Goal: Transaction & Acquisition: Purchase product/service

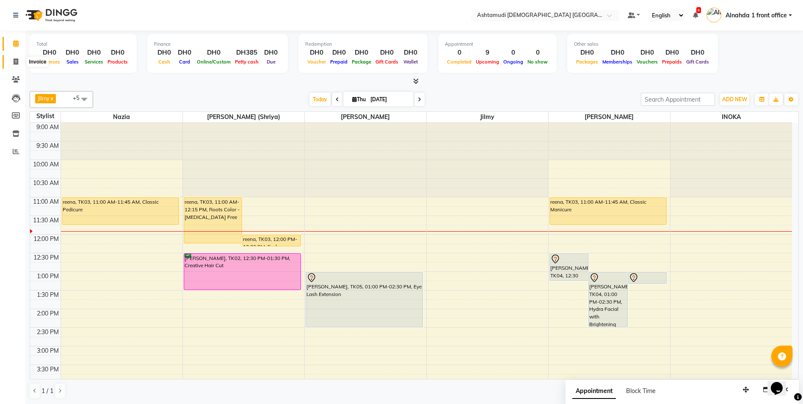
click at [16, 60] on icon at bounding box center [16, 61] width 5 height 6
select select "service"
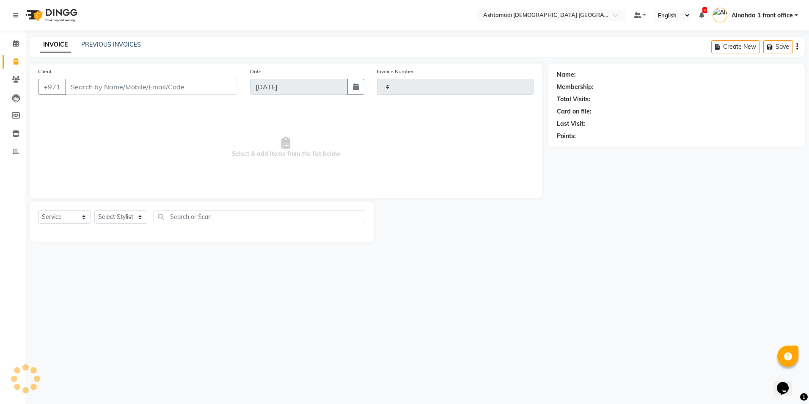
type input "2632"
select select "7242"
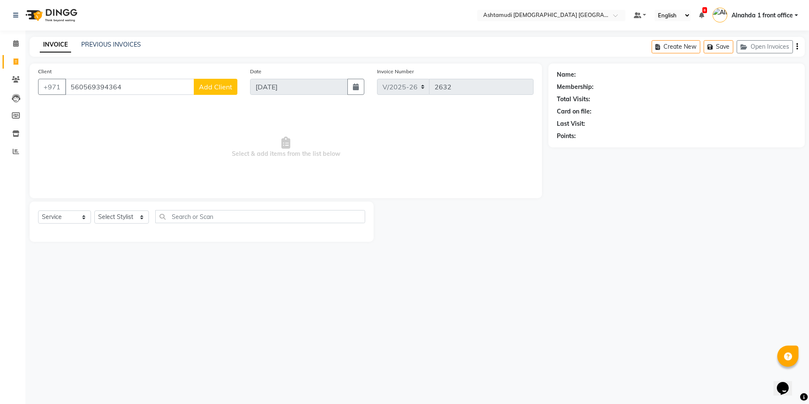
click at [83, 86] on input "560569394364" at bounding box center [129, 87] width 129 height 16
type input "569394364"
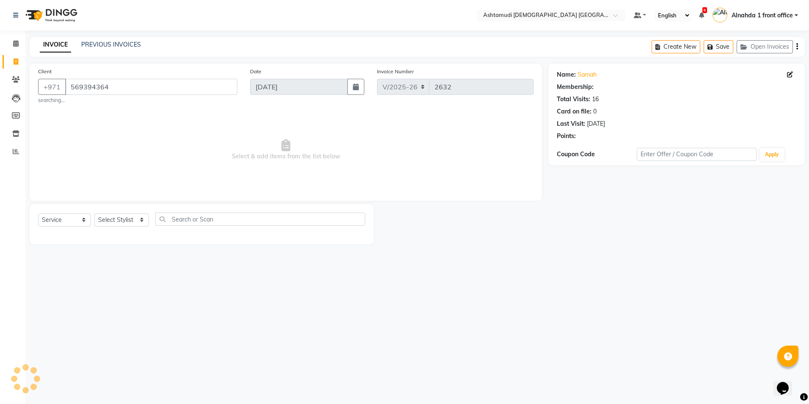
select select "1: Object"
click at [138, 219] on select "Select Stylist Alnahda 1 front office Amala Aroosa Deepika Rani Dummy Staff INO…" at bounding box center [121, 219] width 55 height 13
select select "61833"
click at [94, 213] on select "Select Stylist Alnahda 1 front office Amala Aroosa Deepika Rani Dummy Staff INO…" at bounding box center [121, 219] width 55 height 13
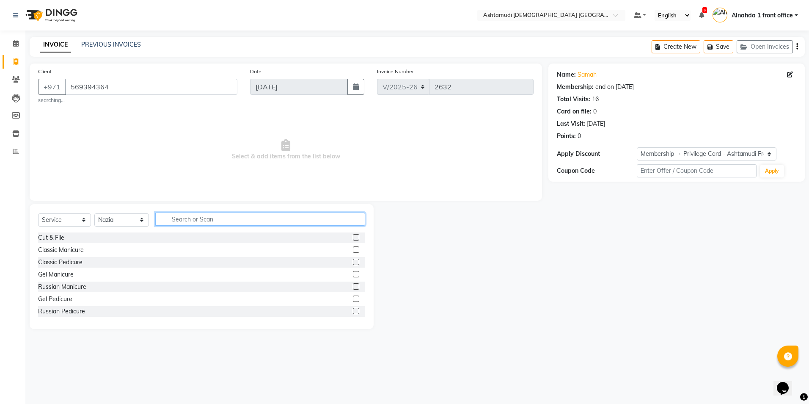
click at [217, 217] on input "text" at bounding box center [260, 218] width 210 height 13
type input "EYE"
click at [353, 288] on label at bounding box center [356, 286] width 6 height 6
click at [353, 288] on input "checkbox" at bounding box center [356, 287] width 6 height 6
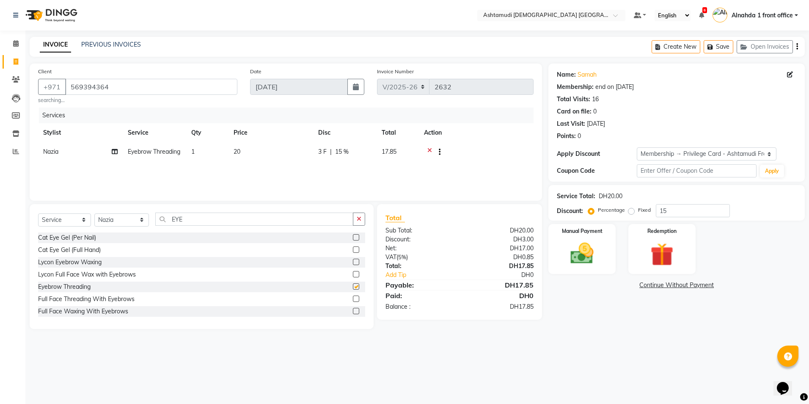
checkbox input "false"
drag, startPoint x: 170, startPoint y: 218, endPoint x: 108, endPoint y: 226, distance: 62.6
click at [108, 226] on div "Select Service Product Membership Package Voucher Prepaid Gift Card Select Styl…" at bounding box center [201, 222] width 327 height 20
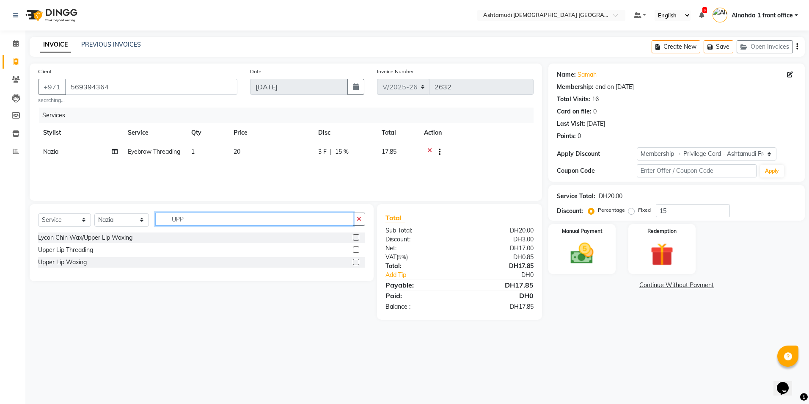
type input "UPP"
click at [354, 249] on label at bounding box center [356, 249] width 6 height 6
click at [354, 249] on input "checkbox" at bounding box center [356, 250] width 6 height 6
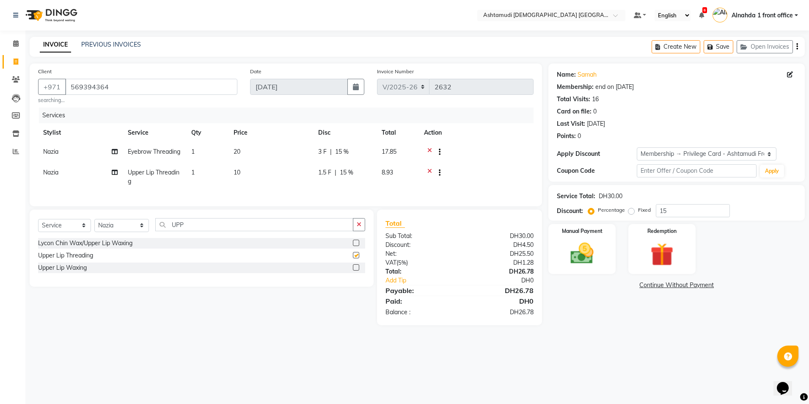
checkbox input "false"
click at [675, 212] on input "15" at bounding box center [693, 210] width 74 height 13
type input "1"
type input "25"
click at [585, 250] on img at bounding box center [582, 254] width 39 height 28
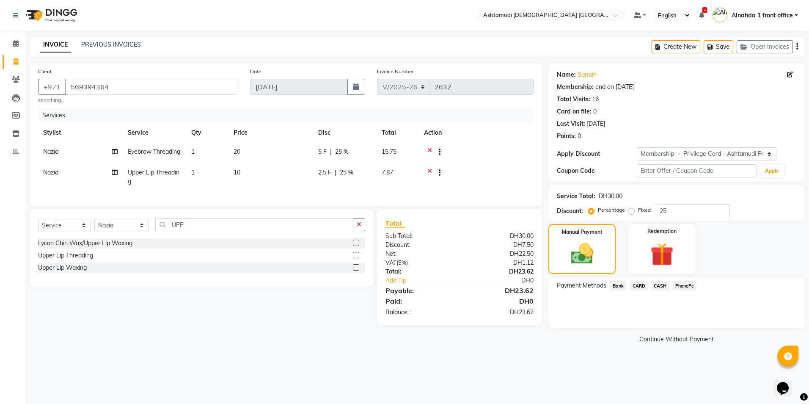
click at [662, 287] on span "CASH" at bounding box center [660, 286] width 18 height 10
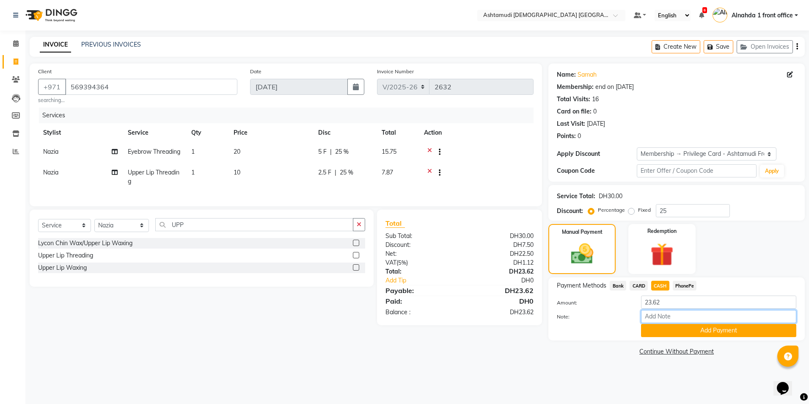
click at [658, 316] on input "Note:" at bounding box center [718, 316] width 155 height 13
type input "presila"
click at [673, 331] on button "Add Payment" at bounding box center [718, 330] width 155 height 13
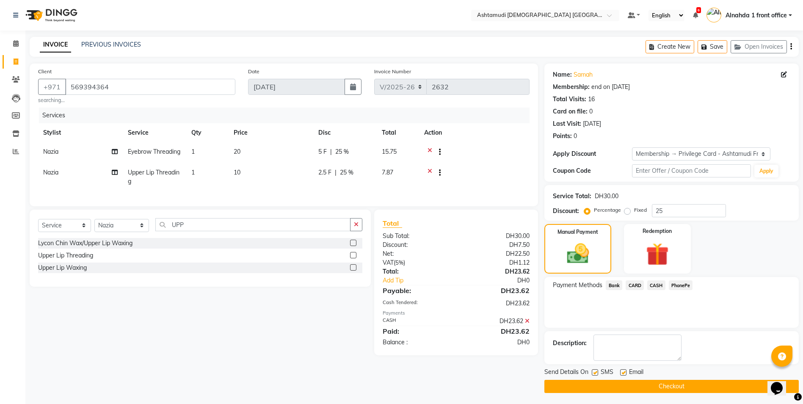
click at [611, 387] on button "Checkout" at bounding box center [671, 386] width 254 height 13
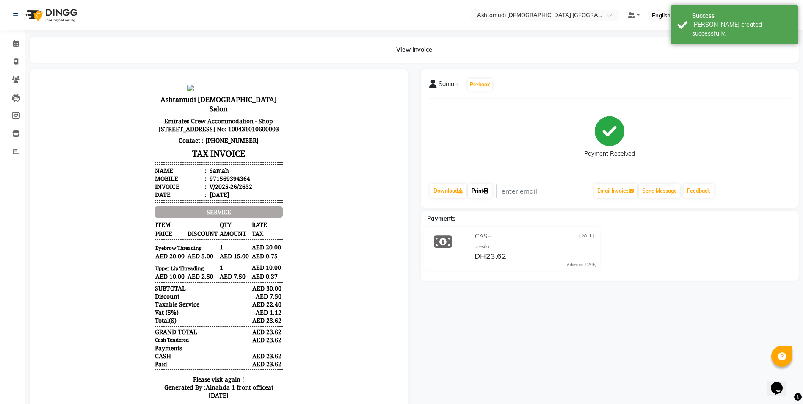
click at [484, 193] on link "Print" at bounding box center [480, 191] width 24 height 14
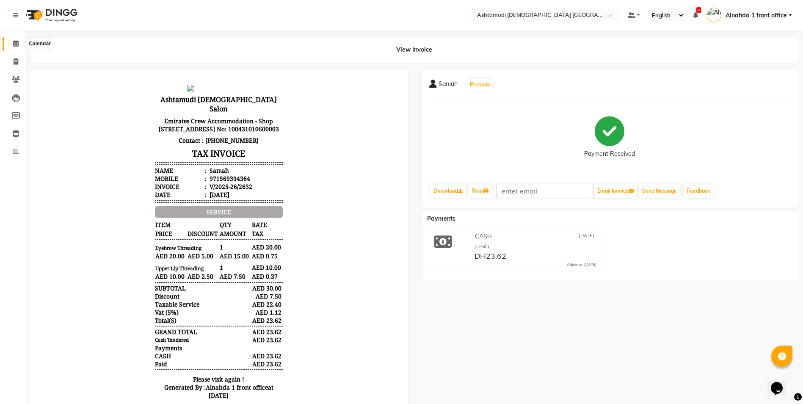
click at [11, 42] on span at bounding box center [15, 44] width 15 height 10
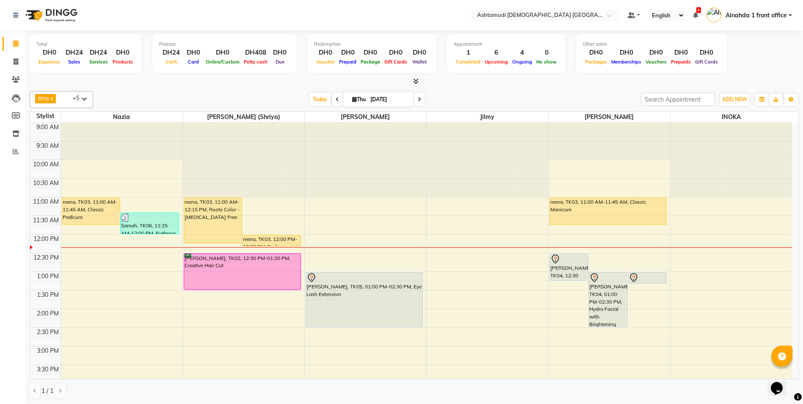
click at [421, 100] on span at bounding box center [419, 99] width 10 height 13
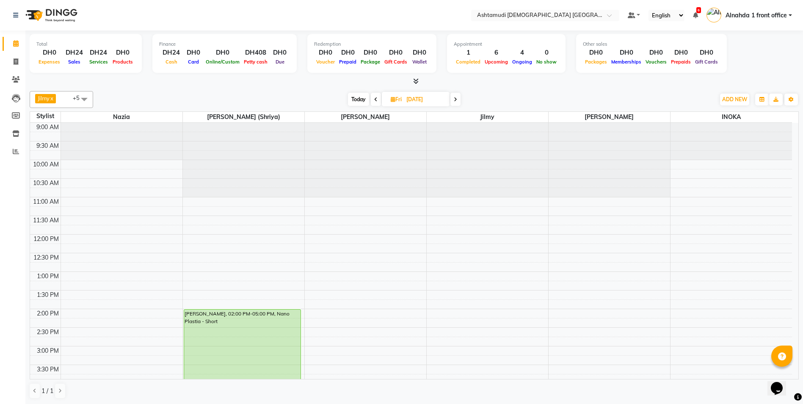
click at [456, 98] on icon at bounding box center [455, 99] width 3 height 5
type input "06-09-2025"
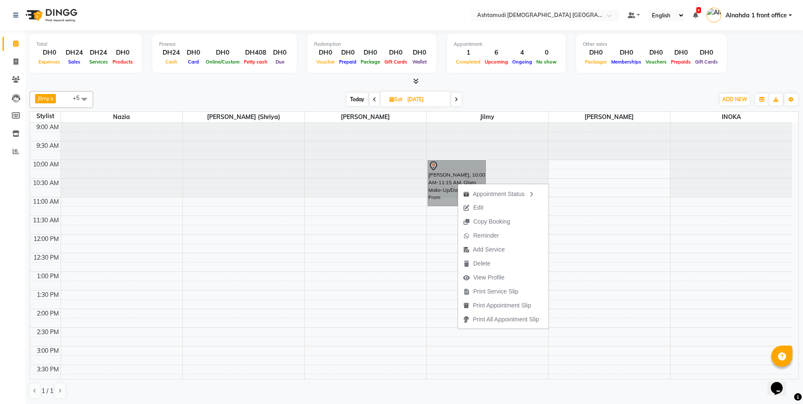
click at [451, 256] on div "9:00 AM 9:30 AM 10:00 AM 10:30 AM 11:00 AM 11:30 AM 12:00 PM 12:30 PM 1:00 PM 1…" at bounding box center [411, 383] width 762 height 521
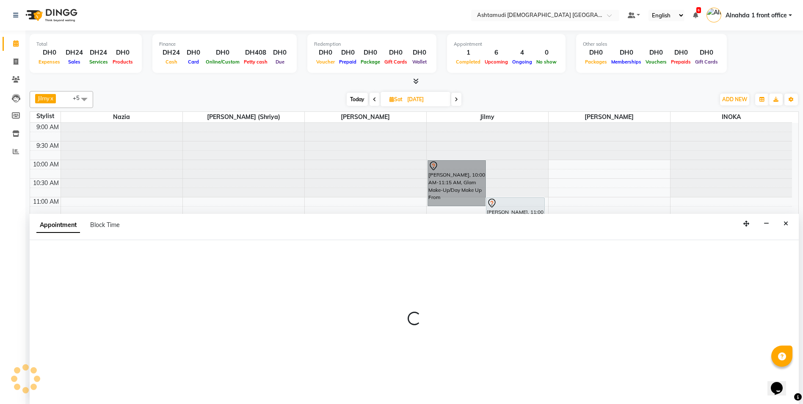
scroll to position [0, 0]
select select "86875"
select select "750"
select select "tentative"
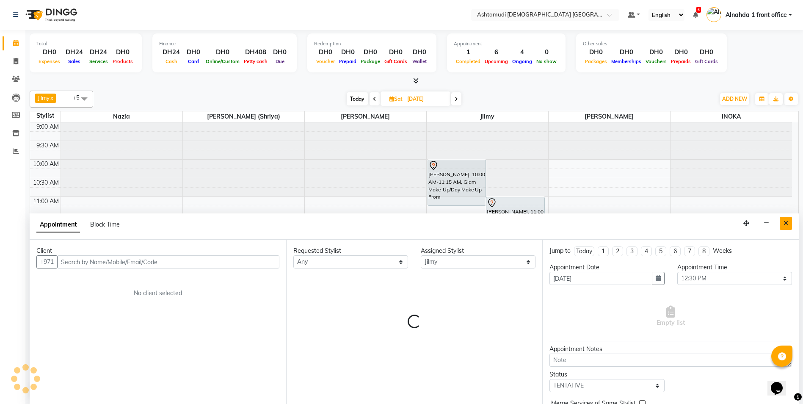
click at [783, 222] on button "Close" at bounding box center [786, 223] width 12 height 13
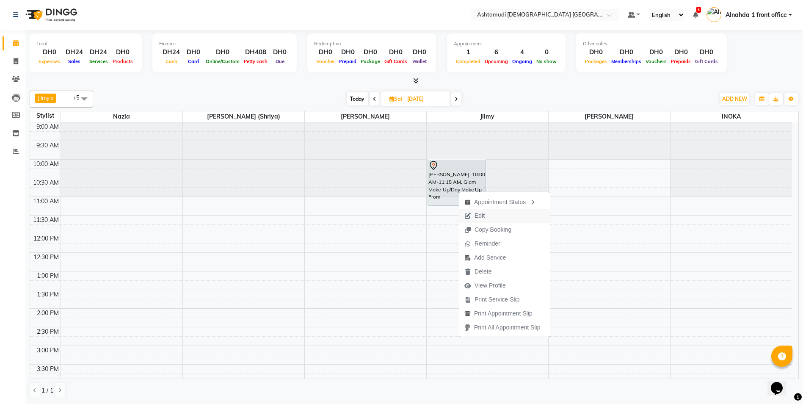
click at [494, 215] on button "Edit" at bounding box center [504, 216] width 91 height 14
select select "tentative"
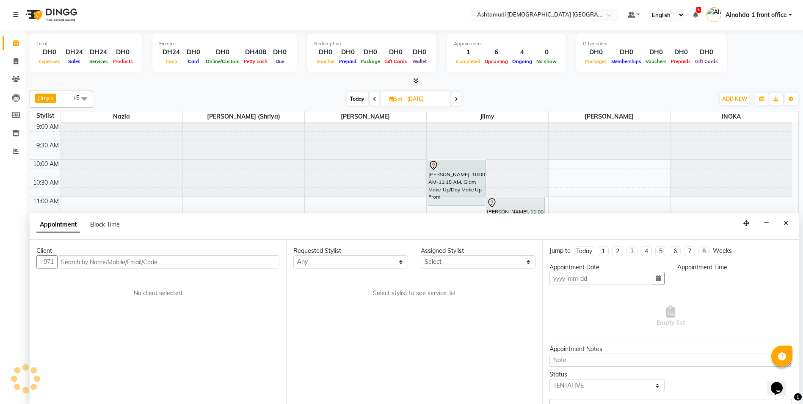
type input "06-09-2025"
select select "600"
select select "86875"
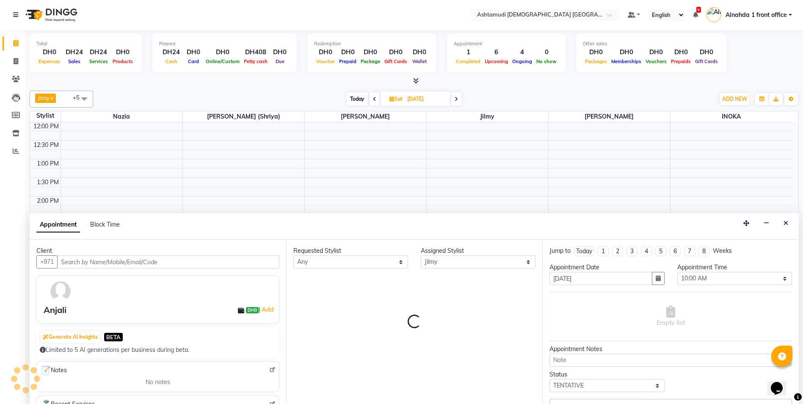
select select "3626"
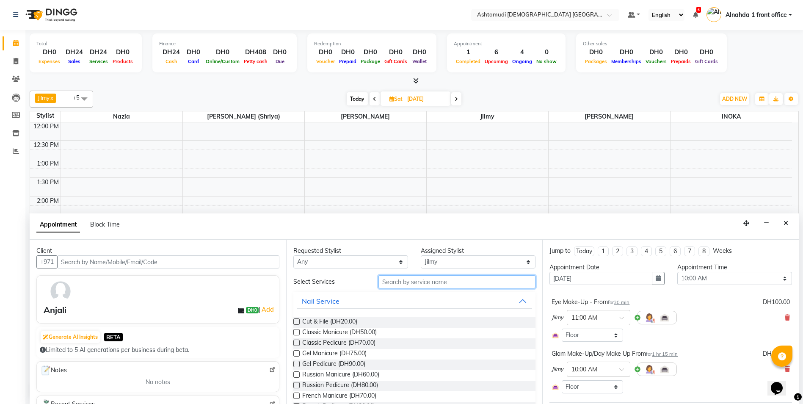
click at [405, 284] on input "text" at bounding box center [456, 281] width 157 height 13
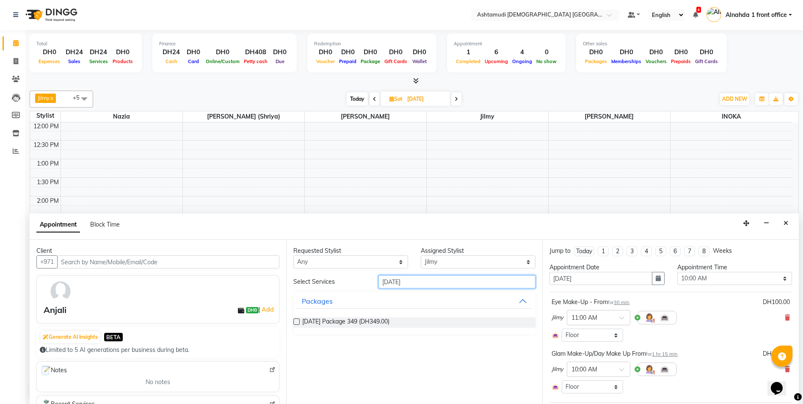
type input "onam"
click at [297, 321] on label at bounding box center [296, 321] width 6 height 6
click at [297, 321] on input "checkbox" at bounding box center [296, 323] width 6 height 6
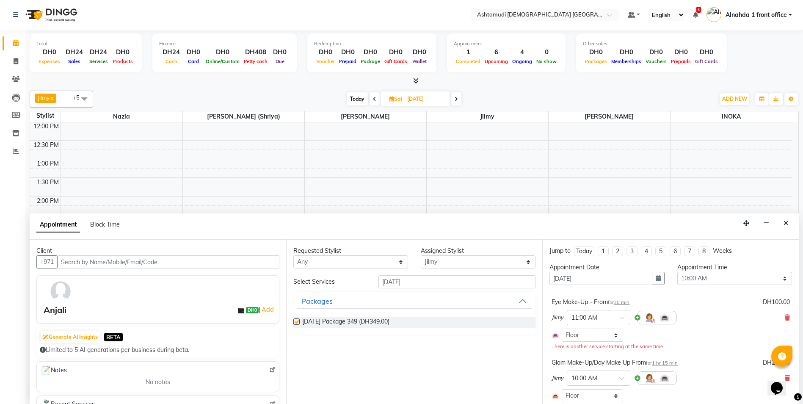
checkbox input "false"
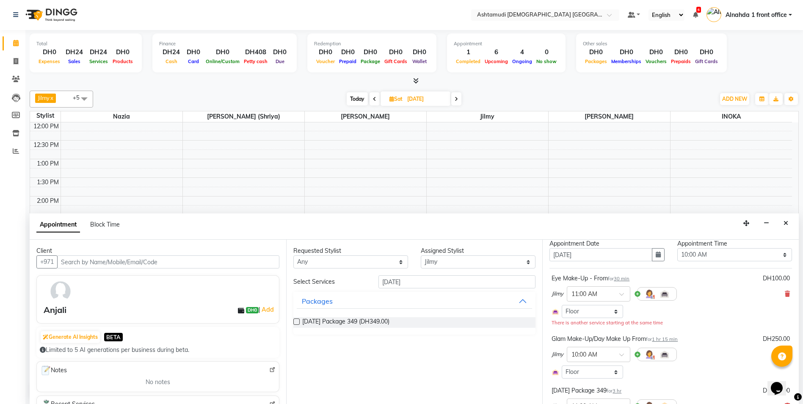
scroll to position [0, 0]
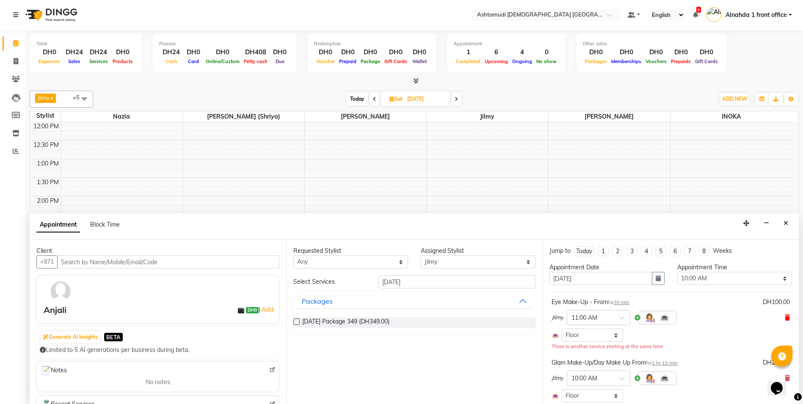
click at [785, 318] on icon at bounding box center [787, 317] width 5 height 6
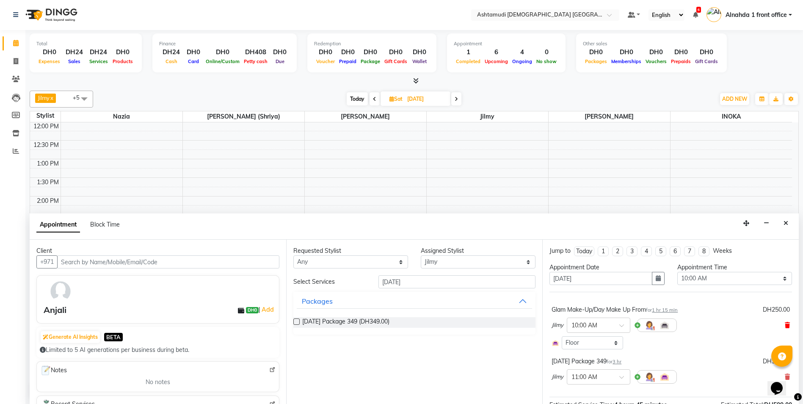
click at [785, 326] on icon at bounding box center [787, 325] width 5 height 6
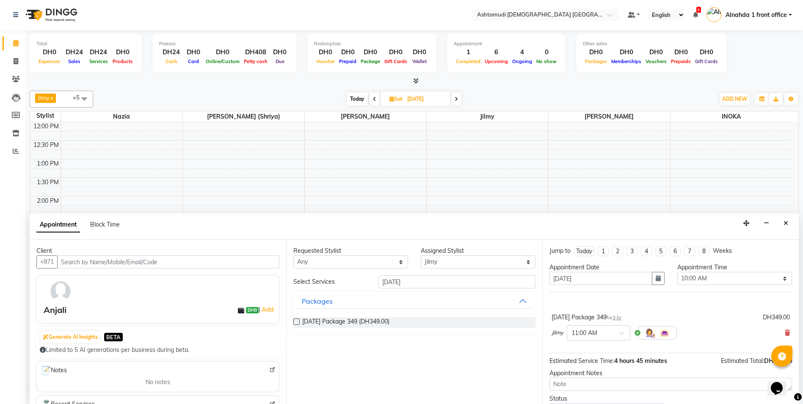
scroll to position [41, 0]
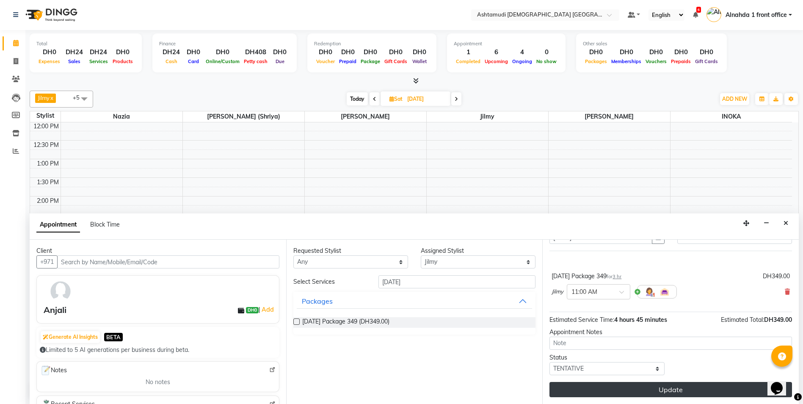
click at [673, 388] on button "Update" at bounding box center [670, 389] width 243 height 15
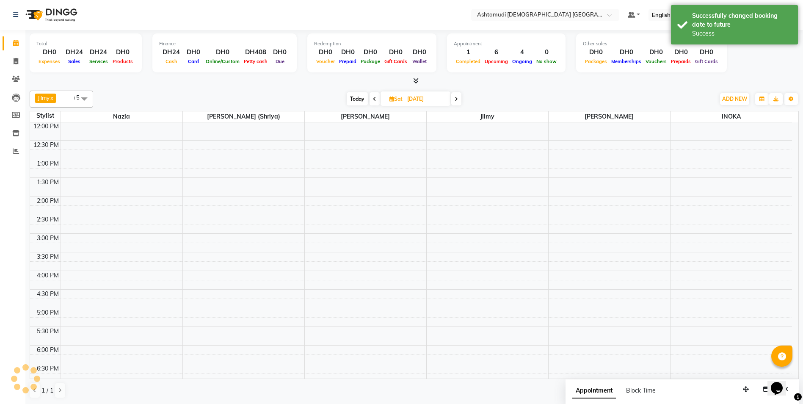
scroll to position [0, 0]
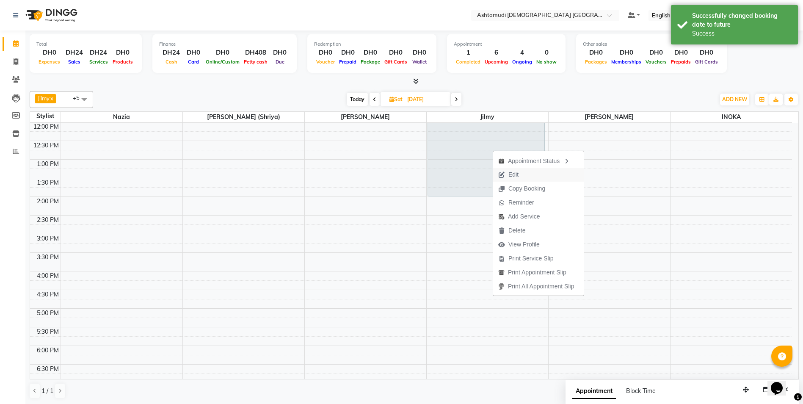
click at [518, 174] on span "Edit" at bounding box center [513, 174] width 10 height 9
select select "tentative"
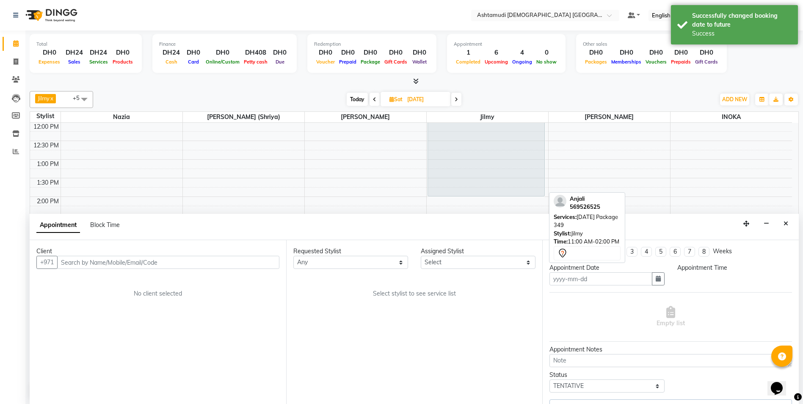
scroll to position [0, 0]
type input "06-09-2025"
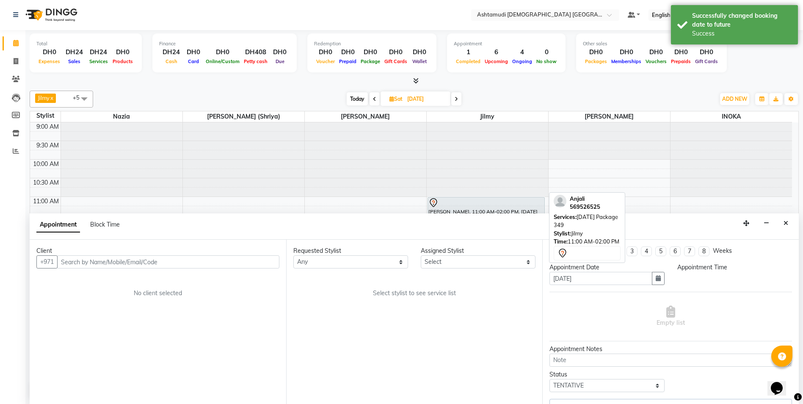
select select "660"
select select "86875"
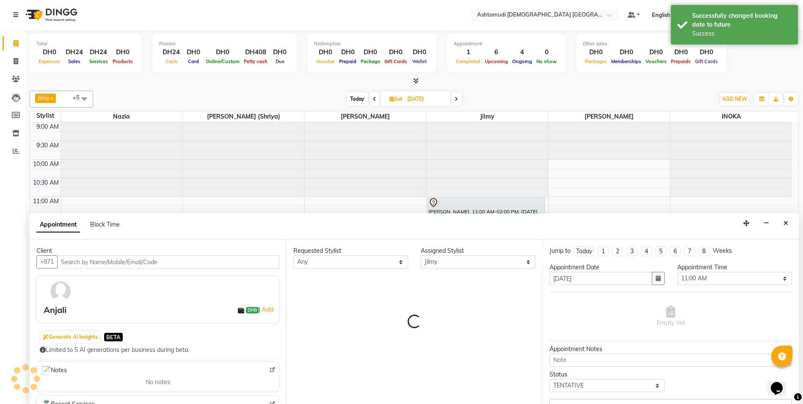
scroll to position [112, 0]
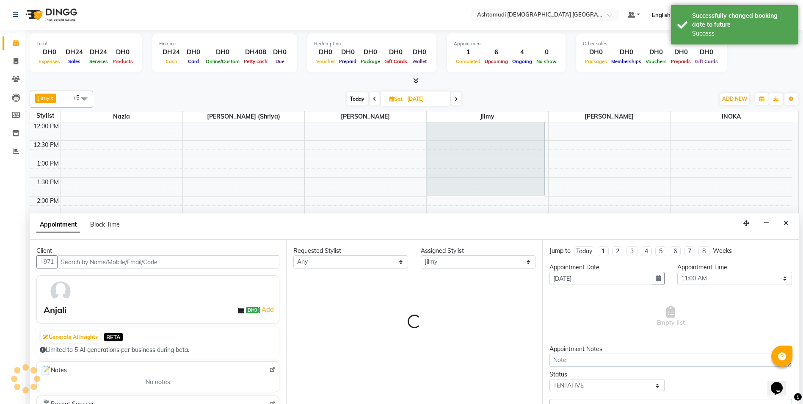
select select "3626"
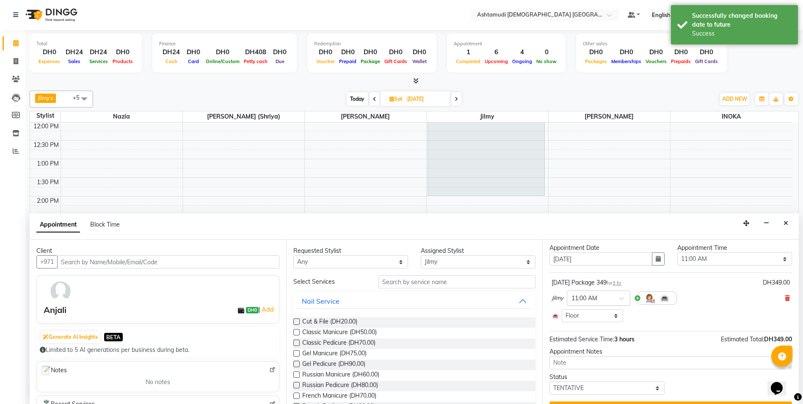
scroll to position [39, 0]
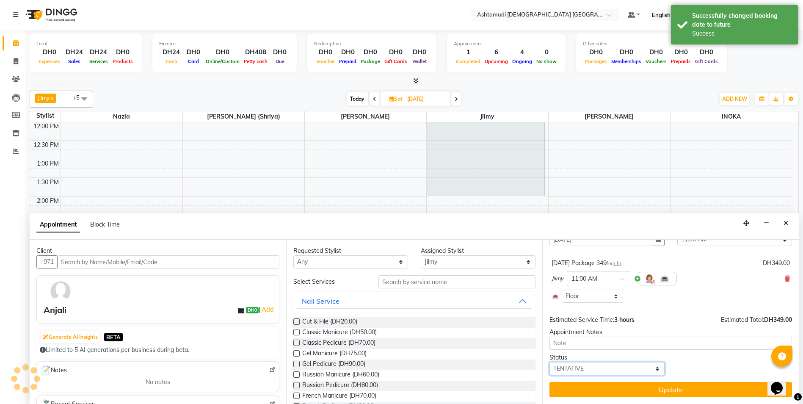
click at [587, 364] on select "Select TENTATIVE CONFIRM UPCOMING" at bounding box center [606, 368] width 115 height 13
select select "confirm booking"
click at [549, 362] on select "Select TENTATIVE CONFIRM UPCOMING" at bounding box center [606, 368] width 115 height 13
click at [630, 381] on div "Jump to Today 1 2 3 4 5 6 7 8 Weeks Appointment Date 06-09-2025 Appointment Tim…" at bounding box center [670, 322] width 256 height 164
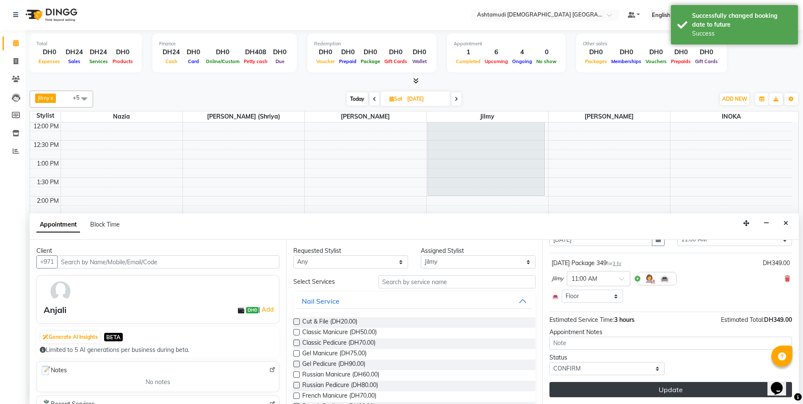
click at [630, 388] on button "Update" at bounding box center [670, 389] width 243 height 15
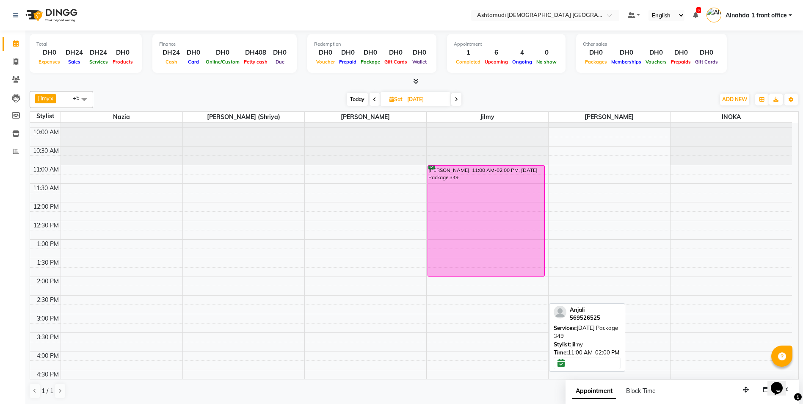
scroll to position [0, 0]
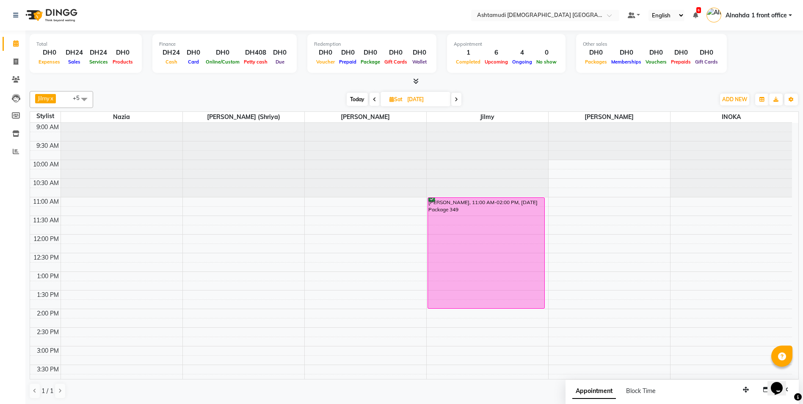
click at [359, 100] on span "Today" at bounding box center [357, 99] width 21 height 13
type input "[DATE]"
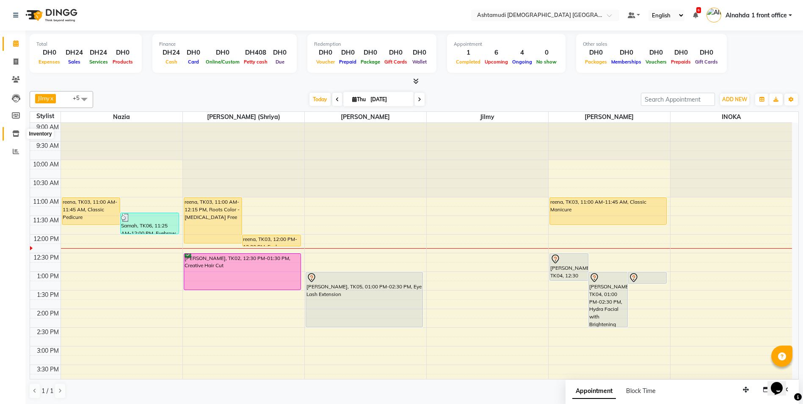
click at [15, 136] on icon at bounding box center [15, 133] width 7 height 6
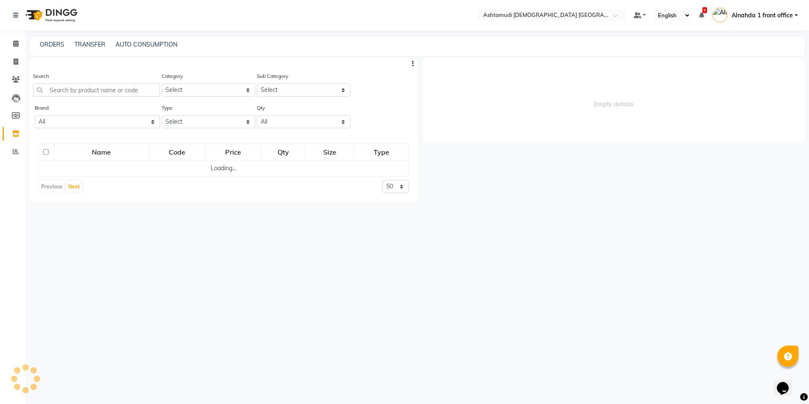
select select
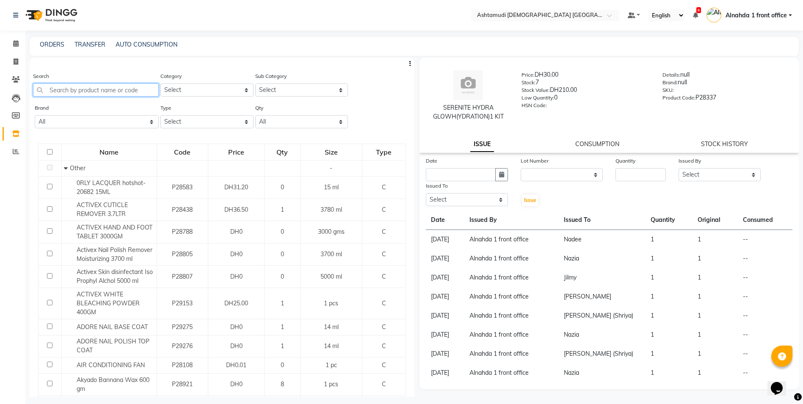
click at [57, 88] on input "text" at bounding box center [96, 89] width 126 height 13
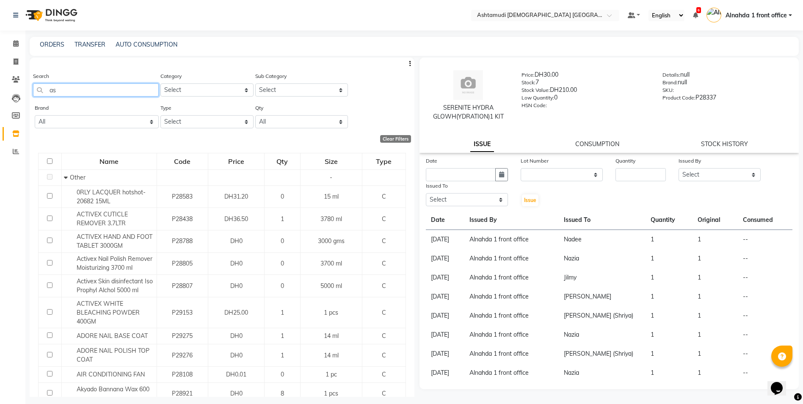
type input "a"
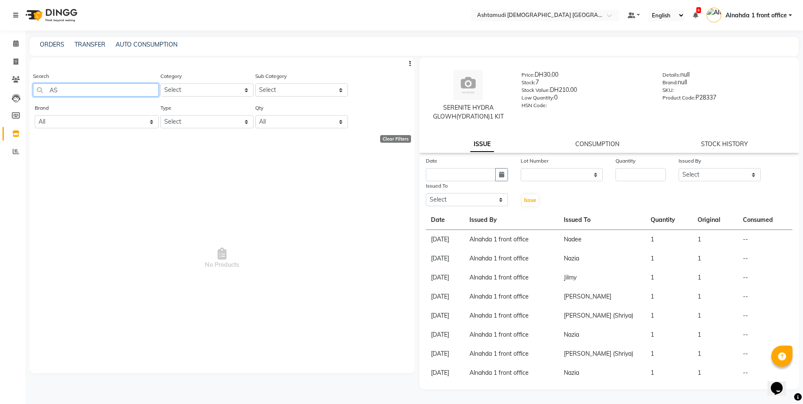
type input "A"
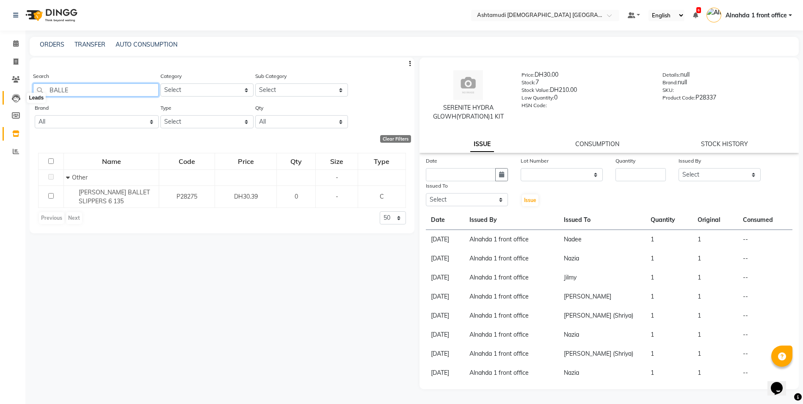
drag, startPoint x: 72, startPoint y: 91, endPoint x: 16, endPoint y: 94, distance: 56.8
click at [16, 94] on app-home "Select Location × Ashtamudi Ladies Salon Sahara Center, Dubai Default Panel My …" at bounding box center [401, 204] width 803 height 409
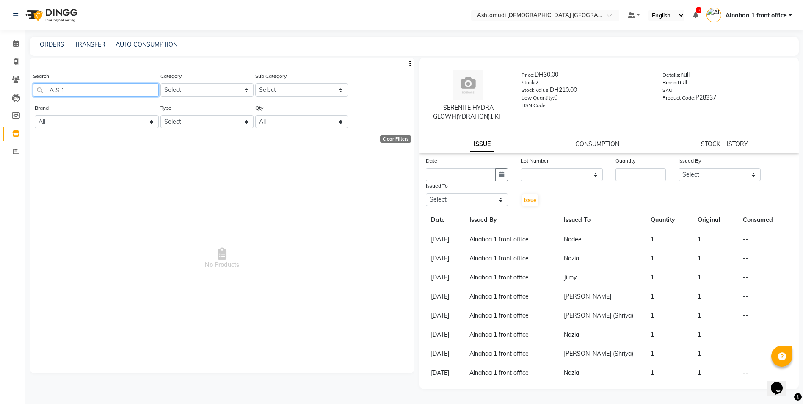
click at [55, 89] on input "A S 1" at bounding box center [96, 89] width 126 height 13
click at [58, 88] on input "AS 1" at bounding box center [96, 89] width 126 height 13
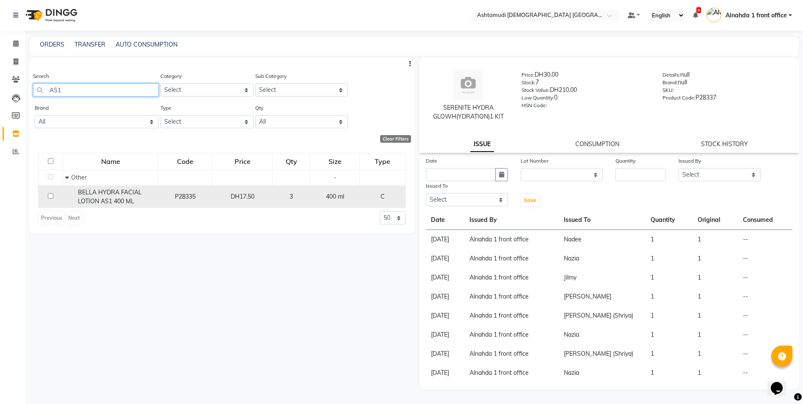
type input "AS1"
click at [49, 197] on input "checkbox" at bounding box center [51, 196] width 6 height 6
checkbox input "true"
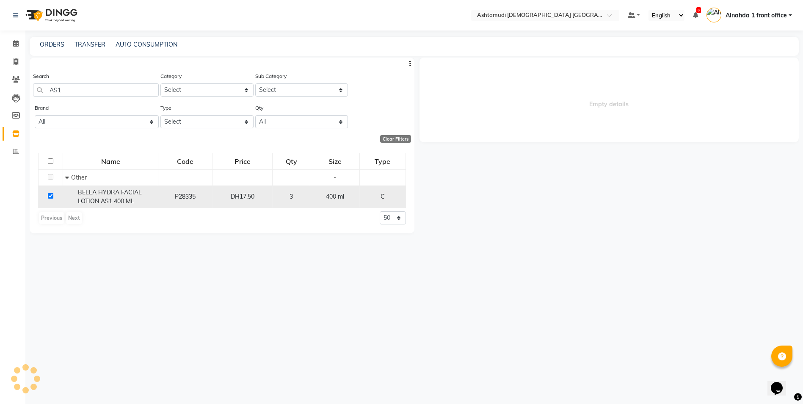
select select
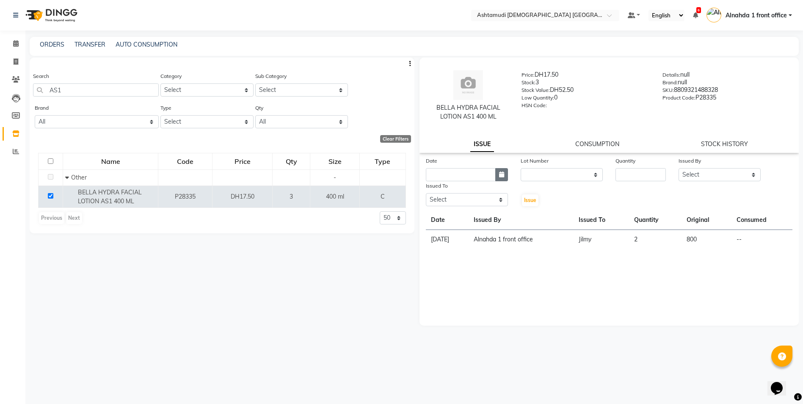
click at [503, 175] on icon "button" at bounding box center [501, 174] width 5 height 6
select select "9"
select select "2025"
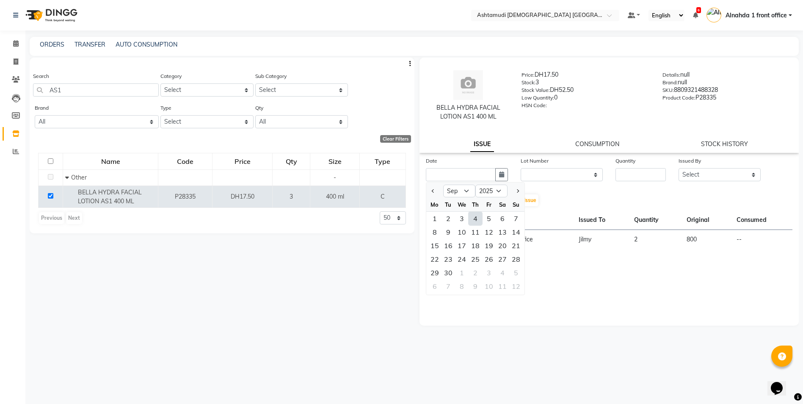
click at [472, 216] on div "4" at bounding box center [476, 219] width 14 height 14
type input "[DATE]"
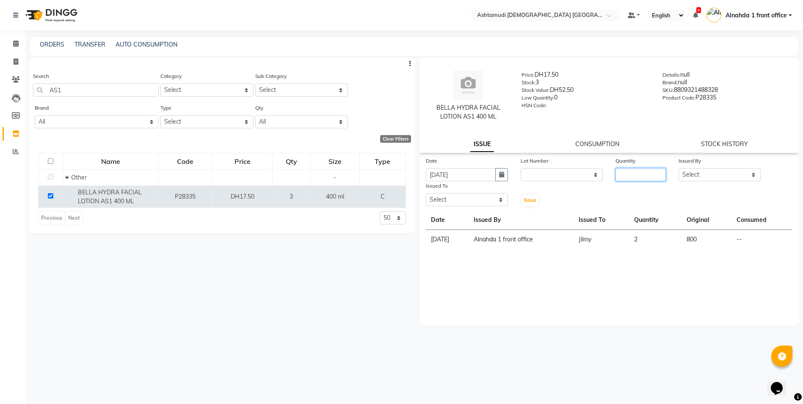
click at [630, 179] on input "number" at bounding box center [640, 174] width 50 height 13
type input "1"
drag, startPoint x: 699, startPoint y: 172, endPoint x: 703, endPoint y: 171, distance: 4.8
click at [699, 172] on select "Select Alnahda 1 front office Amala Aroosa Deepika Rani Dummy Staff INOKA Jilmy…" at bounding box center [719, 174] width 82 height 13
select select "61839"
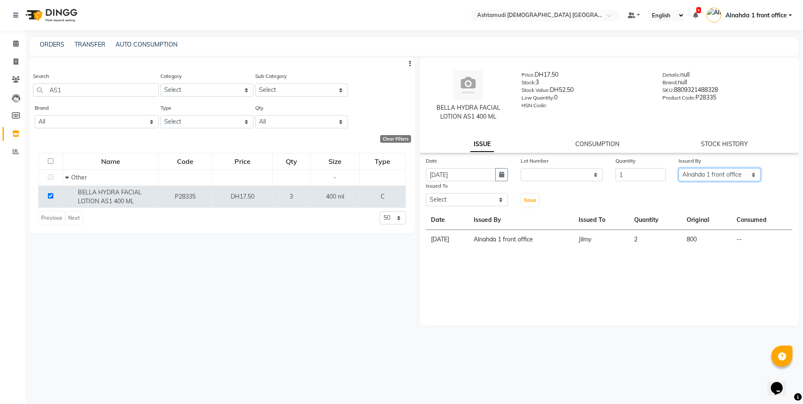
click at [678, 168] on select "Select Alnahda 1 front office Amala Aroosa Deepika Rani Dummy Staff INOKA Jilmy…" at bounding box center [719, 174] width 82 height 13
click at [503, 197] on select "Select Alnahda 1 front office Amala Aroosa Deepika Rani Dummy Staff INOKA Jilmy…" at bounding box center [467, 199] width 82 height 13
select select "87615"
click at [426, 193] on select "Select Alnahda 1 front office Amala Aroosa Deepika Rani Dummy Staff INOKA Jilmy…" at bounding box center [467, 199] width 82 height 13
click at [534, 200] on span "Issue" at bounding box center [530, 200] width 12 height 6
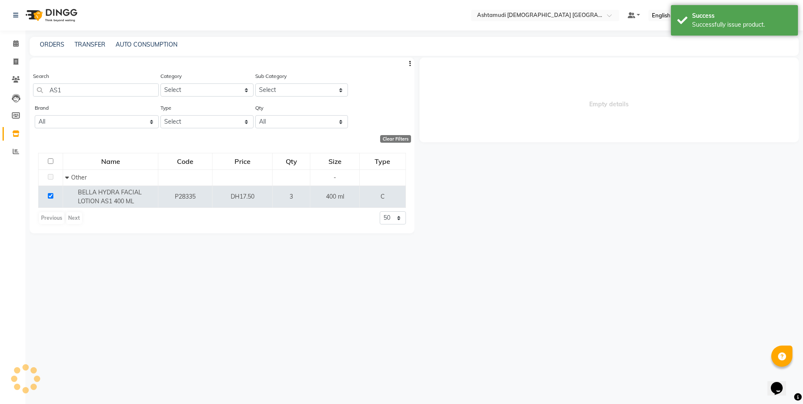
select select
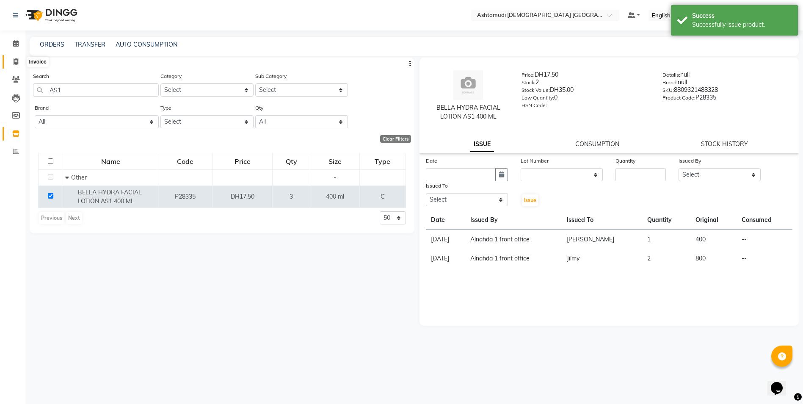
click at [16, 61] on icon at bounding box center [16, 61] width 5 height 6
select select "service"
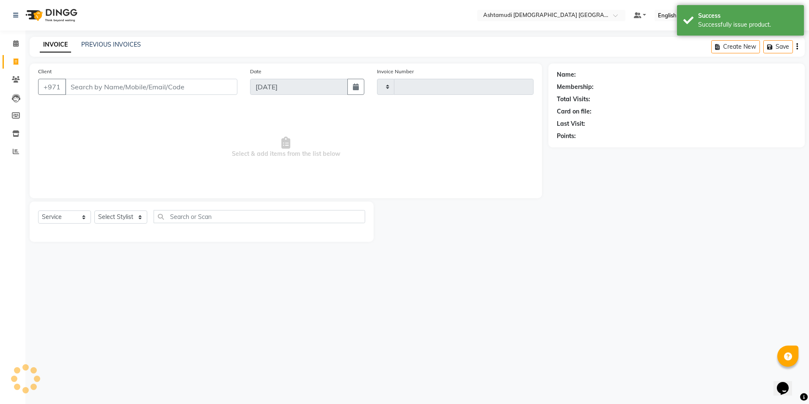
type input "2633"
select select "7242"
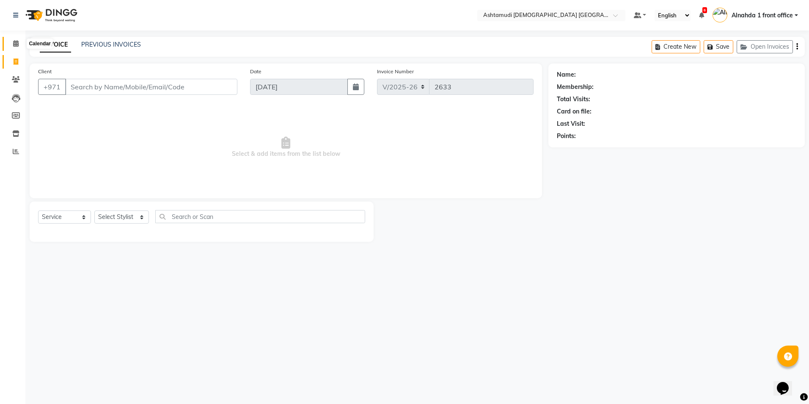
click at [17, 42] on icon at bounding box center [16, 43] width 6 height 6
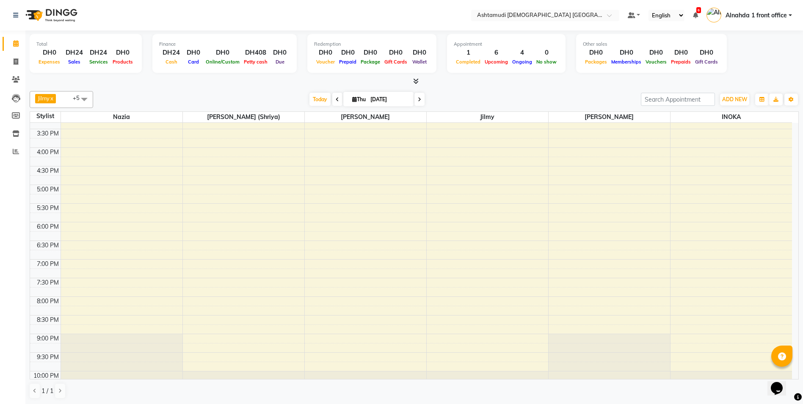
scroll to position [254, 0]
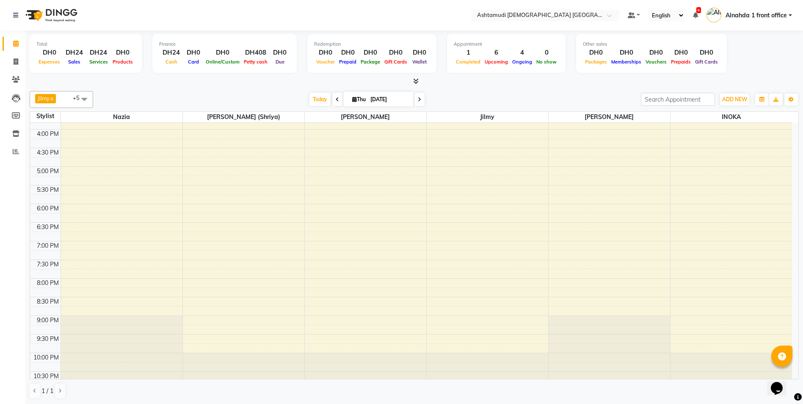
click at [328, 281] on div "9:00 AM 9:30 AM 10:00 AM 10:30 AM 11:00 AM 11:30 AM 12:00 PM 12:30 PM 1:00 PM 1…" at bounding box center [411, 129] width 762 height 521
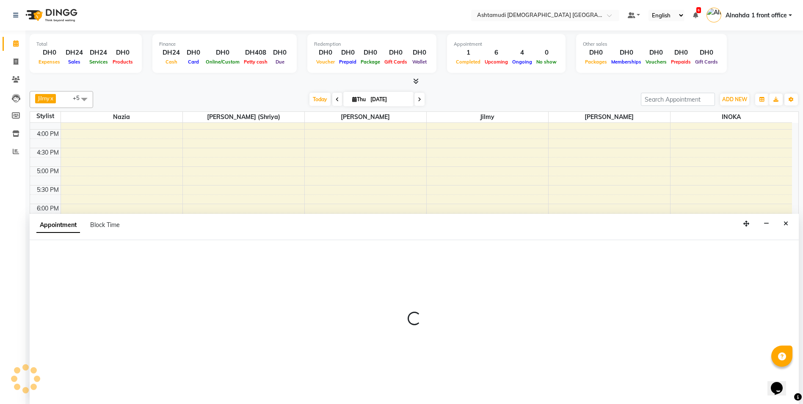
scroll to position [0, 0]
select select "86673"
select select "1200"
select select "tentative"
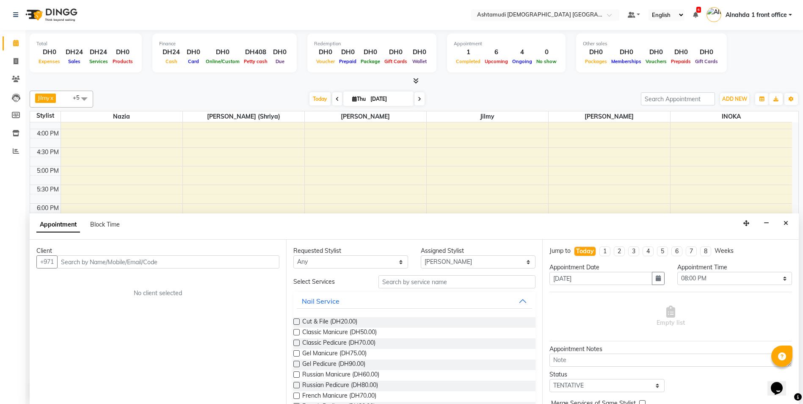
click at [73, 260] on input "text" at bounding box center [168, 261] width 222 height 13
click at [110, 293] on span "544686" at bounding box center [105, 293] width 25 height 8
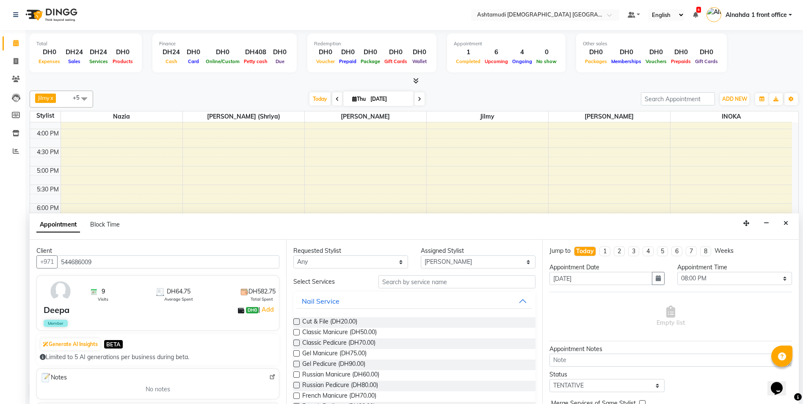
type input "544686009"
click at [394, 283] on input "text" at bounding box center [456, 281] width 157 height 13
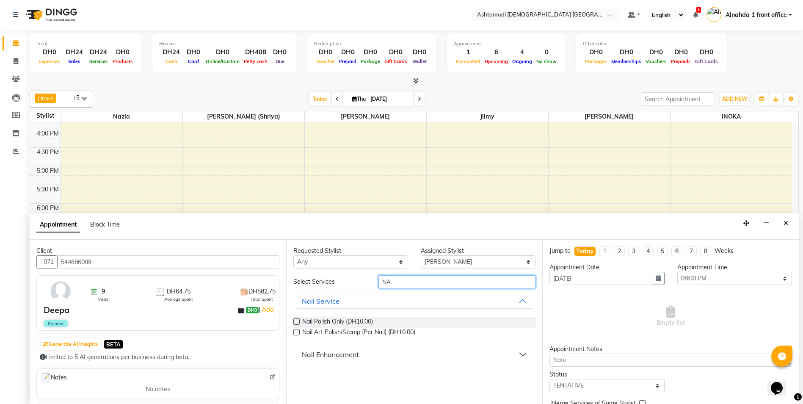
type input "N"
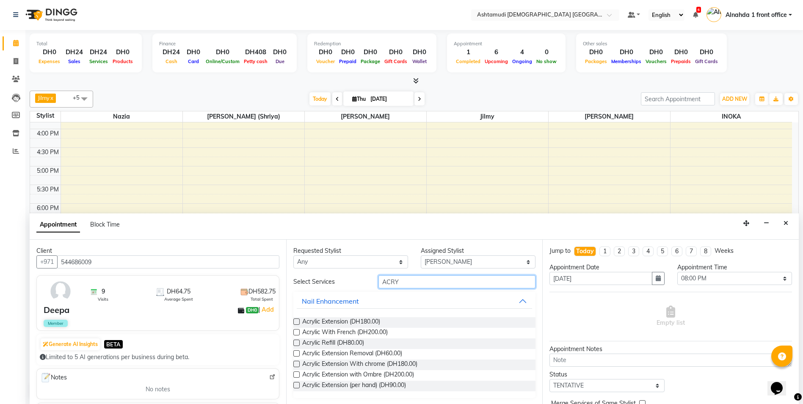
type input "ACRY"
click at [297, 320] on label at bounding box center [296, 321] width 6 height 6
click at [297, 320] on input "checkbox" at bounding box center [296, 323] width 6 height 6
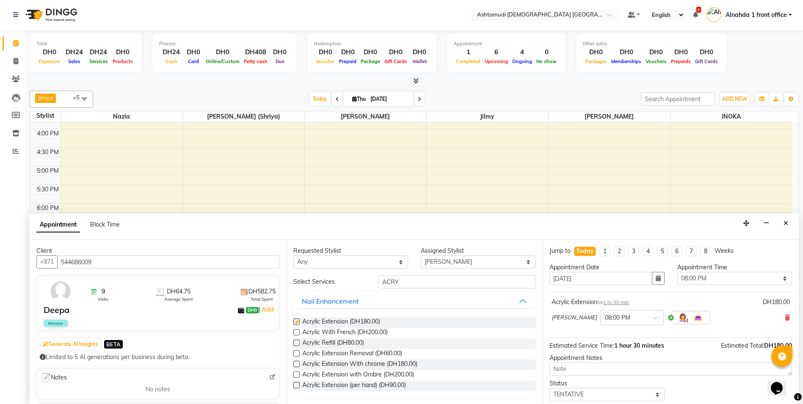
checkbox input "false"
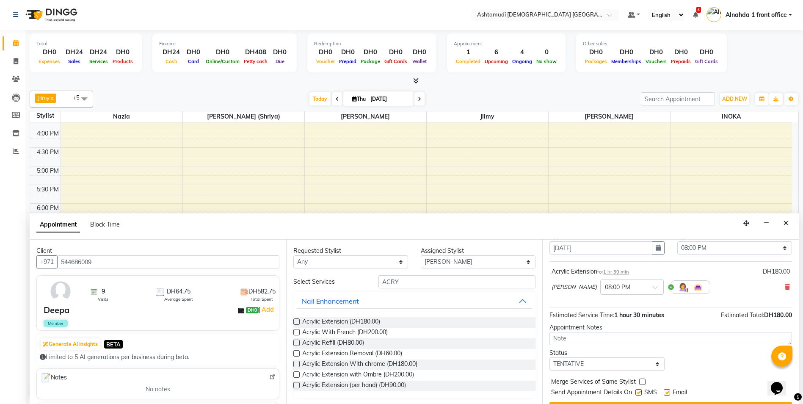
scroll to position [50, 0]
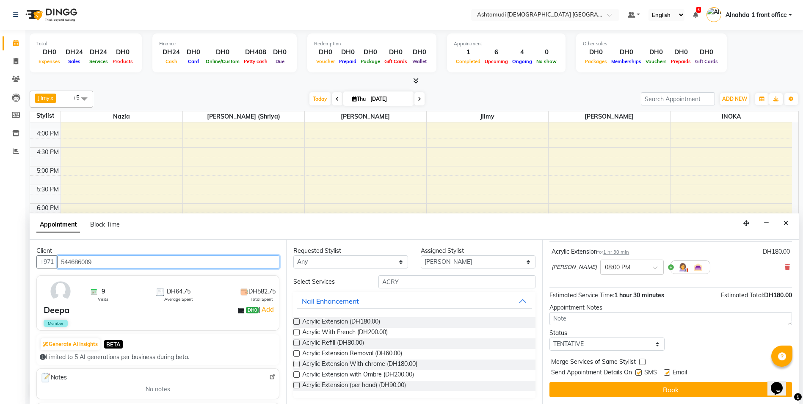
drag, startPoint x: 102, startPoint y: 262, endPoint x: 67, endPoint y: 256, distance: 35.6
click at [6, 268] on app-home "Select Location × Ashtamudi Ladies Salon Sahara Center, Dubai Default Panel My …" at bounding box center [401, 202] width 803 height 404
click at [585, 344] on select "Select TENTATIVE CONFIRM CHECK-IN UPCOMING" at bounding box center [606, 343] width 115 height 13
select select "confirm booking"
click at [549, 337] on select "Select TENTATIVE CONFIRM CHECK-IN UPCOMING" at bounding box center [606, 343] width 115 height 13
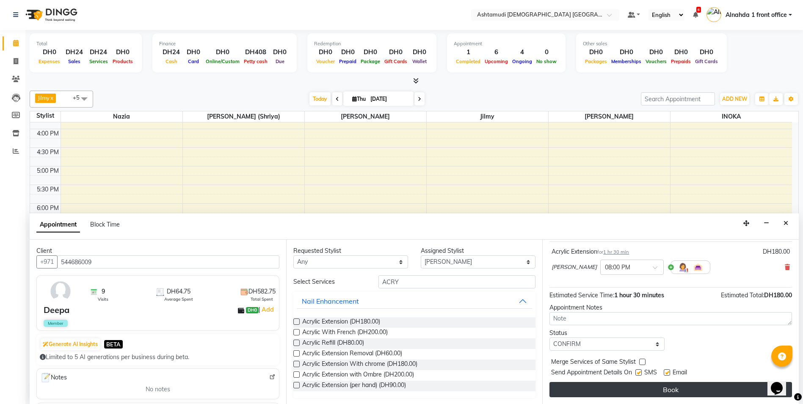
click at [640, 389] on button "Book" at bounding box center [670, 389] width 243 height 15
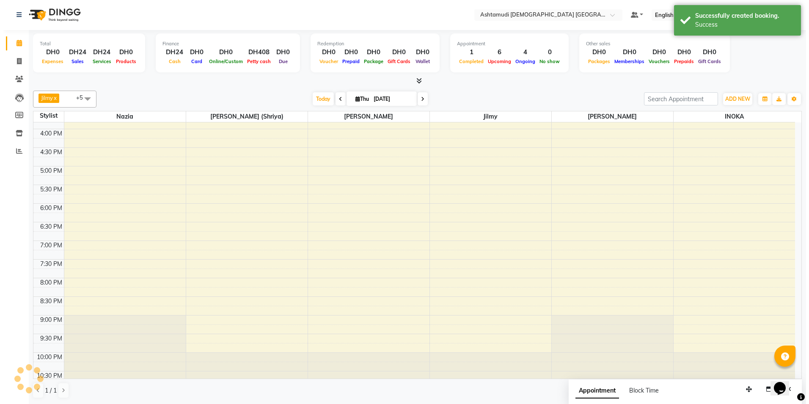
scroll to position [0, 0]
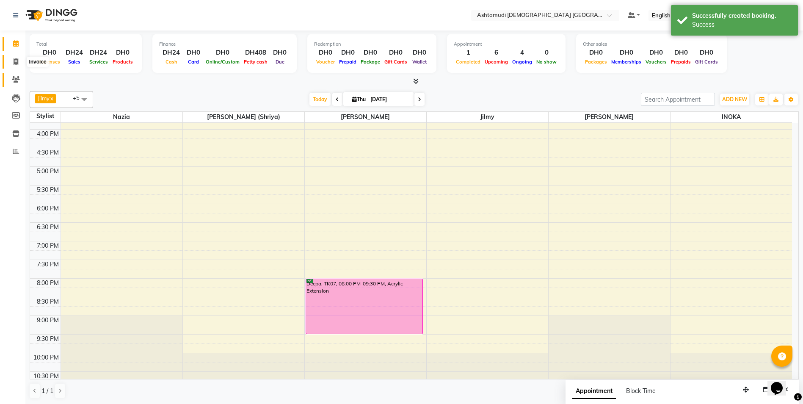
drag, startPoint x: 15, startPoint y: 62, endPoint x: 20, endPoint y: 80, distance: 18.0
click at [16, 62] on icon at bounding box center [16, 61] width 5 height 6
select select "service"
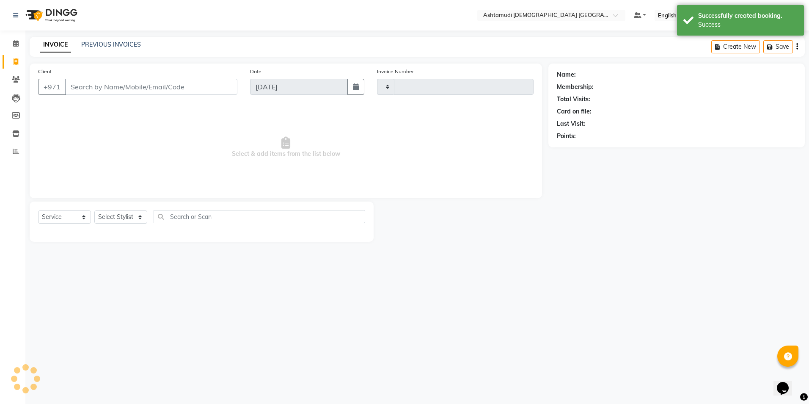
type input "2633"
select select "7242"
click at [75, 83] on input "Client" at bounding box center [151, 87] width 172 height 16
type input "544686009"
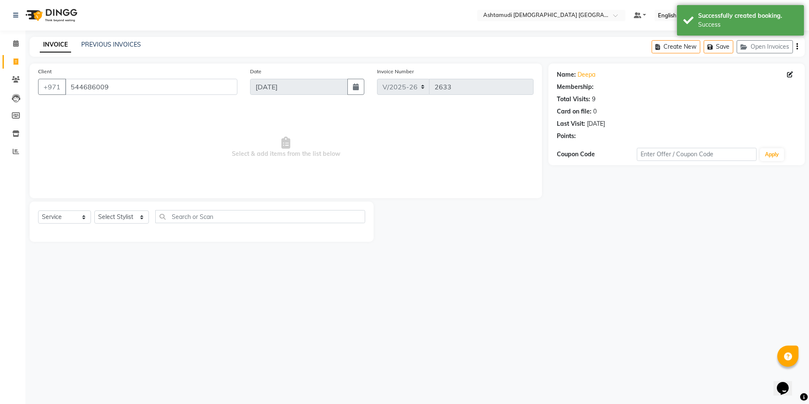
select select "1: Object"
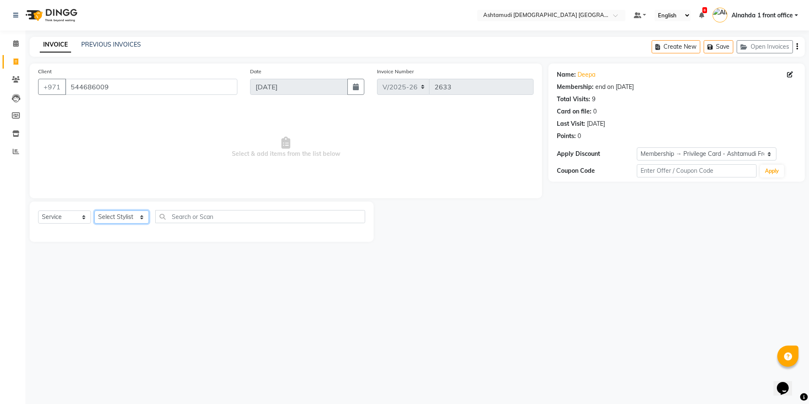
click at [138, 217] on select "Select Stylist Alnahda 1 front office Amala Aroosa Deepika Rani Dummy Staff INO…" at bounding box center [121, 216] width 55 height 13
select select "90019"
click at [94, 210] on select "Select Stylist Alnahda 1 front office Amala Aroosa Deepika Rani Dummy Staff INO…" at bounding box center [121, 216] width 55 height 13
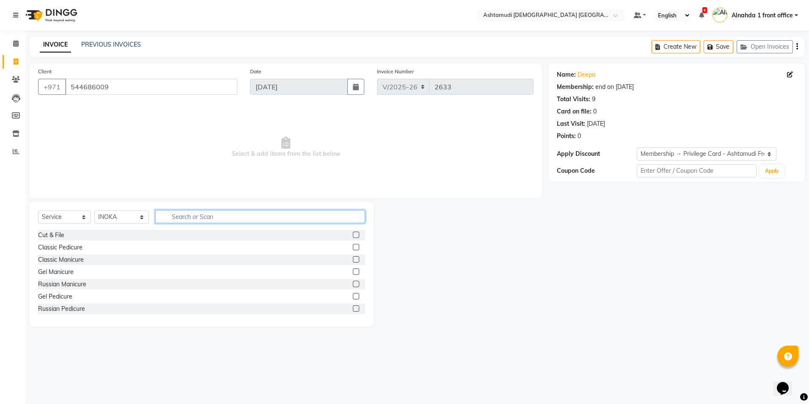
click at [195, 221] on input "text" at bounding box center [260, 216] width 210 height 13
type input "EYE"
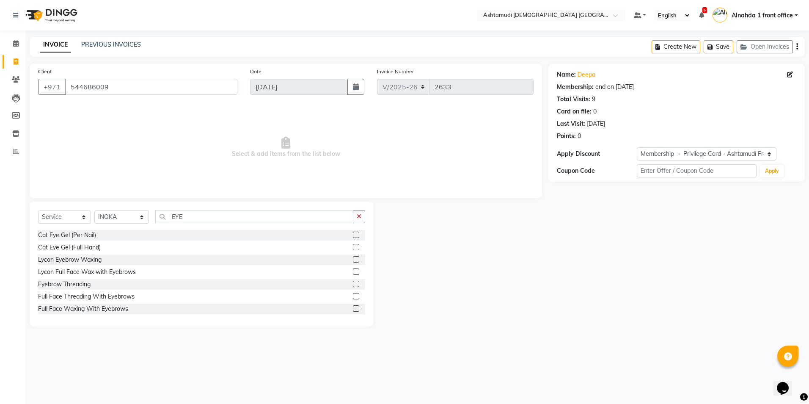
click at [353, 284] on label at bounding box center [356, 284] width 6 height 6
click at [353, 284] on input "checkbox" at bounding box center [356, 284] width 6 height 6
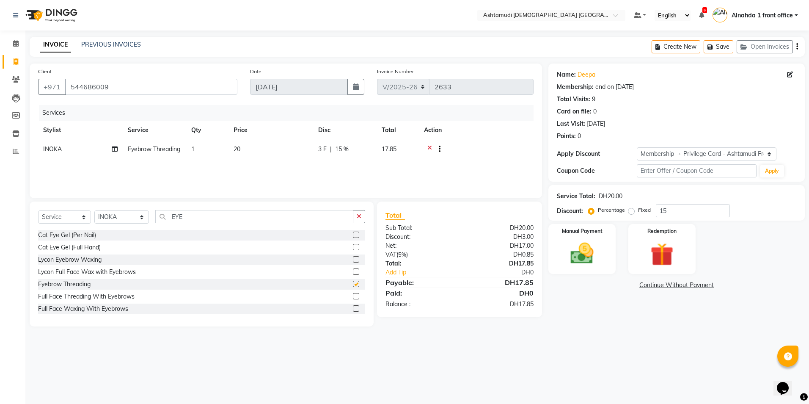
checkbox input "false"
drag, startPoint x: 672, startPoint y: 208, endPoint x: 632, endPoint y: 221, distance: 42.3
click at [632, 221] on div "Name: Deepa Membership: end on 27-12-2026 Total Visits: 9 Card on file: 0 Last …" at bounding box center [680, 194] width 263 height 263
type input "25"
click at [598, 261] on img at bounding box center [582, 254] width 39 height 28
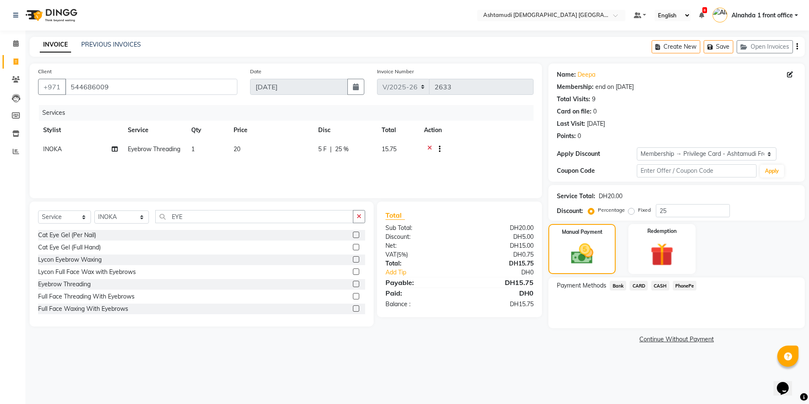
click at [640, 286] on span "CARD" at bounding box center [639, 286] width 18 height 10
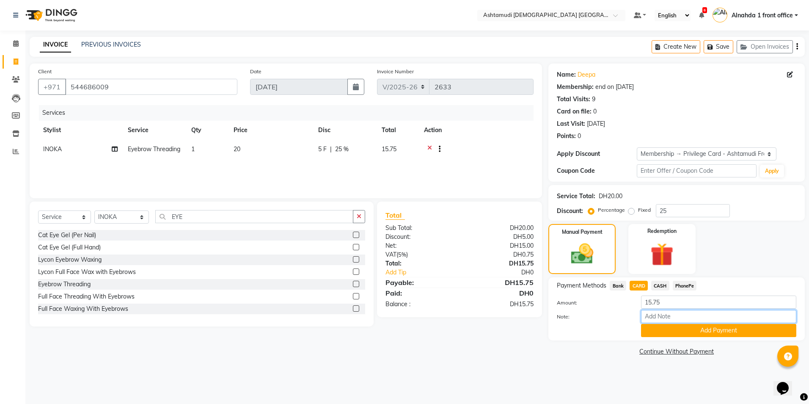
click at [658, 321] on input "Note:" at bounding box center [718, 316] width 155 height 13
type input "presila"
click at [654, 328] on button "Add Payment" at bounding box center [718, 330] width 155 height 13
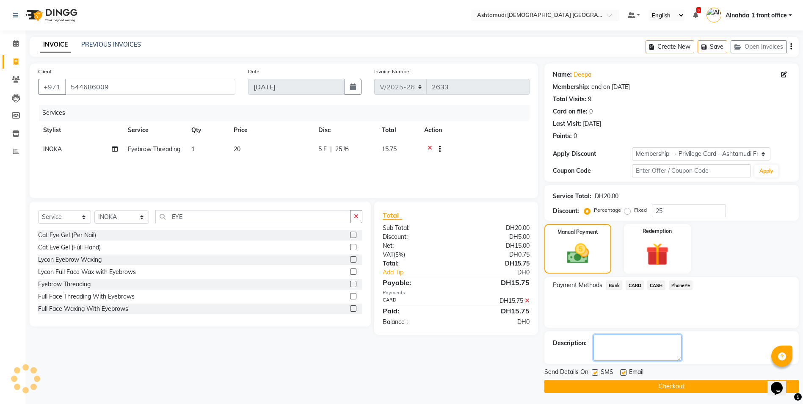
click at [619, 346] on textarea at bounding box center [637, 347] width 88 height 26
type textarea "5852"
click at [640, 387] on button "Checkout" at bounding box center [671, 386] width 254 height 13
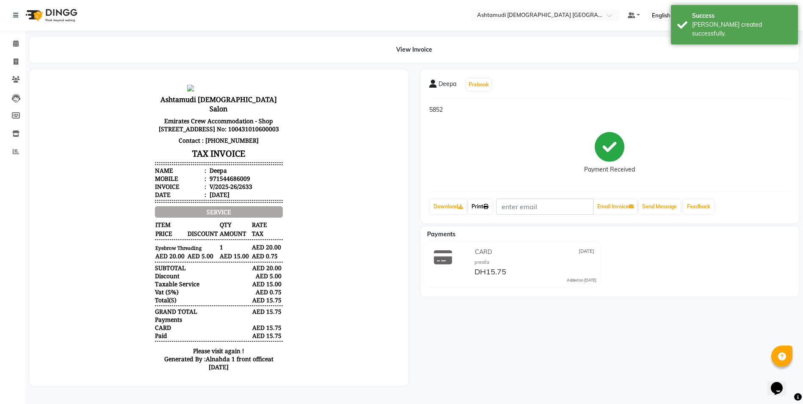
click at [482, 207] on link "Print" at bounding box center [480, 206] width 24 height 14
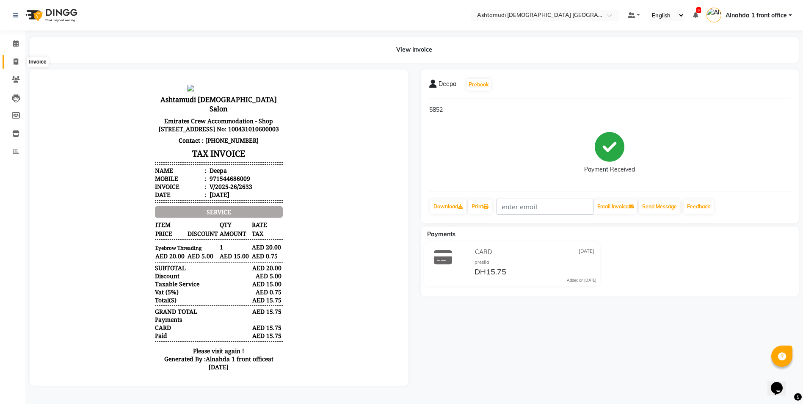
click at [16, 62] on icon at bounding box center [16, 61] width 5 height 6
select select "service"
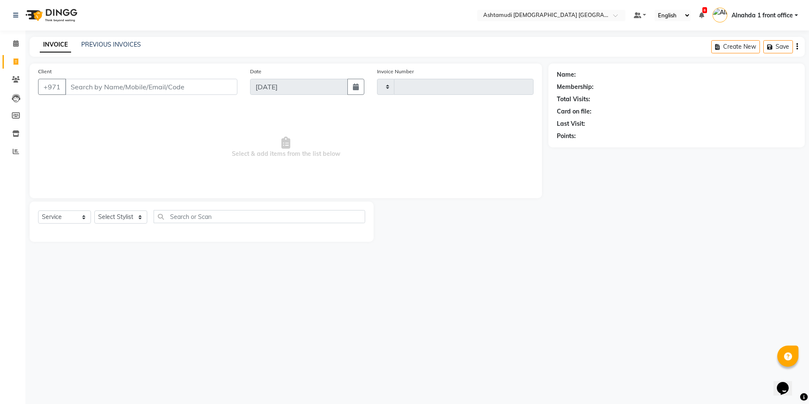
type input "2634"
select select "7242"
click at [16, 47] on span at bounding box center [15, 44] width 15 height 10
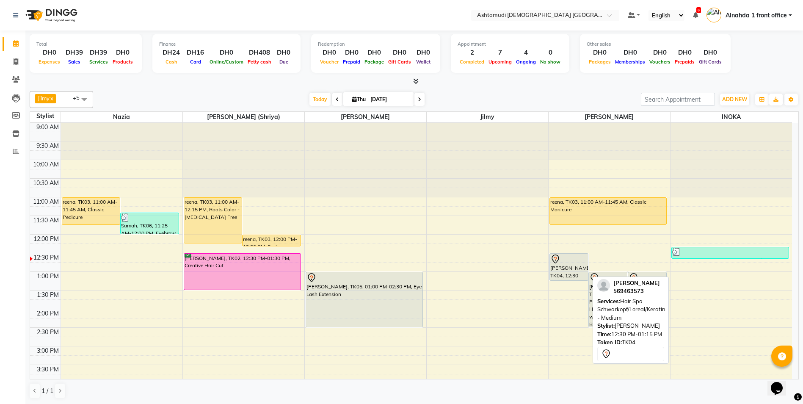
click at [577, 276] on div "[PERSON_NAME], TK04, 12:30 PM-01:15 PM, Hair Spa Schwarkopf/Loreal/Keratin - Me…" at bounding box center [569, 267] width 39 height 27
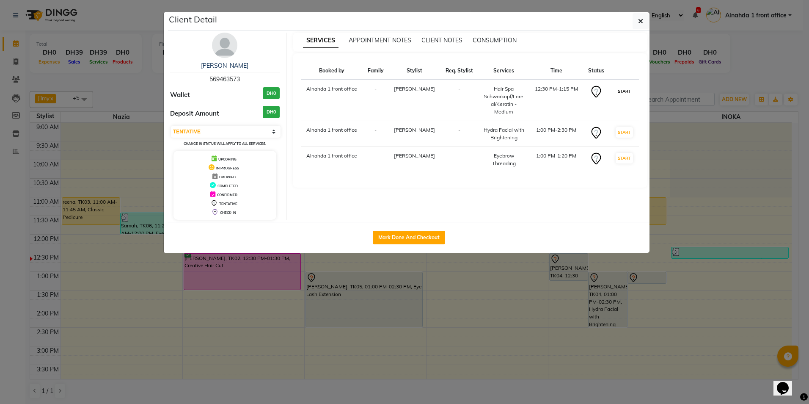
click at [622, 87] on button "START" at bounding box center [624, 91] width 17 height 11
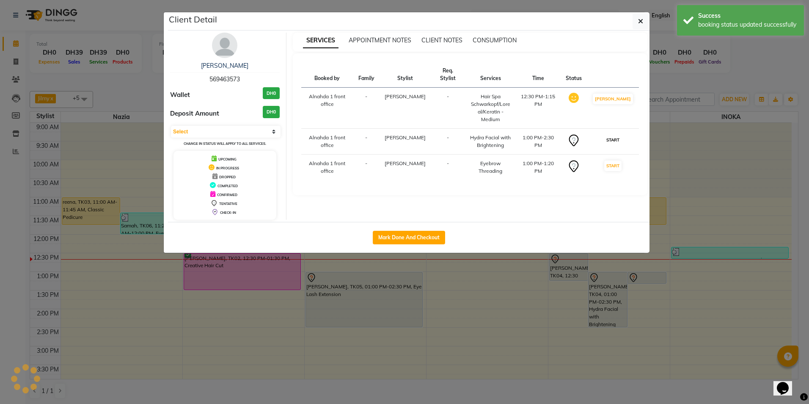
click at [615, 143] on button "START" at bounding box center [612, 140] width 17 height 11
click at [620, 165] on button "START" at bounding box center [612, 165] width 17 height 11
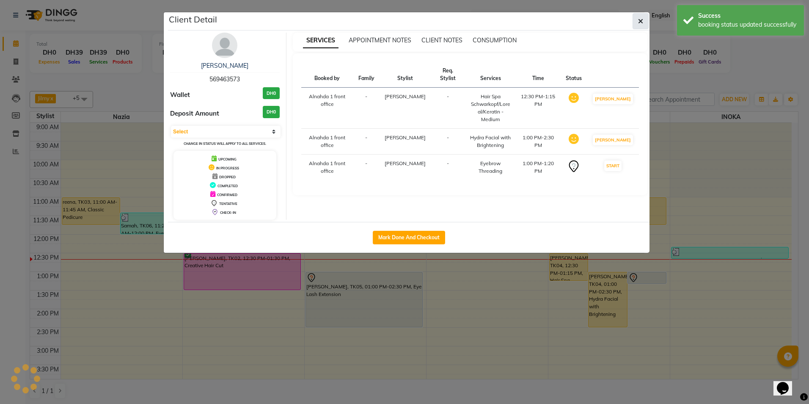
select select "1"
click at [641, 18] on icon "button" at bounding box center [640, 21] width 5 height 7
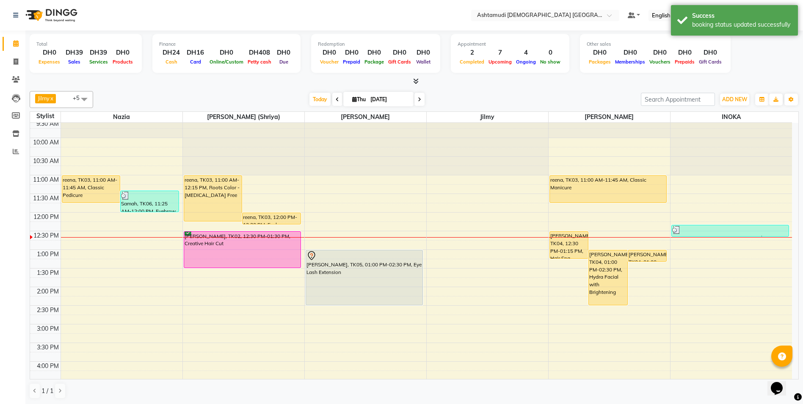
scroll to position [42, 0]
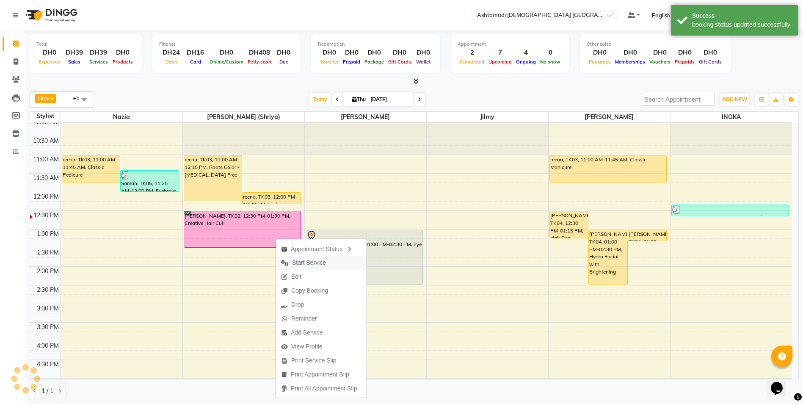
click at [333, 265] on button "Start Service" at bounding box center [321, 263] width 91 height 14
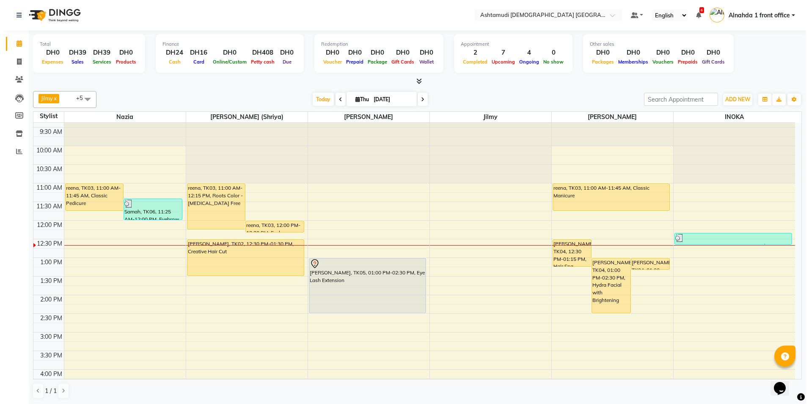
scroll to position [0, 0]
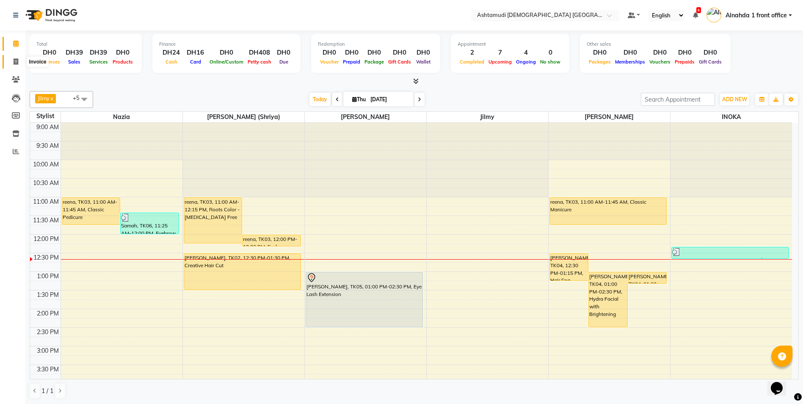
click at [16, 62] on icon at bounding box center [16, 61] width 5 height 6
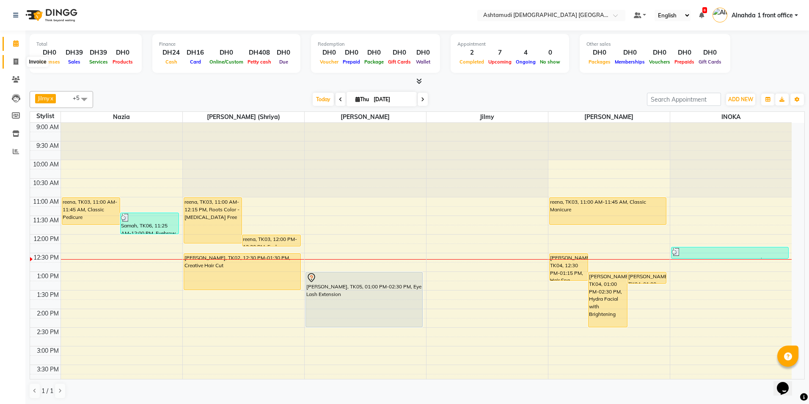
select select "service"
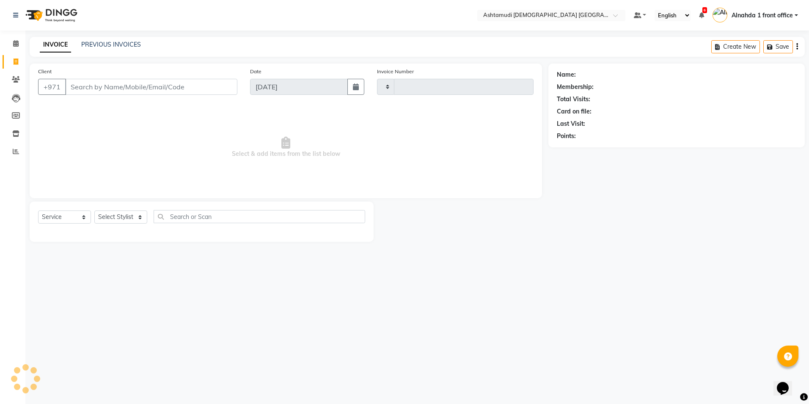
type input "2634"
select select "7242"
click at [141, 218] on select "Select Stylist Alnahda 1 front office Amala Aroosa Deepika Rani Dummy Staff INO…" at bounding box center [121, 216] width 55 height 13
select select "85875"
click at [94, 210] on select "Select Stylist Alnahda 1 front office Amala Aroosa Deepika Rani Dummy Staff INO…" at bounding box center [121, 216] width 55 height 13
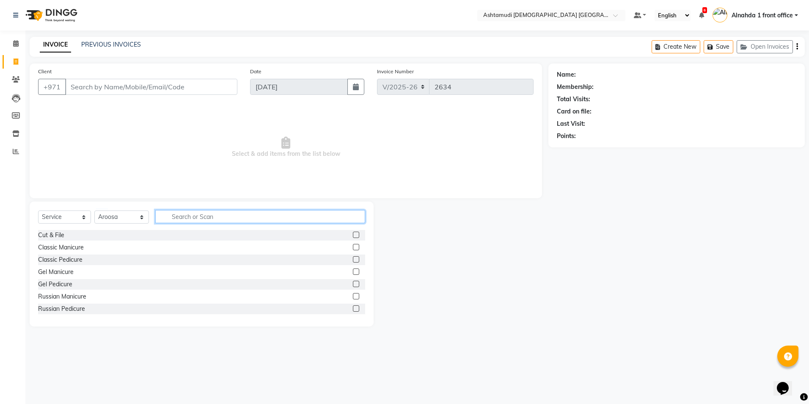
click at [191, 213] on input "text" at bounding box center [260, 216] width 210 height 13
type input "EXTE"
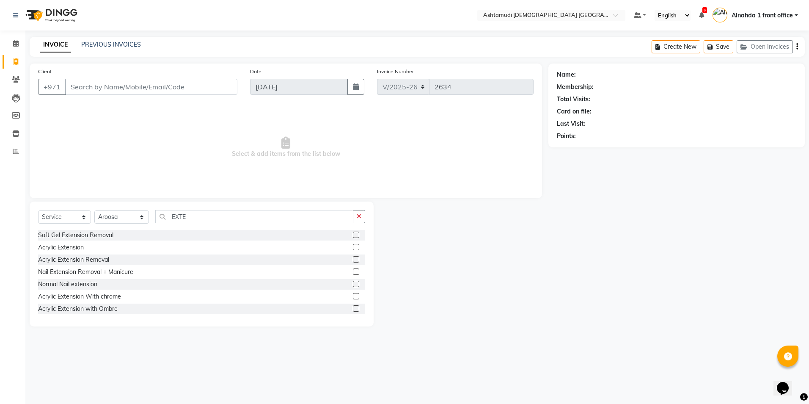
click at [353, 284] on label at bounding box center [356, 284] width 6 height 6
click at [353, 284] on input "checkbox" at bounding box center [356, 284] width 6 height 6
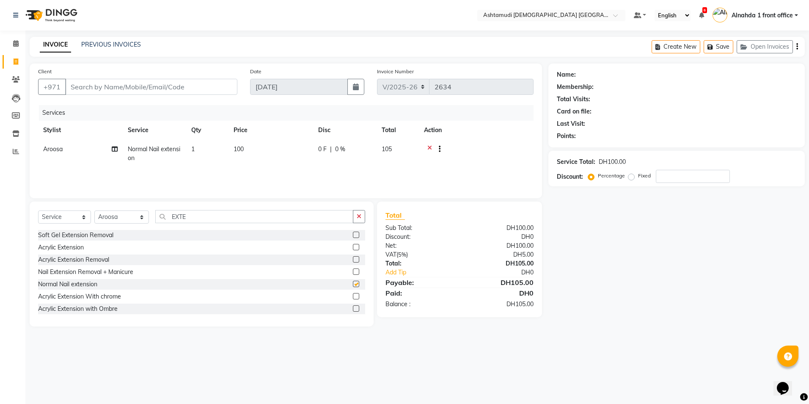
checkbox input "false"
drag, startPoint x: 200, startPoint y: 218, endPoint x: 114, endPoint y: 218, distance: 86.3
click at [114, 218] on div "Select Service Product Membership Package Voucher Prepaid Gift Card Select Styl…" at bounding box center [201, 220] width 327 height 20
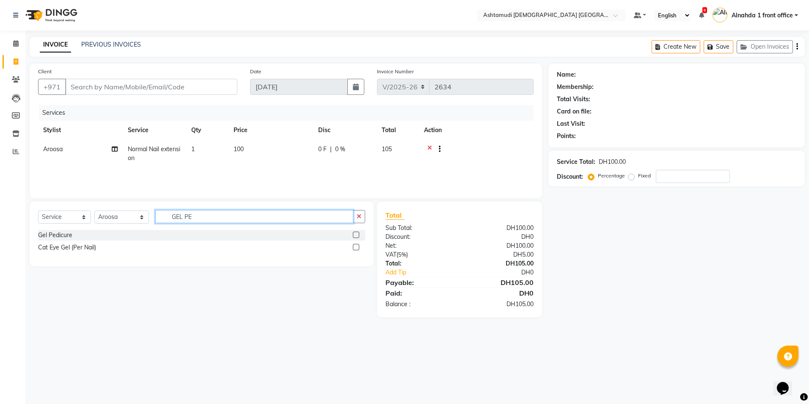
type input "GEL PE"
click at [355, 233] on label at bounding box center [356, 235] width 6 height 6
click at [355, 233] on input "checkbox" at bounding box center [356, 235] width 6 height 6
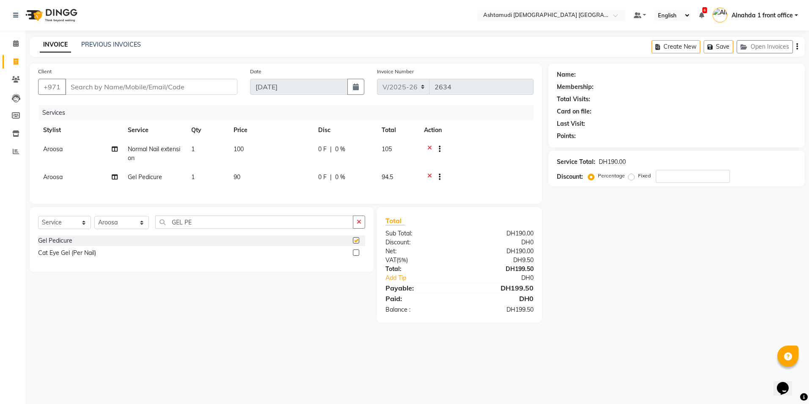
checkbox input "false"
drag, startPoint x: 214, startPoint y: 232, endPoint x: 15, endPoint y: 239, distance: 199.1
click at [16, 239] on app-home "Select Location × Ashtamudi Ladies Salon Sahara Center, Dubai Default Panel My …" at bounding box center [404, 167] width 809 height 335
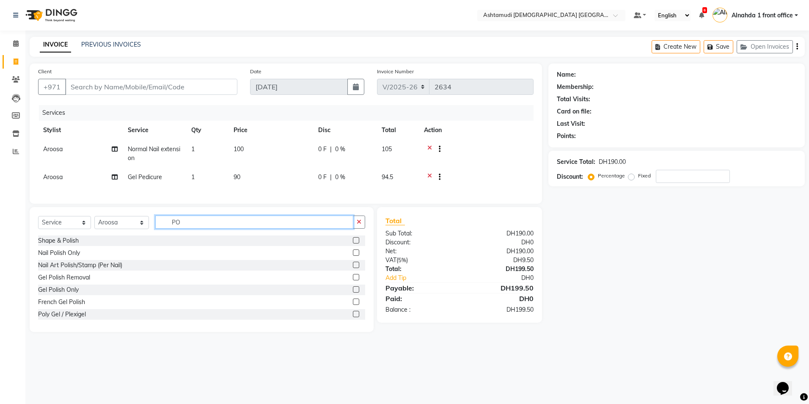
type input "PO"
click at [353, 292] on label at bounding box center [356, 289] width 6 height 6
click at [353, 292] on input "checkbox" at bounding box center [356, 290] width 6 height 6
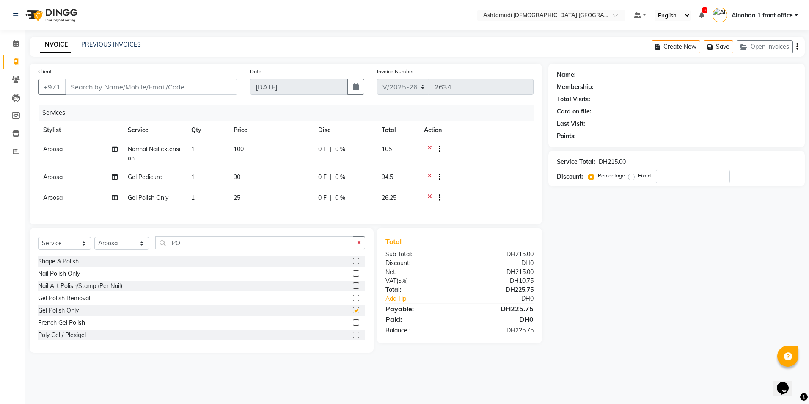
checkbox input "false"
drag, startPoint x: 221, startPoint y: 250, endPoint x: 2, endPoint y: 254, distance: 218.4
click at [33, 254] on div "Select Service Product Membership Package Voucher Prepaid Gift Card Select Styl…" at bounding box center [202, 290] width 344 height 125
type input "EXT"
click at [353, 313] on label at bounding box center [356, 310] width 6 height 6
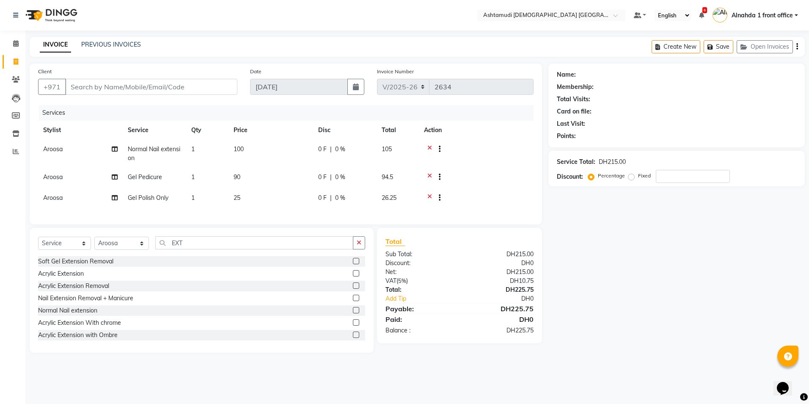
click at [353, 313] on input "checkbox" at bounding box center [356, 311] width 6 height 6
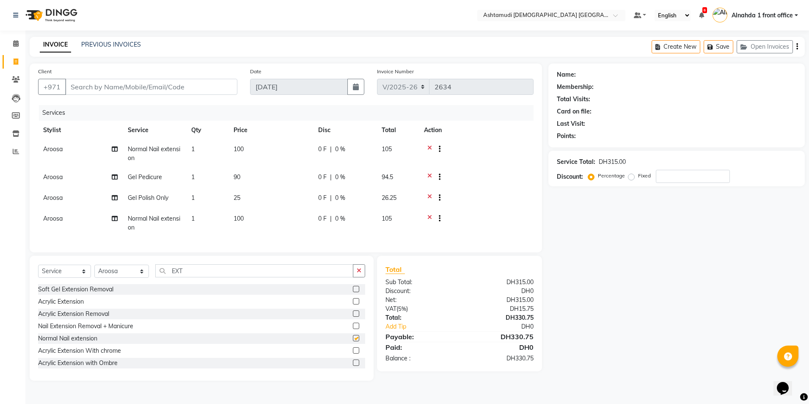
checkbox input "false"
click at [193, 218] on span "1" at bounding box center [192, 219] width 3 height 8
select select "85875"
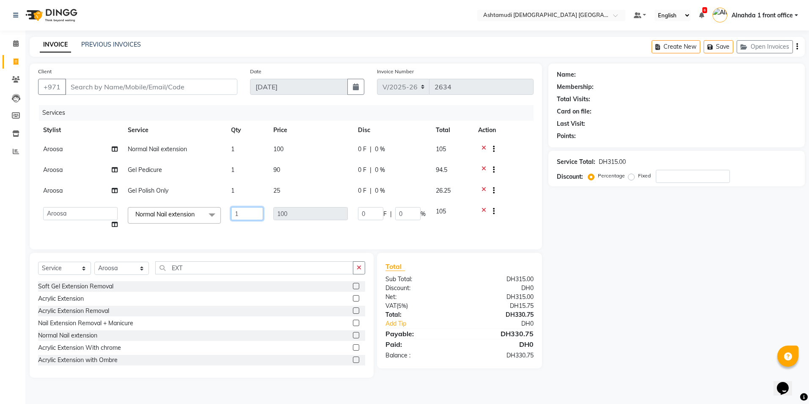
click at [251, 215] on input "1" at bounding box center [247, 213] width 32 height 13
type input "2"
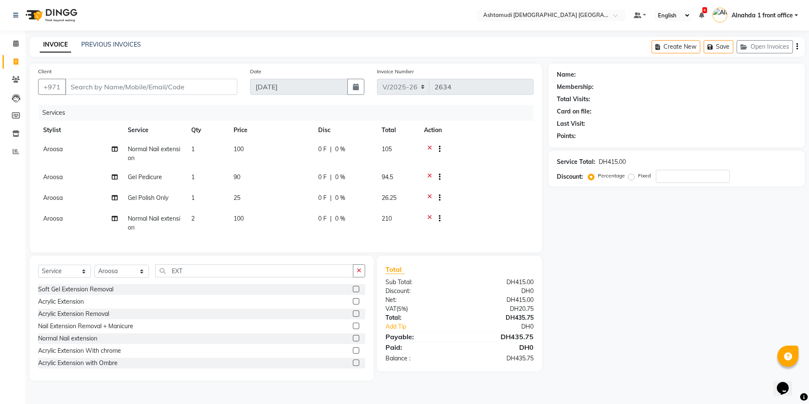
click at [253, 229] on tr "Aroosa Normal Nail extension 2 100 0 F | 0 % 210" at bounding box center [286, 223] width 496 height 28
click at [427, 216] on icon at bounding box center [429, 219] width 5 height 11
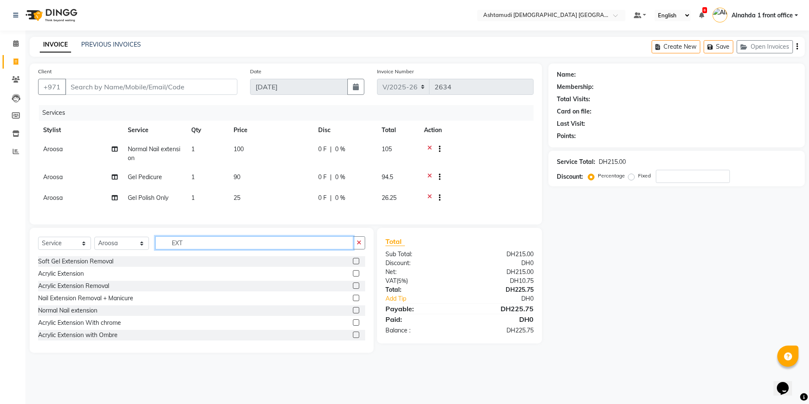
drag, startPoint x: 194, startPoint y: 247, endPoint x: 158, endPoint y: 250, distance: 35.7
click at [158, 249] on input "EXT" at bounding box center [254, 242] width 198 height 13
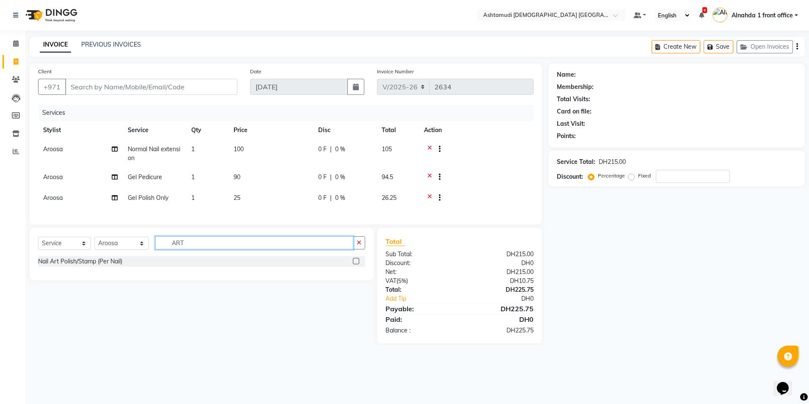
type input "ART"
click at [354, 264] on label at bounding box center [356, 261] width 6 height 6
click at [354, 264] on input "checkbox" at bounding box center [356, 262] width 6 height 6
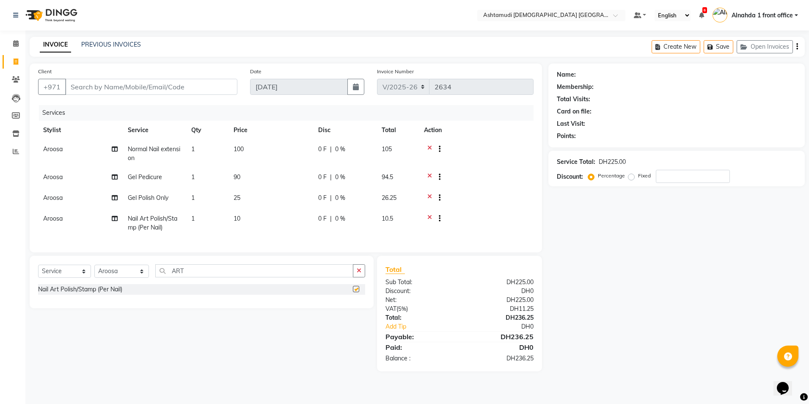
checkbox input "false"
click at [209, 220] on td "1" at bounding box center [207, 223] width 42 height 28
select select "85875"
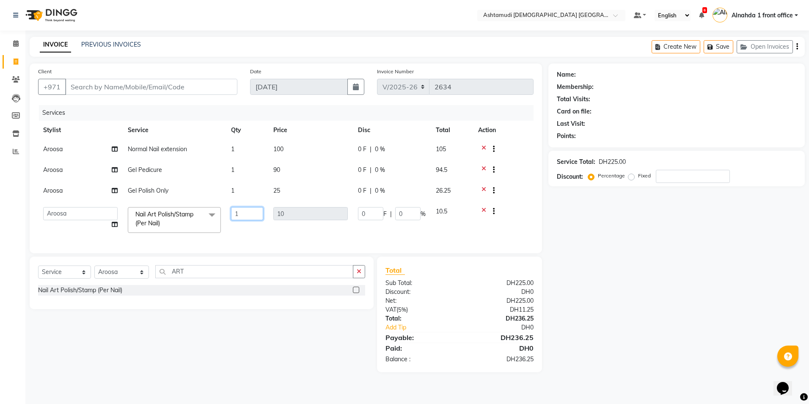
click at [247, 215] on input "1" at bounding box center [247, 213] width 32 height 13
type input "2"
click at [225, 239] on div "Services Stylist Service Qty Price Disc Total Action Aroosa Normal Nail extensi…" at bounding box center [286, 175] width 496 height 140
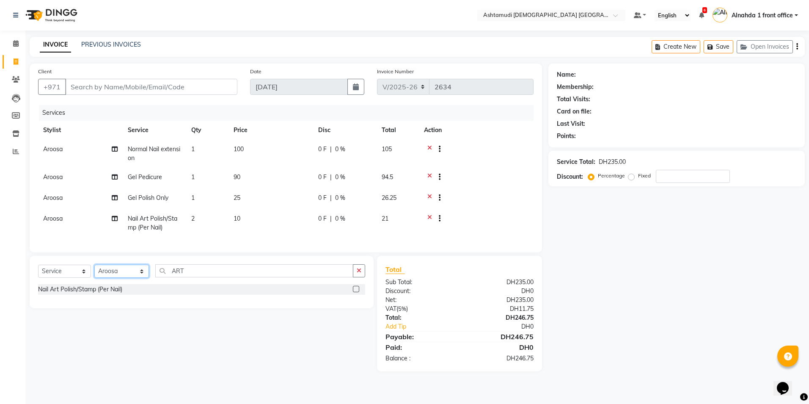
click at [117, 277] on select "Select Stylist Alnahda 1 front office Amala Aroosa Deepika Rani Dummy Staff INO…" at bounding box center [121, 271] width 55 height 13
drag, startPoint x: 196, startPoint y: 275, endPoint x: 138, endPoint y: 281, distance: 58.7
click at [131, 281] on div "Select Service Product Membership Package Voucher Prepaid Gift Card Select Styl…" at bounding box center [201, 274] width 327 height 20
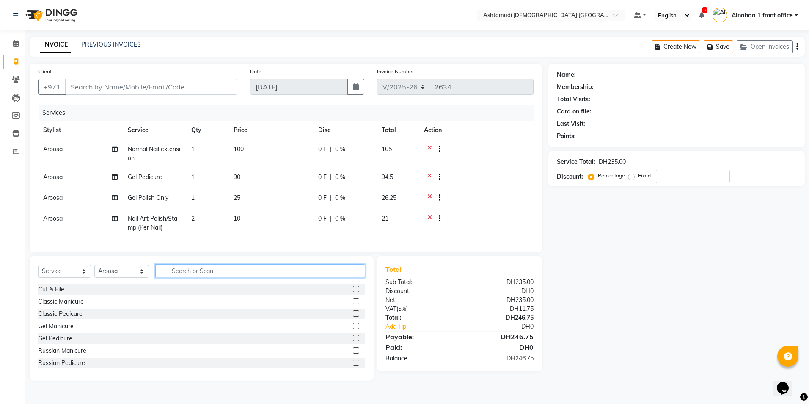
click at [182, 277] on input "text" at bounding box center [260, 270] width 210 height 13
click at [709, 178] on input "number" at bounding box center [693, 176] width 74 height 13
type input "25"
click at [348, 220] on span "25 %" at bounding box center [342, 218] width 14 height 9
select select "85875"
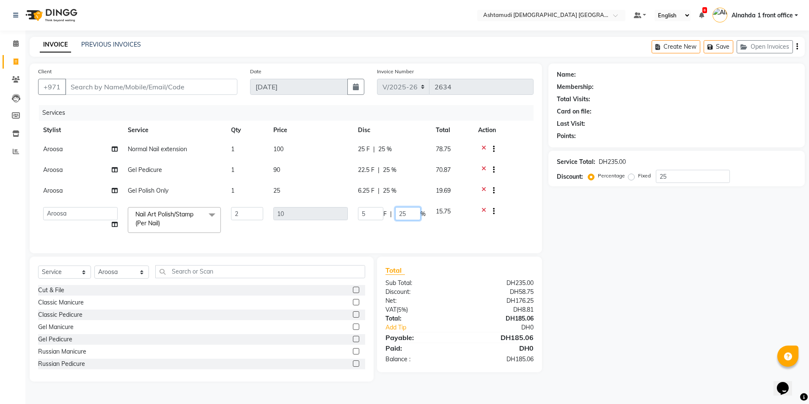
click at [411, 210] on input "25" at bounding box center [407, 213] width 25 height 13
type input "2"
click at [404, 228] on tr "Alnahda 1 front office Amala Aroosa Deepika Rani Dummy Staff INOKA Jilmy Jyothi…" at bounding box center [286, 220] width 496 height 36
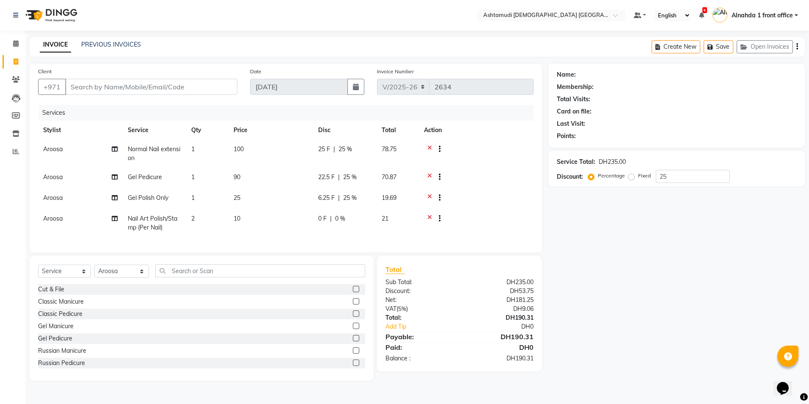
click at [431, 147] on icon at bounding box center [429, 150] width 5 height 11
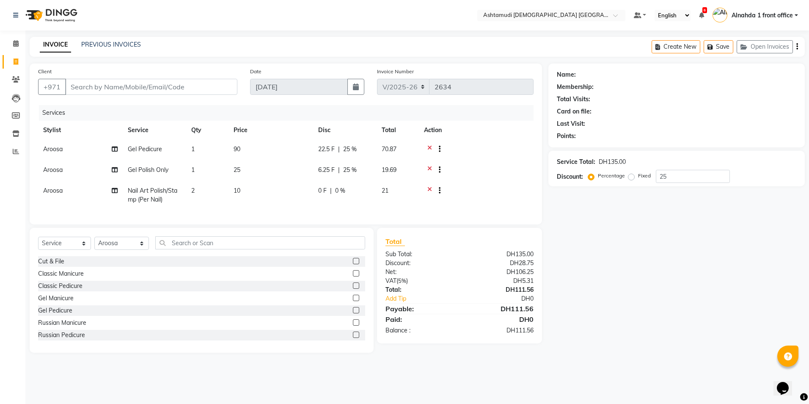
drag, startPoint x: 427, startPoint y: 145, endPoint x: 433, endPoint y: 157, distance: 14.0
click at [427, 145] on div at bounding box center [476, 150] width 105 height 11
drag, startPoint x: 429, startPoint y: 144, endPoint x: 432, endPoint y: 159, distance: 15.0
click at [429, 144] on td at bounding box center [476, 150] width 115 height 21
click at [429, 146] on icon at bounding box center [429, 150] width 5 height 11
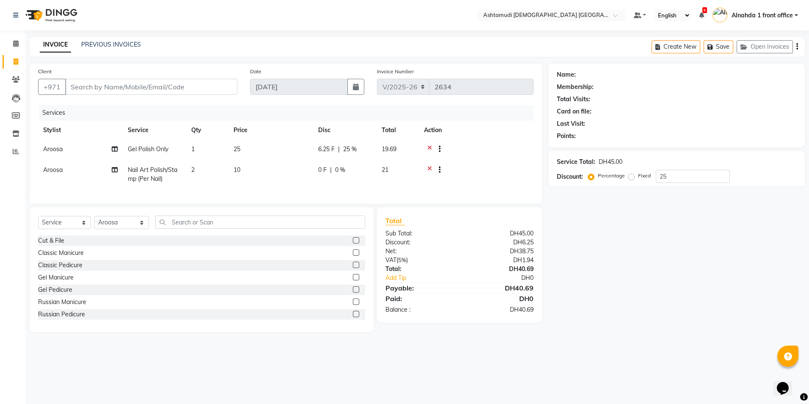
click at [430, 146] on icon at bounding box center [429, 150] width 5 height 11
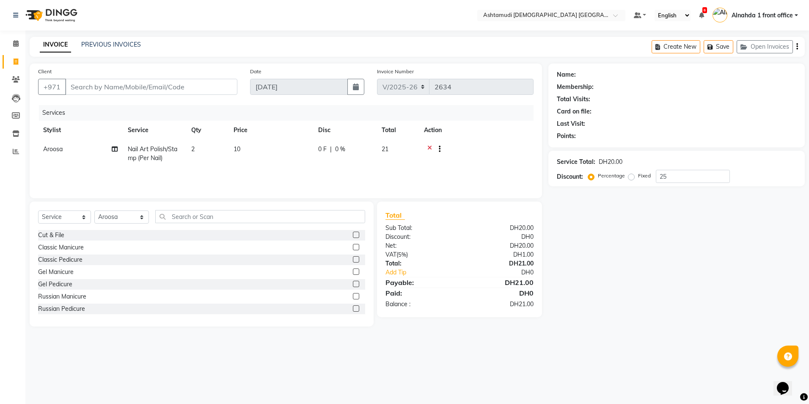
click at [428, 149] on icon at bounding box center [429, 150] width 5 height 11
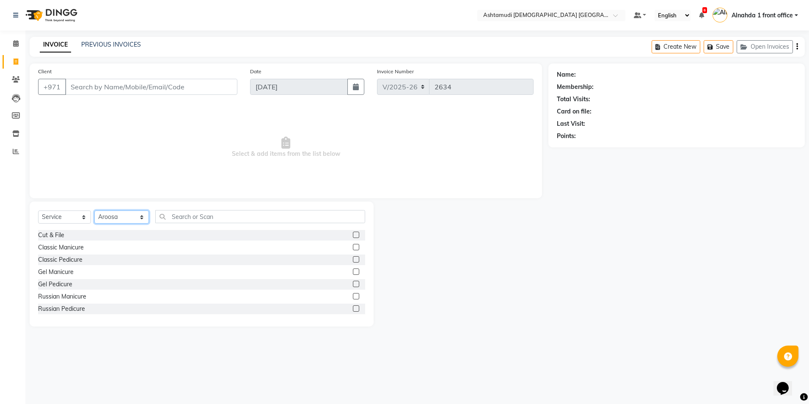
click at [142, 215] on select "Select Stylist Alnahda 1 front office Amala Aroosa Deepika Rani Dummy Staff INO…" at bounding box center [121, 216] width 55 height 13
select select "90019"
click at [94, 210] on select "Select Stylist Alnahda 1 front office Amala Aroosa Deepika Rani Dummy Staff INO…" at bounding box center [121, 216] width 55 height 13
click at [192, 219] on input "text" at bounding box center [260, 216] width 210 height 13
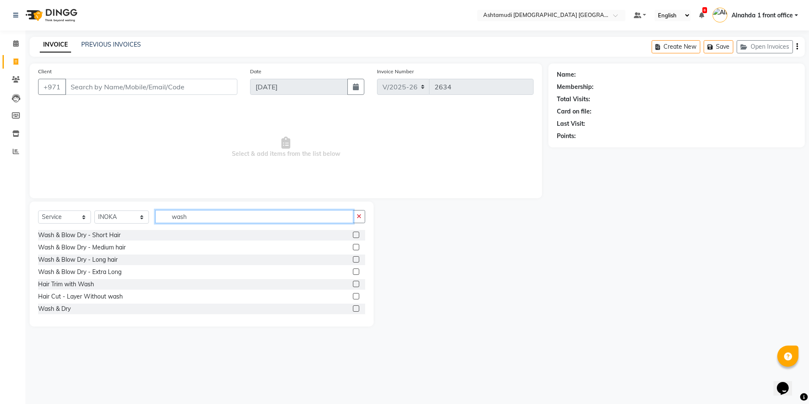
type input "wash"
click at [353, 248] on label at bounding box center [356, 247] width 6 height 6
click at [353, 248] on input "checkbox" at bounding box center [356, 248] width 6 height 6
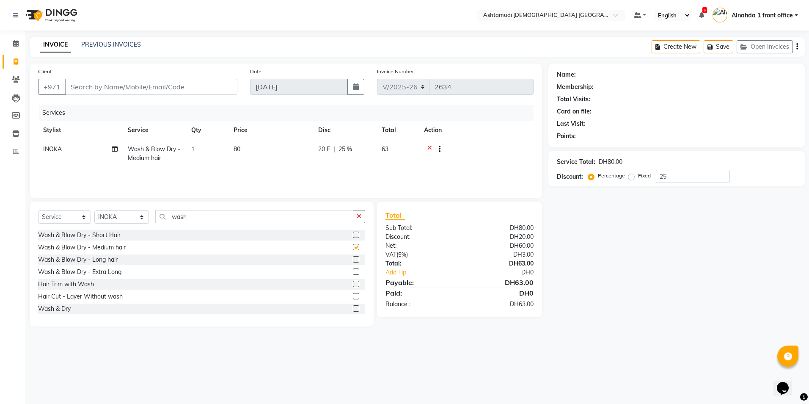
checkbox input "false"
click at [86, 86] on input "Client" at bounding box center [151, 87] width 172 height 16
type input "5"
type input "0"
type input "501736025"
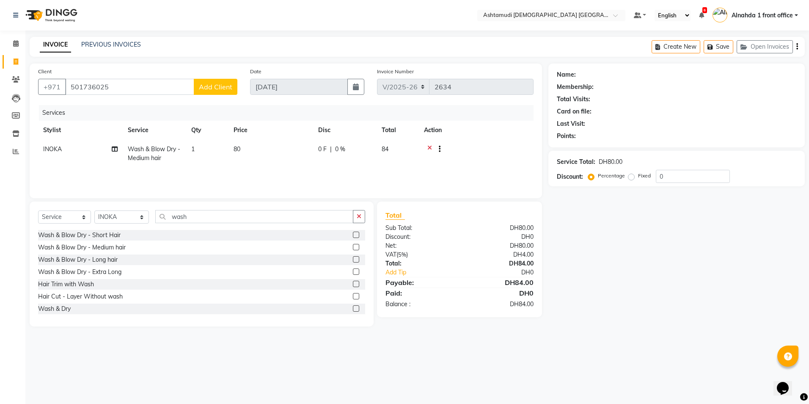
click at [218, 88] on span "Add Client" at bounding box center [215, 87] width 33 height 8
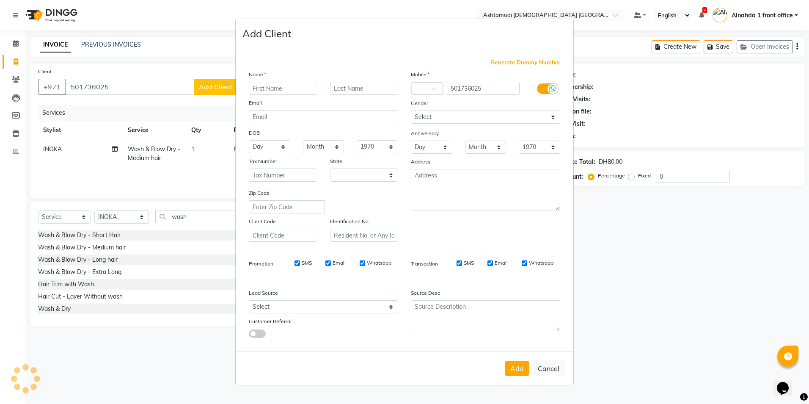
select select "3798"
type input "fathima"
click at [319, 310] on select "Select Walk-in Referral Internet Friend Word of Mouth Advertisement Facebook Ju…" at bounding box center [323, 306] width 149 height 13
select select "49764"
click at [249, 300] on select "Select Walk-in Referral Internet Friend Word of Mouth Advertisement Facebook Ju…" at bounding box center [323, 306] width 149 height 13
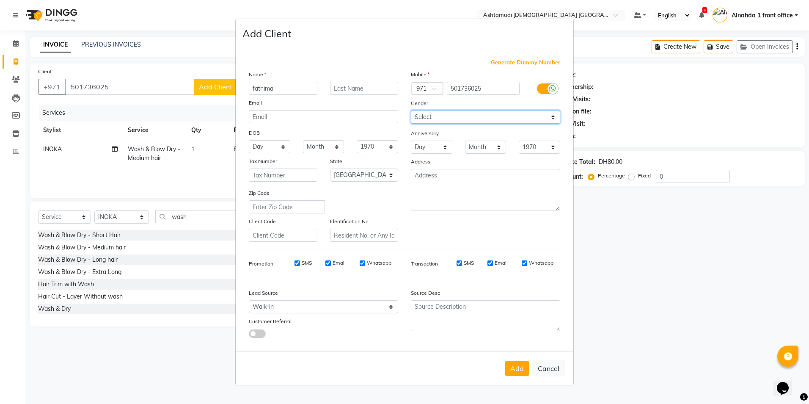
drag, startPoint x: 438, startPoint y: 113, endPoint x: 438, endPoint y: 124, distance: 11.0
click at [438, 113] on select "Select Male Female Other Prefer Not To Say" at bounding box center [485, 116] width 149 height 13
select select "[DEMOGRAPHIC_DATA]"
click at [411, 110] on select "Select Male Female Other Prefer Not To Say" at bounding box center [485, 116] width 149 height 13
click at [520, 371] on button "Add" at bounding box center [517, 368] width 24 height 15
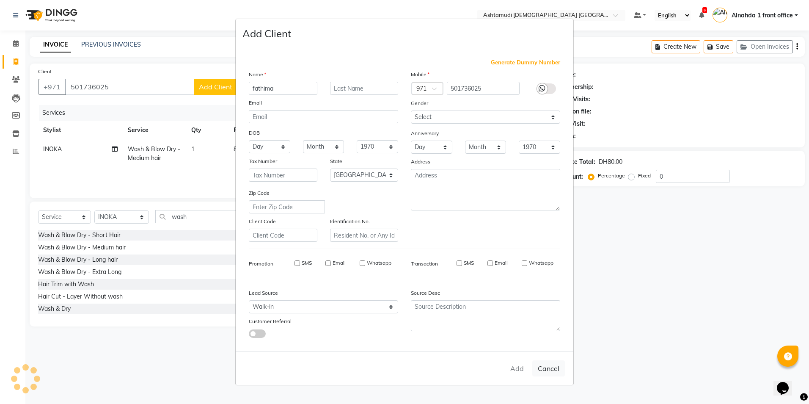
select select
select select "null"
select select
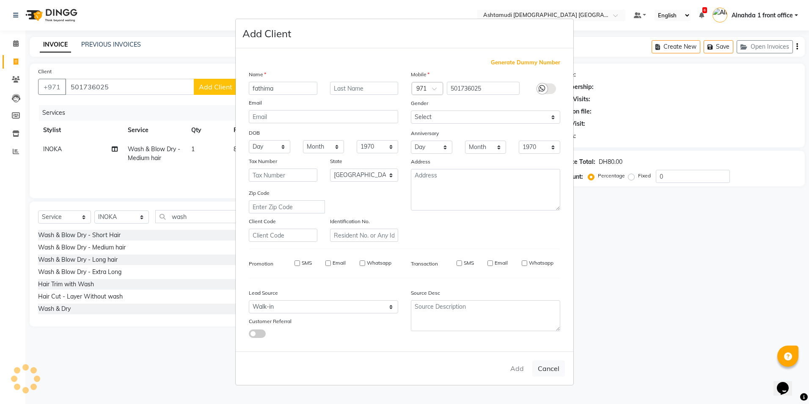
select select
checkbox input "false"
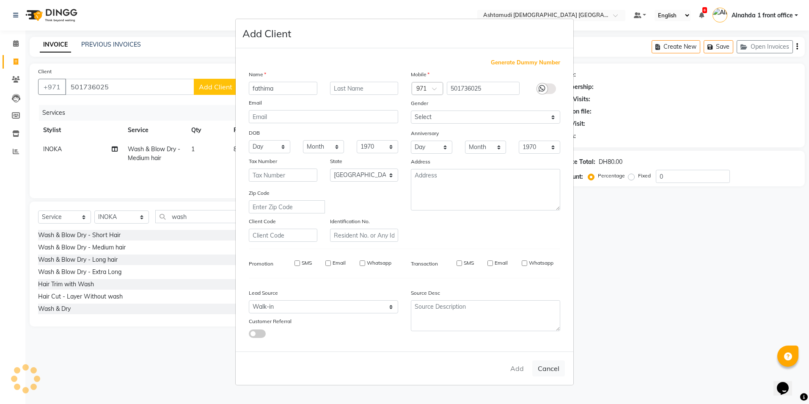
checkbox input "false"
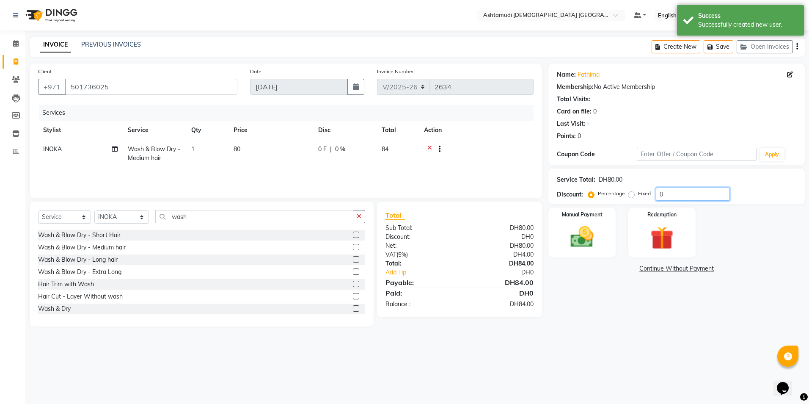
click at [693, 198] on input "0" at bounding box center [693, 194] width 74 height 13
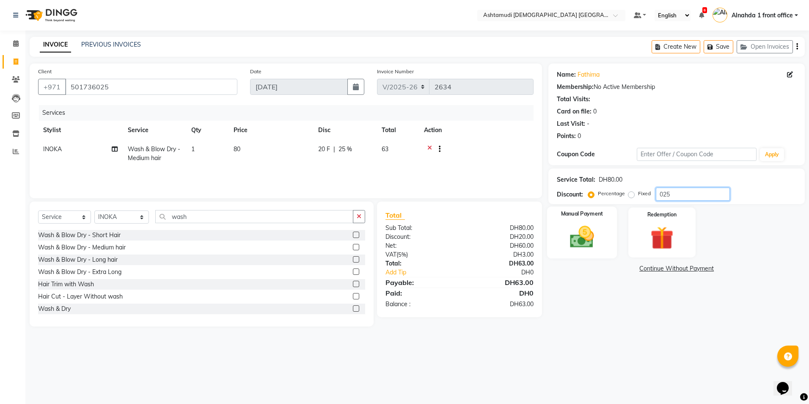
type input "025"
click at [583, 220] on div "Manual Payment" at bounding box center [582, 233] width 70 height 52
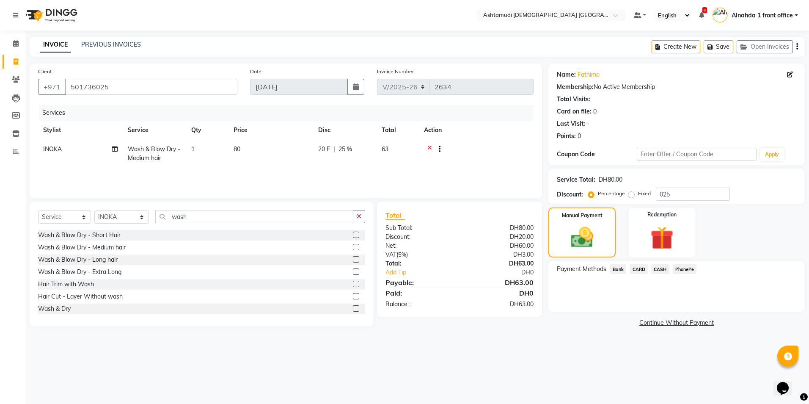
click at [640, 265] on span "CARD" at bounding box center [639, 269] width 18 height 10
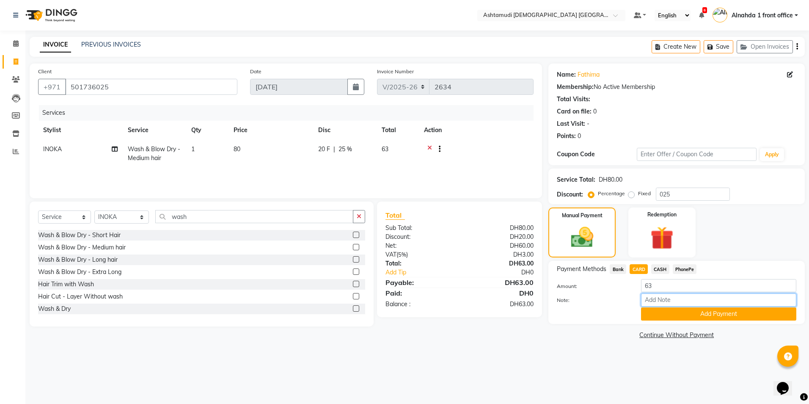
click at [662, 300] on input "Note:" at bounding box center [718, 299] width 155 height 13
type input "amala"
click at [690, 314] on button "Add Payment" at bounding box center [718, 313] width 155 height 13
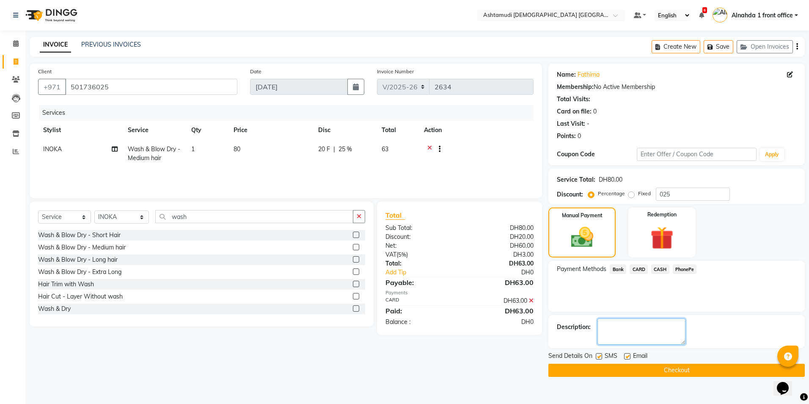
click at [623, 331] on textarea at bounding box center [642, 331] width 88 height 26
type textarea "9727"
click at [656, 370] on button "Checkout" at bounding box center [677, 370] width 256 height 13
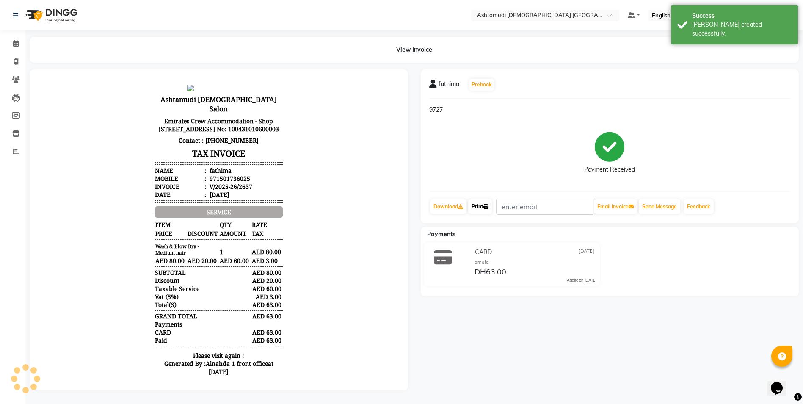
click at [480, 208] on link "Print" at bounding box center [480, 206] width 24 height 14
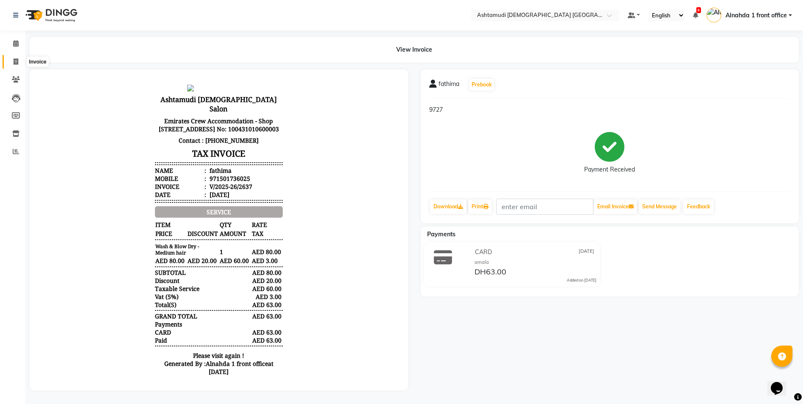
click at [15, 63] on icon at bounding box center [16, 61] width 5 height 6
select select "service"
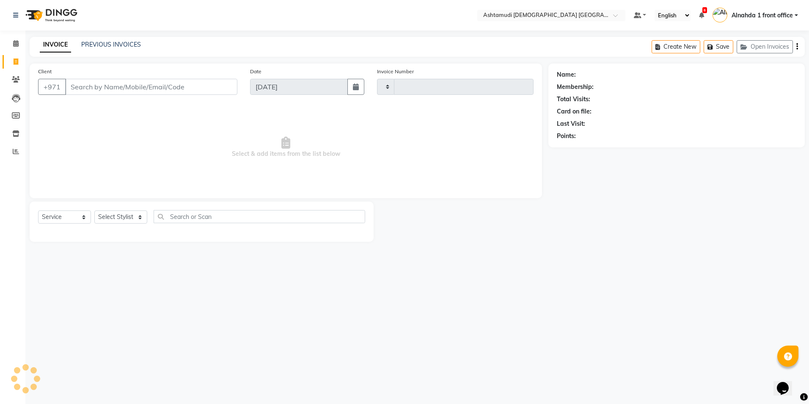
type input "2638"
select select "7242"
click at [126, 211] on select "Select Stylist Alnahda 1 front office [PERSON_NAME] [PERSON_NAME] Staff INOKA […" at bounding box center [121, 216] width 55 height 13
select select "85875"
click at [94, 210] on select "Select Stylist Alnahda 1 front office [PERSON_NAME] [PERSON_NAME] Staff INOKA […" at bounding box center [121, 216] width 55 height 13
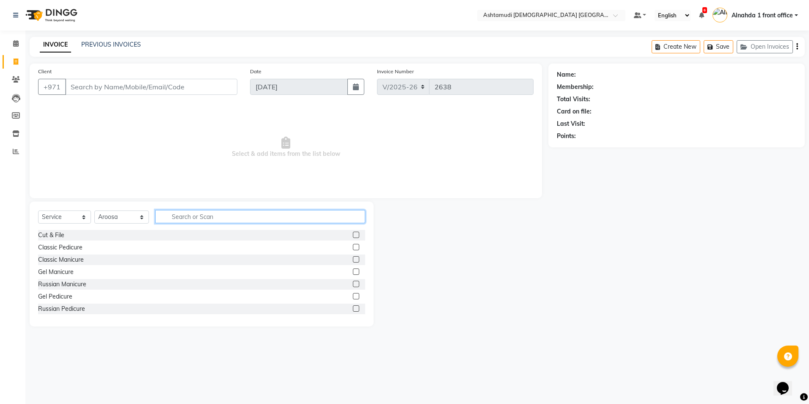
click at [191, 215] on input "text" at bounding box center [260, 216] width 210 height 13
click at [353, 245] on label at bounding box center [356, 247] width 6 height 6
click at [353, 245] on input "checkbox" at bounding box center [356, 248] width 6 height 6
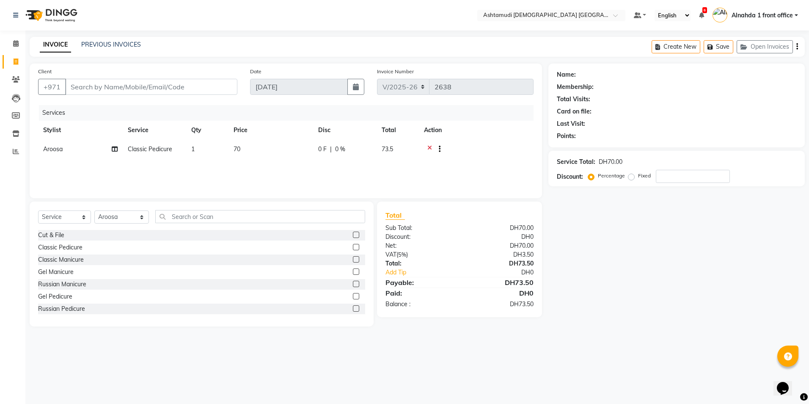
checkbox input "false"
click at [353, 259] on label at bounding box center [356, 259] width 6 height 6
click at [353, 259] on input "checkbox" at bounding box center [356, 260] width 6 height 6
checkbox input "false"
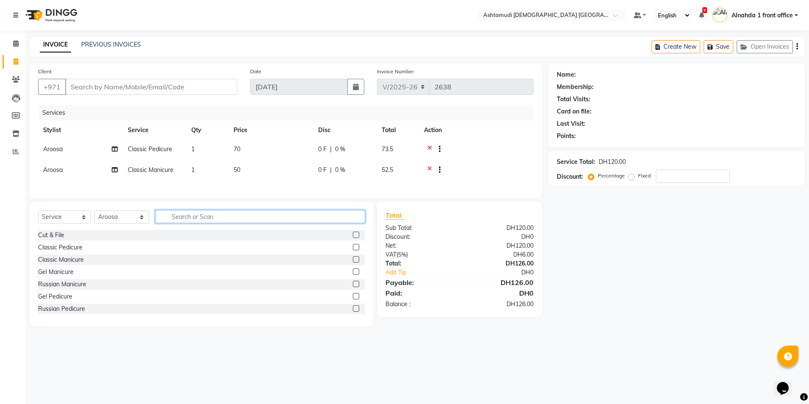
click at [225, 221] on input "text" at bounding box center [260, 216] width 210 height 13
type input "pea"
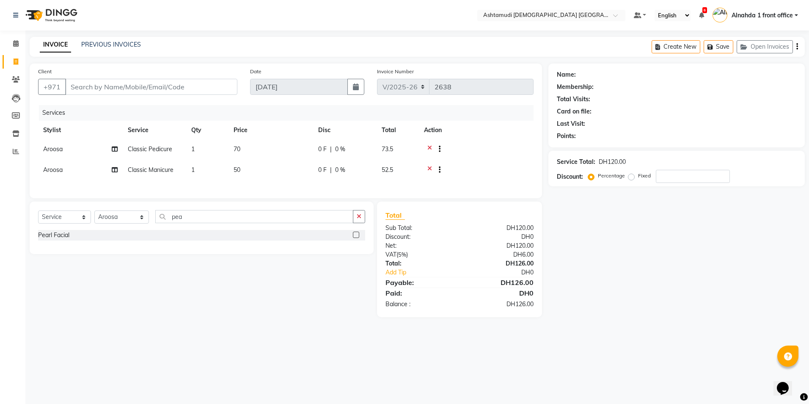
click at [356, 238] on label at bounding box center [356, 235] width 6 height 6
click at [356, 238] on input "checkbox" at bounding box center [356, 235] width 6 height 6
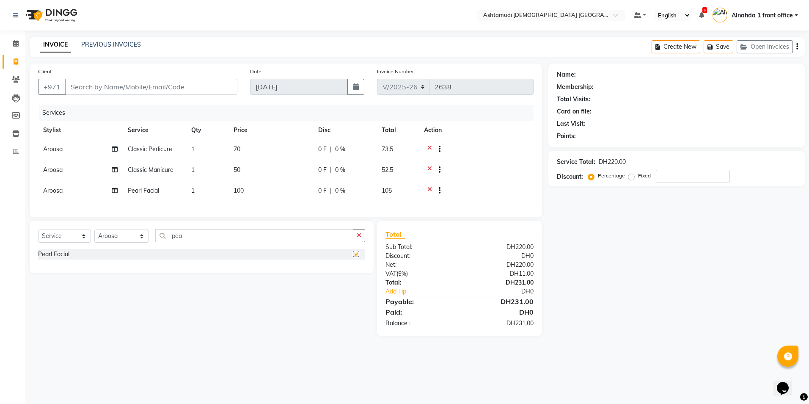
checkbox input "false"
drag, startPoint x: 195, startPoint y: 241, endPoint x: 88, endPoint y: 219, distance: 109.0
click at [90, 225] on div "Client +971 Date 04-09-2025 Invoice Number V/2025 V/2025-26 2638 Services Styli…" at bounding box center [285, 199] width 525 height 273
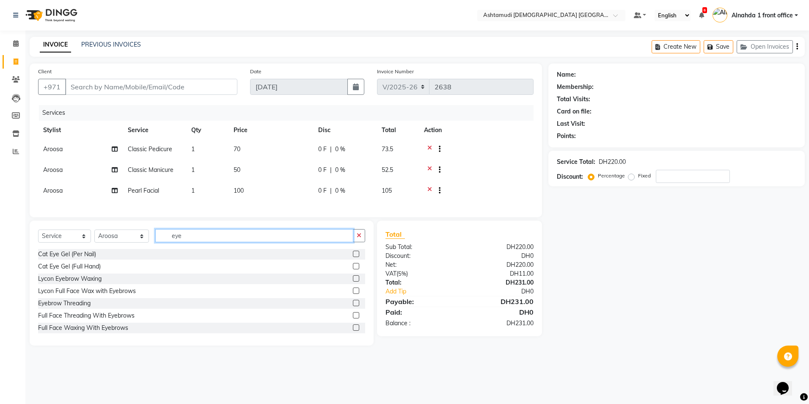
type input "eye"
click at [353, 306] on label at bounding box center [356, 303] width 6 height 6
click at [353, 306] on input "checkbox" at bounding box center [356, 304] width 6 height 6
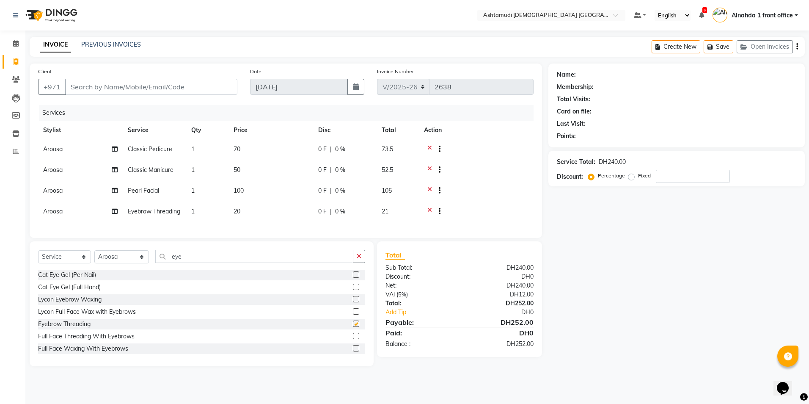
checkbox input "false"
click at [706, 176] on input "number" at bounding box center [693, 176] width 74 height 13
type input "25"
click at [428, 147] on icon at bounding box center [429, 150] width 5 height 11
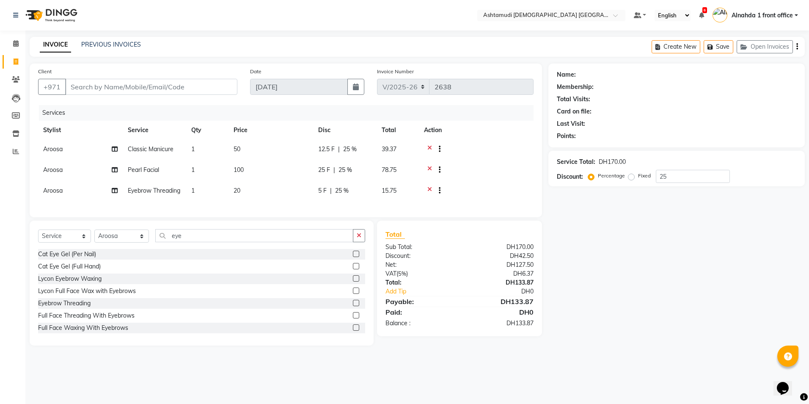
click at [428, 148] on icon at bounding box center [429, 150] width 5 height 11
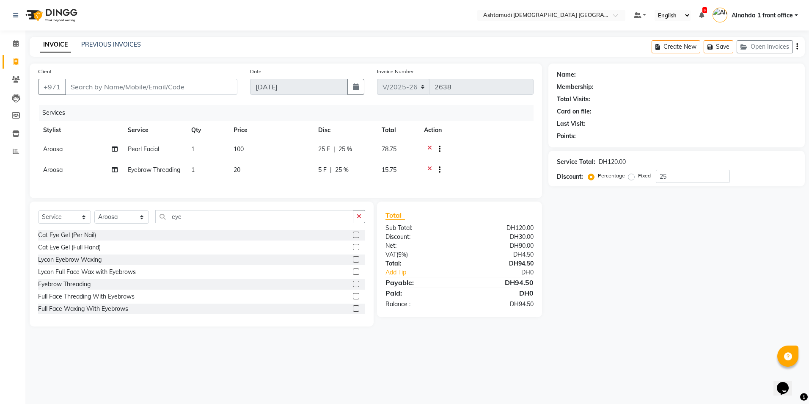
click at [428, 148] on icon at bounding box center [429, 150] width 5 height 11
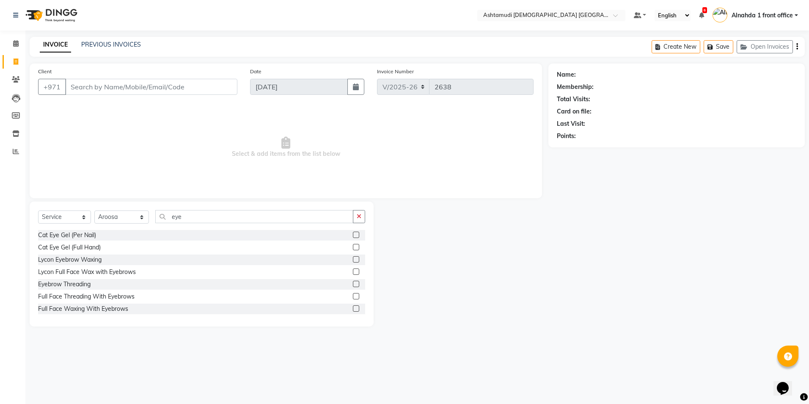
drag, startPoint x: 349, startPoint y: 282, endPoint x: 346, endPoint y: 279, distance: 4.6
click at [353, 282] on label at bounding box center [356, 284] width 6 height 6
click at [353, 282] on input "checkbox" at bounding box center [356, 284] width 6 height 6
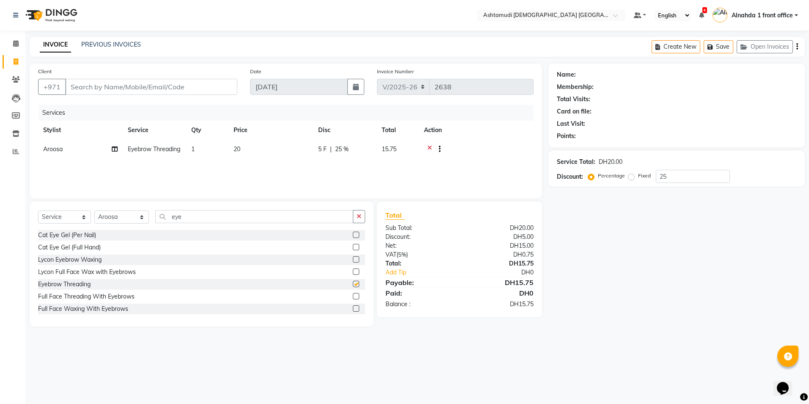
checkbox input "false"
drag, startPoint x: 188, startPoint y: 217, endPoint x: 11, endPoint y: 232, distance: 176.7
click at [0, 239] on html "Select Location × Ashtamudi Ladies Salon Sahara Center, Dubai Default Panel My …" at bounding box center [404, 202] width 809 height 404
type input "o"
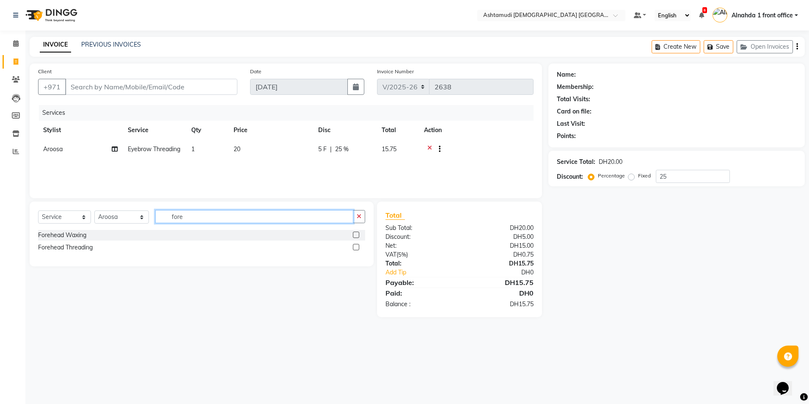
type input "fore"
click at [356, 245] on label at bounding box center [356, 247] width 6 height 6
click at [356, 245] on input "checkbox" at bounding box center [356, 248] width 6 height 6
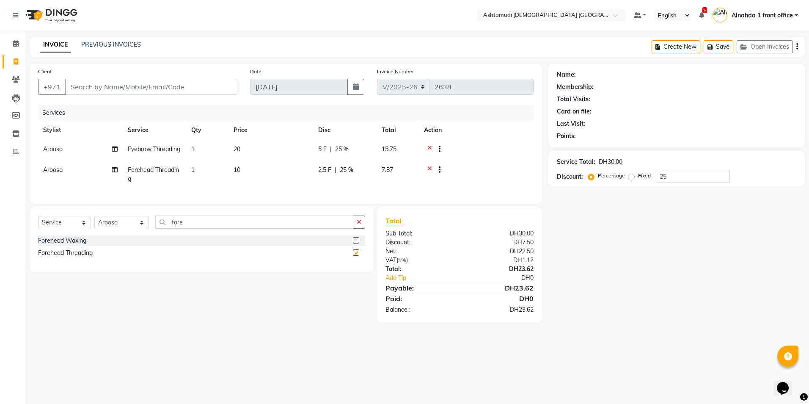
checkbox input "false"
drag, startPoint x: 671, startPoint y: 178, endPoint x: 544, endPoint y: 169, distance: 127.3
click at [544, 169] on div "Client +971 Date 04-09-2025 Invoice Number V/2025 V/2025-26 2638 Services Styli…" at bounding box center [417, 192] width 788 height 259
type input "25"
click at [17, 42] on icon at bounding box center [16, 43] width 6 height 6
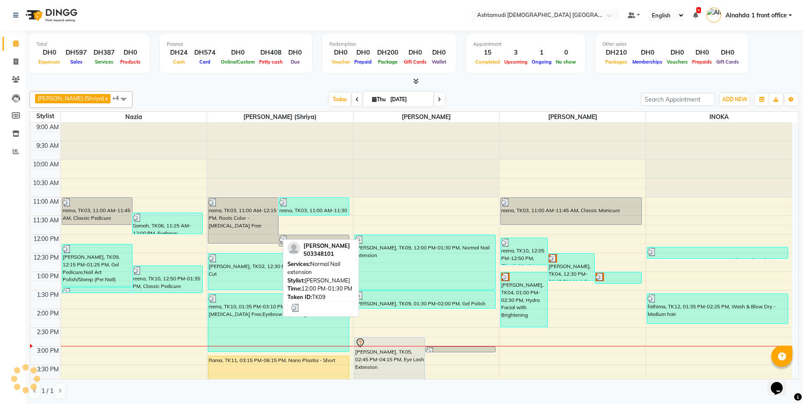
scroll to position [127, 0]
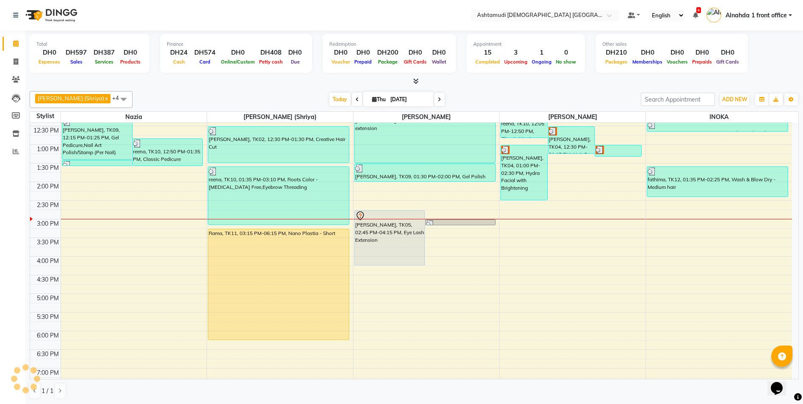
click at [706, 265] on div "9:00 AM 9:30 AM 10:00 AM 10:30 AM 11:00 AM 11:30 AM 12:00 PM 12:30 PM 1:00 PM 1…" at bounding box center [411, 256] width 762 height 521
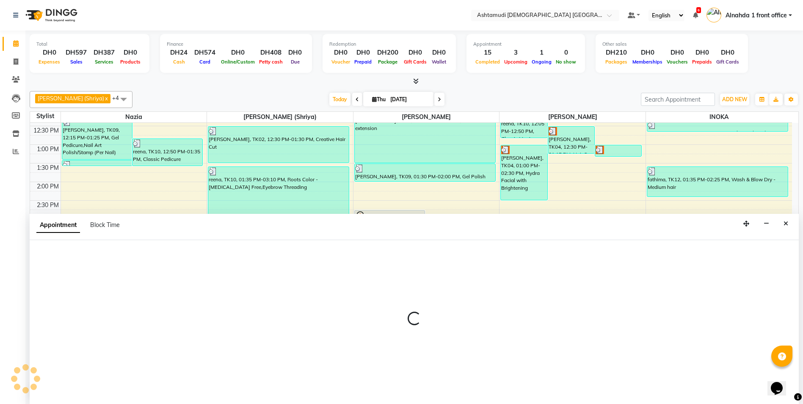
scroll to position [0, 0]
select select "90019"
select select "960"
select select "tentative"
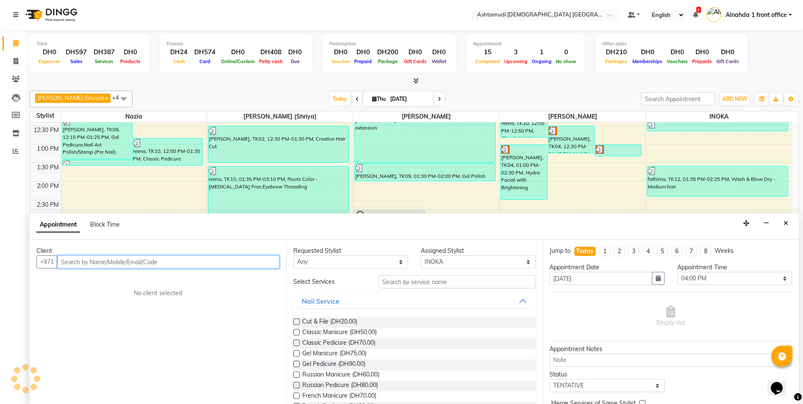
click at [73, 262] on input "text" at bounding box center [168, 261] width 222 height 13
paste input "58 842 8494"
click at [116, 282] on span "588428494" at bounding box center [116, 280] width 38 height 8
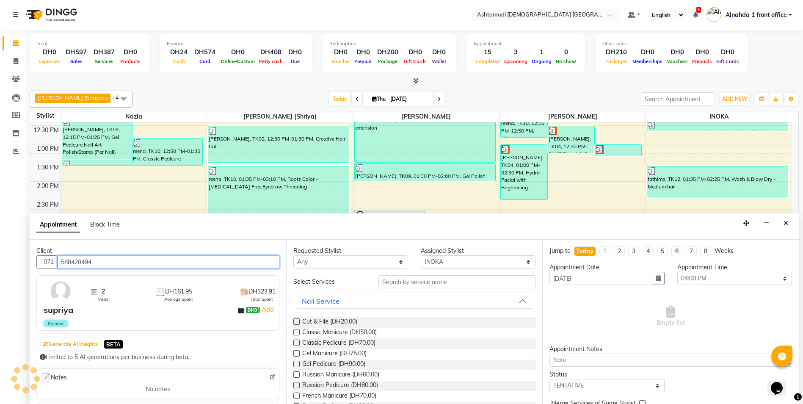
type input "588428494"
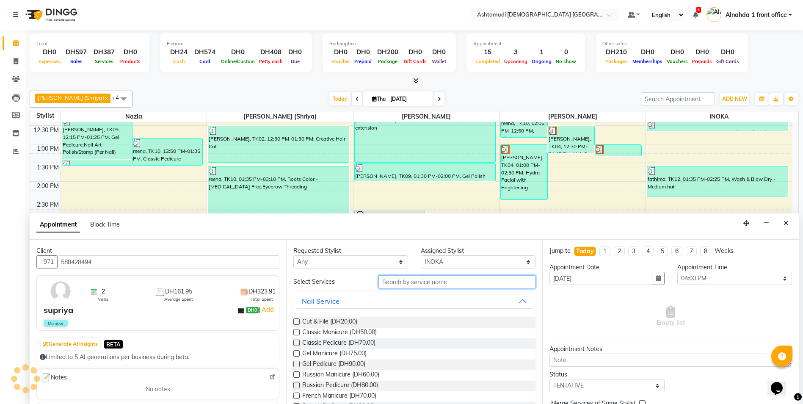
click at [402, 282] on input "text" at bounding box center [456, 281] width 157 height 13
type input "pedi"
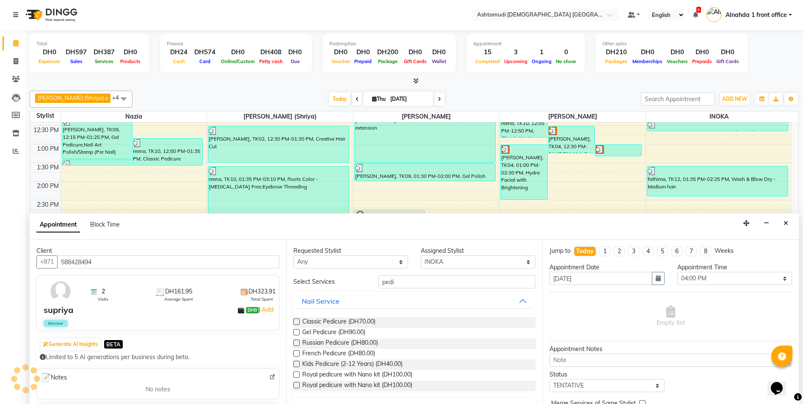
click at [297, 320] on label at bounding box center [296, 321] width 6 height 6
click at [297, 320] on input "checkbox" at bounding box center [296, 323] width 6 height 6
checkbox input "true"
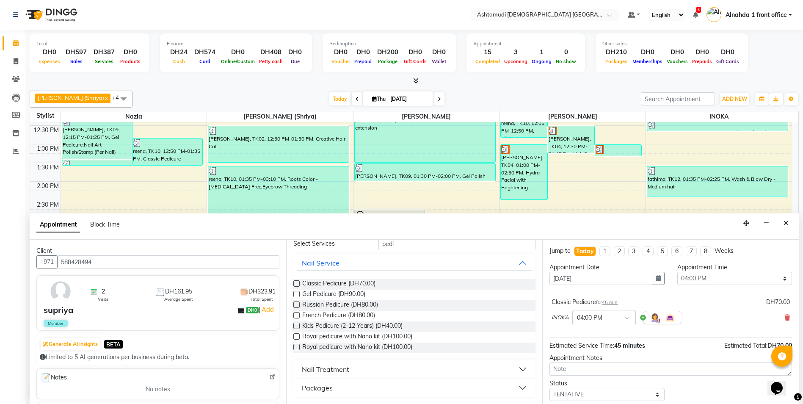
scroll to position [50, 0]
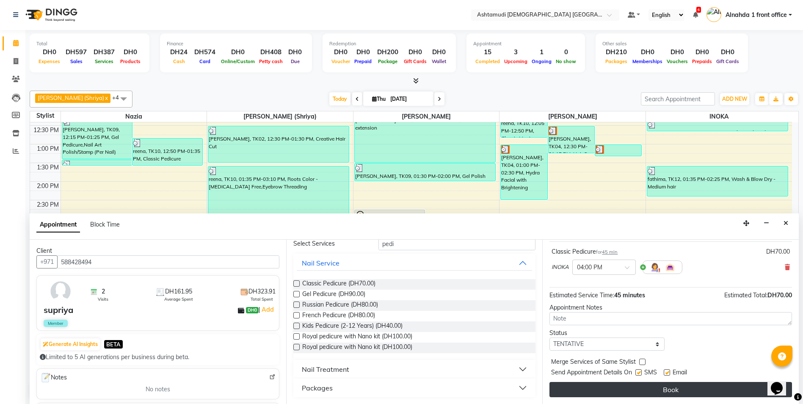
click at [688, 386] on button "Book" at bounding box center [670, 389] width 243 height 15
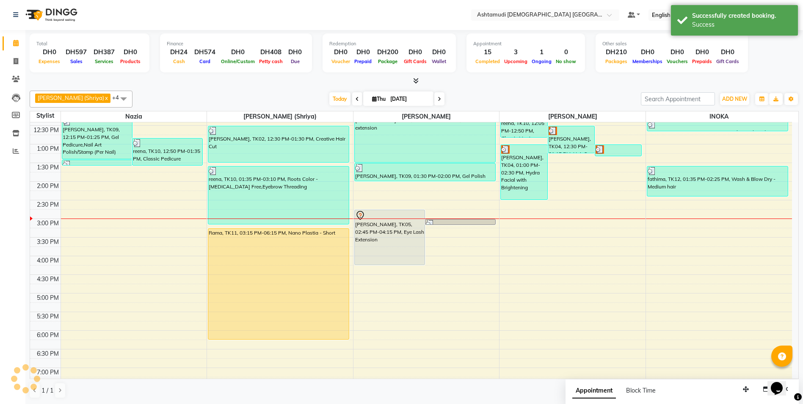
scroll to position [0, 0]
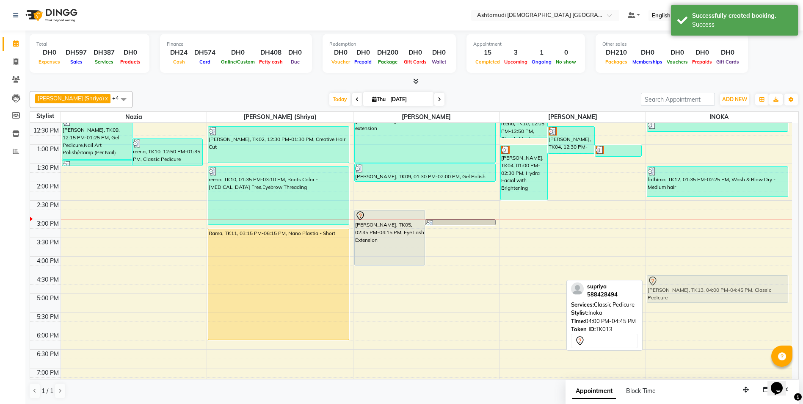
drag, startPoint x: 690, startPoint y: 267, endPoint x: 697, endPoint y: 284, distance: 18.2
click at [697, 284] on div "Deepa, TK08, 12:20 PM-12:40 PM, Eyebrow Threading fathima, TK12, 01:35 PM-02:25…" at bounding box center [719, 256] width 146 height 521
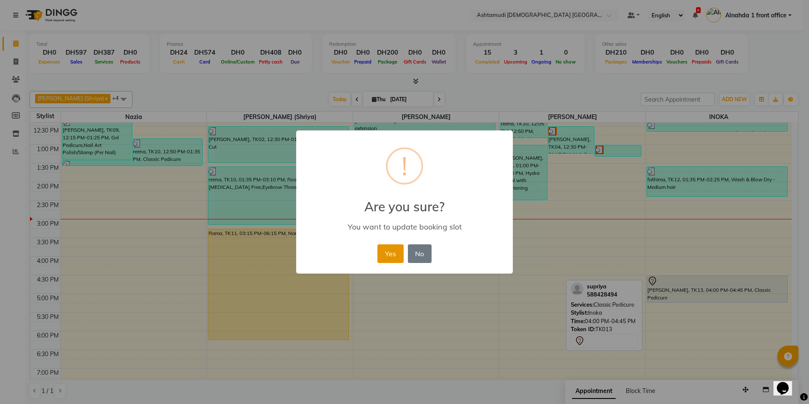
click at [389, 253] on button "Yes" at bounding box center [391, 253] width 26 height 19
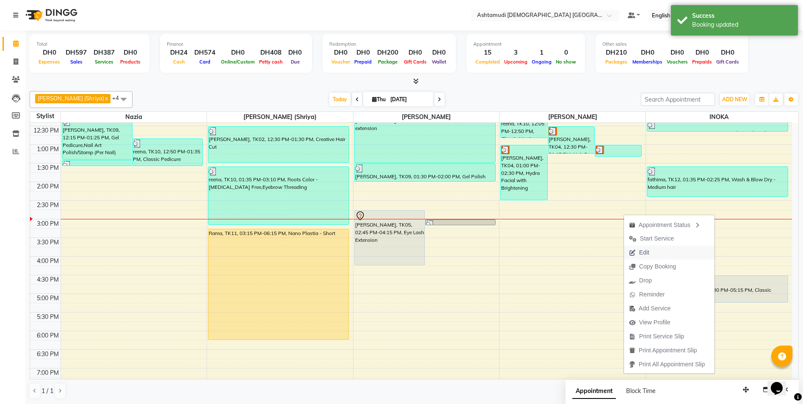
click at [645, 252] on span "Edit" at bounding box center [644, 252] width 10 height 9
select select "tentative"
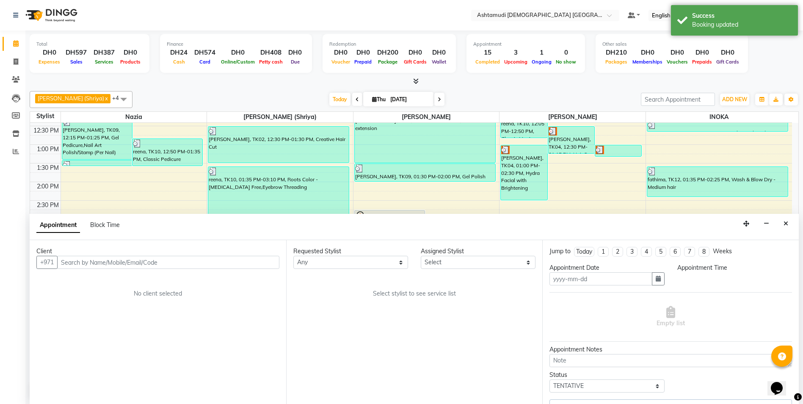
scroll to position [0, 0]
type input "[DATE]"
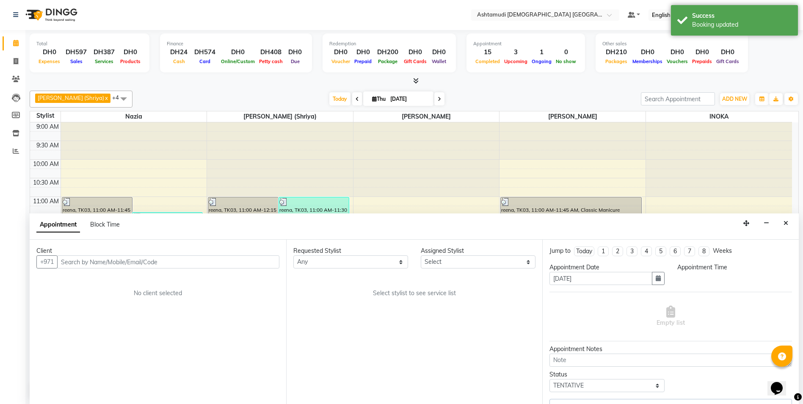
select select "990"
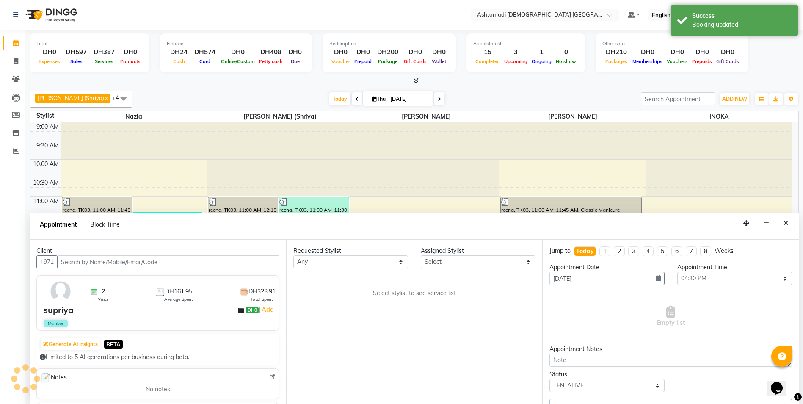
select select "90019"
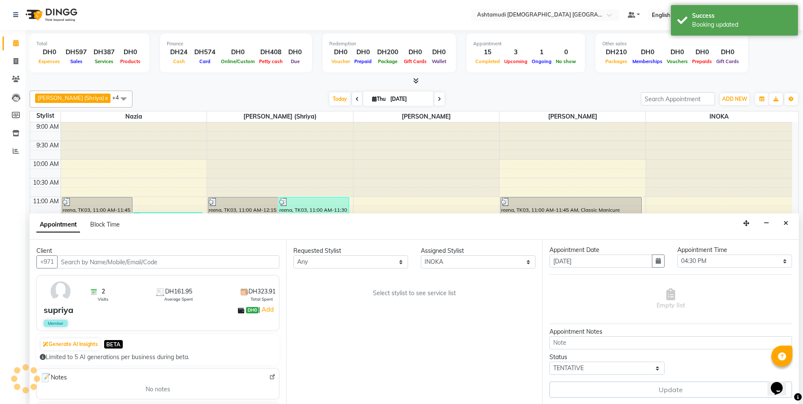
select select "3626"
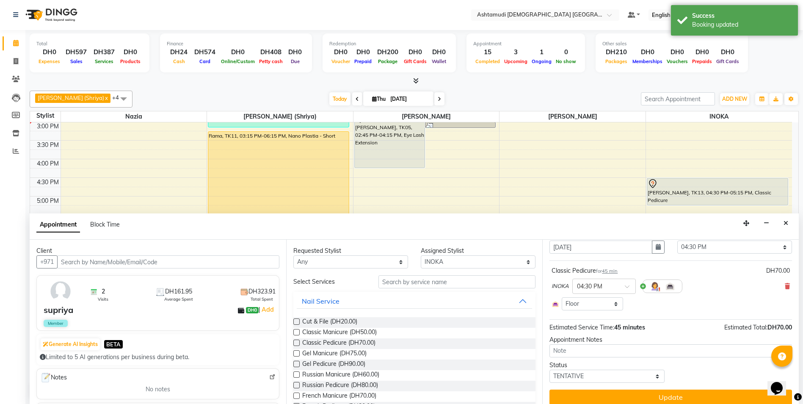
scroll to position [39, 0]
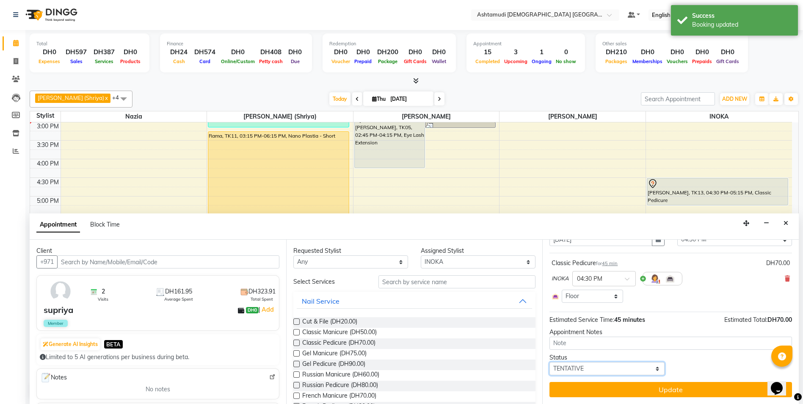
click at [594, 367] on select "Select TENTATIVE CONFIRM CHECK-IN UPCOMING" at bounding box center [606, 368] width 115 height 13
select select "confirm booking"
click at [549, 362] on select "Select TENTATIVE CONFIRM CHECK-IN UPCOMING" at bounding box center [606, 368] width 115 height 13
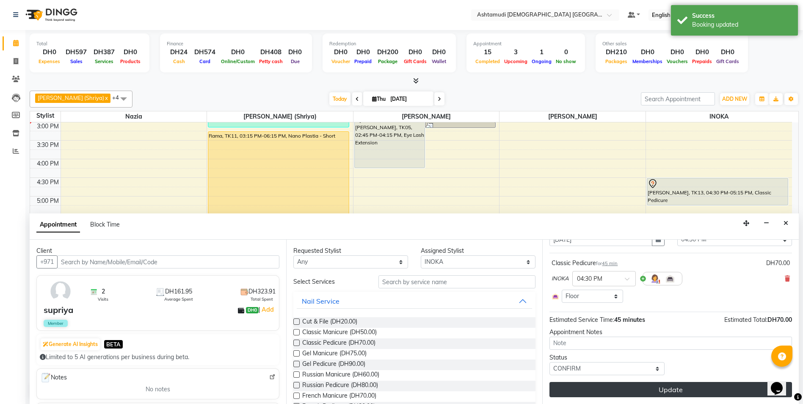
click at [636, 389] on button "Update" at bounding box center [670, 389] width 243 height 15
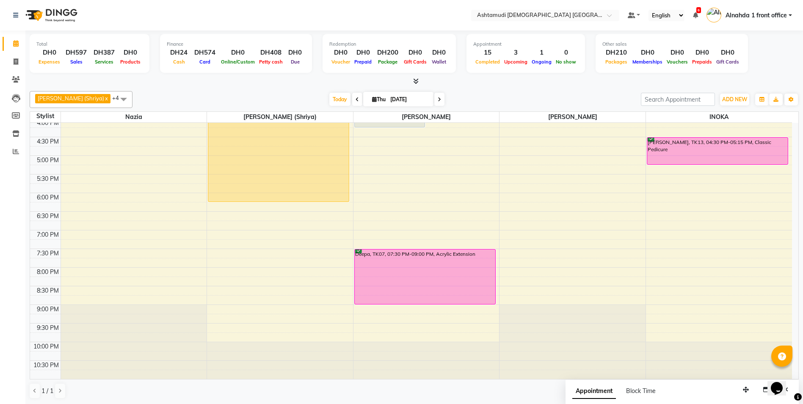
scroll to position [0, 0]
drag, startPoint x: 17, startPoint y: 62, endPoint x: 22, endPoint y: 65, distance: 6.2
click at [17, 62] on icon at bounding box center [16, 61] width 5 height 6
select select "service"
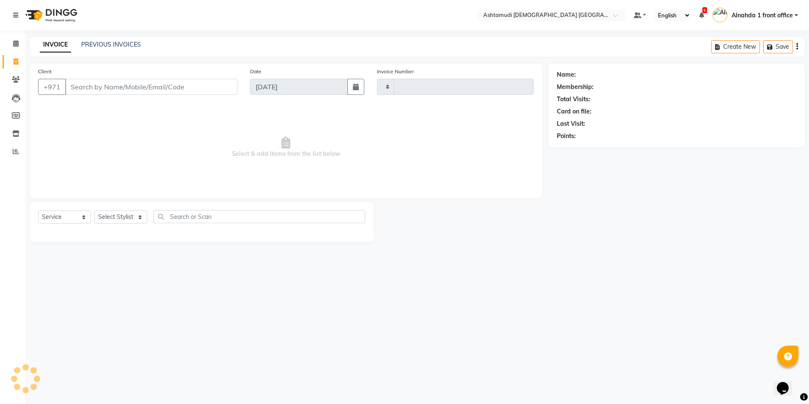
type input "2640"
select select "7242"
click at [105, 84] on input "Client" at bounding box center [151, 87] width 172 height 16
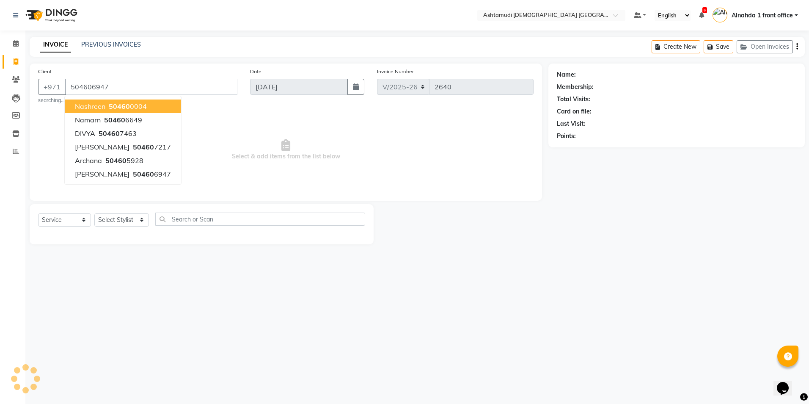
type input "504606947"
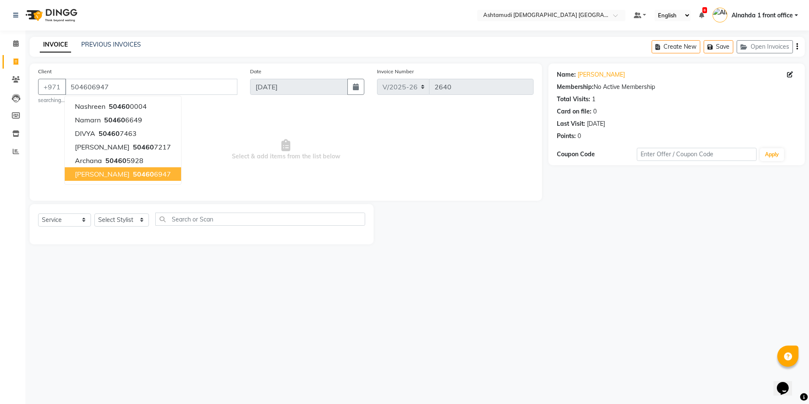
click at [138, 172] on ngb-highlight "50460 6947" at bounding box center [151, 174] width 40 height 8
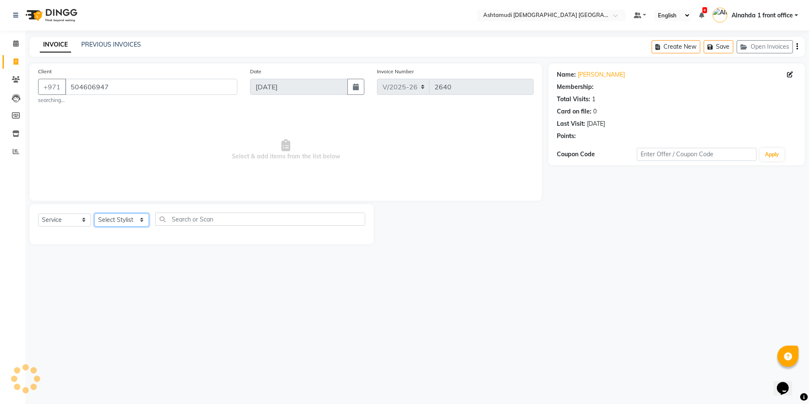
drag, startPoint x: 135, startPoint y: 223, endPoint x: 134, endPoint y: 227, distance: 4.4
click at [135, 223] on select "Select Stylist Alnahda 1 front office [PERSON_NAME] [PERSON_NAME] Staff INOKA […" at bounding box center [121, 219] width 55 height 13
select select "90019"
click at [94, 213] on select "Select Stylist Alnahda 1 front office [PERSON_NAME] [PERSON_NAME] Staff INOKA […" at bounding box center [121, 219] width 55 height 13
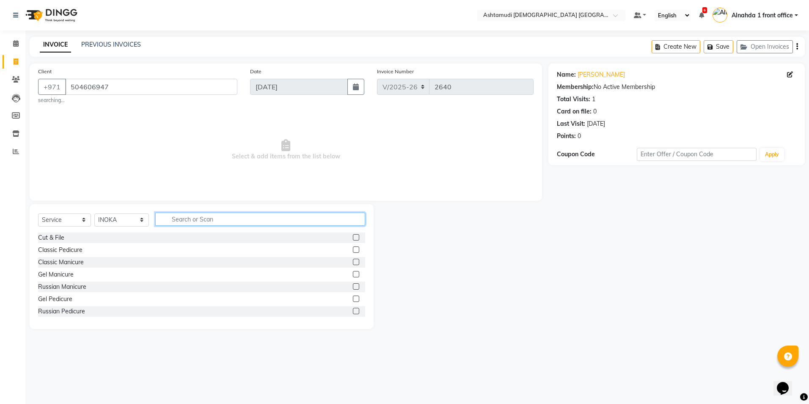
click at [205, 216] on input "text" at bounding box center [260, 218] width 210 height 13
type input "ey"
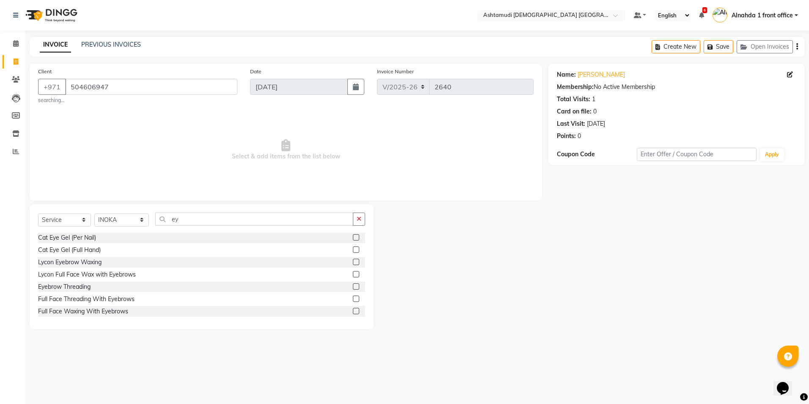
click at [353, 285] on label at bounding box center [356, 286] width 6 height 6
click at [353, 285] on input "checkbox" at bounding box center [356, 287] width 6 height 6
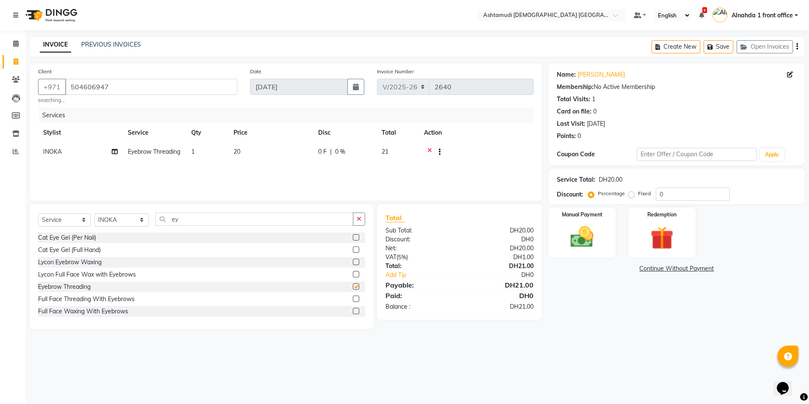
checkbox input "false"
drag, startPoint x: 178, startPoint y: 217, endPoint x: 128, endPoint y: 231, distance: 51.3
click at [128, 231] on div "Select Service Product Membership Package Voucher Prepaid Gift Card Select Styl…" at bounding box center [201, 222] width 327 height 20
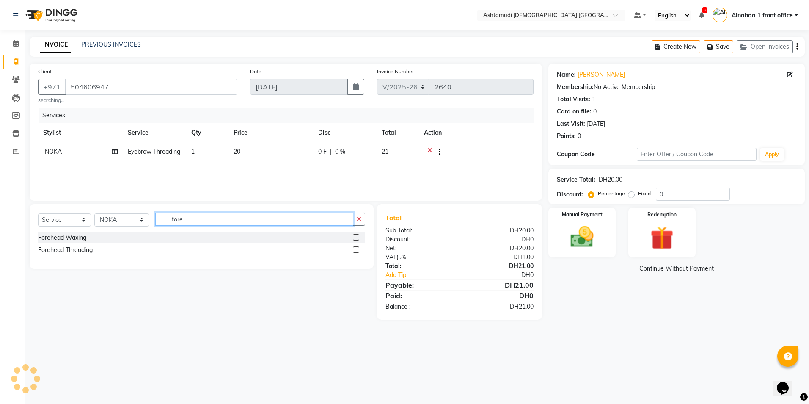
type input "fore"
click at [354, 249] on label at bounding box center [356, 249] width 6 height 6
click at [354, 249] on input "checkbox" at bounding box center [356, 250] width 6 height 6
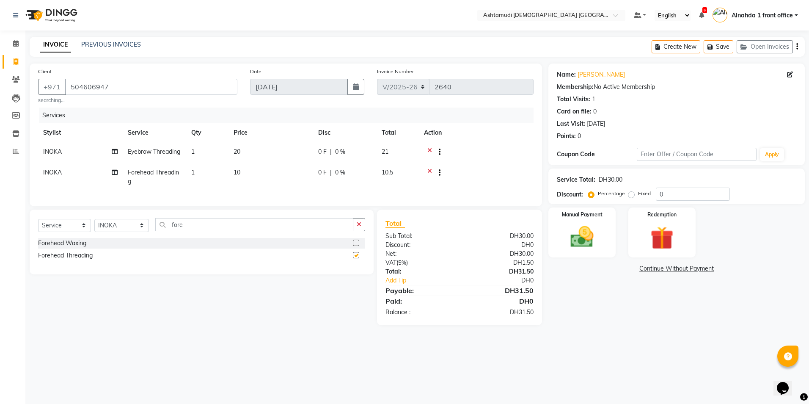
checkbox input "false"
drag, startPoint x: 666, startPoint y: 192, endPoint x: 723, endPoint y: 182, distance: 57.5
click at [679, 190] on input "0" at bounding box center [693, 194] width 74 height 13
type input "025"
click at [593, 237] on img at bounding box center [582, 237] width 39 height 28
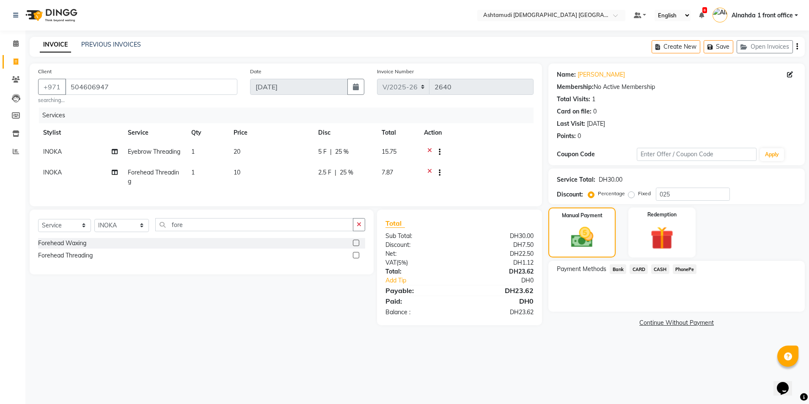
click at [661, 271] on span "CASH" at bounding box center [660, 269] width 18 height 10
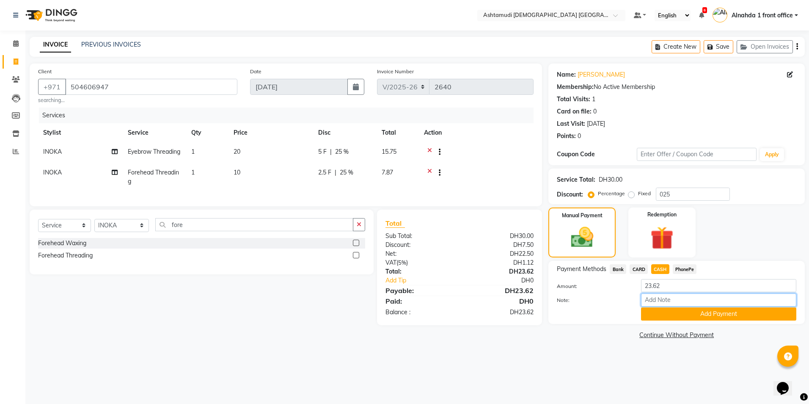
click at [654, 298] on input "Note:" at bounding box center [718, 299] width 155 height 13
type input "presila"
click at [662, 316] on button "Add Payment" at bounding box center [718, 313] width 155 height 13
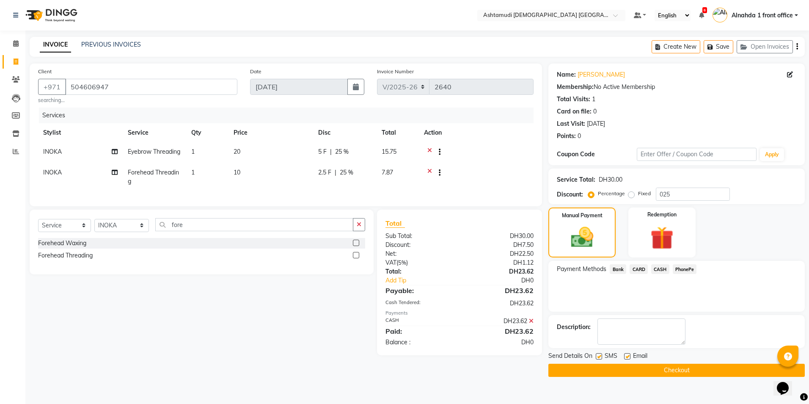
click at [636, 370] on button "Checkout" at bounding box center [677, 370] width 256 height 13
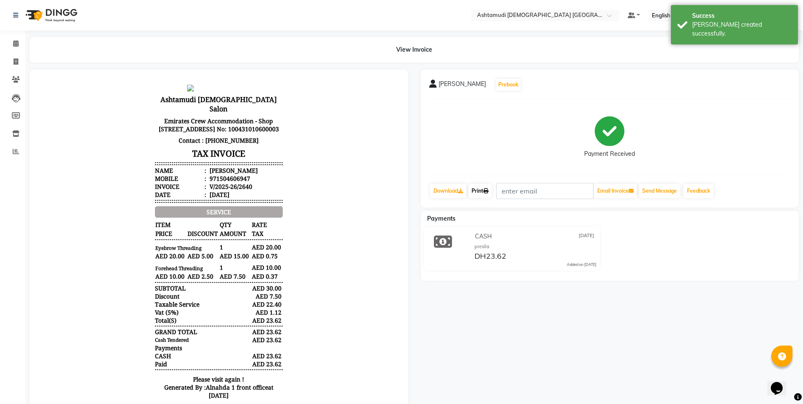
click at [474, 190] on link "Print" at bounding box center [480, 191] width 24 height 14
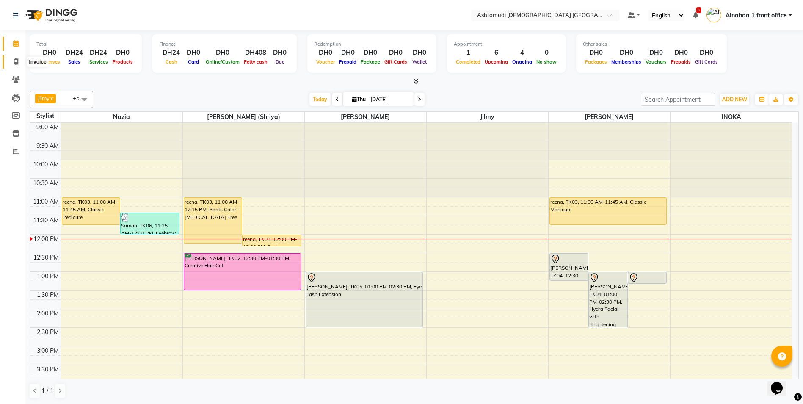
click at [17, 61] on icon at bounding box center [16, 61] width 5 height 6
select select "service"
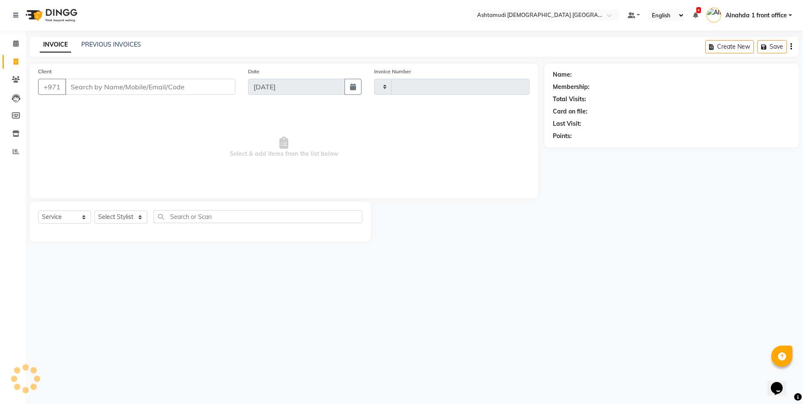
type input "2633"
select select "7242"
click at [137, 217] on select "Select Stylist Alnahda 1 front office Amala Aroosa Deepika Rani Dummy Staff INO…" at bounding box center [121, 216] width 55 height 13
select select "86438"
click at [94, 210] on select "Select Stylist Alnahda 1 front office Amala Aroosa Deepika Rani Dummy Staff INO…" at bounding box center [121, 216] width 55 height 13
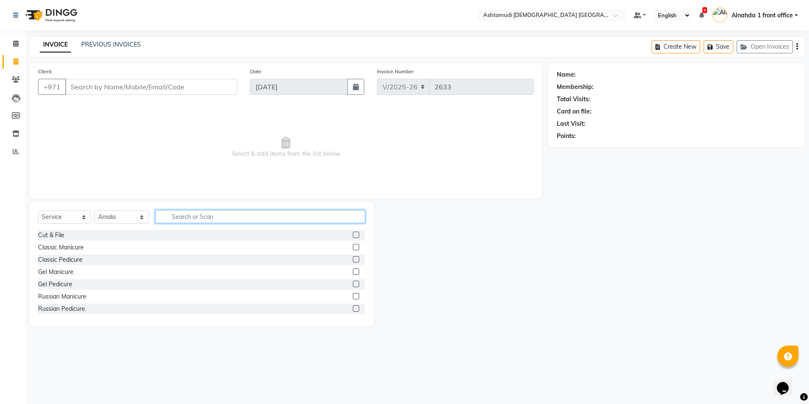
click at [188, 217] on input "text" at bounding box center [260, 216] width 210 height 13
type input "GEL"
click at [353, 259] on label at bounding box center [356, 259] width 6 height 6
click at [353, 259] on input "checkbox" at bounding box center [356, 260] width 6 height 6
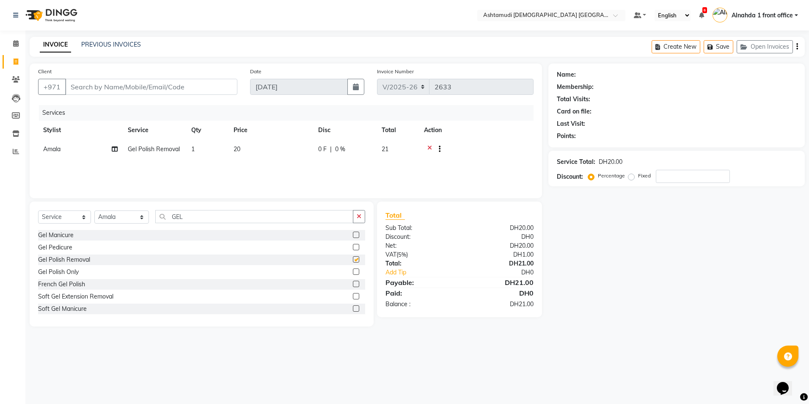
checkbox input "false"
click at [429, 146] on icon at bounding box center [429, 150] width 5 height 11
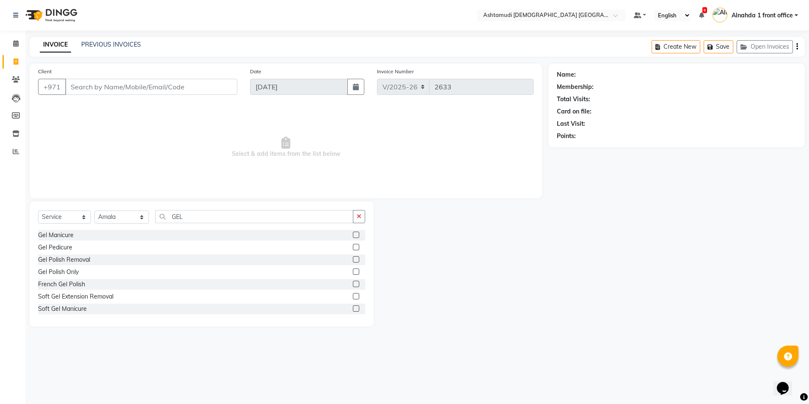
click at [353, 309] on label at bounding box center [356, 308] width 6 height 6
click at [353, 309] on input "checkbox" at bounding box center [356, 309] width 6 height 6
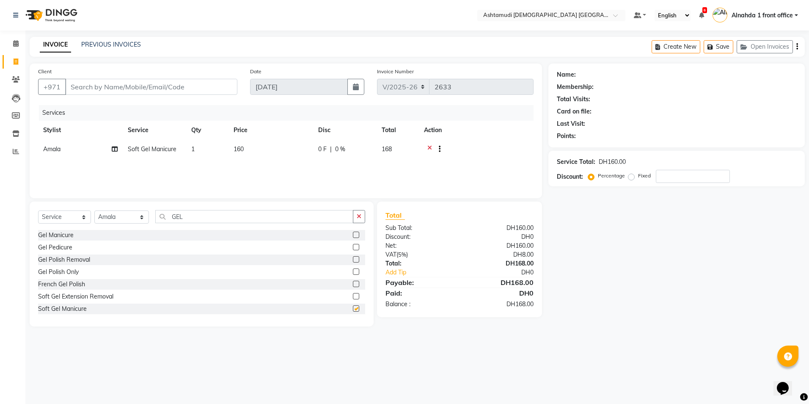
checkbox input "false"
drag, startPoint x: 675, startPoint y: 174, endPoint x: 809, endPoint y: 176, distance: 133.8
click at [675, 174] on input "number" at bounding box center [693, 176] width 74 height 13
type input "25"
drag, startPoint x: 193, startPoint y: 213, endPoint x: 155, endPoint y: 203, distance: 39.8
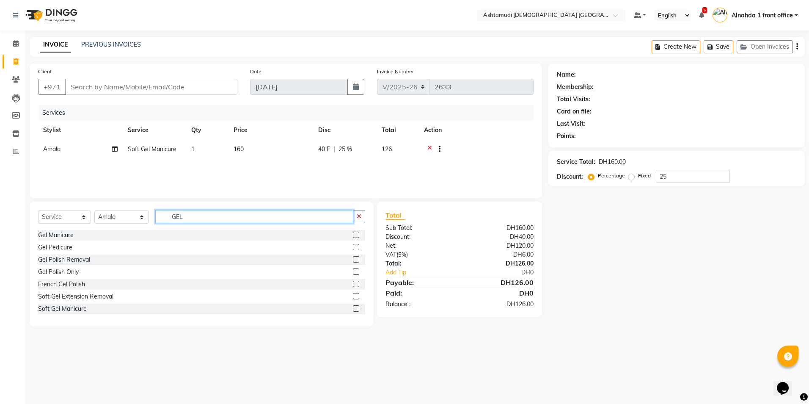
click at [122, 214] on div "Select Service Product Membership Package Voucher Prepaid Gift Card Select Styl…" at bounding box center [201, 220] width 327 height 20
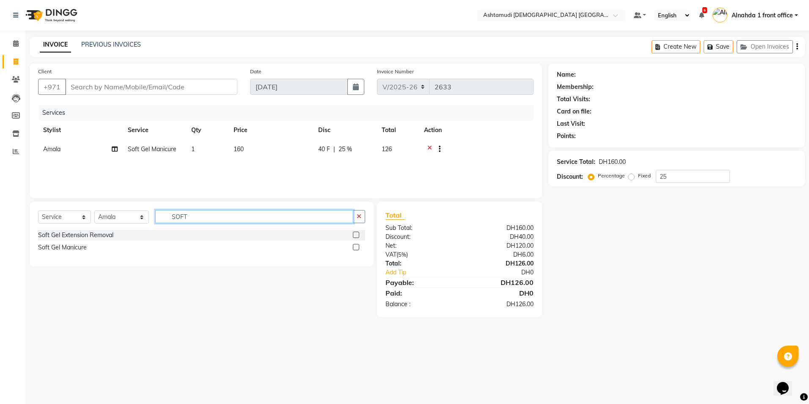
type input "SOFT"
click at [356, 245] on label at bounding box center [356, 247] width 6 height 6
click at [356, 245] on input "checkbox" at bounding box center [356, 248] width 6 height 6
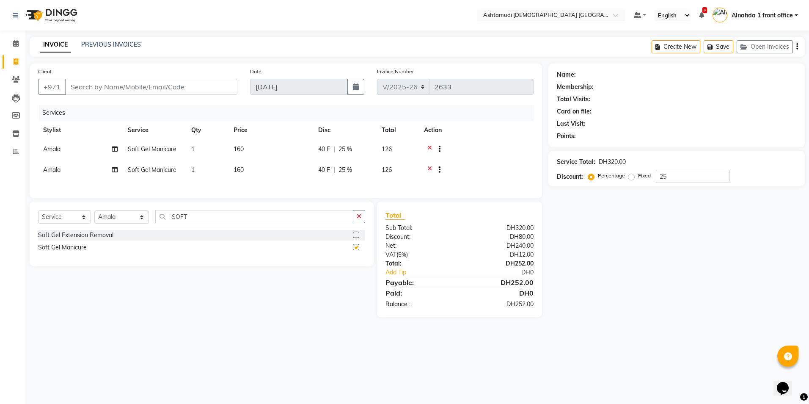
checkbox input "false"
drag, startPoint x: 199, startPoint y: 215, endPoint x: 132, endPoint y: 218, distance: 67.0
click at [103, 221] on div "Select Service Product Membership Package Voucher Prepaid Gift Card Select Styl…" at bounding box center [201, 220] width 327 height 20
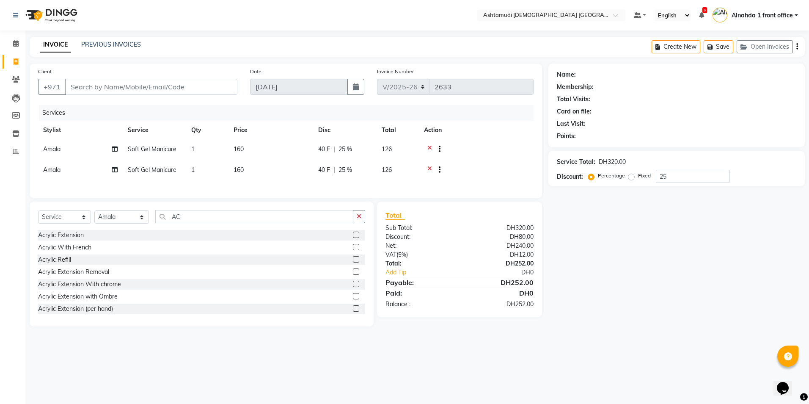
click at [431, 146] on icon at bounding box center [429, 150] width 5 height 11
click at [428, 148] on icon at bounding box center [429, 150] width 5 height 11
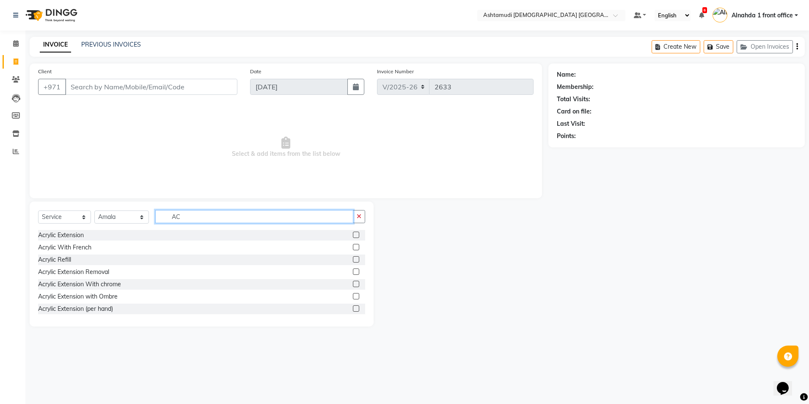
drag, startPoint x: 188, startPoint y: 215, endPoint x: 141, endPoint y: 222, distance: 46.6
click at [141, 222] on div "Select Service Product Membership Package Voucher Prepaid Gift Card Select Styl…" at bounding box center [201, 220] width 327 height 20
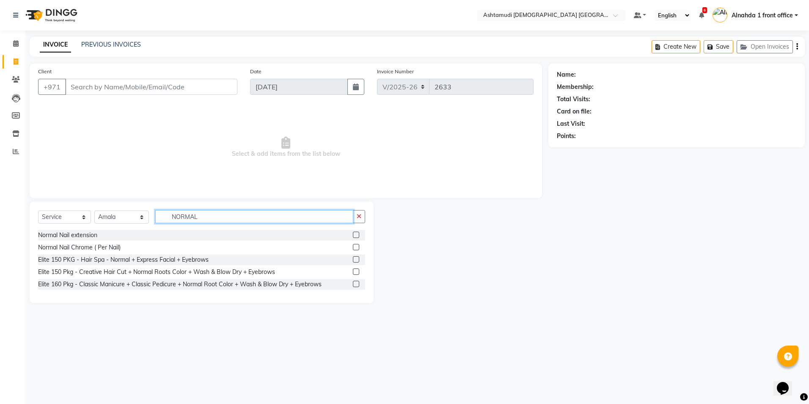
type input "NORMAL"
click at [358, 233] on label at bounding box center [356, 235] width 6 height 6
click at [358, 233] on input "checkbox" at bounding box center [356, 235] width 6 height 6
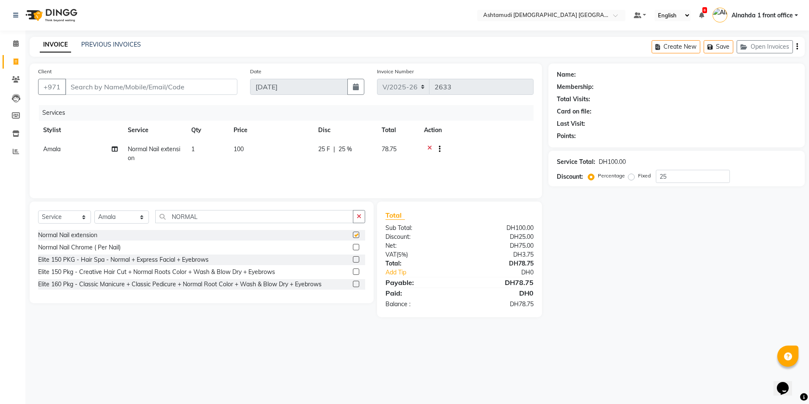
checkbox input "false"
drag, startPoint x: 209, startPoint y: 221, endPoint x: 117, endPoint y: 218, distance: 91.9
click at [117, 218] on div "Select Service Product Membership Package Voucher Prepaid Gift Card Select Styl…" at bounding box center [201, 220] width 327 height 20
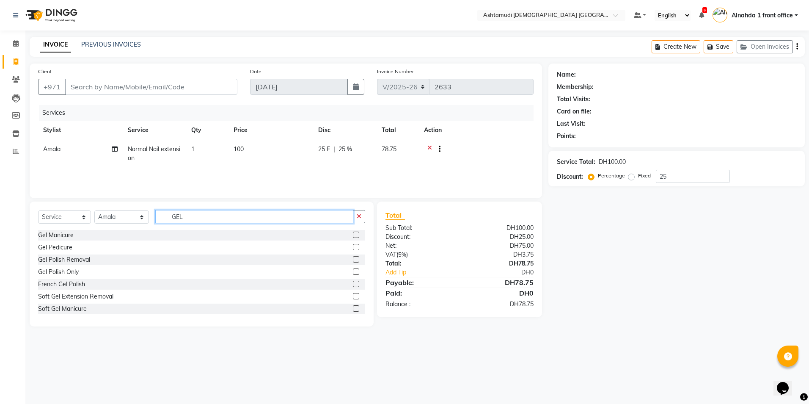
type input "GEL"
click at [353, 272] on label at bounding box center [356, 271] width 6 height 6
click at [353, 272] on input "checkbox" at bounding box center [356, 272] width 6 height 6
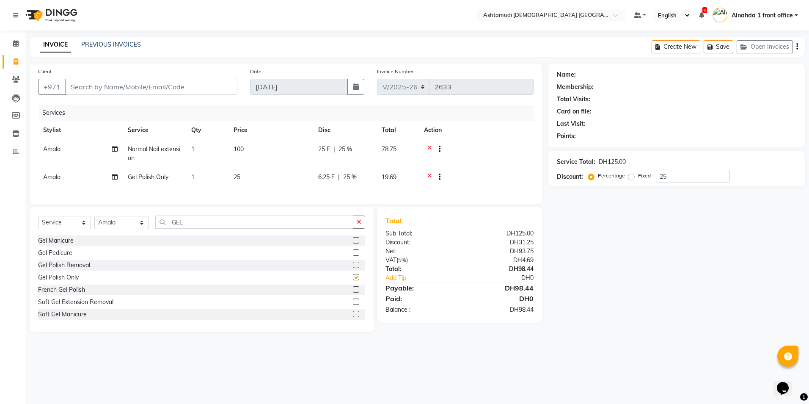
checkbox input "false"
drag, startPoint x: 188, startPoint y: 229, endPoint x: 104, endPoint y: 231, distance: 84.2
click at [104, 231] on div "Select Service Product Membership Package Voucher Prepaid Gift Card Select Styl…" at bounding box center [201, 225] width 327 height 20
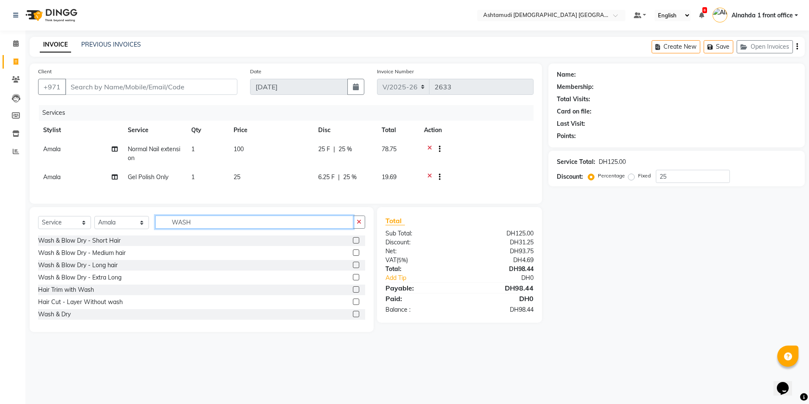
type input "WASH"
click at [353, 256] on label at bounding box center [356, 252] width 6 height 6
click at [353, 256] on input "checkbox" at bounding box center [356, 253] width 6 height 6
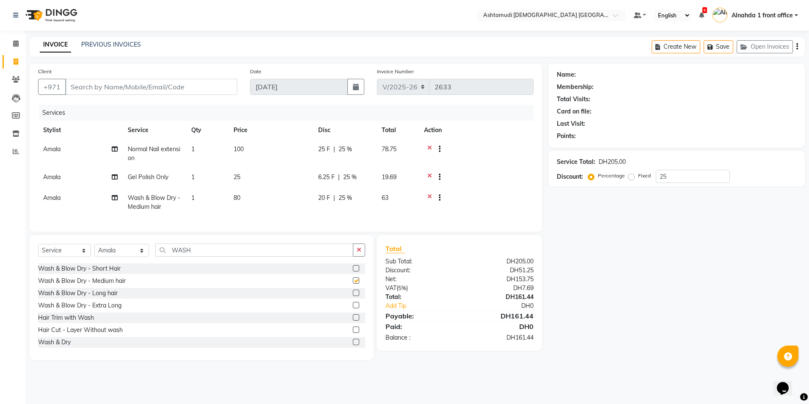
checkbox input "false"
click at [15, 43] on icon at bounding box center [16, 43] width 6 height 6
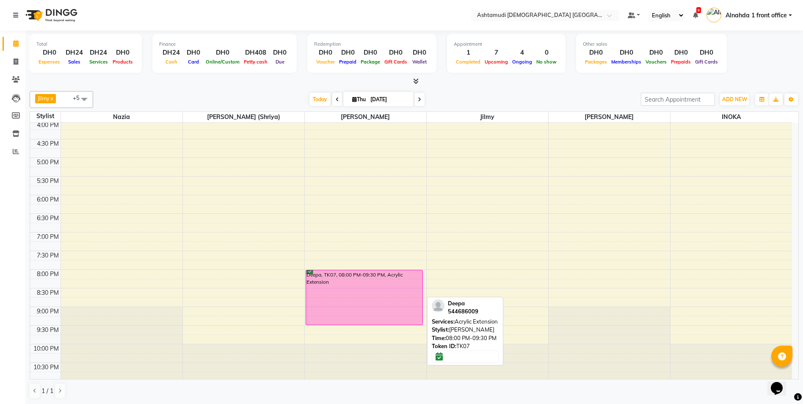
scroll to position [265, 0]
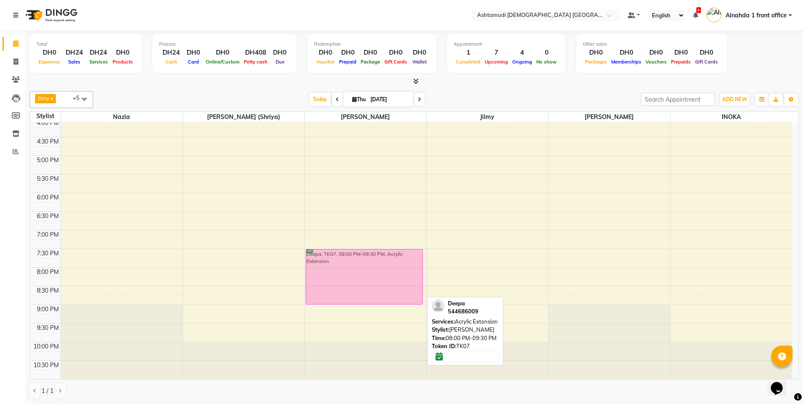
drag, startPoint x: 350, startPoint y: 284, endPoint x: 355, endPoint y: 266, distance: 18.4
click at [355, 266] on div "KRISTEENA, TK05, 01:00 PM-02:30 PM, Eye Lash Extension Deepa, TK07, 08:00 PM-09…" at bounding box center [365, 118] width 121 height 521
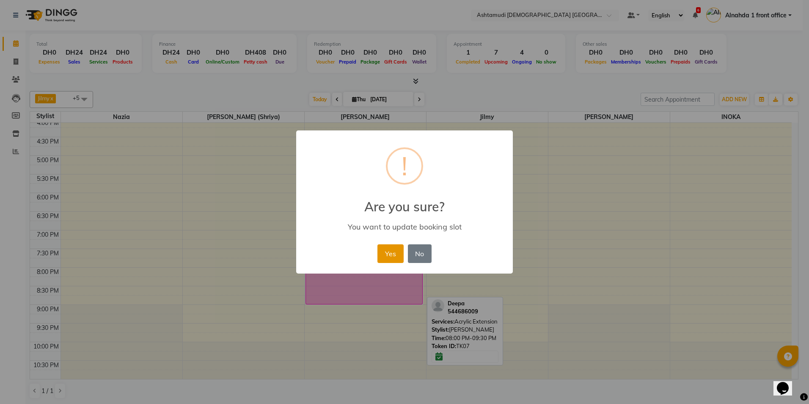
click at [388, 251] on button "Yes" at bounding box center [391, 253] width 26 height 19
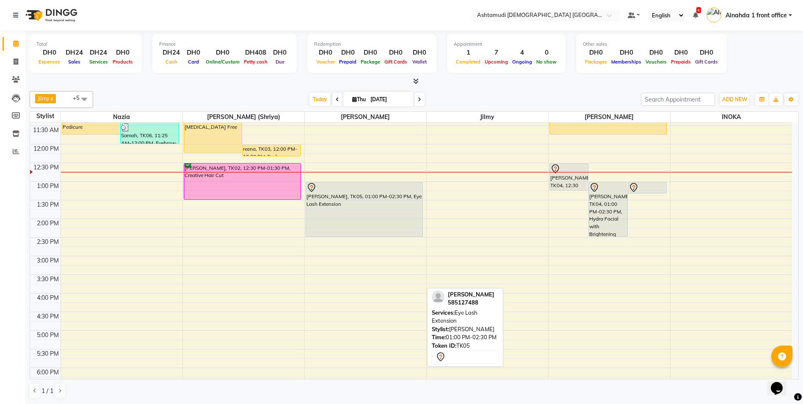
scroll to position [0, 0]
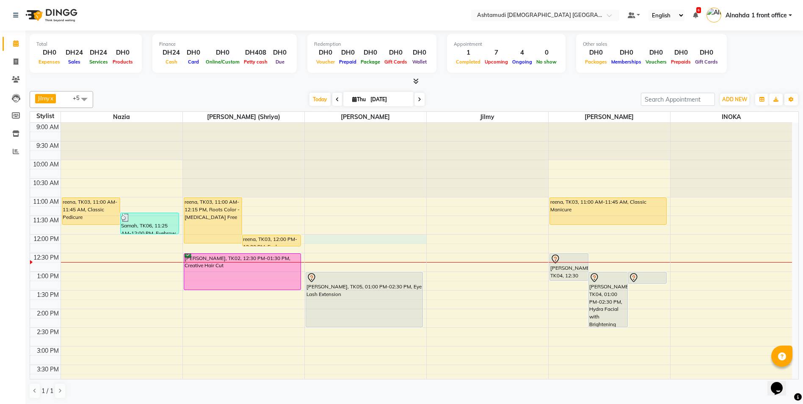
click at [343, 236] on div "9:00 AM 9:30 AM 10:00 AM 10:30 AM 11:00 AM 11:30 AM 12:00 PM 12:30 PM 1:00 PM 1…" at bounding box center [411, 383] width 762 height 521
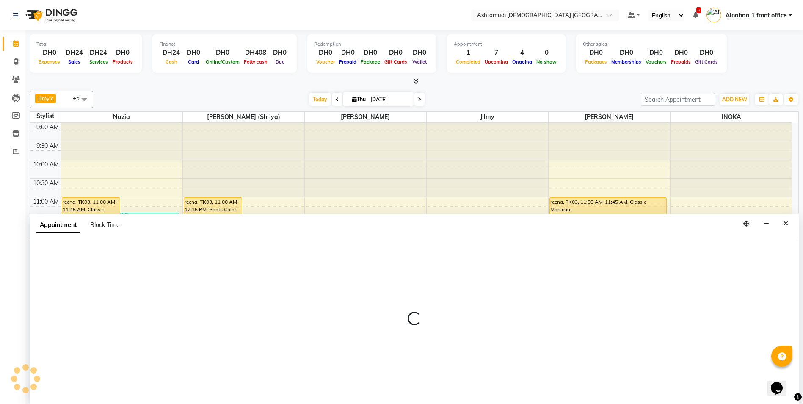
scroll to position [0, 0]
select select "86673"
select select "720"
select select "tentative"
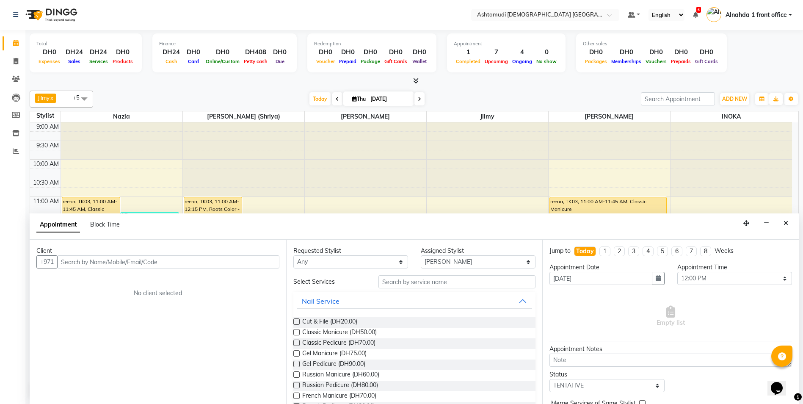
click at [85, 262] on input "text" at bounding box center [168, 261] width 222 height 13
click at [123, 280] on span "503348" at bounding box center [114, 280] width 25 height 8
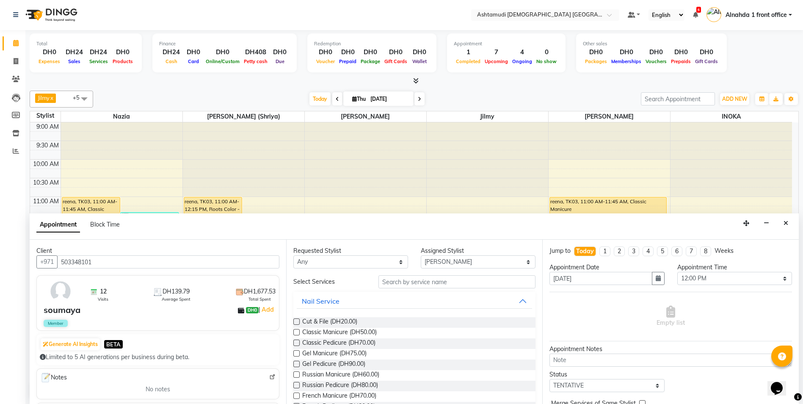
type input "503348101"
click at [395, 281] on input "text" at bounding box center [456, 281] width 157 height 13
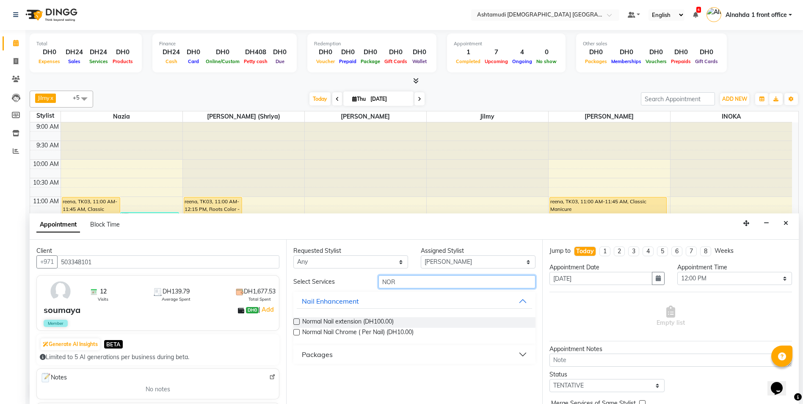
type input "NOR"
click at [295, 322] on label at bounding box center [296, 321] width 6 height 6
click at [295, 322] on input "checkbox" at bounding box center [296, 323] width 6 height 6
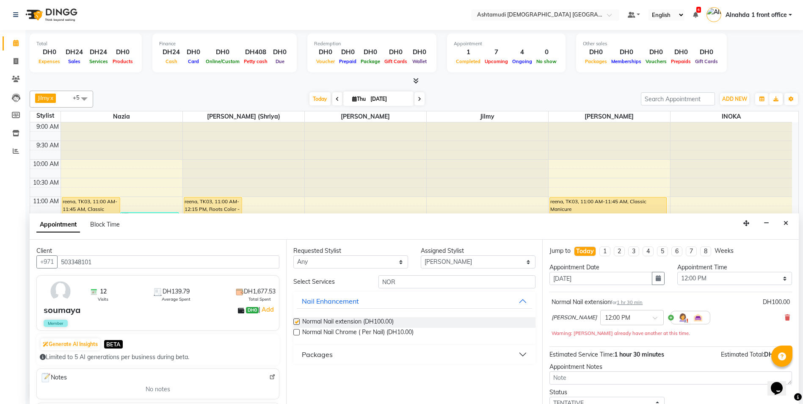
checkbox input "false"
drag, startPoint x: 404, startPoint y: 281, endPoint x: 357, endPoint y: 285, distance: 47.1
click at [357, 285] on div "Select Services NOR" at bounding box center [414, 281] width 255 height 13
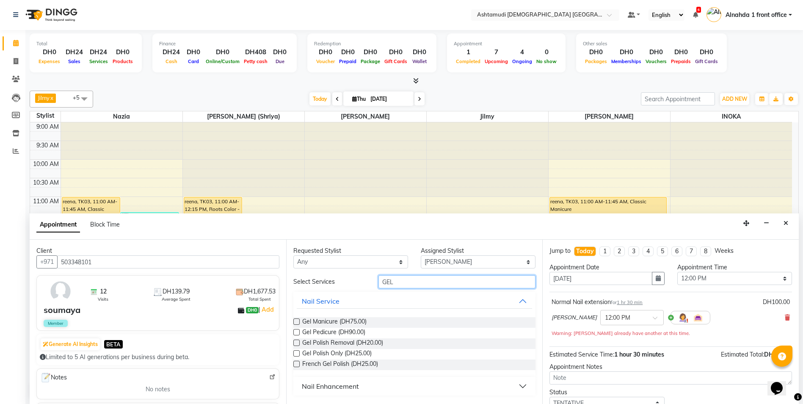
type input "GEL"
click at [298, 353] on label at bounding box center [296, 353] width 6 height 6
click at [298, 353] on input "checkbox" at bounding box center [296, 354] width 6 height 6
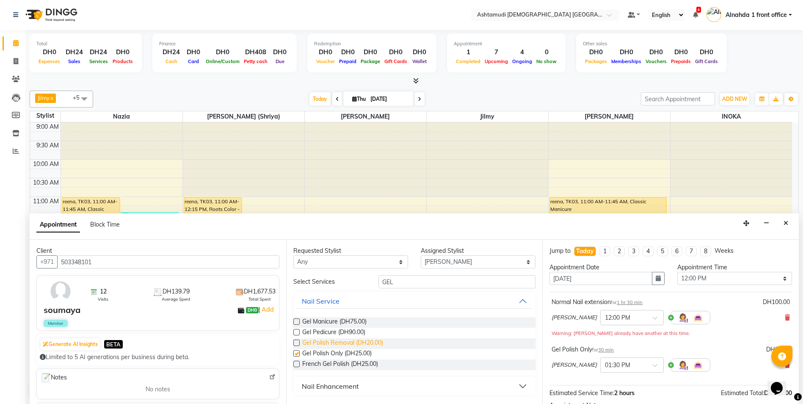
checkbox input "false"
click at [295, 331] on label at bounding box center [296, 332] width 6 height 6
click at [295, 331] on input "checkbox" at bounding box center [296, 333] width 6 height 6
checkbox input "false"
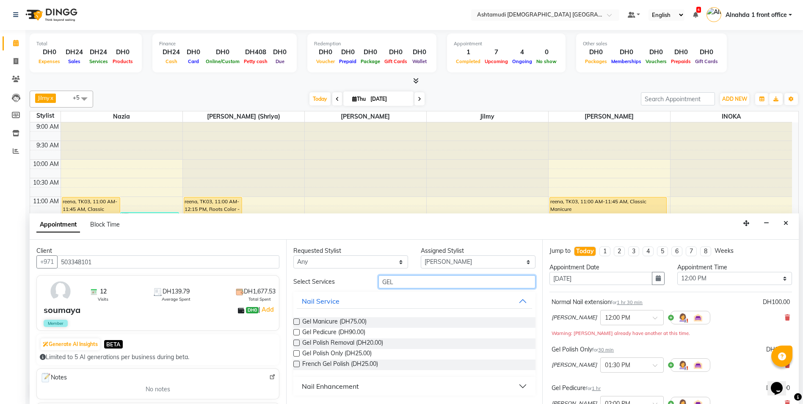
drag, startPoint x: 399, startPoint y: 276, endPoint x: 345, endPoint y: 287, distance: 55.3
click at [345, 287] on div "Select Services GEL" at bounding box center [414, 281] width 255 height 13
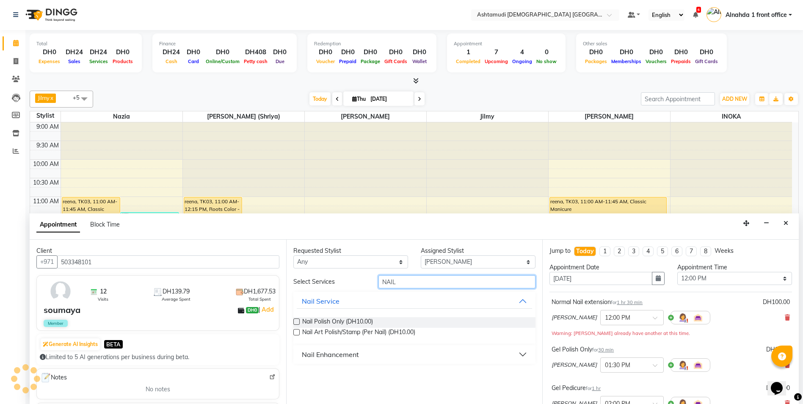
type input "NAIL"
click at [297, 331] on label at bounding box center [296, 332] width 6 height 6
click at [297, 331] on input "checkbox" at bounding box center [296, 333] width 6 height 6
checkbox input "false"
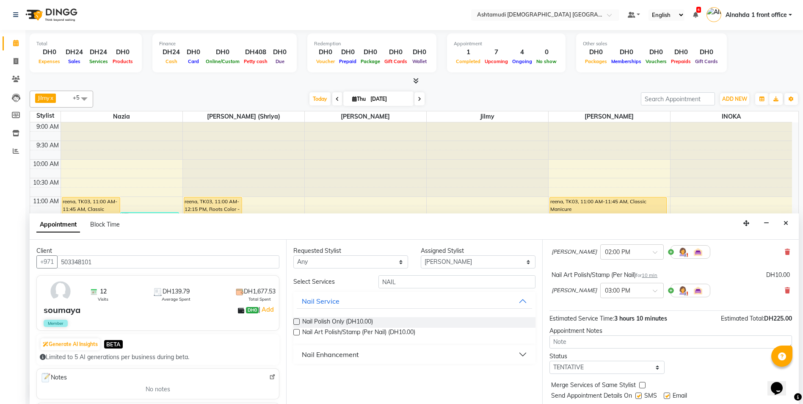
scroll to position [175, 0]
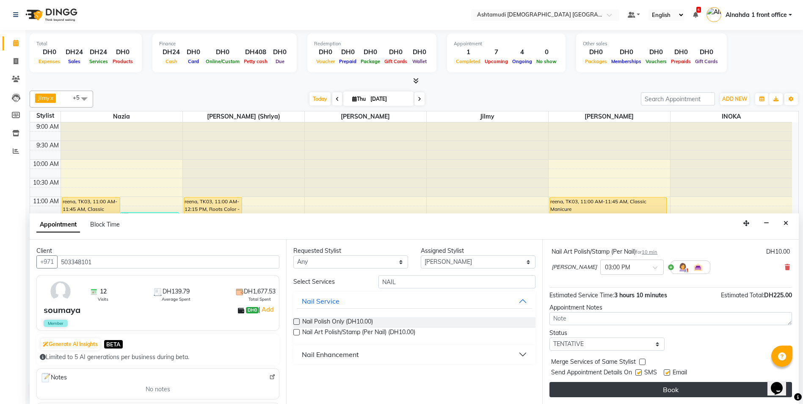
click at [643, 388] on button "Book" at bounding box center [670, 389] width 243 height 15
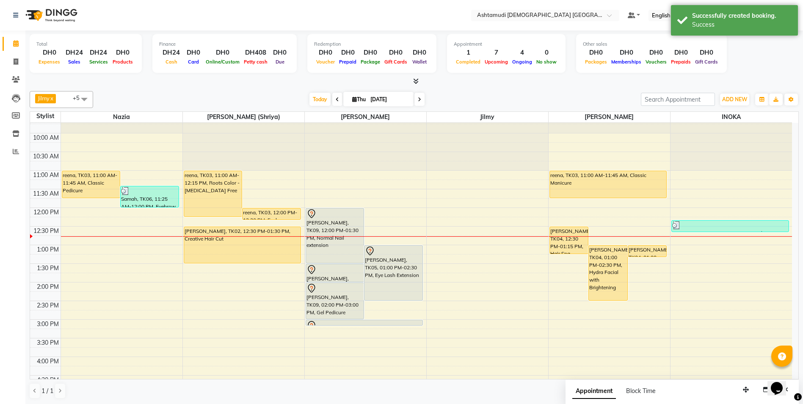
scroll to position [0, 0]
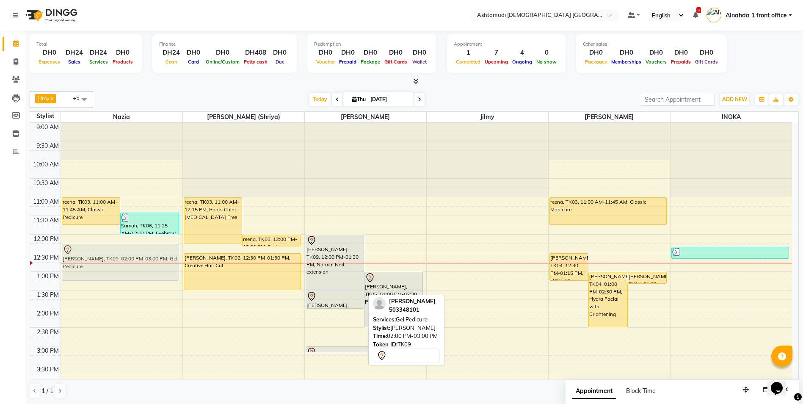
drag, startPoint x: 336, startPoint y: 328, endPoint x: 147, endPoint y: 266, distance: 198.5
click at [147, 266] on tr "reena, TK03, 11:00 AM-11:45 AM, Classic Pedicure Samah, TK06, 11:25 AM-12:00 PM…" at bounding box center [411, 383] width 762 height 521
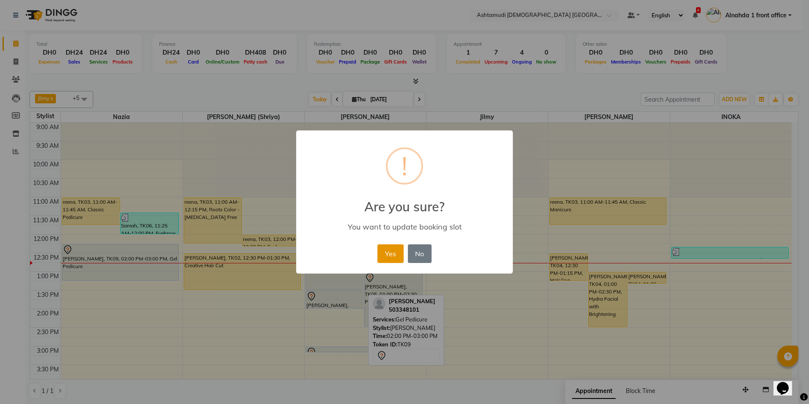
click at [393, 254] on button "Yes" at bounding box center [391, 253] width 26 height 19
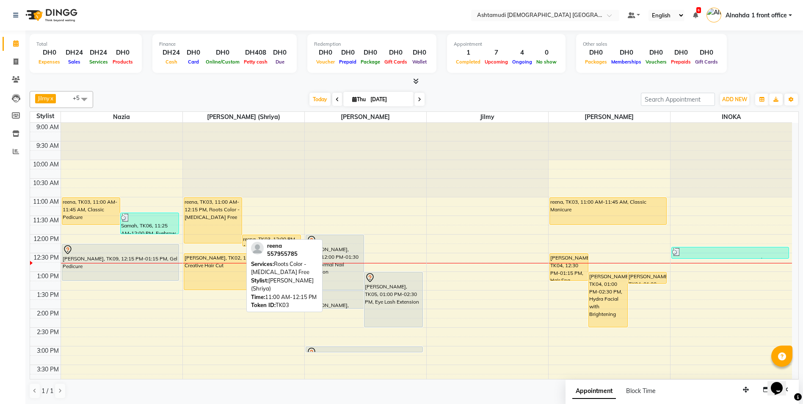
click at [205, 219] on div "reena, TK03, 11:00 AM-12:15 PM, Roots Color - [MEDICAL_DATA] Free" at bounding box center [213, 220] width 58 height 45
select select "1"
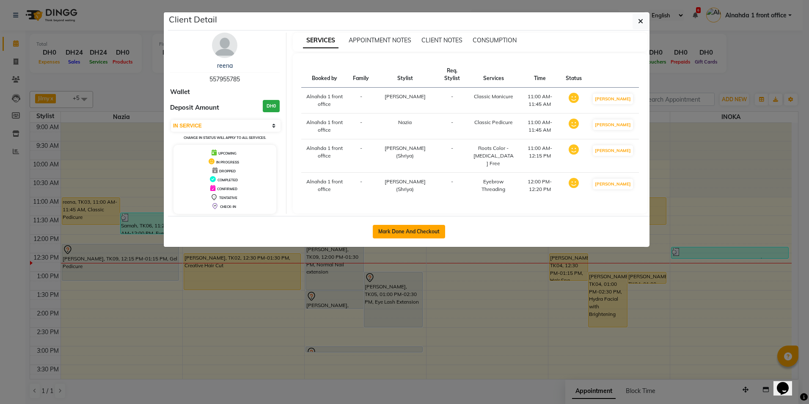
click at [402, 234] on button "Mark Done And Checkout" at bounding box center [409, 232] width 72 height 14
select select "7242"
select select "service"
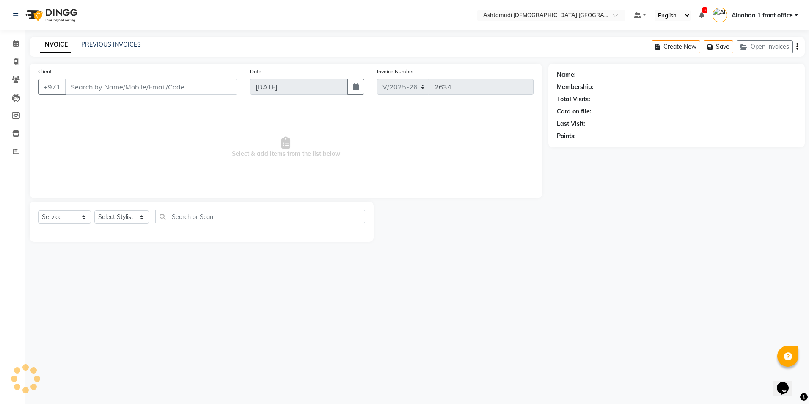
type input "557955785"
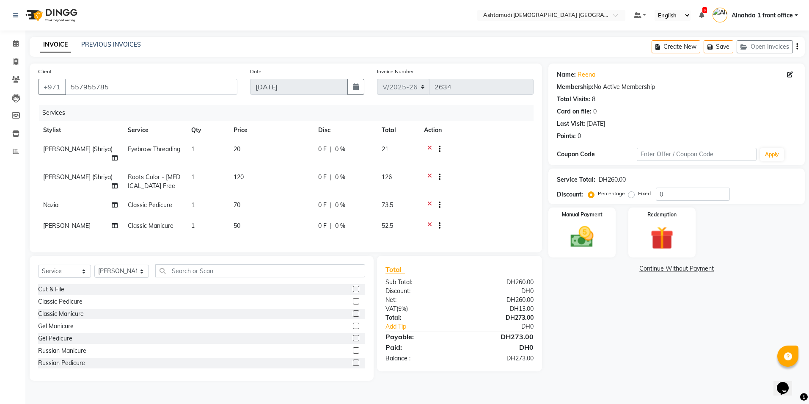
click at [431, 149] on icon at bounding box center [429, 150] width 5 height 11
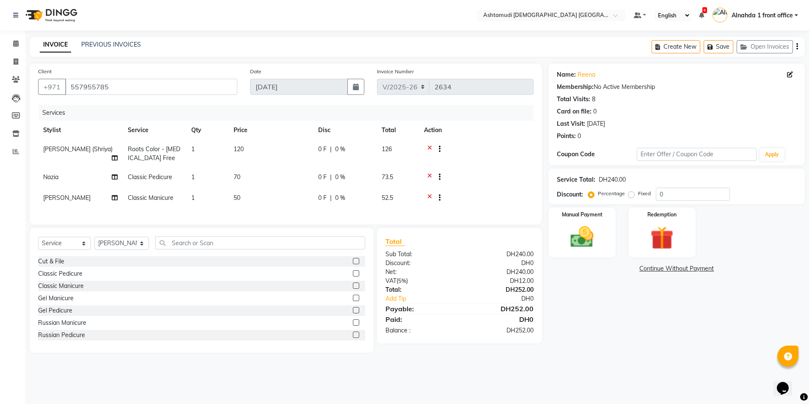
click at [431, 150] on icon at bounding box center [429, 150] width 5 height 11
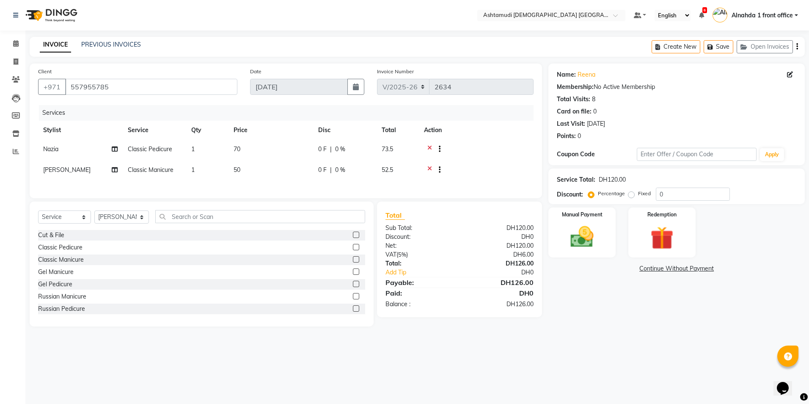
click at [431, 149] on icon at bounding box center [429, 150] width 5 height 11
click at [428, 149] on icon at bounding box center [429, 150] width 5 height 11
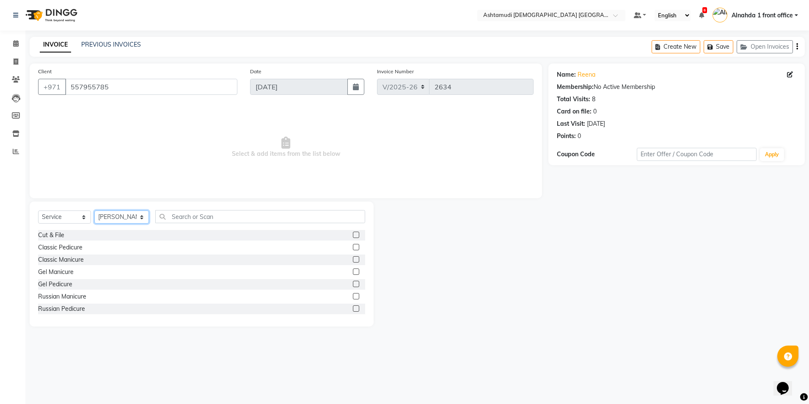
click at [141, 214] on select "Select Stylist Alnahda 1 front office Amala Aroosa Deepika Rani Dummy Staff INO…" at bounding box center [121, 216] width 55 height 13
click at [94, 210] on select "Select Stylist Alnahda 1 front office Amala Aroosa Deepika Rani Dummy Staff INO…" at bounding box center [121, 216] width 55 height 13
click at [70, 219] on select "Select Service Product Membership Package Voucher Prepaid Gift Card" at bounding box center [64, 216] width 53 height 13
click at [143, 216] on select "Select Stylist Alnahda 1 front office Amala Aroosa Deepika Rani Dummy Staff INO…" at bounding box center [121, 216] width 55 height 13
select select "86641"
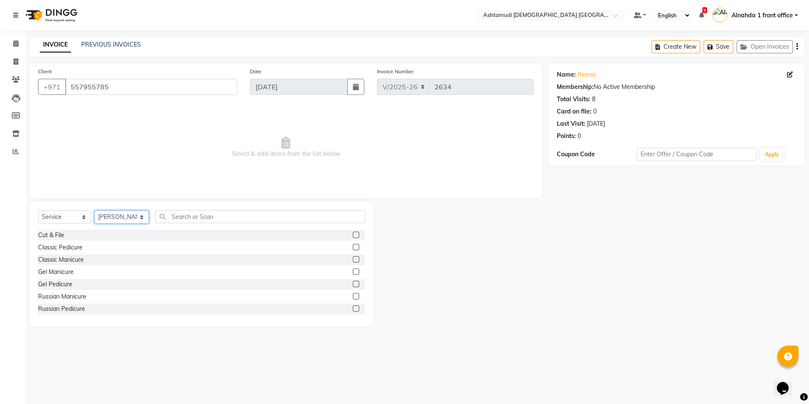
click at [94, 210] on select "Select Stylist Alnahda 1 front office Amala Aroosa Deepika Rani Dummy Staff INO…" at bounding box center [121, 216] width 55 height 13
click at [200, 216] on input "text" at bounding box center [260, 216] width 210 height 13
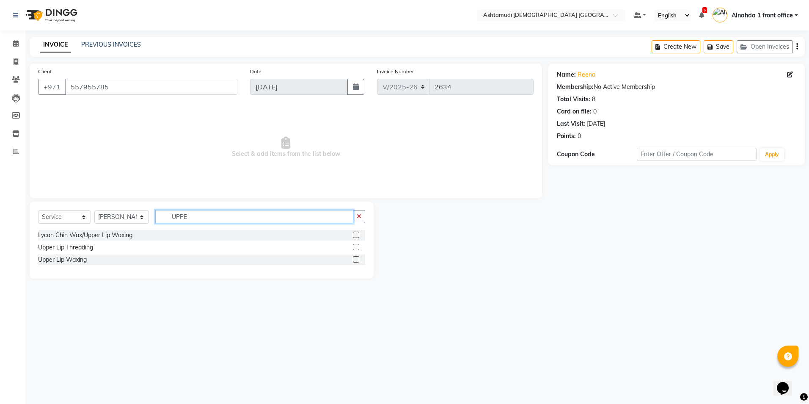
type input "UPPE"
click at [355, 245] on label at bounding box center [356, 247] width 6 height 6
click at [355, 245] on input "checkbox" at bounding box center [356, 248] width 6 height 6
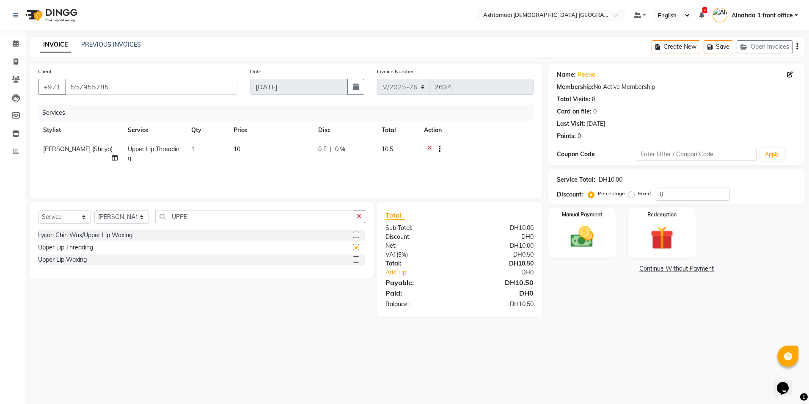
checkbox input "false"
drag, startPoint x: 196, startPoint y: 220, endPoint x: 61, endPoint y: 207, distance: 136.0
click at [61, 207] on div "Select Service Product Membership Package Voucher Prepaid Gift Card Select Styl…" at bounding box center [202, 239] width 344 height 77
type input "CHI"
click at [357, 246] on label at bounding box center [356, 247] width 6 height 6
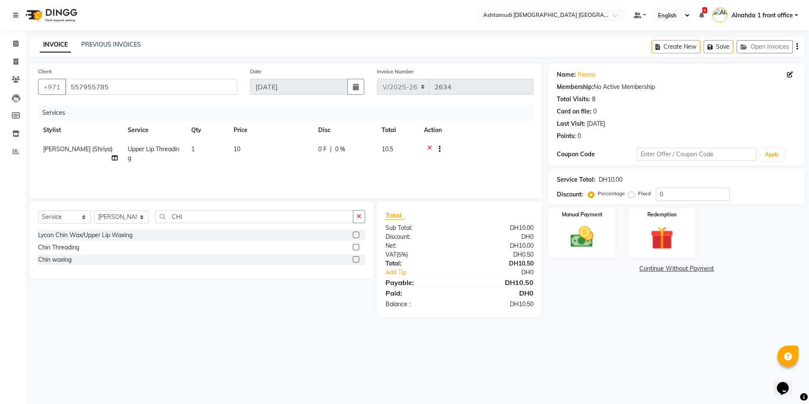
click at [357, 246] on input "checkbox" at bounding box center [356, 248] width 6 height 6
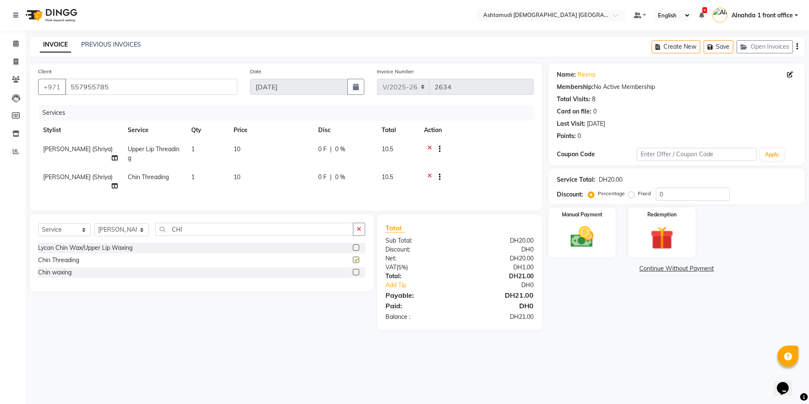
checkbox input "false"
click at [84, 229] on select "Select Service Product Membership Package Voucher Prepaid Gift Card" at bounding box center [64, 229] width 53 height 13
select select "package"
click at [38, 223] on select "Select Service Product Membership Package Voucher Prepaid Gift Card" at bounding box center [64, 229] width 53 height 13
click at [141, 232] on select "Select Stylist Alnahda 1 front office Amala Aroosa Deepika Rani Dummy Staff INO…" at bounding box center [121, 229] width 55 height 13
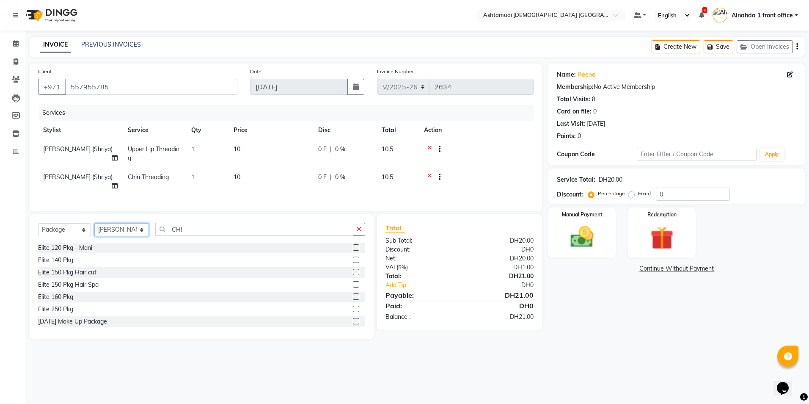
select select "61839"
click at [94, 223] on select "Select Stylist Alnahda 1 front office Amala Aroosa Deepika Rani Dummy Staff INO…" at bounding box center [121, 229] width 55 height 13
drag, startPoint x: 190, startPoint y: 230, endPoint x: 67, endPoint y: 240, distance: 122.7
click at [67, 240] on div "Select Service Product Membership Package Voucher Prepaid Gift Card Select Styl…" at bounding box center [201, 233] width 327 height 20
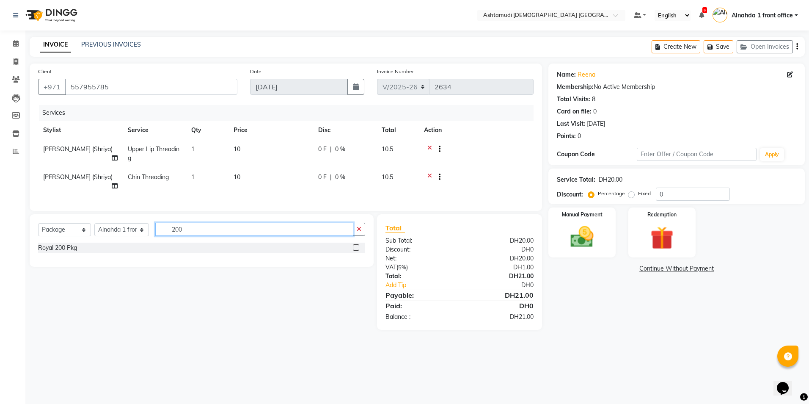
type input "200"
click at [357, 246] on label at bounding box center [356, 247] width 6 height 6
click at [357, 246] on input "checkbox" at bounding box center [356, 248] width 6 height 6
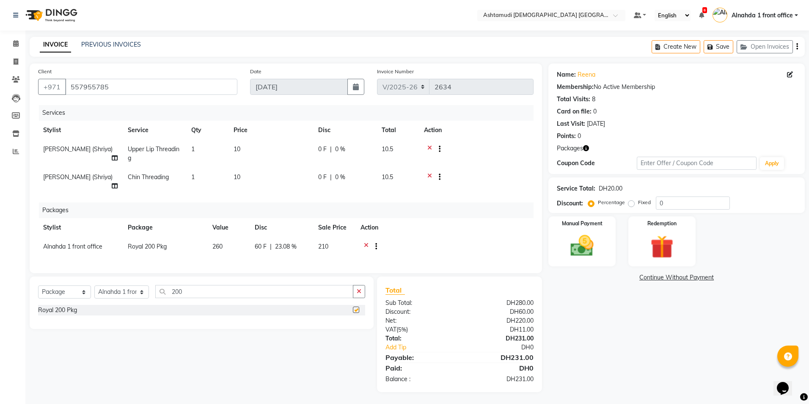
checkbox input "false"
click at [670, 200] on input "0" at bounding box center [693, 202] width 74 height 13
type input "025"
click at [281, 346] on div "Select Service Product Membership Package Voucher Prepaid Gift Card Select Styl…" at bounding box center [198, 334] width 350 height 116
click at [583, 240] on img at bounding box center [582, 246] width 39 height 28
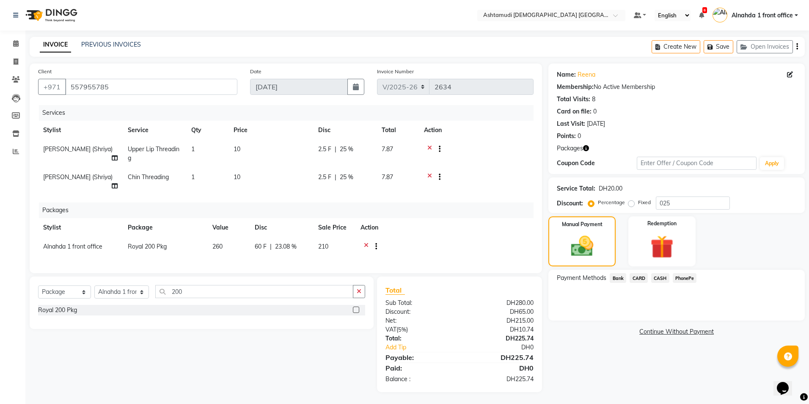
click at [640, 277] on span "CARD" at bounding box center [639, 278] width 18 height 10
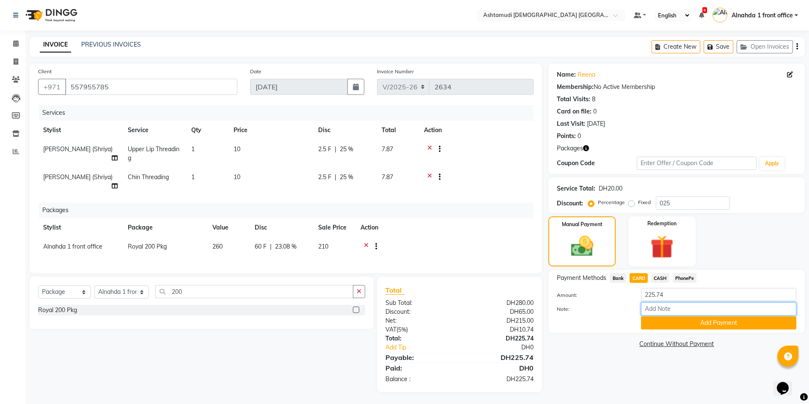
click at [647, 308] on input "Note:" at bounding box center [718, 308] width 155 height 13
type input "presila"
click at [658, 323] on button "Add Payment" at bounding box center [718, 322] width 155 height 13
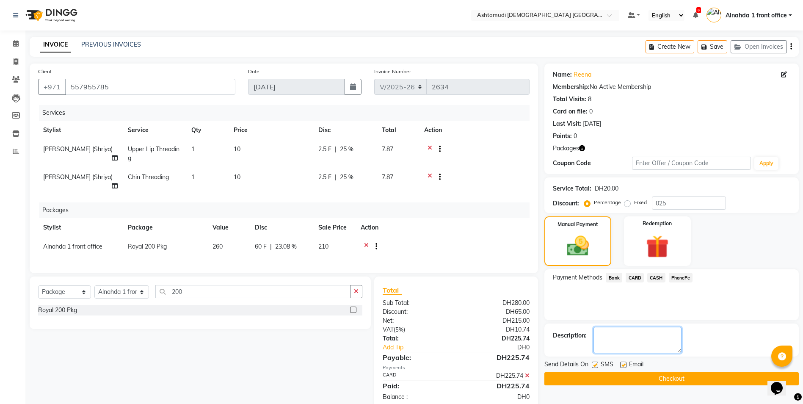
click at [601, 337] on textarea at bounding box center [637, 340] width 88 height 26
type textarea "3491"
click at [622, 377] on button "Checkout" at bounding box center [671, 378] width 254 height 13
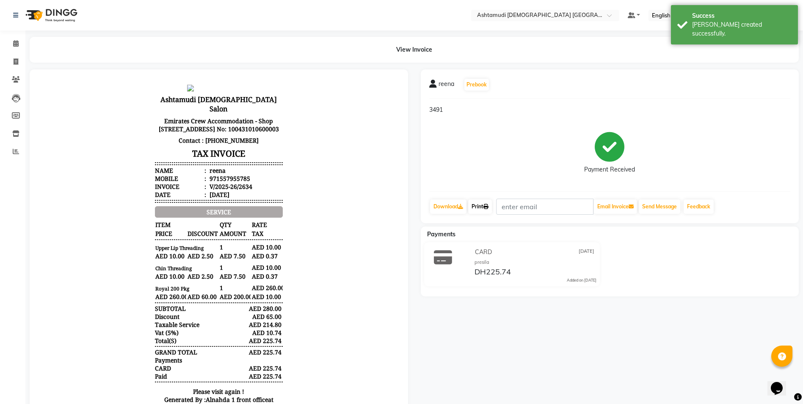
click at [482, 207] on link "Print" at bounding box center [480, 206] width 24 height 14
click at [477, 206] on link "Print" at bounding box center [480, 206] width 24 height 14
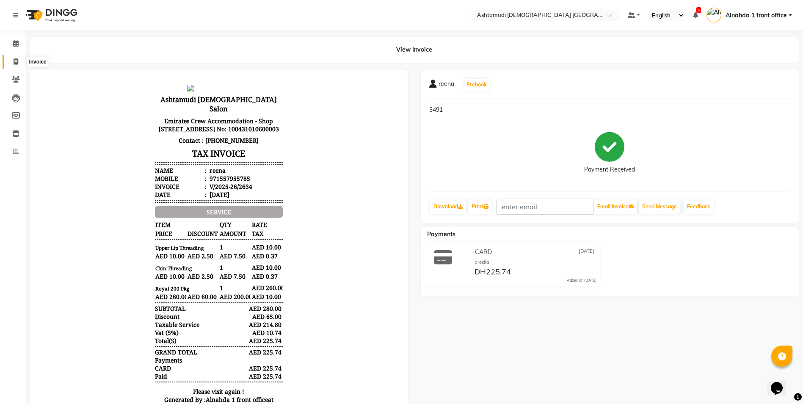
click at [14, 61] on icon at bounding box center [16, 61] width 5 height 6
select select "service"
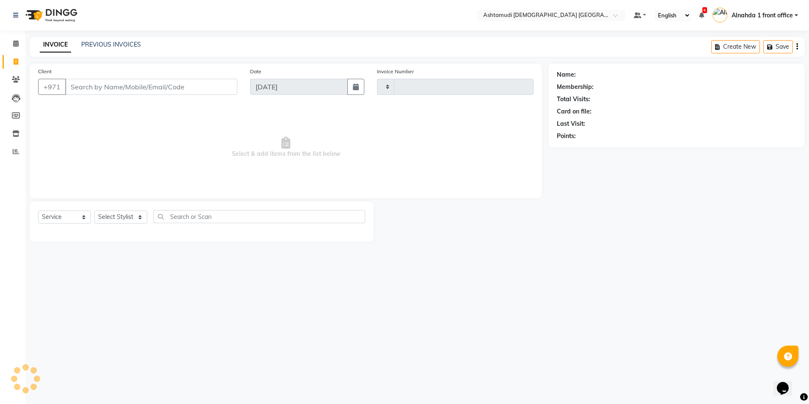
type input "2635"
select select "7242"
click at [68, 219] on select "Select Service Product Membership Package Voucher Prepaid Gift Card" at bounding box center [64, 216] width 53 height 13
select select "product"
click at [38, 210] on select "Select Service Product Membership Package Voucher Prepaid Gift Card" at bounding box center [64, 216] width 53 height 13
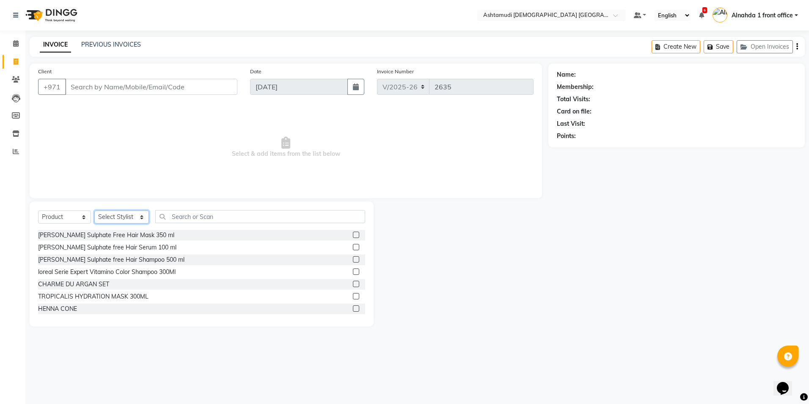
drag, startPoint x: 103, startPoint y: 218, endPoint x: 108, endPoint y: 223, distance: 6.6
click at [104, 218] on select "Select Stylist Alnahda 1 front office Amala Aroosa Deepika Rani Dummy Staff INO…" at bounding box center [121, 216] width 55 height 13
select select "86438"
click at [94, 210] on select "Select Stylist Alnahda 1 front office Amala Aroosa Deepika Rani Dummy Staff INO…" at bounding box center [121, 216] width 55 height 13
click at [353, 235] on label at bounding box center [356, 235] width 6 height 6
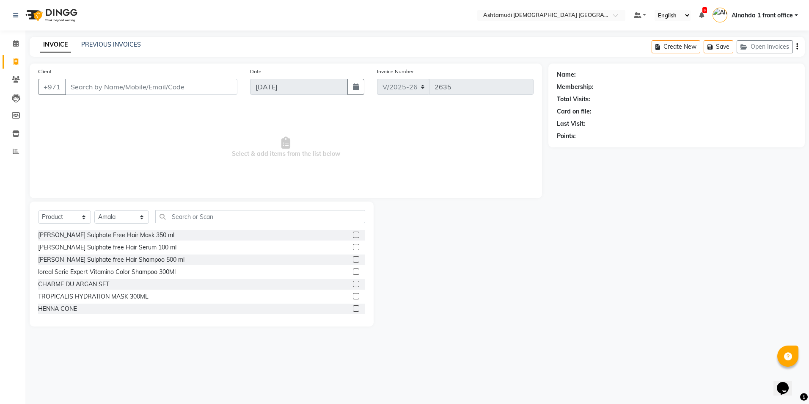
click at [353, 235] on input "checkbox" at bounding box center [356, 235] width 6 height 6
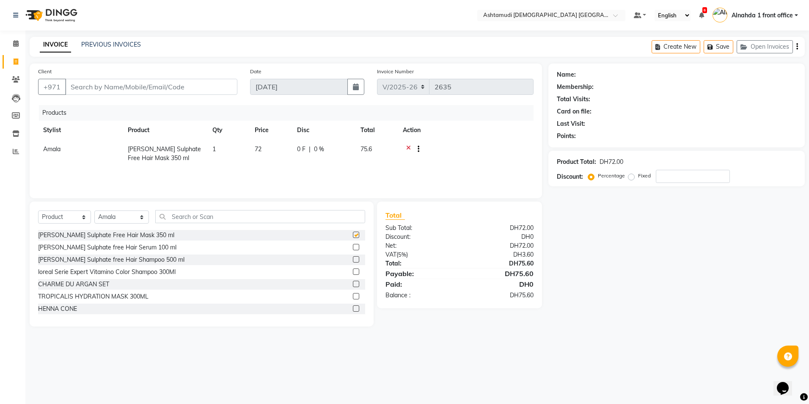
checkbox input "false"
click at [709, 180] on input "number" at bounding box center [693, 176] width 74 height 13
type input "15"
click at [12, 80] on icon at bounding box center [16, 79] width 8 height 6
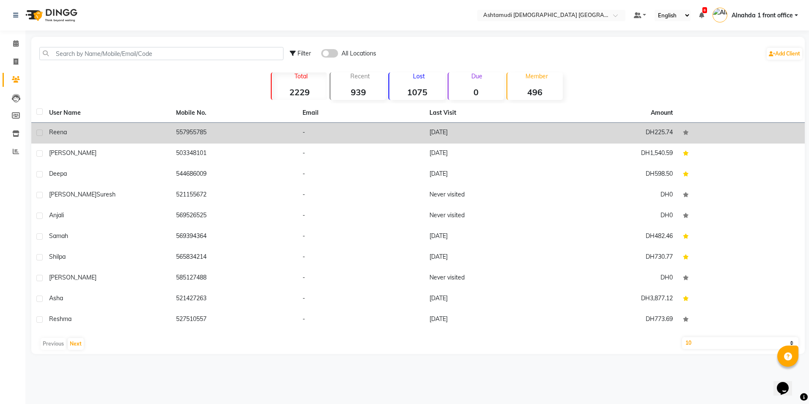
click at [130, 133] on div "reena" at bounding box center [107, 132] width 117 height 9
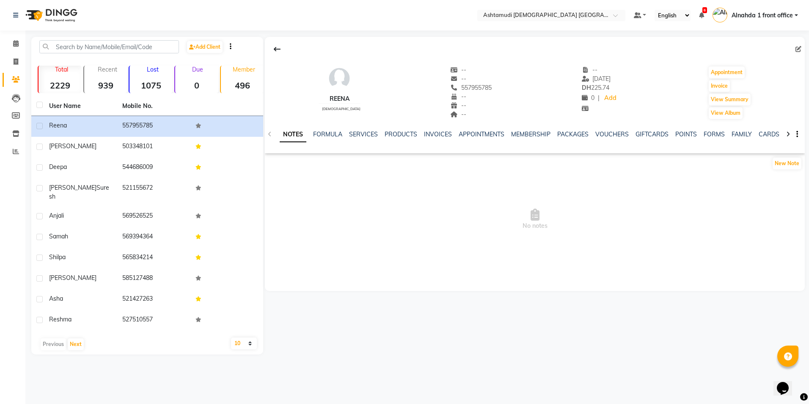
drag, startPoint x: 449, startPoint y: 87, endPoint x: 526, endPoint y: 90, distance: 76.7
click at [526, 90] on div "reena female -- -- 557955785 -- -- -- -- 04-09-2025 DH 225.74 0 | Add Appointme…" at bounding box center [535, 88] width 540 height 63
copy span "557955785"
click at [18, 61] on icon at bounding box center [16, 61] width 5 height 6
select select "service"
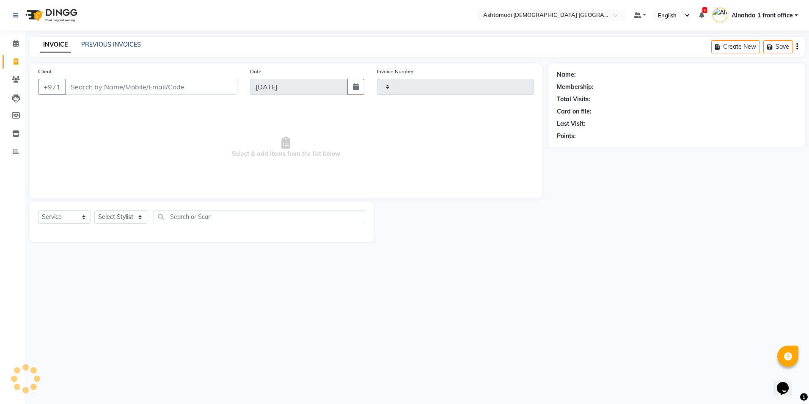
type input "2635"
select select "7242"
click at [78, 87] on input "Client" at bounding box center [151, 87] width 172 height 16
type input "557955785"
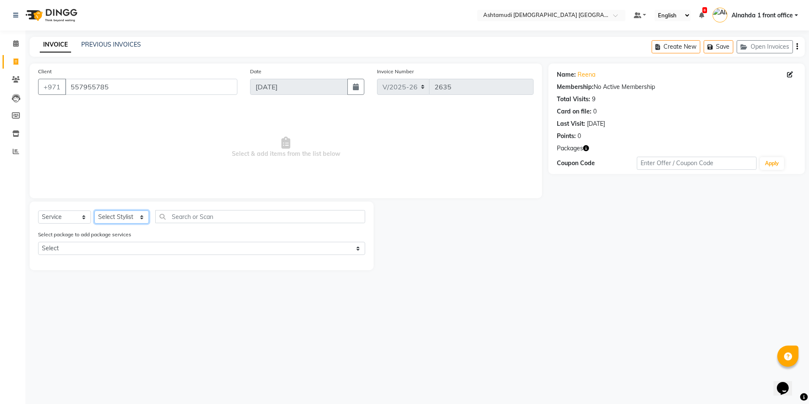
click at [139, 220] on select "Select Stylist Alnahda 1 front office Amala Aroosa Deepika Rani Dummy Staff INO…" at bounding box center [121, 216] width 55 height 13
select select "87615"
click at [94, 210] on select "Select Stylist Alnahda 1 front office Amala Aroosa Deepika Rani Dummy Staff INO…" at bounding box center [121, 216] width 55 height 13
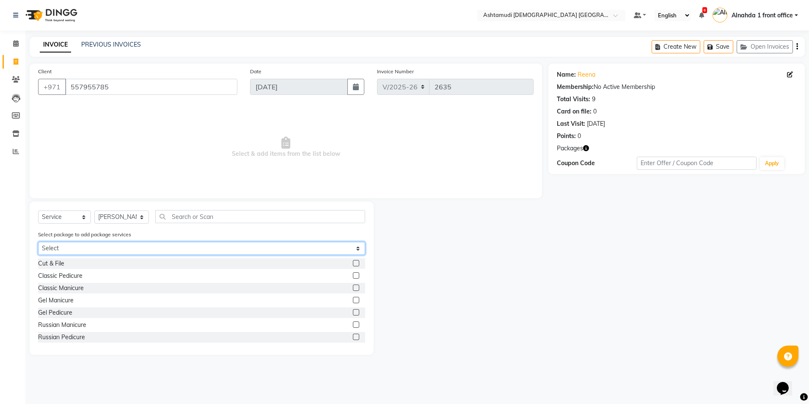
click at [159, 249] on select "Select Royal 200 Pkg" at bounding box center [201, 248] width 327 height 13
select select "1: Object"
click at [38, 242] on select "Select Royal 200 Pkg" at bounding box center [201, 248] width 327 height 13
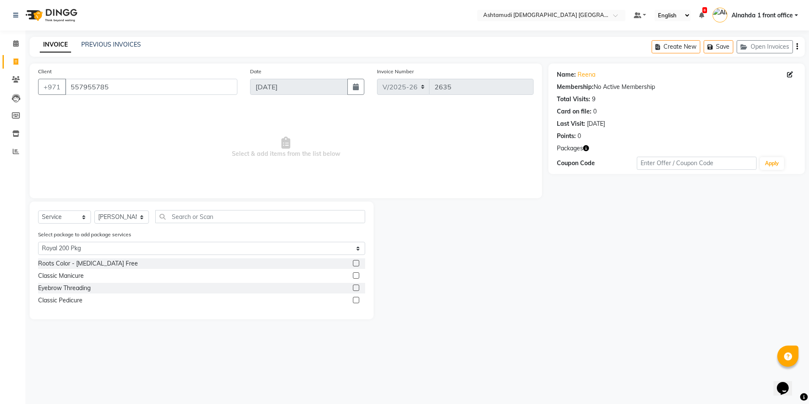
click at [356, 276] on label at bounding box center [356, 275] width 6 height 6
click at [356, 276] on input "checkbox" at bounding box center [356, 276] width 6 height 6
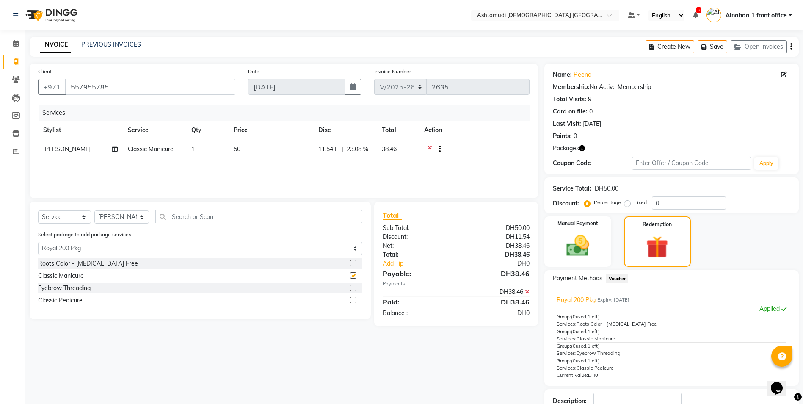
checkbox input "false"
click at [139, 217] on select "Select Stylist Alnahda 1 front office Amala Aroosa Deepika Rani Dummy Staff INO…" at bounding box center [121, 216] width 55 height 13
select select "61833"
click at [94, 210] on select "Select Stylist Alnahda 1 front office Amala Aroosa Deepika Rani Dummy Staff INO…" at bounding box center [121, 216] width 55 height 13
click at [352, 299] on label at bounding box center [353, 300] width 6 height 6
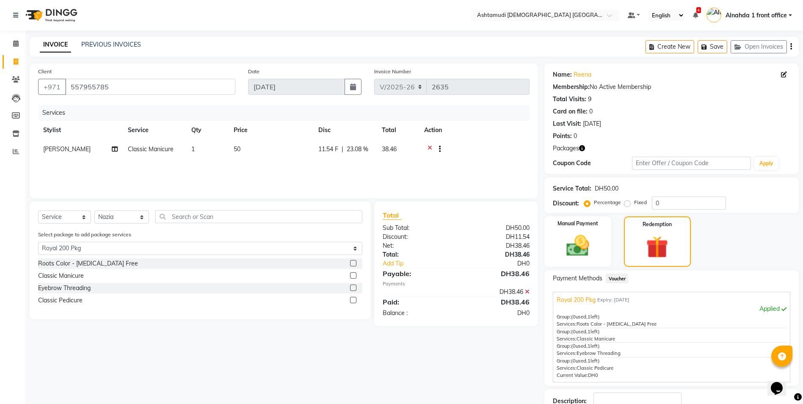
click at [352, 299] on input "checkbox" at bounding box center [353, 301] width 6 height 6
checkbox input "false"
click at [140, 221] on select "Select Stylist Alnahda 1 front office Amala Aroosa Deepika Rani Dummy Staff INO…" at bounding box center [121, 216] width 55 height 13
select select "86641"
click at [94, 215] on select "Select Stylist Alnahda 1 front office Amala Aroosa Deepika Rani Dummy Staff INO…" at bounding box center [121, 216] width 55 height 13
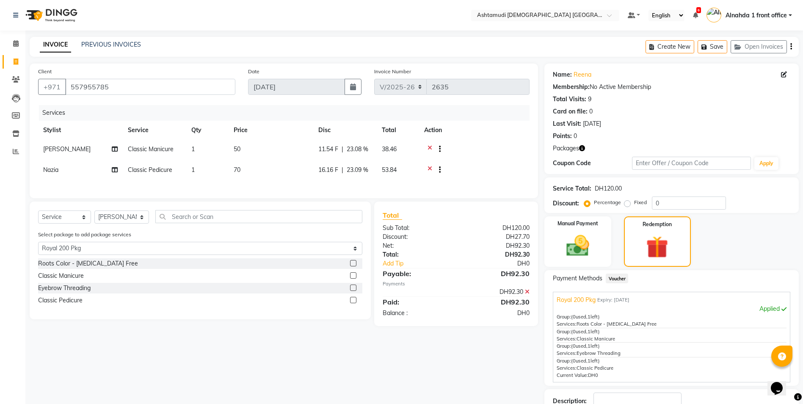
click at [355, 266] on label at bounding box center [353, 263] width 6 height 6
click at [355, 266] on input "checkbox" at bounding box center [353, 264] width 6 height 6
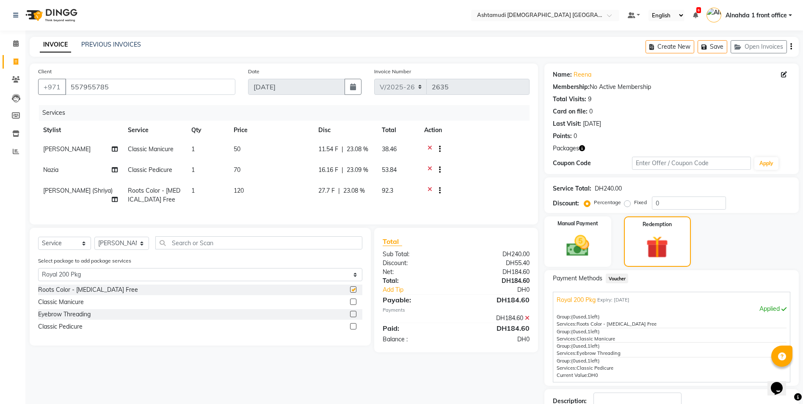
checkbox input "false"
click at [353, 317] on label at bounding box center [353, 314] width 6 height 6
click at [353, 317] on input "checkbox" at bounding box center [353, 315] width 6 height 6
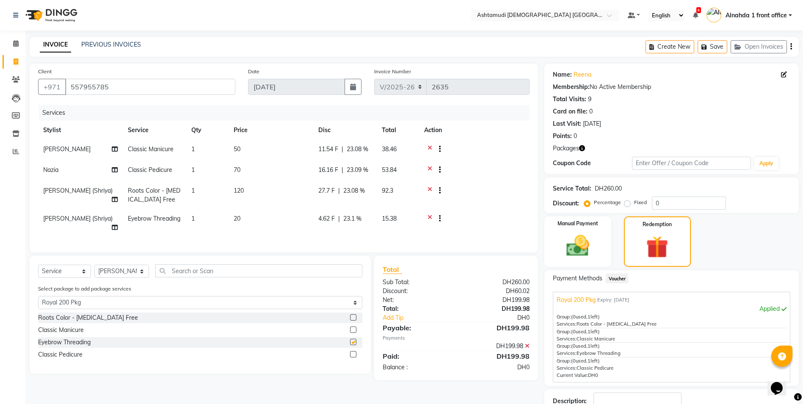
checkbox input "false"
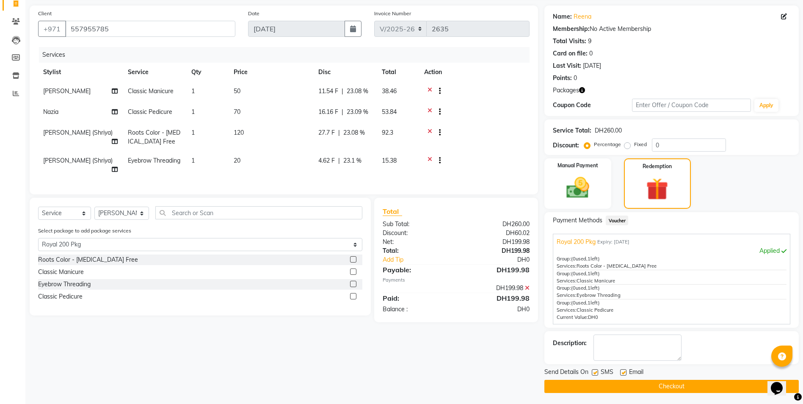
scroll to position [60, 0]
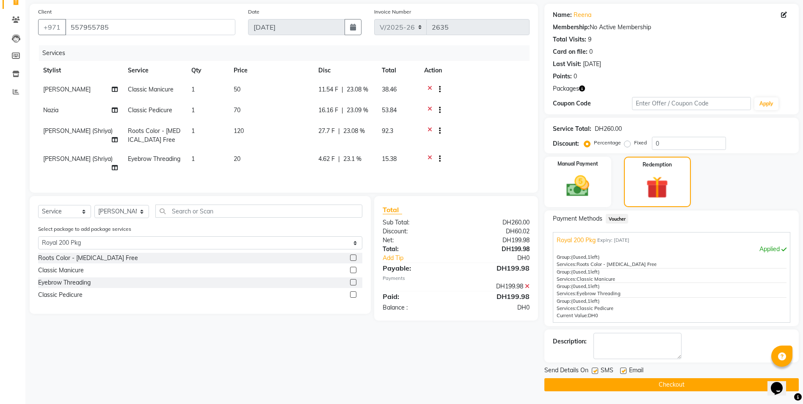
click at [657, 381] on button "Checkout" at bounding box center [671, 384] width 254 height 13
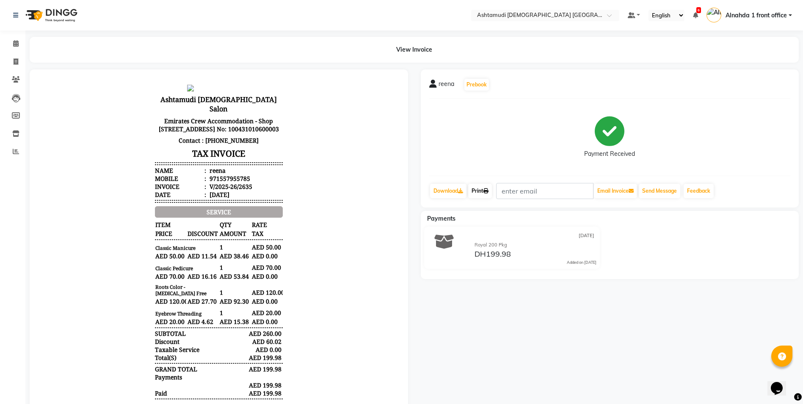
click at [482, 193] on link "Print" at bounding box center [480, 191] width 24 height 14
click at [19, 64] on span at bounding box center [15, 62] width 15 height 10
select select "service"
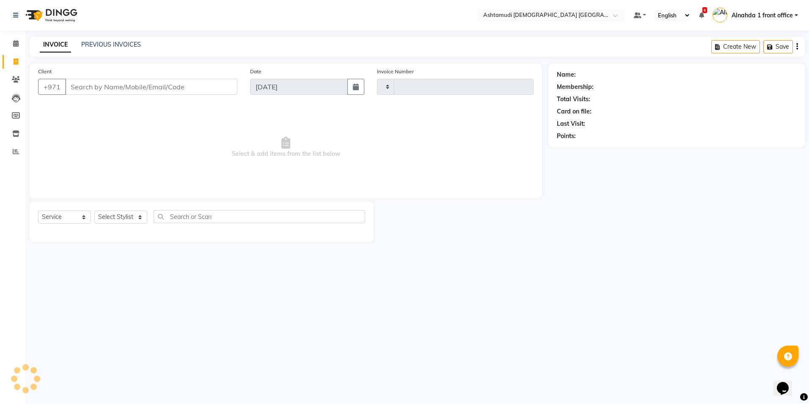
type input "2636"
select select "7242"
click at [13, 42] on icon at bounding box center [16, 43] width 6 height 6
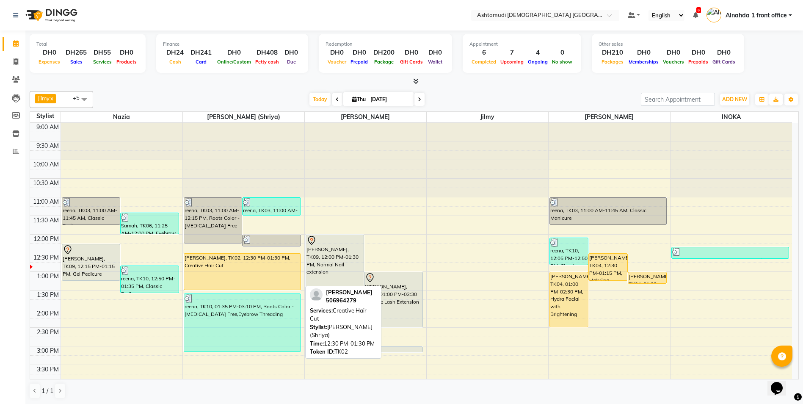
click at [251, 271] on div "[PERSON_NAME], TK02, 12:30 PM-01:30 PM, Creative Hair Cut" at bounding box center [242, 272] width 117 height 36
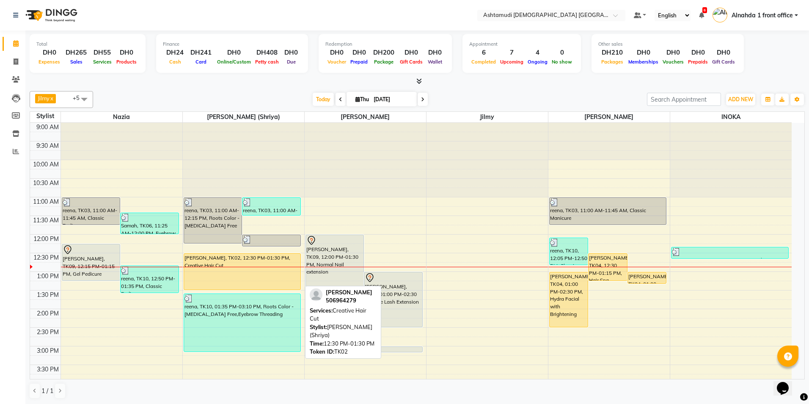
select select "1"
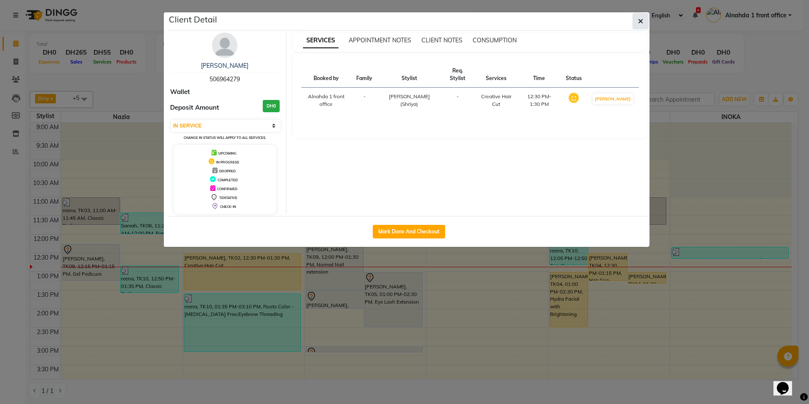
click at [643, 20] on icon "button" at bounding box center [640, 21] width 5 height 7
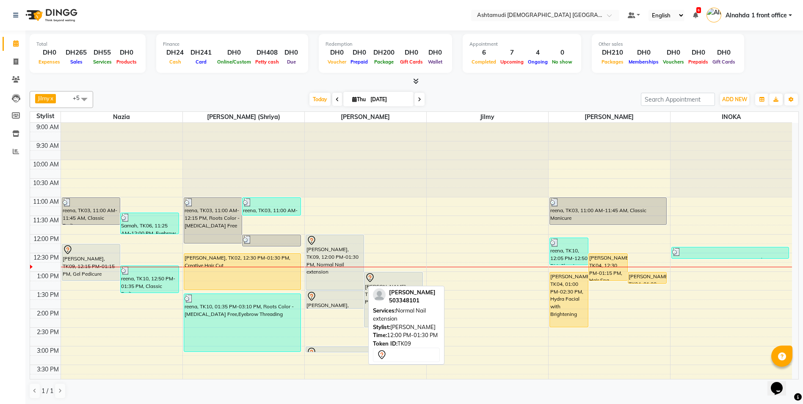
click at [334, 256] on div "[PERSON_NAME], TK09, 12:00 PM-01:30 PM, Normal Nail extension" at bounding box center [335, 262] width 58 height 55
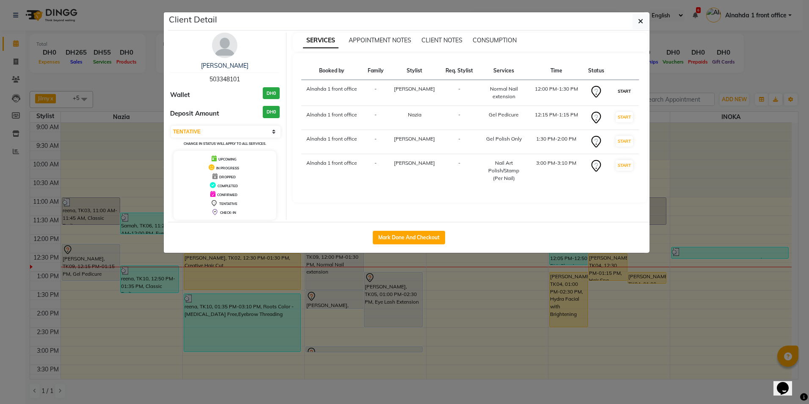
click at [620, 91] on button "START" at bounding box center [624, 91] width 17 height 11
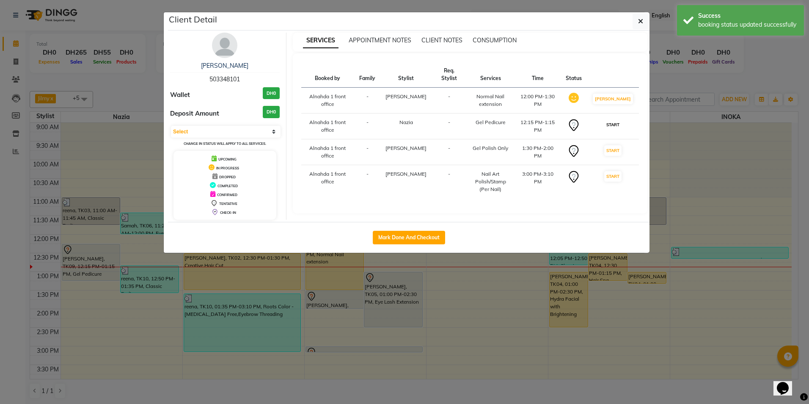
click at [619, 119] on button "START" at bounding box center [612, 124] width 17 height 11
click at [621, 145] on button "START" at bounding box center [612, 150] width 17 height 11
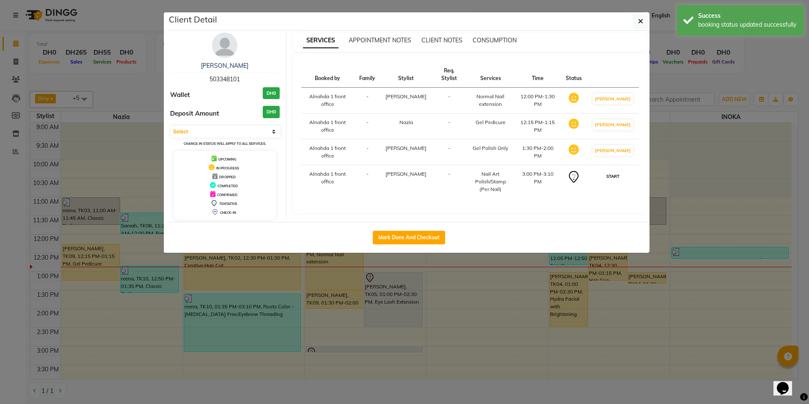
click at [619, 171] on button "START" at bounding box center [612, 176] width 17 height 11
select select "1"
click at [642, 19] on icon "button" at bounding box center [640, 21] width 5 height 7
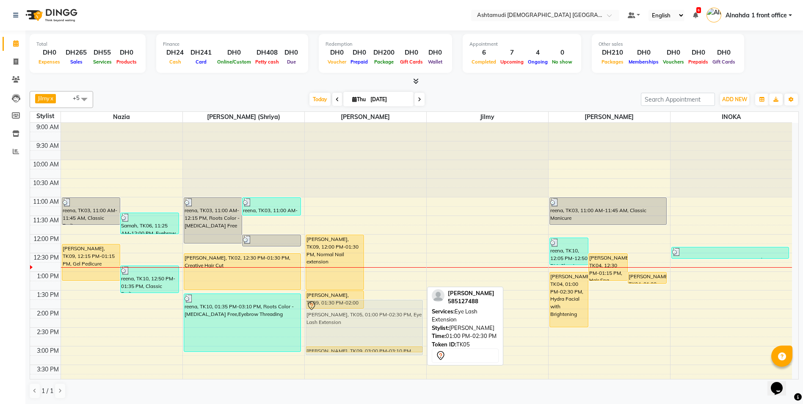
drag, startPoint x: 395, startPoint y: 293, endPoint x: 385, endPoint y: 320, distance: 28.5
click at [385, 320] on div "Soumya, TK09, 12:00 PM-01:30 PM, Normal Nail extension KRISTEENA, TK05, 01:00 P…" at bounding box center [365, 383] width 121 height 521
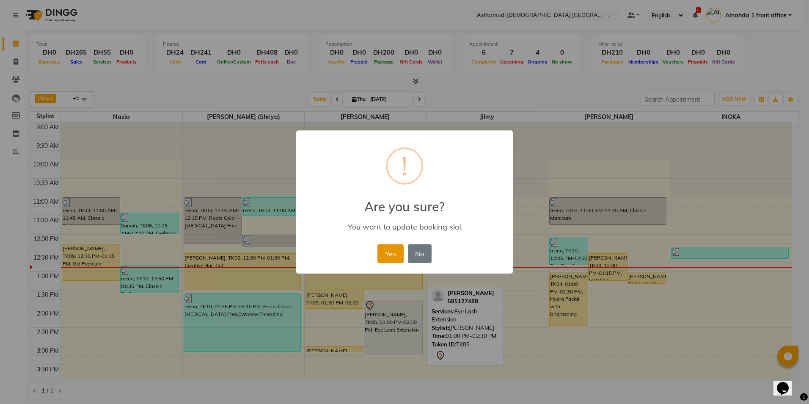
click at [395, 249] on button "Yes" at bounding box center [391, 253] width 26 height 19
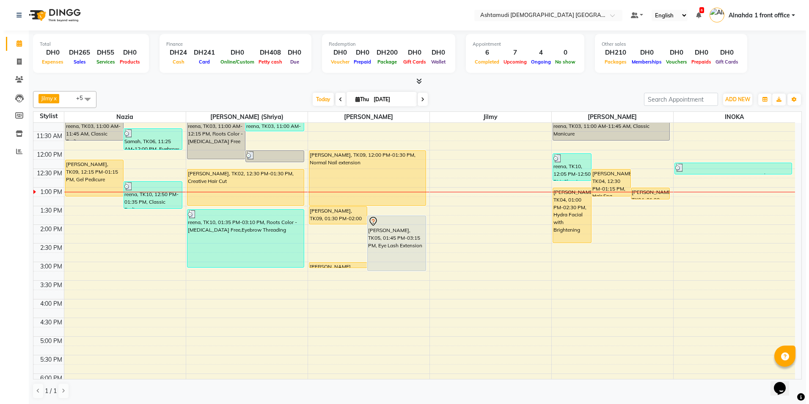
scroll to position [85, 0]
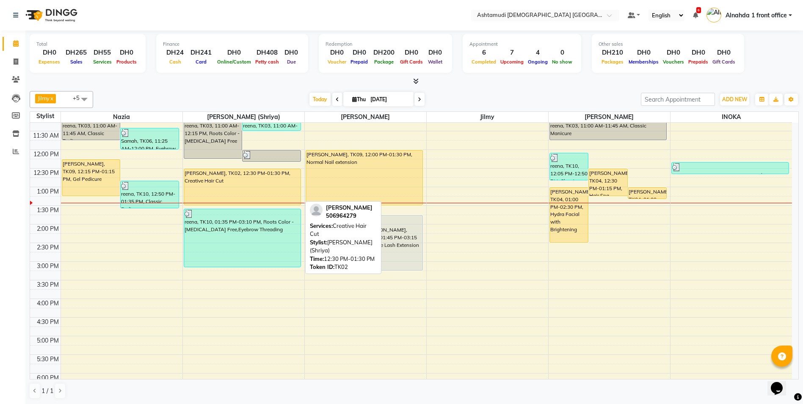
click at [253, 187] on div "[PERSON_NAME], TK02, 12:30 PM-01:30 PM, Creative Hair Cut" at bounding box center [242, 187] width 117 height 36
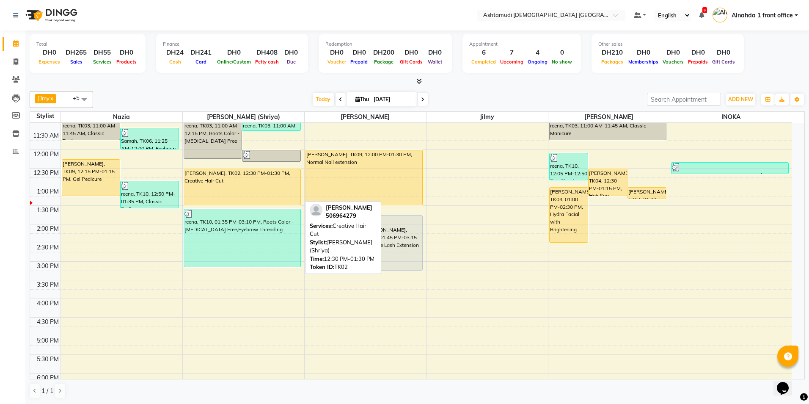
select select "1"
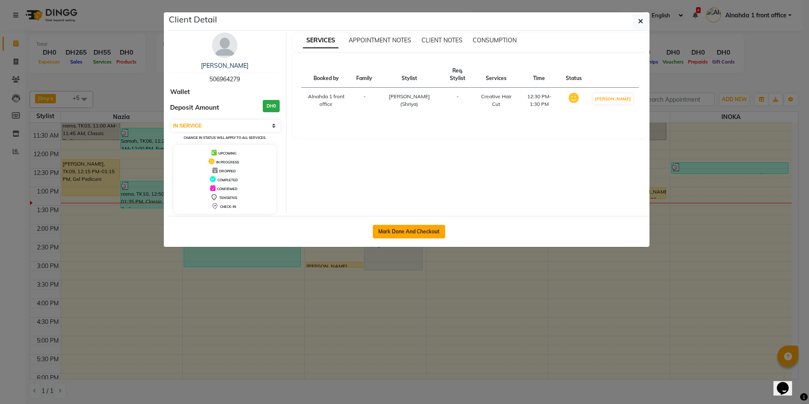
click at [398, 230] on button "Mark Done And Checkout" at bounding box center [409, 232] width 72 height 14
select select "service"
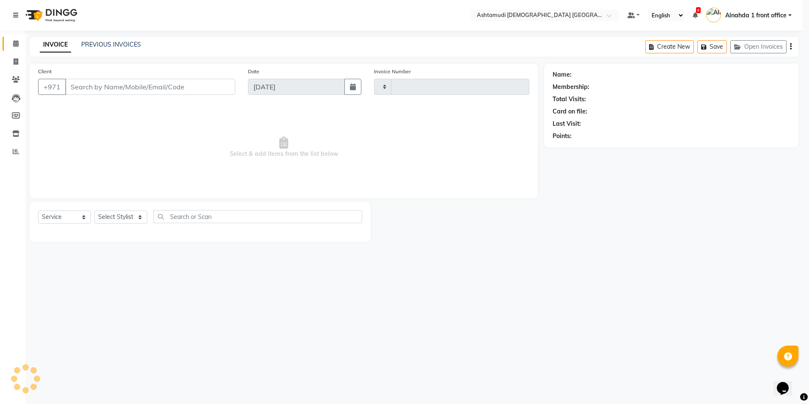
type input "2636"
select select "7242"
type input "506964279"
select select "86641"
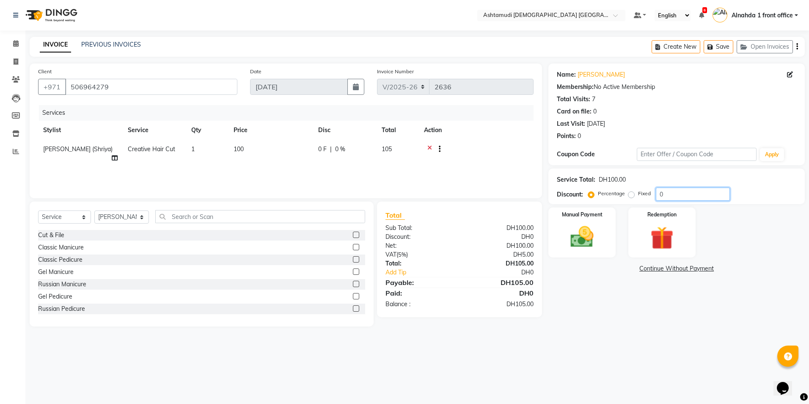
click at [674, 195] on input "0" at bounding box center [693, 194] width 74 height 13
type input "025"
click at [597, 234] on img at bounding box center [582, 237] width 39 height 28
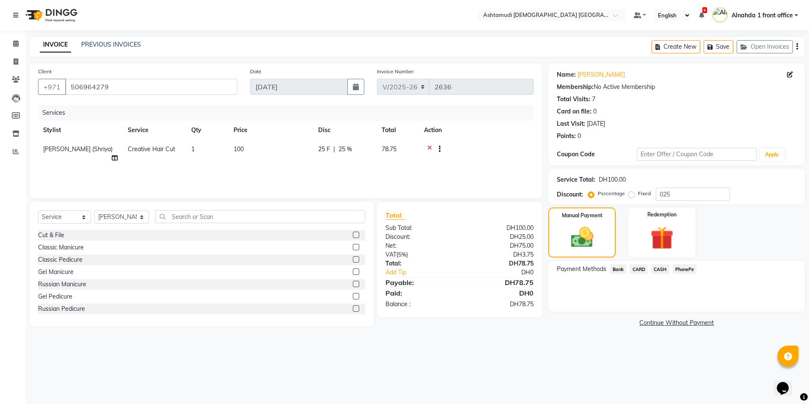
click at [640, 269] on span "CARD" at bounding box center [639, 269] width 18 height 10
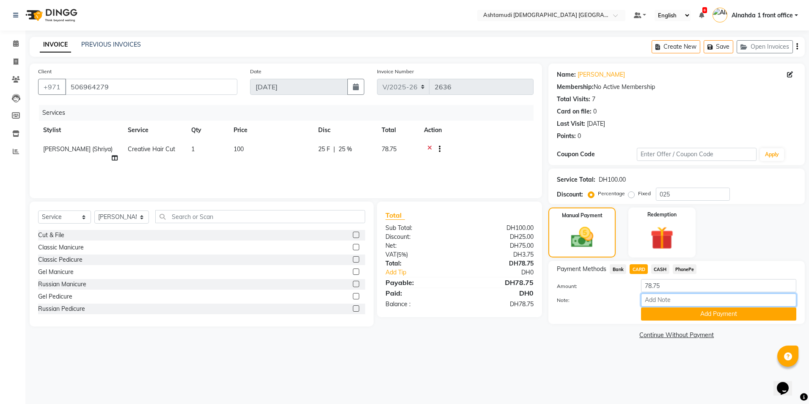
click at [656, 297] on input "Note:" at bounding box center [718, 299] width 155 height 13
type input "presila"
click at [678, 317] on button "Add Payment" at bounding box center [718, 313] width 155 height 13
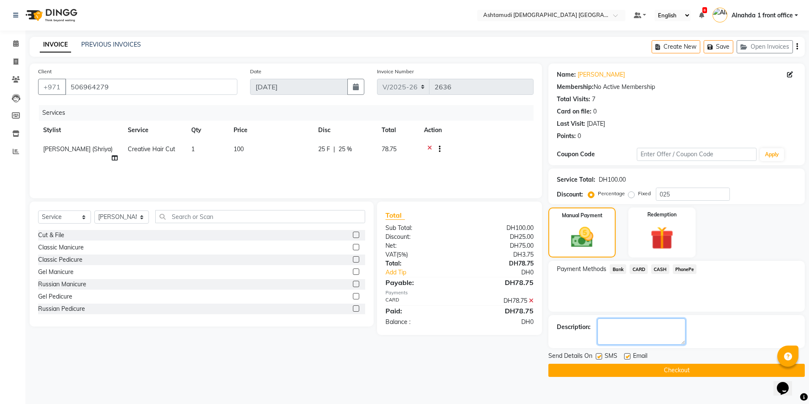
click at [631, 325] on textarea at bounding box center [642, 331] width 88 height 26
type textarea "7294"
click at [636, 370] on button "Checkout" at bounding box center [677, 370] width 256 height 13
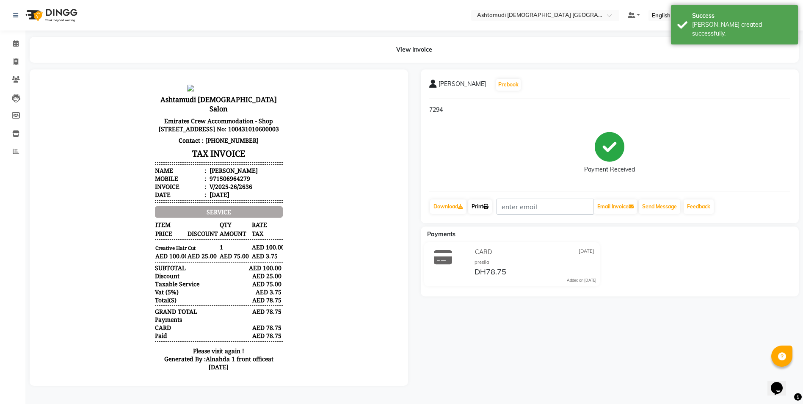
click at [485, 200] on link "Print" at bounding box center [480, 206] width 24 height 14
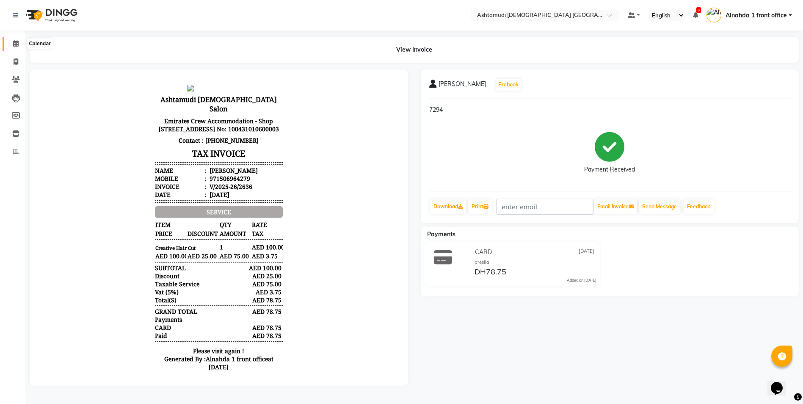
click at [15, 46] on icon at bounding box center [16, 43] width 6 height 6
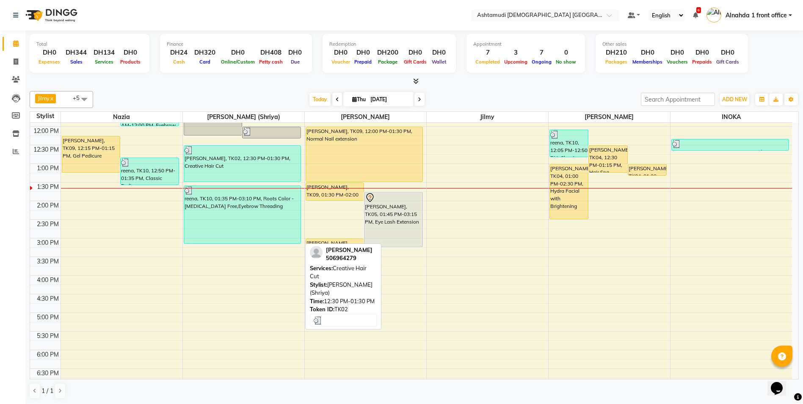
scroll to position [127, 0]
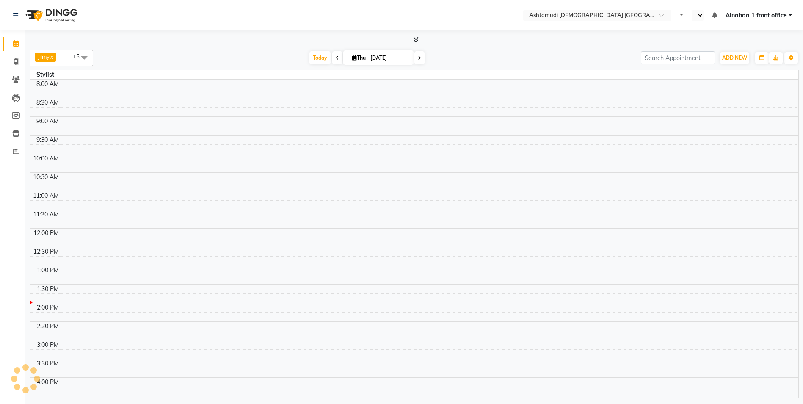
select select "en"
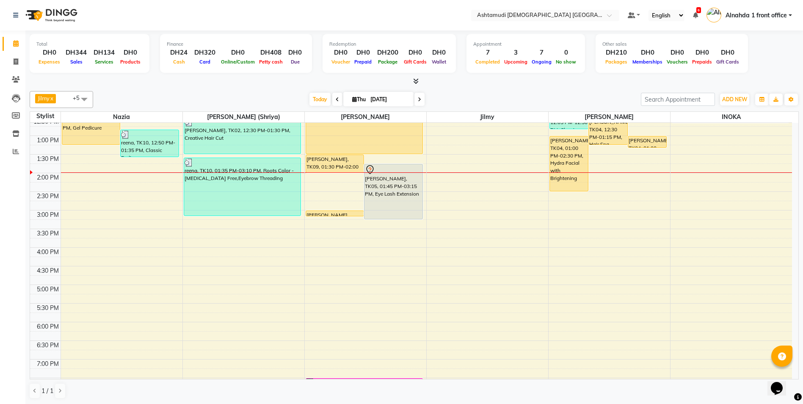
scroll to position [96, 0]
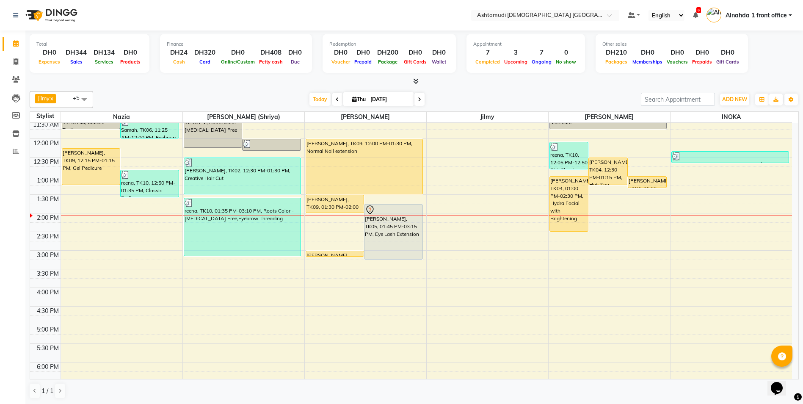
click at [210, 262] on div "9:00 AM 9:30 AM 10:00 AM 10:30 AM 11:00 AM 11:30 AM 12:00 PM 12:30 PM 1:00 PM 1…" at bounding box center [411, 287] width 762 height 521
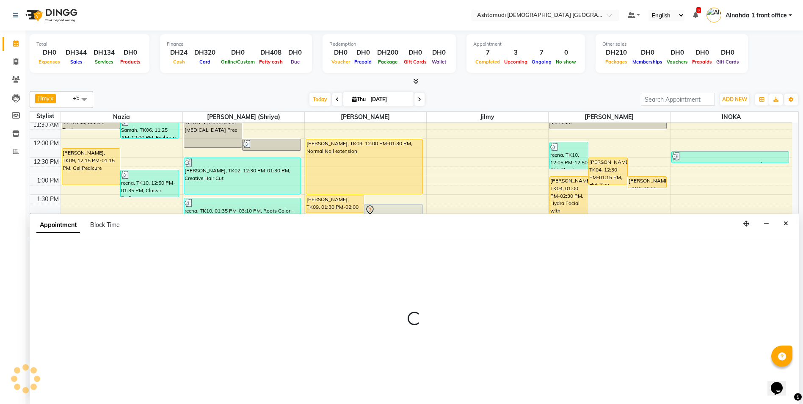
scroll to position [0, 0]
select select "86641"
select select "tentative"
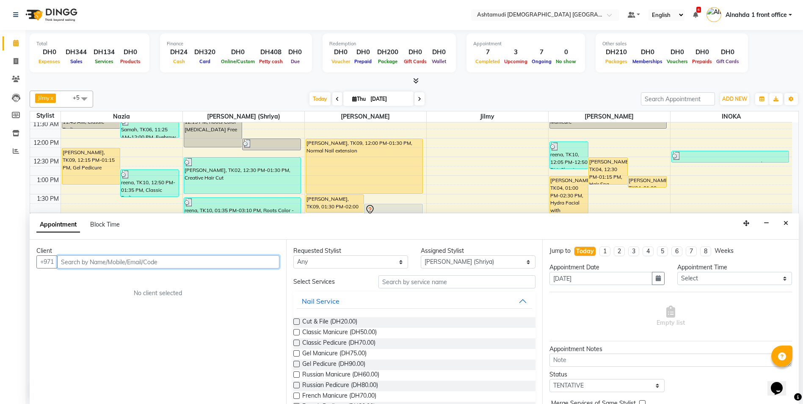
click at [132, 262] on input "text" at bounding box center [168, 261] width 222 height 13
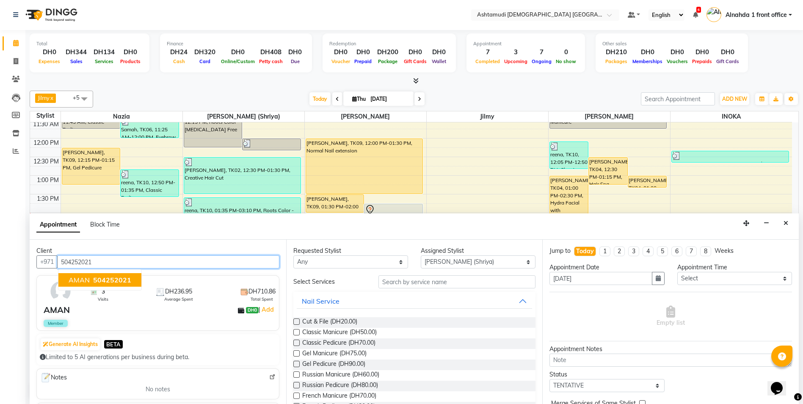
click at [105, 278] on span "504252021" at bounding box center [112, 280] width 38 height 8
type input "504252021"
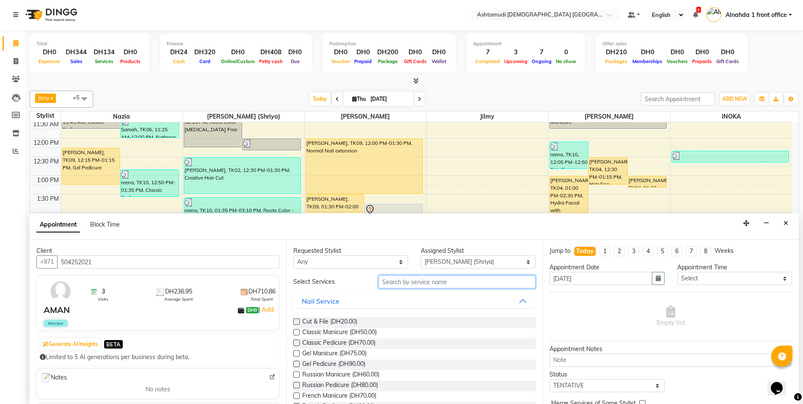
click at [402, 281] on input "text" at bounding box center [456, 281] width 157 height 13
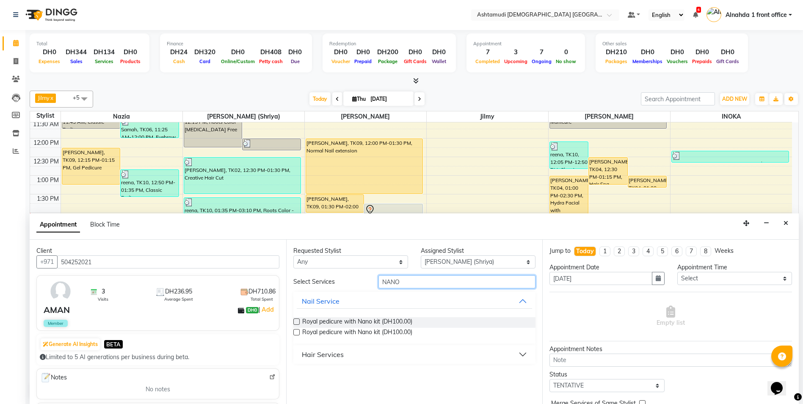
type input "NANO"
click at [348, 350] on button "Hair Services" at bounding box center [415, 354] width 236 height 15
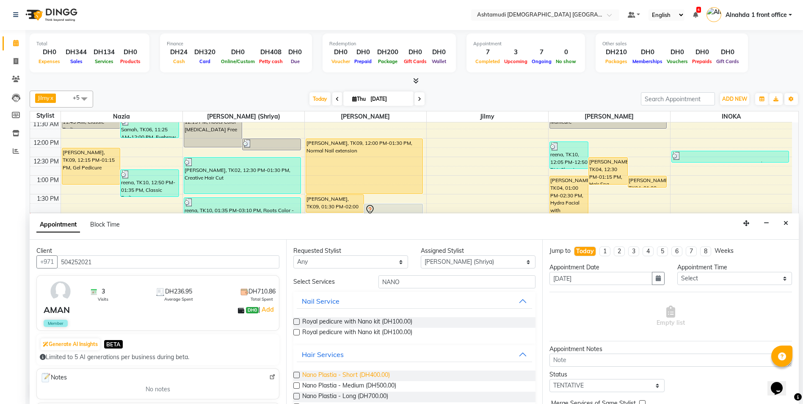
click at [314, 376] on span "Nano Plastia - Short (DH400.00)" at bounding box center [346, 375] width 88 height 11
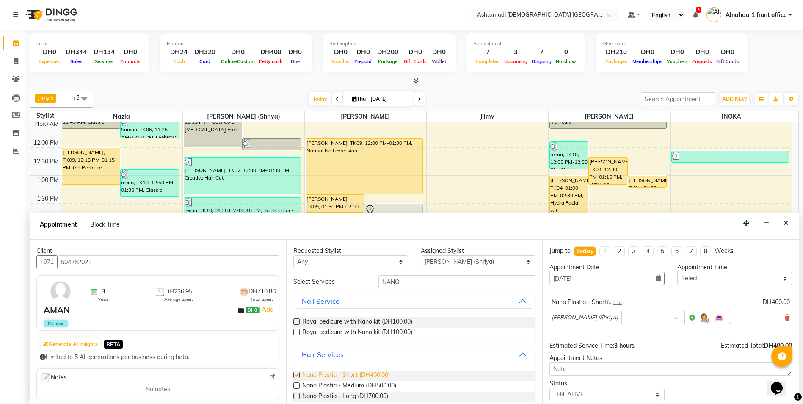
checkbox input "false"
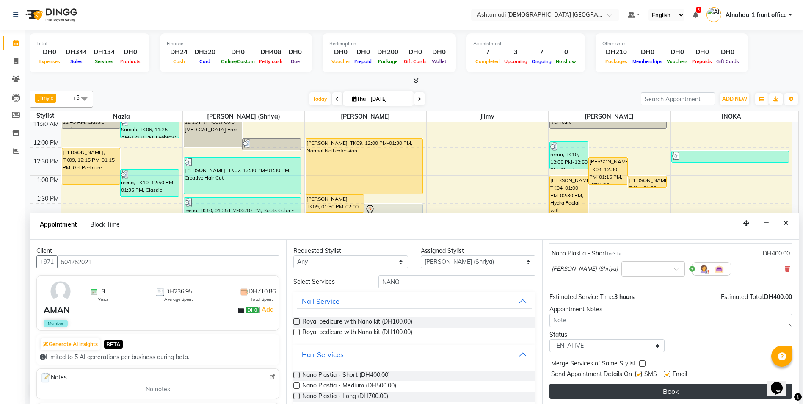
scroll to position [50, 0]
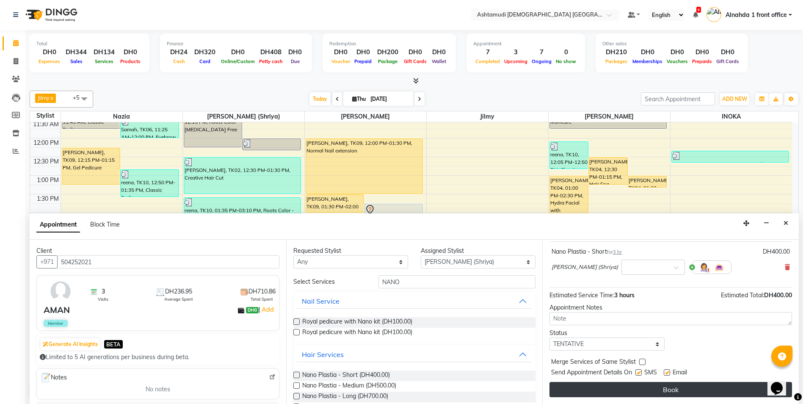
click at [644, 388] on button "Book" at bounding box center [670, 389] width 243 height 15
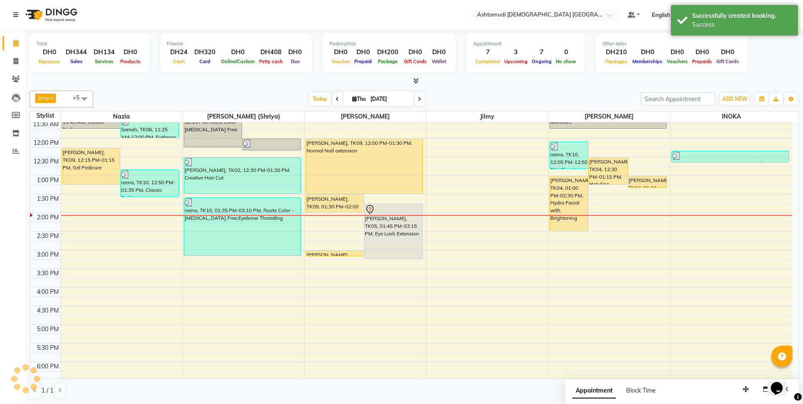
scroll to position [0, 0]
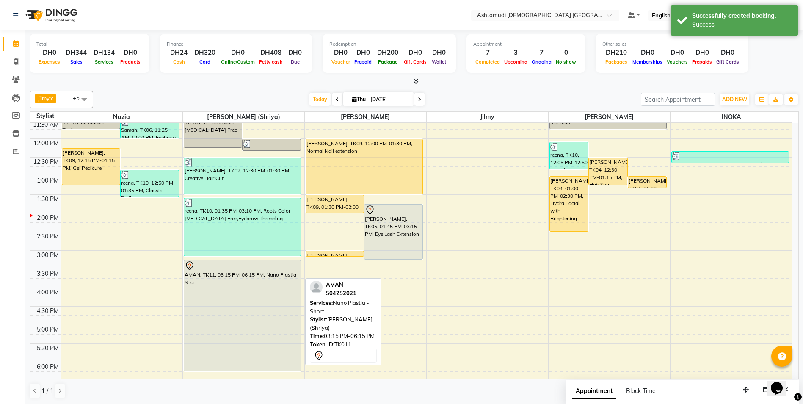
click at [286, 278] on div "AMAN, TK11, 03:15 PM-06:15 PM, Nano Plastia - Short" at bounding box center [242, 315] width 117 height 110
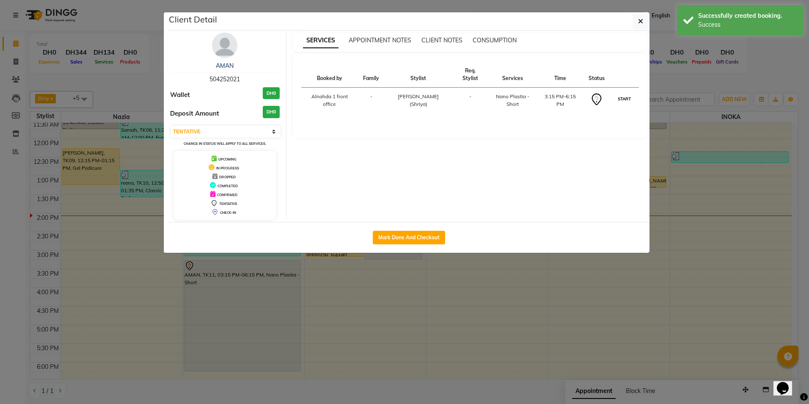
click at [622, 99] on button "START" at bounding box center [624, 99] width 17 height 11
select select "1"
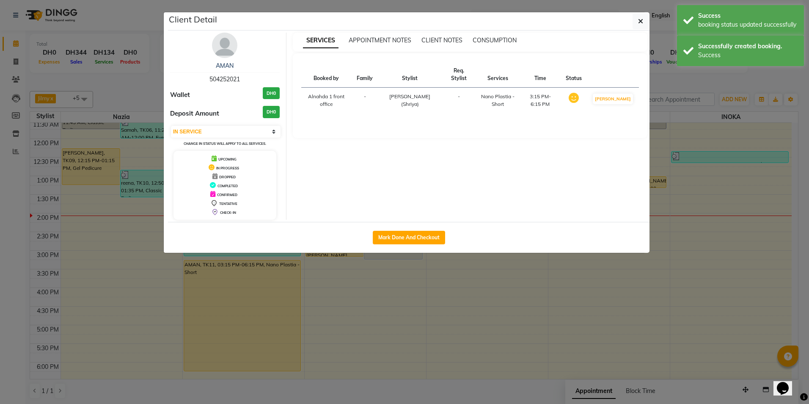
drag, startPoint x: 207, startPoint y: 78, endPoint x: 262, endPoint y: 81, distance: 55.1
click at [262, 81] on div "AMAN 504252021" at bounding box center [225, 72] width 110 height 22
copy span "504252021"
click at [641, 22] on icon "button" at bounding box center [640, 21] width 5 height 7
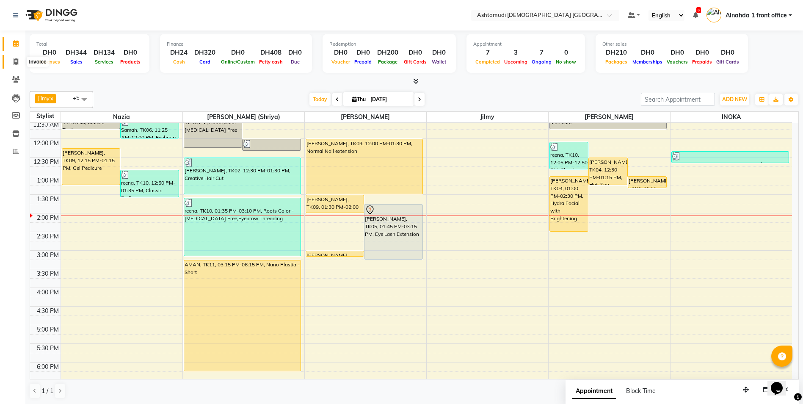
click at [14, 63] on icon at bounding box center [16, 61] width 5 height 6
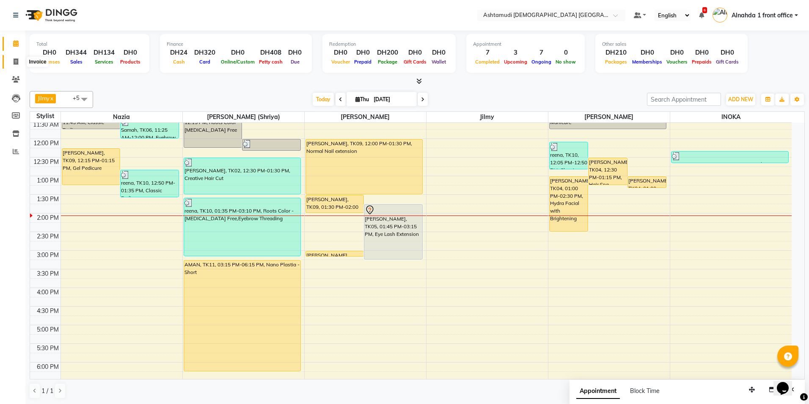
select select "service"
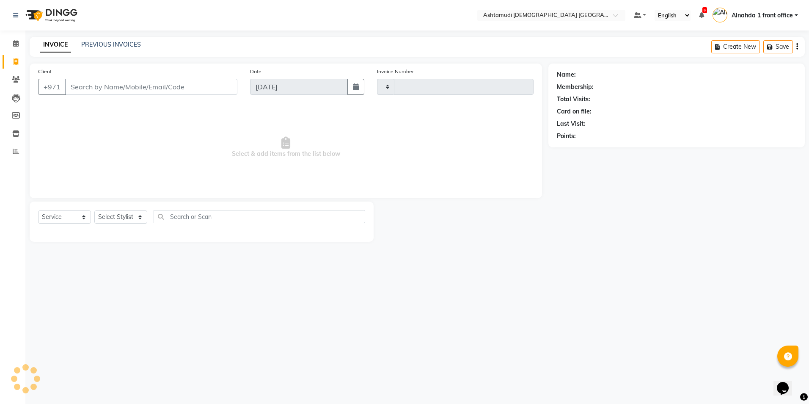
type input "2637"
select select "7242"
click at [102, 90] on input "Client" at bounding box center [151, 87] width 172 height 16
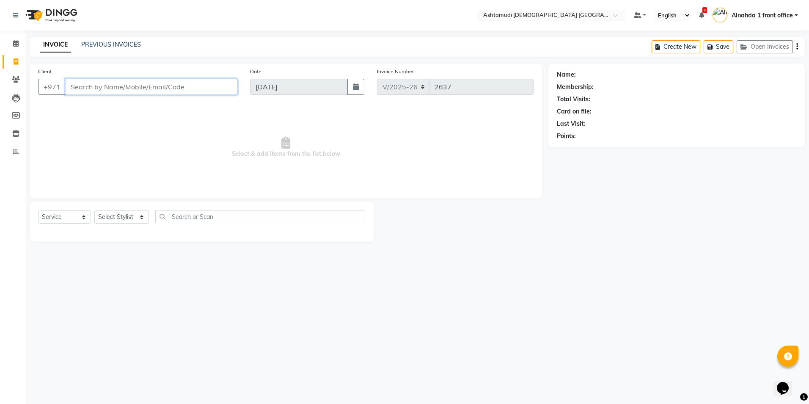
paste input "504252021"
type input "504252021"
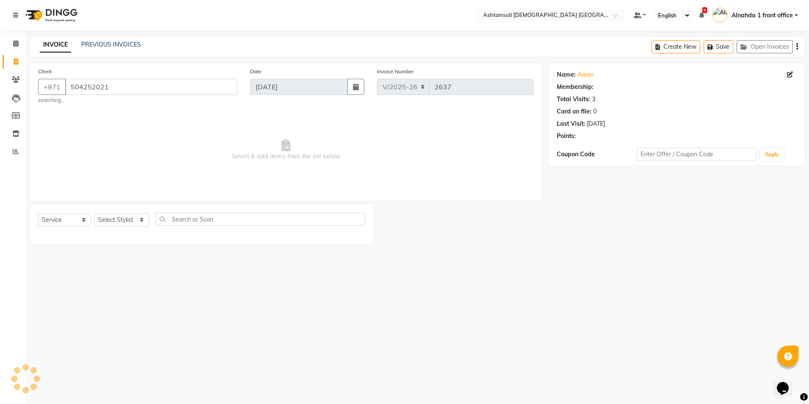
select select "1: Object"
click at [788, 72] on icon at bounding box center [790, 75] width 6 height 6
select select "3798"
select select "[DEMOGRAPHIC_DATA]"
select select "49769"
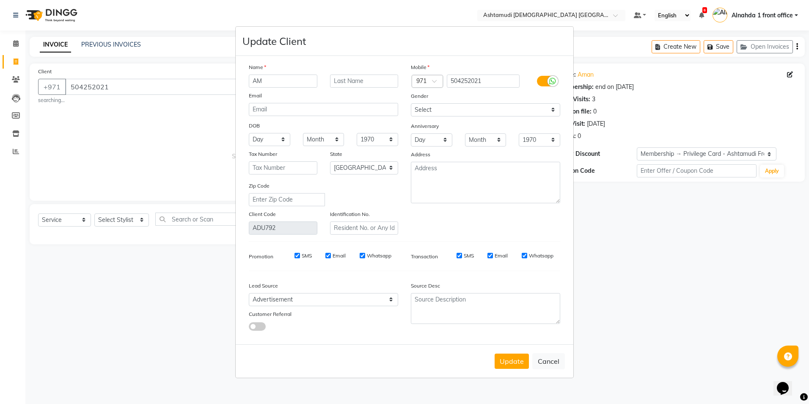
type input "A"
type input "[DEMOGRAPHIC_DATA]"
click at [515, 359] on button "Update" at bounding box center [512, 360] width 34 height 15
select select
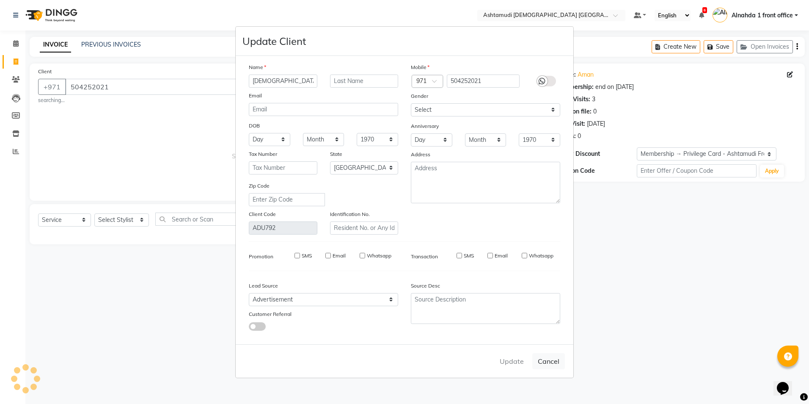
select select
select select "null"
select select
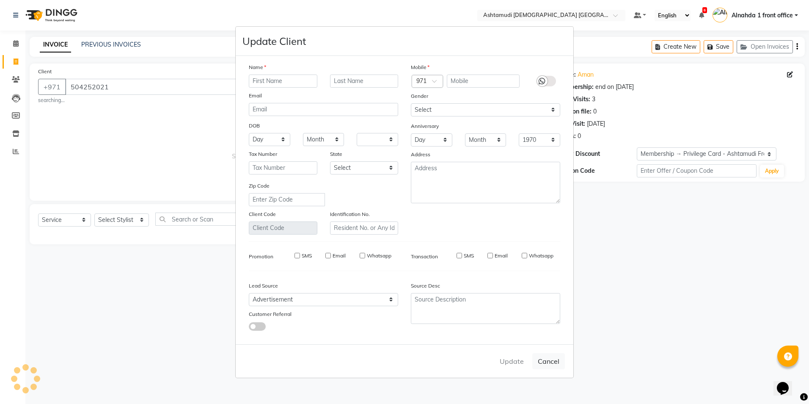
select select
checkbox input "false"
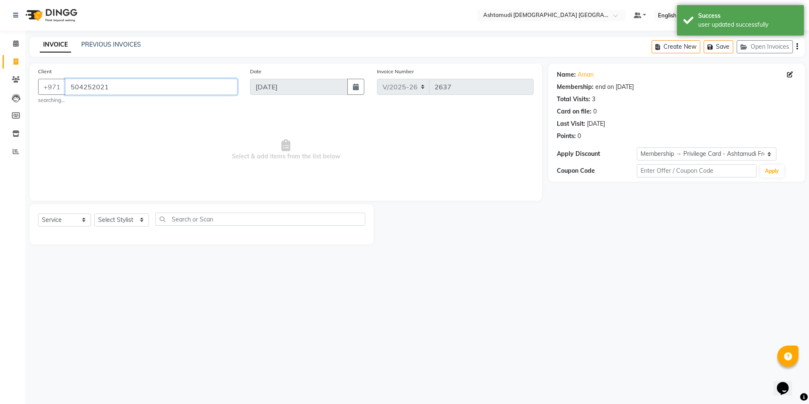
drag, startPoint x: 119, startPoint y: 88, endPoint x: 225, endPoint y: 75, distance: 107.0
click at [3, 86] on app-home "Select Location × Ashtamudi Ladies Salon Sahara Center, Dubai Default Panel My …" at bounding box center [404, 128] width 809 height 257
click at [18, 80] on icon at bounding box center [16, 79] width 8 height 6
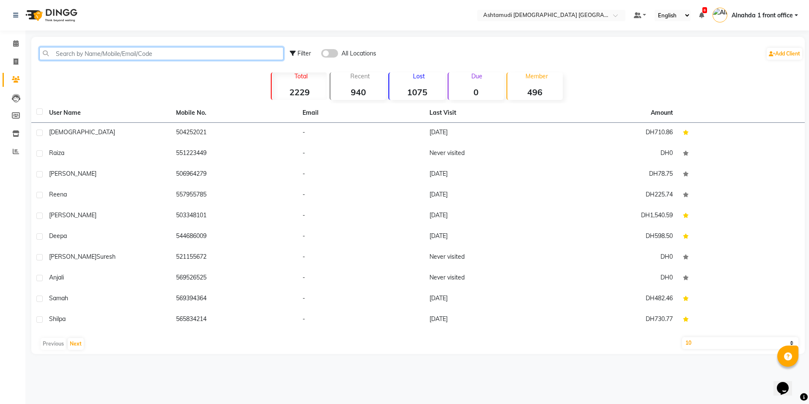
click at [69, 52] on input "text" at bounding box center [161, 53] width 244 height 13
paste input "504252021"
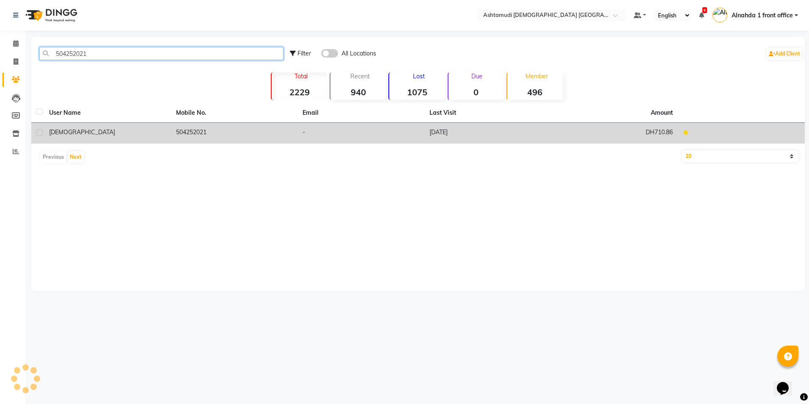
type input "504252021"
click at [379, 131] on td "-" at bounding box center [361, 133] width 127 height 21
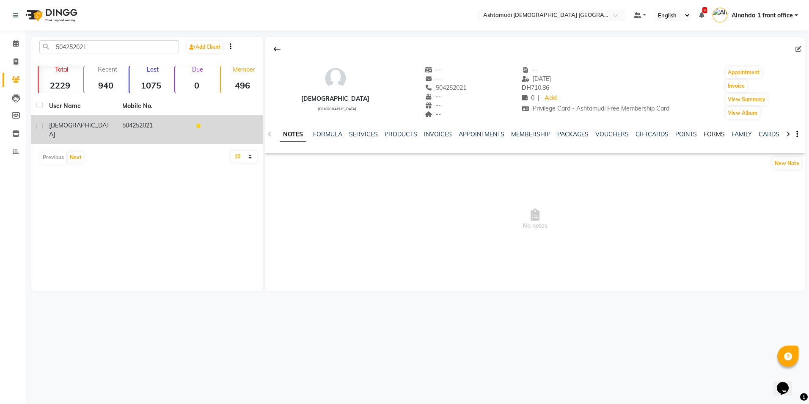
click at [715, 137] on link "FORMS" at bounding box center [714, 134] width 21 height 8
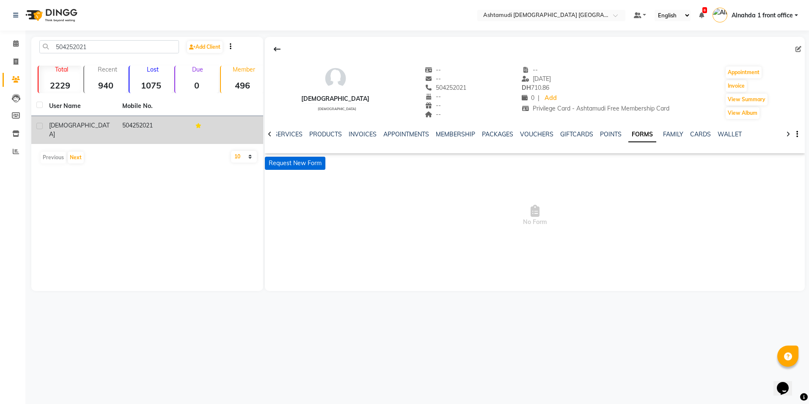
click at [290, 159] on button "Request New Form" at bounding box center [295, 163] width 61 height 13
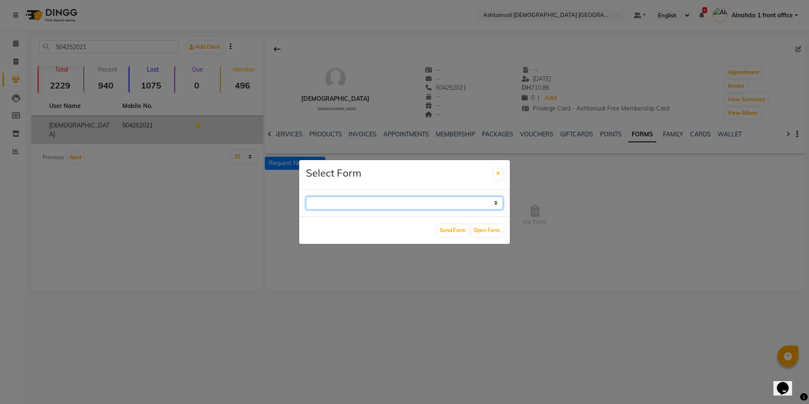
click at [496, 202] on select "WAXING CLIENT CONSULTATION FORM FACIAL-CLIENT CONSULTATION FORM HAIR TREATMENT …" at bounding box center [404, 202] width 197 height 13
select select "263"
click at [306, 196] on select "WAXING CLIENT CONSULTATION FORM FACIAL-CLIENT CONSULTATION FORM HAIR TREATMENT …" at bounding box center [404, 202] width 197 height 13
click at [489, 232] on button "Open Form" at bounding box center [487, 230] width 31 height 12
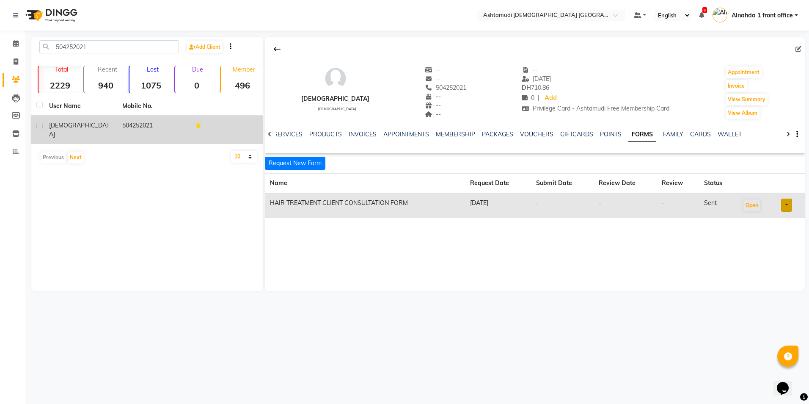
drag, startPoint x: 411, startPoint y: 87, endPoint x: 457, endPoint y: 89, distance: 46.2
click at [457, 89] on div "Rama female -- -- 504252021 Mobile No. -- -- -- -- 08-06-2025 DH 710.86 0 | Add…" at bounding box center [535, 88] width 540 height 63
copy span "504252021"
click at [17, 42] on icon at bounding box center [16, 43] width 6 height 6
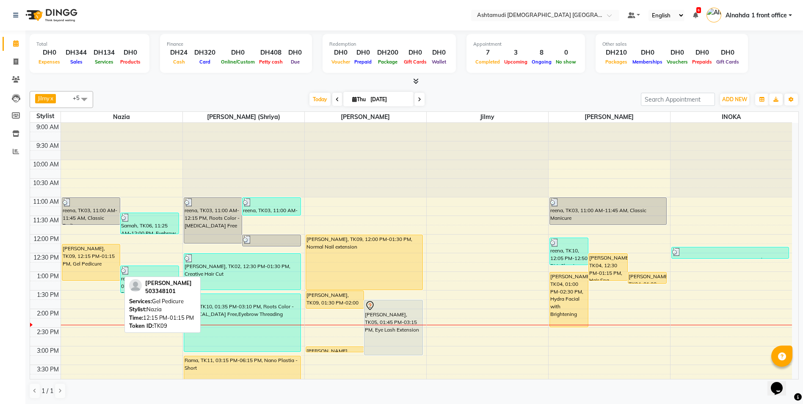
click at [83, 259] on div "Soumya, TK09, 12:15 PM-01:15 PM, Gel Pedicure" at bounding box center [91, 262] width 58 height 36
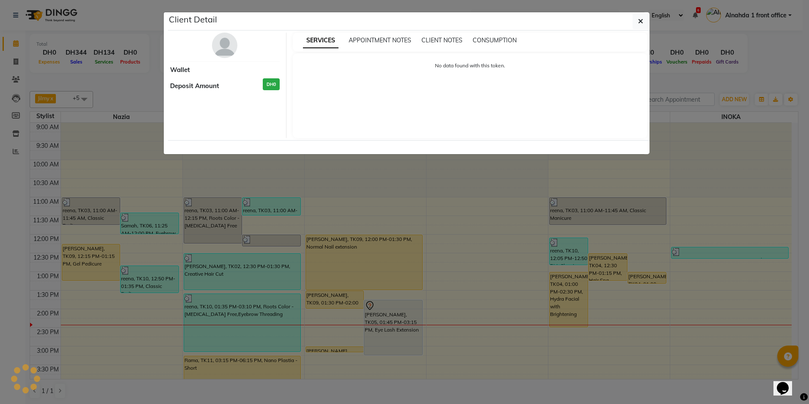
select select "1"
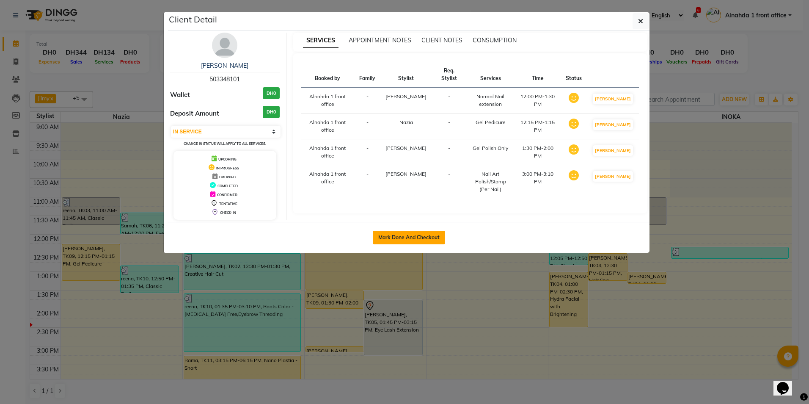
click at [382, 240] on button "Mark Done And Checkout" at bounding box center [409, 238] width 72 height 14
select select "service"
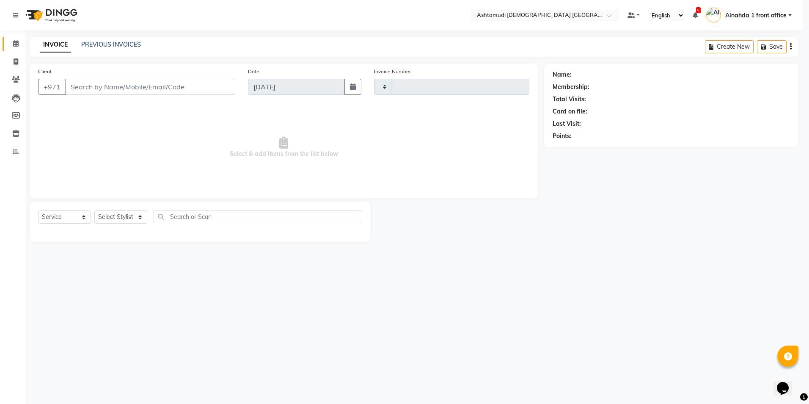
type input "2638"
select select "7242"
type input "503348101"
select select "86673"
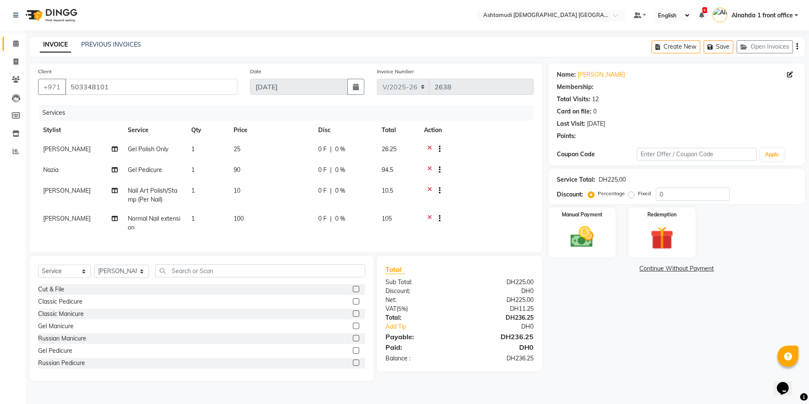
select select "1: Object"
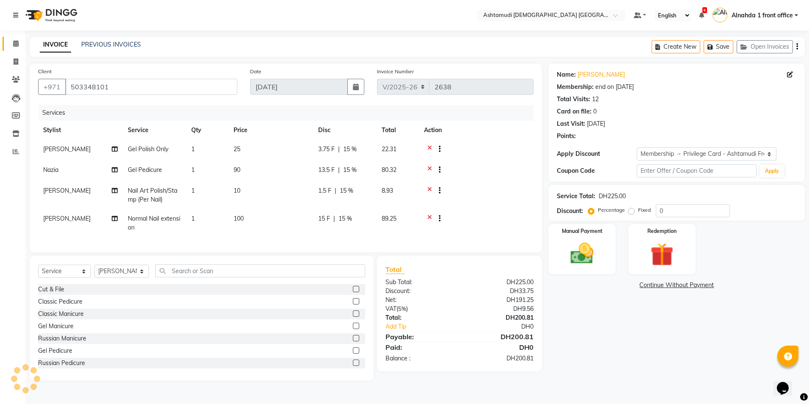
type input "15"
drag, startPoint x: 679, startPoint y: 213, endPoint x: 637, endPoint y: 213, distance: 42.8
click at [637, 213] on div "Percentage Fixed 15" at bounding box center [660, 210] width 140 height 13
type input "25"
click at [348, 191] on span "25 %" at bounding box center [347, 190] width 14 height 9
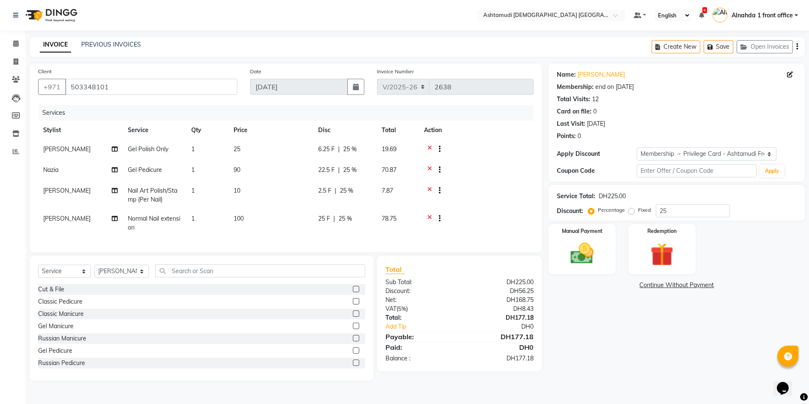
select select "86673"
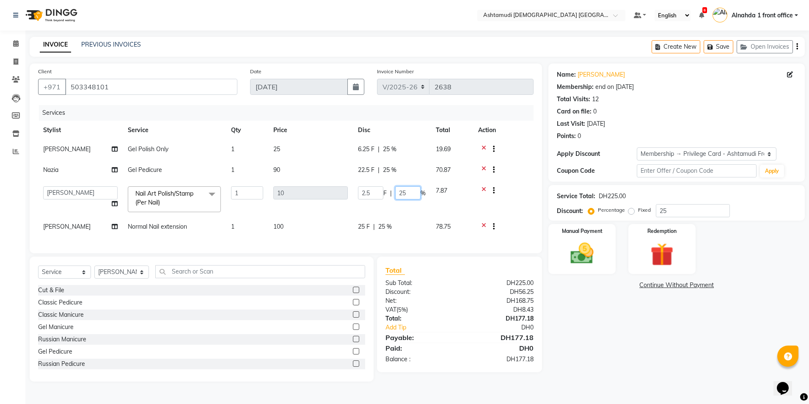
click at [408, 190] on input "25" at bounding box center [407, 192] width 25 height 13
type input "2"
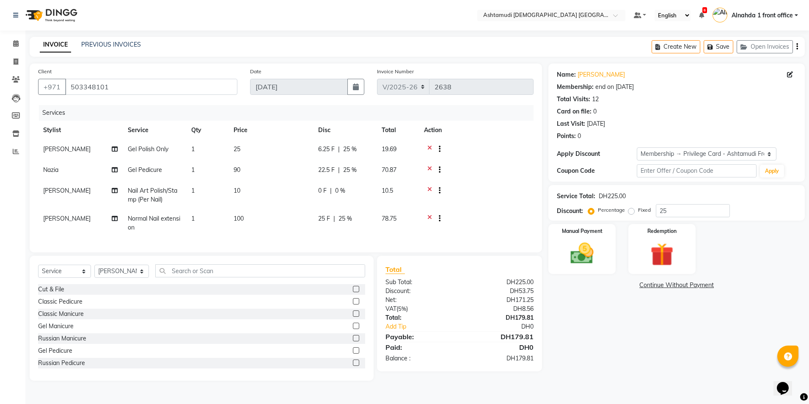
click at [411, 201] on tr "Theresa Nail Art Polish/Stamp (Per Nail) 1 10 0 F | 0 % 10.5" at bounding box center [286, 195] width 496 height 28
click at [201, 194] on td "1" at bounding box center [207, 195] width 42 height 28
select select "86673"
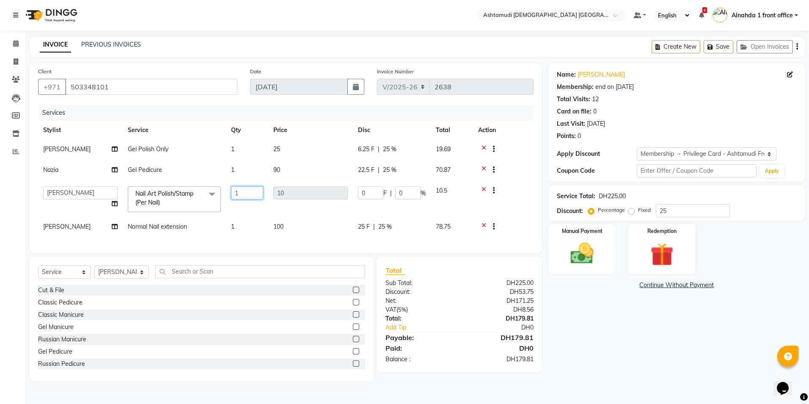
click at [249, 190] on input "1" at bounding box center [247, 192] width 32 height 13
type input "2"
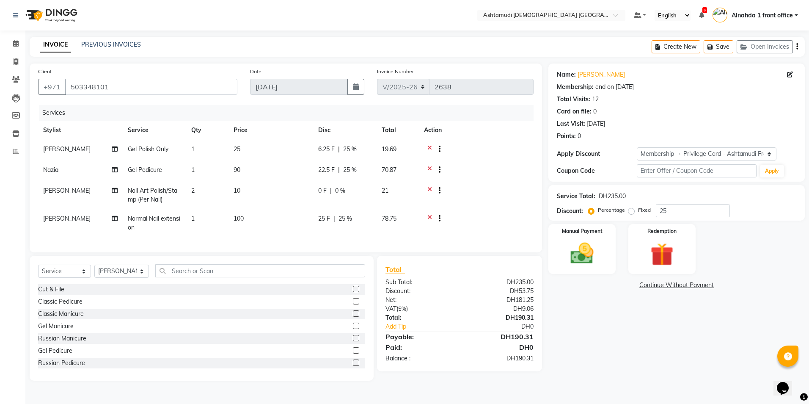
click at [262, 211] on tbody "Theresa Gel Polish Only 1 25 6.25 F | 25 % 19.69 Nazia Gel Pedicure 1 90 22.5 F…" at bounding box center [286, 188] width 496 height 97
click at [61, 191] on span "[PERSON_NAME]" at bounding box center [66, 191] width 47 height 8
select select "86673"
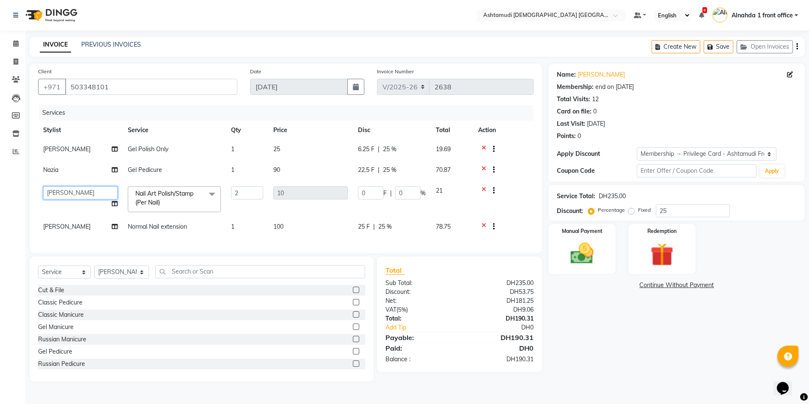
click at [61, 191] on select "Alnahda 1 front office [PERSON_NAME] [PERSON_NAME] Staff INOKA [PERSON_NAME] (S…" at bounding box center [80, 192] width 74 height 13
select select "61833"
click at [79, 207] on td "Alnahda 1 front office [PERSON_NAME] [PERSON_NAME] Staff INOKA [PERSON_NAME] (S…" at bounding box center [80, 199] width 85 height 36
drag, startPoint x: 659, startPoint y: 215, endPoint x: 624, endPoint y: 215, distance: 35.1
click at [627, 217] on div "Percentage Fixed 25" at bounding box center [660, 210] width 140 height 13
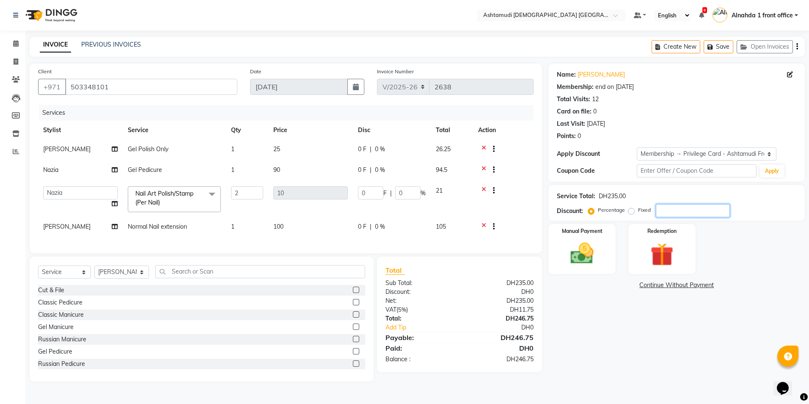
type input "2"
type input "0.4"
type input "2"
type input "25"
type input "5"
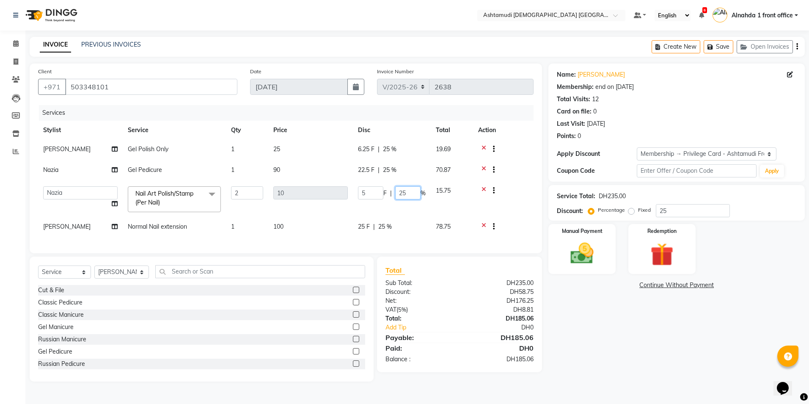
click at [416, 193] on input "25" at bounding box center [407, 192] width 25 height 13
type input "2"
click at [405, 214] on tbody "Theresa Gel Polish Only 1 25 6.25 F | 25 % 19.69 Nazia Gel Pedicure 1 90 22.5 F…" at bounding box center [286, 189] width 496 height 98
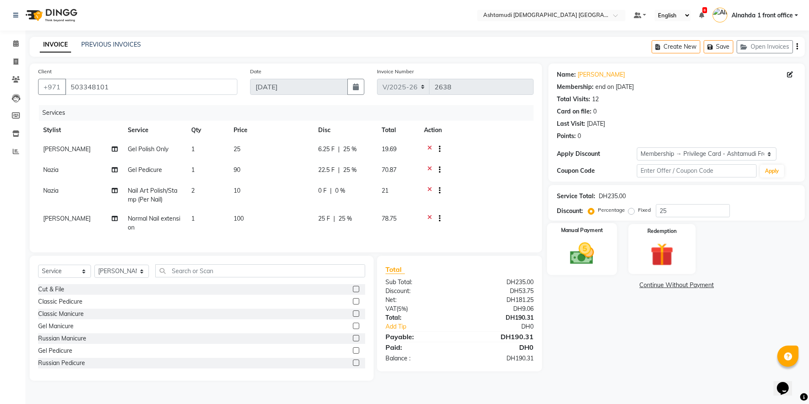
click at [583, 256] on img at bounding box center [582, 254] width 39 height 28
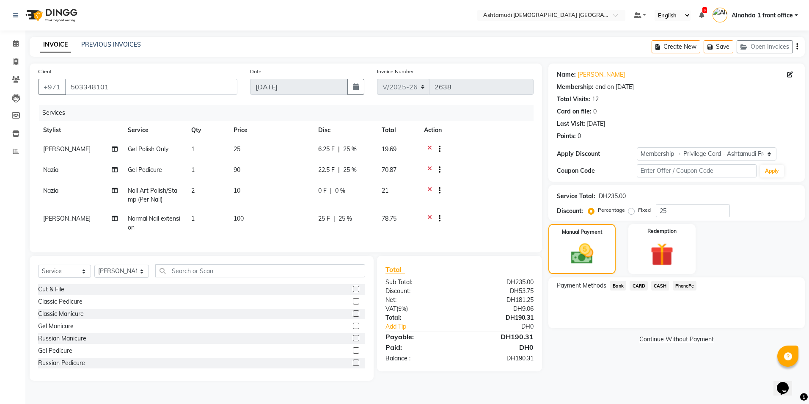
click at [641, 283] on span "CARD" at bounding box center [639, 286] width 18 height 10
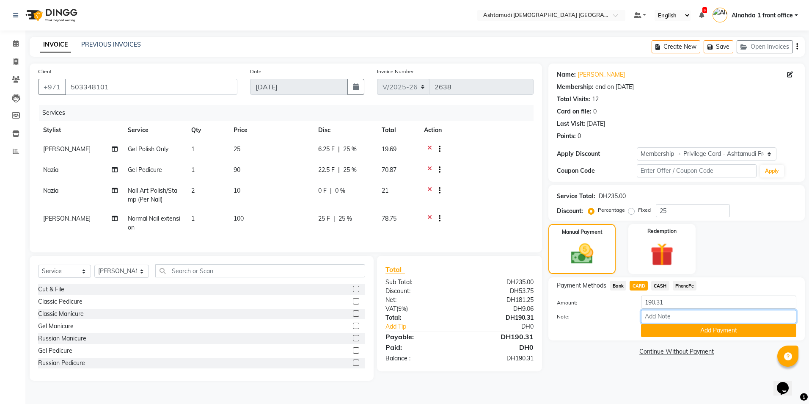
click at [665, 314] on input "Note:" at bounding box center [718, 316] width 155 height 13
type input "amala"
click at [676, 335] on button "Add Payment" at bounding box center [718, 330] width 155 height 13
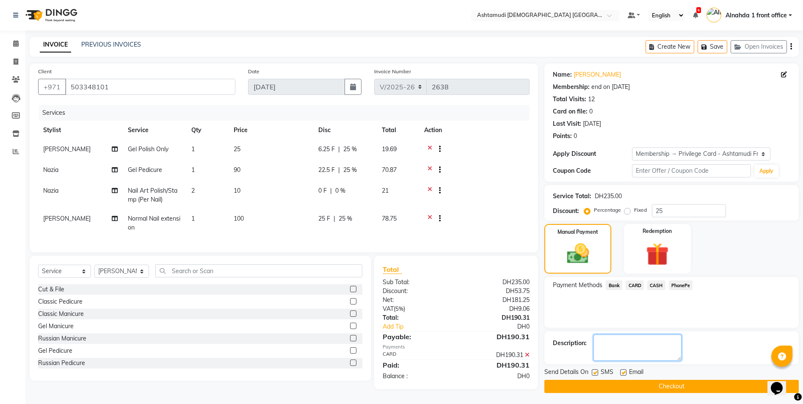
click at [660, 353] on textarea at bounding box center [637, 347] width 88 height 26
type textarea "6196"
click at [661, 387] on button "Checkout" at bounding box center [671, 386] width 254 height 13
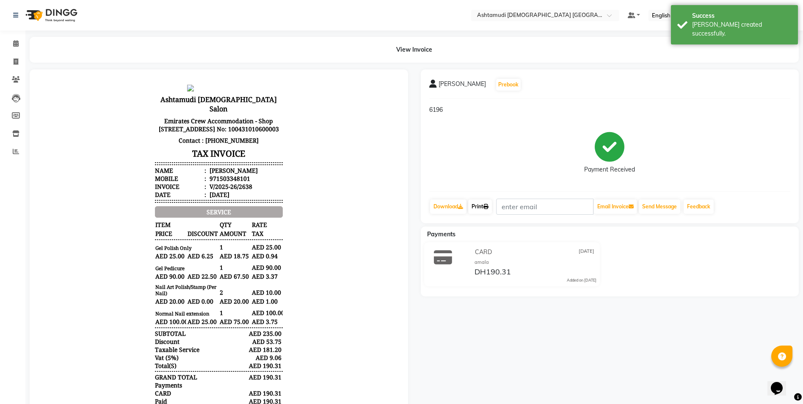
click at [479, 211] on link "Print" at bounding box center [480, 206] width 24 height 14
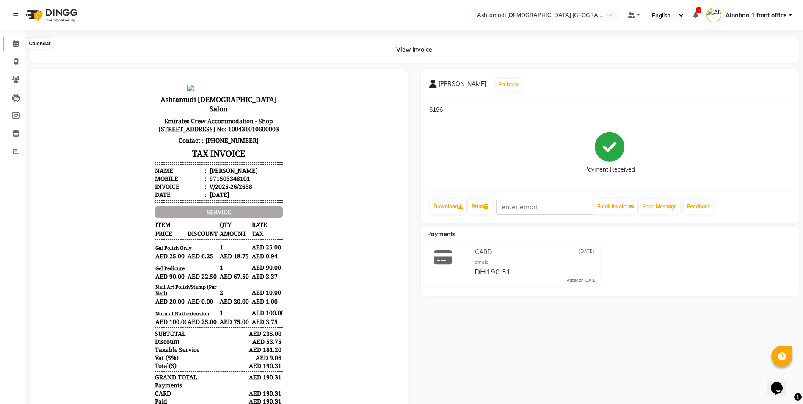
click at [17, 39] on span at bounding box center [15, 44] width 15 height 10
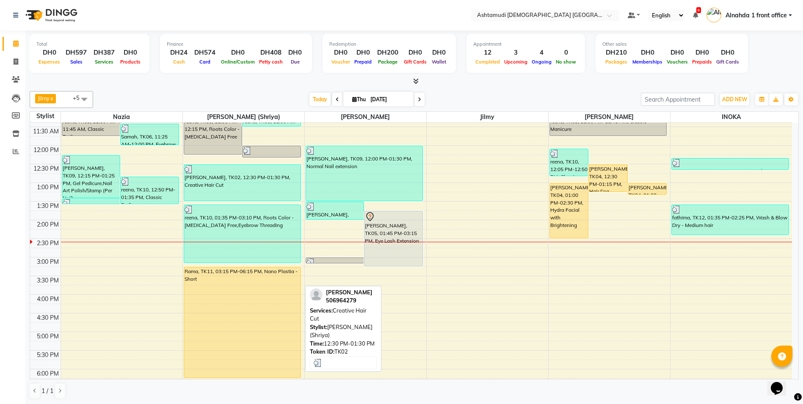
scroll to position [127, 0]
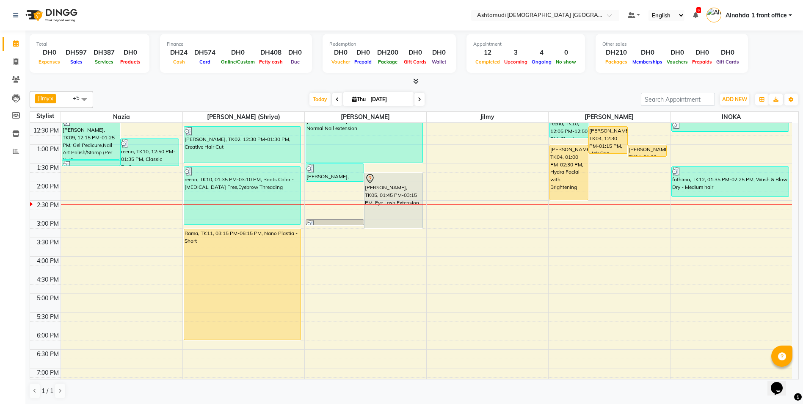
drag, startPoint x: 345, startPoint y: 224, endPoint x: 342, endPoint y: 227, distance: 4.5
click at [348, 253] on div "9:00 AM 9:30 AM 10:00 AM 10:30 AM 11:00 AM 11:30 AM 12:00 PM 12:30 PM 1:00 PM 1…" at bounding box center [411, 256] width 762 height 521
drag, startPoint x: 342, startPoint y: 223, endPoint x: 348, endPoint y: 253, distance: 30.7
click at [348, 253] on div "9:00 AM 9:30 AM 10:00 AM 10:30 AM 11:00 AM 11:30 AM 12:00 PM 12:30 PM 1:00 PM 1…" at bounding box center [411, 256] width 762 height 521
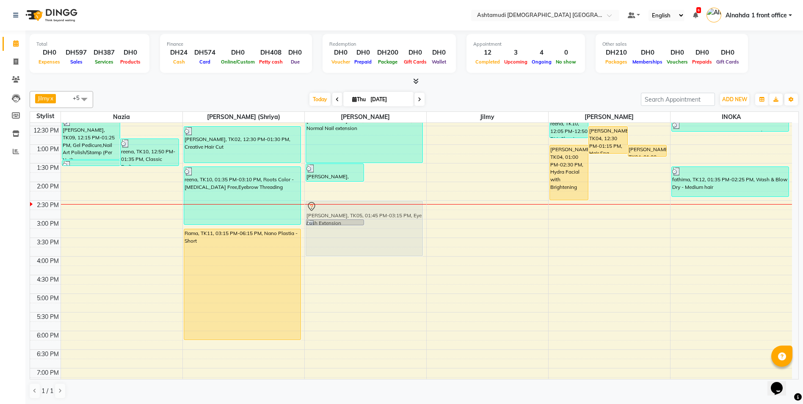
drag, startPoint x: 388, startPoint y: 199, endPoint x: 354, endPoint y: 229, distance: 45.0
click at [354, 229] on div "Soumya, TK09, 01:30 PM-02:00 PM, Gel Polish Only KRISTEENA, TK05, 01:45 PM-03:1…" at bounding box center [365, 256] width 121 height 521
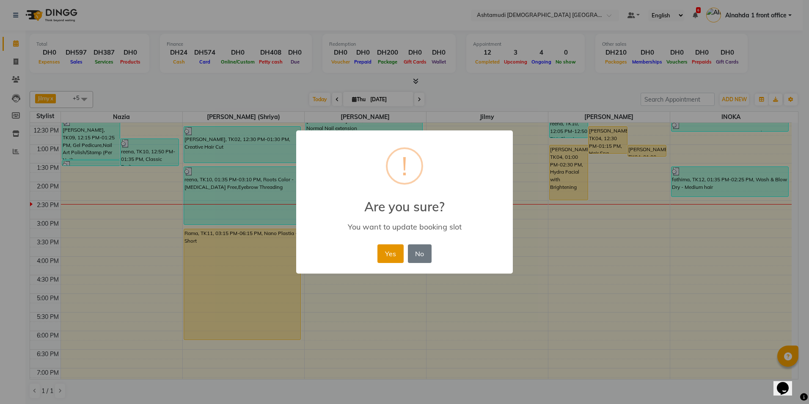
click at [388, 256] on button "Yes" at bounding box center [391, 253] width 26 height 19
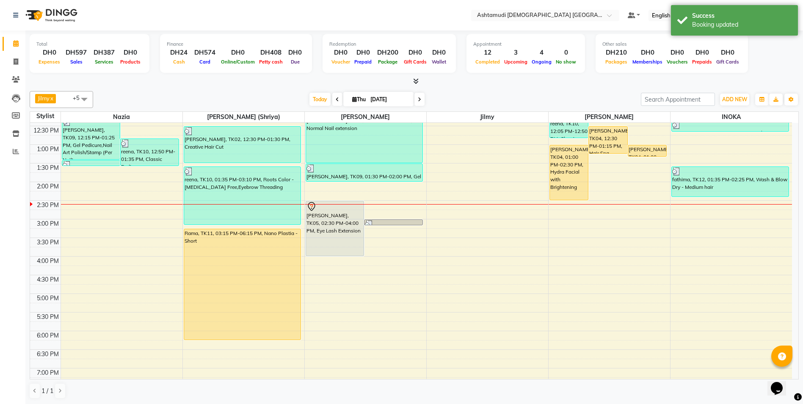
drag, startPoint x: 394, startPoint y: 223, endPoint x: 404, endPoint y: 205, distance: 20.5
click at [404, 205] on div "9:00 AM 9:30 AM 10:00 AM 10:30 AM 11:00 AM 11:30 AM 12:00 PM 12:30 PM 1:00 PM 1…" at bounding box center [411, 256] width 762 height 521
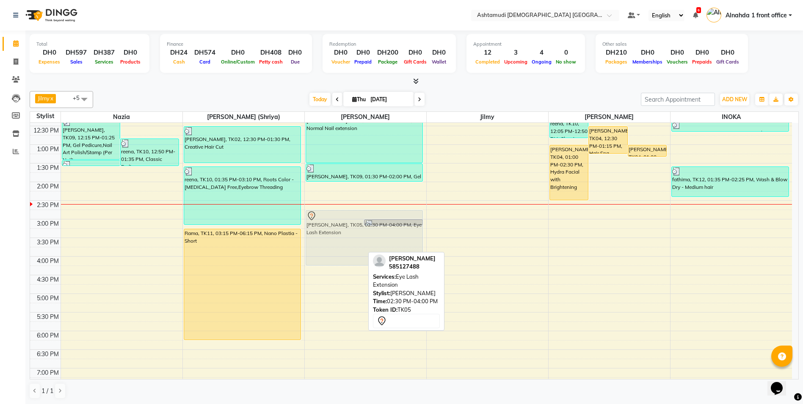
drag, startPoint x: 348, startPoint y: 227, endPoint x: 349, endPoint y: 234, distance: 6.4
click at [349, 234] on div "KRISTEENA, TK05, 02:30 PM-04:00 PM, Eye Lash Extension Soumya, TK09, 03:00 PM-0…" at bounding box center [365, 256] width 121 height 521
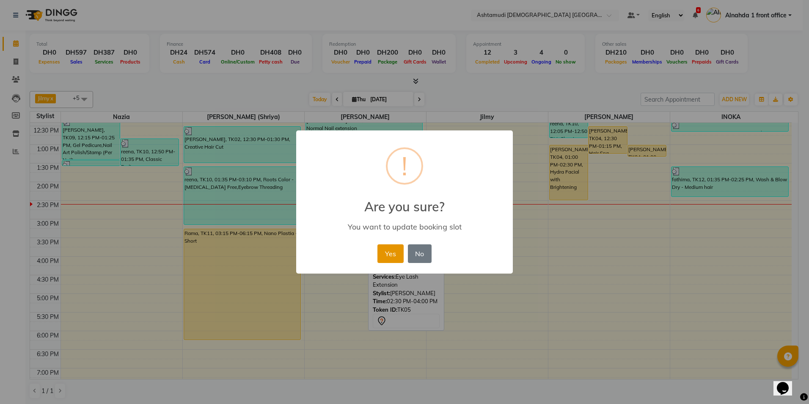
click at [387, 253] on button "Yes" at bounding box center [391, 253] width 26 height 19
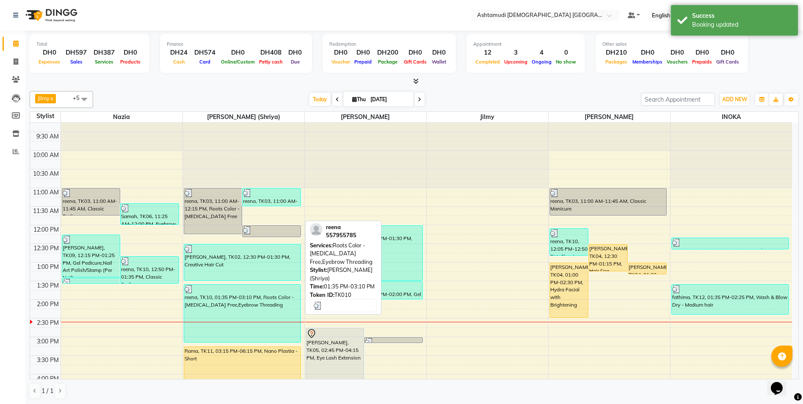
scroll to position [0, 0]
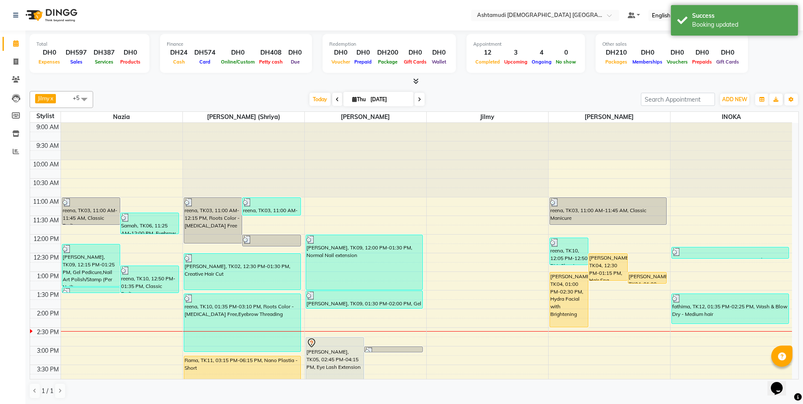
click at [333, 102] on span at bounding box center [337, 99] width 10 height 13
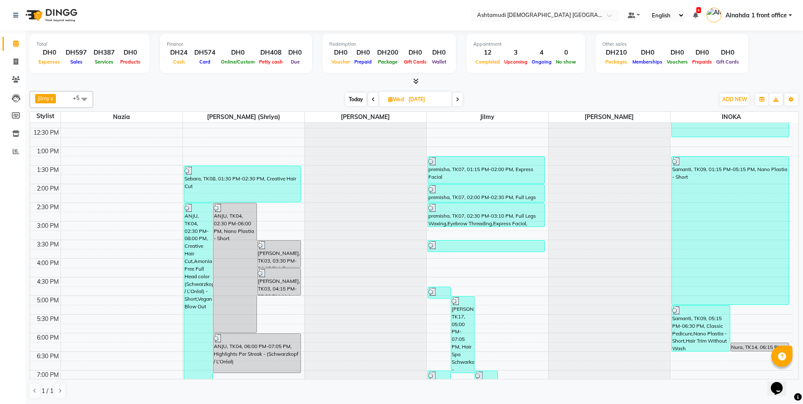
scroll to position [127, 0]
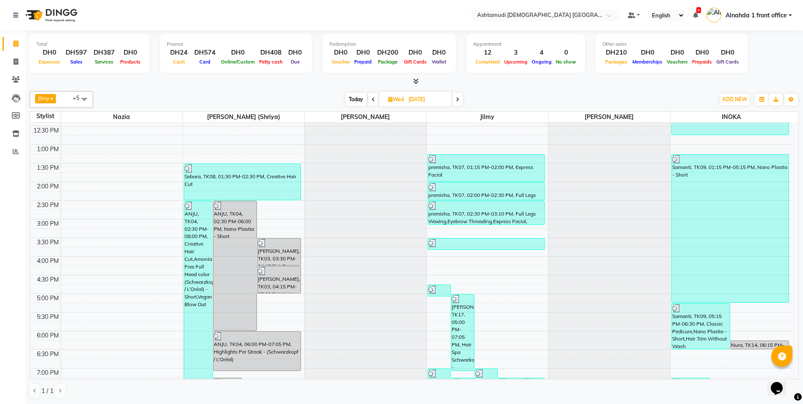
click at [459, 103] on span at bounding box center [457, 99] width 10 height 13
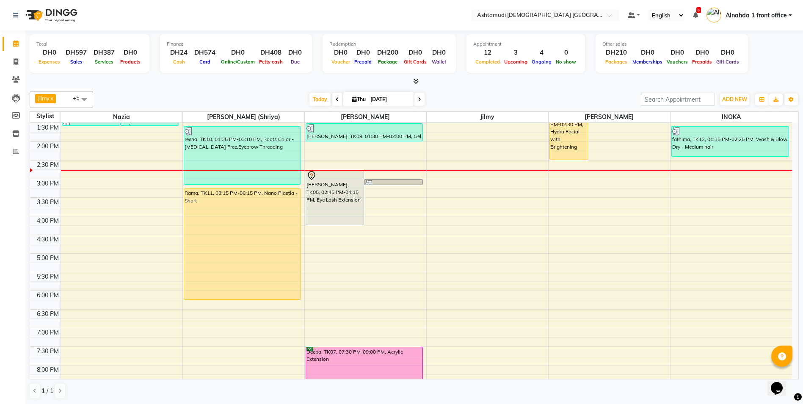
scroll to position [254, 0]
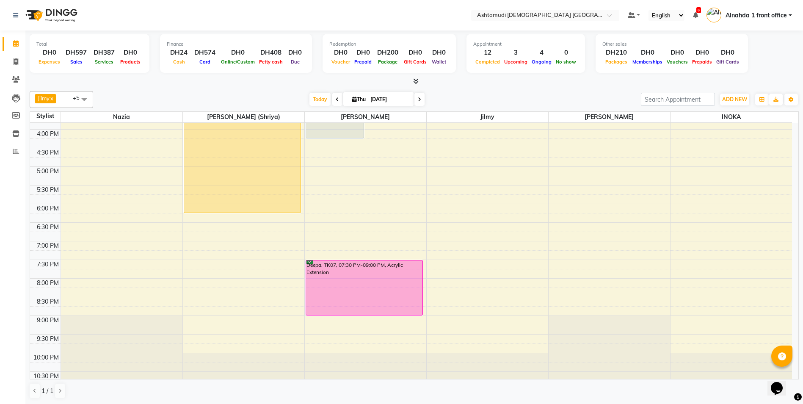
click at [336, 98] on icon at bounding box center [337, 99] width 3 height 5
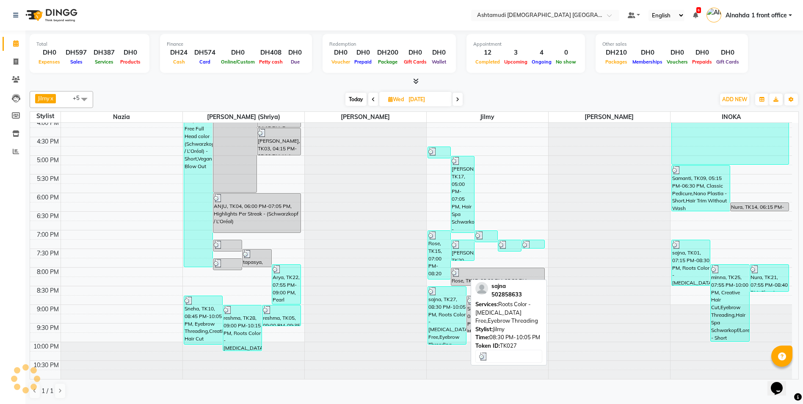
scroll to position [0, 0]
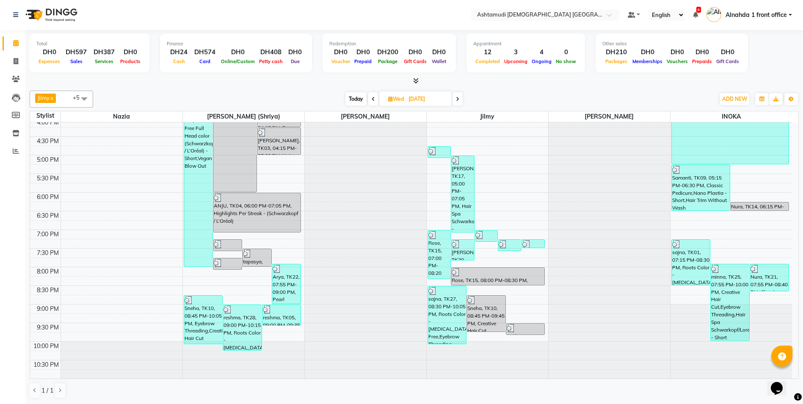
click at [458, 97] on icon at bounding box center [457, 99] width 3 height 5
type input "[DATE]"
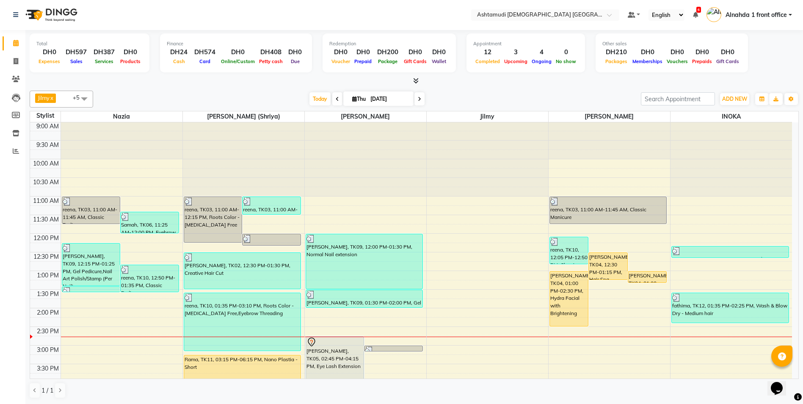
scroll to position [0, 0]
click at [79, 98] on span at bounding box center [84, 99] width 17 height 16
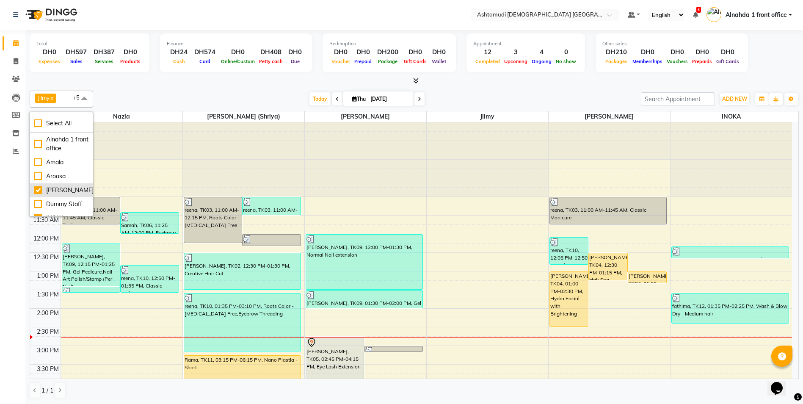
scroll to position [42, 0]
click at [36, 194] on div "Jilmy" at bounding box center [61, 189] width 54 height 9
checkbox input "false"
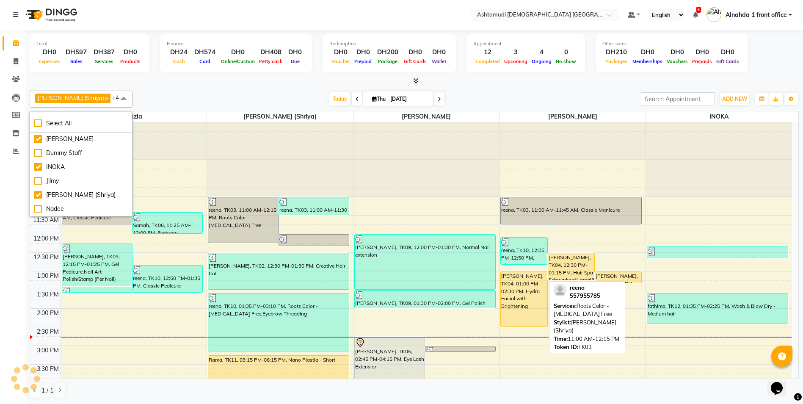
scroll to position [33, 0]
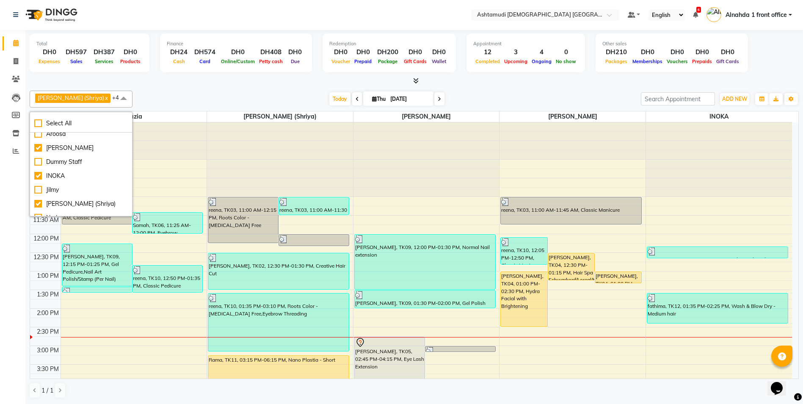
click at [115, 96] on span at bounding box center [123, 99] width 17 height 16
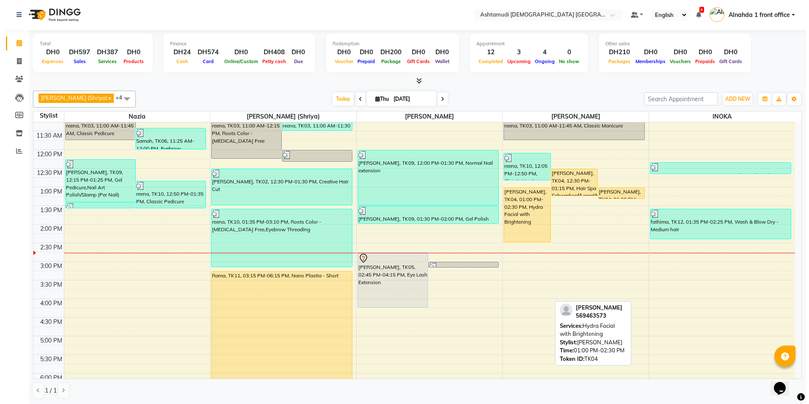
scroll to position [85, 0]
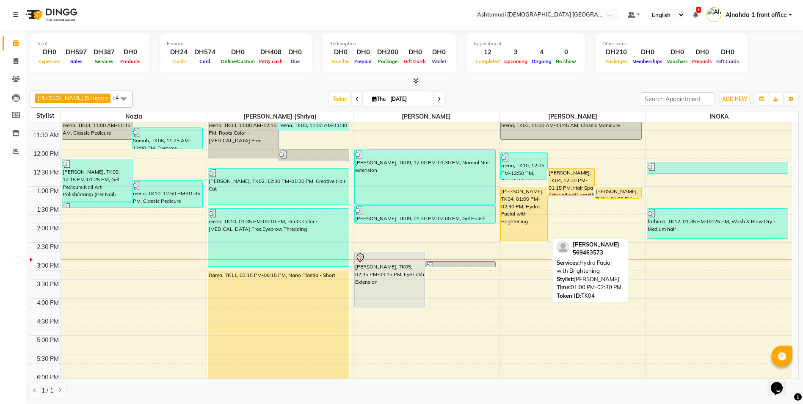
click at [519, 204] on div "[PERSON_NAME], TK04, 01:00 PM-02:30 PM, Hydra Facial with Brightening" at bounding box center [524, 214] width 46 height 55
select select "1"
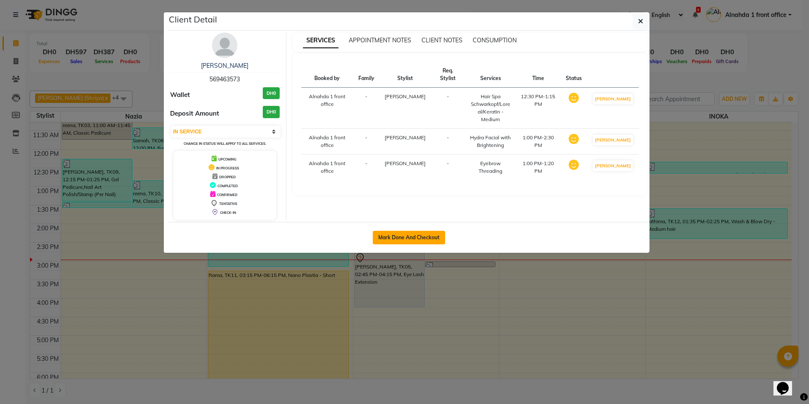
click at [419, 234] on button "Mark Done And Checkout" at bounding box center [409, 238] width 72 height 14
select select "service"
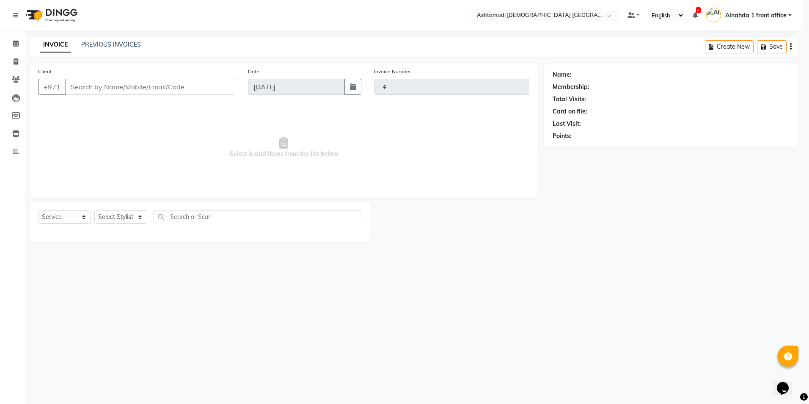
type input "2639"
select select "7242"
type input "569463573"
select select "87615"
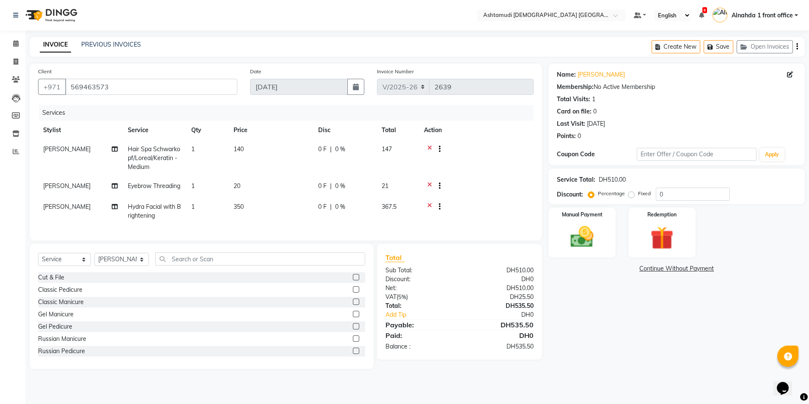
click at [430, 148] on icon at bounding box center [429, 150] width 5 height 11
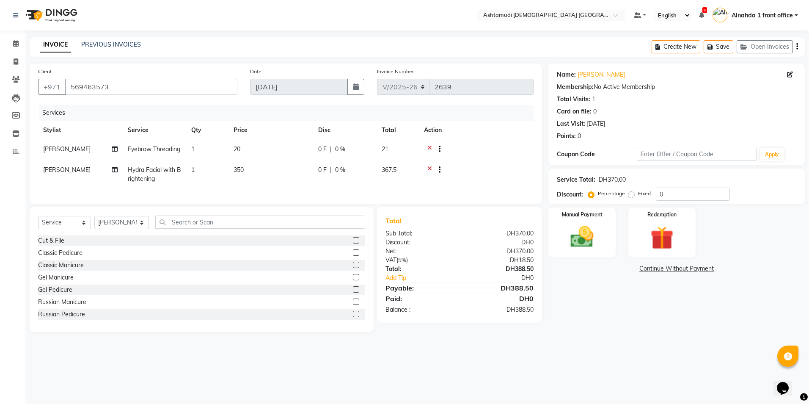
click at [428, 149] on icon at bounding box center [429, 150] width 5 height 11
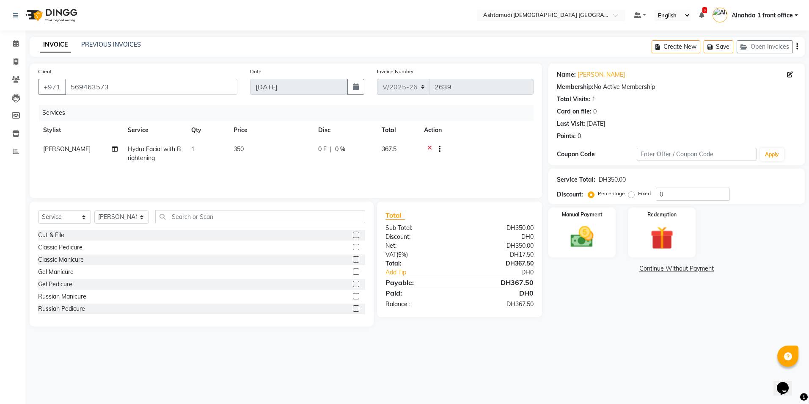
click at [425, 148] on div at bounding box center [476, 150] width 105 height 11
click at [427, 148] on icon at bounding box center [429, 150] width 5 height 11
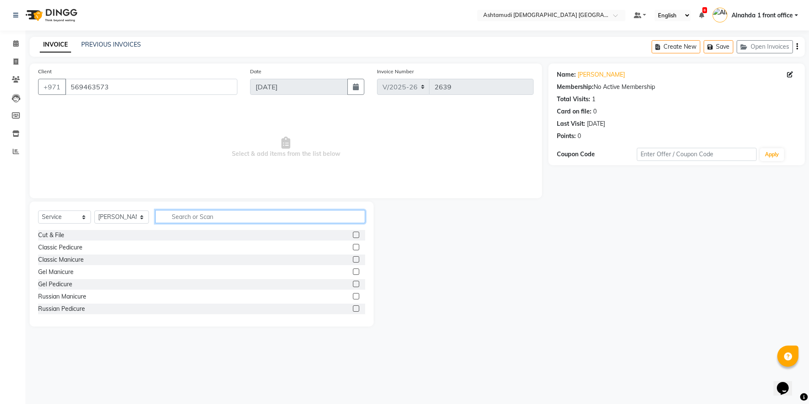
click at [192, 218] on input "text" at bounding box center [260, 216] width 210 height 13
type input "de ta"
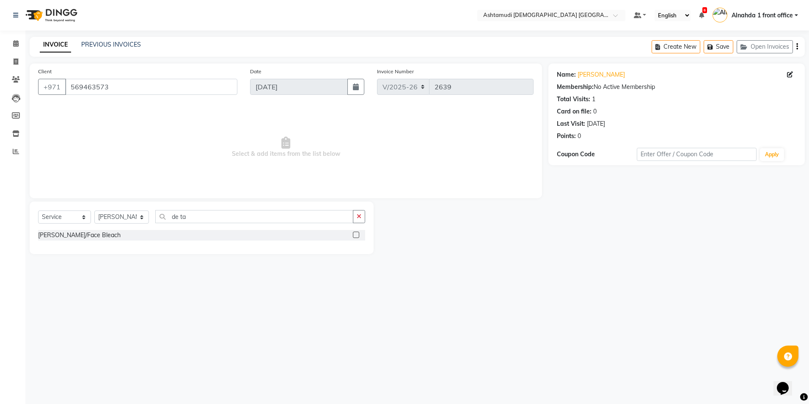
click at [355, 234] on label at bounding box center [356, 235] width 6 height 6
click at [355, 234] on input "checkbox" at bounding box center [356, 235] width 6 height 6
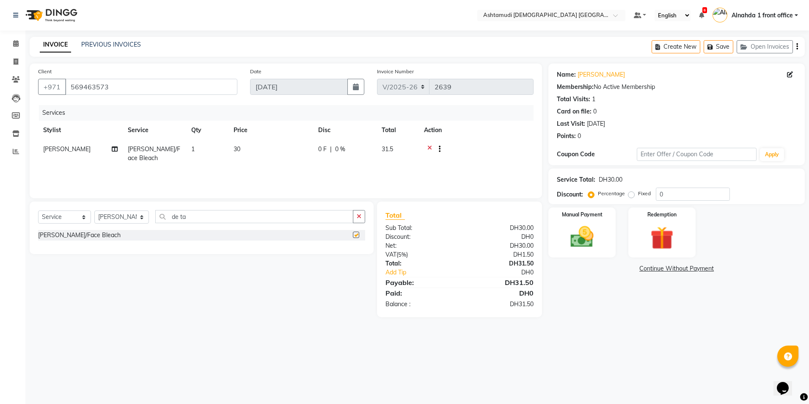
checkbox input "false"
click at [85, 217] on select "Select Service Product Membership Package Voucher Prepaid Gift Card" at bounding box center [64, 216] width 53 height 13
select select "package"
click at [38, 210] on select "Select Service Product Membership Package Voucher Prepaid Gift Card" at bounding box center [64, 216] width 53 height 13
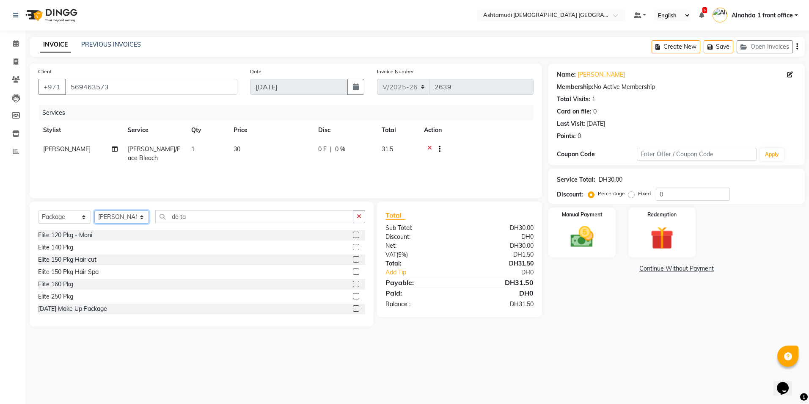
click at [139, 215] on select "Select Stylist Alnahda 1 front office [PERSON_NAME] [PERSON_NAME] Staff INOKA […" at bounding box center [121, 216] width 55 height 13
select select "61839"
click at [94, 210] on select "Select Stylist Alnahda 1 front office [PERSON_NAME] [PERSON_NAME] Staff INOKA […" at bounding box center [121, 216] width 55 height 13
drag, startPoint x: 192, startPoint y: 216, endPoint x: 143, endPoint y: 218, distance: 48.7
click at [143, 218] on div "Select Service Product Membership Package Voucher Prepaid Gift Card Select Styl…" at bounding box center [201, 220] width 327 height 20
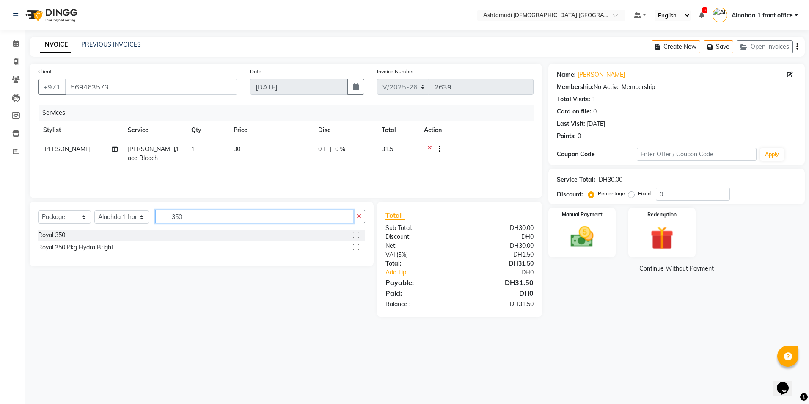
type input "350"
click at [356, 245] on label at bounding box center [356, 247] width 6 height 6
click at [356, 245] on input "checkbox" at bounding box center [356, 248] width 6 height 6
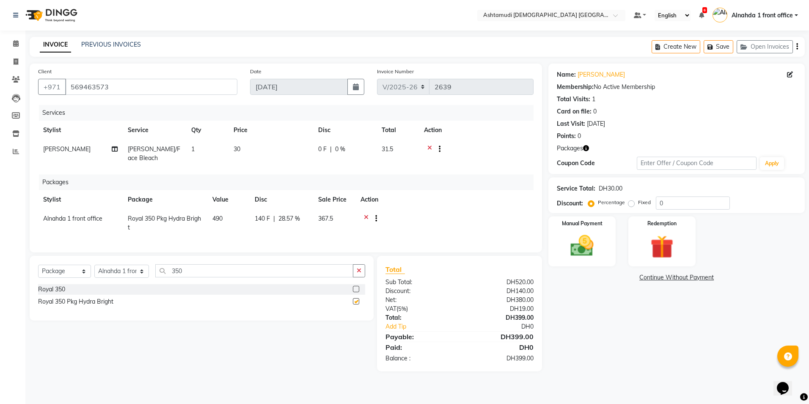
checkbox input "false"
click at [339, 144] on td "0 F | 0 %" at bounding box center [344, 154] width 63 height 28
select select "87615"
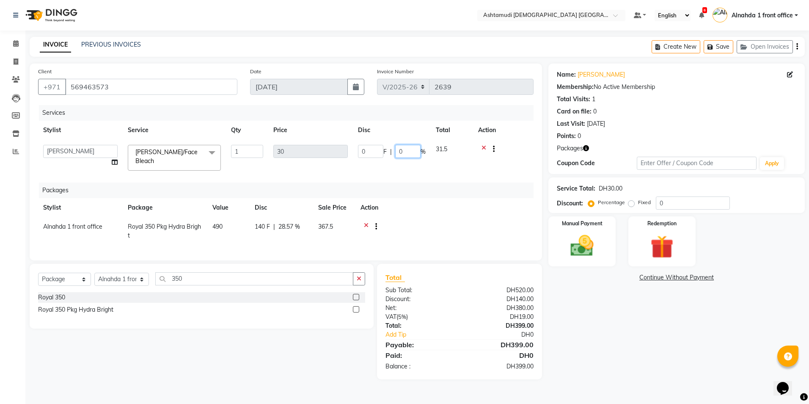
click at [406, 149] on input "0" at bounding box center [407, 151] width 25 height 13
type input "025"
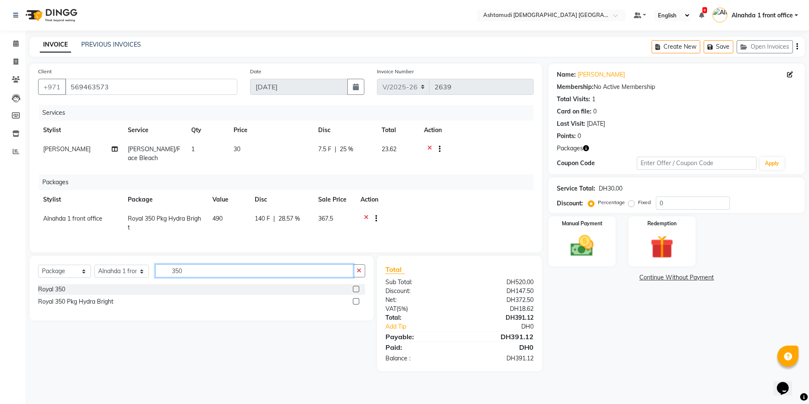
click at [211, 277] on input "350" at bounding box center [254, 270] width 198 height 13
click at [593, 240] on img at bounding box center [582, 246] width 39 height 28
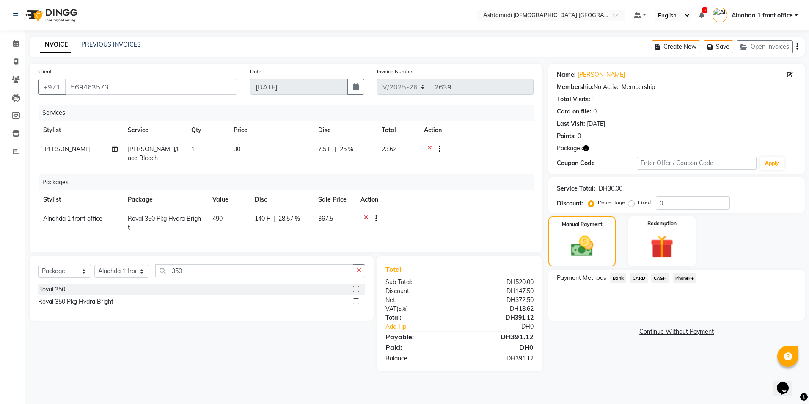
click at [659, 278] on span "CASH" at bounding box center [660, 278] width 18 height 10
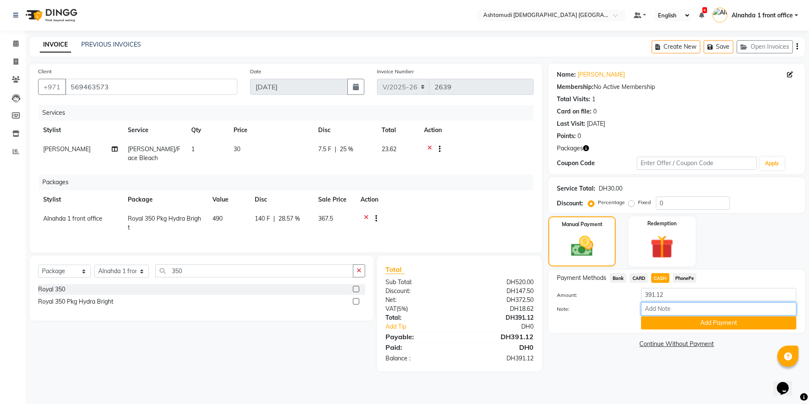
click at [664, 306] on input "Note:" at bounding box center [718, 308] width 155 height 13
type input "presila"
click at [666, 324] on button "Add Payment" at bounding box center [718, 322] width 155 height 13
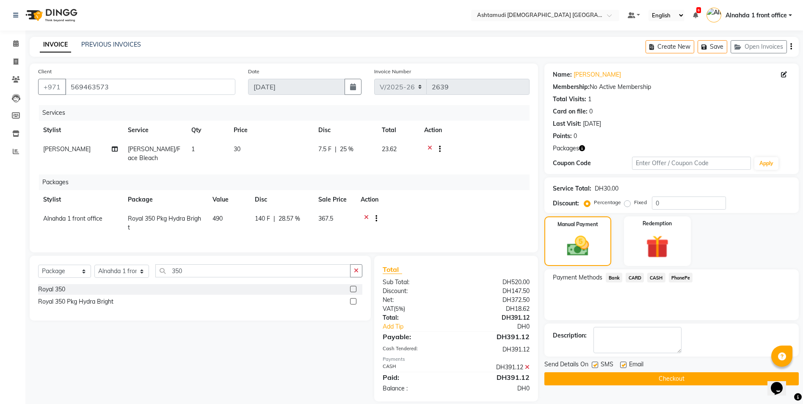
click at [651, 380] on button "Checkout" at bounding box center [671, 378] width 254 height 13
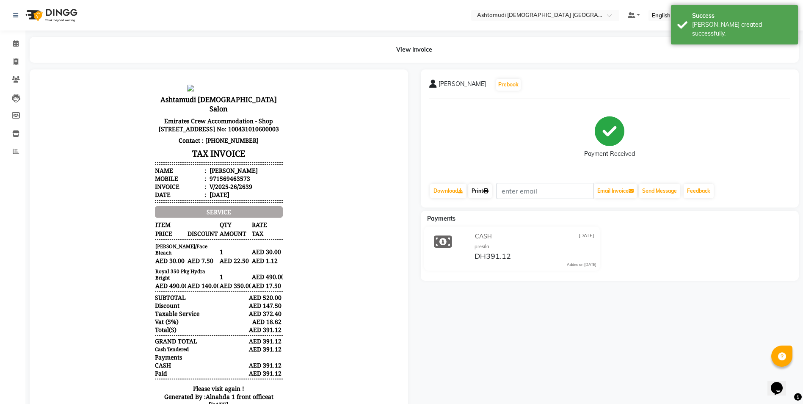
click at [479, 192] on link "Print" at bounding box center [480, 191] width 24 height 14
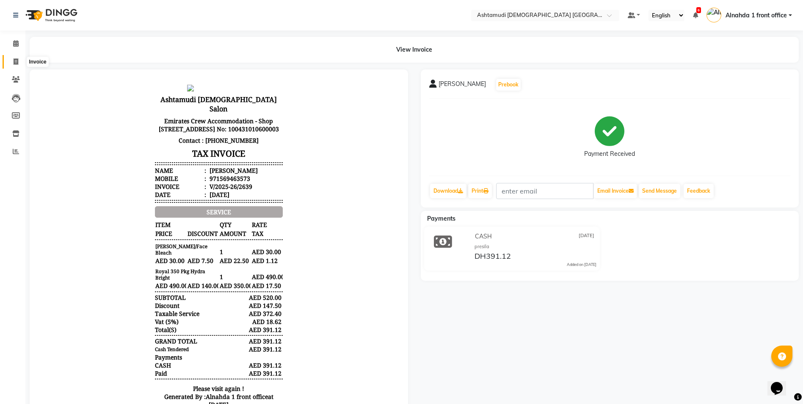
click at [15, 63] on icon at bounding box center [16, 61] width 5 height 6
select select "7242"
select select "service"
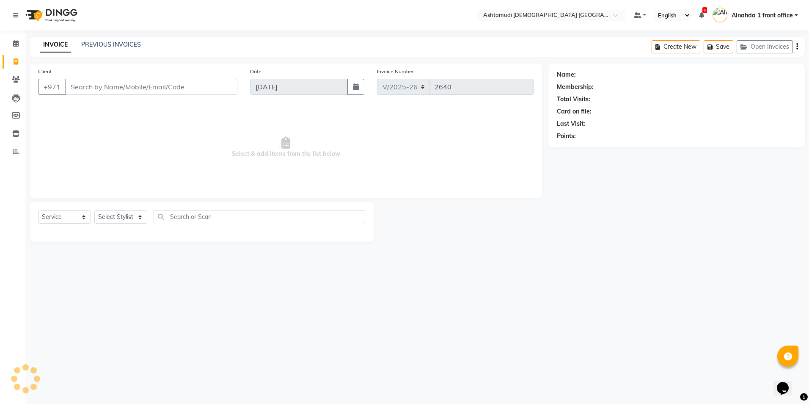
click at [122, 83] on input "Client" at bounding box center [151, 87] width 172 height 16
type input "569463573"
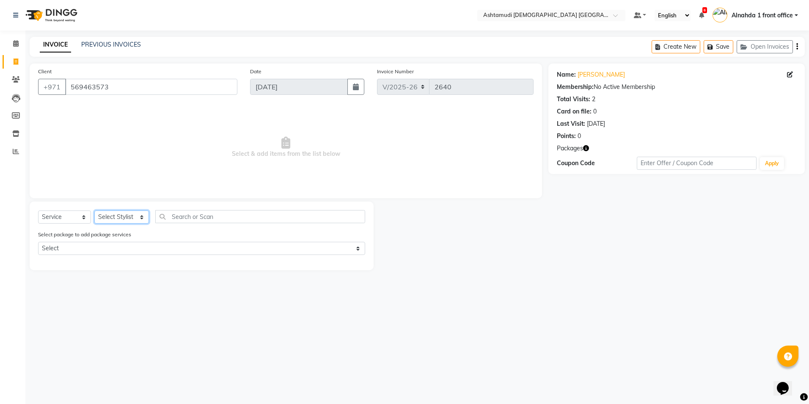
click at [140, 216] on select "Select Stylist Alnahda 1 front office [PERSON_NAME] [PERSON_NAME] Staff INOKA […" at bounding box center [121, 216] width 55 height 13
select select "87615"
click at [94, 210] on select "Select Stylist Alnahda 1 front office [PERSON_NAME] [PERSON_NAME] Staff INOKA […" at bounding box center [121, 216] width 55 height 13
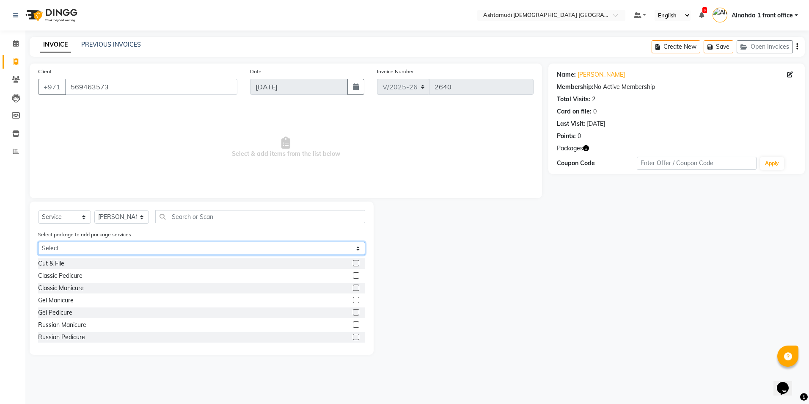
click at [163, 247] on select "Select Royal 350 Pkg Hydra Bright" at bounding box center [201, 248] width 327 height 13
select select "1: Object"
click at [38, 242] on select "Select Royal 350 Pkg Hydra Bright" at bounding box center [201, 248] width 327 height 13
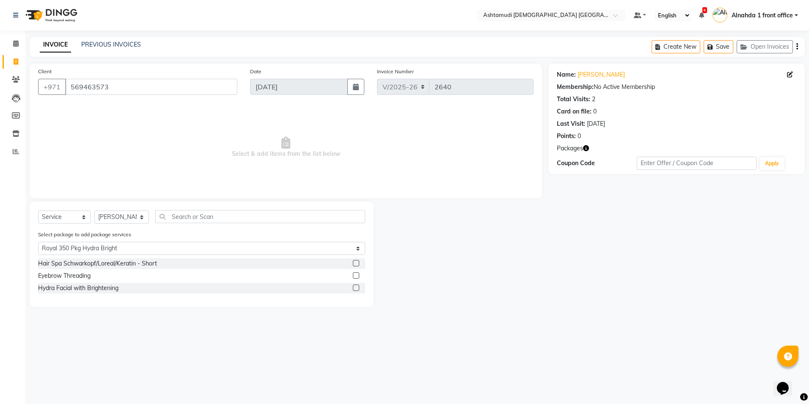
click at [356, 263] on label at bounding box center [356, 263] width 6 height 6
click at [356, 263] on input "checkbox" at bounding box center [356, 264] width 6 height 6
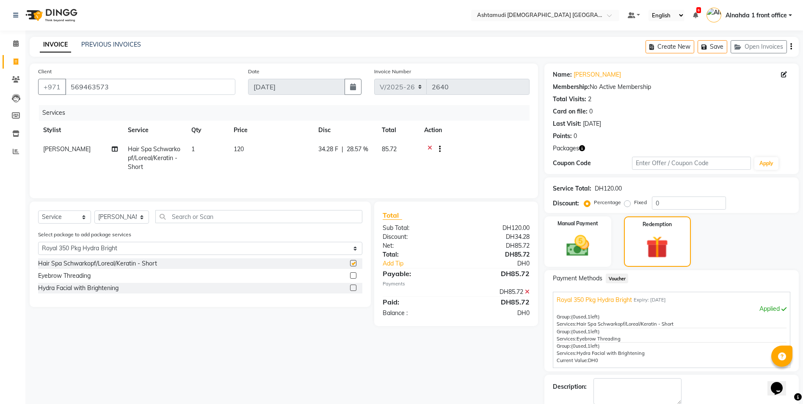
checkbox input "false"
click at [351, 273] on label at bounding box center [353, 275] width 6 height 6
click at [351, 273] on input "checkbox" at bounding box center [353, 276] width 6 height 6
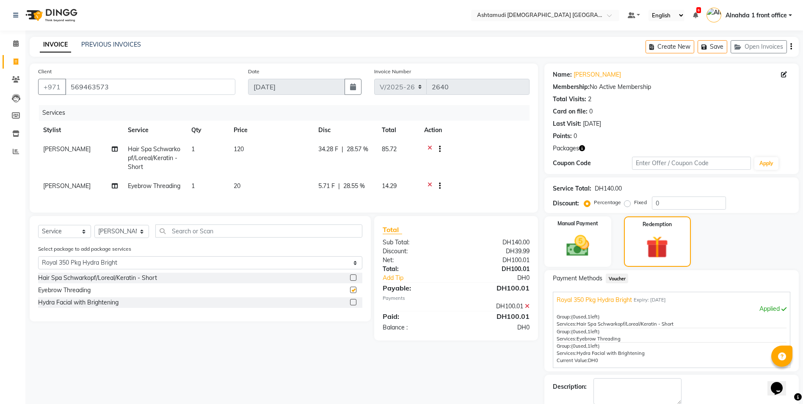
checkbox input "false"
click at [353, 305] on label at bounding box center [353, 302] width 6 height 6
click at [353, 305] on input "checkbox" at bounding box center [353, 303] width 6 height 6
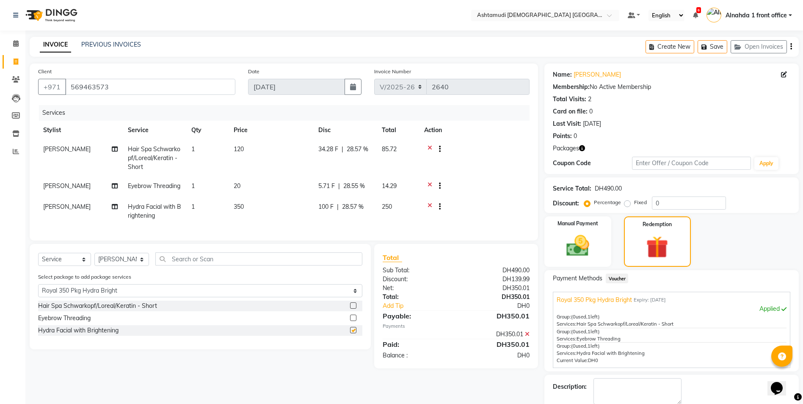
checkbox input "false"
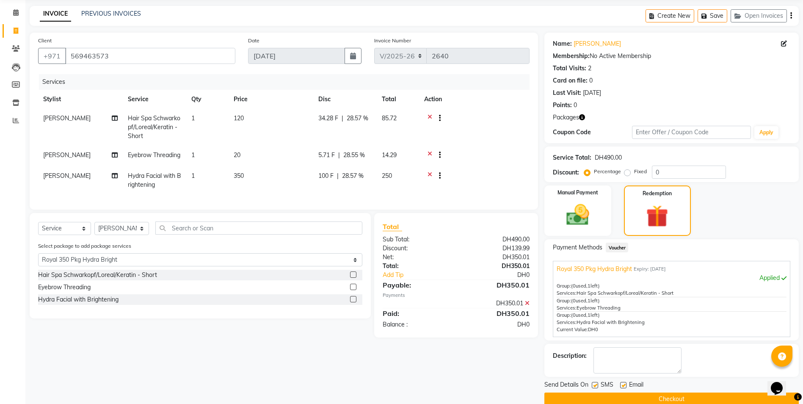
scroll to position [45, 0]
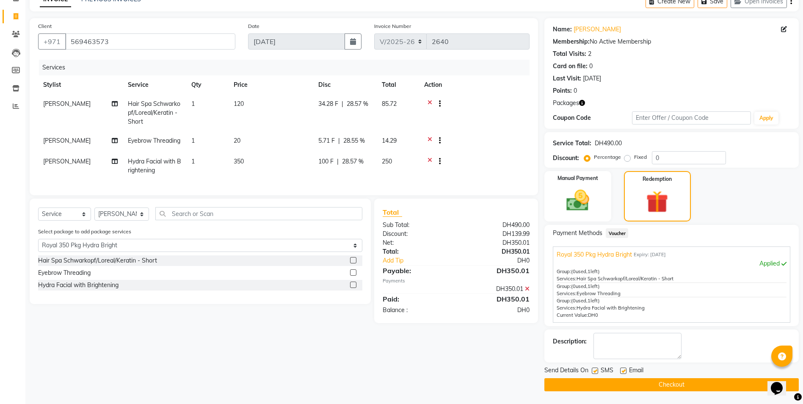
click at [641, 383] on button "Checkout" at bounding box center [671, 384] width 254 height 13
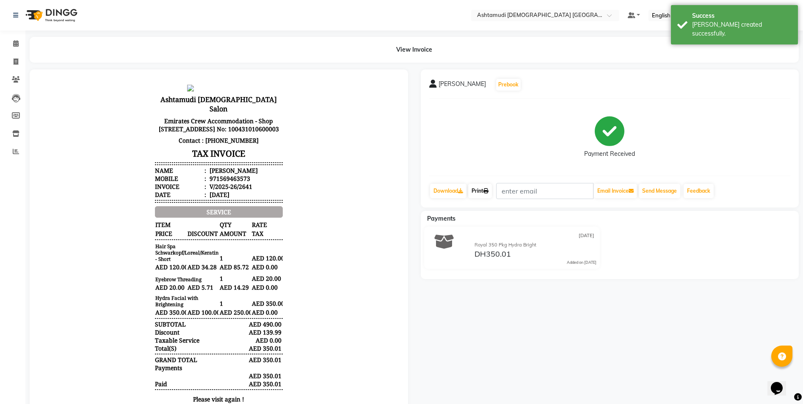
click at [483, 192] on link "Print" at bounding box center [480, 191] width 24 height 14
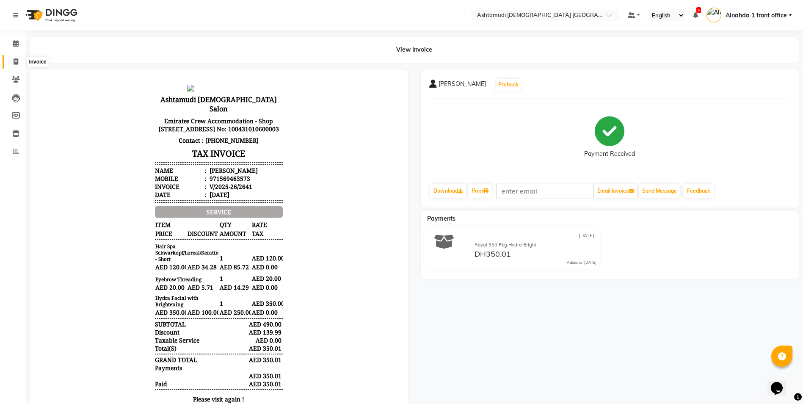
click at [19, 63] on span at bounding box center [15, 62] width 15 height 10
select select "service"
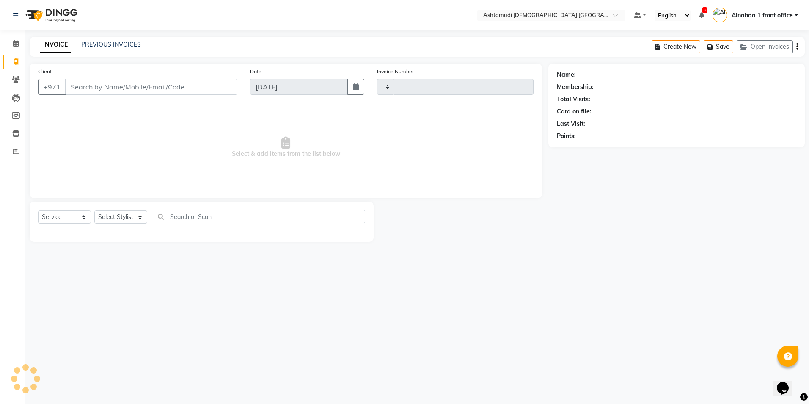
type input "2642"
select select "7242"
click at [17, 46] on icon at bounding box center [16, 43] width 6 height 6
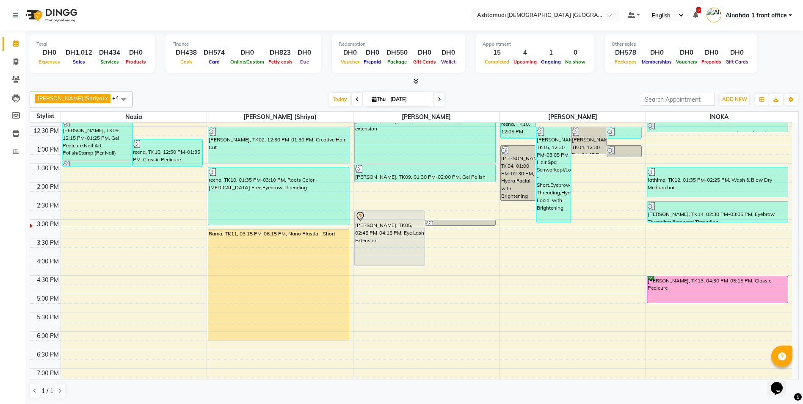
scroll to position [85, 0]
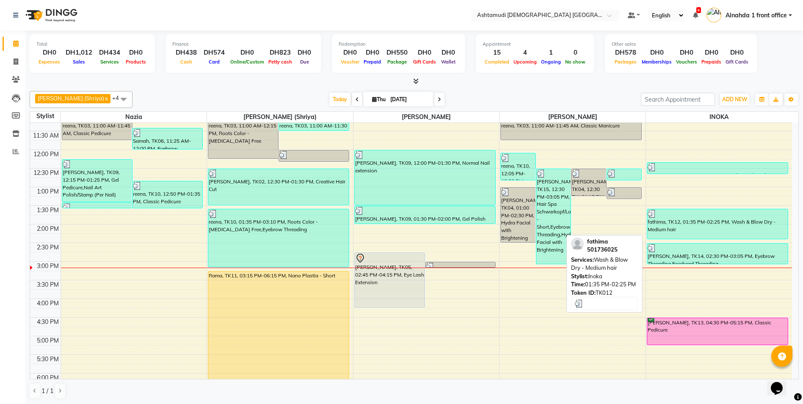
click at [736, 217] on div at bounding box center [718, 214] width 140 height 8
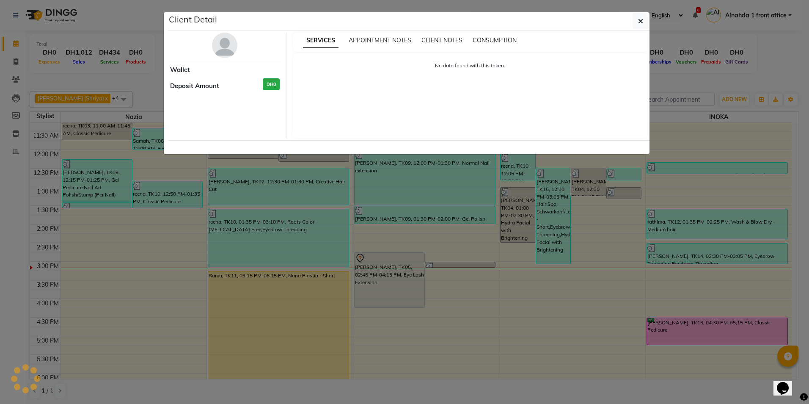
select select "3"
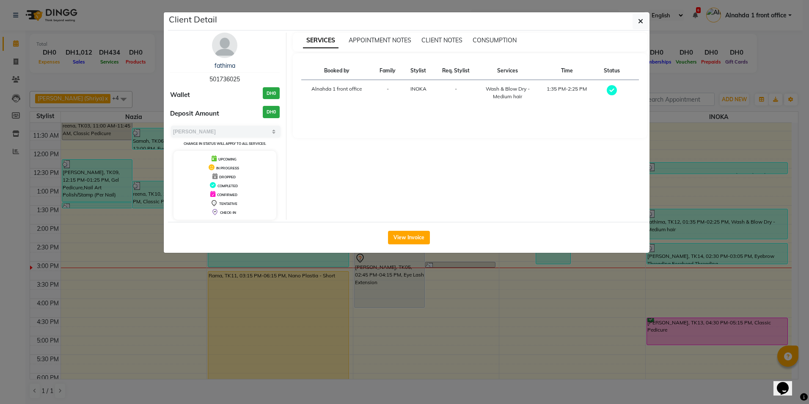
drag, startPoint x: 209, startPoint y: 77, endPoint x: 254, endPoint y: 79, distance: 45.8
click at [254, 79] on div "fathima 501736025" at bounding box center [225, 72] width 110 height 22
copy span "501736025"
click at [635, 18] on button "button" at bounding box center [641, 21] width 16 height 16
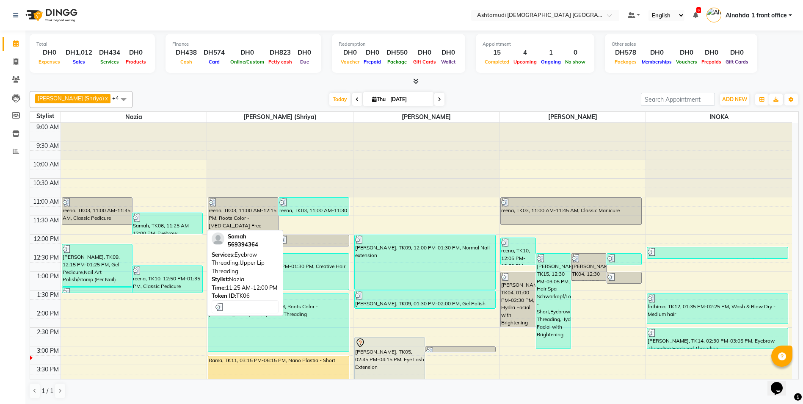
scroll to position [127, 0]
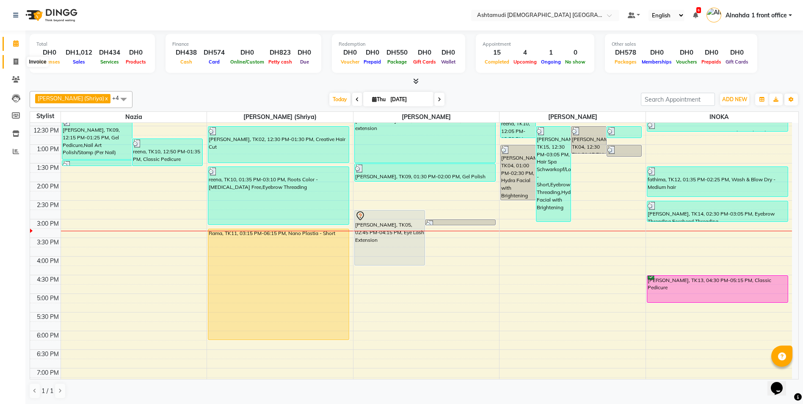
click at [15, 61] on icon at bounding box center [16, 61] width 5 height 6
select select "service"
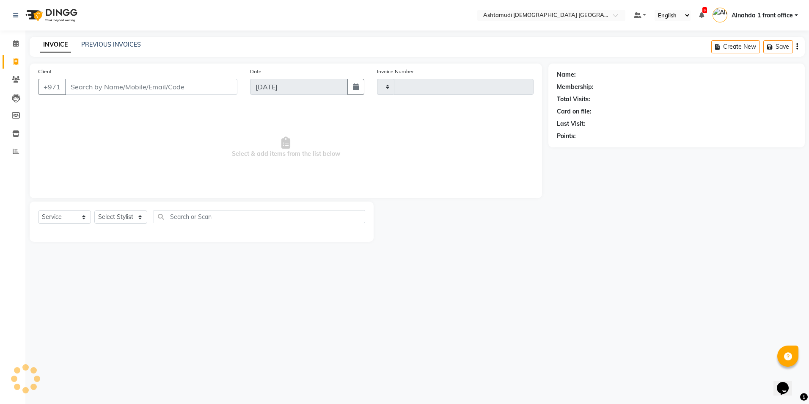
type input "2642"
select select "7242"
click at [142, 215] on select "Select Stylist Alnahda 1 front office [PERSON_NAME] [PERSON_NAME] Staff INOKA […" at bounding box center [121, 216] width 55 height 13
select select "61833"
click at [94, 210] on select "Select Stylist Alnahda 1 front office [PERSON_NAME] [PERSON_NAME] Staff INOKA […" at bounding box center [121, 216] width 55 height 13
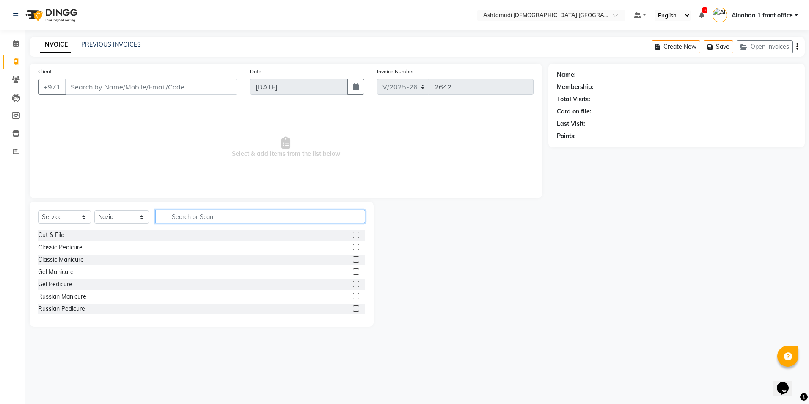
click at [179, 216] on input "text" at bounding box center [260, 216] width 210 height 13
type input "frui"
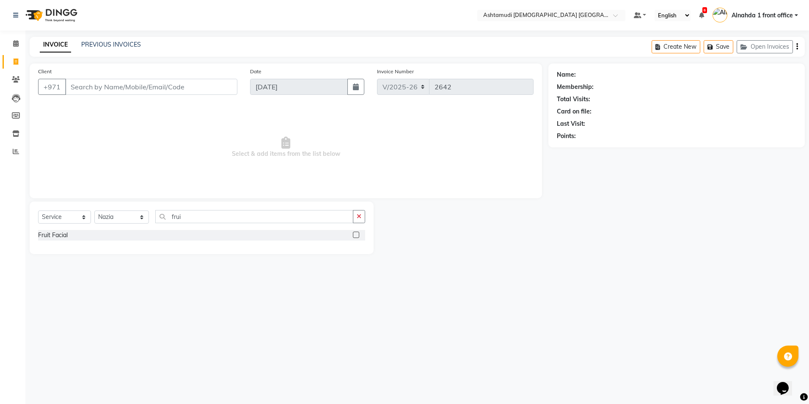
click at [354, 235] on label at bounding box center [356, 235] width 6 height 6
click at [354, 235] on input "checkbox" at bounding box center [356, 235] width 6 height 6
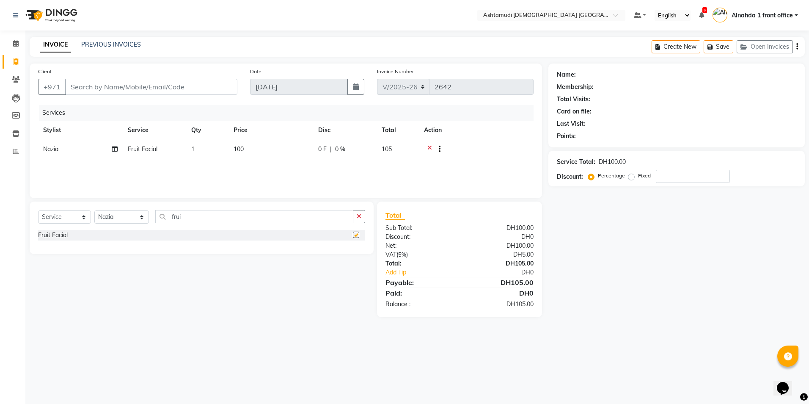
checkbox input "false"
drag, startPoint x: 199, startPoint y: 216, endPoint x: 127, endPoint y: 215, distance: 72.4
click at [127, 215] on div "Select Service Product Membership Package Voucher Prepaid Gift Card Select Styl…" at bounding box center [201, 220] width 327 height 20
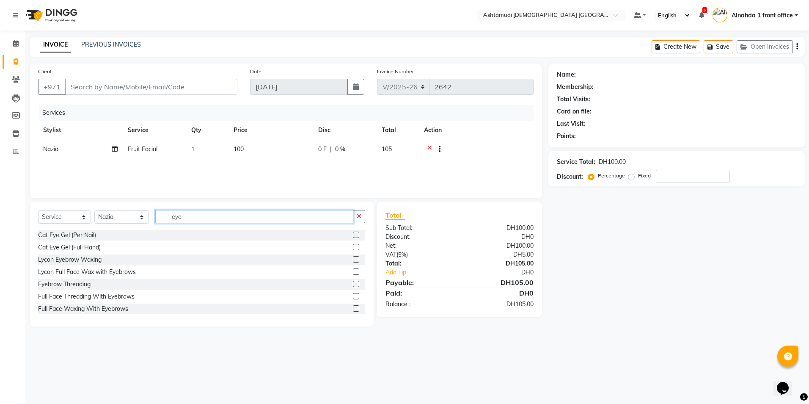
type input "eye"
click at [353, 283] on label at bounding box center [356, 284] width 6 height 6
click at [353, 283] on input "checkbox" at bounding box center [356, 284] width 6 height 6
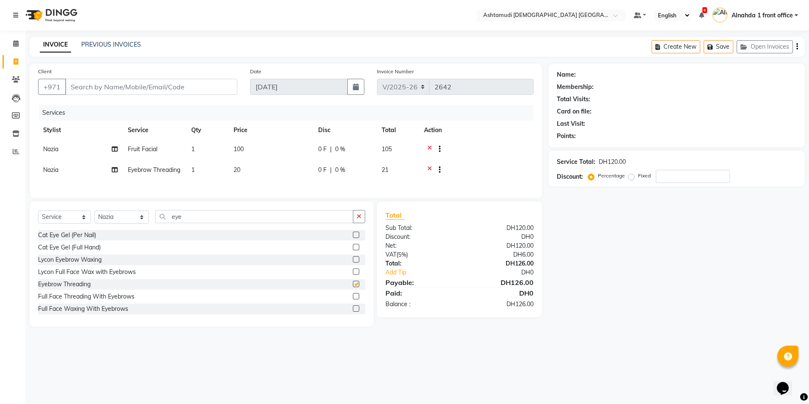
checkbox input "false"
click at [91, 86] on input "Client" at bounding box center [151, 87] width 172 height 16
type input "5"
type input "0"
type input "547759373"
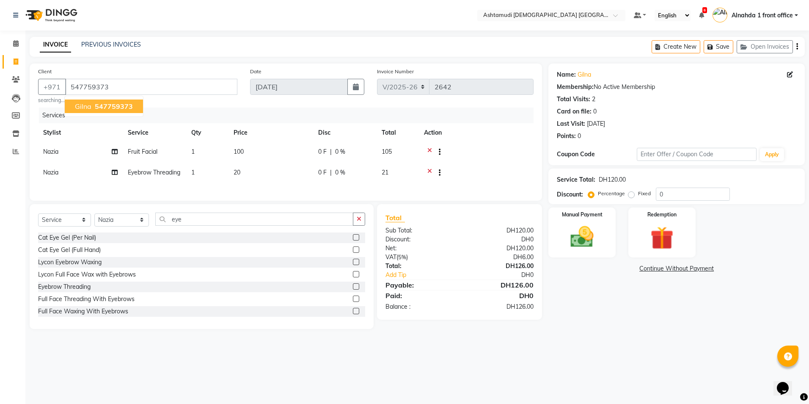
click at [105, 106] on span "547759373" at bounding box center [114, 106] width 38 height 8
click at [688, 190] on input "0" at bounding box center [693, 194] width 74 height 13
type input "025"
click at [592, 237] on img at bounding box center [582, 237] width 39 height 28
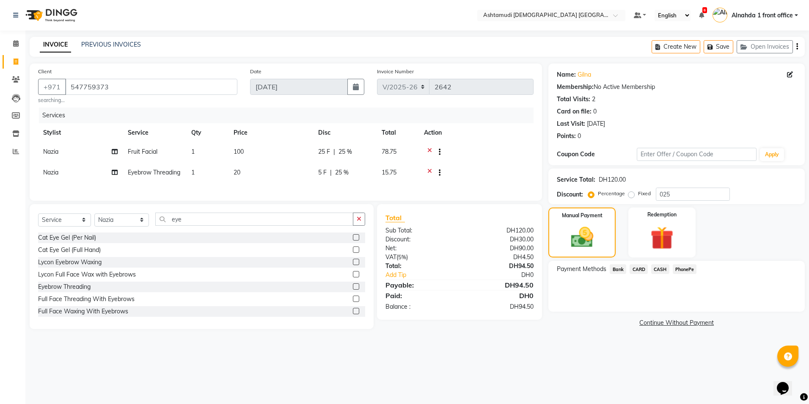
click at [661, 270] on span "CASH" at bounding box center [660, 269] width 18 height 10
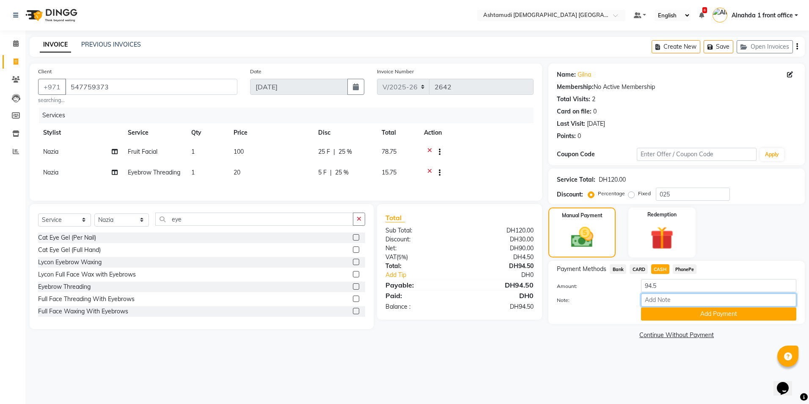
click at [653, 301] on input "Note:" at bounding box center [718, 299] width 155 height 13
type input "presila"
click at [668, 314] on button "Add Payment" at bounding box center [718, 313] width 155 height 13
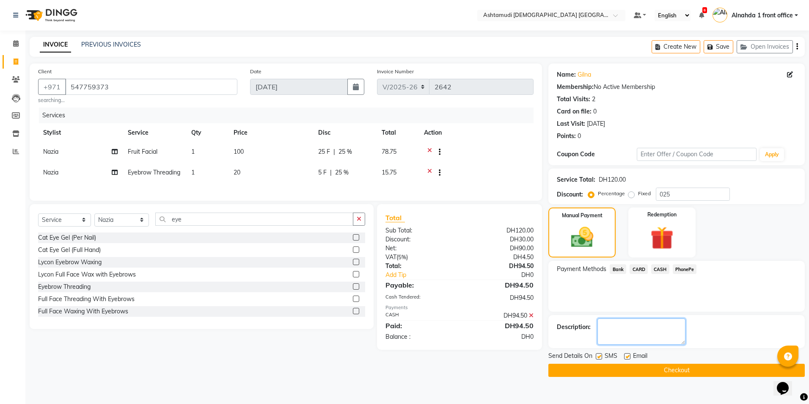
click at [626, 329] on textarea at bounding box center [642, 331] width 88 height 26
click at [614, 371] on button "Checkout" at bounding box center [677, 370] width 256 height 13
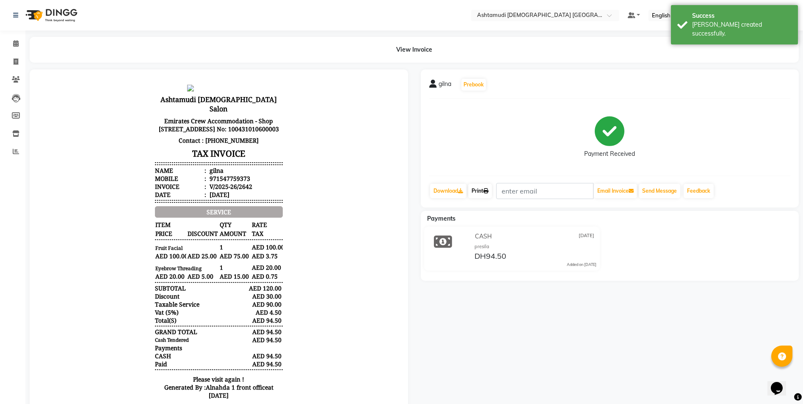
click at [484, 188] on link "Print" at bounding box center [480, 191] width 24 height 14
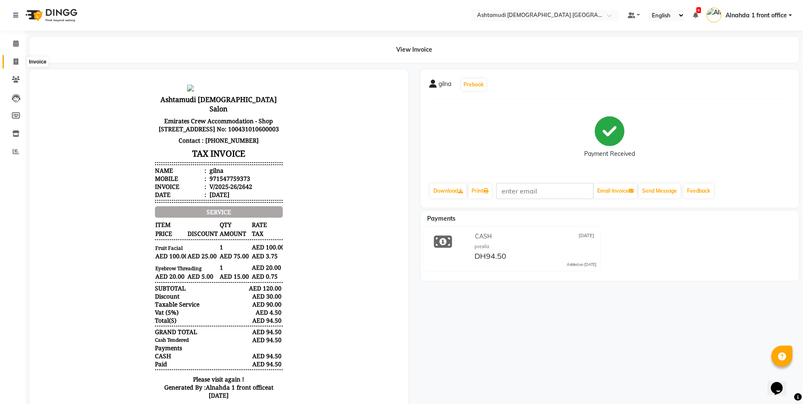
click at [14, 64] on icon at bounding box center [16, 61] width 5 height 6
select select "service"
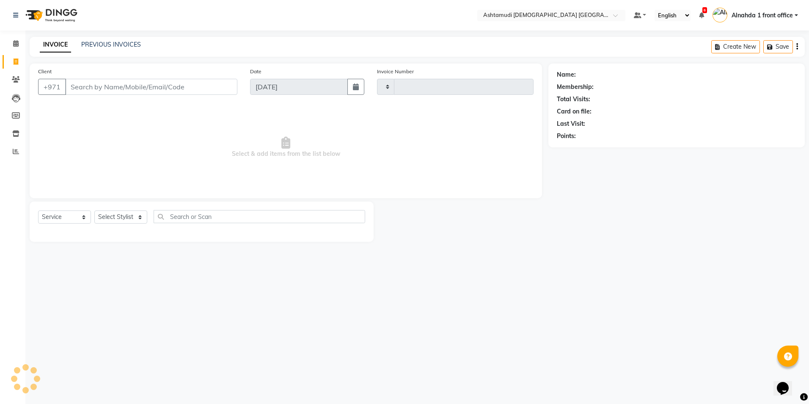
type input "2643"
select select "7242"
click at [15, 41] on icon at bounding box center [16, 43] width 6 height 6
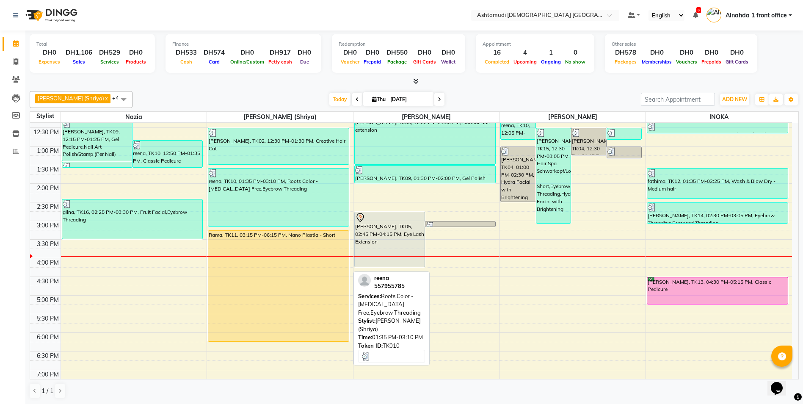
scroll to position [127, 0]
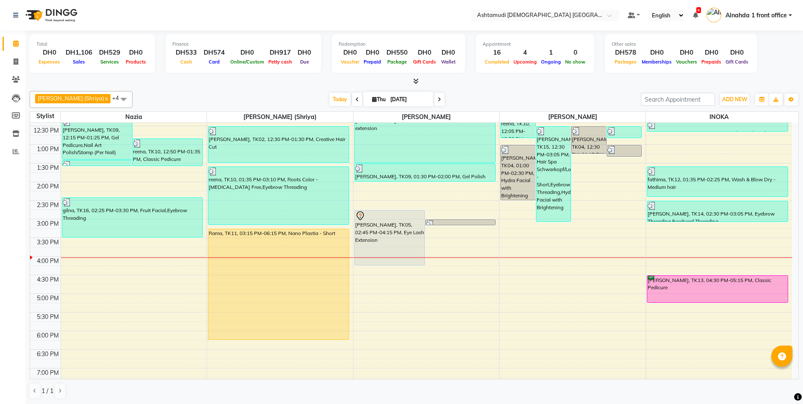
click at [434, 104] on span at bounding box center [439, 99] width 10 height 13
type input "[DATE]"
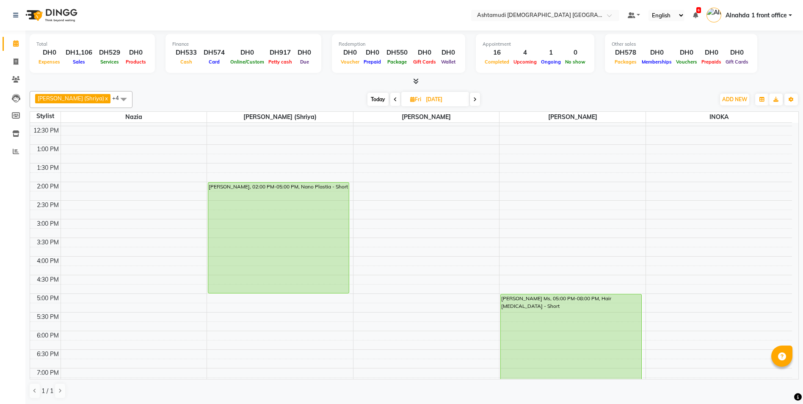
scroll to position [0, 0]
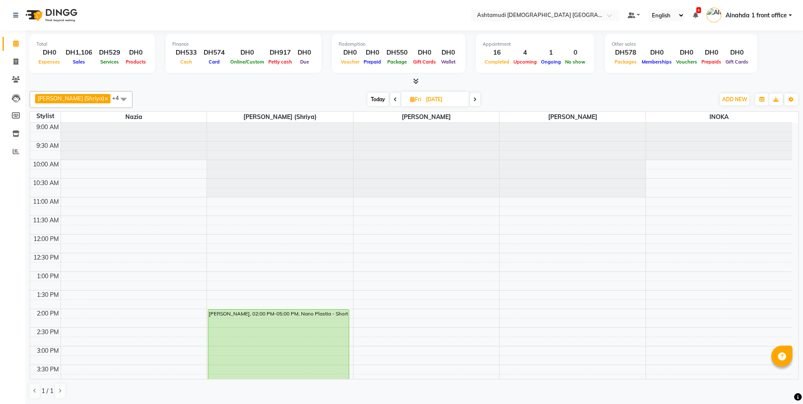
click at [115, 101] on span at bounding box center [123, 99] width 17 height 16
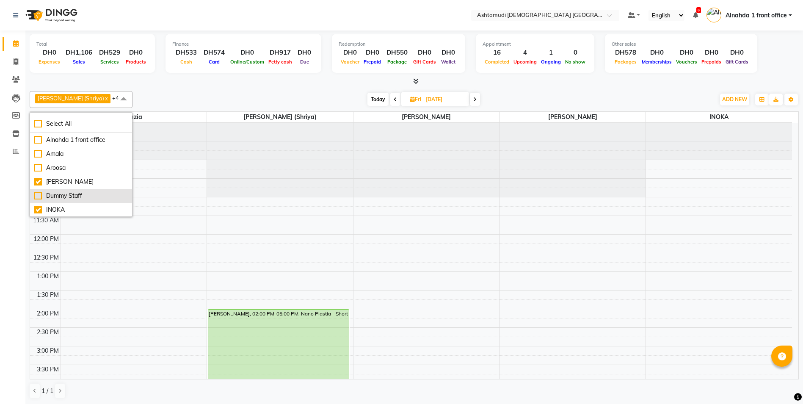
scroll to position [42, 0]
click at [39, 181] on div "Jilmy" at bounding box center [81, 181] width 94 height 9
checkbox input "true"
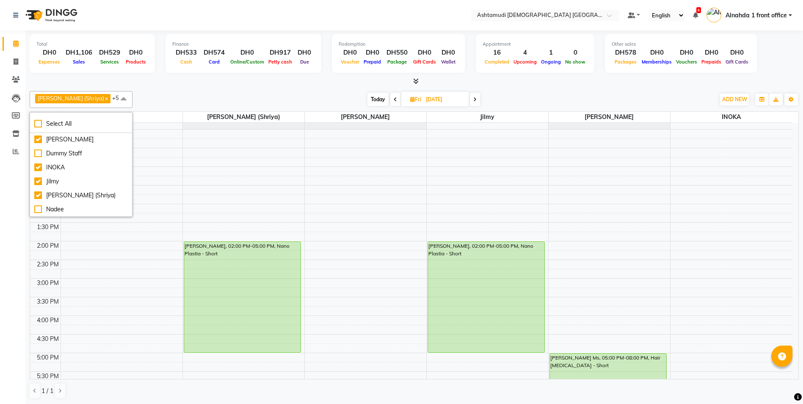
scroll to position [0, 0]
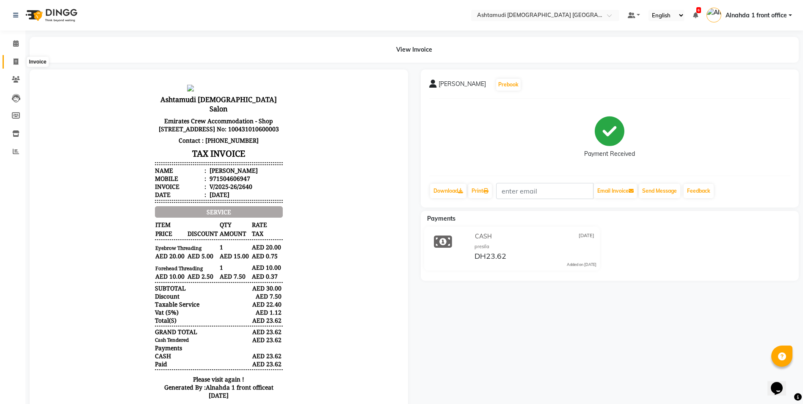
click at [19, 61] on span at bounding box center [15, 62] width 15 height 10
select select "service"
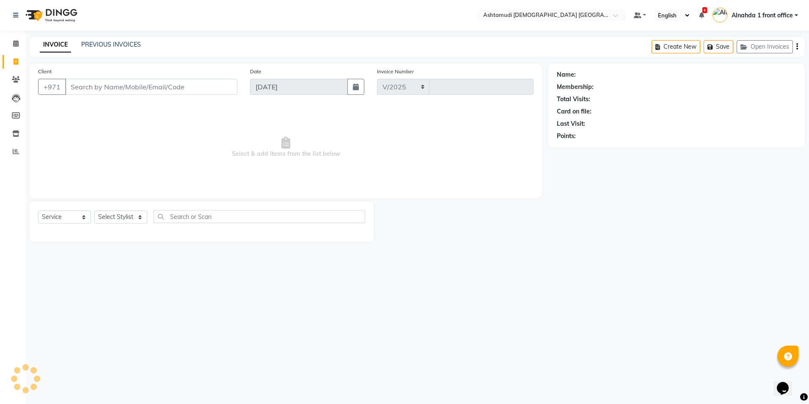
select select "7242"
type input "2643"
click at [140, 217] on select "Select Stylist" at bounding box center [120, 216] width 53 height 13
select select "85875"
click at [94, 210] on select "Select Stylist Alnahda 1 front office [PERSON_NAME] [PERSON_NAME] Staff INOKA […" at bounding box center [121, 216] width 55 height 13
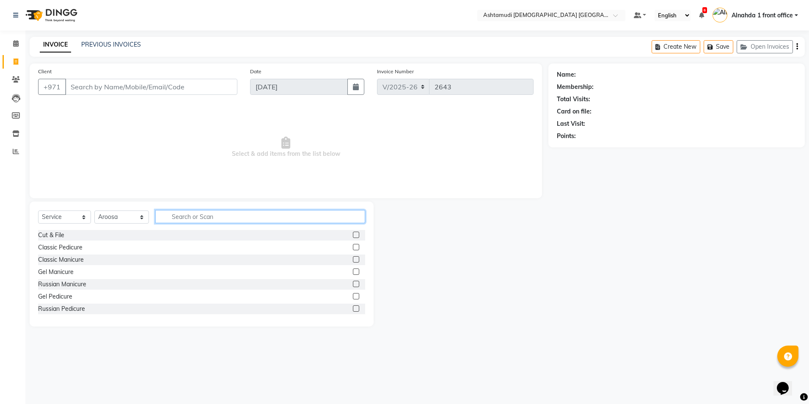
click at [194, 215] on input "text" at bounding box center [260, 216] width 210 height 13
type input "gel"
click at [353, 271] on label at bounding box center [356, 271] width 6 height 6
click at [353, 271] on input "checkbox" at bounding box center [356, 272] width 6 height 6
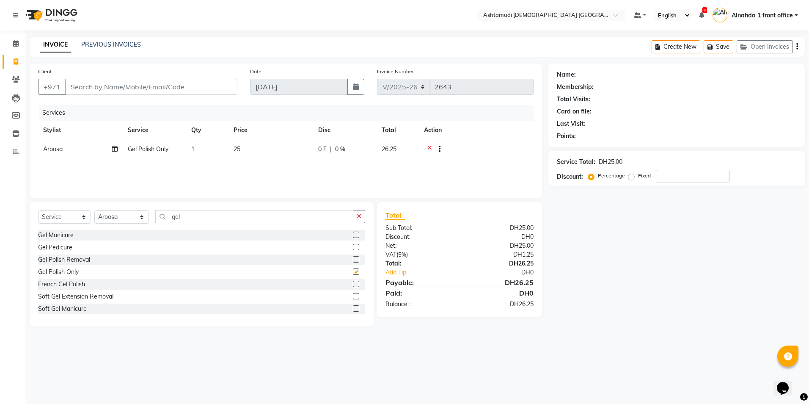
checkbox input "false"
click at [666, 174] on input "number" at bounding box center [693, 176] width 74 height 13
type input "25"
click at [432, 148] on div at bounding box center [436, 150] width 8 height 11
click at [428, 146] on icon at bounding box center [429, 150] width 5 height 11
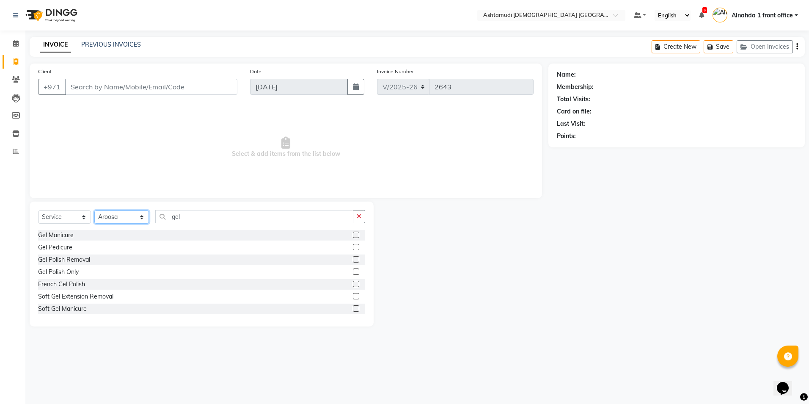
click at [140, 214] on select "Select Stylist Alnahda 1 front office [PERSON_NAME] [PERSON_NAME] Staff INOKA […" at bounding box center [121, 216] width 55 height 13
select select "61833"
click at [94, 210] on select "Select Stylist Alnahda 1 front office [PERSON_NAME] [PERSON_NAME] Staff INOKA […" at bounding box center [121, 216] width 55 height 13
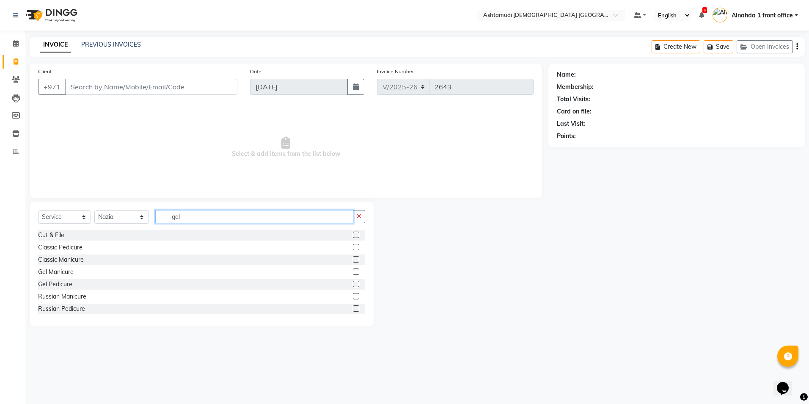
drag, startPoint x: 186, startPoint y: 219, endPoint x: 93, endPoint y: 215, distance: 93.2
click at [93, 215] on div "Select Service Product Membership Package Voucher Prepaid Gift Card Select Styl…" at bounding box center [201, 220] width 327 height 20
type input "eyeb"
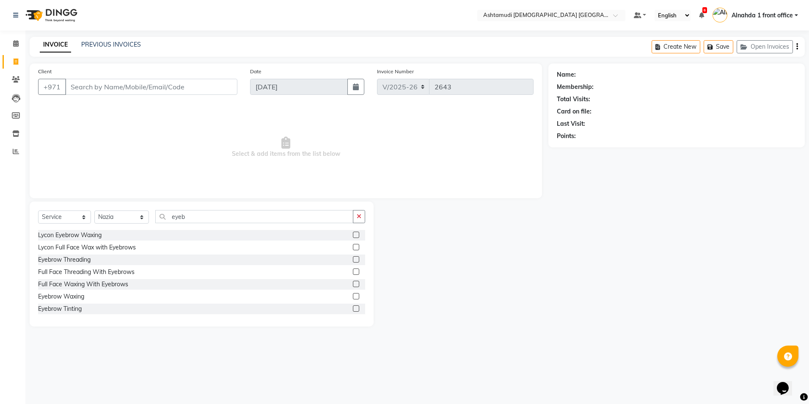
click at [353, 259] on label at bounding box center [356, 259] width 6 height 6
click at [353, 259] on input "checkbox" at bounding box center [356, 260] width 6 height 6
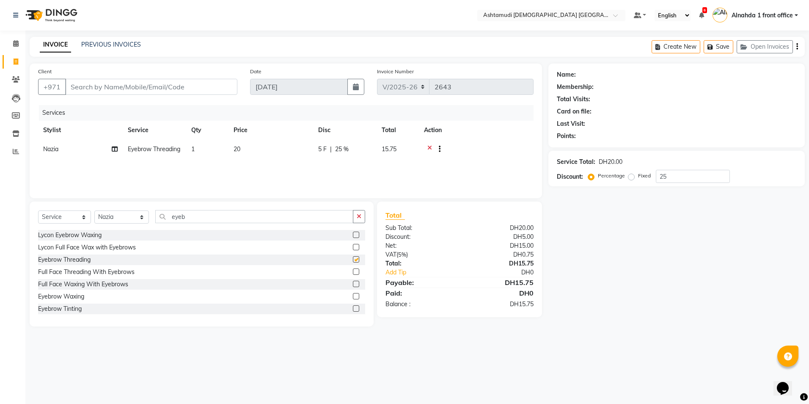
checkbox input "false"
drag, startPoint x: 192, startPoint y: 216, endPoint x: 87, endPoint y: 221, distance: 104.7
click at [87, 221] on div "Select Service Product Membership Package Voucher Prepaid Gift Card Select Styl…" at bounding box center [201, 220] width 327 height 20
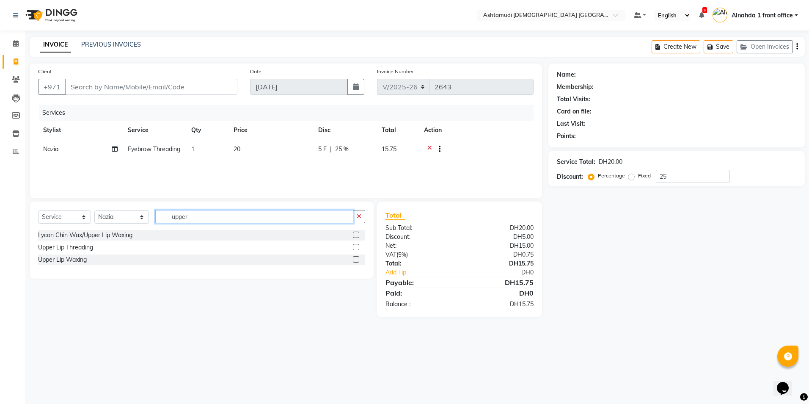
type input "upper"
click at [354, 248] on label at bounding box center [356, 247] width 6 height 6
click at [354, 248] on input "checkbox" at bounding box center [356, 248] width 6 height 6
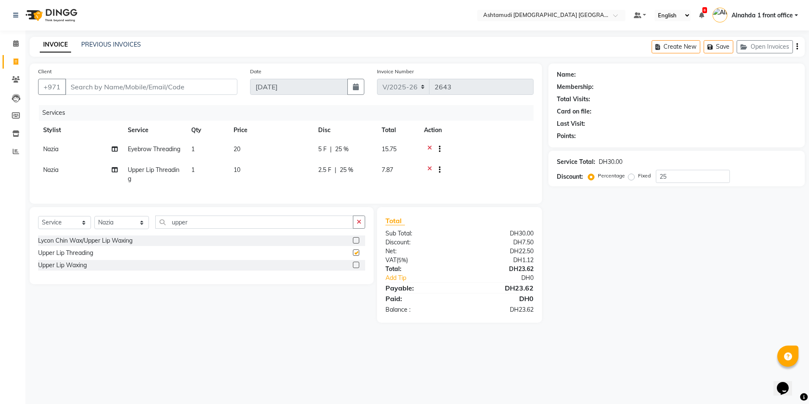
checkbox input "false"
drag, startPoint x: 201, startPoint y: 237, endPoint x: -2, endPoint y: 241, distance: 202.8
click at [0, 241] on html "Select Location × Ashtamudi Ladies Salon Sahara Center, Dubai Default Panel My …" at bounding box center [404, 202] width 809 height 404
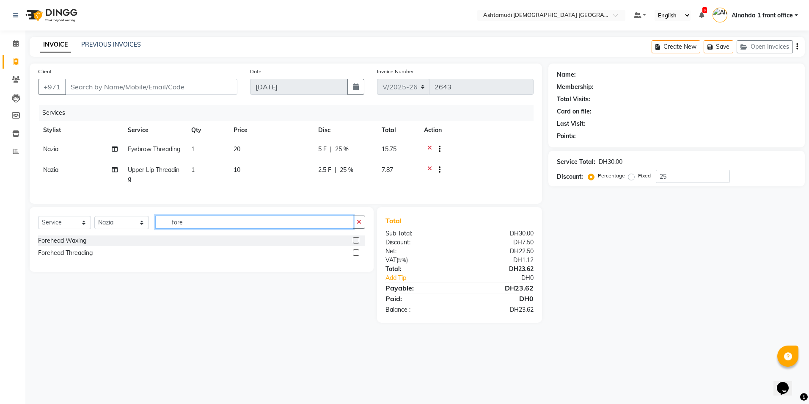
type input "fore"
click at [356, 256] on label at bounding box center [356, 252] width 6 height 6
click at [356, 256] on input "checkbox" at bounding box center [356, 253] width 6 height 6
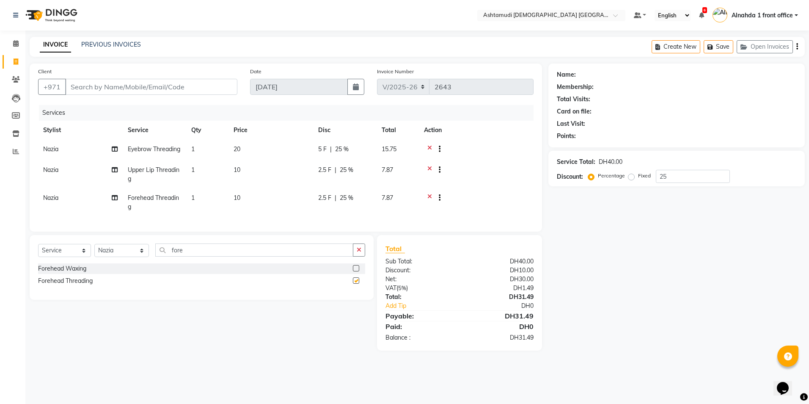
checkbox input "false"
drag, startPoint x: 91, startPoint y: 87, endPoint x: 106, endPoint y: 73, distance: 20.4
click at [93, 86] on input "Client" at bounding box center [151, 87] width 172 height 16
type input "5"
type input "0"
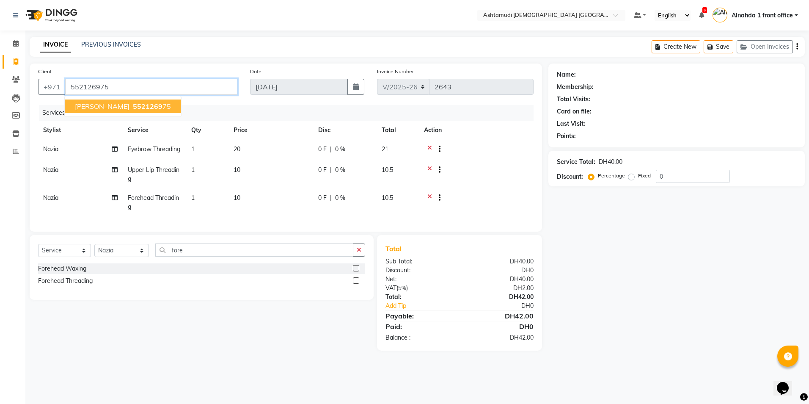
type input "552126975"
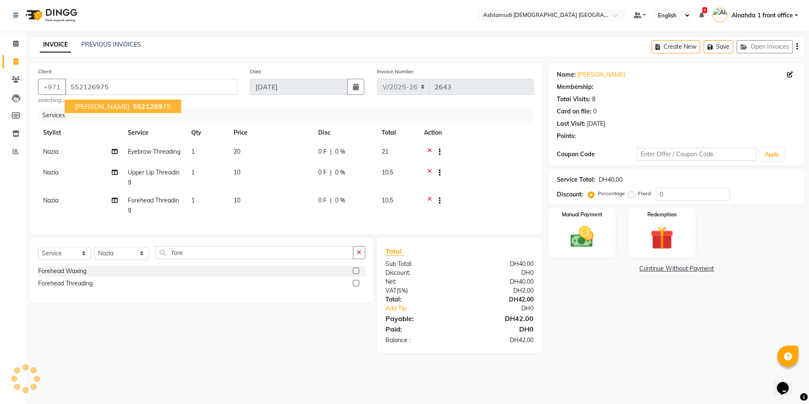
select select "1: Object"
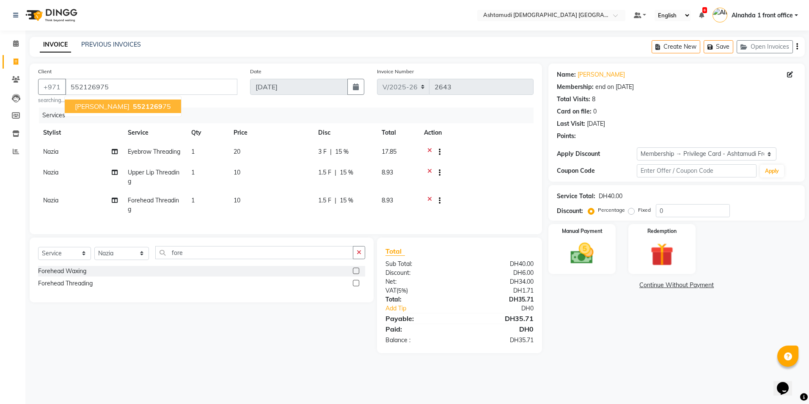
click at [133, 105] on span "5521269" at bounding box center [148, 106] width 30 height 8
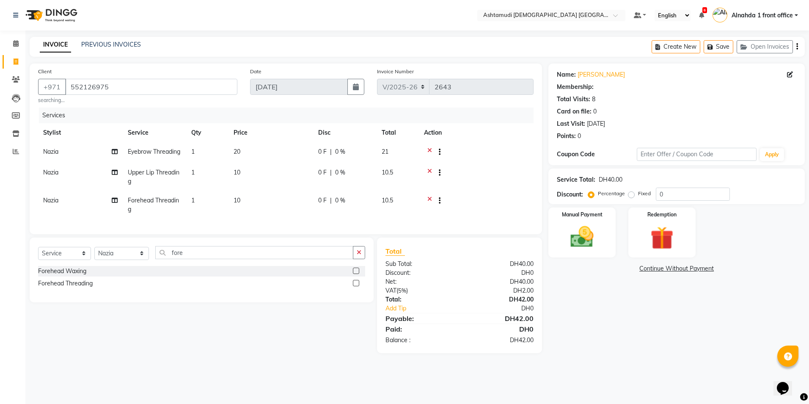
select select "1: Object"
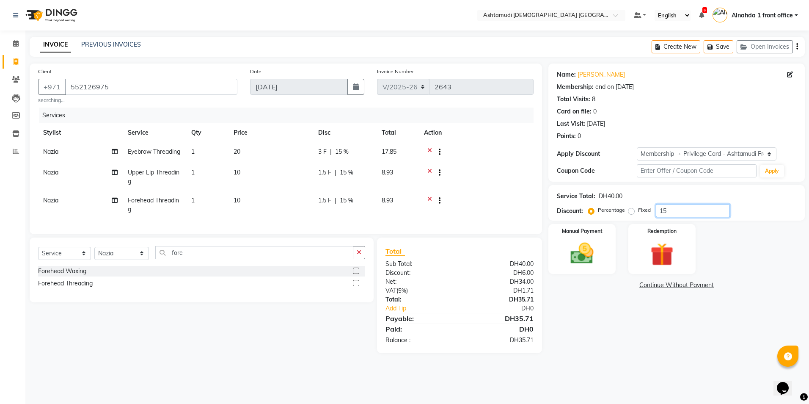
drag, startPoint x: 671, startPoint y: 210, endPoint x: 592, endPoint y: 214, distance: 79.3
click at [592, 214] on div "Percentage Fixed 15" at bounding box center [660, 210] width 140 height 13
type input "25"
click at [582, 256] on img at bounding box center [582, 254] width 39 height 28
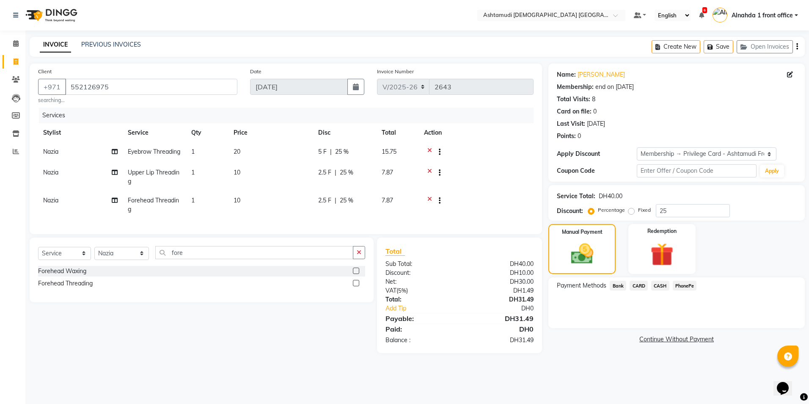
click at [640, 285] on span "CARD" at bounding box center [639, 286] width 18 height 10
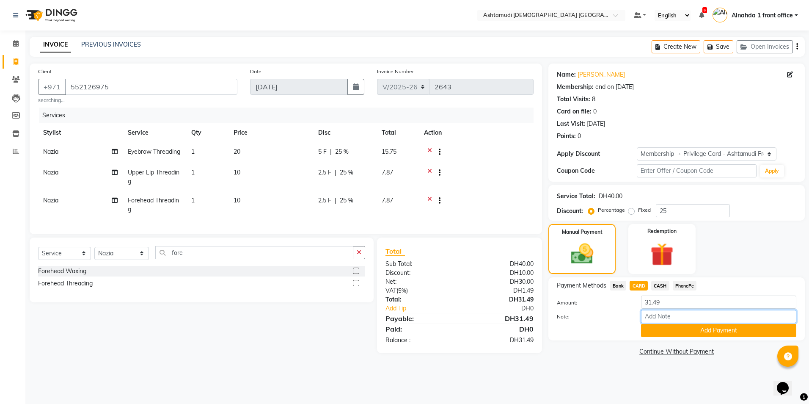
click at [655, 314] on input "Note:" at bounding box center [718, 316] width 155 height 13
type input "presila"
click at [654, 330] on button "Add Payment" at bounding box center [718, 330] width 155 height 13
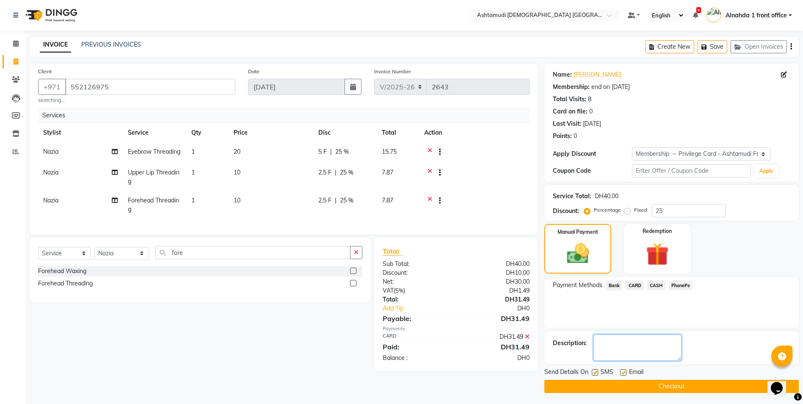
click at [608, 345] on textarea at bounding box center [637, 347] width 88 height 26
type textarea "7706"
click at [592, 384] on button "Checkout" at bounding box center [671, 386] width 254 height 13
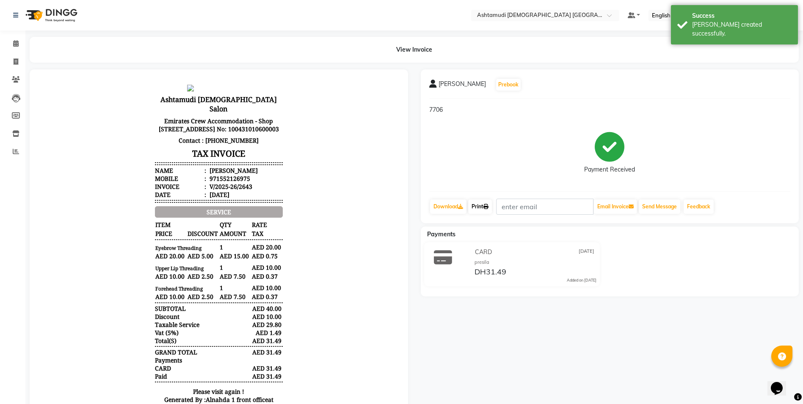
click at [480, 207] on link "Print" at bounding box center [480, 206] width 24 height 14
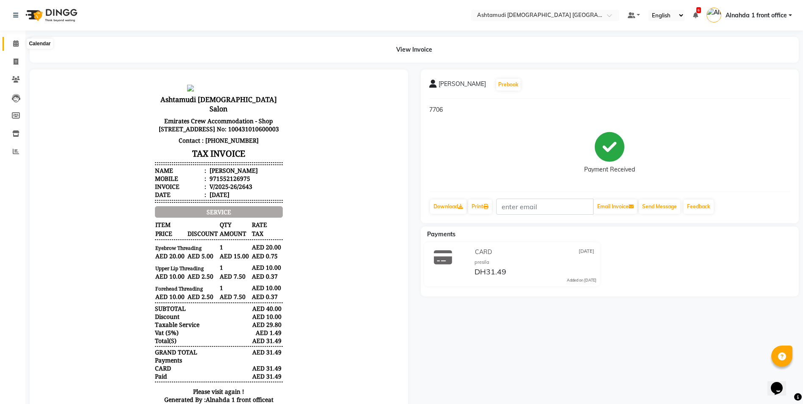
click at [15, 46] on icon at bounding box center [16, 43] width 6 height 6
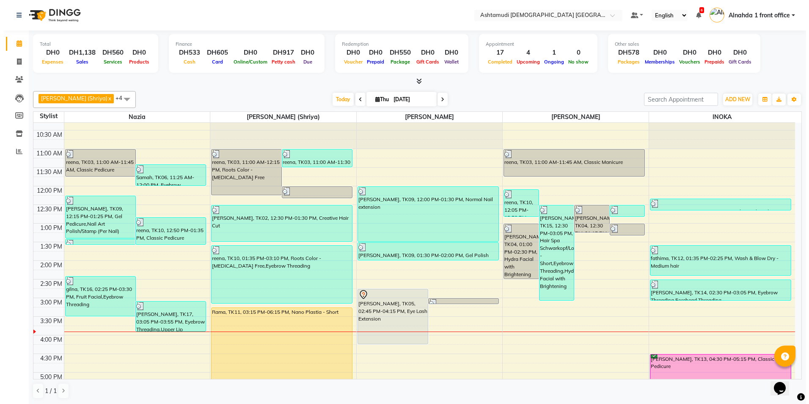
scroll to position [127, 0]
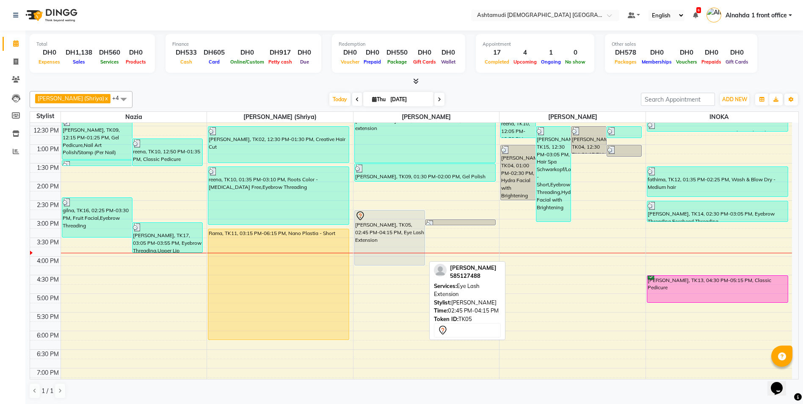
click at [394, 225] on div "[PERSON_NAME], TK05, 02:45 PM-04:15 PM, Eye Lash Extension" at bounding box center [390, 237] width 70 height 55
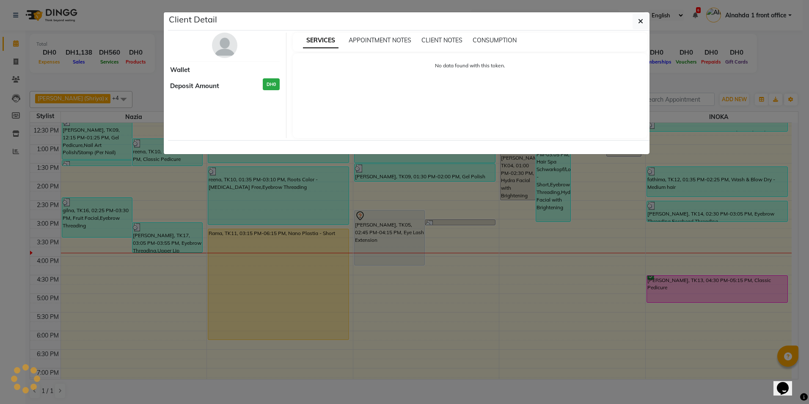
select select "7"
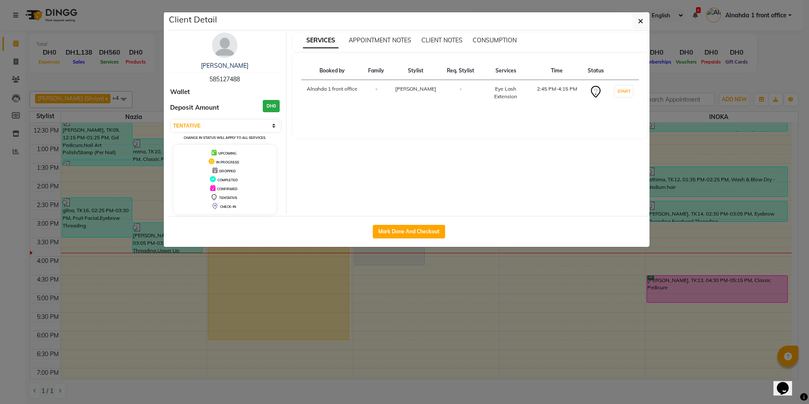
drag, startPoint x: 209, startPoint y: 77, endPoint x: 265, endPoint y: 80, distance: 56.4
click at [265, 80] on div "KRISTEENA 585127488" at bounding box center [225, 72] width 110 height 22
copy span "585127488"
click at [643, 24] on icon "button" at bounding box center [640, 21] width 5 height 7
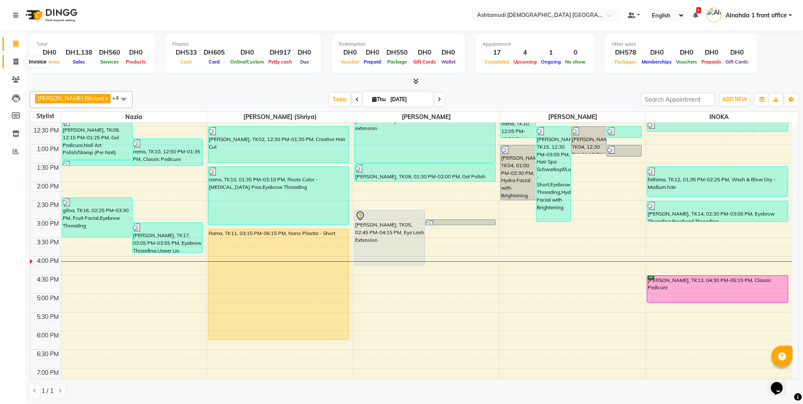
click at [17, 61] on icon at bounding box center [16, 61] width 5 height 6
select select "service"
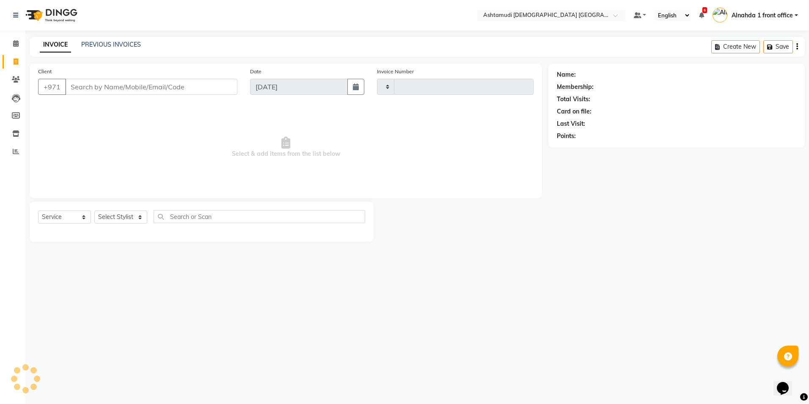
type input "2644"
select select "7242"
click at [139, 218] on select "Select Stylist" at bounding box center [120, 216] width 53 height 13
select select "86673"
click at [94, 210] on select "Select Stylist Alnahda 1 front office [PERSON_NAME] [PERSON_NAME] Staff INOKA […" at bounding box center [121, 216] width 55 height 13
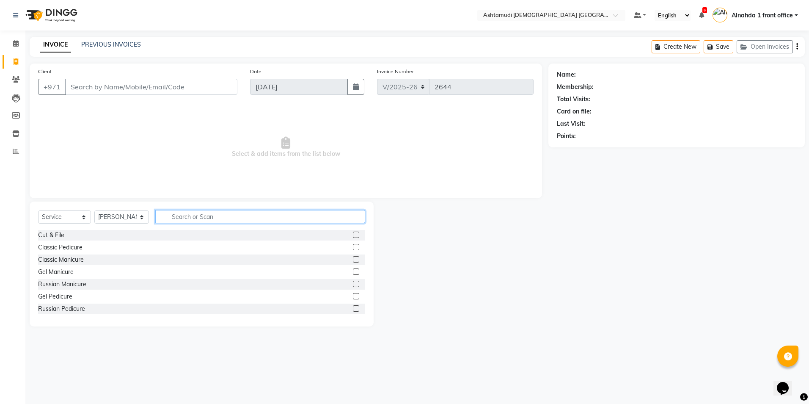
click at [195, 215] on input "text" at bounding box center [260, 216] width 210 height 13
type input "gel po"
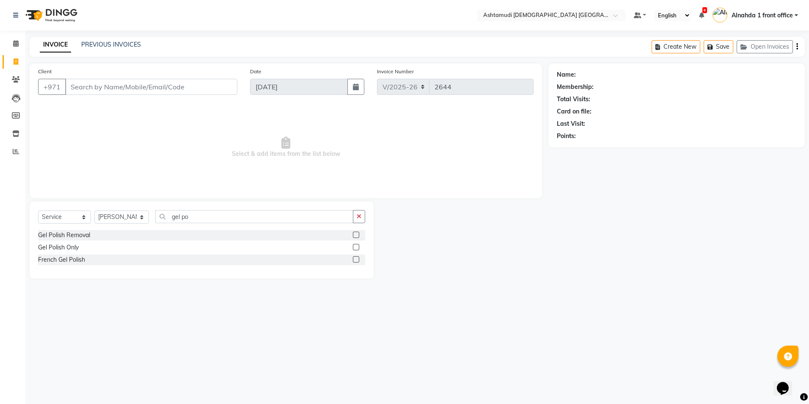
click at [356, 248] on label at bounding box center [356, 247] width 6 height 6
click at [356, 248] on input "checkbox" at bounding box center [356, 248] width 6 height 6
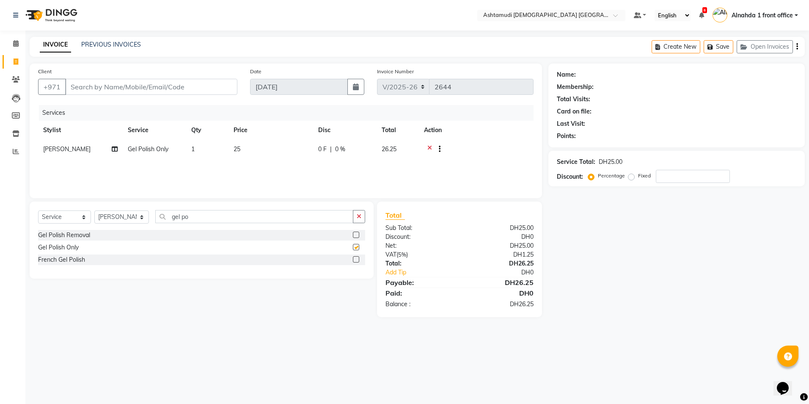
checkbox input "false"
click at [89, 88] on input "Client" at bounding box center [151, 87] width 172 height 16
type input "F"
type input "0"
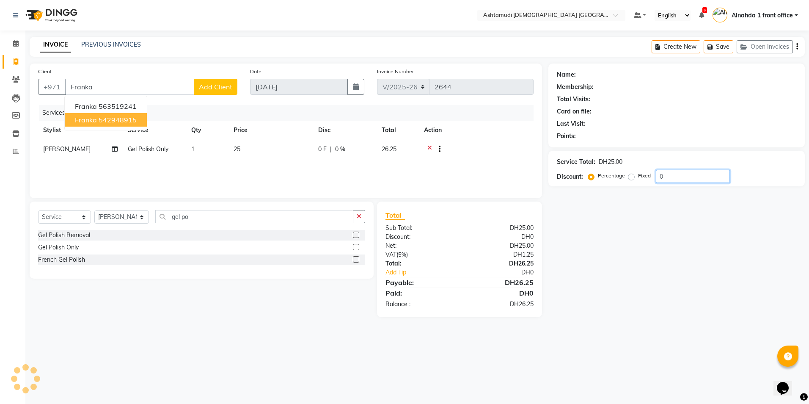
click at [675, 177] on input "0" at bounding box center [693, 176] width 74 height 13
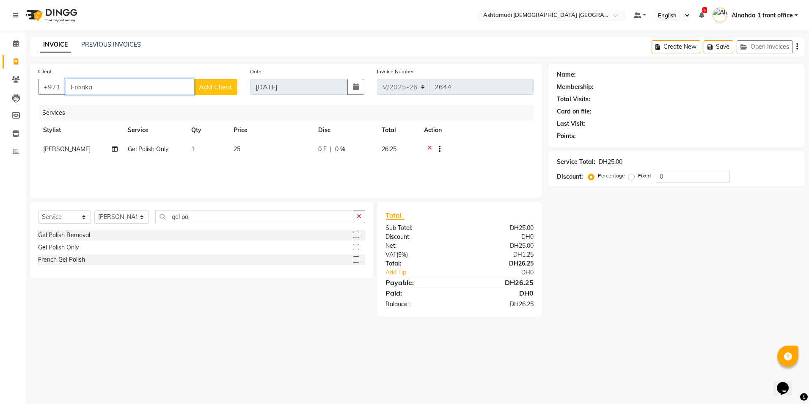
click at [110, 88] on input "Franka" at bounding box center [129, 87] width 129 height 16
click at [130, 104] on ngb-highlight "563519241" at bounding box center [118, 106] width 38 height 8
type input "563519241"
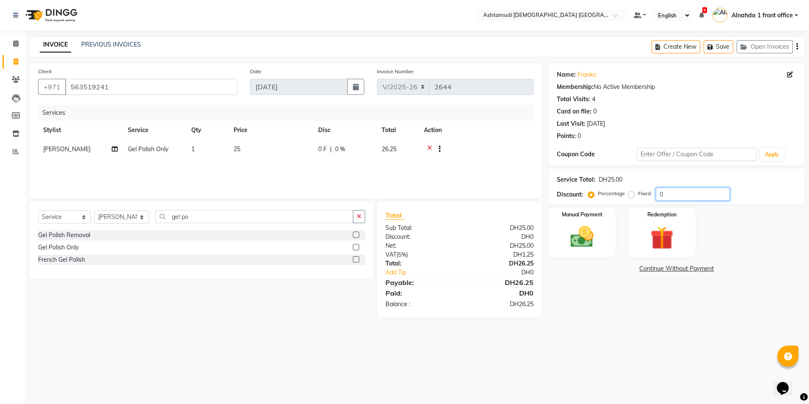
click at [683, 190] on input "0" at bounding box center [693, 194] width 74 height 13
type input "025"
click at [591, 237] on img at bounding box center [582, 237] width 39 height 28
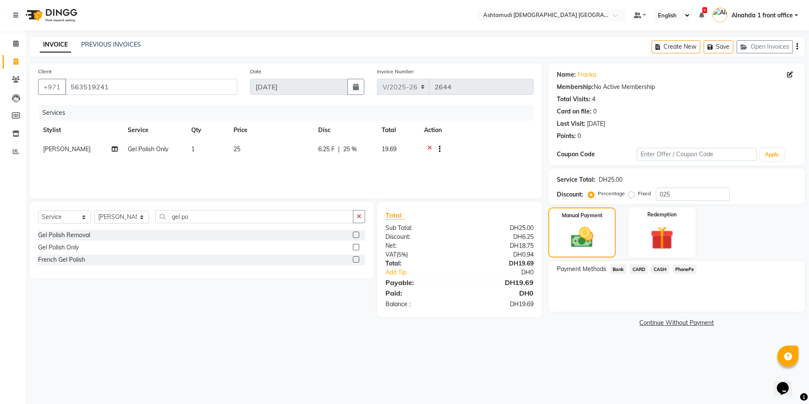
click at [636, 269] on span "CARD" at bounding box center [639, 269] width 18 height 10
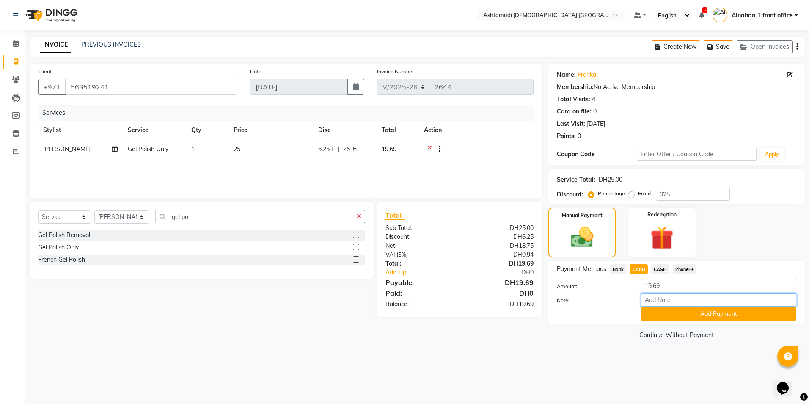
click at [653, 299] on input "Note:" at bounding box center [718, 299] width 155 height 13
type input "presila"
click at [659, 315] on button "Add Payment" at bounding box center [718, 313] width 155 height 13
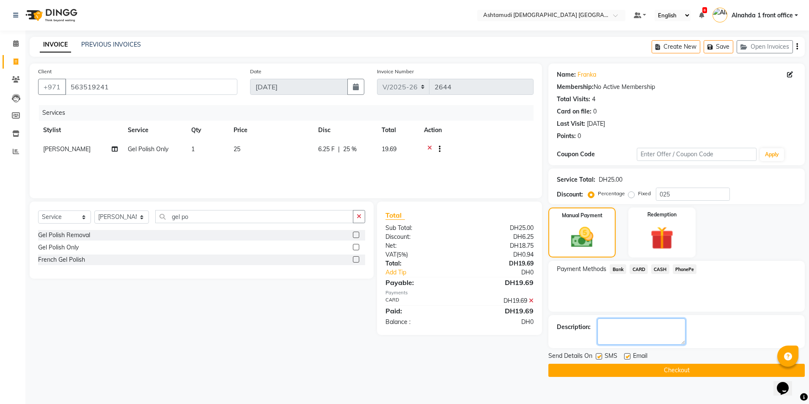
click at [634, 329] on textarea at bounding box center [642, 331] width 88 height 26
type textarea "7004"
click at [656, 370] on button "Checkout" at bounding box center [677, 370] width 256 height 13
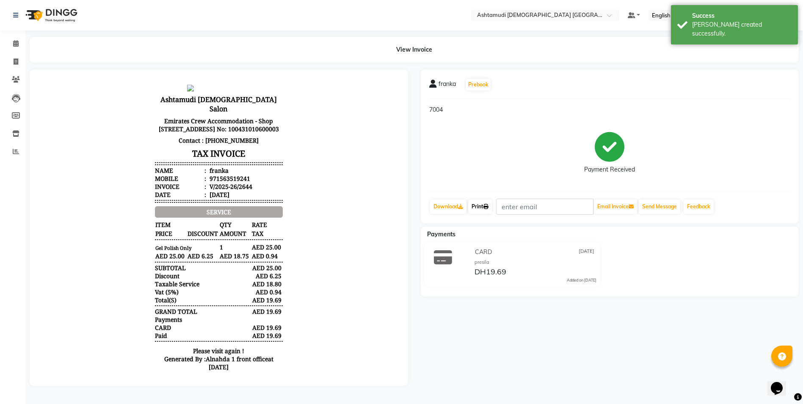
click at [476, 205] on link "Print" at bounding box center [480, 206] width 24 height 14
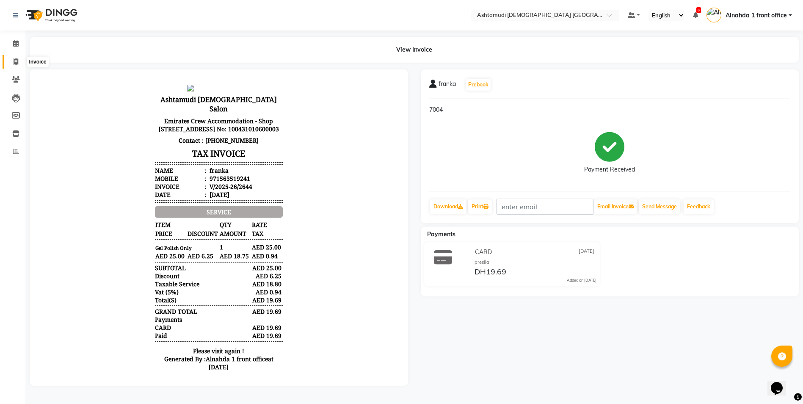
click at [16, 62] on icon at bounding box center [16, 61] width 5 height 6
select select "service"
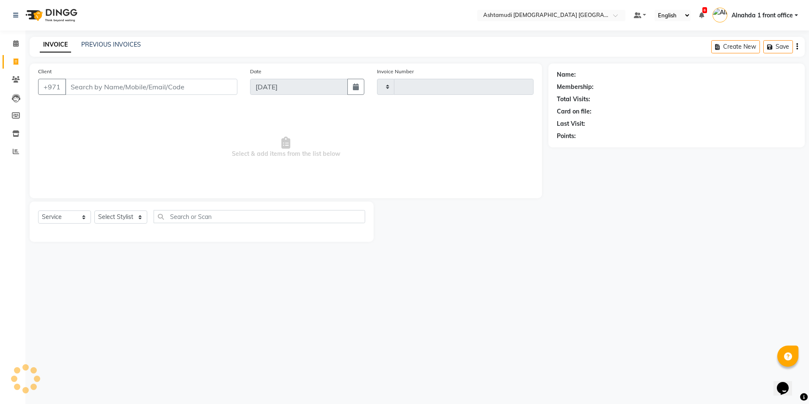
type input "2645"
select select "7242"
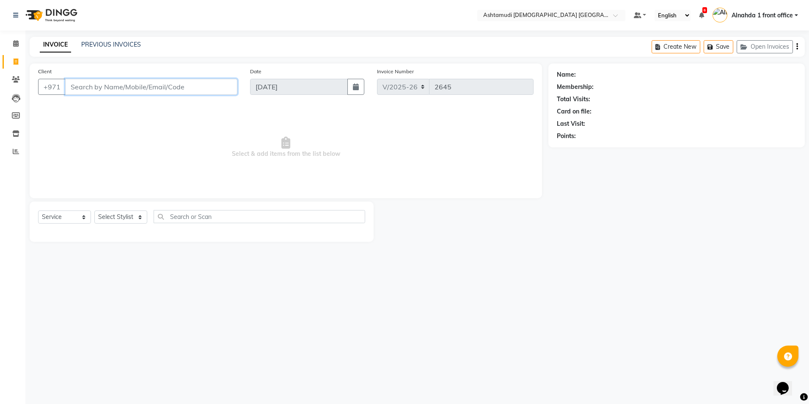
click at [85, 90] on input "Client" at bounding box center [151, 87] width 172 height 16
type input "upper li"
drag, startPoint x: 115, startPoint y: 75, endPoint x: 25, endPoint y: 80, distance: 89.9
click at [25, 80] on div "Client +971 upper li Add Client Date 04-09-2025 Invoice Number V/2025 V/2025-26…" at bounding box center [285, 152] width 525 height 178
drag, startPoint x: 102, startPoint y: 85, endPoint x: -2, endPoint y: 85, distance: 104.1
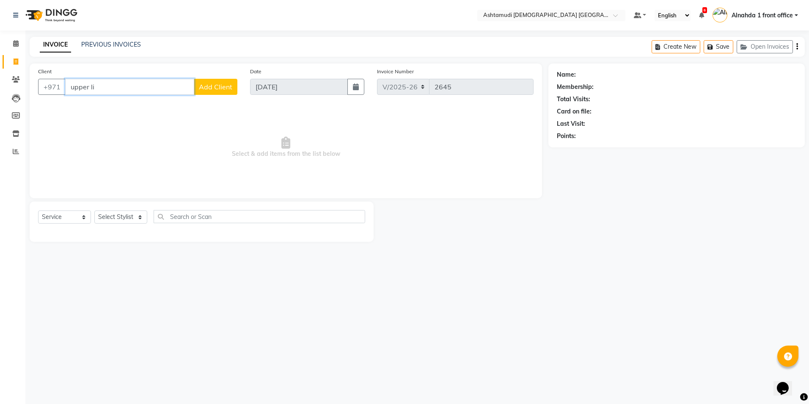
click at [0, 85] on html "Select Location × Ashtamudi Ladies Salon Sahara Center, Dubai Default Panel My …" at bounding box center [404, 202] width 809 height 404
click at [131, 213] on select "Select Stylist" at bounding box center [120, 216] width 53 height 13
click at [130, 215] on select "Select Stylist" at bounding box center [120, 216] width 53 height 13
click at [136, 213] on select "Select Stylist" at bounding box center [120, 216] width 53 height 13
click at [138, 222] on select "Select Stylist" at bounding box center [120, 216] width 53 height 13
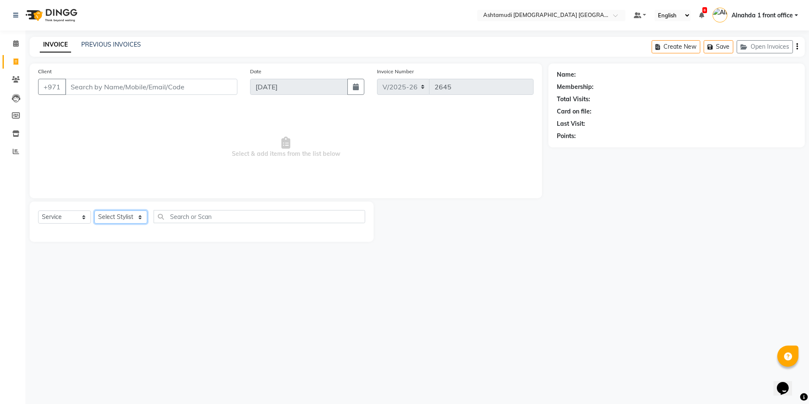
click at [138, 221] on select "Select Stylist" at bounding box center [120, 216] width 53 height 13
click at [138, 218] on select "Select Stylist" at bounding box center [120, 216] width 53 height 13
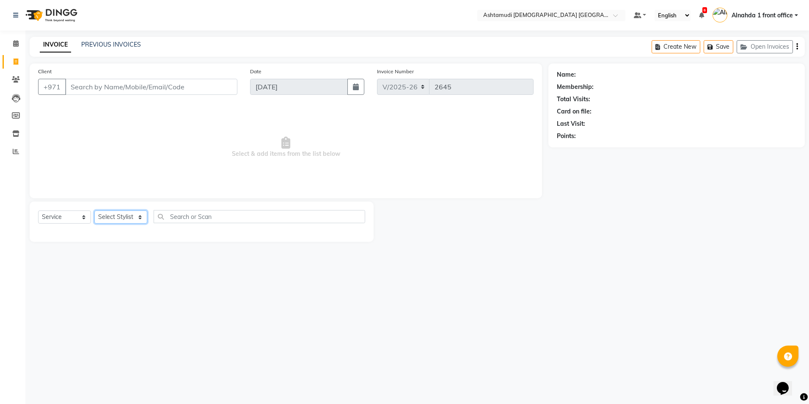
click at [138, 218] on select "Select Stylist" at bounding box center [120, 216] width 53 height 13
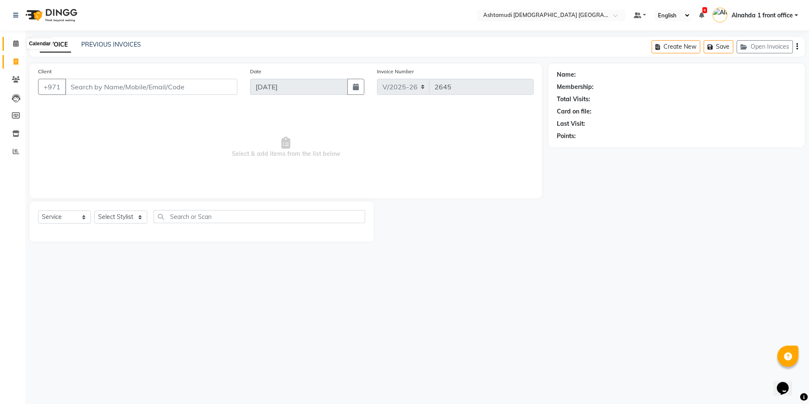
click at [18, 44] on icon at bounding box center [16, 43] width 6 height 6
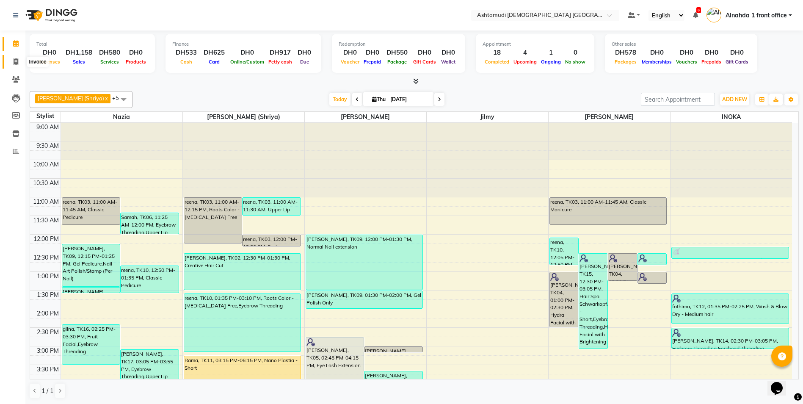
click at [17, 63] on icon at bounding box center [16, 61] width 5 height 6
select select "service"
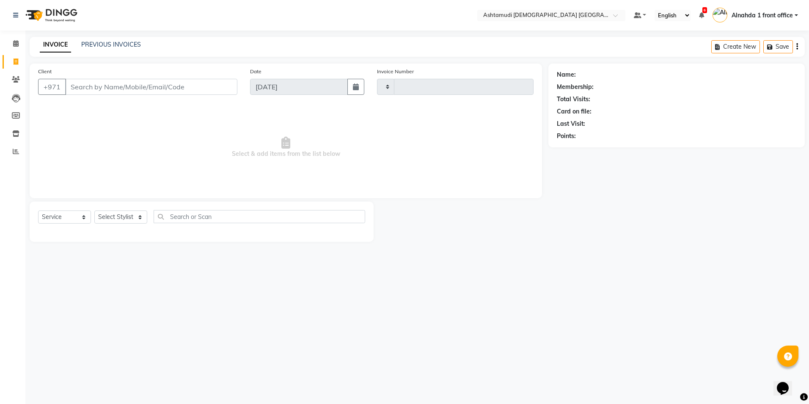
type input "2645"
select select "7242"
click at [139, 214] on select "Select Stylist" at bounding box center [120, 216] width 53 height 13
select select "86438"
click at [94, 210] on select "Select Stylist Alnahda 1 front office [PERSON_NAME] [PERSON_NAME] Staff INOKA […" at bounding box center [121, 216] width 55 height 13
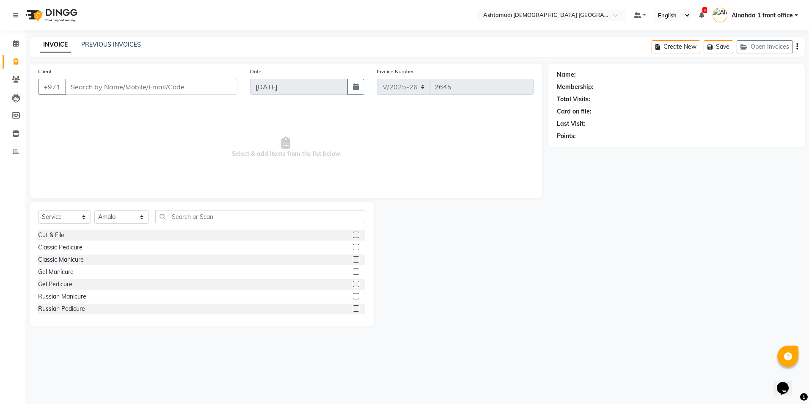
click at [171, 227] on div "Select Service Product Membership Package Voucher Prepaid Gift Card Select Styl…" at bounding box center [201, 220] width 327 height 20
click at [185, 214] on input "text" at bounding box center [260, 216] width 210 height 13
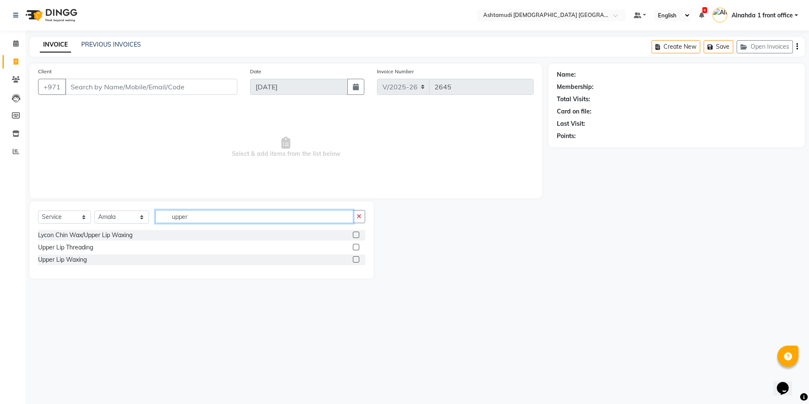
type input "upper"
click at [356, 245] on label at bounding box center [356, 247] width 6 height 6
click at [356, 245] on input "checkbox" at bounding box center [356, 248] width 6 height 6
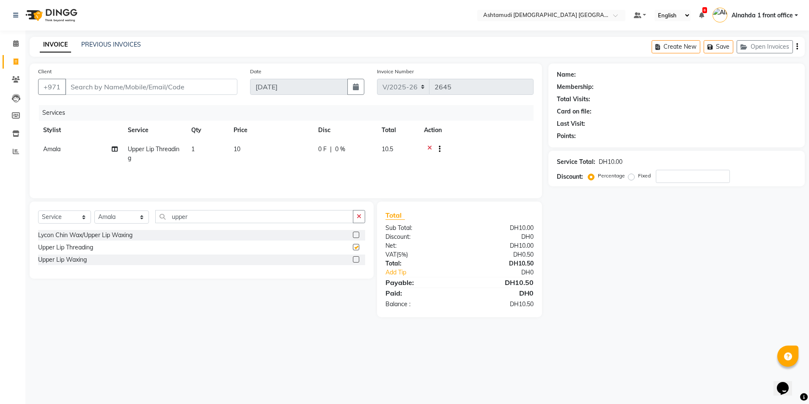
checkbox input "false"
click at [671, 178] on input "number" at bounding box center [693, 176] width 74 height 13
type input "25"
click at [430, 147] on icon at bounding box center [429, 150] width 5 height 11
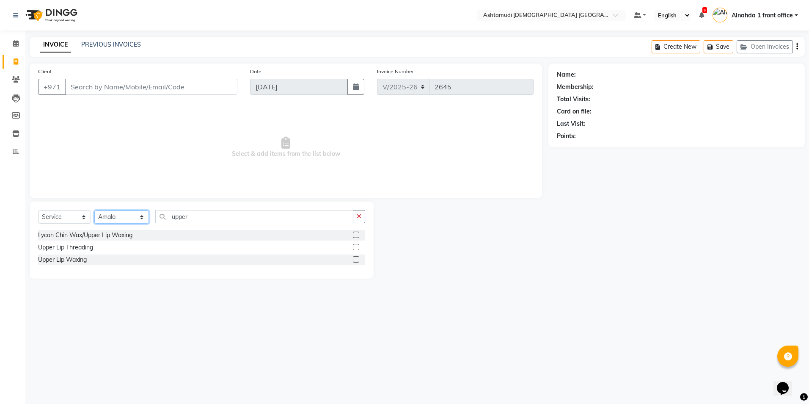
click at [140, 219] on select "Select Stylist Alnahda 1 front office [PERSON_NAME] [PERSON_NAME] Staff INOKA […" at bounding box center [121, 216] width 55 height 13
select select "85875"
click at [94, 210] on select "Select Stylist Alnahda 1 front office [PERSON_NAME] [PERSON_NAME] Staff INOKA […" at bounding box center [121, 216] width 55 height 13
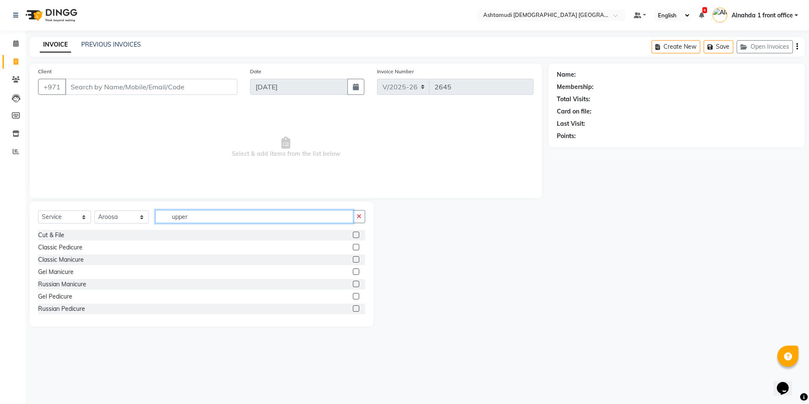
drag, startPoint x: 210, startPoint y: 215, endPoint x: 27, endPoint y: 197, distance: 184.6
click at [0, 210] on app-home "Select Location × Ashtamudi Ladies Salon Sahara Center, Dubai Default Panel My …" at bounding box center [404, 169] width 809 height 339
type input "wash"
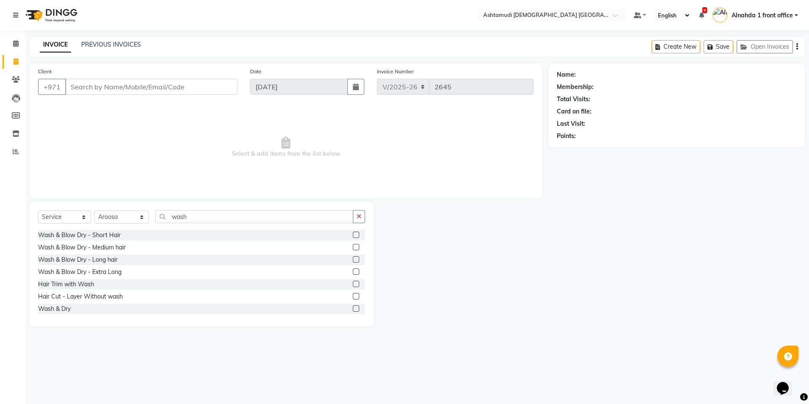
click at [353, 234] on label at bounding box center [356, 235] width 6 height 6
click at [353, 234] on input "checkbox" at bounding box center [356, 235] width 6 height 6
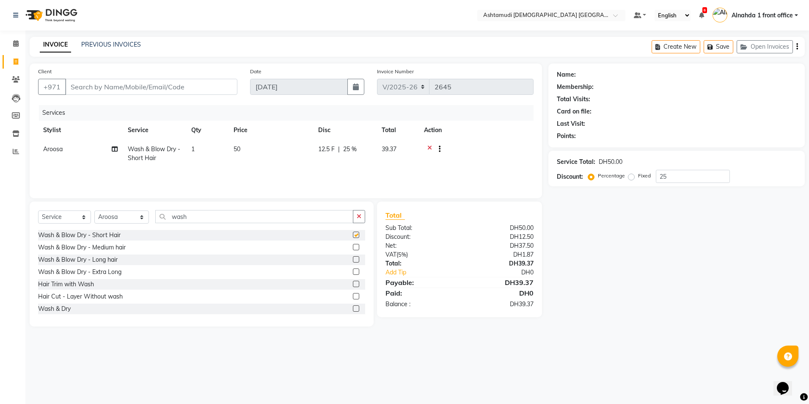
checkbox input "false"
drag, startPoint x: 194, startPoint y: 215, endPoint x: 123, endPoint y: 222, distance: 71.9
click at [123, 222] on div "Select Service Product Membership Package Voucher Prepaid Gift Card Select Styl…" at bounding box center [201, 220] width 327 height 20
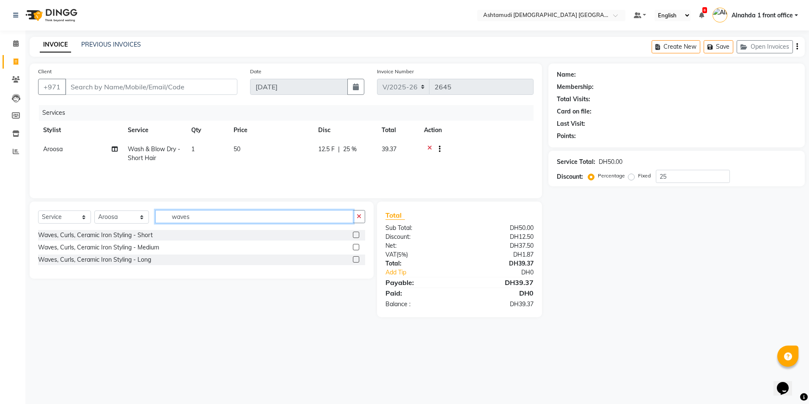
type input "waves"
click at [355, 235] on label at bounding box center [356, 235] width 6 height 6
click at [355, 235] on input "checkbox" at bounding box center [356, 235] width 6 height 6
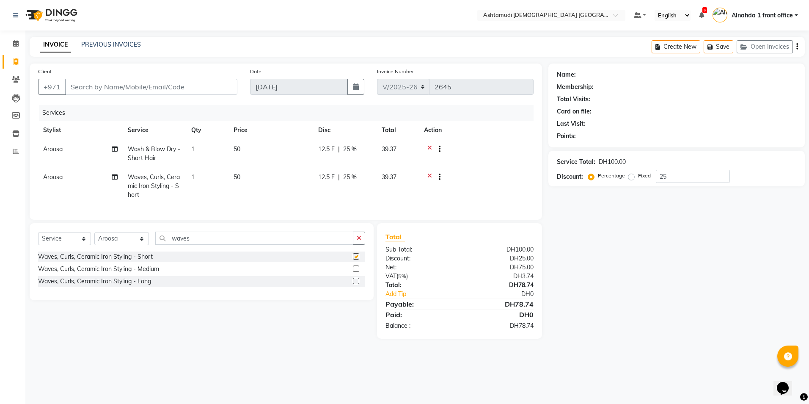
checkbox input "false"
click at [357, 272] on label at bounding box center [356, 268] width 6 height 6
click at [357, 272] on input "checkbox" at bounding box center [356, 269] width 6 height 6
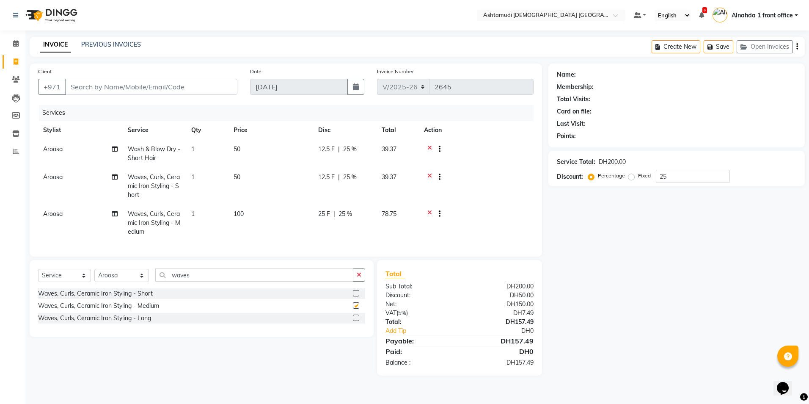
checkbox input "false"
drag, startPoint x: 208, startPoint y: 282, endPoint x: 85, endPoint y: 272, distance: 123.2
click at [85, 272] on div "Select Service Product Membership Package Voucher Prepaid Gift Card Select Styl…" at bounding box center [202, 298] width 344 height 77
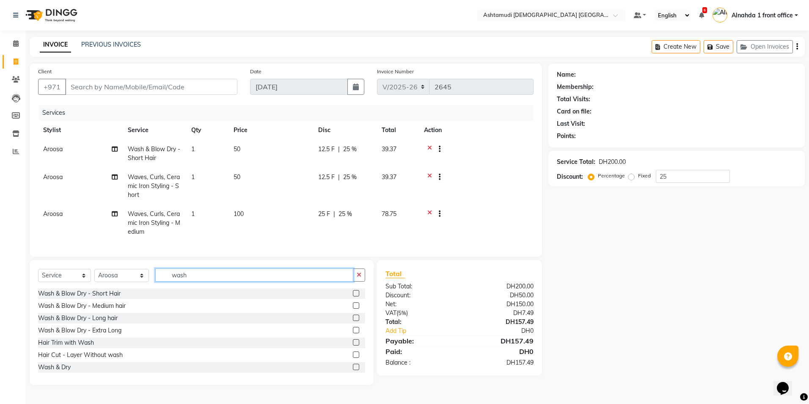
type input "wash"
click at [353, 309] on label at bounding box center [356, 305] width 6 height 6
click at [353, 309] on input "checkbox" at bounding box center [356, 306] width 6 height 6
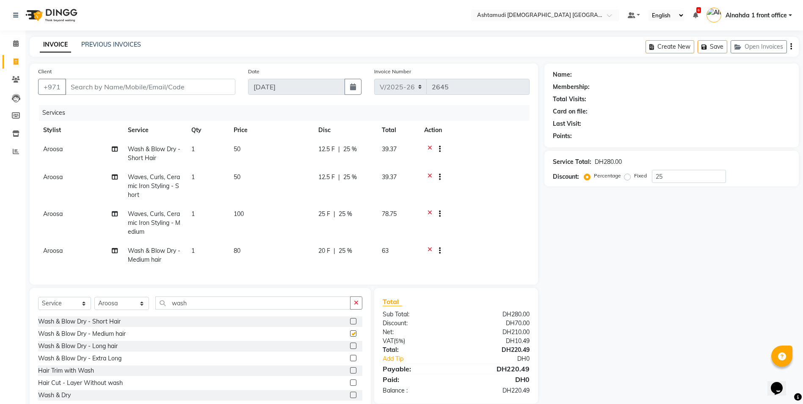
checkbox input "false"
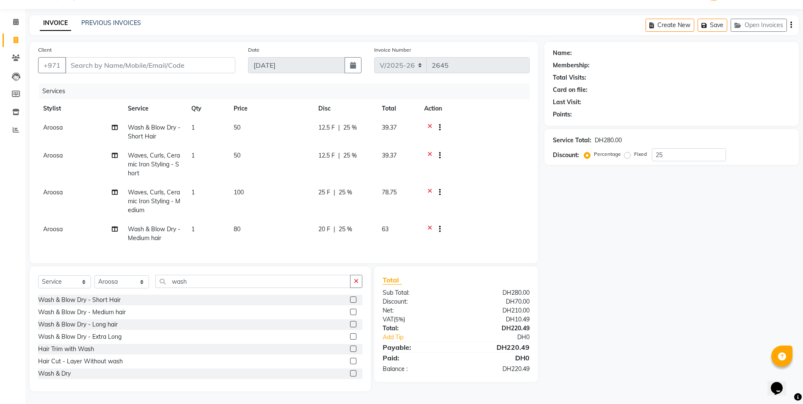
click at [432, 151] on div at bounding box center [436, 156] width 8 height 11
click at [430, 123] on icon at bounding box center [429, 128] width 5 height 11
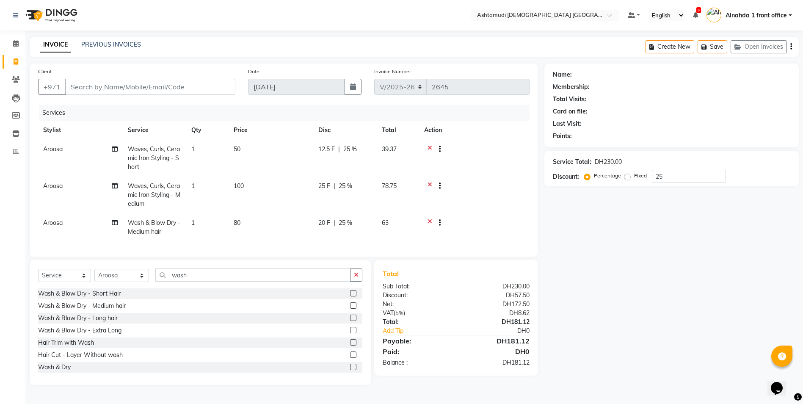
scroll to position [0, 0]
click at [429, 147] on icon at bounding box center [429, 150] width 5 height 11
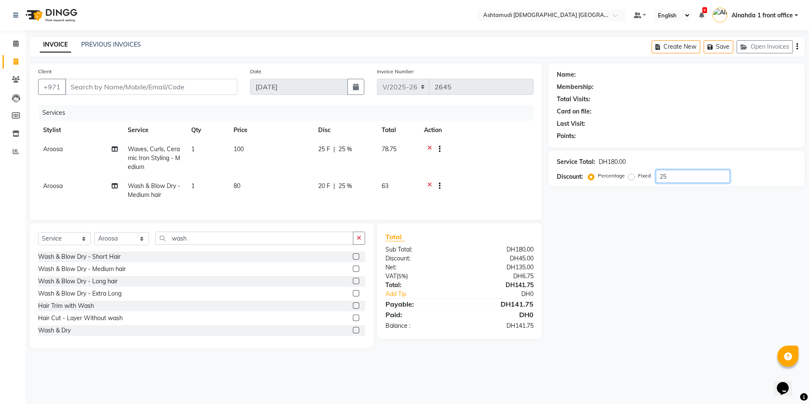
drag, startPoint x: 691, startPoint y: 173, endPoint x: 597, endPoint y: 172, distance: 93.5
click at [597, 172] on div "Percentage Fixed 25" at bounding box center [660, 176] width 140 height 13
type input "15"
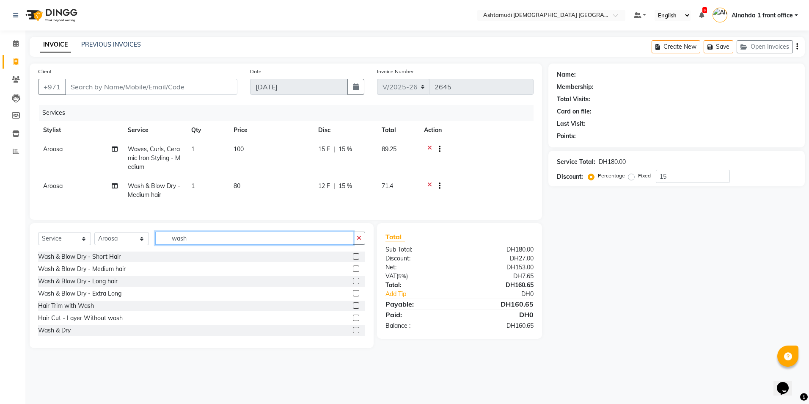
drag, startPoint x: 200, startPoint y: 243, endPoint x: 145, endPoint y: 255, distance: 56.7
click at [145, 251] on div "Select Service Product Membership Package Voucher Prepaid Gift Card Select Styl…" at bounding box center [201, 242] width 327 height 20
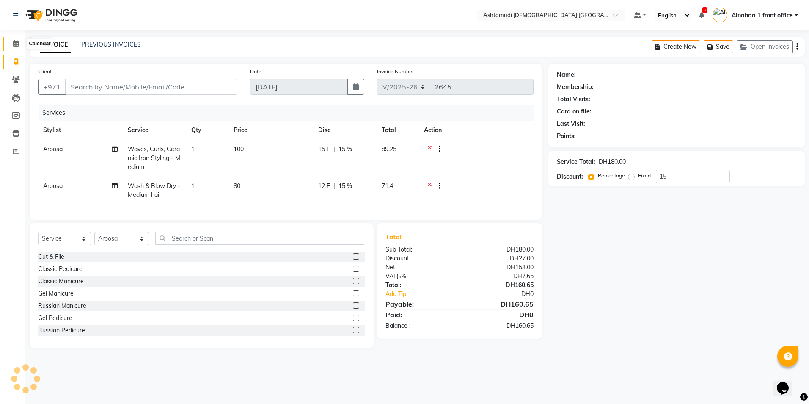
click at [14, 44] on icon at bounding box center [16, 43] width 6 height 6
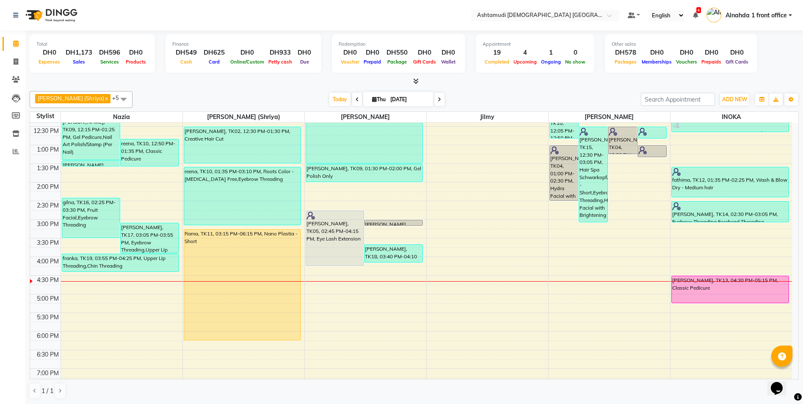
scroll to position [212, 0]
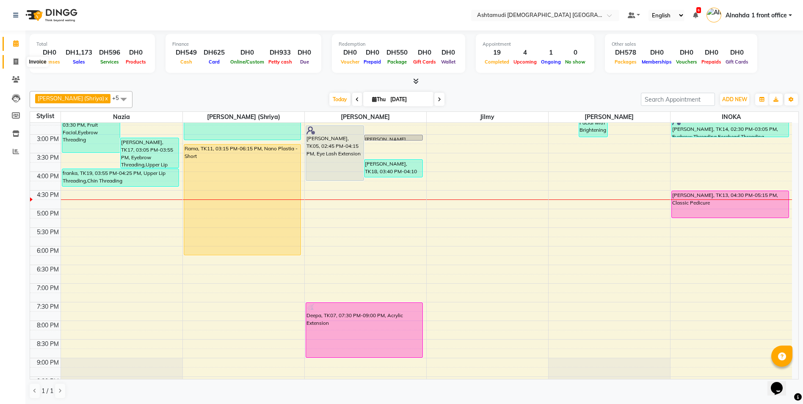
click at [14, 62] on icon at bounding box center [16, 61] width 5 height 6
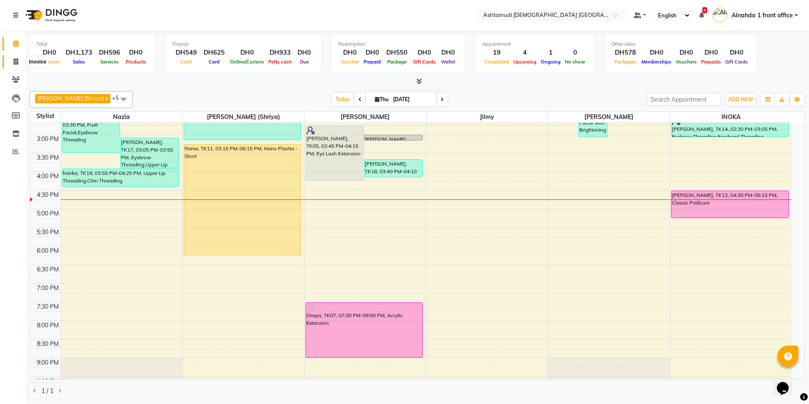
select select "service"
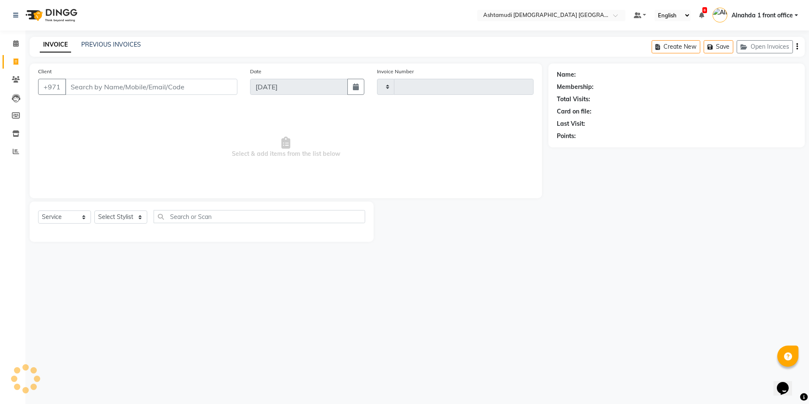
type input "2646"
select select "7242"
click at [138, 217] on select "Select Stylist" at bounding box center [120, 216] width 53 height 13
click at [141, 219] on select "Select Stylist Alnahda 1 front office [PERSON_NAME] [PERSON_NAME] Staff INOKA […" at bounding box center [121, 216] width 55 height 13
click at [140, 221] on select "Select Stylist Alnahda 1 front office [PERSON_NAME] [PERSON_NAME] Staff INOKA […" at bounding box center [121, 216] width 55 height 13
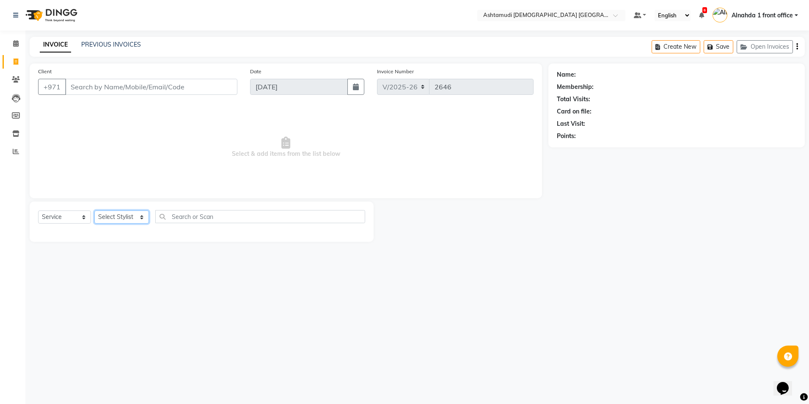
select select "86438"
click at [94, 210] on select "Select Stylist Alnahda 1 front office [PERSON_NAME] [PERSON_NAME] Staff INOKA […" at bounding box center [121, 216] width 55 height 13
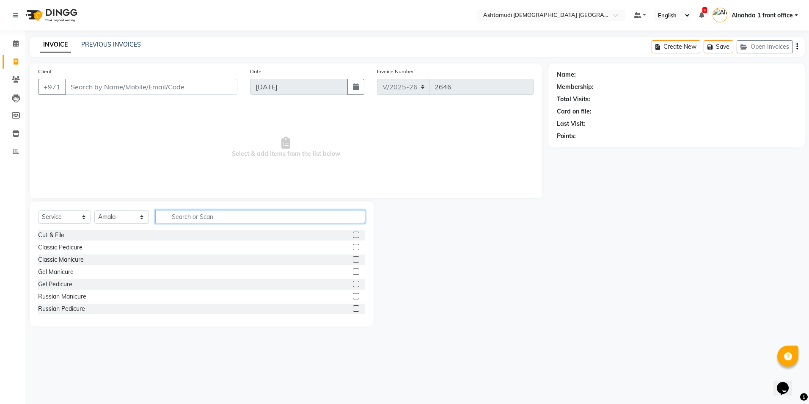
click at [188, 219] on input "text" at bounding box center [260, 216] width 210 height 13
type input "saree"
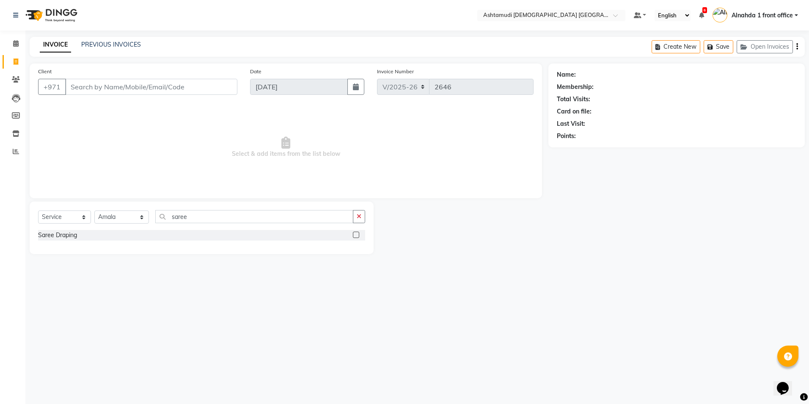
click at [355, 233] on label at bounding box center [356, 235] width 6 height 6
click at [355, 233] on input "checkbox" at bounding box center [356, 235] width 6 height 6
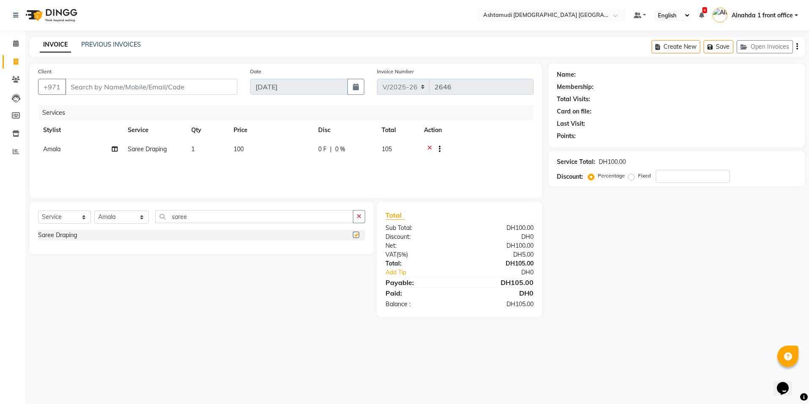
checkbox input "false"
click at [15, 44] on icon at bounding box center [16, 43] width 6 height 6
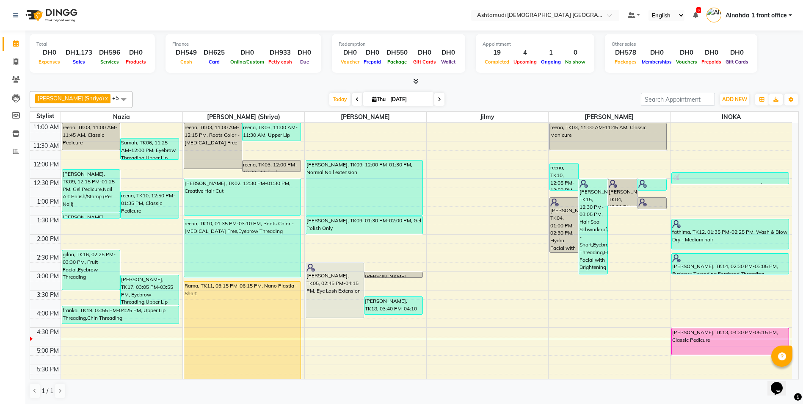
scroll to position [127, 0]
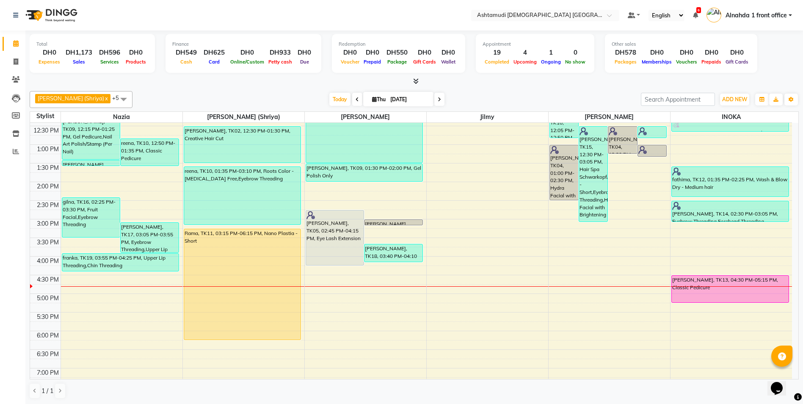
click at [435, 99] on span at bounding box center [439, 99] width 10 height 13
type input "[DATE]"
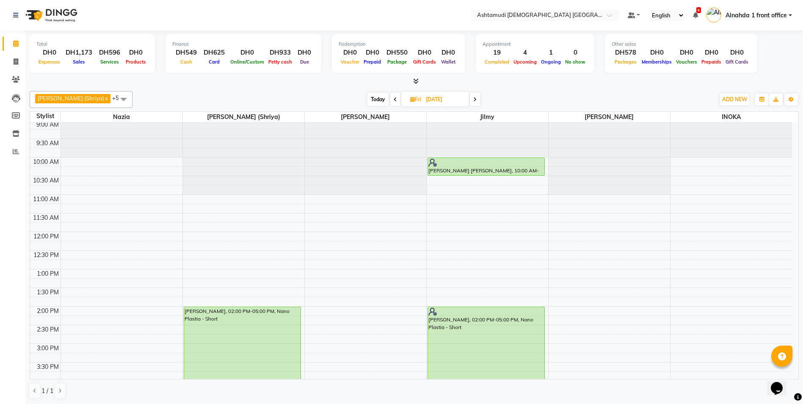
scroll to position [0, 0]
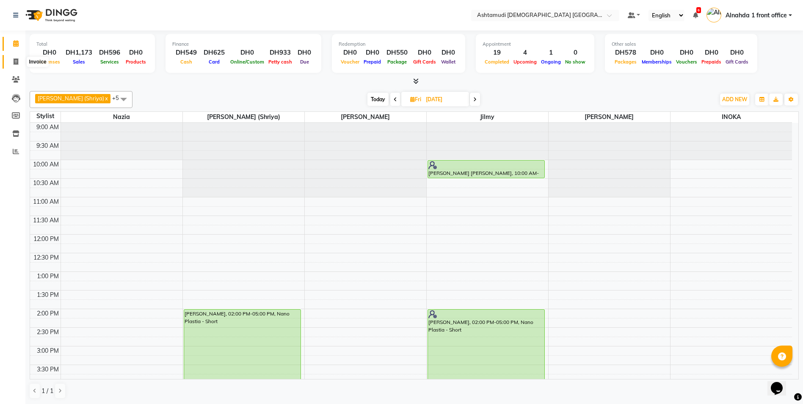
click at [14, 58] on icon at bounding box center [16, 61] width 5 height 6
select select "service"
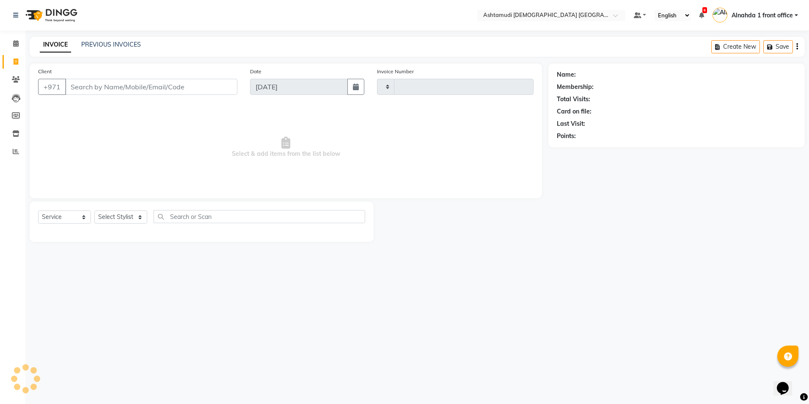
type input "2646"
select select "7242"
click at [14, 41] on icon at bounding box center [16, 43] width 6 height 6
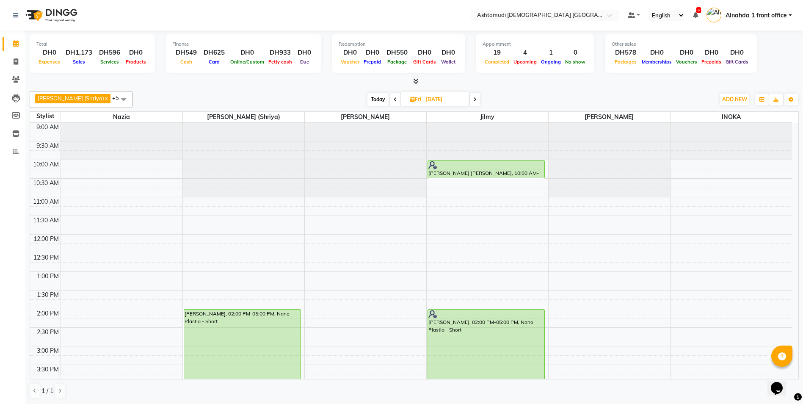
click at [390, 99] on span at bounding box center [395, 99] width 10 height 13
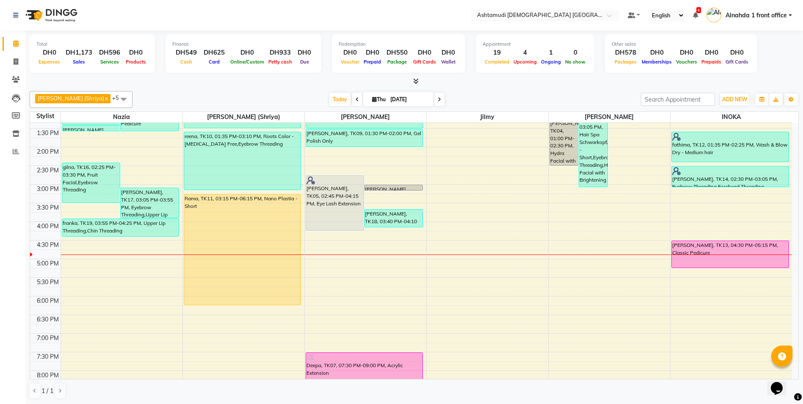
scroll to position [176, 0]
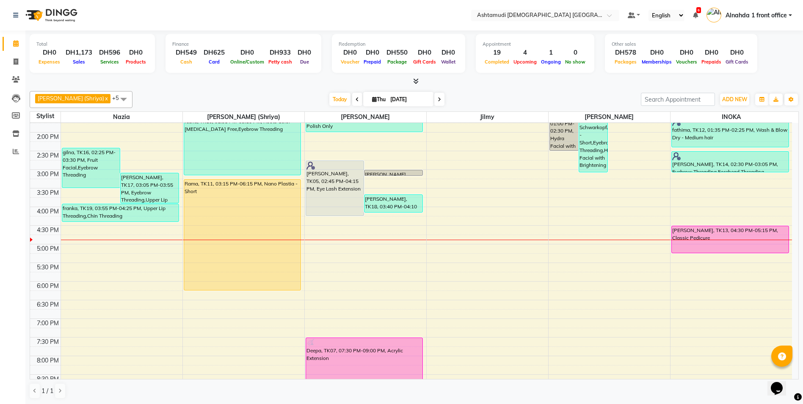
click at [438, 97] on icon at bounding box center [439, 99] width 3 height 5
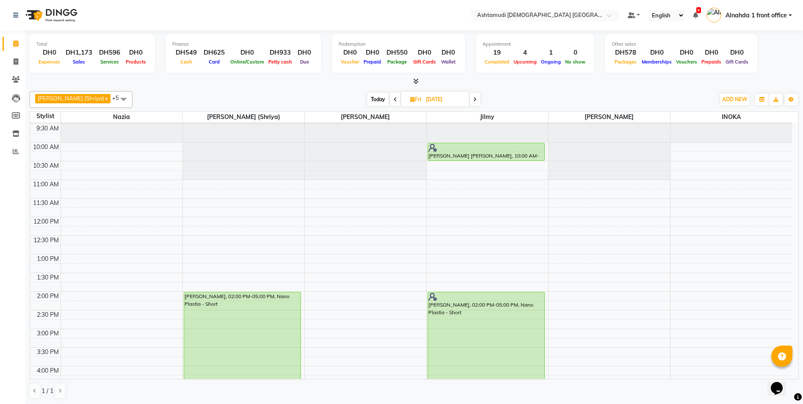
scroll to position [7, 0]
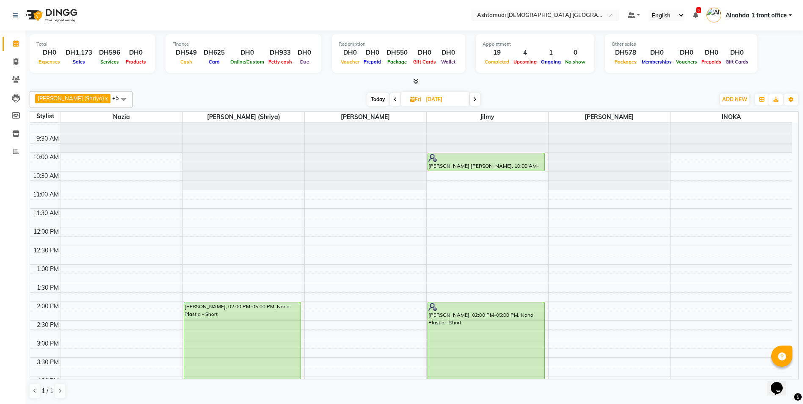
click at [473, 97] on icon at bounding box center [474, 99] width 3 height 5
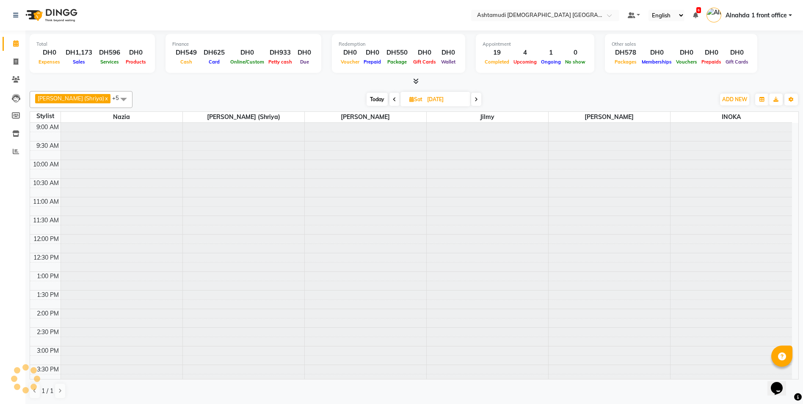
scroll to position [261, 0]
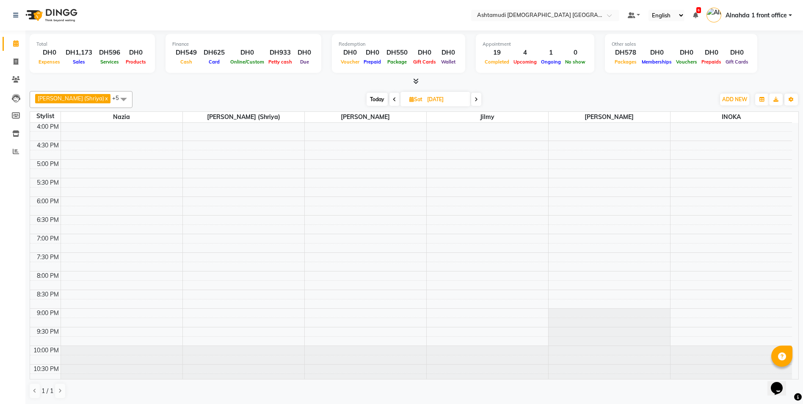
click at [393, 98] on icon at bounding box center [394, 99] width 3 height 5
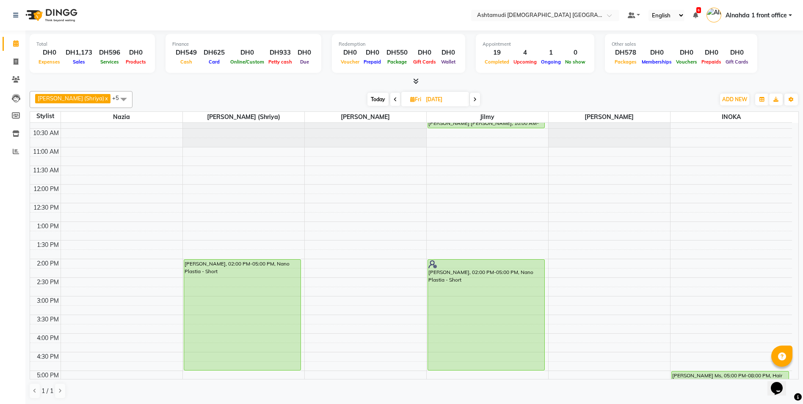
scroll to position [50, 0]
click at [390, 99] on span at bounding box center [395, 99] width 10 height 13
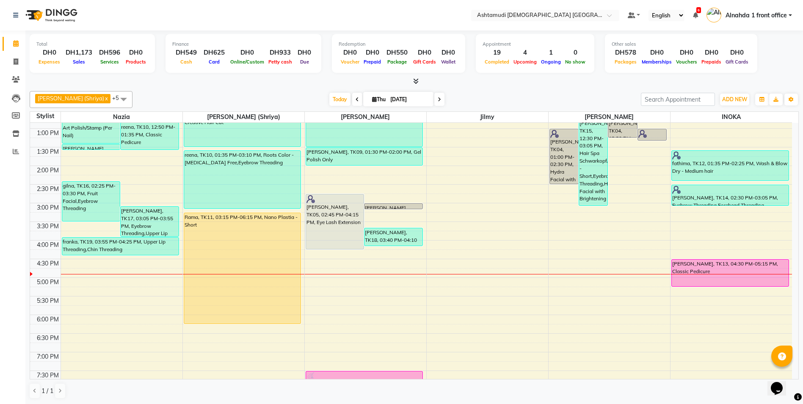
scroll to position [138, 0]
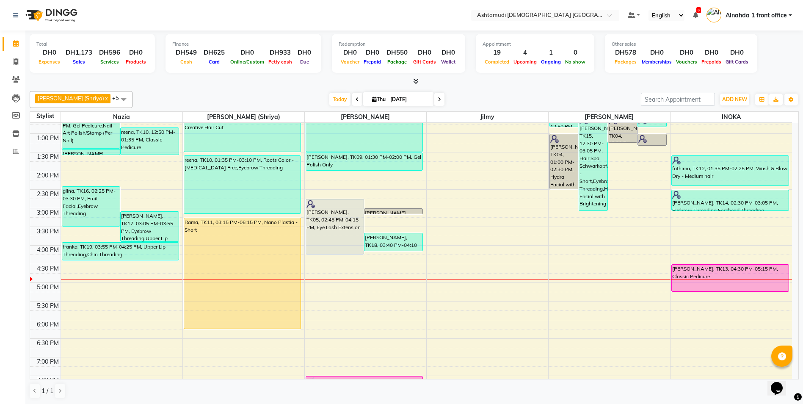
click at [438, 100] on icon at bounding box center [439, 99] width 3 height 5
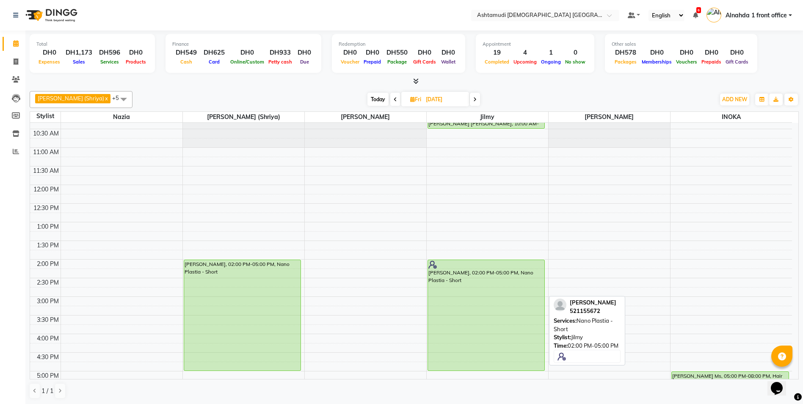
scroll to position [0, 0]
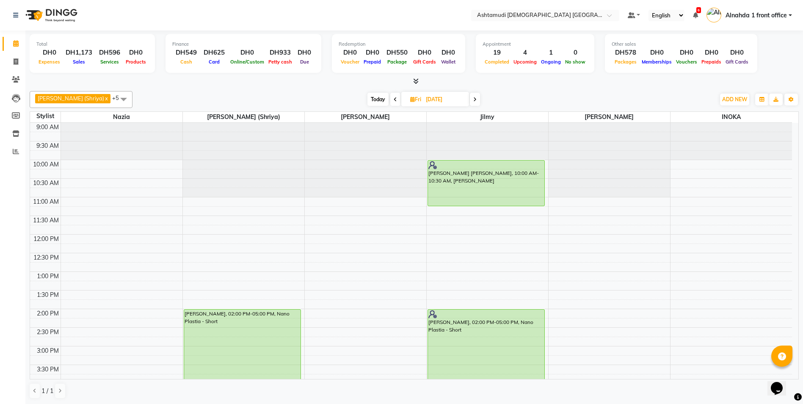
drag, startPoint x: 491, startPoint y: 176, endPoint x: 495, endPoint y: 205, distance: 29.1
click at [495, 205] on div "Steffy Ben Chacko, 10:00 AM-10:30 AM, Saree Draping Kavitha Suresh, 02:00 PM-05…" at bounding box center [487, 383] width 121 height 521
click at [371, 99] on span "Today" at bounding box center [377, 99] width 21 height 13
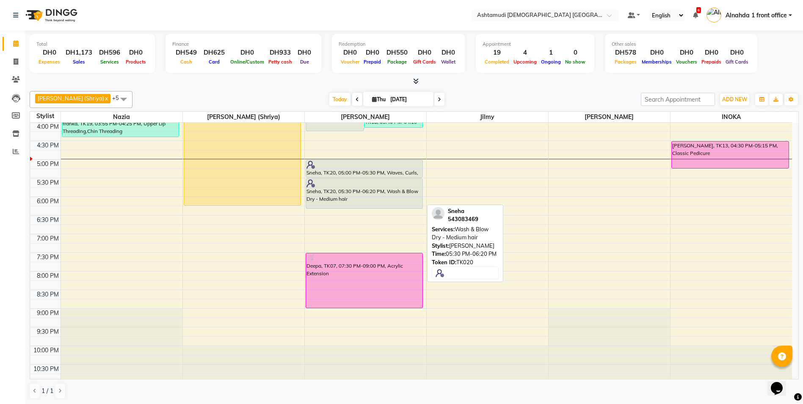
scroll to position [134, 0]
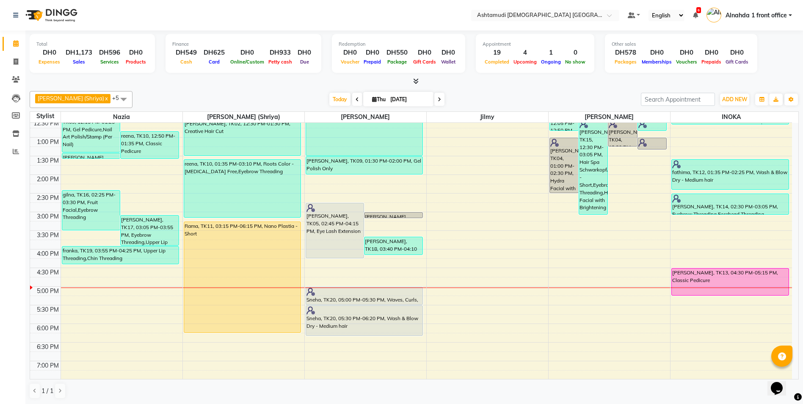
click at [434, 99] on span at bounding box center [439, 99] width 10 height 13
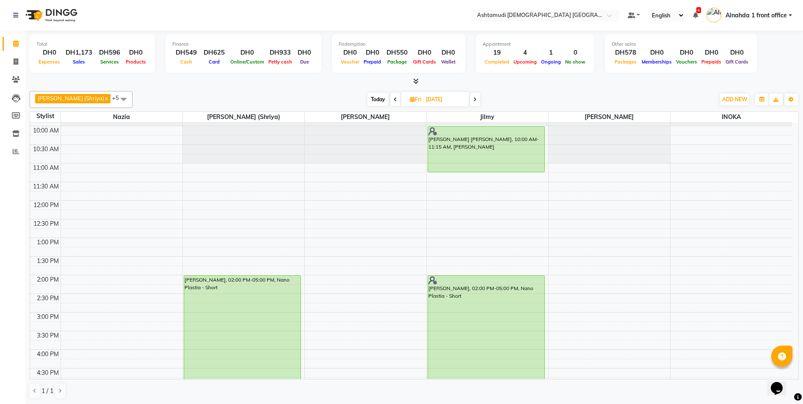
scroll to position [0, 0]
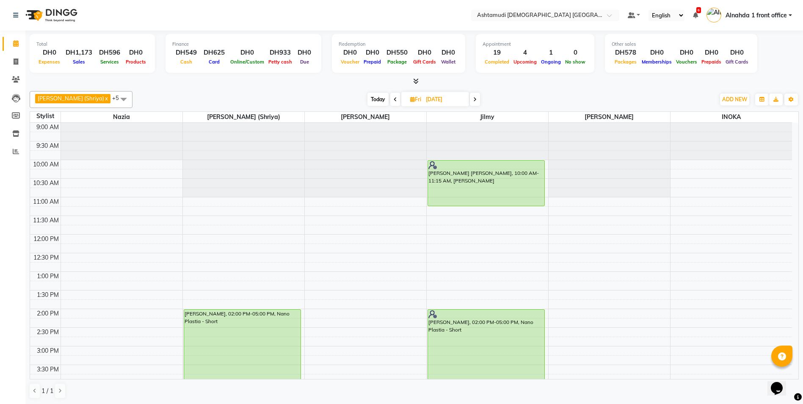
click at [371, 100] on span "Today" at bounding box center [377, 99] width 21 height 13
type input "[DATE]"
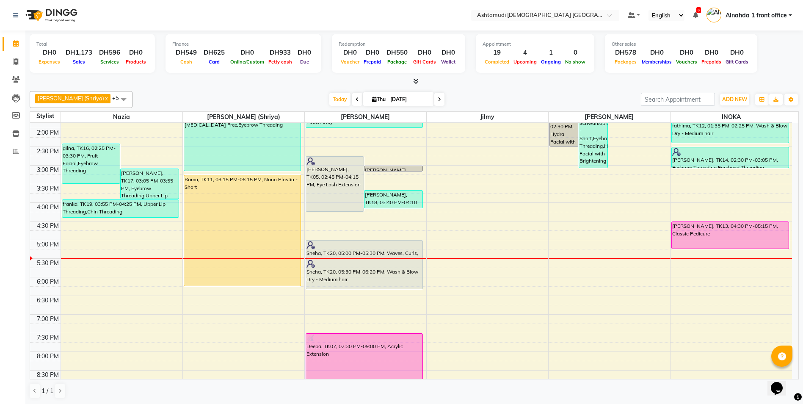
scroll to position [180, 0]
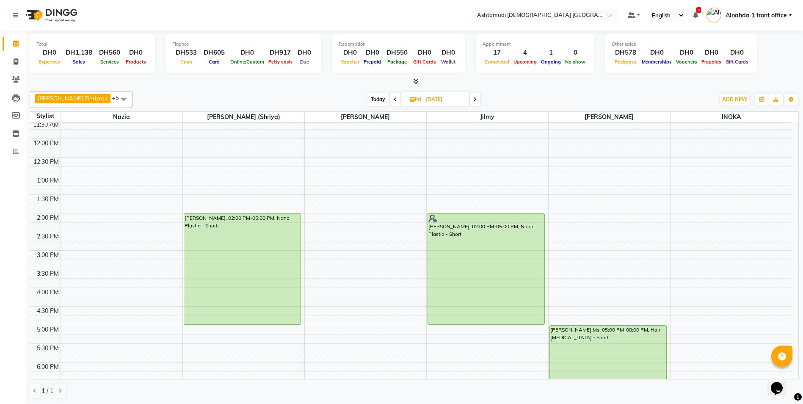
scroll to position [138, 0]
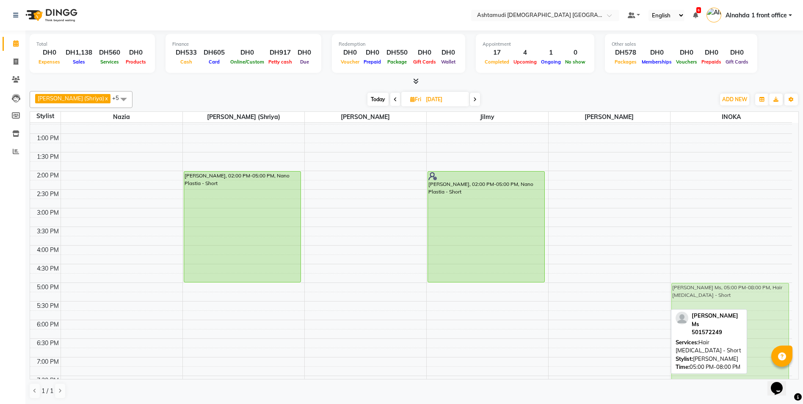
drag, startPoint x: 617, startPoint y: 323, endPoint x: 713, endPoint y: 323, distance: 96.5
click at [718, 322] on div "[PERSON_NAME] (Shriya) x INOKA x [PERSON_NAME] x [PERSON_NAME] Jilmy x +5 Selec…" at bounding box center [414, 245] width 769 height 314
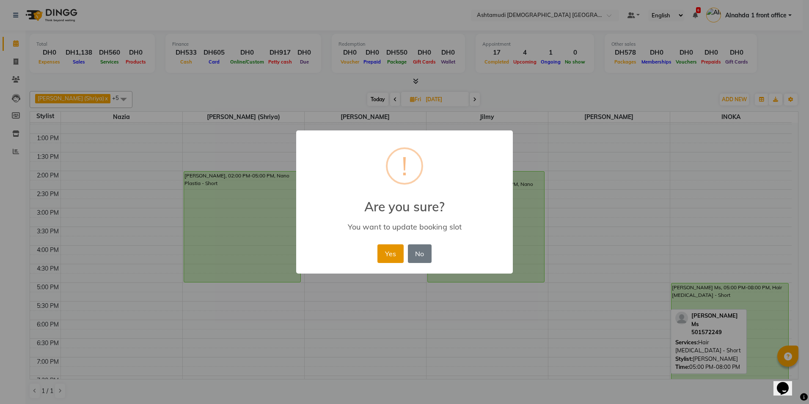
click at [397, 253] on button "Yes" at bounding box center [391, 253] width 26 height 19
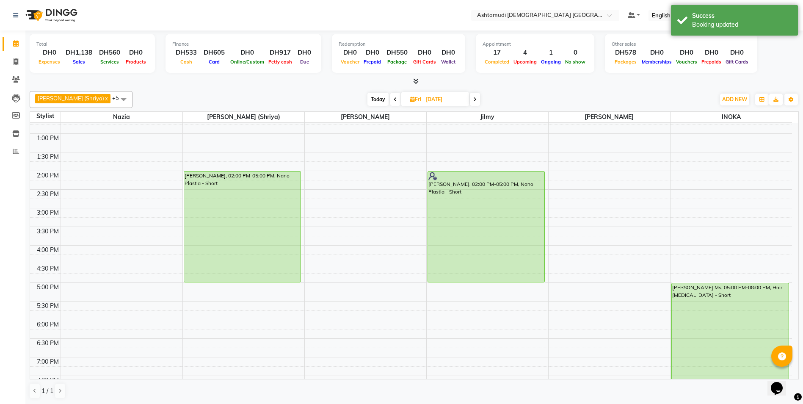
click at [473, 98] on icon at bounding box center [474, 99] width 3 height 5
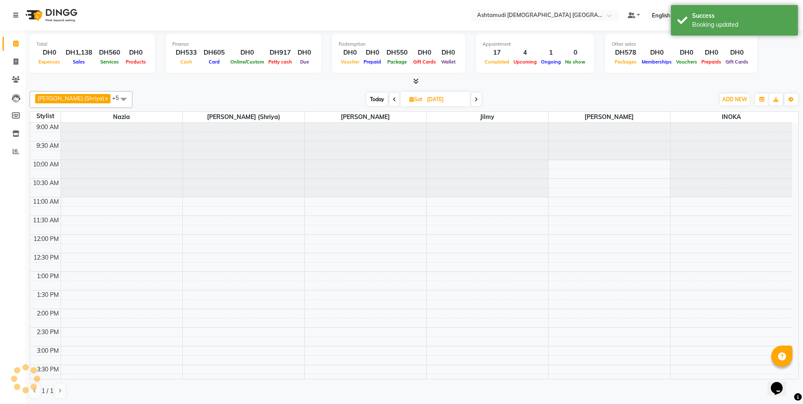
scroll to position [261, 0]
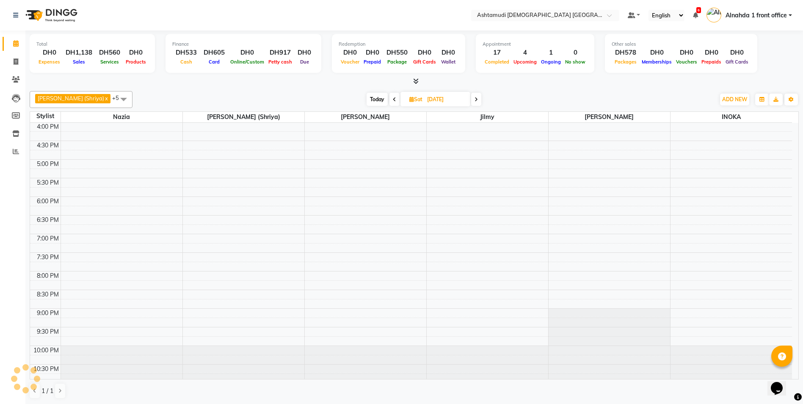
click at [393, 98] on icon at bounding box center [394, 99] width 3 height 5
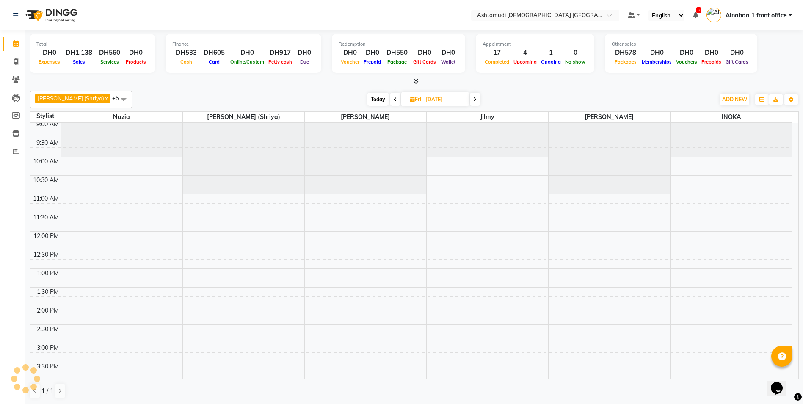
scroll to position [0, 0]
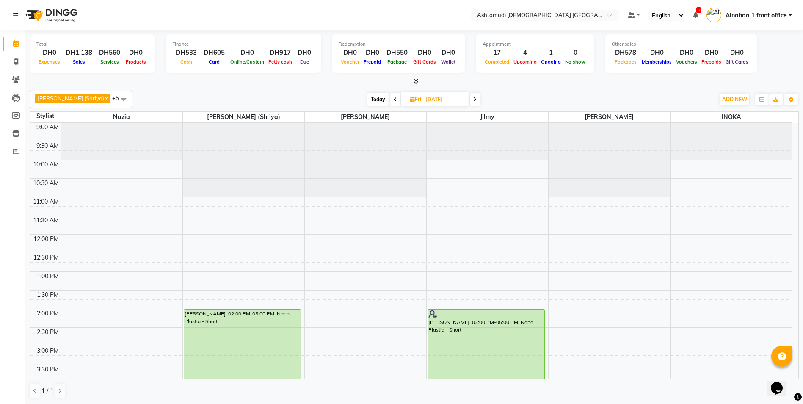
click at [394, 100] on icon at bounding box center [395, 99] width 3 height 5
type input "[DATE]"
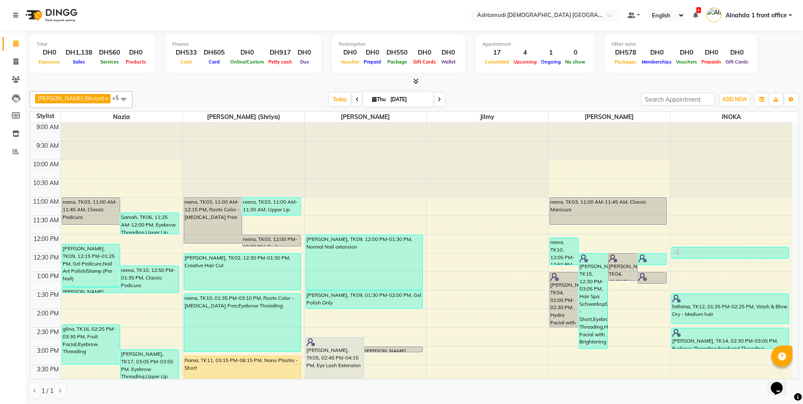
scroll to position [85, 0]
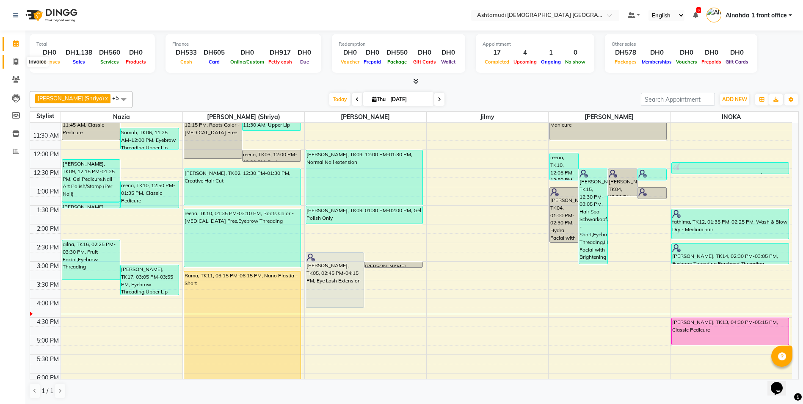
click at [16, 60] on icon at bounding box center [16, 61] width 5 height 6
select select "service"
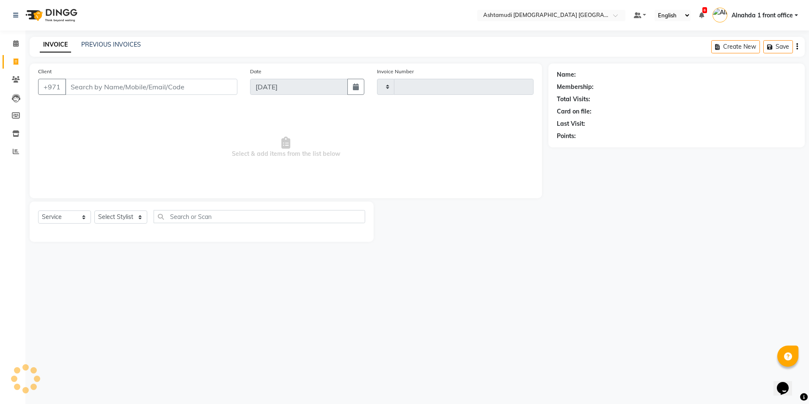
type input "2645"
select select "7242"
click at [83, 86] on input "Client" at bounding box center [151, 87] width 172 height 16
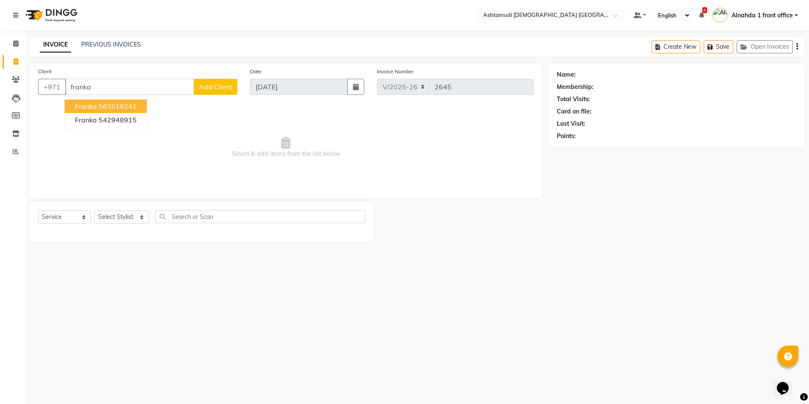
click at [97, 108] on button "franka 563519241" at bounding box center [106, 106] width 82 height 14
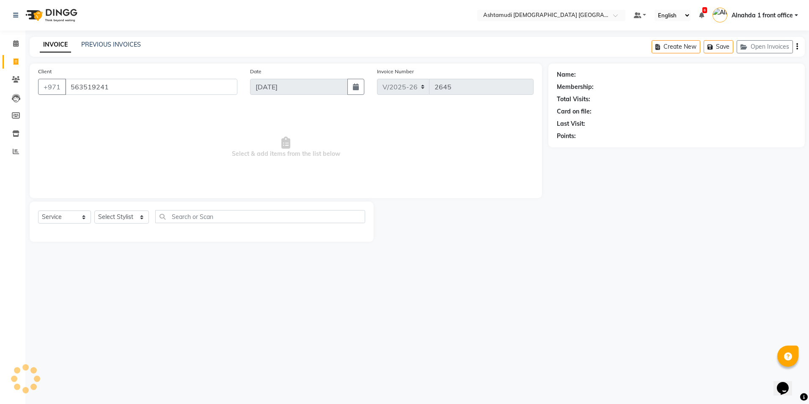
type input "563519241"
click at [141, 217] on select "Select Stylist Alnahda 1 front office [PERSON_NAME] [PERSON_NAME] Staff INOKA […" at bounding box center [121, 216] width 55 height 13
select select "61833"
click at [94, 210] on select "Select Stylist Alnahda 1 front office [PERSON_NAME] [PERSON_NAME] Staff INOKA […" at bounding box center [121, 216] width 55 height 13
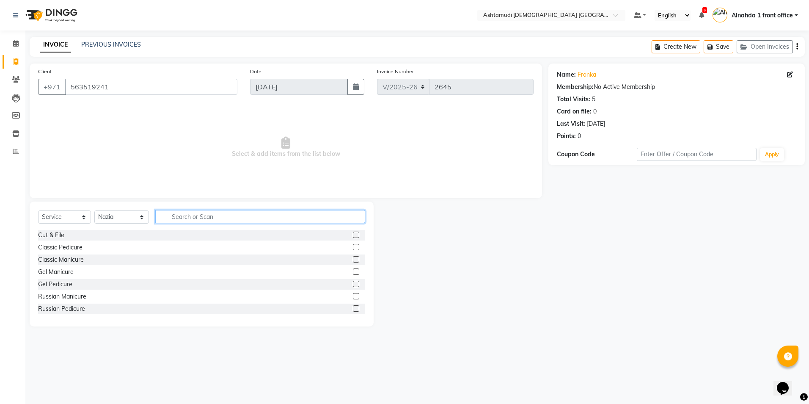
click at [175, 215] on input "text" at bounding box center [260, 216] width 210 height 13
type input "upper"
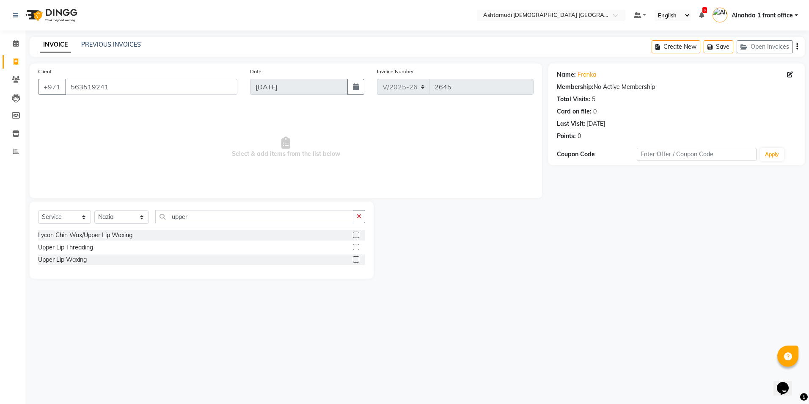
click at [355, 246] on label at bounding box center [356, 247] width 6 height 6
click at [355, 246] on input "checkbox" at bounding box center [356, 248] width 6 height 6
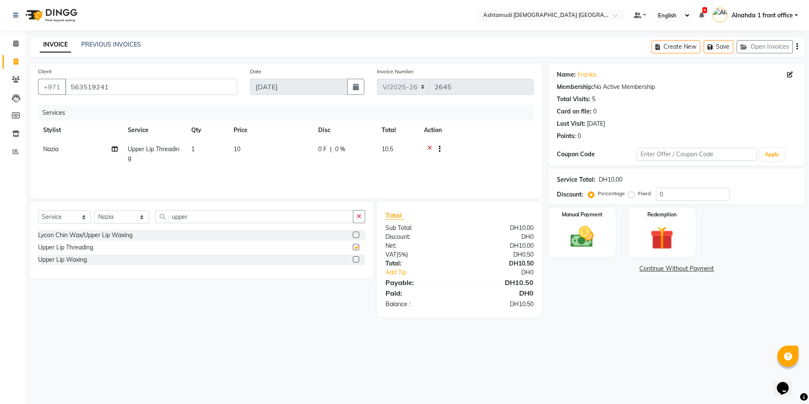
checkbox input "false"
drag, startPoint x: 194, startPoint y: 221, endPoint x: 122, endPoint y: 220, distance: 72.0
click at [122, 220] on div "Select Service Product Membership Package Voucher Prepaid Gift Card Select Styl…" at bounding box center [201, 220] width 327 height 20
type input "chin"
click at [359, 246] on label at bounding box center [356, 247] width 6 height 6
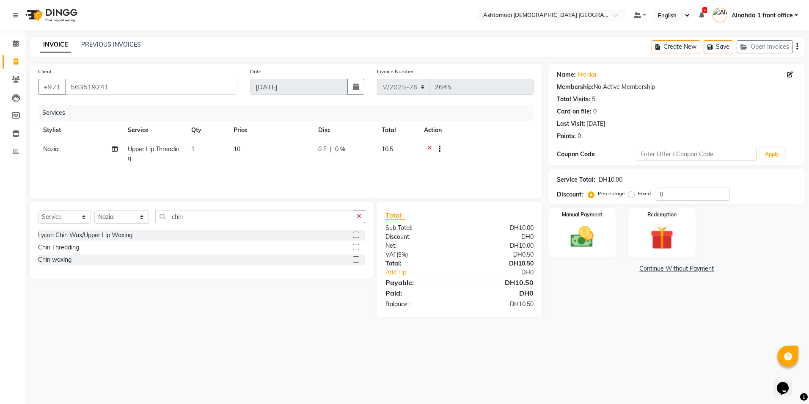
click at [359, 246] on input "checkbox" at bounding box center [356, 248] width 6 height 6
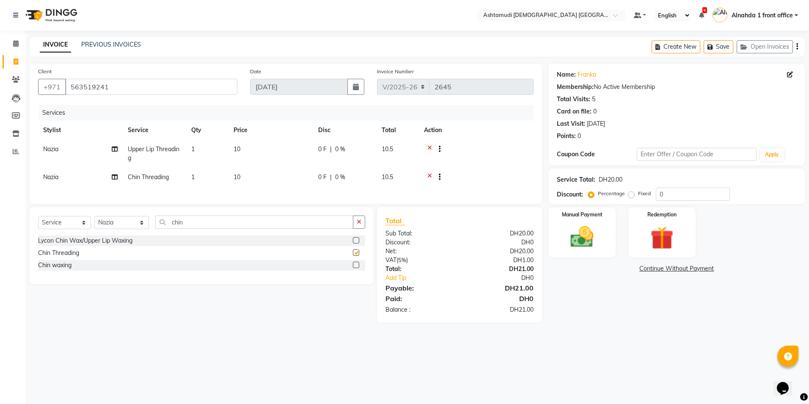
checkbox input "false"
click at [685, 193] on input "0" at bounding box center [693, 194] width 74 height 13
type input "0"
type input "25"
click at [580, 230] on img at bounding box center [582, 237] width 39 height 28
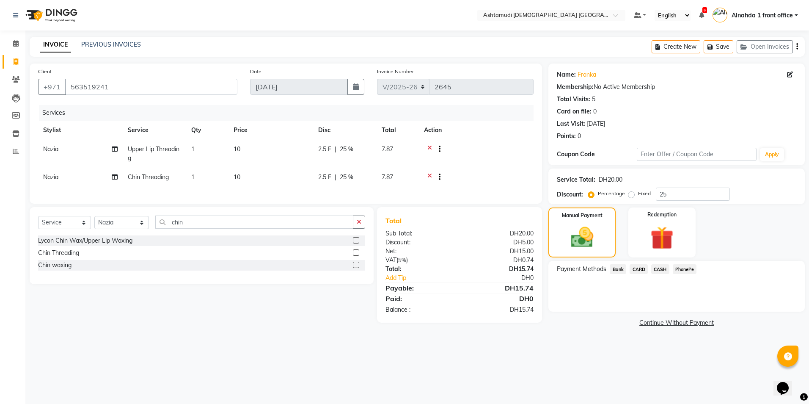
click at [661, 268] on span "CASH" at bounding box center [660, 269] width 18 height 10
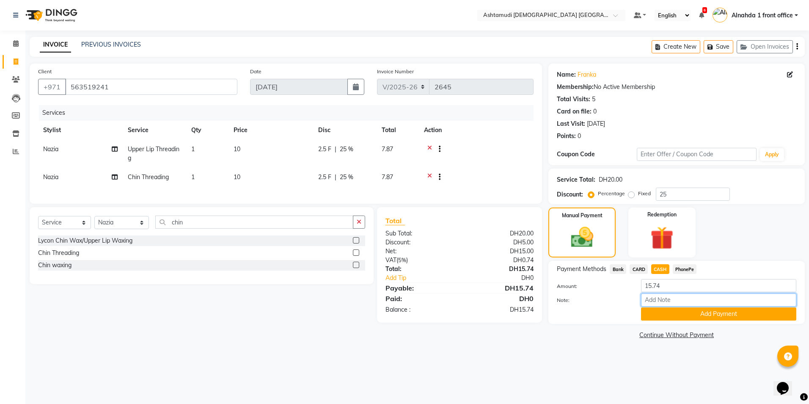
drag, startPoint x: 657, startPoint y: 301, endPoint x: 662, endPoint y: 301, distance: 4.7
click at [657, 301] on input "Note:" at bounding box center [718, 299] width 155 height 13
type input "presila"
click at [692, 315] on button "Add Payment" at bounding box center [718, 313] width 155 height 13
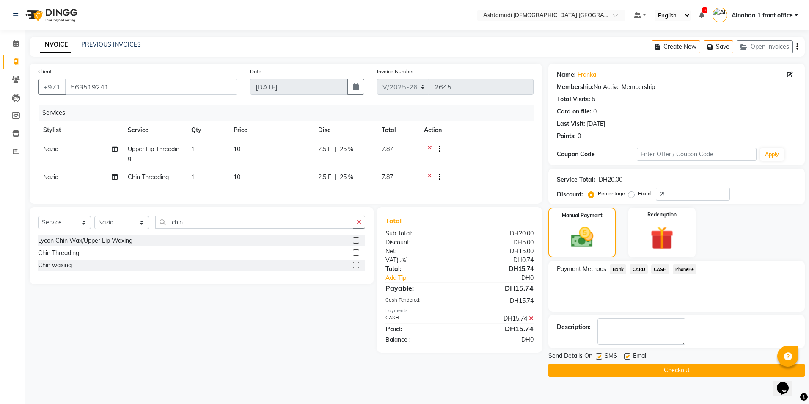
click at [653, 367] on button "Checkout" at bounding box center [677, 370] width 256 height 13
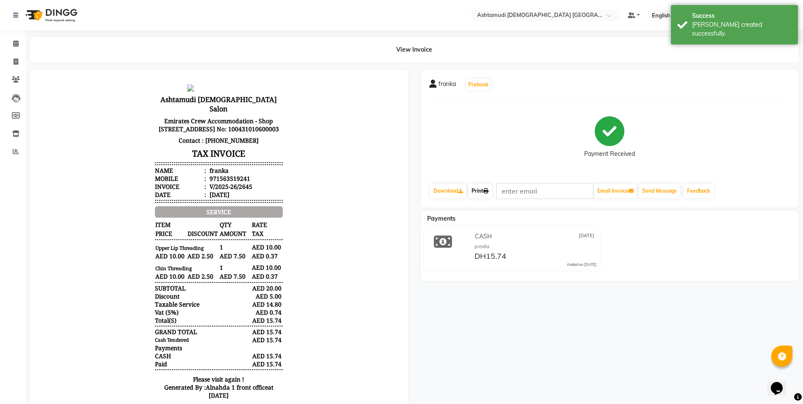
click at [476, 189] on link "Print" at bounding box center [480, 191] width 24 height 14
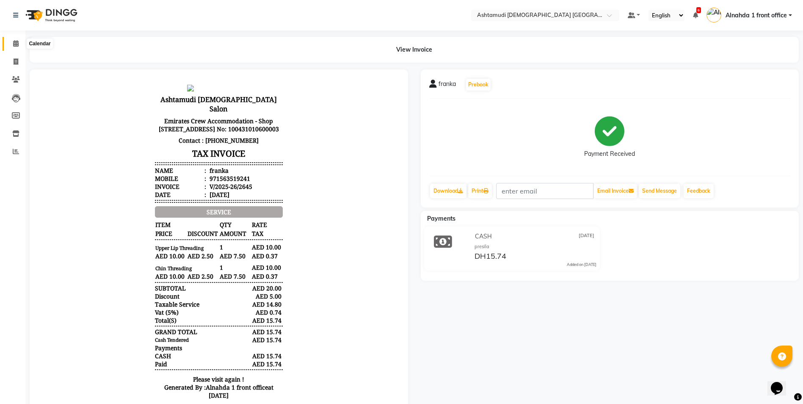
click at [13, 39] on span at bounding box center [15, 44] width 15 height 10
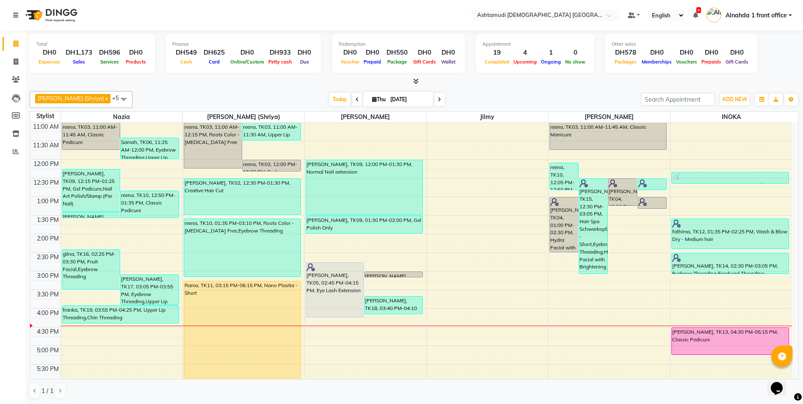
scroll to position [127, 0]
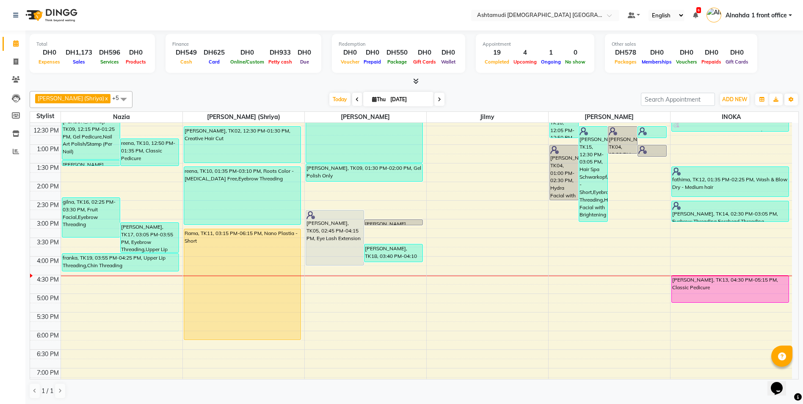
click at [438, 100] on icon at bounding box center [439, 99] width 3 height 5
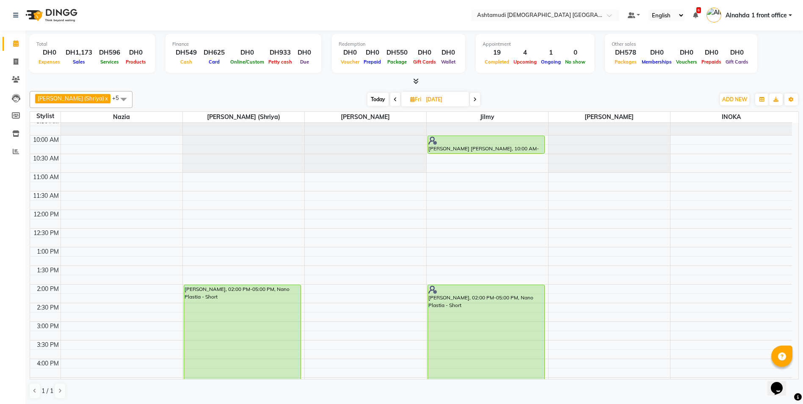
scroll to position [0, 0]
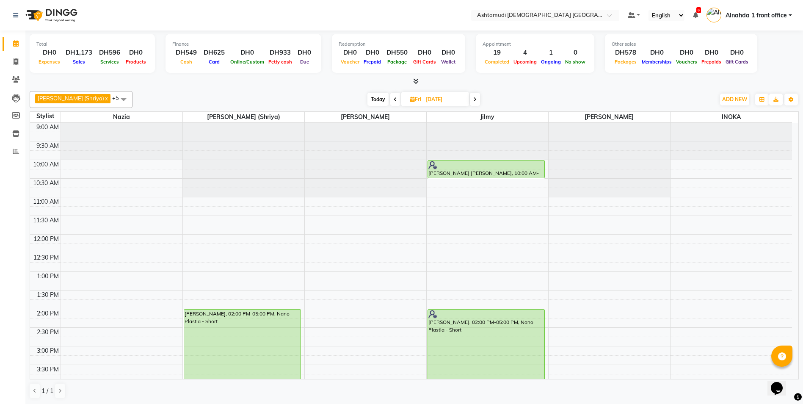
click at [370, 99] on span "Today" at bounding box center [377, 99] width 21 height 13
type input "[DATE]"
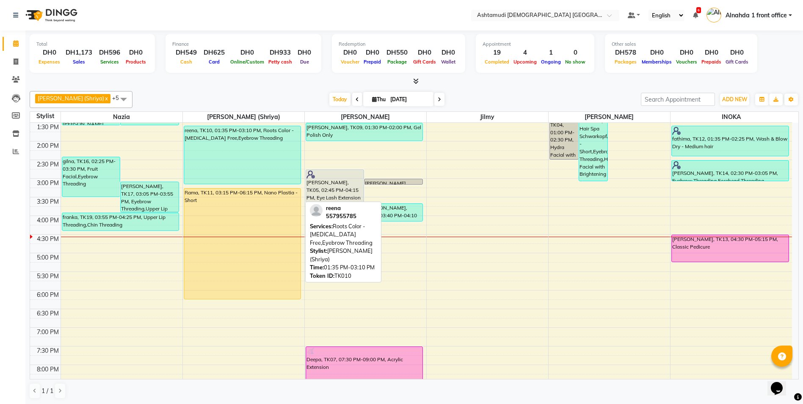
scroll to position [134, 0]
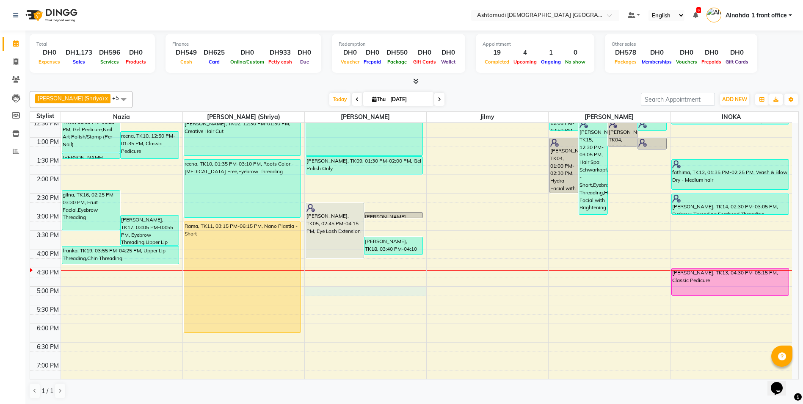
click at [345, 292] on div "9:00 AM 9:30 AM 10:00 AM 10:30 AM 11:00 AM 11:30 AM 12:00 PM 12:30 PM 1:00 PM 1…" at bounding box center [411, 249] width 762 height 521
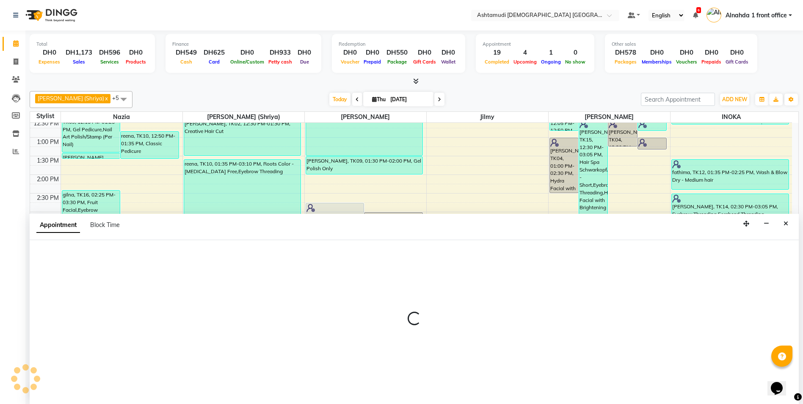
scroll to position [0, 0]
select select "86673"
select select "tentative"
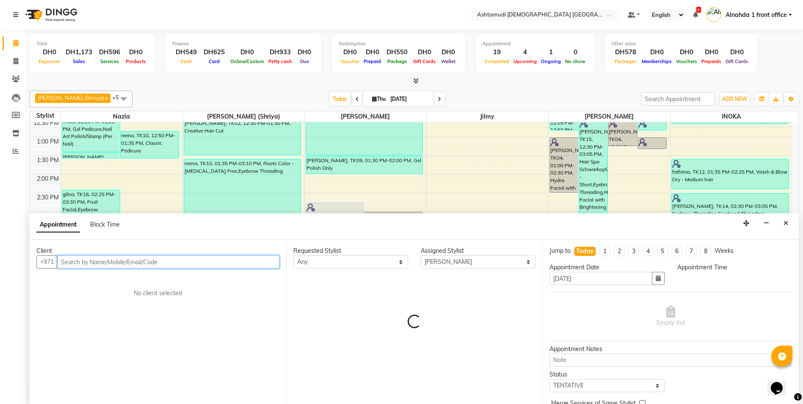
select select "1020"
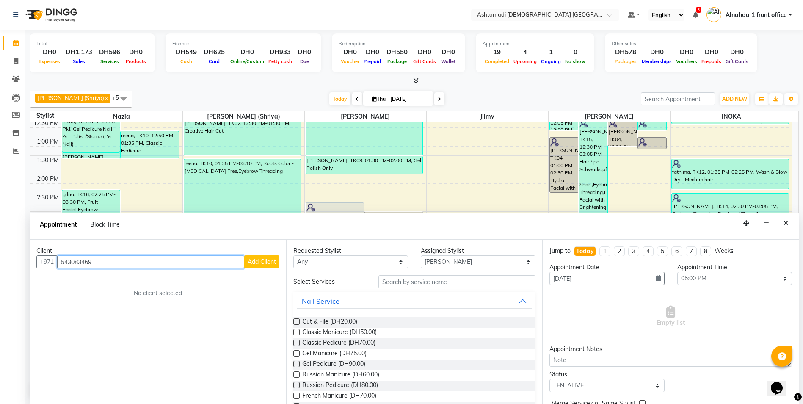
drag, startPoint x: 110, startPoint y: 262, endPoint x: 91, endPoint y: 259, distance: 18.4
click at [91, 259] on input "543083469" at bounding box center [150, 261] width 187 height 13
type input "543083469"
click at [116, 262] on input "543083469" at bounding box center [150, 261] width 187 height 13
drag, startPoint x: 101, startPoint y: 261, endPoint x: 579, endPoint y: 181, distance: 484.4
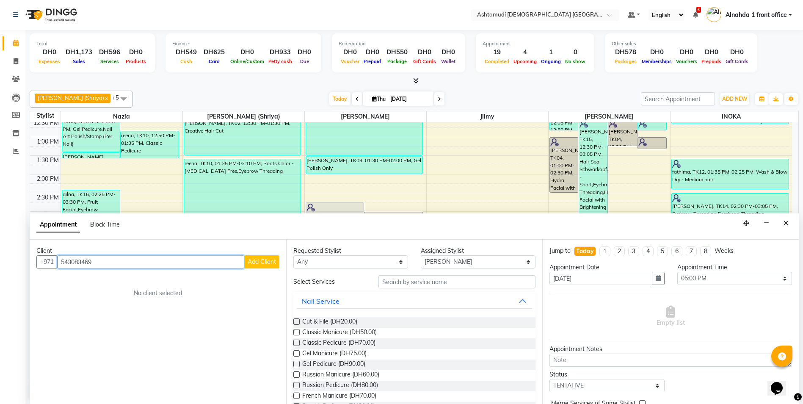
click at [50, 258] on div "[PHONE_NUMBER] Add Client" at bounding box center [157, 261] width 243 height 13
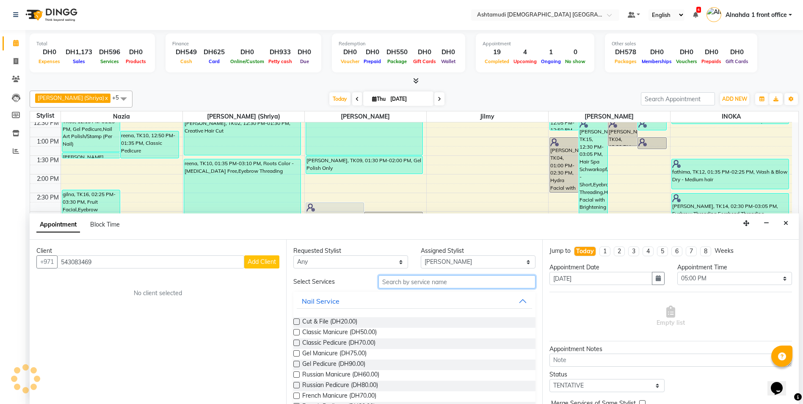
click at [396, 281] on input "text" at bounding box center [456, 281] width 157 height 13
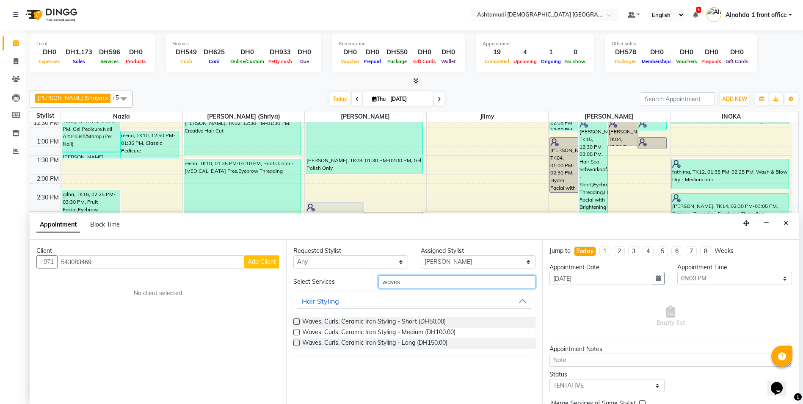
type input "waves"
click at [297, 331] on label at bounding box center [296, 332] width 6 height 6
click at [297, 331] on input "checkbox" at bounding box center [296, 333] width 6 height 6
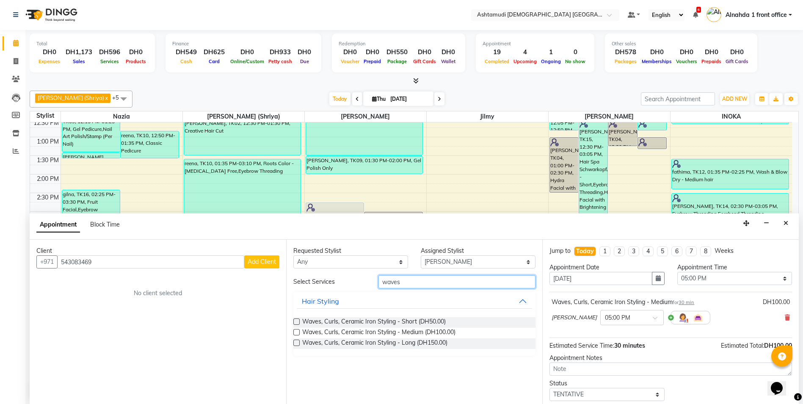
checkbox input "false"
drag, startPoint x: 404, startPoint y: 278, endPoint x: 353, endPoint y: 295, distance: 53.8
click at [353, 295] on div "Select Services waves Hair Styling Waves, Curls, Ceramic Iron Styling - Short (…" at bounding box center [414, 315] width 243 height 80
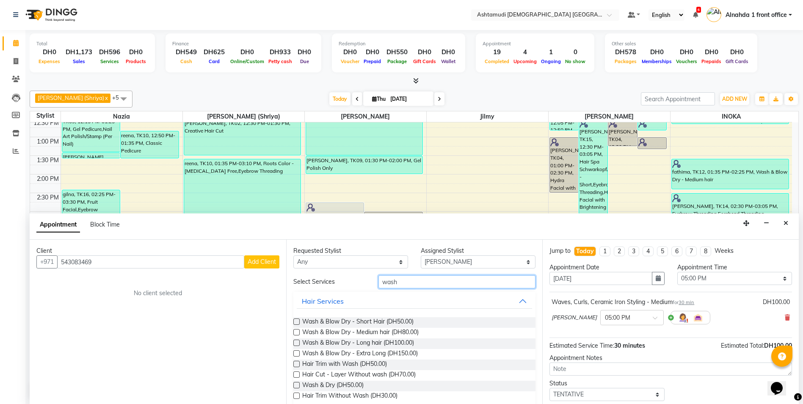
type input "wash"
click at [296, 330] on label at bounding box center [296, 332] width 6 height 6
click at [296, 330] on input "checkbox" at bounding box center [296, 333] width 6 height 6
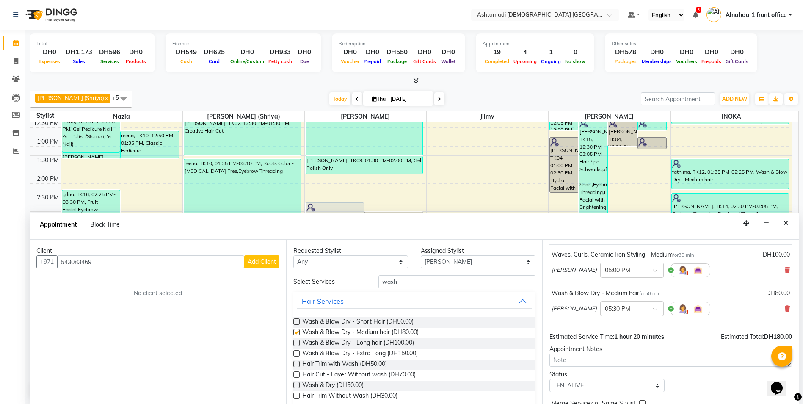
checkbox input "false"
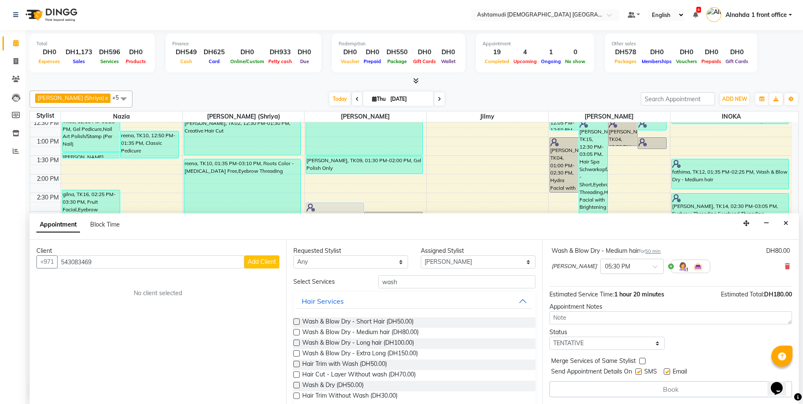
click at [267, 260] on span "Add Client" at bounding box center [262, 262] width 28 height 8
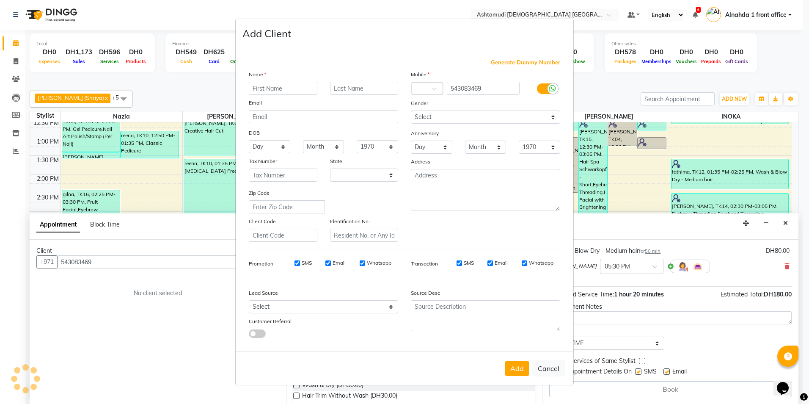
select select "3798"
click at [291, 304] on select "Select Walk-in Referral Internet Friend Word of Mouth Advertisement Facebook Ju…" at bounding box center [323, 306] width 149 height 13
select select "49769"
click at [249, 300] on select "Select Walk-in Referral Internet Friend Word of Mouth Advertisement Facebook Ju…" at bounding box center [323, 306] width 149 height 13
click at [446, 116] on select "Select [DEMOGRAPHIC_DATA] [DEMOGRAPHIC_DATA] Other Prefer Not To Say" at bounding box center [485, 116] width 149 height 13
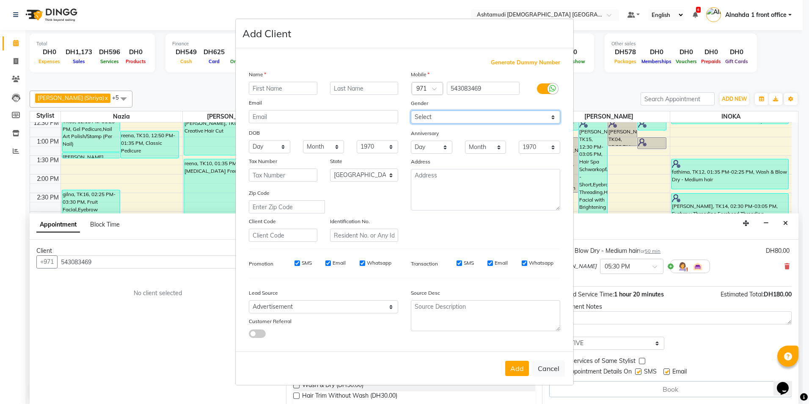
select select "[DEMOGRAPHIC_DATA]"
click at [411, 110] on select "Select [DEMOGRAPHIC_DATA] [DEMOGRAPHIC_DATA] Other Prefer Not To Say" at bounding box center [485, 116] width 149 height 13
click at [270, 88] on input "text" at bounding box center [283, 88] width 69 height 13
click at [552, 370] on button "Cancel" at bounding box center [548, 368] width 33 height 16
select select
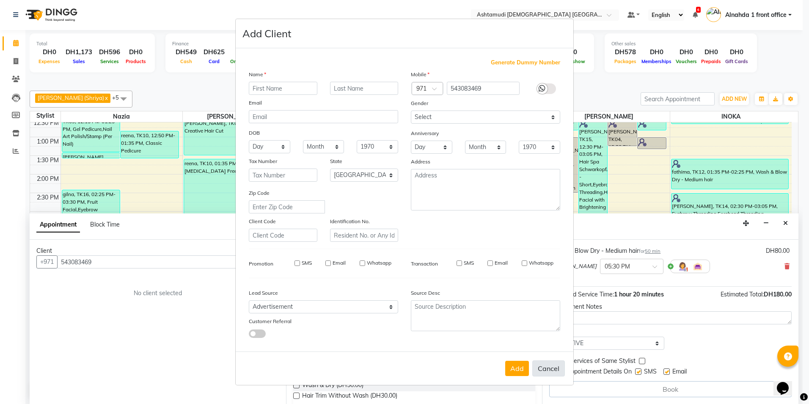
select select
select select "null"
select select
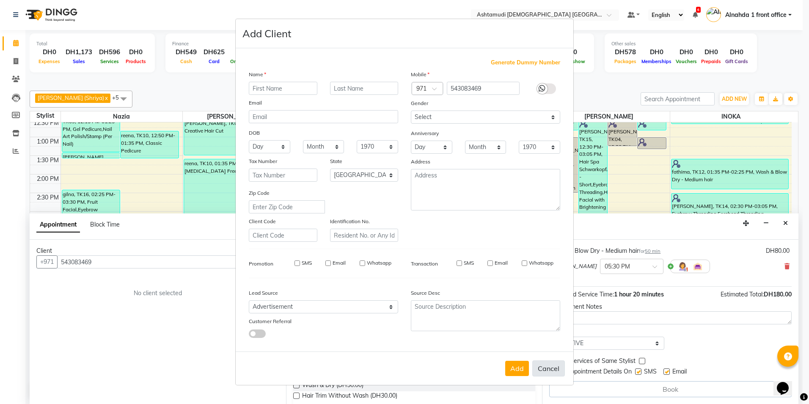
select select
checkbox input "false"
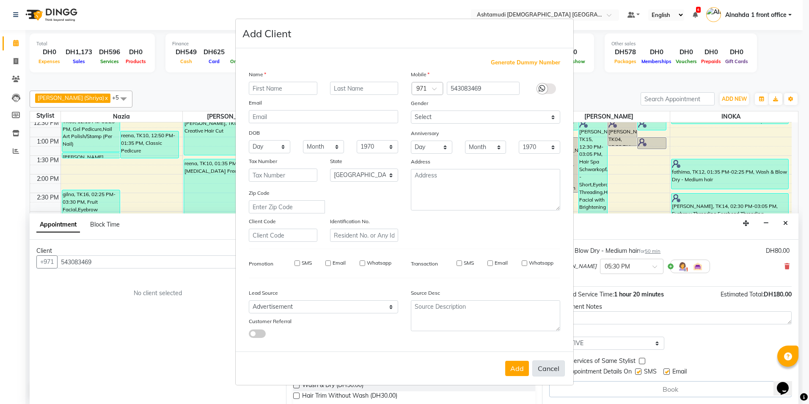
checkbox input "false"
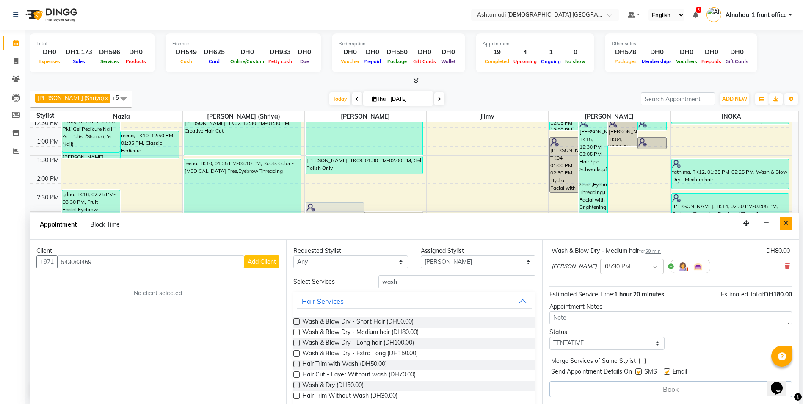
click at [787, 225] on icon "Close" at bounding box center [785, 223] width 5 height 6
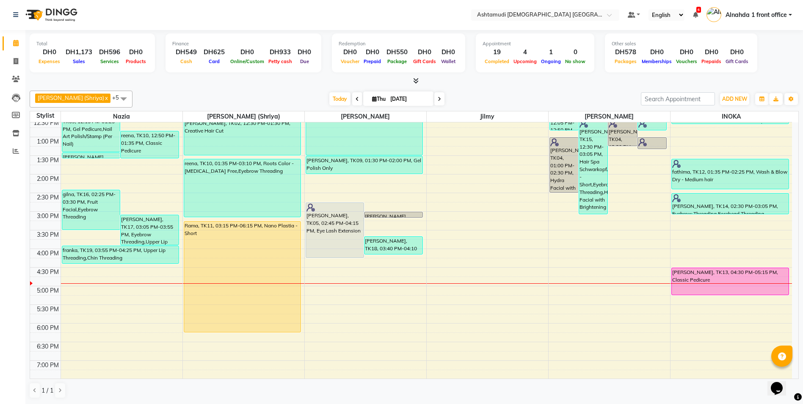
click at [436, 98] on span at bounding box center [439, 98] width 10 height 13
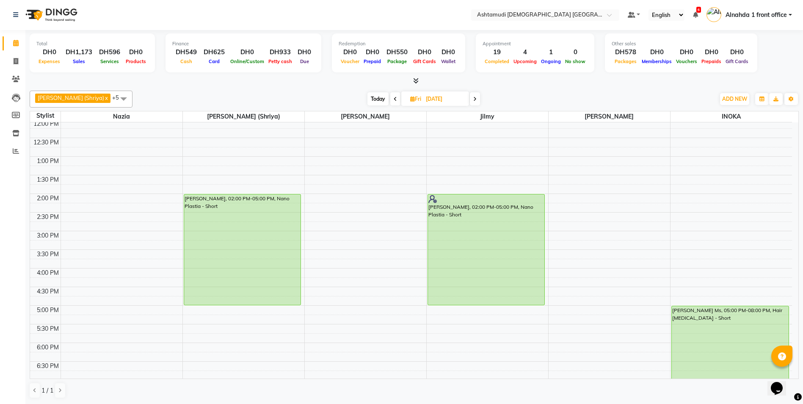
scroll to position [7, 0]
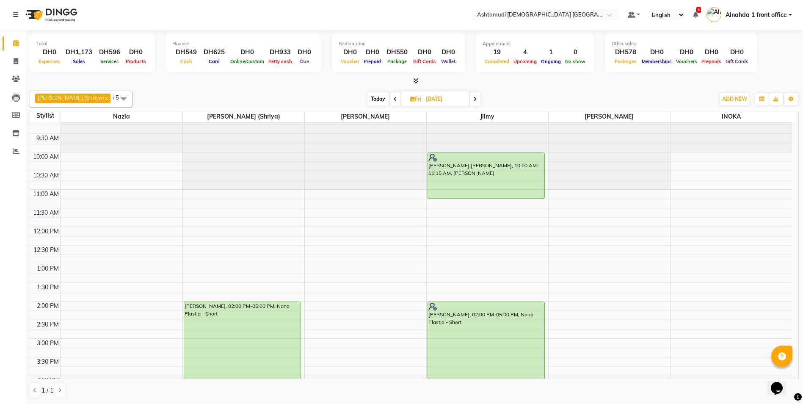
click at [368, 96] on span "Today" at bounding box center [377, 98] width 21 height 13
type input "[DATE]"
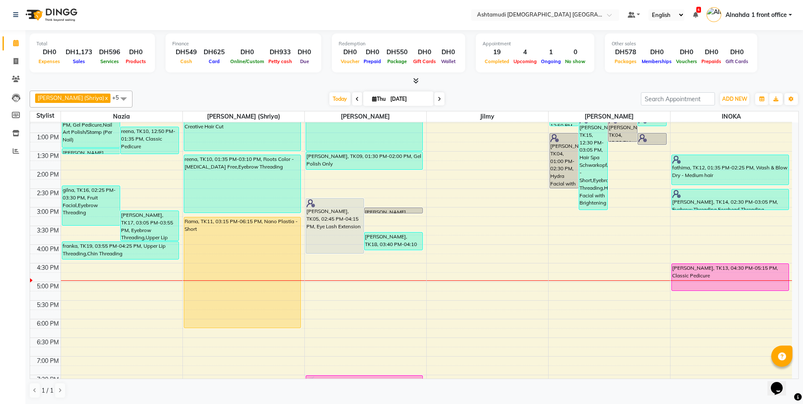
scroll to position [134, 0]
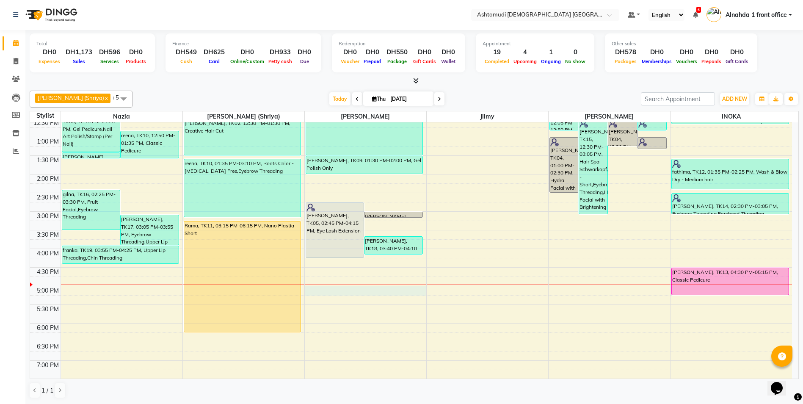
click at [335, 286] on div "9:00 AM 9:30 AM 10:00 AM 10:30 AM 11:00 AM 11:30 AM 12:00 PM 12:30 PM 1:00 PM 1…" at bounding box center [411, 248] width 762 height 521
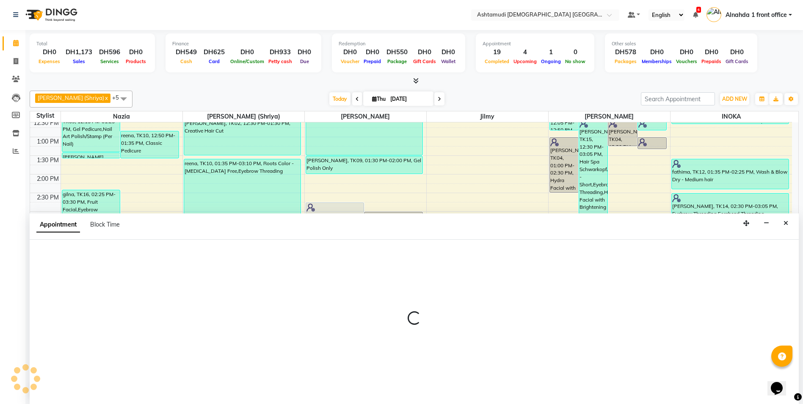
select select "86673"
select select "tentative"
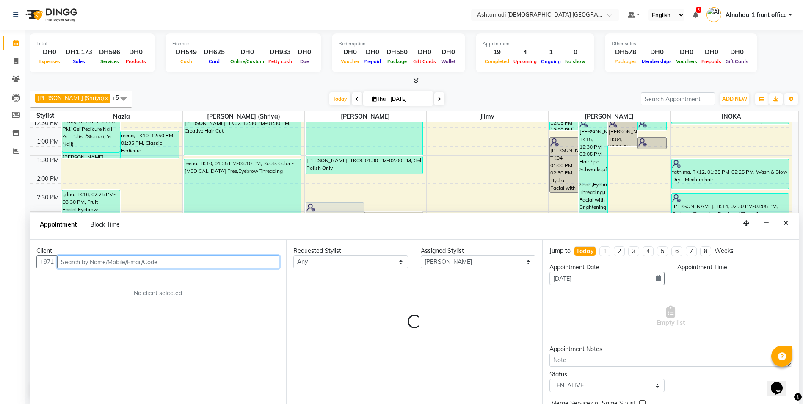
select select "1020"
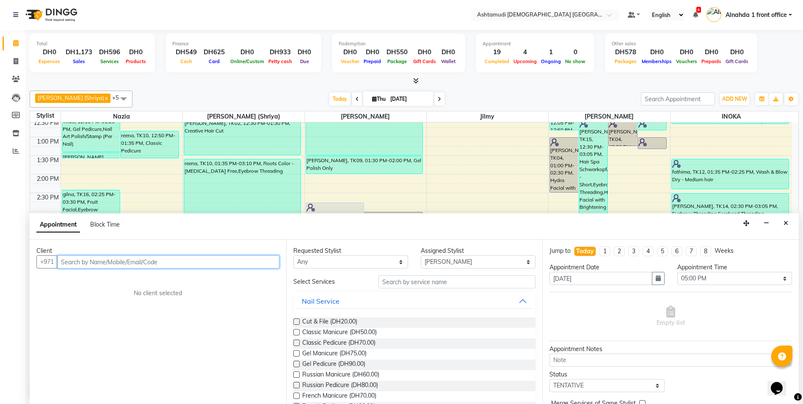
click at [80, 257] on input "text" at bounding box center [168, 261] width 222 height 13
paste input "54 308 3469"
type input "543083469"
click at [262, 263] on span "Add Client" at bounding box center [262, 262] width 28 height 8
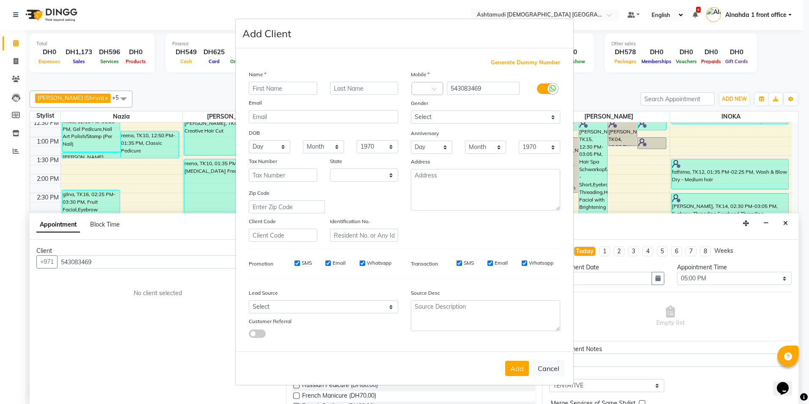
select select "3798"
type input "Sneha"
click at [455, 113] on select "Select [DEMOGRAPHIC_DATA] [DEMOGRAPHIC_DATA] Other Prefer Not To Say" at bounding box center [485, 116] width 149 height 13
select select "[DEMOGRAPHIC_DATA]"
click at [411, 110] on select "Select [DEMOGRAPHIC_DATA] [DEMOGRAPHIC_DATA] Other Prefer Not To Say" at bounding box center [485, 116] width 149 height 13
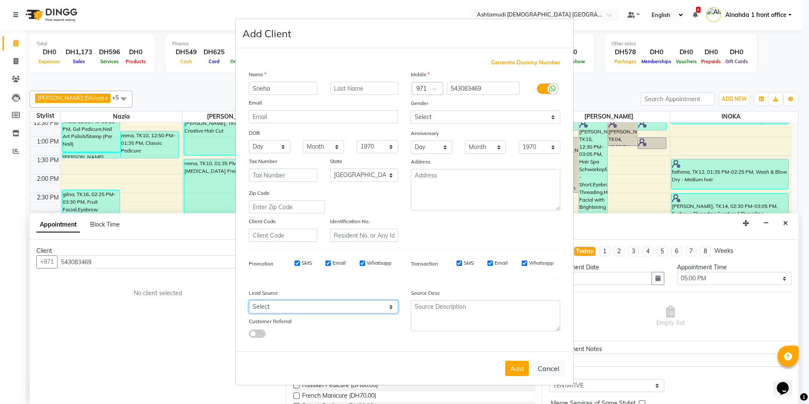
click at [299, 307] on select "Select Walk-in Referral Internet Friend Word of Mouth Advertisement Facebook Ju…" at bounding box center [323, 306] width 149 height 13
select select "49769"
click at [249, 300] on select "Select Walk-in Referral Internet Friend Word of Mouth Advertisement Facebook Ju…" at bounding box center [323, 306] width 149 height 13
click at [523, 365] on button "Add" at bounding box center [517, 368] width 24 height 15
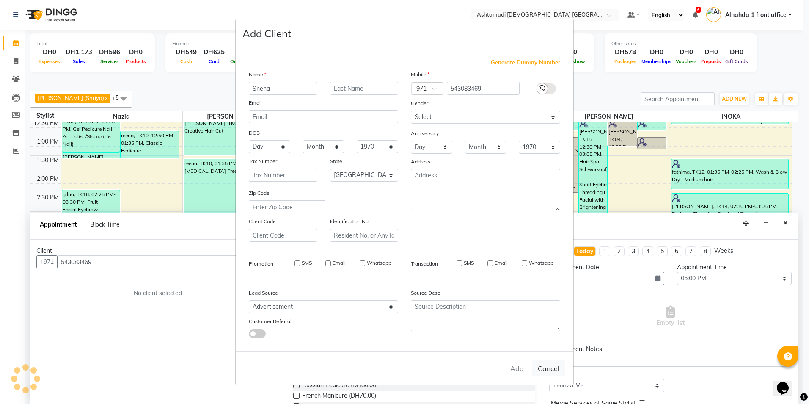
select select
select select "null"
select select
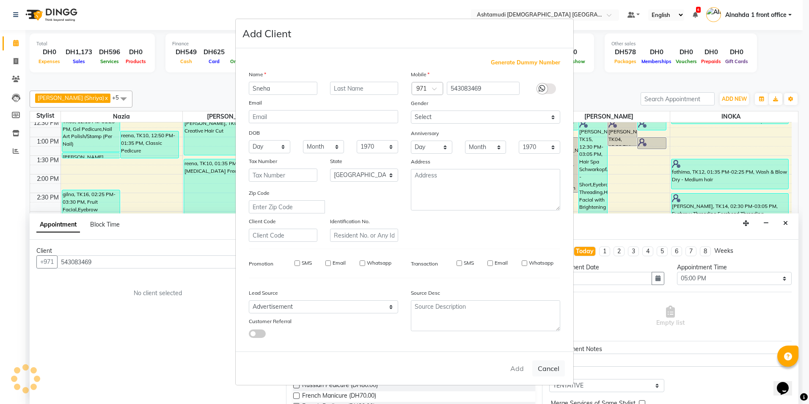
select select
checkbox input "false"
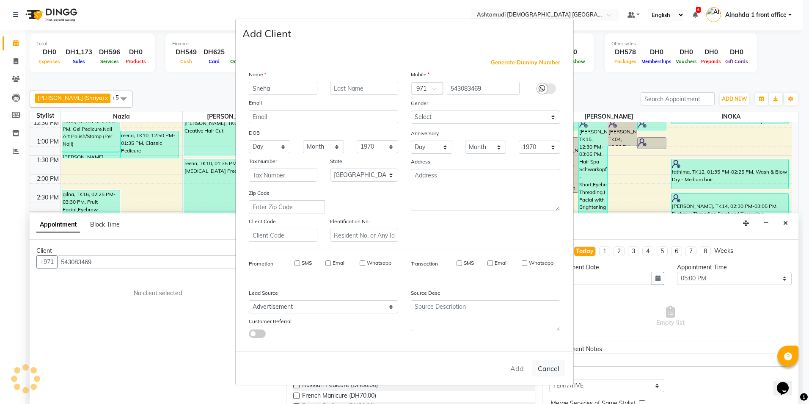
checkbox input "false"
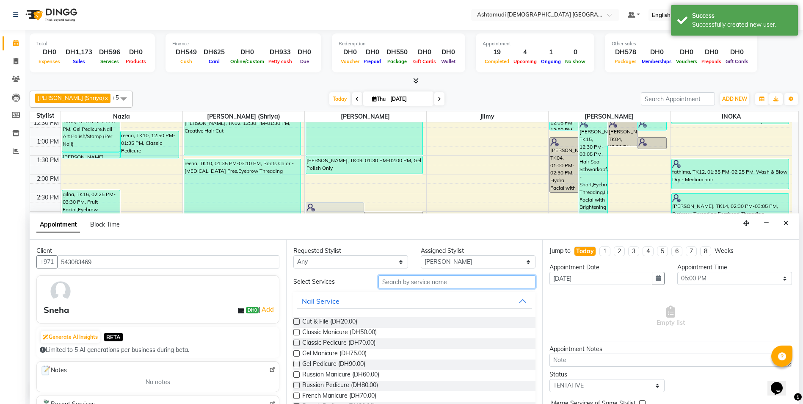
click at [419, 281] on input "text" at bounding box center [456, 281] width 157 height 13
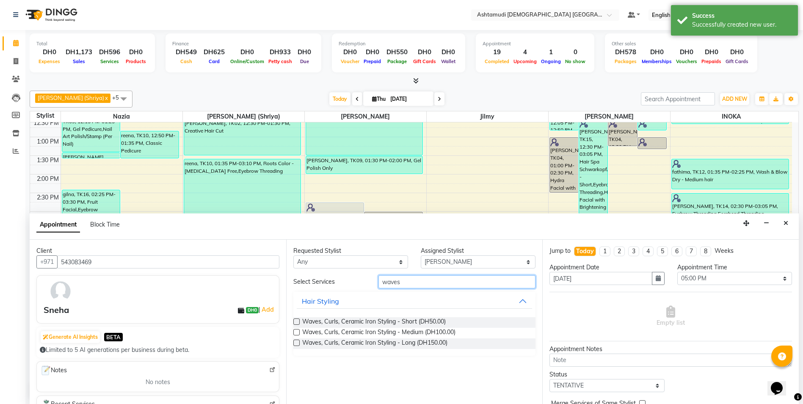
type input "waves"
click at [295, 333] on label at bounding box center [296, 332] width 6 height 6
click at [295, 333] on input "checkbox" at bounding box center [296, 333] width 6 height 6
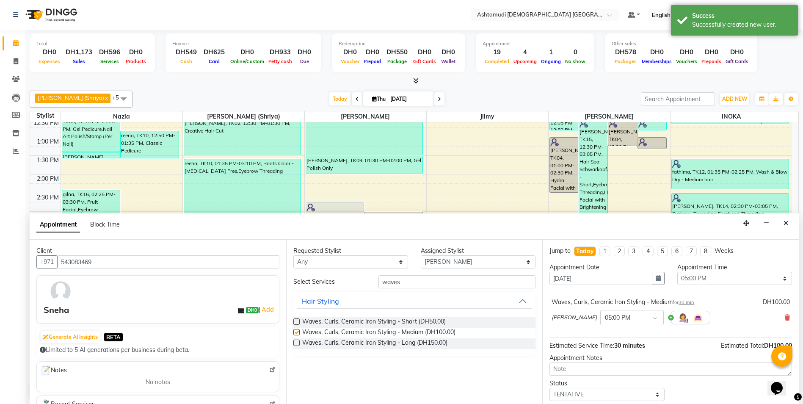
checkbox input "false"
drag, startPoint x: 398, startPoint y: 283, endPoint x: 256, endPoint y: 287, distance: 142.3
click at [256, 287] on div "Client [PHONE_NUMBER] Sneha DH0 | Add Generate AI Insights BETA Limited to 5 AI…" at bounding box center [414, 322] width 769 height 164
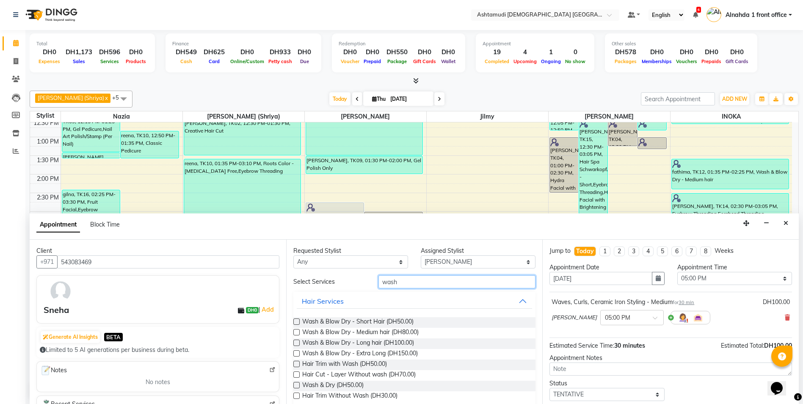
type input "wash"
click at [296, 332] on label at bounding box center [296, 332] width 6 height 6
click at [296, 332] on input "checkbox" at bounding box center [296, 333] width 6 height 6
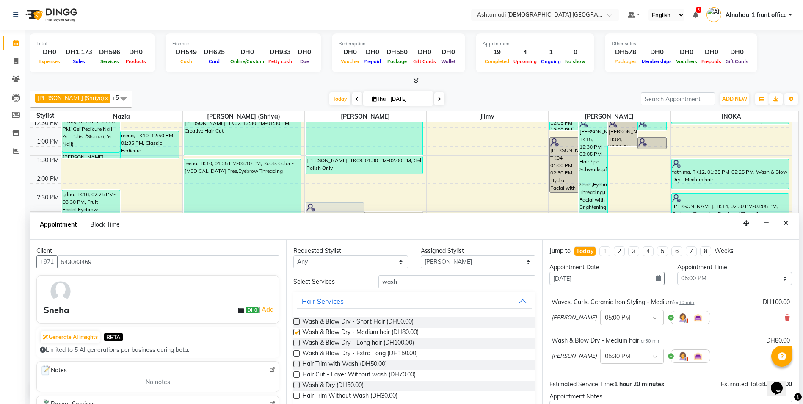
checkbox input "false"
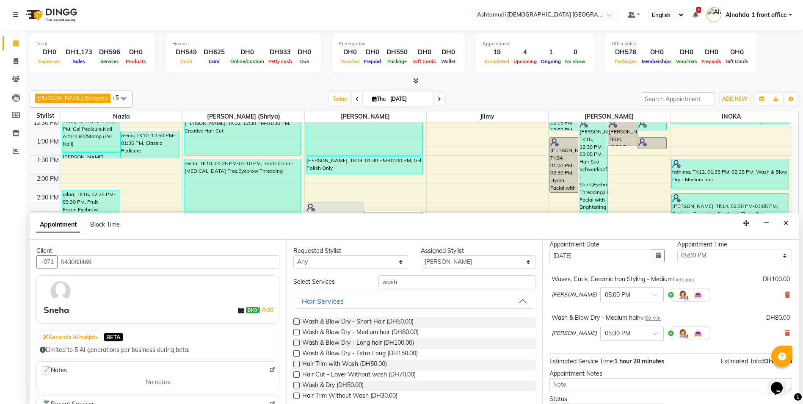
scroll to position [89, 0]
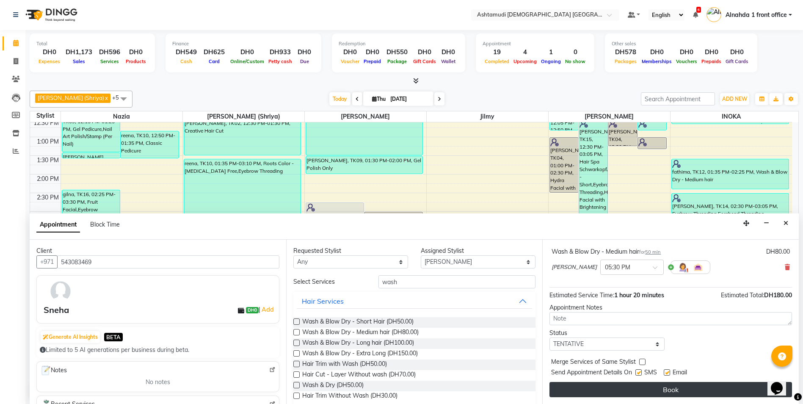
click at [690, 392] on button "Book" at bounding box center [670, 389] width 243 height 15
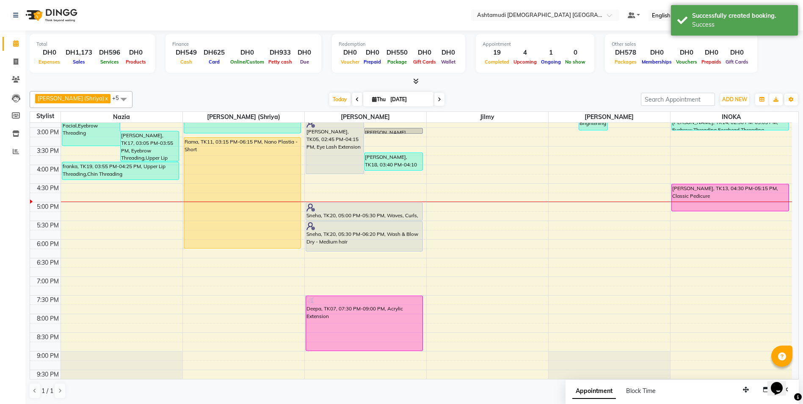
scroll to position [219, 0]
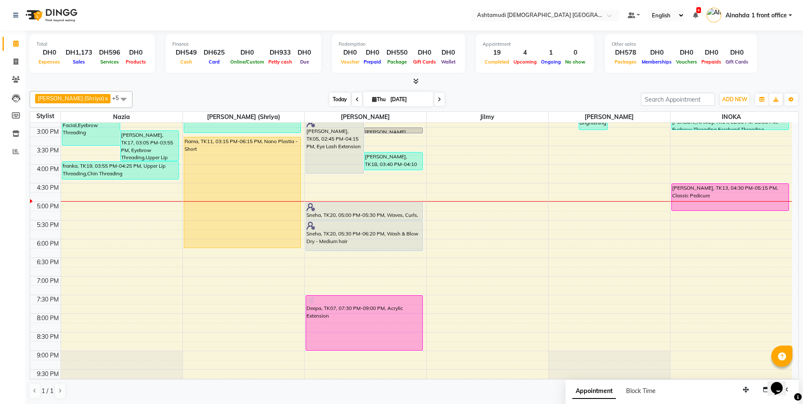
click at [329, 98] on span "Today" at bounding box center [339, 99] width 21 height 13
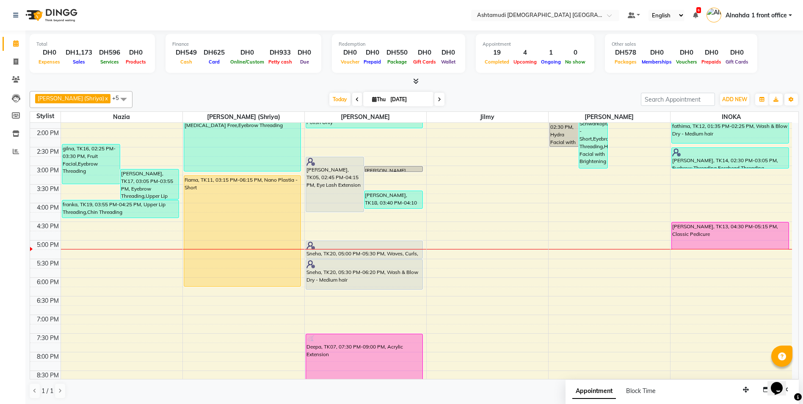
scroll to position [50, 0]
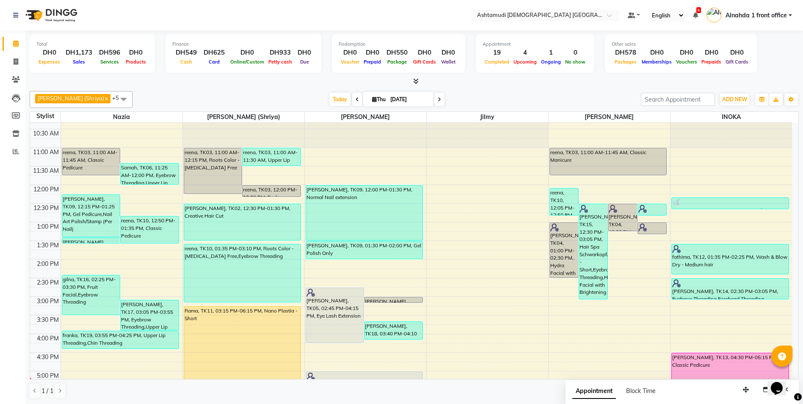
click at [438, 100] on icon at bounding box center [439, 99] width 3 height 5
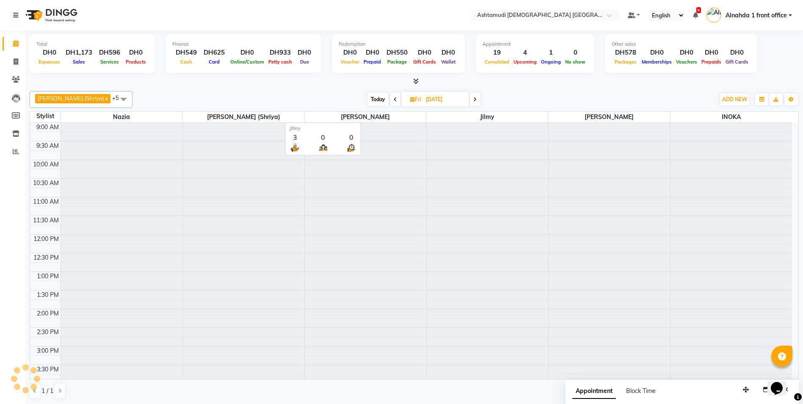
scroll to position [265, 0]
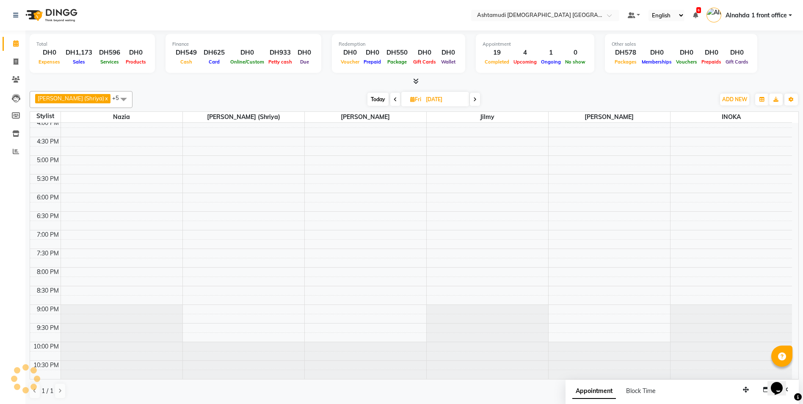
click at [473, 97] on icon at bounding box center [474, 99] width 3 height 5
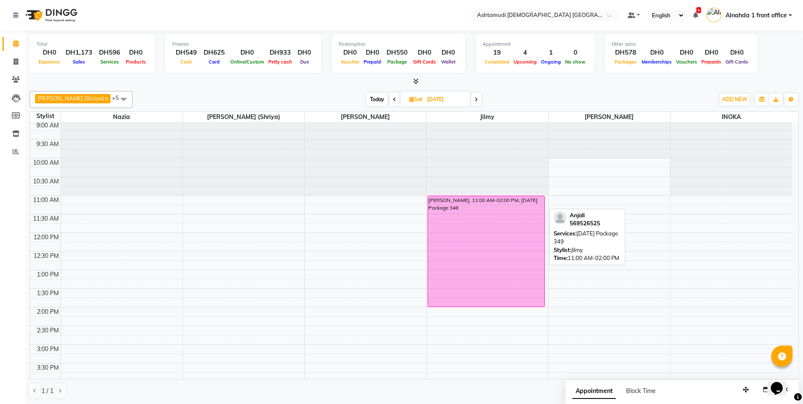
scroll to position [0, 0]
click at [391, 99] on span at bounding box center [394, 99] width 10 height 13
type input "[DATE]"
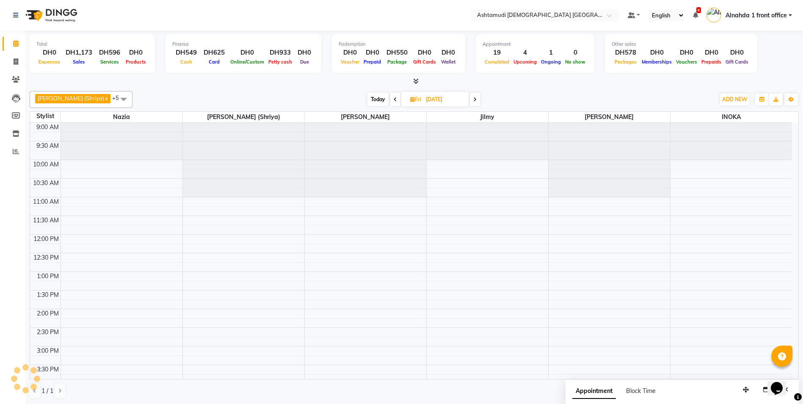
scroll to position [265, 0]
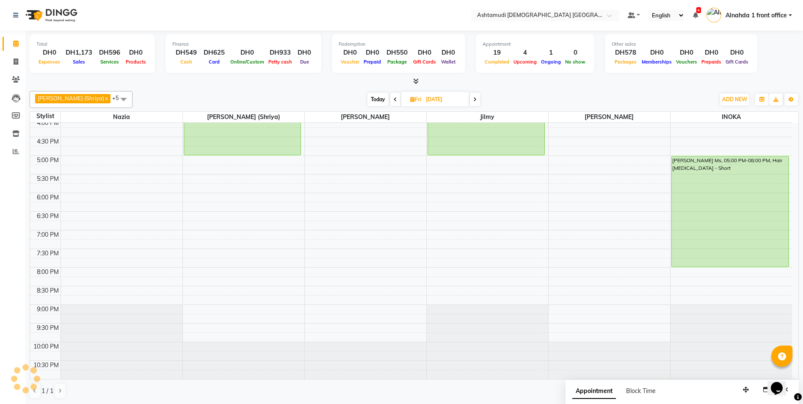
click at [410, 98] on icon at bounding box center [412, 100] width 5 height 6
select select "9"
select select "2025"
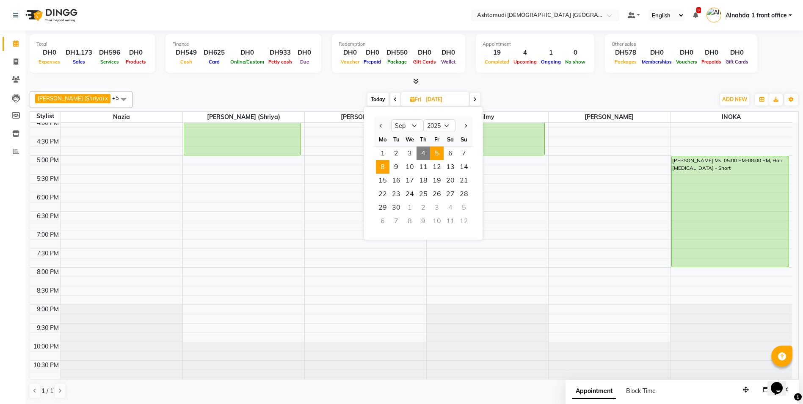
click at [383, 167] on span "8" at bounding box center [383, 167] width 14 height 14
type input "[DATE]"
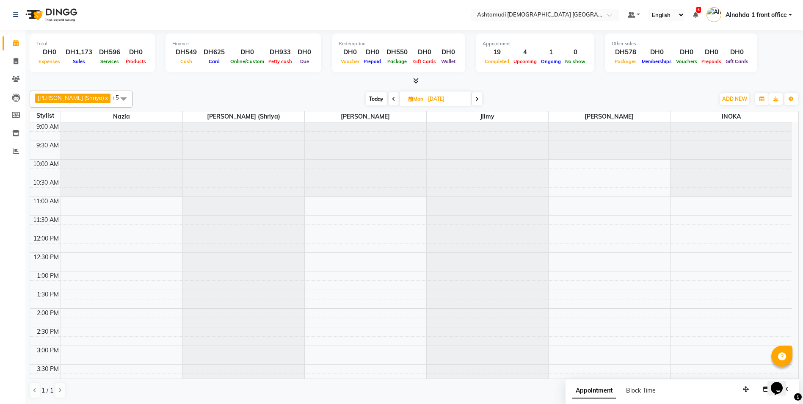
scroll to position [0, 0]
click at [408, 99] on icon at bounding box center [410, 100] width 5 height 6
select select "9"
select select "2025"
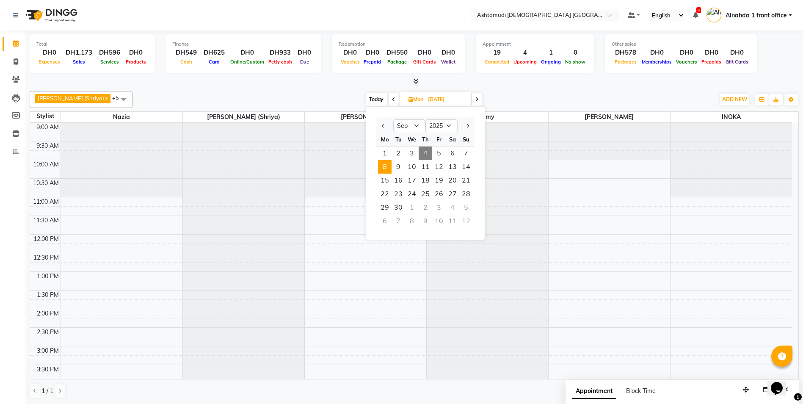
click at [423, 154] on span "4" at bounding box center [426, 153] width 14 height 14
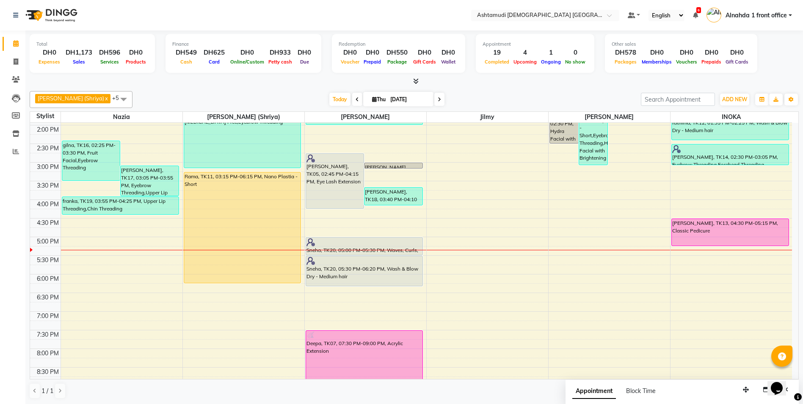
scroll to position [180, 0]
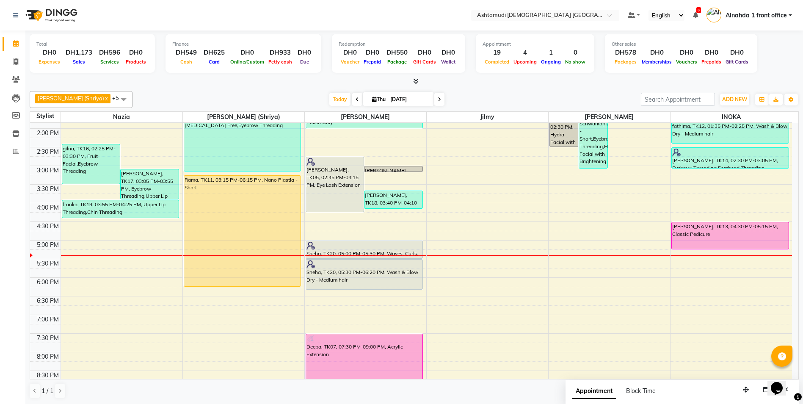
click at [435, 101] on span at bounding box center [439, 99] width 10 height 13
type input "[DATE]"
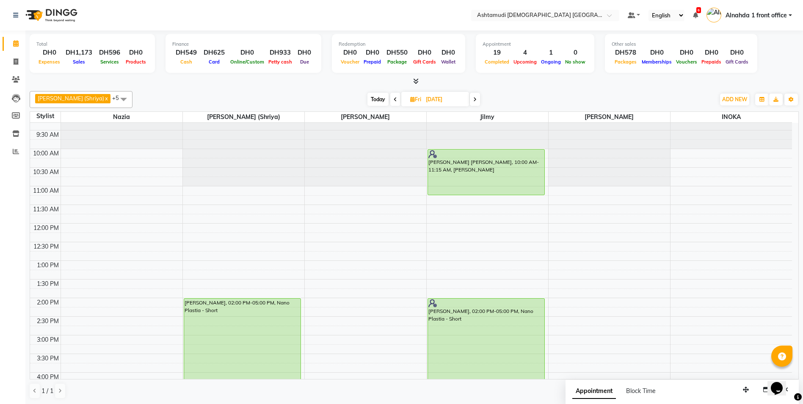
scroll to position [96, 0]
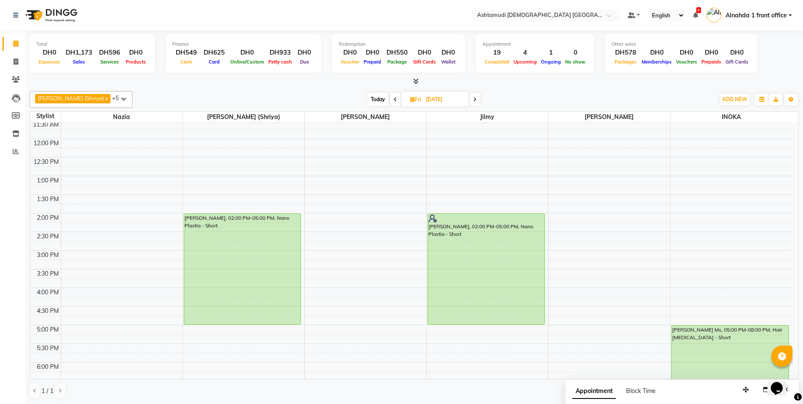
click at [97, 273] on div "9:00 AM 9:30 AM 10:00 AM 10:30 AM 11:00 AM 11:30 AM 12:00 PM 12:30 PM 1:00 PM 1…" at bounding box center [411, 287] width 762 height 521
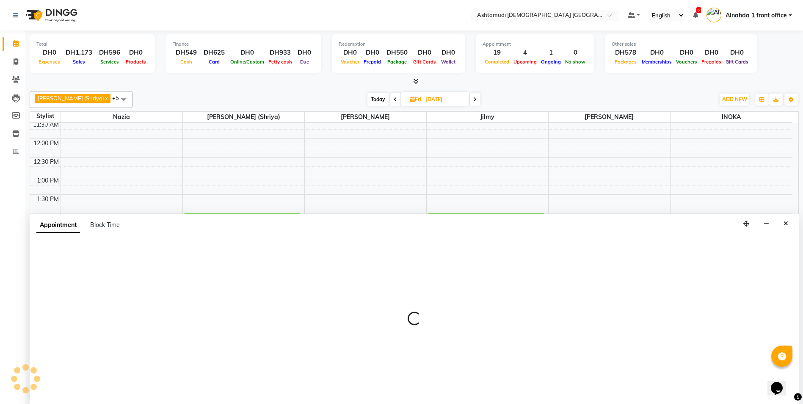
scroll to position [0, 0]
select select "61833"
select select "930"
select select "tentative"
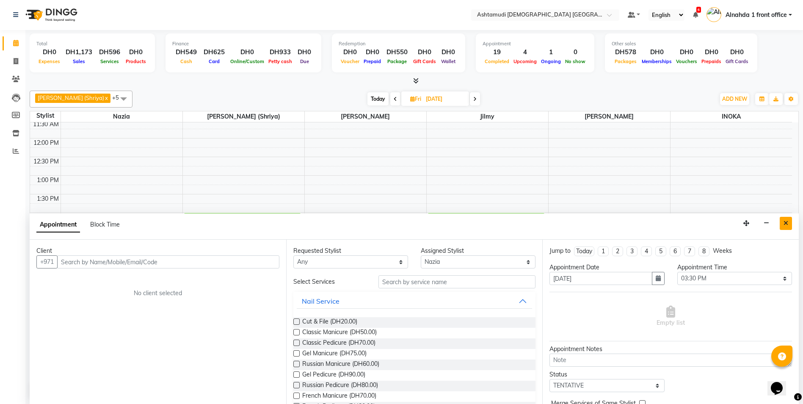
click at [787, 226] on button "Close" at bounding box center [786, 223] width 12 height 13
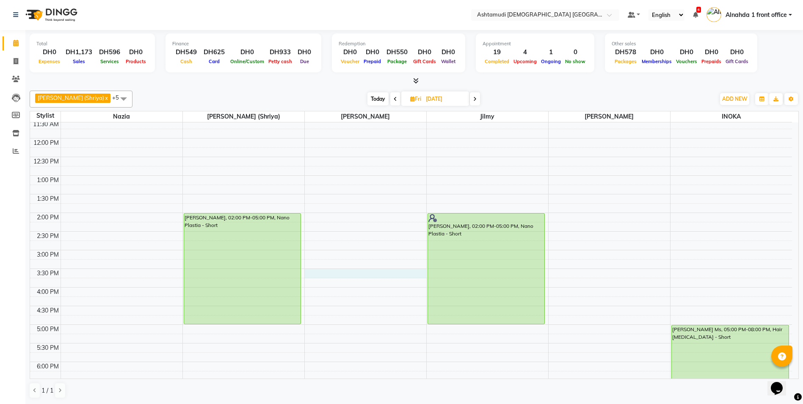
click at [326, 270] on div "9:00 AM 9:30 AM 10:00 AM 10:30 AM 11:00 AM 11:30 AM 12:00 PM 12:30 PM 1:00 PM 1…" at bounding box center [411, 287] width 762 height 521
select select "86673"
select select "930"
select select "tentative"
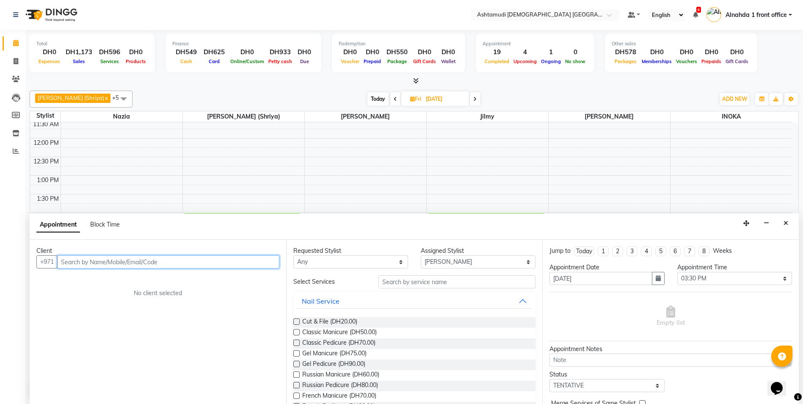
click at [73, 261] on input "text" at bounding box center [168, 261] width 222 height 13
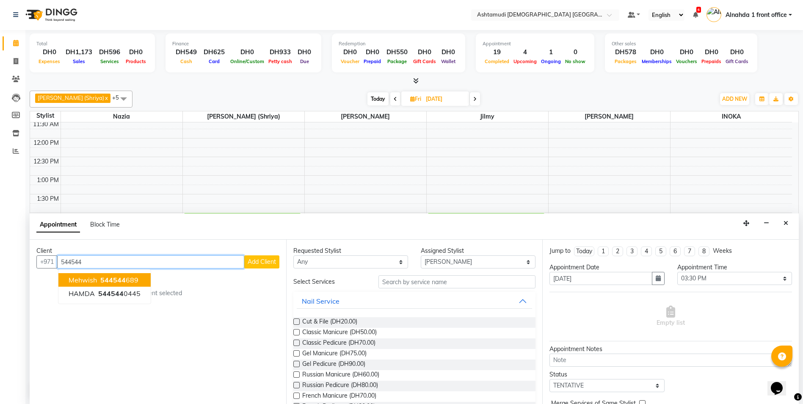
click at [115, 281] on span "544544" at bounding box center [112, 280] width 25 height 8
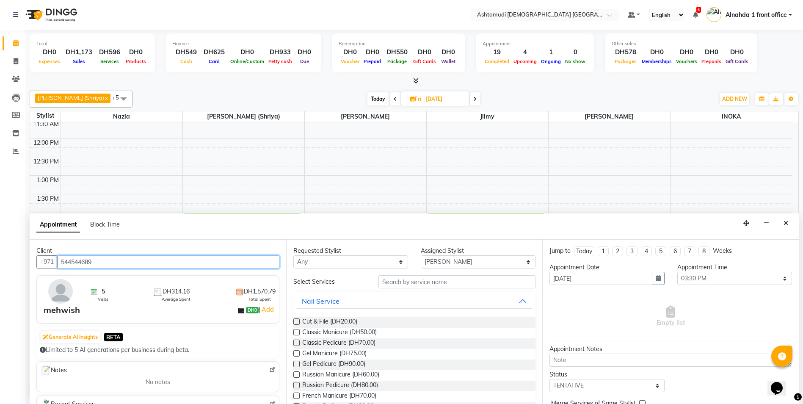
type input "544544689"
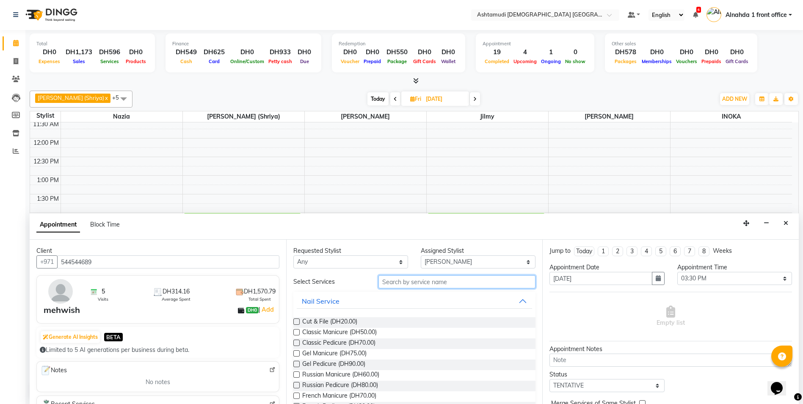
drag, startPoint x: 390, startPoint y: 281, endPoint x: 438, endPoint y: 275, distance: 47.7
click at [390, 281] on input "text" at bounding box center [456, 281] width 157 height 13
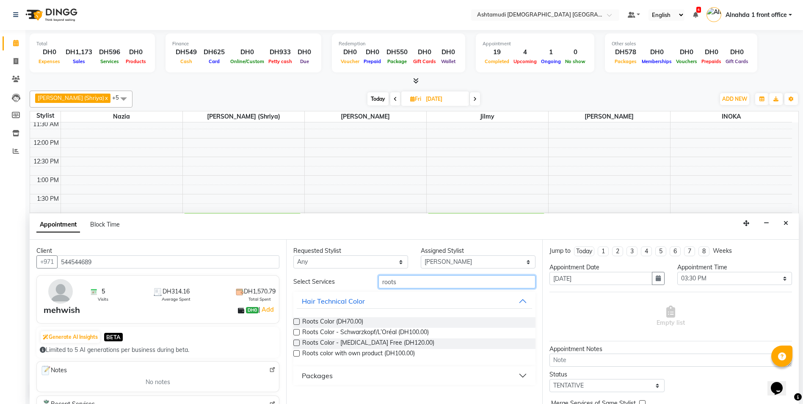
type input "roots"
click at [294, 319] on label at bounding box center [296, 321] width 6 height 6
click at [294, 320] on input "checkbox" at bounding box center [296, 323] width 6 height 6
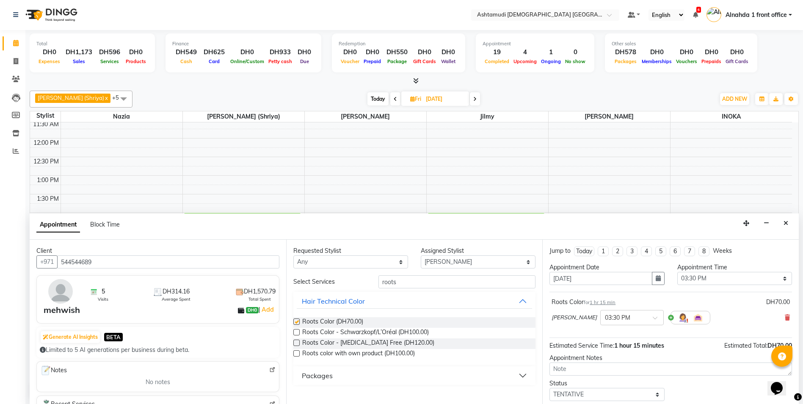
checkbox input "false"
drag, startPoint x: 402, startPoint y: 281, endPoint x: 353, endPoint y: 283, distance: 48.3
click at [353, 283] on div "Select Services roots" at bounding box center [414, 281] width 255 height 13
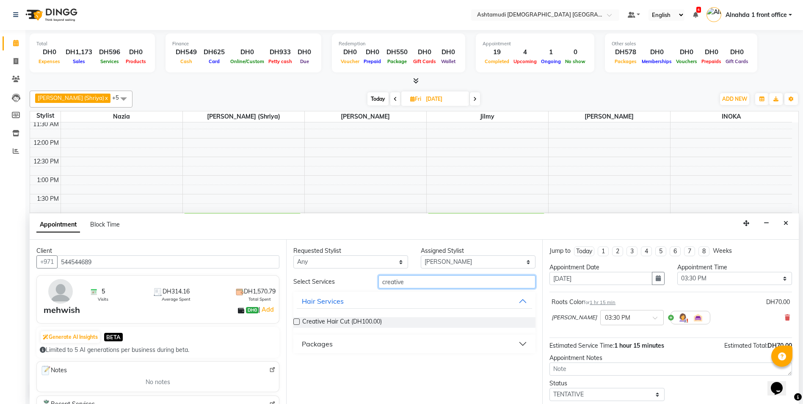
type input "creative"
click at [297, 321] on label at bounding box center [296, 321] width 6 height 6
click at [297, 321] on input "checkbox" at bounding box center [296, 323] width 6 height 6
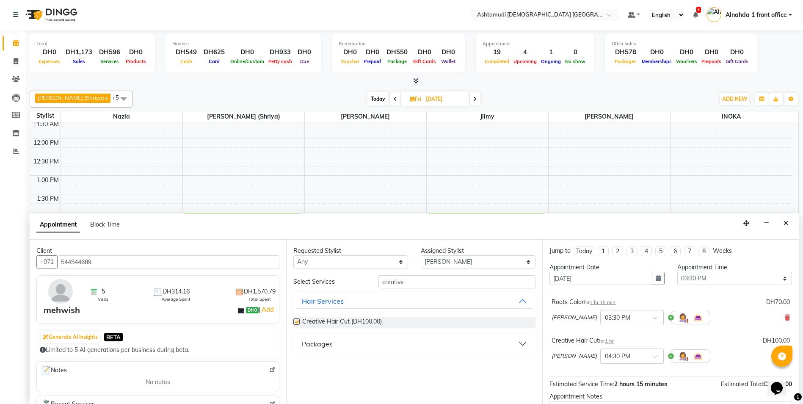
checkbox input "false"
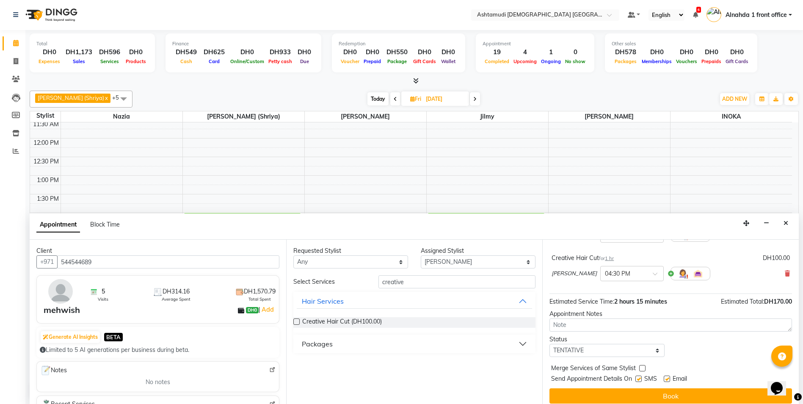
scroll to position [89, 0]
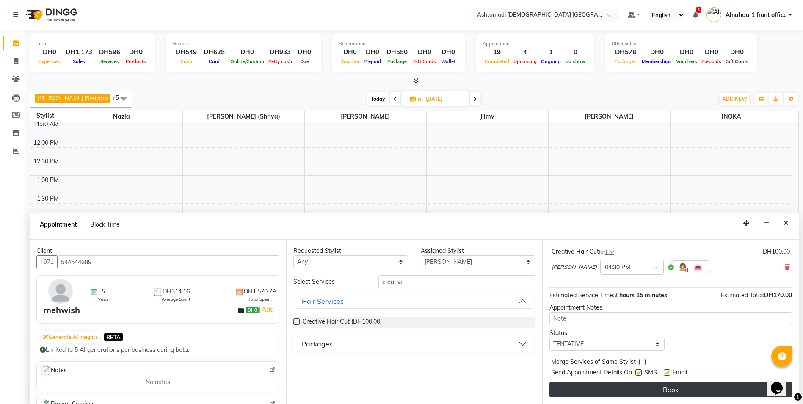
click at [657, 388] on button "Book" at bounding box center [670, 389] width 243 height 15
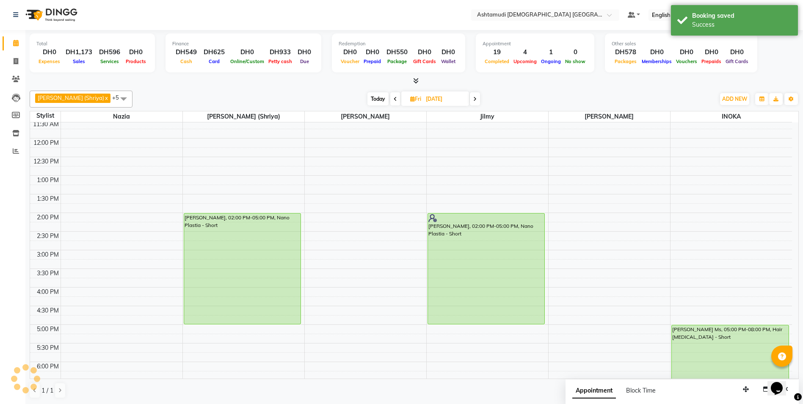
scroll to position [0, 0]
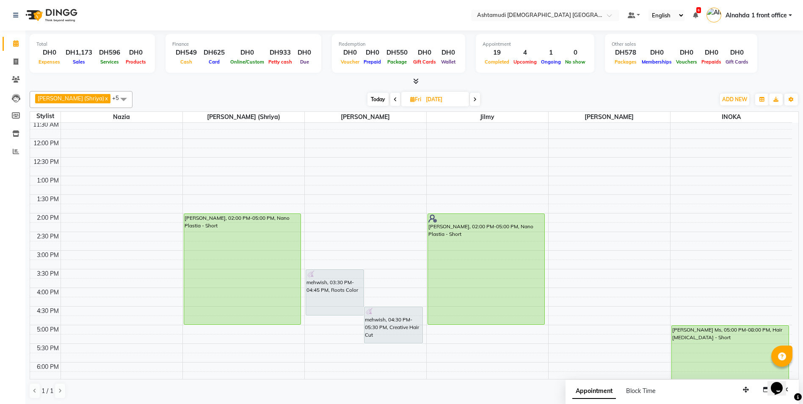
click at [394, 99] on icon at bounding box center [395, 99] width 3 height 5
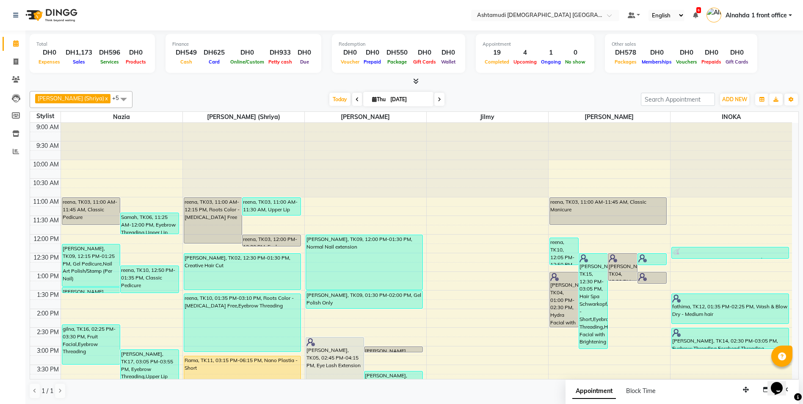
click at [436, 99] on span at bounding box center [439, 99] width 10 height 13
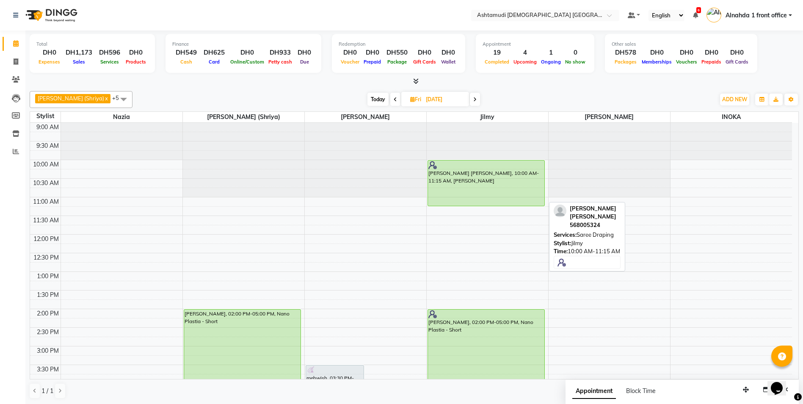
click at [460, 181] on div "[PERSON_NAME] [PERSON_NAME], 10:00 AM-11:15 AM, [PERSON_NAME]" at bounding box center [486, 182] width 117 height 45
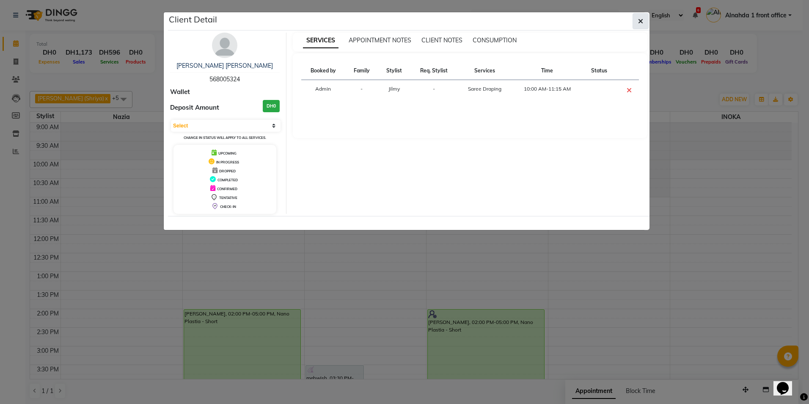
click at [643, 22] on icon "button" at bounding box center [640, 21] width 5 height 7
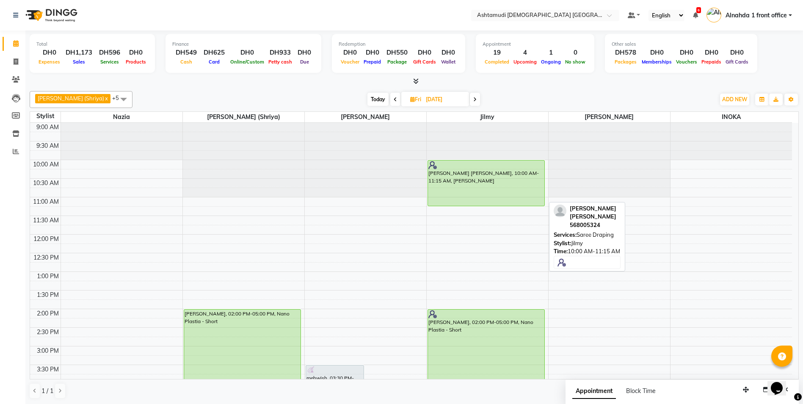
click at [505, 179] on div "[PERSON_NAME] [PERSON_NAME], 10:00 AM-11:15 AM, [PERSON_NAME]" at bounding box center [486, 182] width 117 height 45
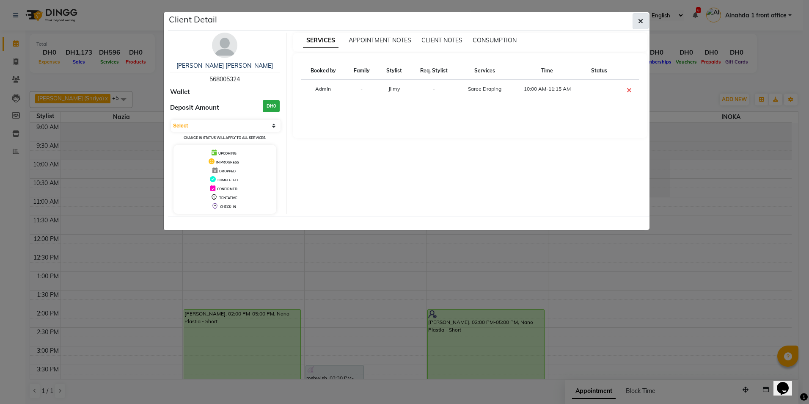
click at [641, 22] on icon "button" at bounding box center [640, 21] width 5 height 7
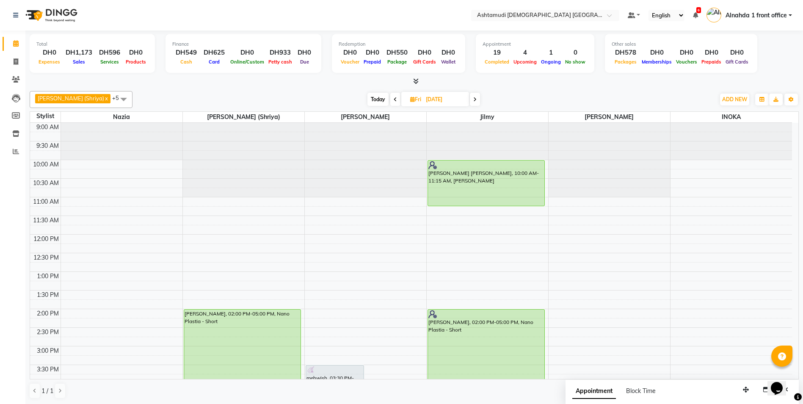
click at [394, 98] on icon at bounding box center [395, 99] width 3 height 5
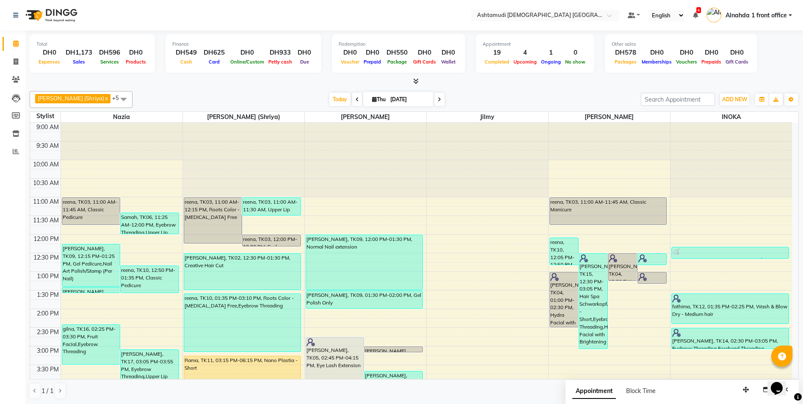
click at [438, 98] on icon at bounding box center [439, 99] width 3 height 5
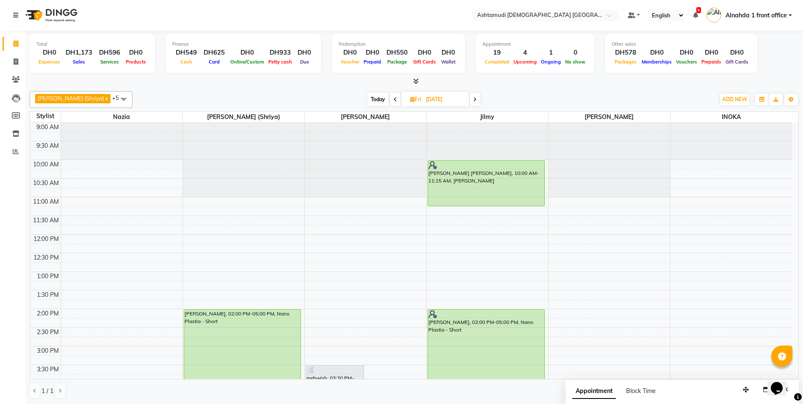
click at [394, 100] on icon at bounding box center [395, 99] width 3 height 5
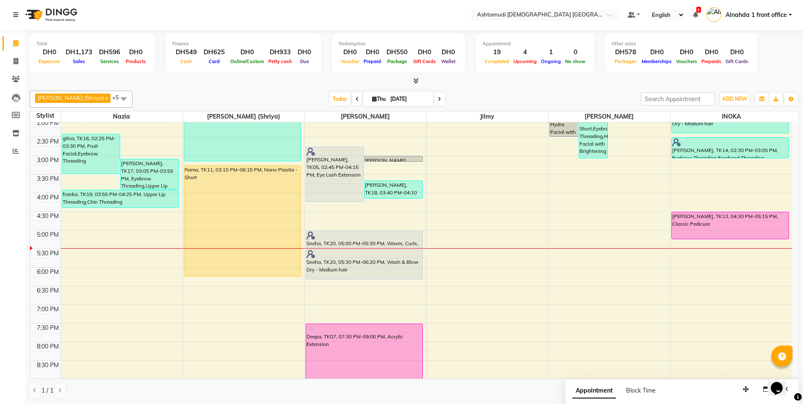
scroll to position [180, 0]
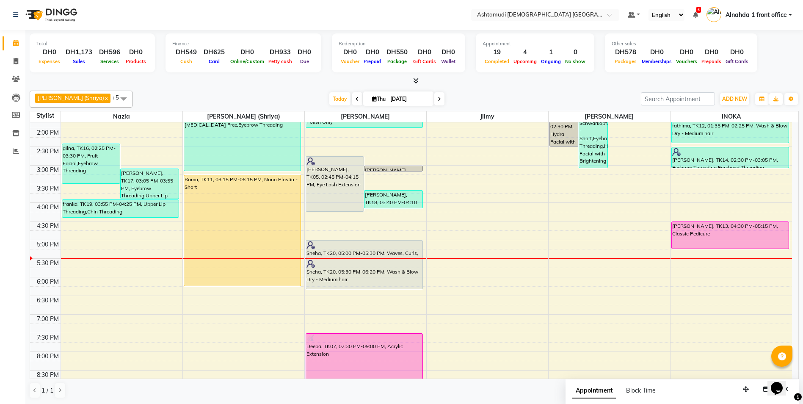
click at [438, 97] on icon at bounding box center [439, 99] width 3 height 5
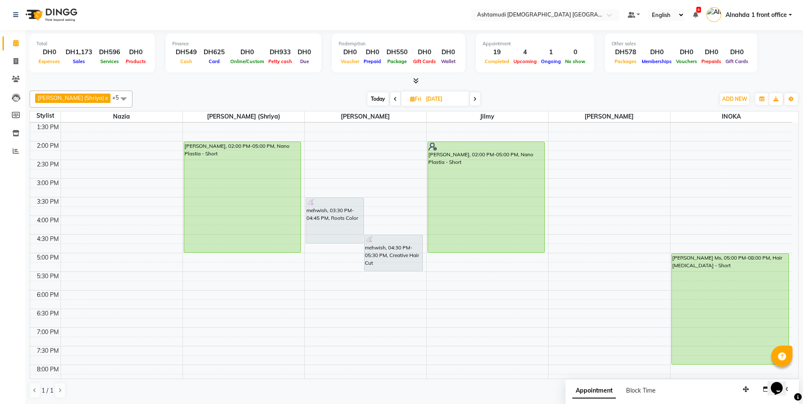
scroll to position [96, 0]
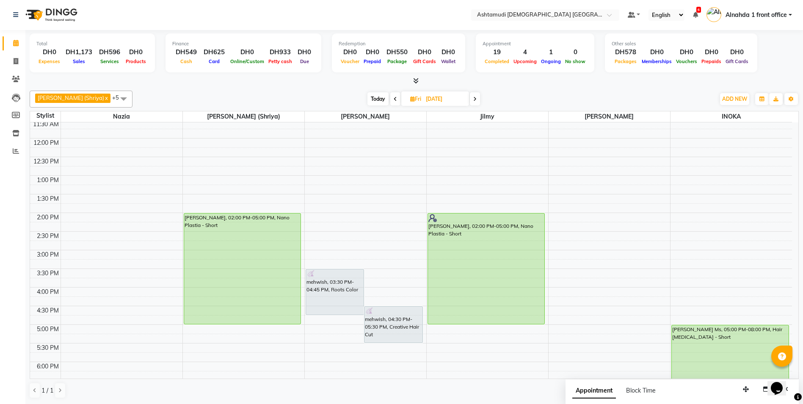
click at [373, 91] on div "[PERSON_NAME] (Shriya) x INOKA x [PERSON_NAME] x [PERSON_NAME] Jilmy x +5 Selec…" at bounding box center [414, 99] width 769 height 17
click at [373, 96] on span "Today" at bounding box center [377, 98] width 21 height 13
type input "[DATE]"
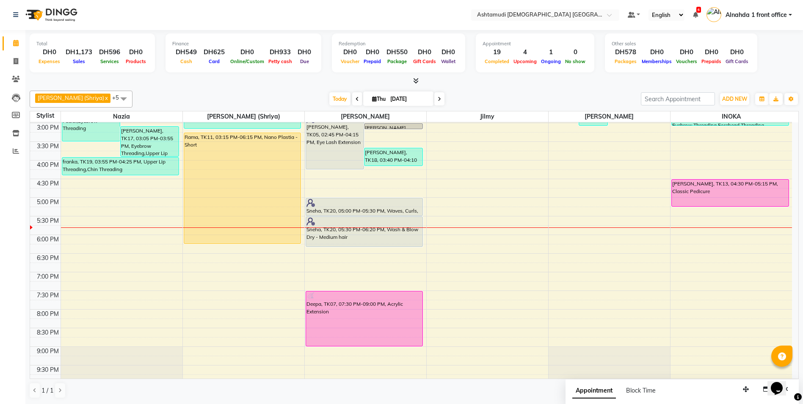
scroll to position [265, 0]
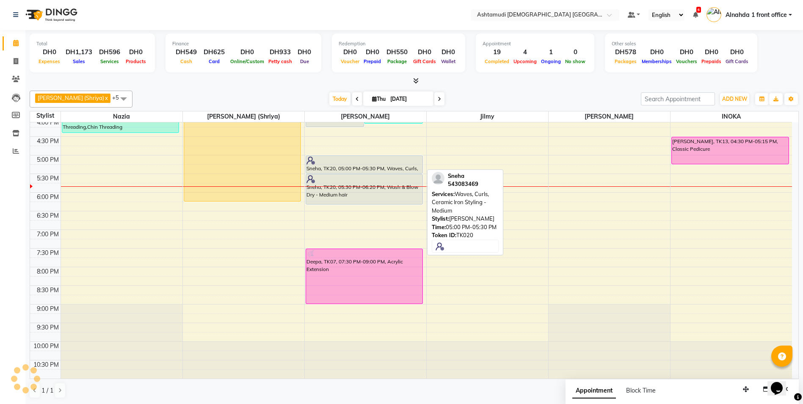
click at [378, 173] on div at bounding box center [364, 172] width 117 height 3
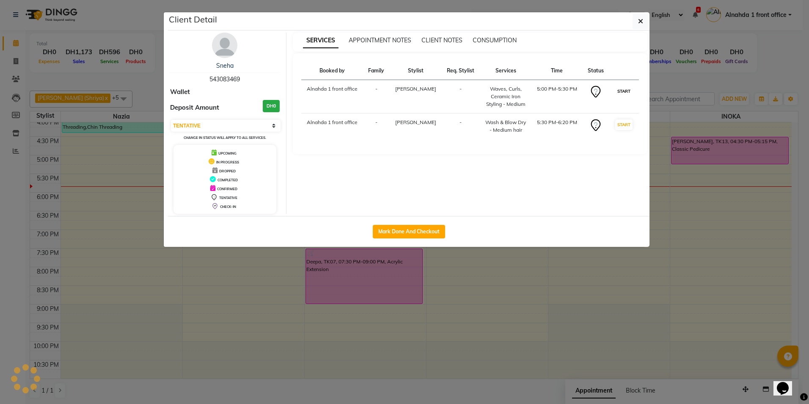
click at [619, 89] on button "START" at bounding box center [623, 91] width 17 height 11
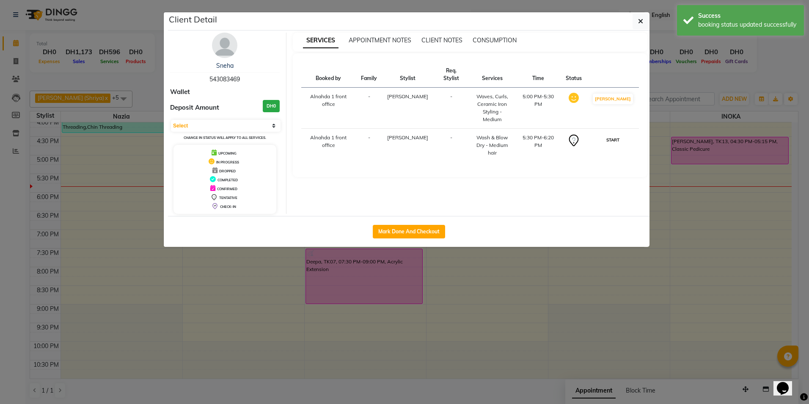
click at [622, 135] on button "START" at bounding box center [612, 140] width 17 height 11
select select "1"
click at [641, 25] on button "button" at bounding box center [641, 21] width 16 height 16
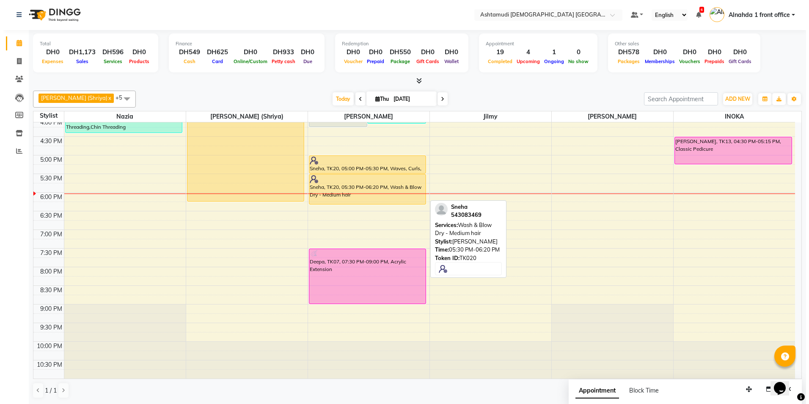
scroll to position [96, 0]
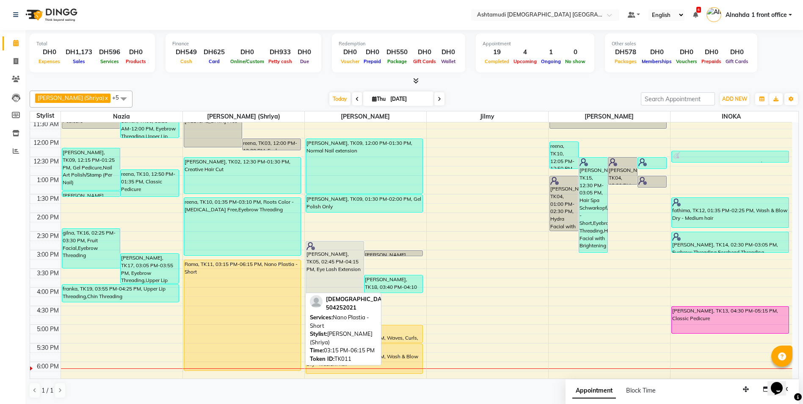
click at [272, 316] on div "Rama, TK11, 03:15 PM-06:15 PM, Nano Plastia - Short" at bounding box center [242, 315] width 117 height 110
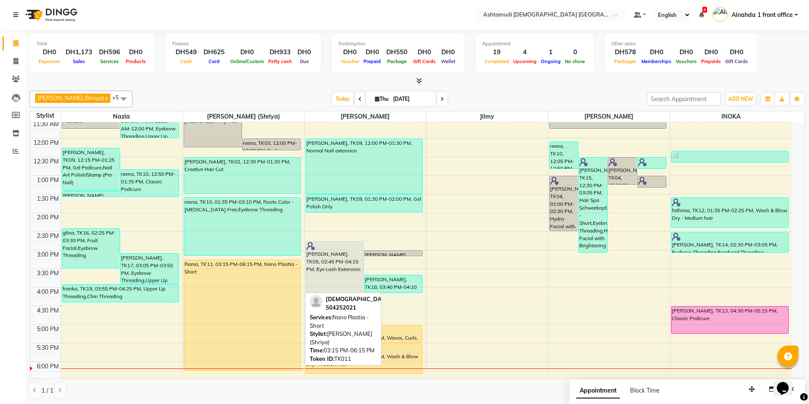
select select "1"
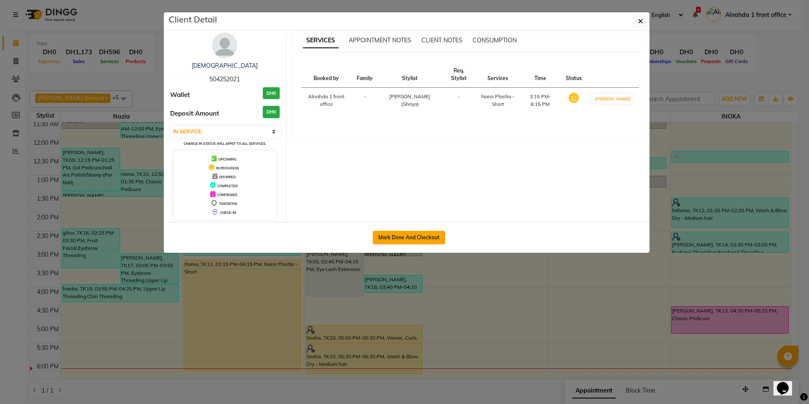
click at [397, 240] on button "Mark Done And Checkout" at bounding box center [409, 238] width 72 height 14
select select "service"
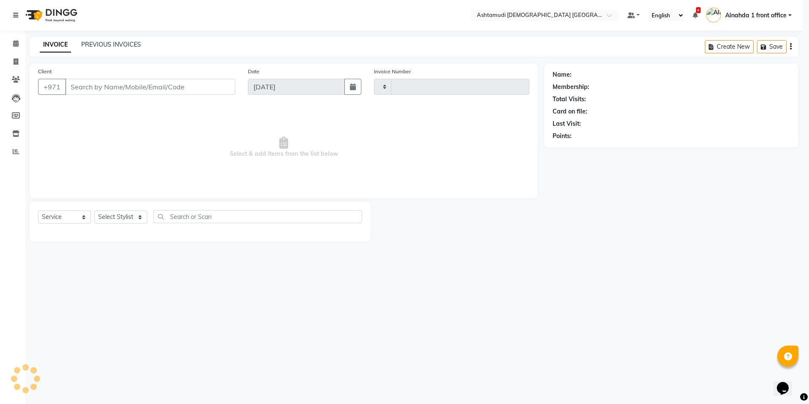
type input "2646"
select select "7242"
type input "504252021"
select select "86641"
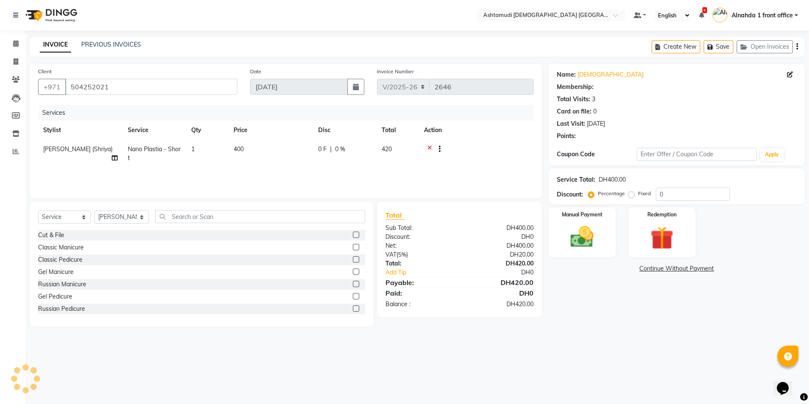
select select "1: Object"
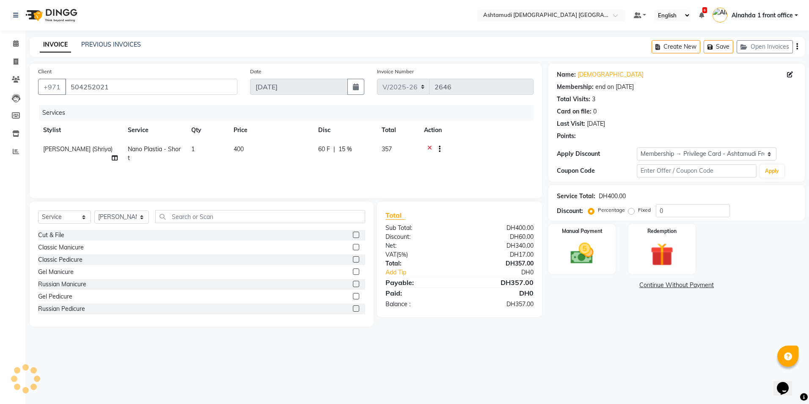
type input "15"
click at [202, 217] on input "text" at bounding box center [260, 216] width 210 height 13
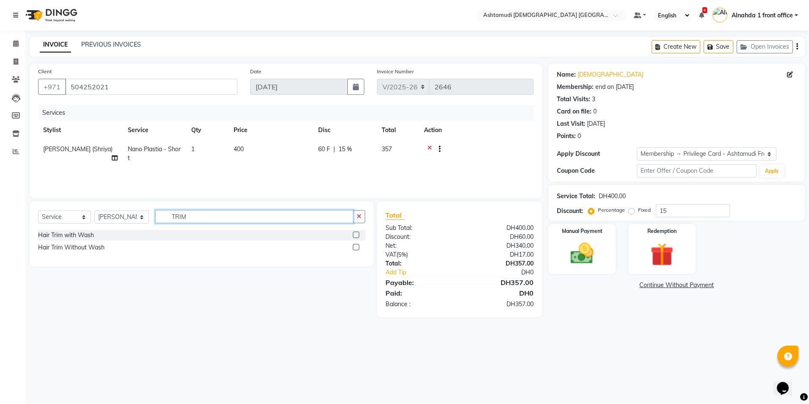
type input "TRIM"
click at [356, 246] on label at bounding box center [356, 247] width 6 height 6
click at [356, 246] on input "checkbox" at bounding box center [356, 248] width 6 height 6
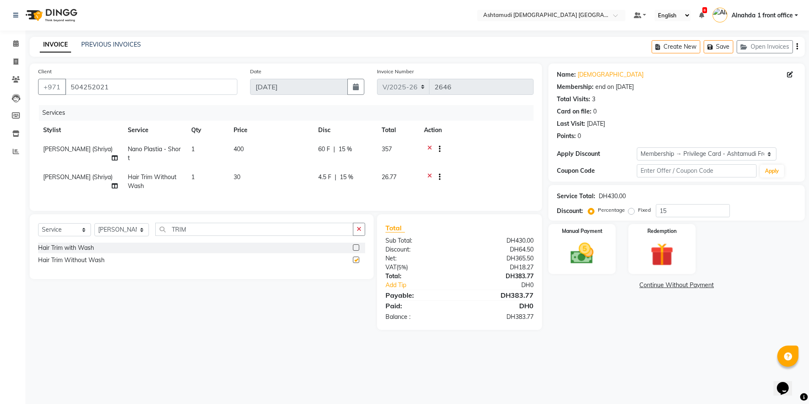
checkbox input "false"
click at [345, 147] on span "15 %" at bounding box center [346, 149] width 14 height 9
select select "86641"
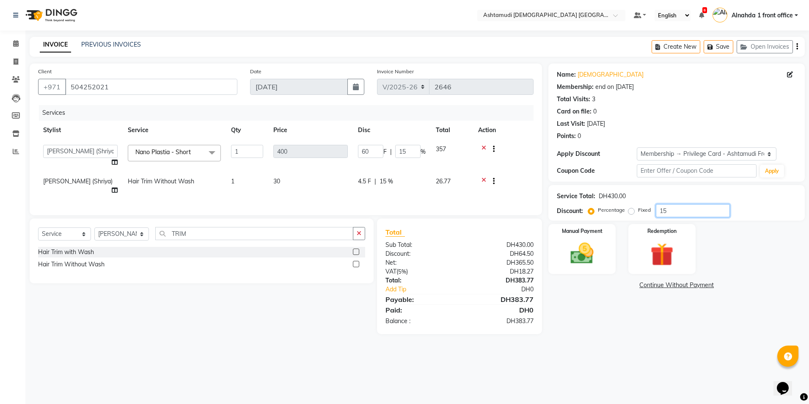
drag, startPoint x: 680, startPoint y: 211, endPoint x: 638, endPoint y: 216, distance: 41.8
click at [638, 216] on div "Percentage Fixed 15" at bounding box center [660, 210] width 140 height 13
type input "0"
click at [379, 180] on span "0 %" at bounding box center [380, 181] width 10 height 9
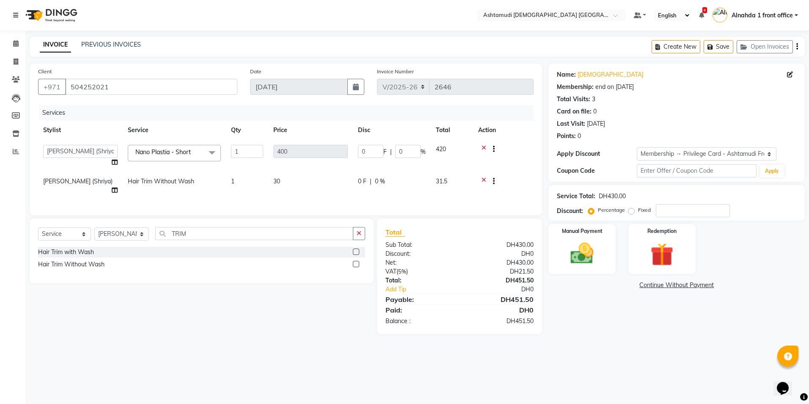
select select "86641"
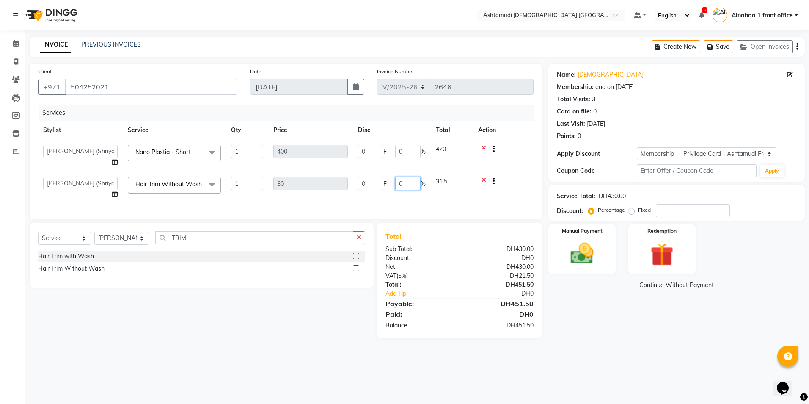
click at [405, 180] on input "0" at bounding box center [407, 183] width 25 height 13
type input "1"
type input "25"
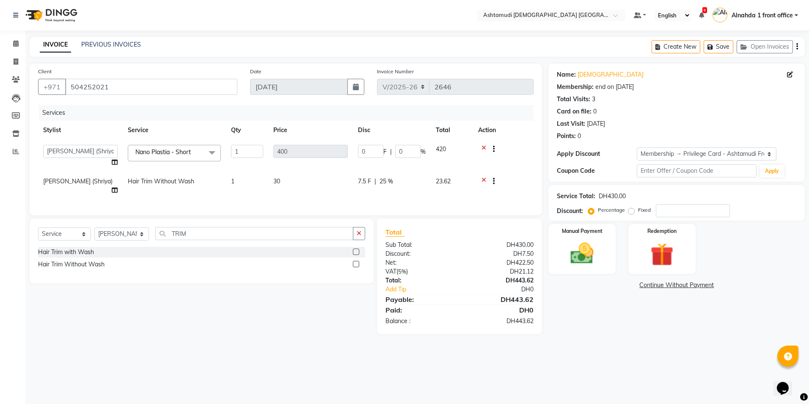
click at [200, 255] on div "Select Service Product Membership Package Voucher Prepaid Gift Card Select Styl…" at bounding box center [202, 250] width 344 height 65
click at [216, 235] on input "TRIM" at bounding box center [254, 233] width 198 height 13
type input "T"
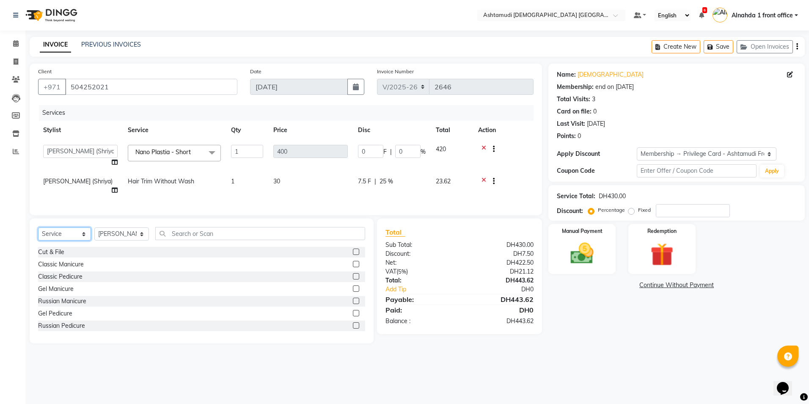
click at [79, 236] on select "Select Service Product Membership Package Voucher Prepaid Gift Card" at bounding box center [64, 233] width 53 height 13
select select "product"
click at [38, 227] on select "Select Service Product Membership Package Voucher Prepaid Gift Card" at bounding box center [64, 233] width 53 height 13
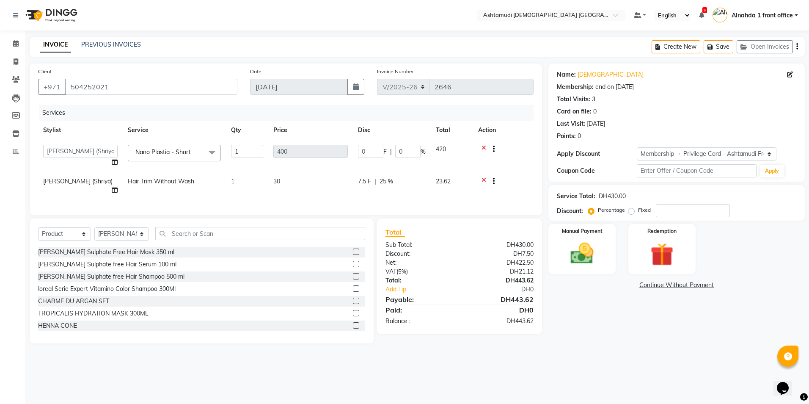
click at [353, 264] on label at bounding box center [356, 264] width 6 height 6
click at [353, 264] on input "checkbox" at bounding box center [356, 265] width 6 height 6
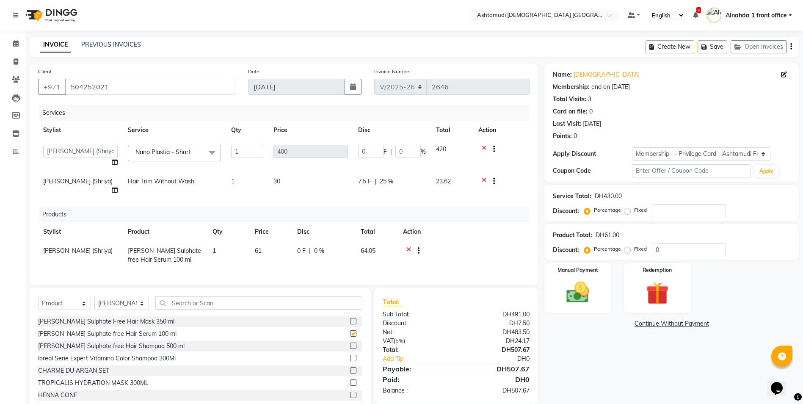
checkbox input "false"
click at [690, 244] on input "0" at bounding box center [689, 249] width 74 height 13
type input "015"
click at [408, 246] on icon at bounding box center [408, 251] width 5 height 11
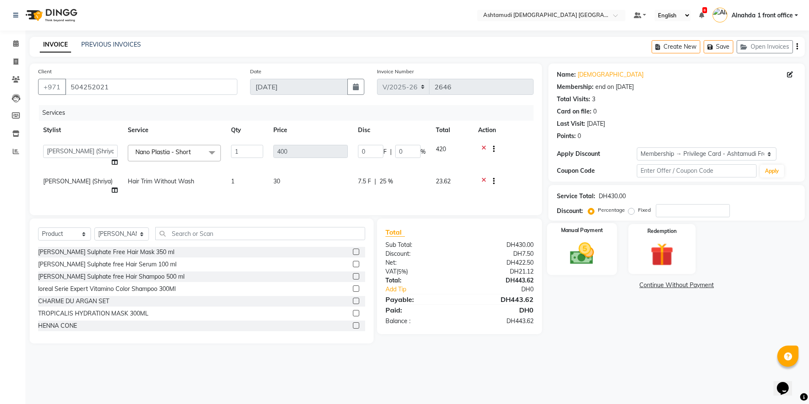
click at [574, 248] on img at bounding box center [582, 254] width 39 height 28
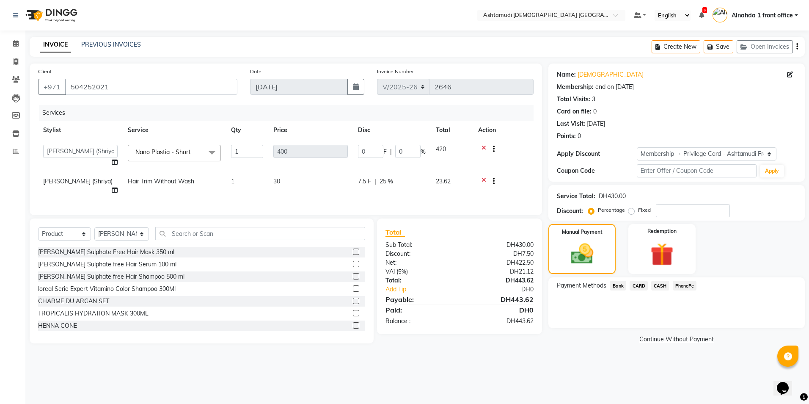
click at [639, 285] on span "CARD" at bounding box center [639, 286] width 18 height 10
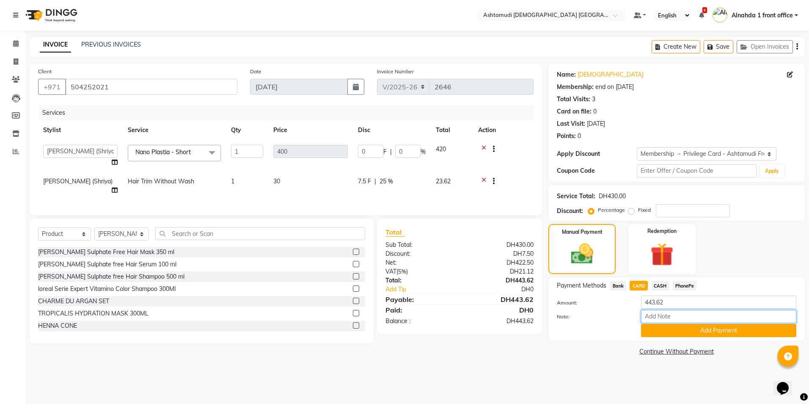
click at [646, 312] on input "Note:" at bounding box center [718, 316] width 155 height 13
type input "presila"
click at [666, 329] on button "Add Payment" at bounding box center [718, 330] width 155 height 13
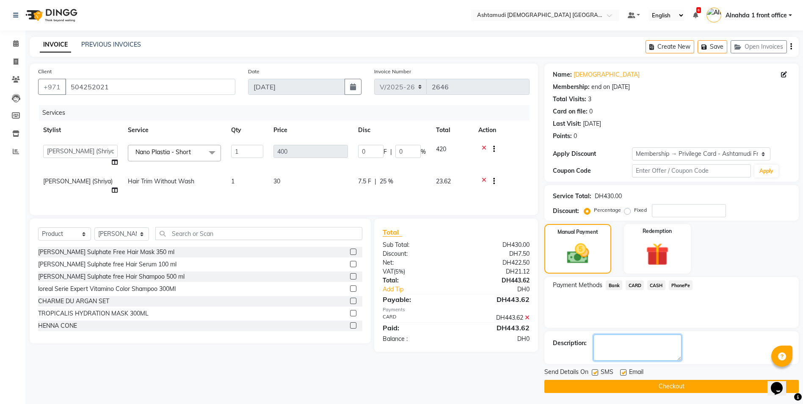
click at [605, 350] on textarea at bounding box center [637, 347] width 88 height 26
type textarea "4813"
click at [693, 388] on button "Checkout" at bounding box center [671, 386] width 254 height 13
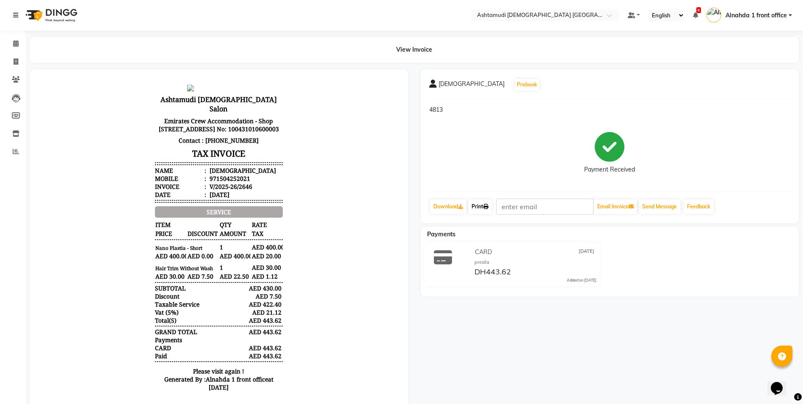
click at [483, 204] on link "Print" at bounding box center [480, 206] width 24 height 14
click at [17, 61] on icon at bounding box center [16, 61] width 5 height 6
select select "service"
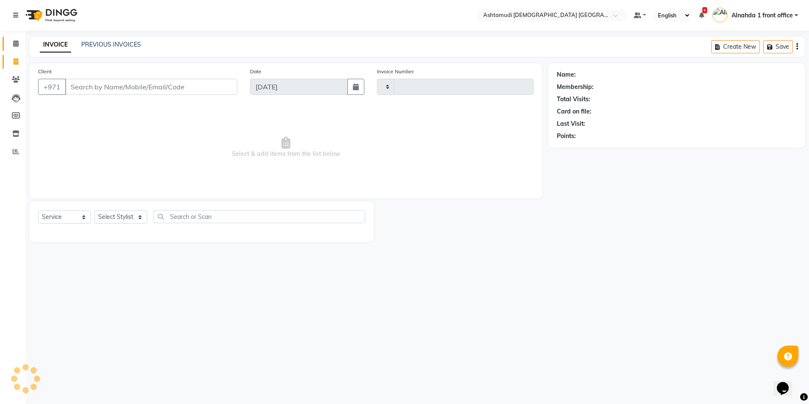
type input "2647"
select select "7242"
click at [14, 45] on icon at bounding box center [16, 43] width 6 height 6
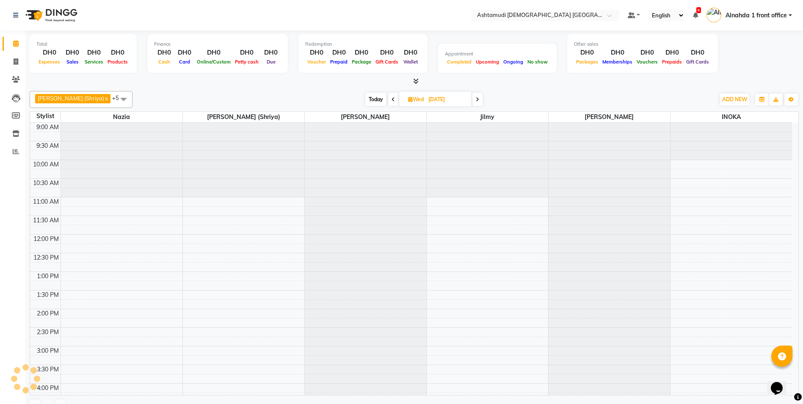
scroll to position [249, 0]
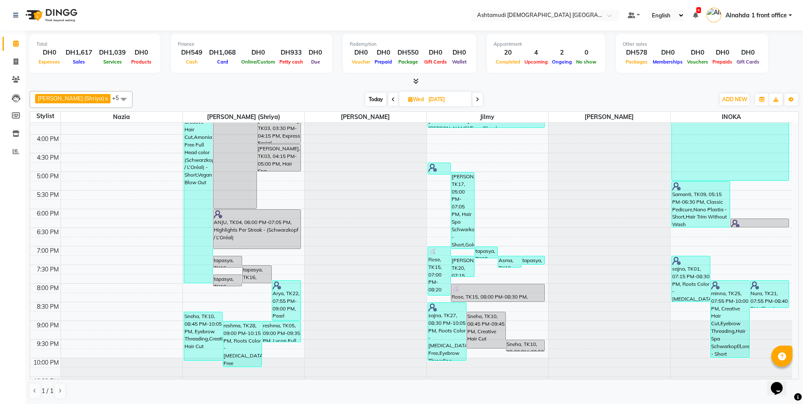
click at [373, 99] on span "Today" at bounding box center [375, 99] width 21 height 13
type input "[DATE]"
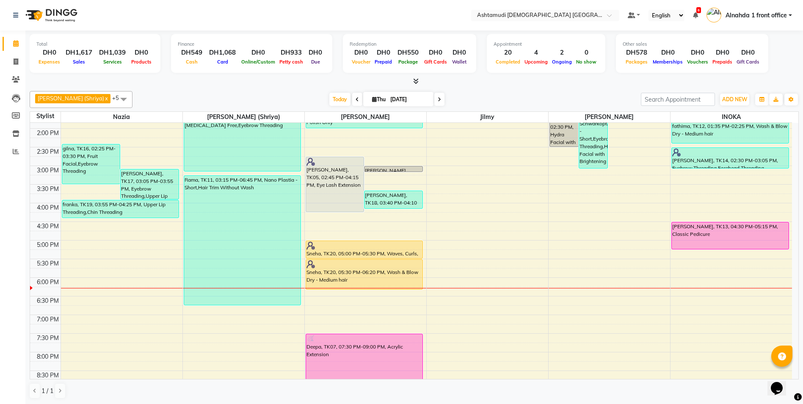
scroll to position [0, 0]
click at [17, 59] on icon at bounding box center [16, 61] width 5 height 6
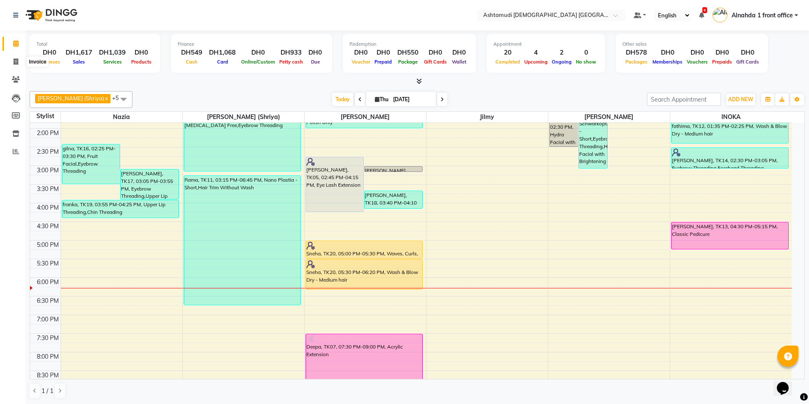
select select "7242"
select select "service"
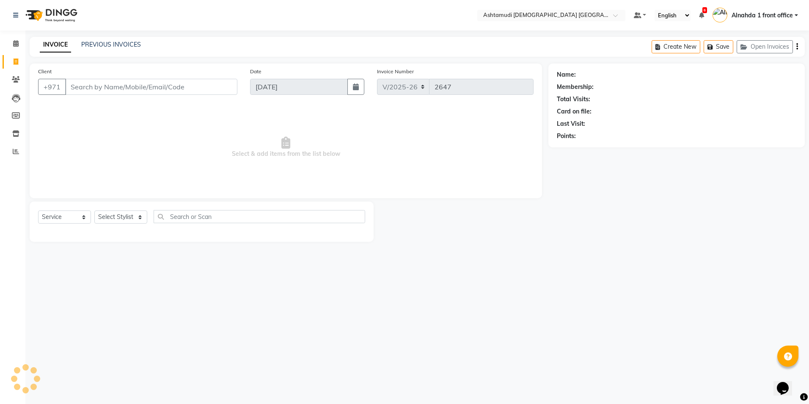
click at [82, 84] on input "Client" at bounding box center [151, 87] width 172 height 16
type input "503839842"
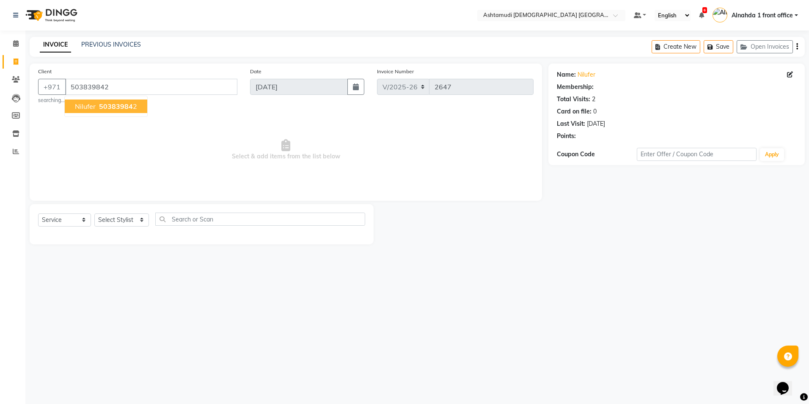
select select "1: Object"
click at [88, 112] on button "Nilufer 50383984 2" at bounding box center [106, 106] width 83 height 14
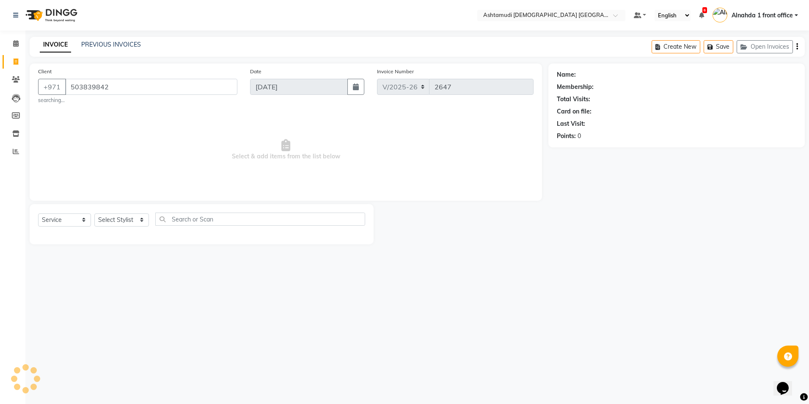
select select "1: Object"
drag, startPoint x: 127, startPoint y: 218, endPoint x: 129, endPoint y: 223, distance: 5.2
click at [127, 218] on select "Select Stylist Alnahda 1 front office [PERSON_NAME] [PERSON_NAME] Staff INOKA […" at bounding box center [121, 219] width 55 height 13
select select "61833"
click at [94, 213] on select "Select Stylist Alnahda 1 front office [PERSON_NAME] [PERSON_NAME] Staff INOKA […" at bounding box center [121, 219] width 55 height 13
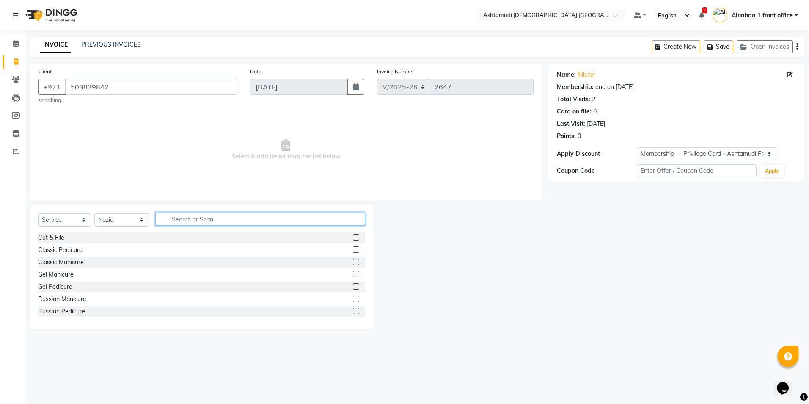
click at [208, 223] on input "text" at bounding box center [260, 218] width 210 height 13
type input "CHIN"
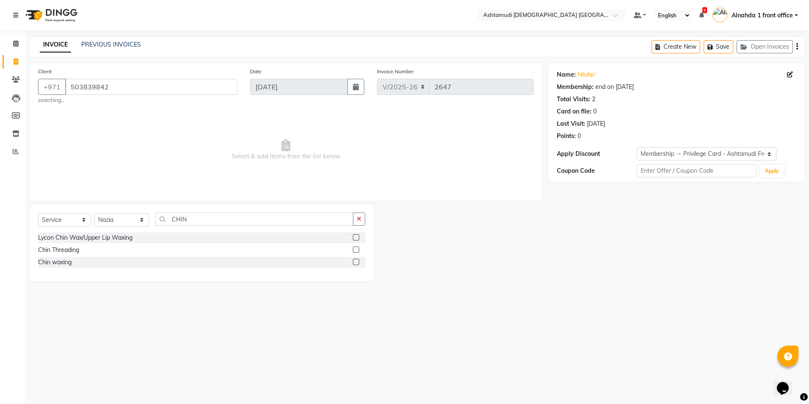
click at [355, 237] on label at bounding box center [356, 237] width 6 height 6
click at [355, 237] on input "checkbox" at bounding box center [356, 238] width 6 height 6
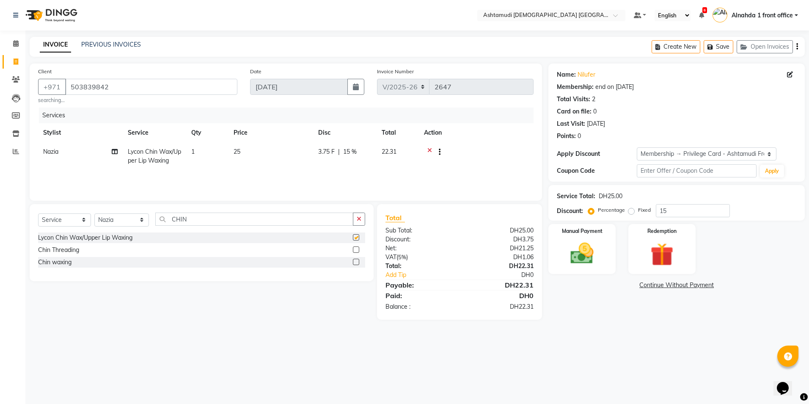
checkbox input "false"
drag, startPoint x: 204, startPoint y: 218, endPoint x: 101, endPoint y: 211, distance: 103.0
click at [103, 211] on div "Select Service Product Membership Package Voucher Prepaid Gift Card Select Styl…" at bounding box center [202, 242] width 344 height 77
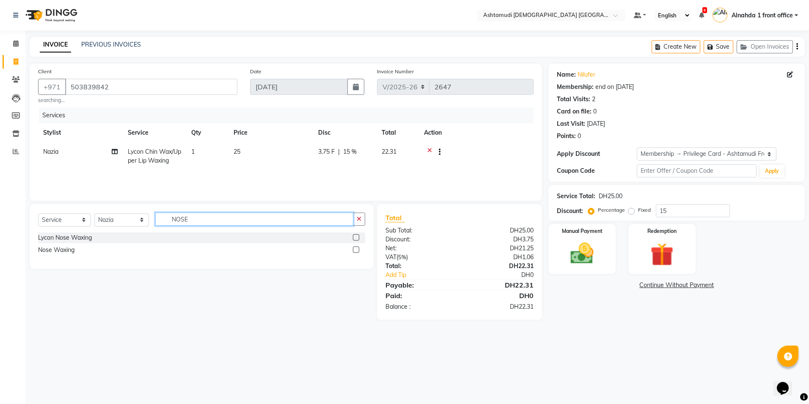
type input "NOSE"
click at [356, 236] on label at bounding box center [356, 237] width 6 height 6
click at [356, 236] on input "checkbox" at bounding box center [356, 238] width 6 height 6
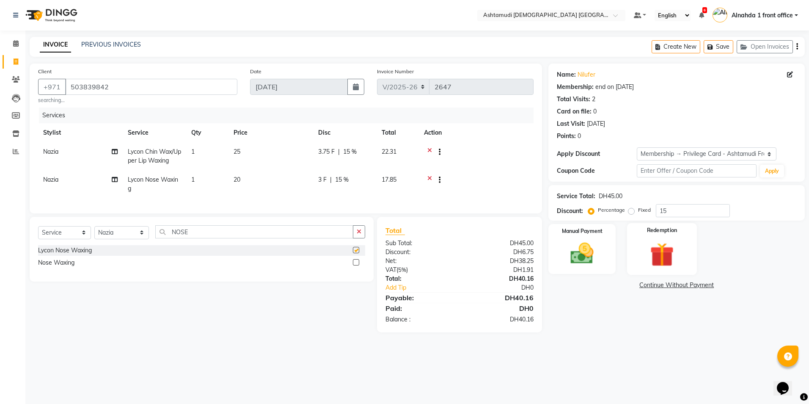
checkbox input "false"
click at [56, 237] on select "Select Service Product Membership Package Voucher Prepaid Gift Card" at bounding box center [64, 232] width 53 height 13
select select "product"
click at [38, 232] on select "Select Service Product Membership Package Voucher Prepaid Gift Card" at bounding box center [64, 232] width 53 height 13
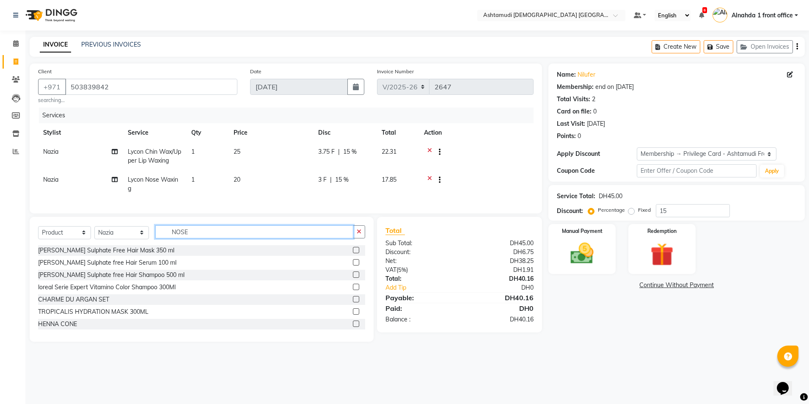
drag, startPoint x: 195, startPoint y: 237, endPoint x: 133, endPoint y: 244, distance: 62.1
click at [135, 244] on div "Select Service Product Membership Package Voucher Prepaid Gift Card Select Styl…" at bounding box center [201, 235] width 327 height 20
click at [353, 265] on label at bounding box center [356, 262] width 6 height 6
click at [353, 265] on input "checkbox" at bounding box center [356, 263] width 6 height 6
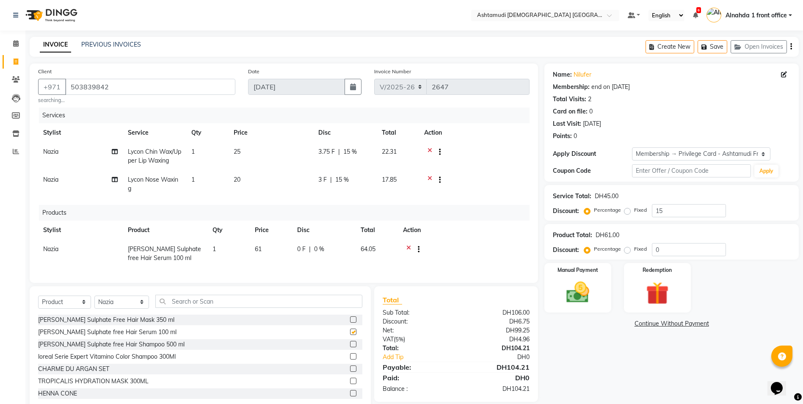
checkbox input "false"
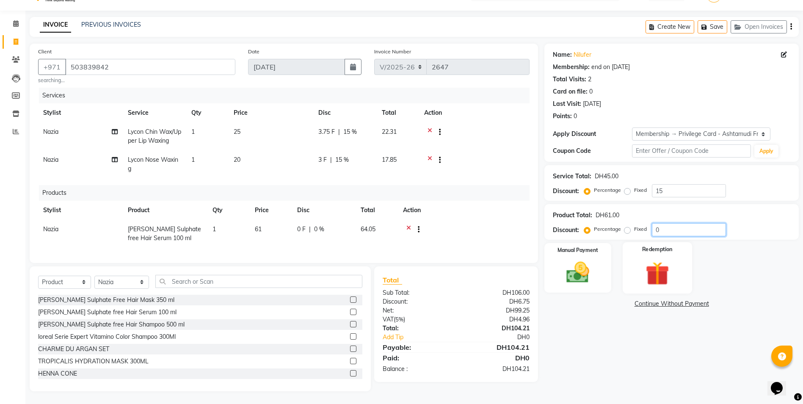
drag, startPoint x: 675, startPoint y: 228, endPoint x: 662, endPoint y: 237, distance: 16.1
click at [675, 228] on input "0" at bounding box center [689, 229] width 74 height 13
type input "015"
click at [576, 259] on img at bounding box center [577, 273] width 39 height 28
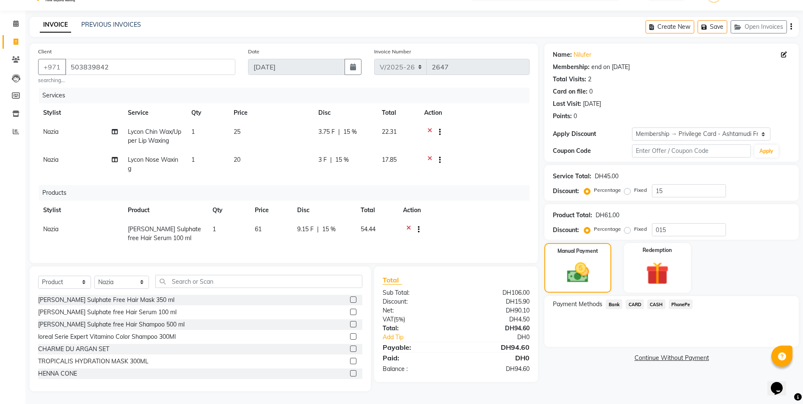
click at [635, 299] on span "CARD" at bounding box center [635, 304] width 18 height 10
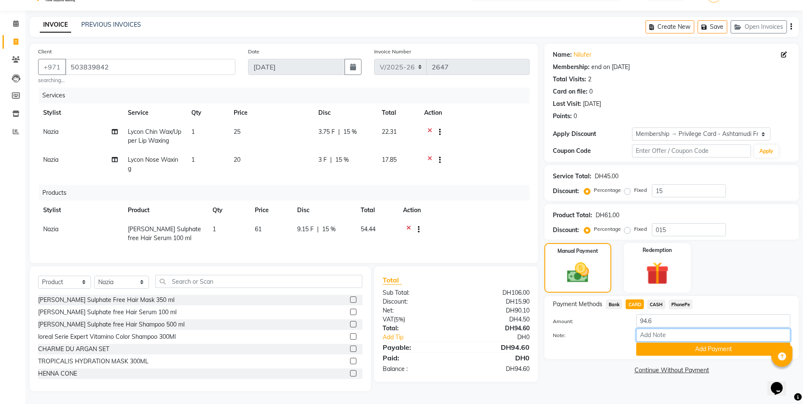
click at [653, 328] on input "Note:" at bounding box center [713, 334] width 154 height 13
type input "amala"
click at [682, 342] on button "Add Payment" at bounding box center [713, 348] width 154 height 13
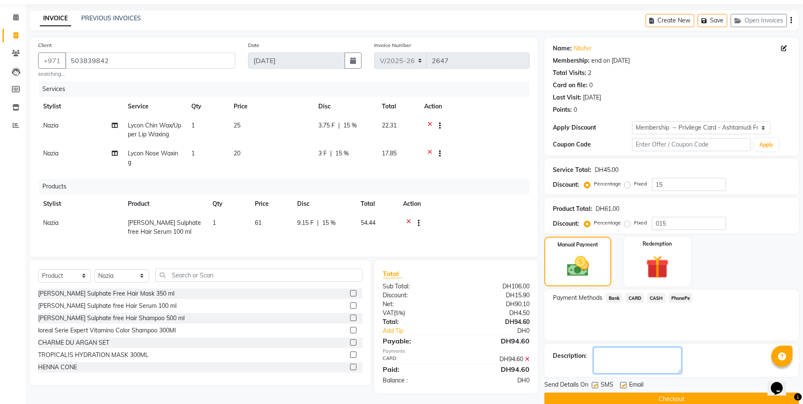
click at [604, 364] on textarea at bounding box center [637, 360] width 88 height 26
type textarea "6262"
click at [632, 397] on button "Checkout" at bounding box center [671, 398] width 254 height 13
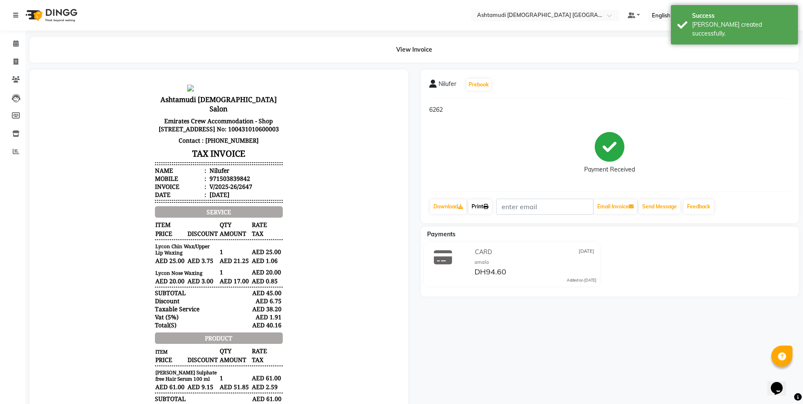
click at [486, 210] on link "Print" at bounding box center [480, 206] width 24 height 14
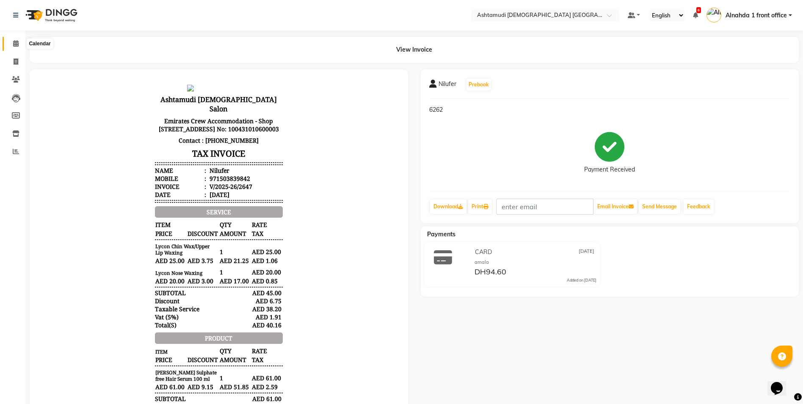
click at [12, 45] on span at bounding box center [15, 44] width 15 height 10
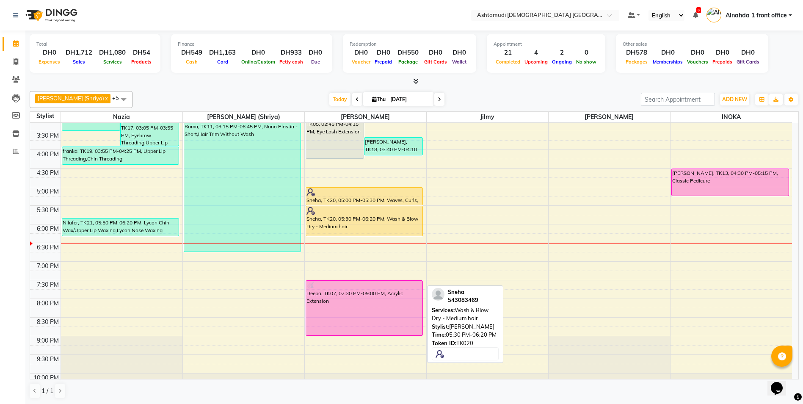
scroll to position [265, 0]
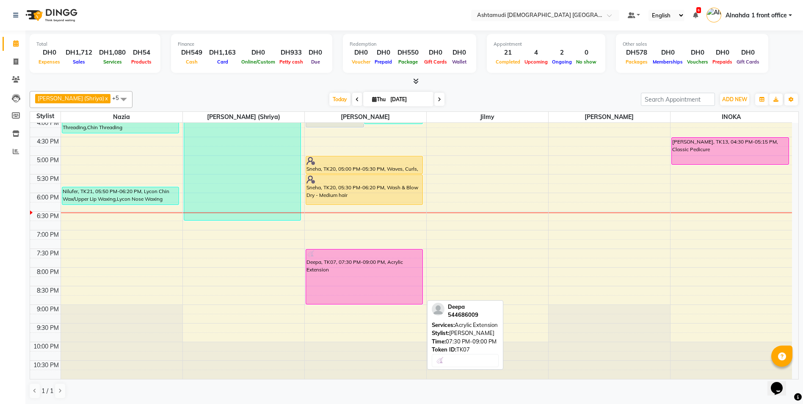
click at [365, 278] on div "Deepa, TK07, 07:30 PM-09:00 PM, Acrylic Extension" at bounding box center [364, 276] width 117 height 55
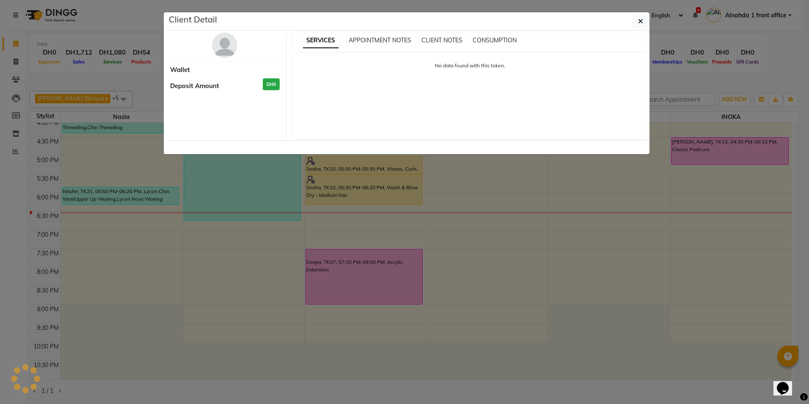
select select "6"
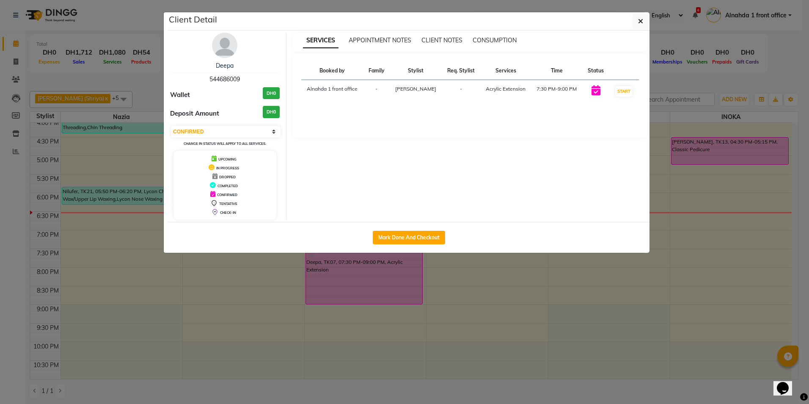
drag, startPoint x: 209, startPoint y: 77, endPoint x: 251, endPoint y: 83, distance: 42.8
click at [251, 83] on div "Deepa 544686009" at bounding box center [225, 72] width 110 height 22
copy span "544686009"
click at [643, 21] on icon "button" at bounding box center [640, 21] width 5 height 7
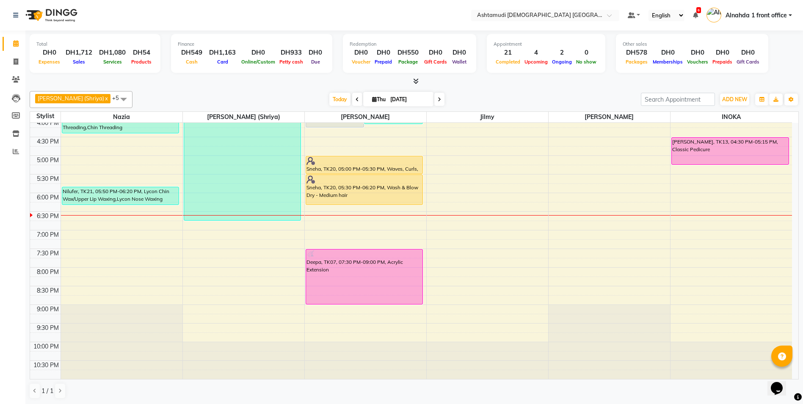
scroll to position [180, 0]
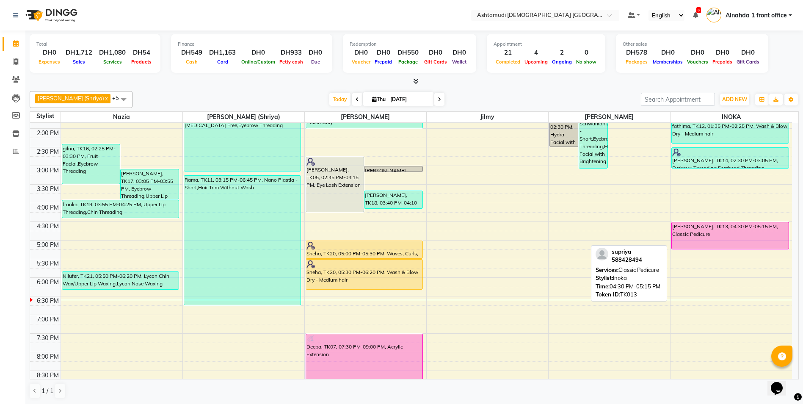
click at [703, 234] on div "[PERSON_NAME], TK13, 04:30 PM-05:15 PM, Classic Pedicure" at bounding box center [730, 235] width 117 height 27
select select "6"
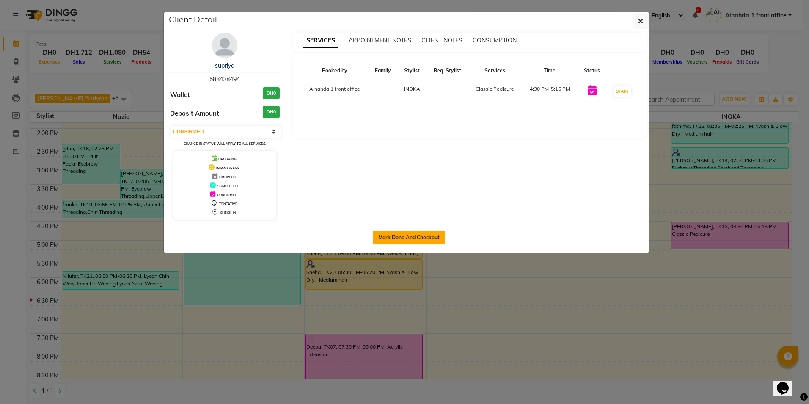
click at [417, 239] on button "Mark Done And Checkout" at bounding box center [409, 238] width 72 height 14
select select "service"
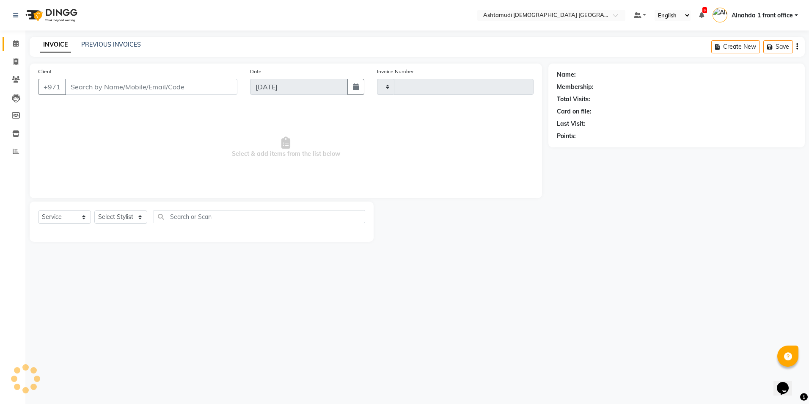
type input "2648"
select select "7242"
type input "588428494"
select select "90019"
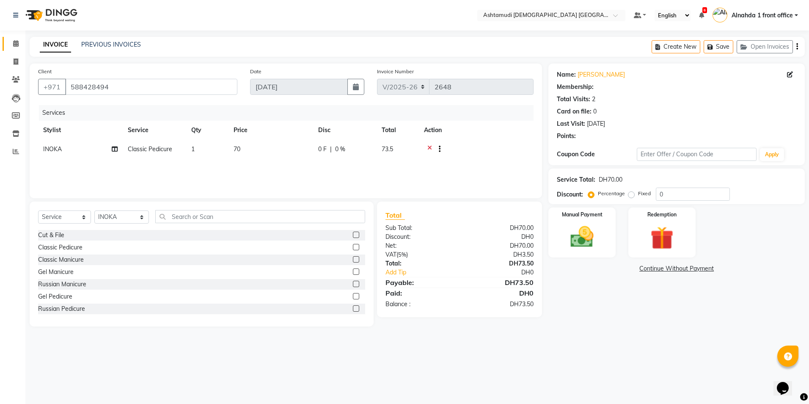
select select "1: Object"
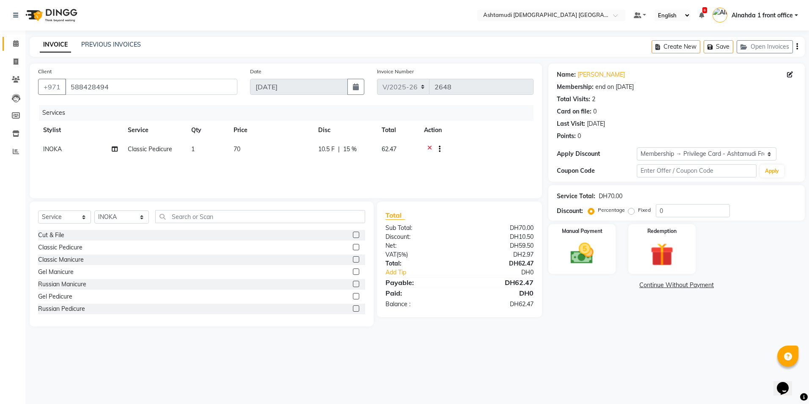
type input "15"
click at [141, 215] on select "Select Stylist Alnahda 1 front office [PERSON_NAME] [PERSON_NAME] Staff INOKA […" at bounding box center [121, 216] width 55 height 13
select select "87615"
click at [94, 210] on select "Select Stylist Alnahda 1 front office [PERSON_NAME] [PERSON_NAME] Staff INOKA […" at bounding box center [121, 216] width 55 height 13
click at [185, 212] on input "text" at bounding box center [260, 216] width 210 height 13
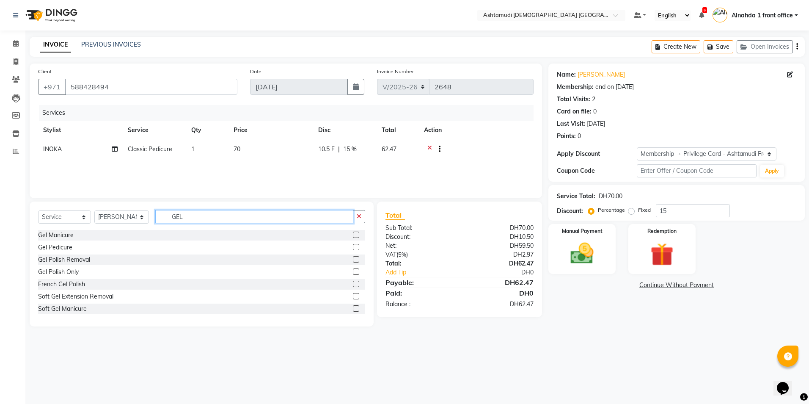
type input "GEL"
click at [353, 274] on label at bounding box center [356, 271] width 6 height 6
click at [353, 274] on input "checkbox" at bounding box center [356, 272] width 6 height 6
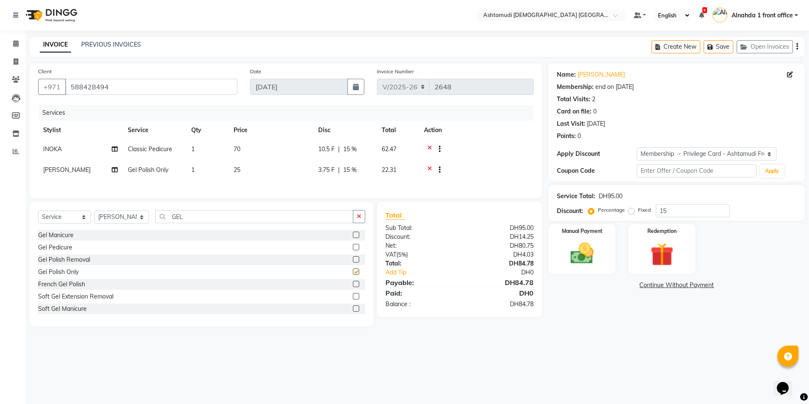
checkbox input "false"
click at [579, 256] on img at bounding box center [582, 254] width 39 height 28
click at [637, 287] on span "CARD" at bounding box center [639, 286] width 18 height 10
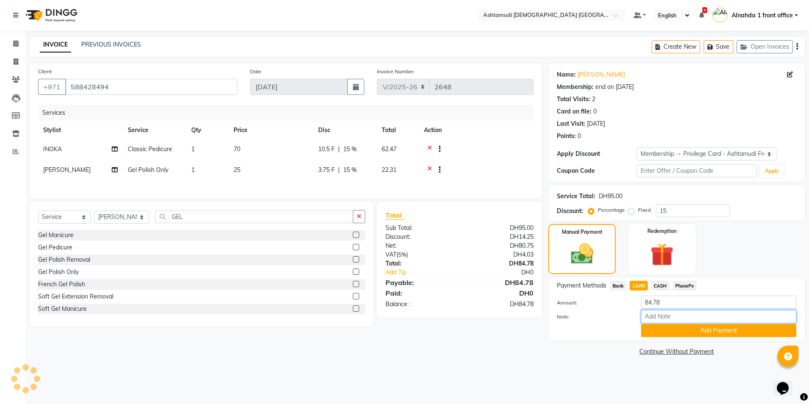
click at [651, 316] on input "Note:" at bounding box center [718, 316] width 155 height 13
type input "presila"
click at [656, 334] on button "Add Payment" at bounding box center [718, 330] width 155 height 13
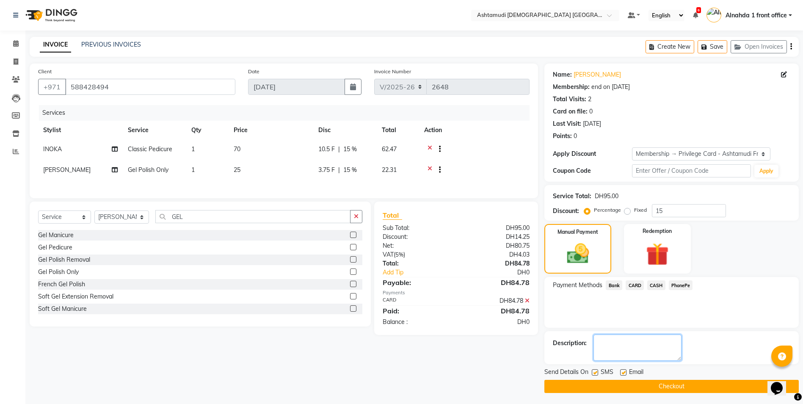
click at [608, 347] on textarea at bounding box center [637, 347] width 88 height 26
type textarea "7883"
click at [689, 385] on button "Checkout" at bounding box center [671, 386] width 254 height 13
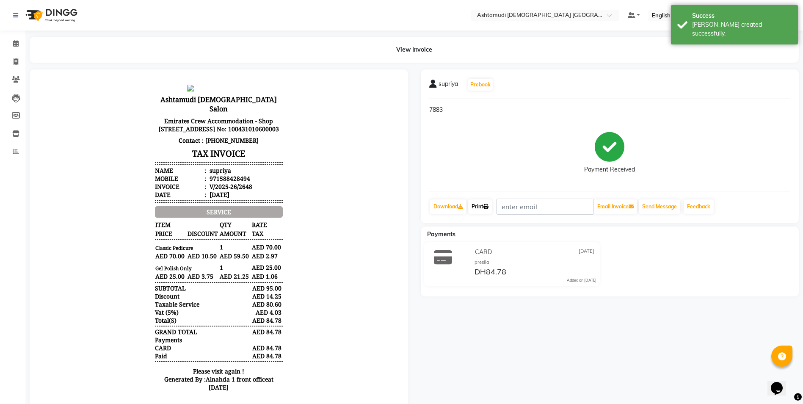
click at [483, 205] on link "Print" at bounding box center [480, 206] width 24 height 14
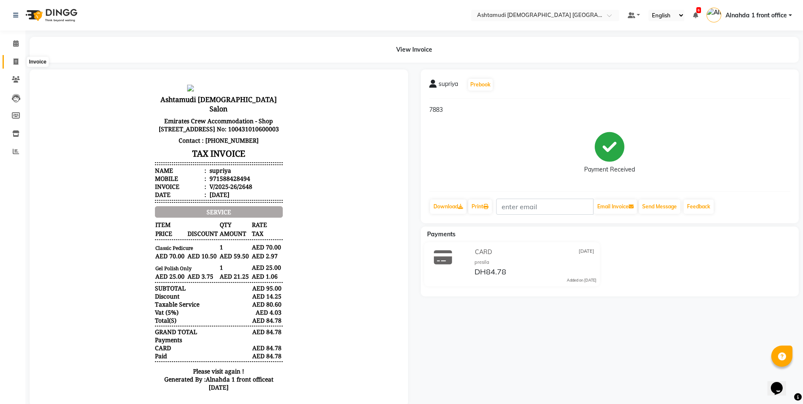
click at [15, 61] on icon at bounding box center [16, 61] width 5 height 6
select select "service"
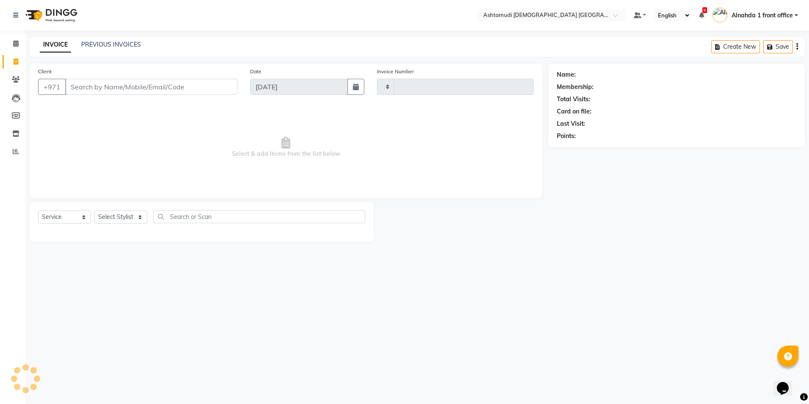
type input "2649"
select select "7242"
click at [92, 86] on input "Client" at bounding box center [151, 87] width 172 height 16
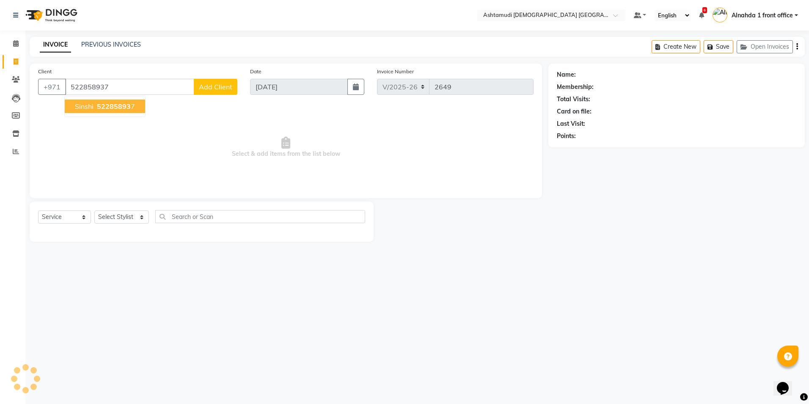
type input "522858937"
select select "1: Object"
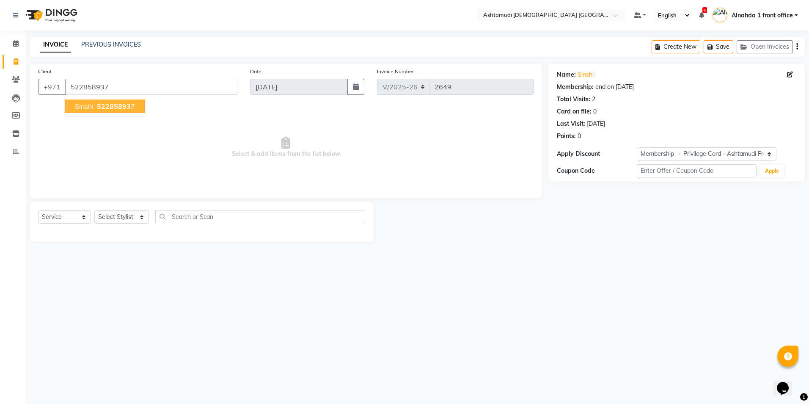
click at [116, 107] on span "52285893" at bounding box center [114, 106] width 34 height 8
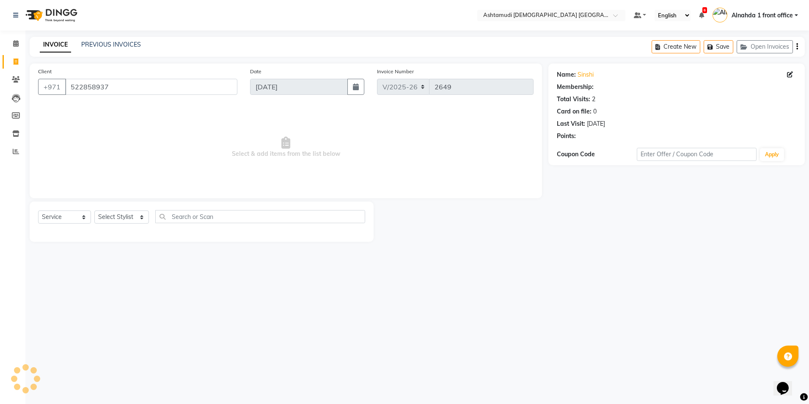
select select "1: Object"
click at [143, 218] on select "Select Stylist Alnahda 1 front office [PERSON_NAME] [PERSON_NAME] Staff INOKA […" at bounding box center [121, 216] width 55 height 13
select select "61833"
click at [94, 210] on select "Select Stylist Alnahda 1 front office [PERSON_NAME] [PERSON_NAME] Staff INOKA […" at bounding box center [121, 216] width 55 height 13
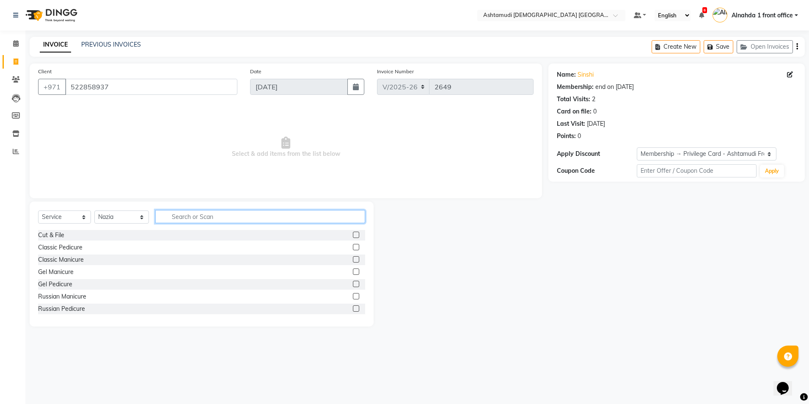
click at [175, 218] on input "text" at bounding box center [260, 216] width 210 height 13
type input "EYEBROW"
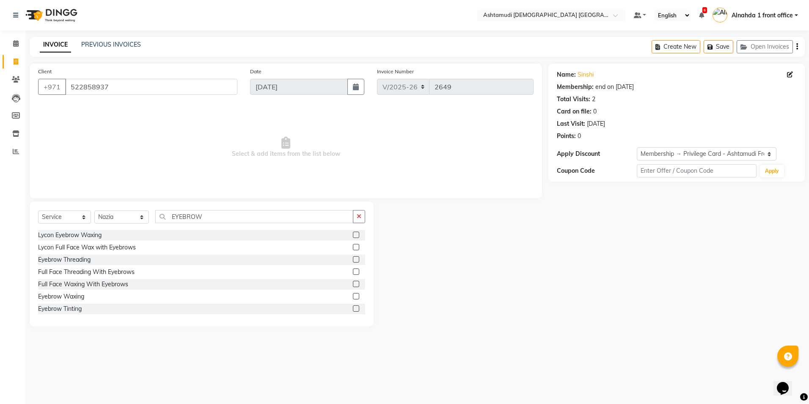
click at [353, 297] on label at bounding box center [356, 296] width 6 height 6
click at [353, 297] on input "checkbox" at bounding box center [356, 297] width 6 height 6
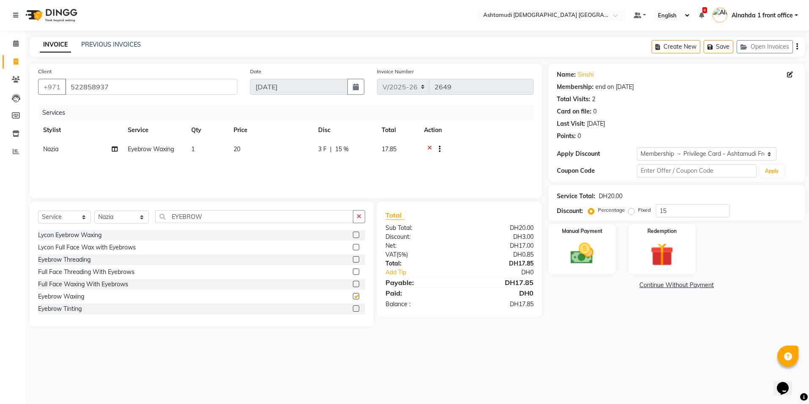
checkbox input "false"
click at [577, 257] on img at bounding box center [582, 254] width 39 height 28
click at [640, 284] on span "CARD" at bounding box center [639, 286] width 18 height 10
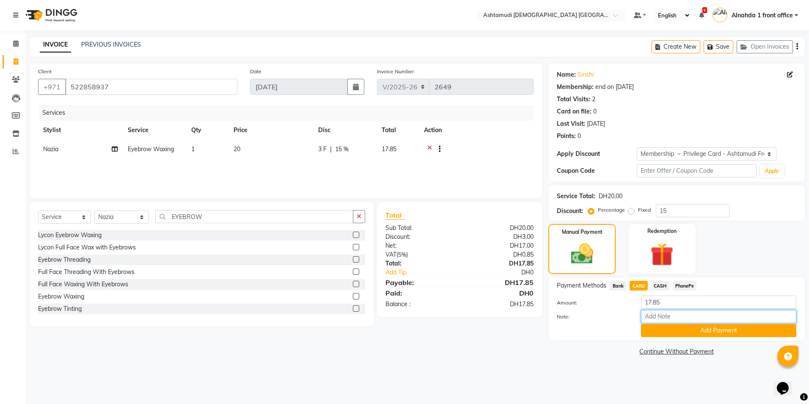
click at [655, 314] on input "Note:" at bounding box center [718, 316] width 155 height 13
type input "presila"
click at [671, 324] on div "Amount: 17.85 Note: presila Add Payment" at bounding box center [677, 315] width 240 height 41
click at [671, 325] on button "Add Payment" at bounding box center [718, 330] width 155 height 13
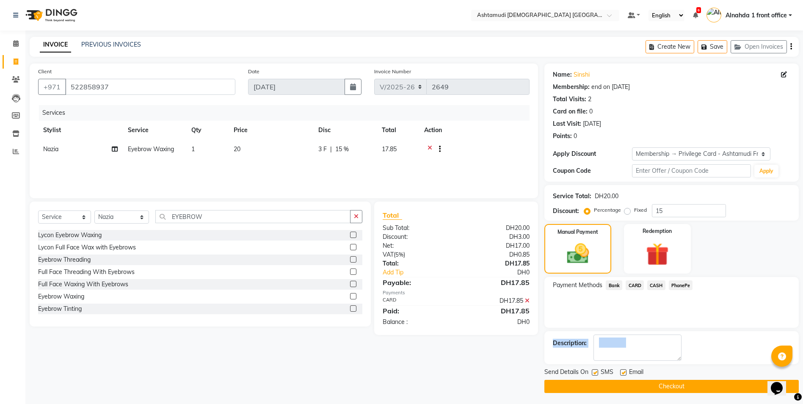
click at [685, 315] on div "Payment Methods Bank CARD CASH PhonePe" at bounding box center [671, 302] width 254 height 51
click at [622, 352] on textarea at bounding box center [637, 347] width 88 height 26
click at [618, 354] on textarea at bounding box center [637, 347] width 88 height 26
type textarea "1850"
click at [645, 388] on button "Checkout" at bounding box center [671, 386] width 254 height 13
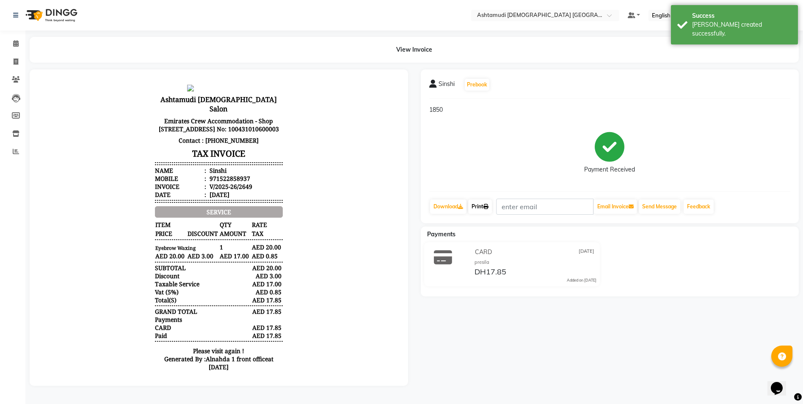
click at [487, 205] on link "Print" at bounding box center [480, 206] width 24 height 14
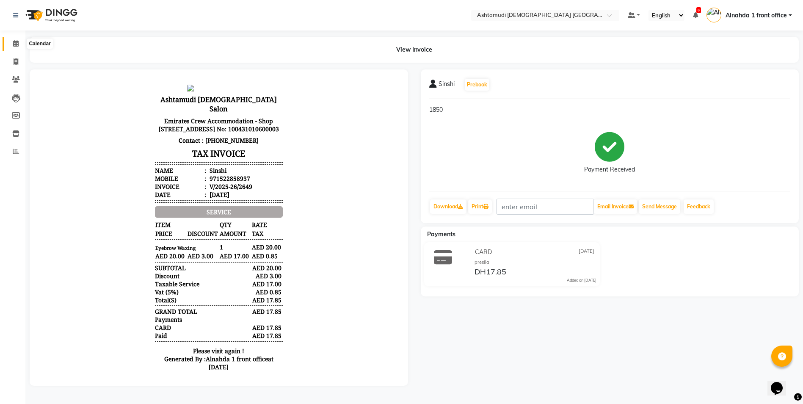
click at [14, 43] on icon at bounding box center [16, 43] width 6 height 6
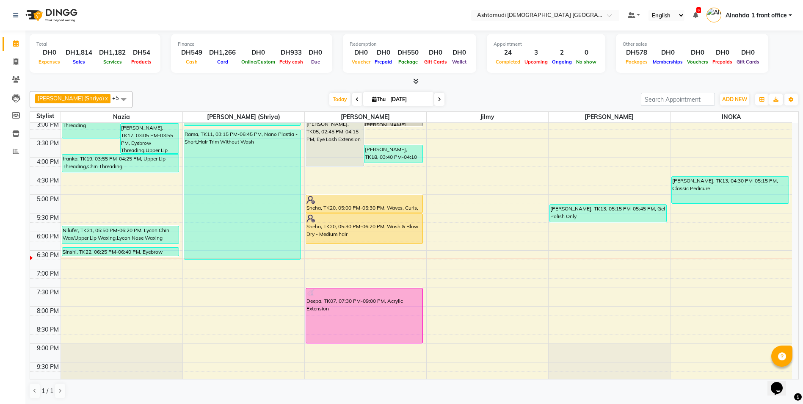
scroll to position [254, 0]
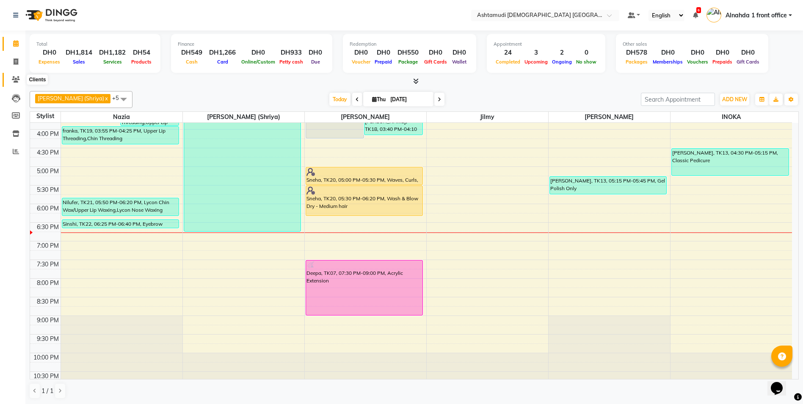
click at [14, 78] on icon at bounding box center [16, 79] width 8 height 6
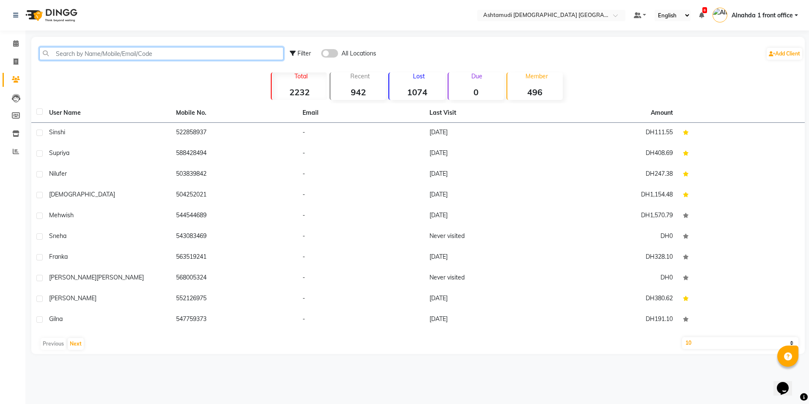
click at [82, 55] on input "text" at bounding box center [161, 53] width 244 height 13
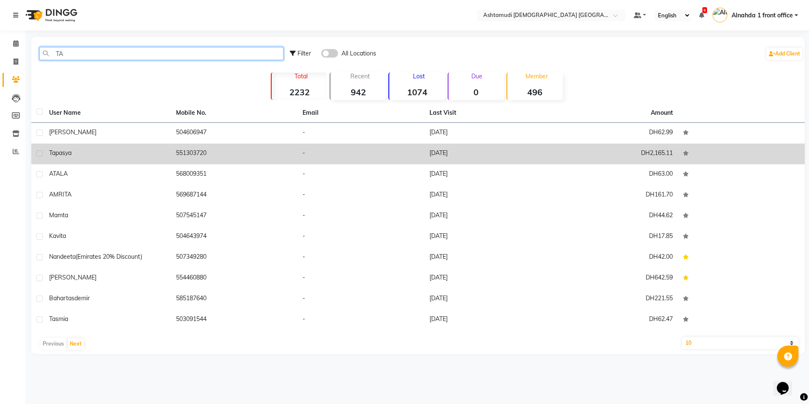
type input "TA"
click at [202, 154] on td "551303720" at bounding box center [234, 153] width 127 height 21
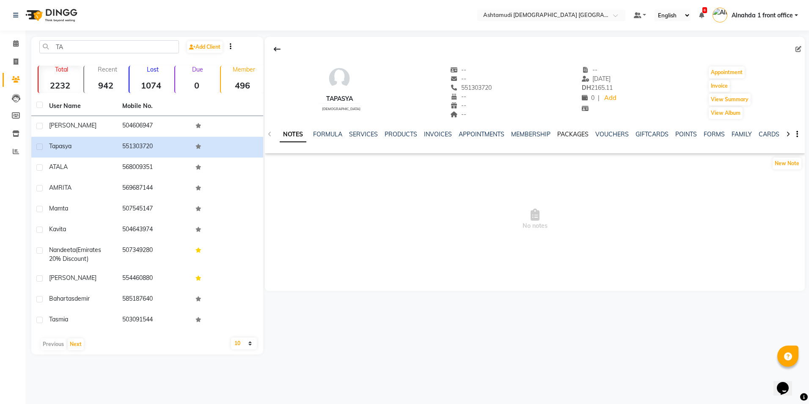
click at [572, 134] on link "PACKAGES" at bounding box center [572, 134] width 31 height 8
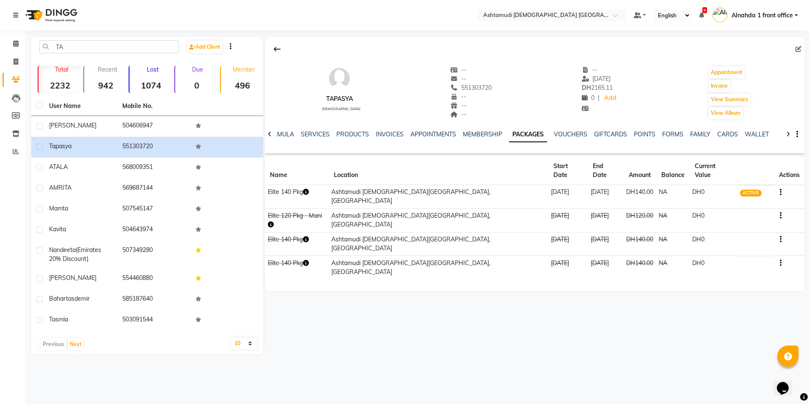
click at [308, 189] on icon "button" at bounding box center [306, 192] width 6 height 6
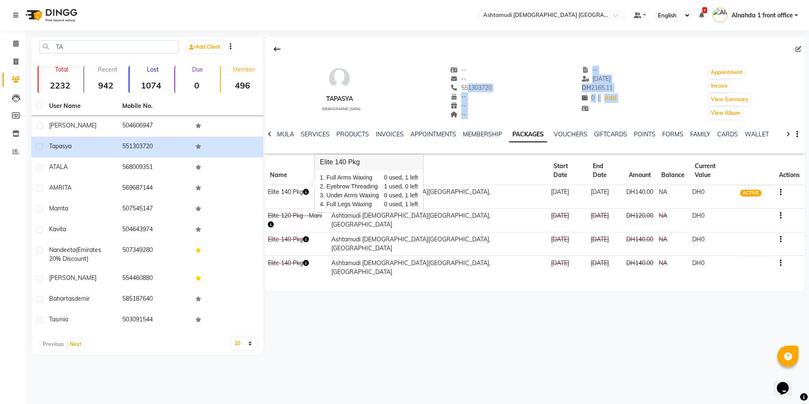
drag, startPoint x: 450, startPoint y: 86, endPoint x: 667, endPoint y: 83, distance: 217.6
click at [667, 83] on div "tapasya [DEMOGRAPHIC_DATA] -- -- 551303720 -- -- -- -- [DATE] DH 2165.11 0 | Ad…" at bounding box center [535, 88] width 540 height 63
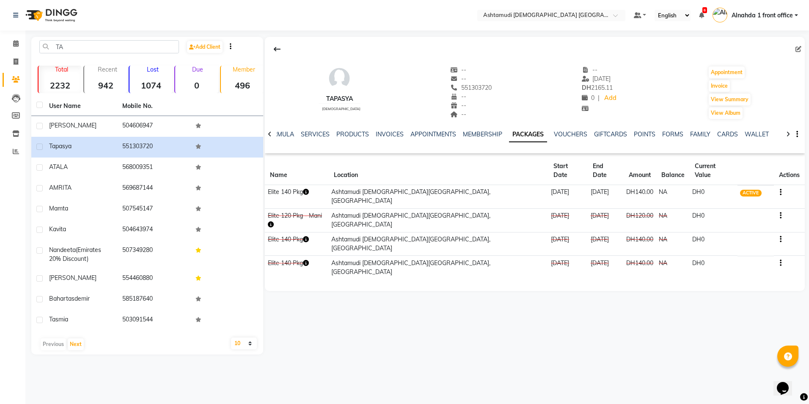
click at [383, 69] on div "tapasya [DEMOGRAPHIC_DATA] -- -- 551303720 -- -- -- -- [DATE] DH 2165.11 0 | Ad…" at bounding box center [535, 88] width 540 height 63
drag, startPoint x: 450, startPoint y: 85, endPoint x: 491, endPoint y: 86, distance: 40.7
click at [491, 86] on div "tapasya [DEMOGRAPHIC_DATA] -- -- 551303720 -- -- -- -- [DATE] DH 2165.11 0 | Ad…" at bounding box center [535, 88] width 540 height 63
copy span "551303720"
click at [16, 41] on icon at bounding box center [16, 43] width 6 height 6
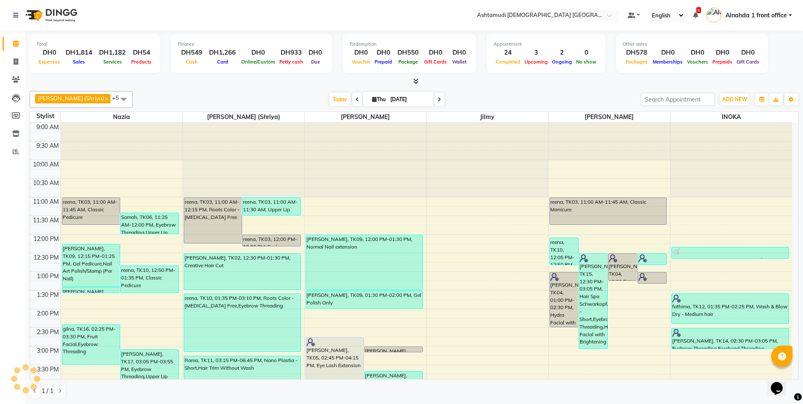
scroll to position [265, 0]
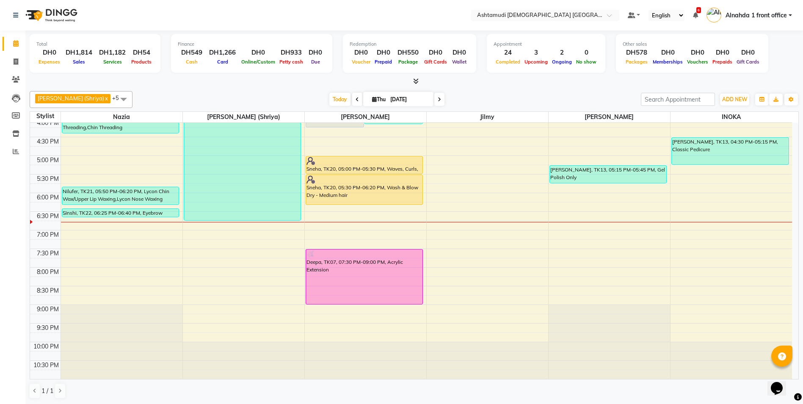
click at [372, 99] on icon at bounding box center [374, 100] width 5 height 6
select select "9"
select select "2025"
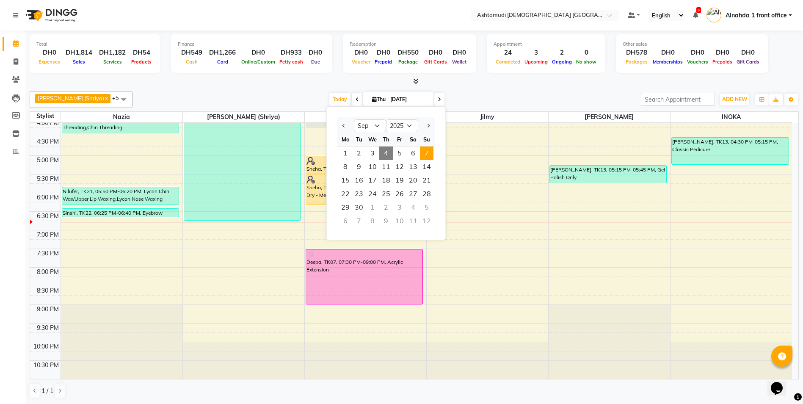
click at [427, 154] on span "7" at bounding box center [427, 153] width 14 height 14
type input "[DATE]"
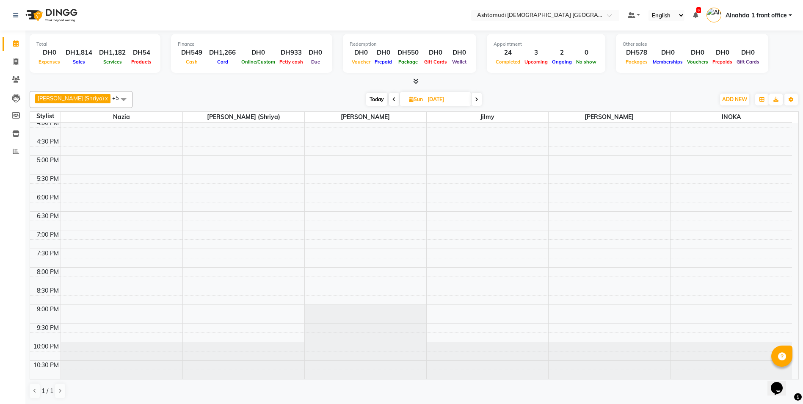
click at [103, 216] on div "9:00 AM 9:30 AM 10:00 AM 10:30 AM 11:00 AM 11:30 AM 12:00 PM 12:30 PM 1:00 PM 1…" at bounding box center [411, 118] width 762 height 521
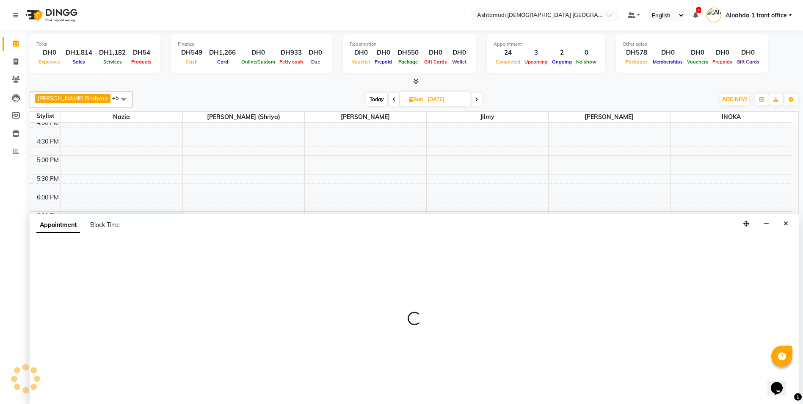
scroll to position [0, 0]
select select "61833"
select select "1110"
select select "tentative"
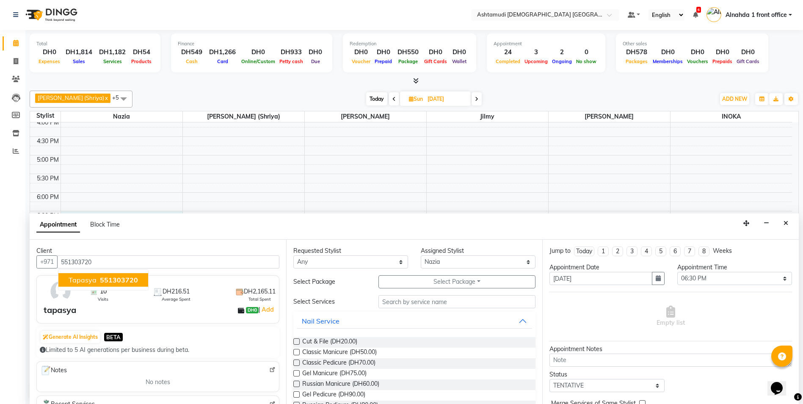
click at [131, 281] on span "551303720" at bounding box center [119, 280] width 38 height 8
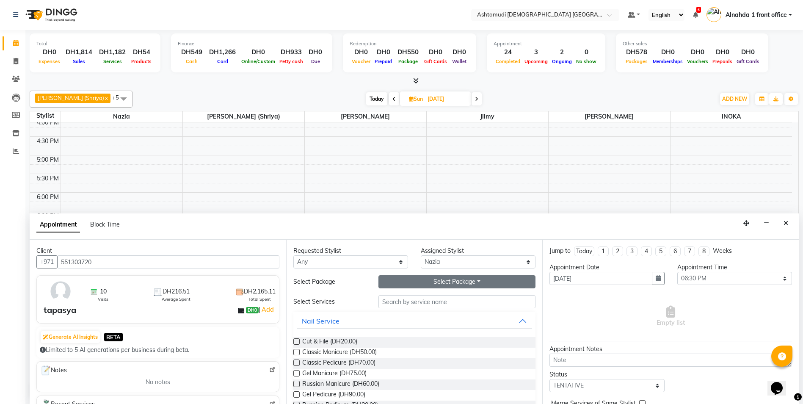
type input "551303720"
click at [471, 280] on button "Select Package Toggle Dropdown" at bounding box center [456, 281] width 157 height 13
click at [321, 303] on div "Select Services" at bounding box center [329, 301] width 85 height 9
click at [308, 303] on div "Select Services" at bounding box center [329, 301] width 85 height 9
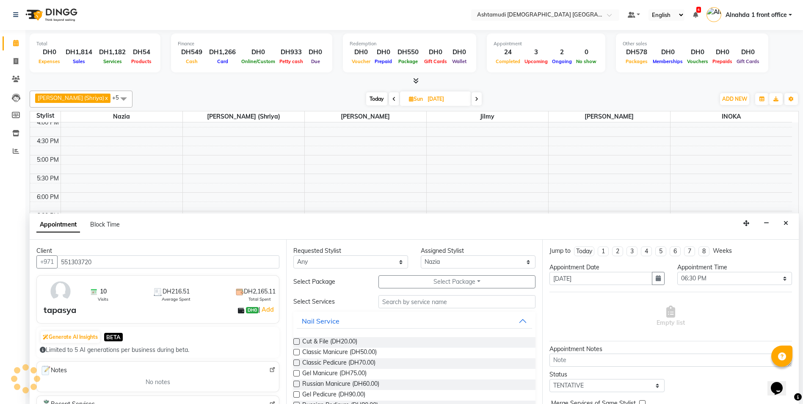
click at [325, 301] on div "Select Services" at bounding box center [329, 301] width 85 height 9
click at [328, 283] on div "Select Package" at bounding box center [329, 281] width 85 height 9
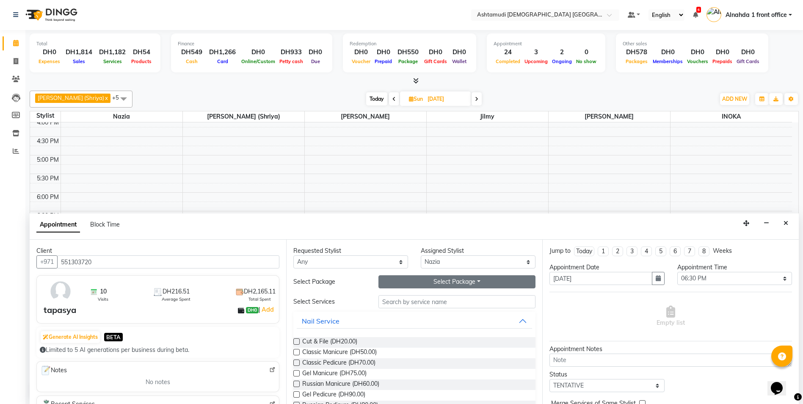
click at [472, 283] on button "Select Package Toggle Dropdown" at bounding box center [456, 281] width 157 height 13
click at [466, 303] on input "text" at bounding box center [456, 301] width 157 height 13
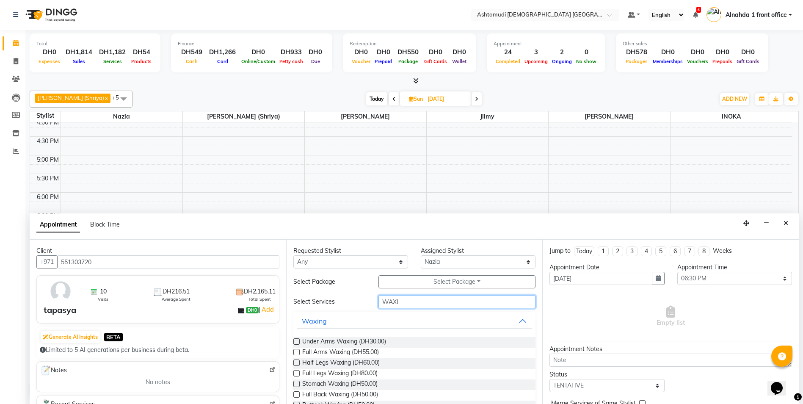
type input "WAXI"
click at [296, 353] on label at bounding box center [296, 352] width 6 height 6
click at [296, 353] on input "checkbox" at bounding box center [296, 353] width 6 height 6
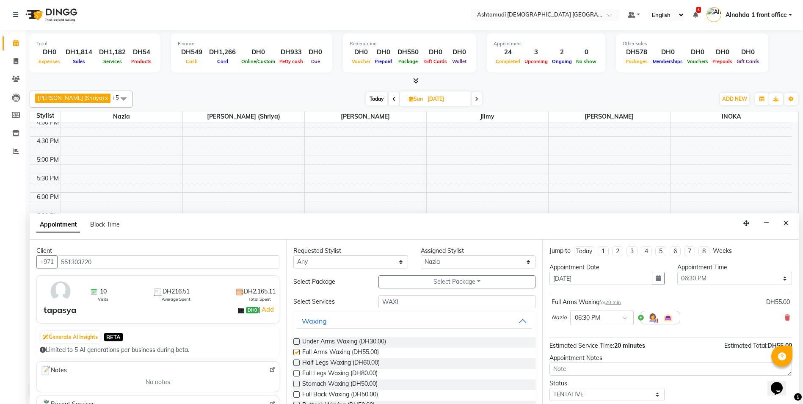
checkbox input "false"
click at [297, 374] on label at bounding box center [296, 373] width 6 height 6
click at [297, 374] on input "checkbox" at bounding box center [296, 374] width 6 height 6
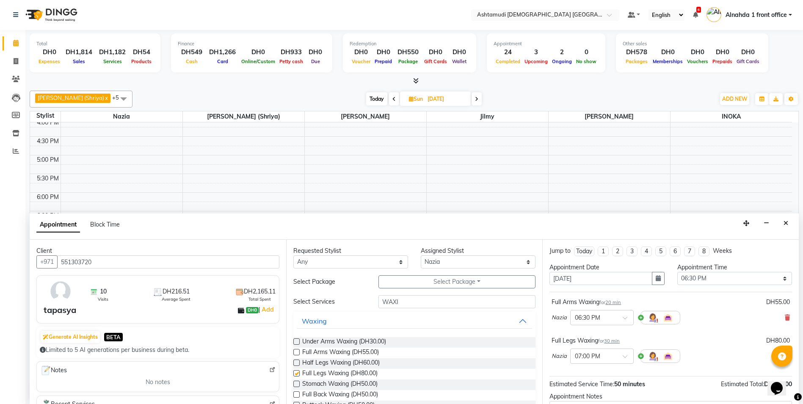
checkbox input "false"
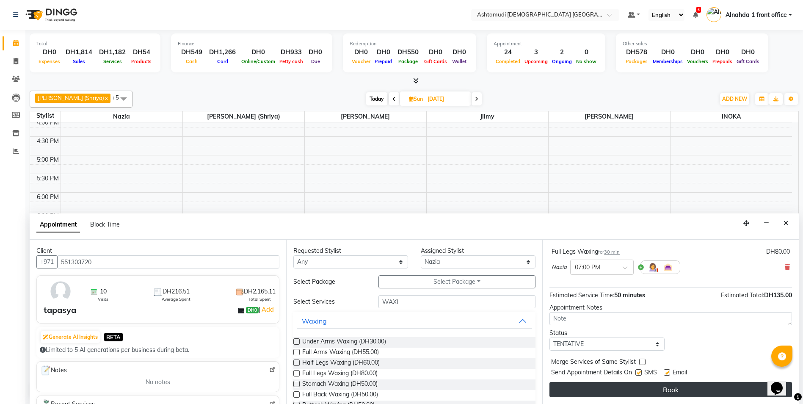
click at [638, 386] on button "Book" at bounding box center [670, 389] width 243 height 15
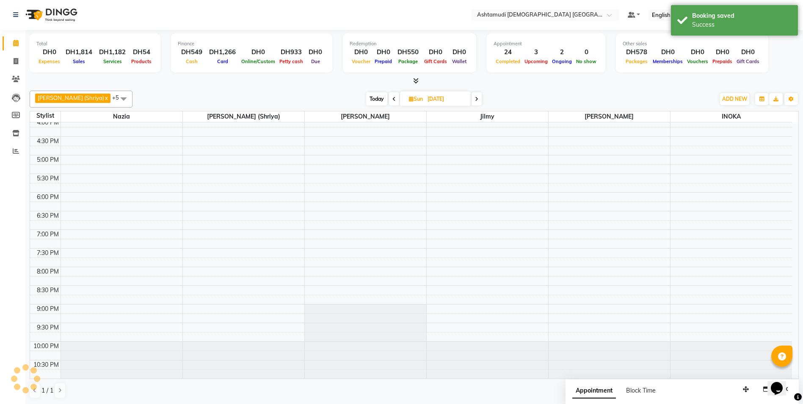
scroll to position [0, 0]
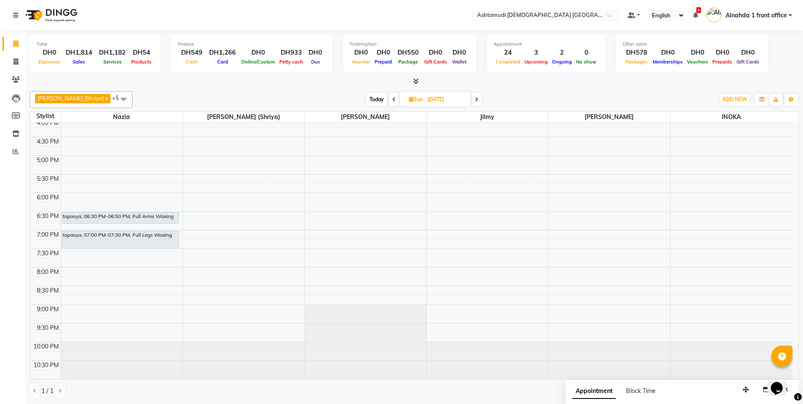
click at [366, 98] on span "Today" at bounding box center [376, 99] width 21 height 13
type input "[DATE]"
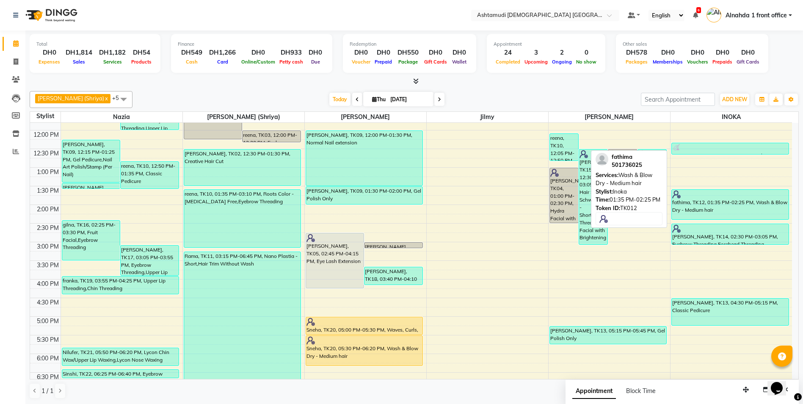
scroll to position [85, 0]
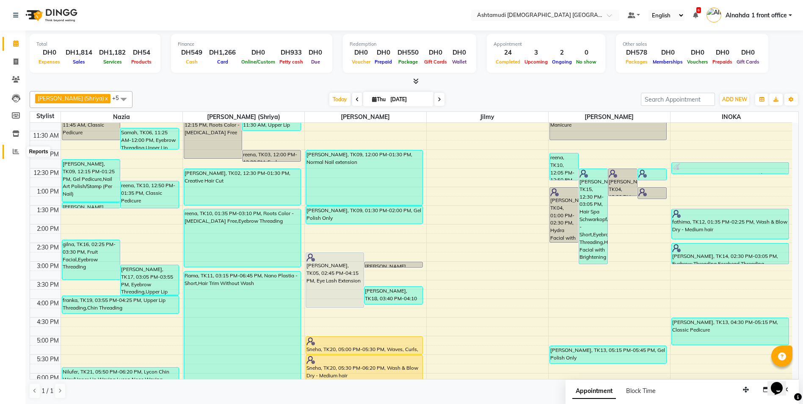
click at [14, 153] on icon at bounding box center [16, 151] width 6 height 6
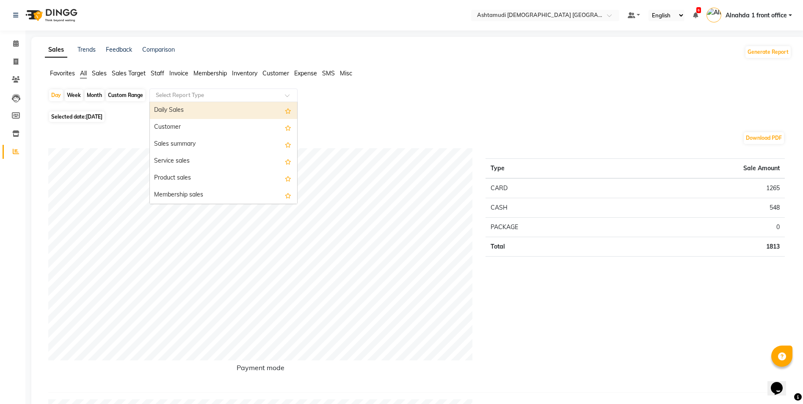
click at [196, 96] on input "text" at bounding box center [215, 95] width 122 height 8
click at [156, 73] on span "Staff" at bounding box center [158, 73] width 14 height 8
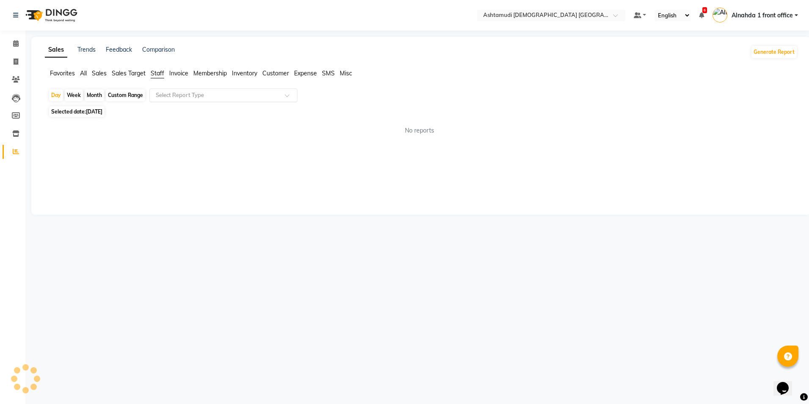
click at [181, 97] on input "text" at bounding box center [215, 95] width 122 height 8
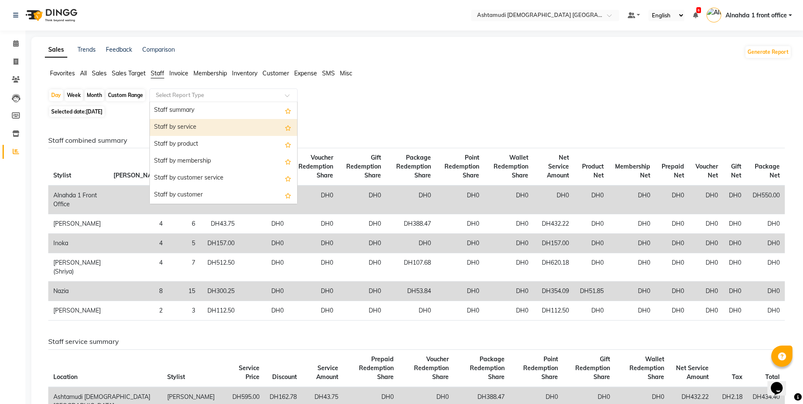
click at [182, 127] on div "Staff by service" at bounding box center [223, 127] width 147 height 17
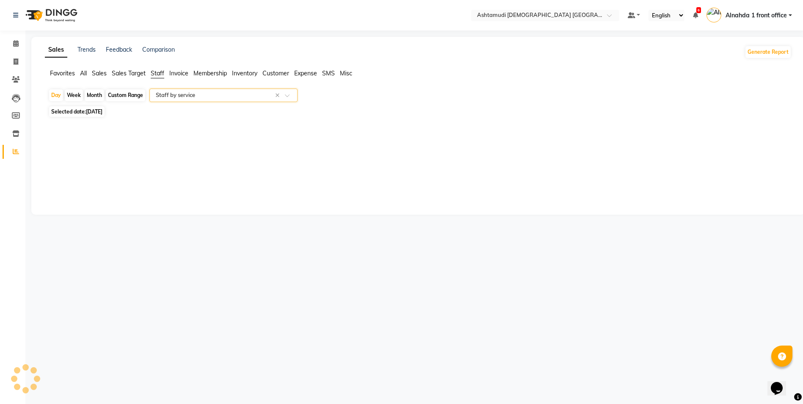
select select "full_report"
select select "csv"
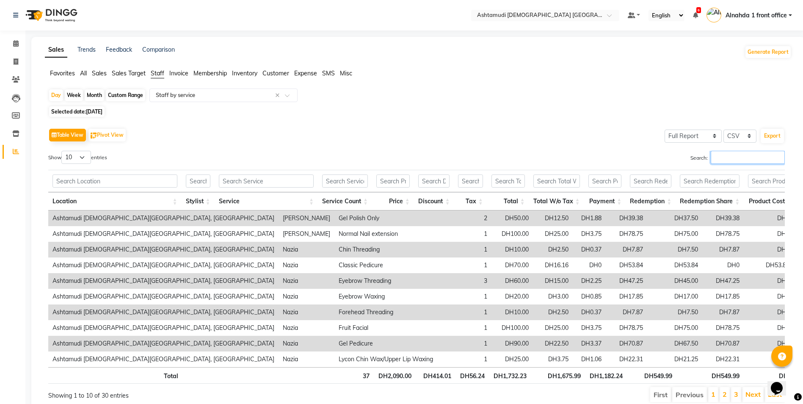
click at [737, 159] on input "Search:" at bounding box center [748, 157] width 74 height 13
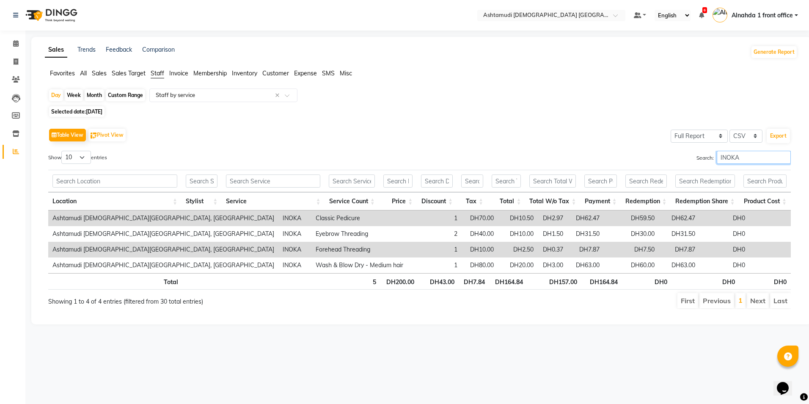
drag, startPoint x: 746, startPoint y: 160, endPoint x: 626, endPoint y: 165, distance: 120.7
click at [626, 165] on div "Search: INOKA" at bounding box center [608, 159] width 365 height 17
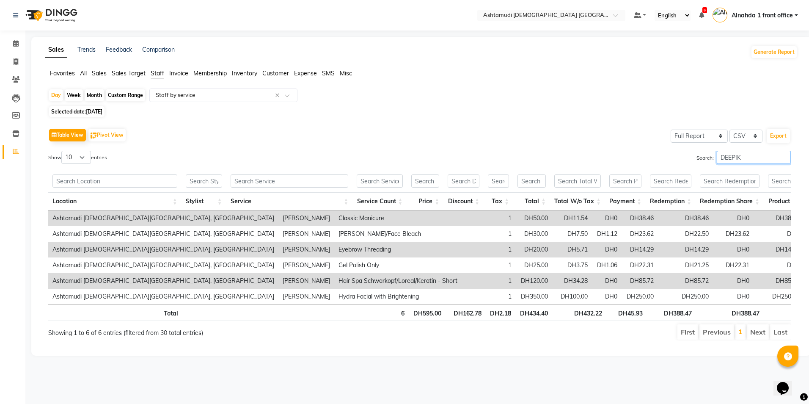
drag, startPoint x: 748, startPoint y: 156, endPoint x: 617, endPoint y: 155, distance: 131.6
click at [617, 155] on div "Search: DEEPIK" at bounding box center [608, 159] width 365 height 17
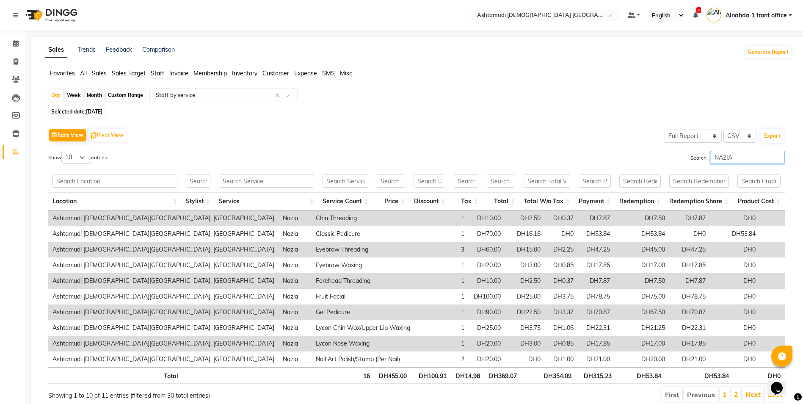
scroll to position [33, 0]
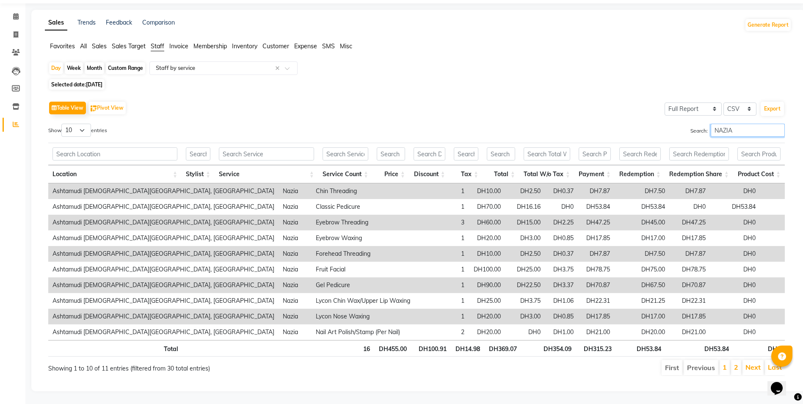
drag, startPoint x: 750, startPoint y: 124, endPoint x: 697, endPoint y: 121, distance: 53.4
click at [697, 124] on label "Search: NAZIA" at bounding box center [737, 130] width 94 height 13
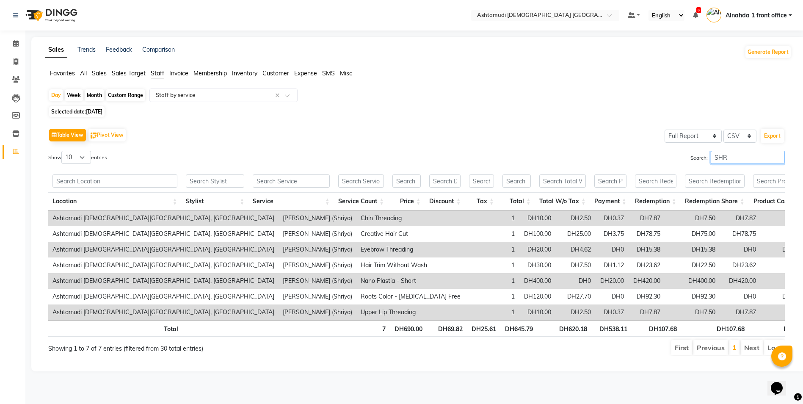
scroll to position [0, 0]
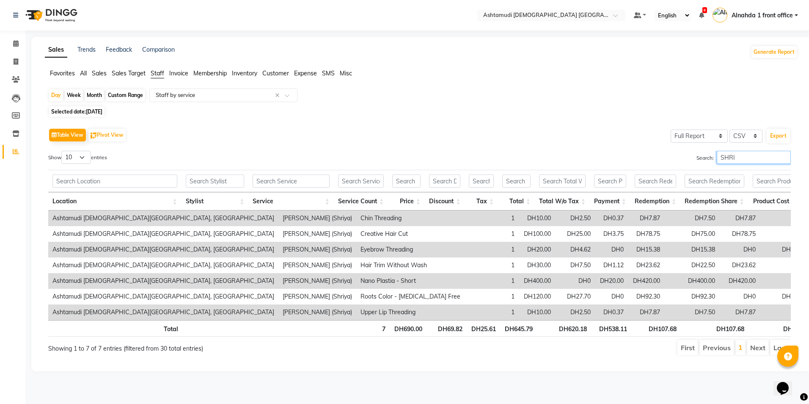
drag, startPoint x: 745, startPoint y: 159, endPoint x: 687, endPoint y: 154, distance: 57.8
click at [687, 154] on div "Search: SHRI" at bounding box center [608, 159] width 365 height 17
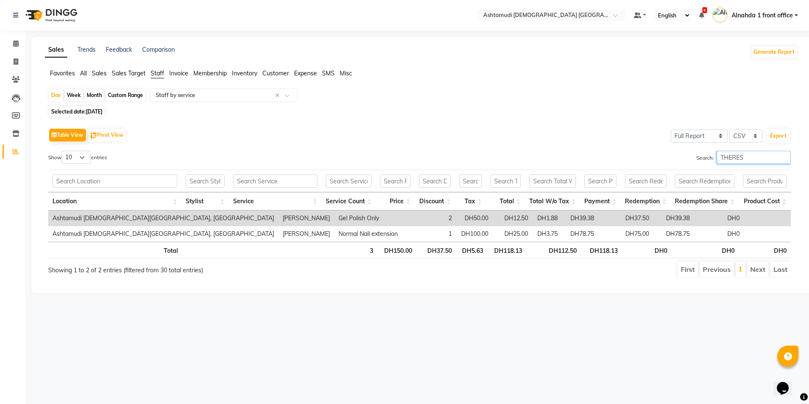
type input "[PERSON_NAME]"
drag, startPoint x: 749, startPoint y: 154, endPoint x: 670, endPoint y: 155, distance: 78.7
click at [670, 155] on div "Search: [PERSON_NAME]" at bounding box center [608, 159] width 365 height 17
click at [784, 162] on input "[PERSON_NAME]" at bounding box center [754, 157] width 74 height 13
click at [784, 157] on input "[PERSON_NAME]" at bounding box center [754, 157] width 74 height 13
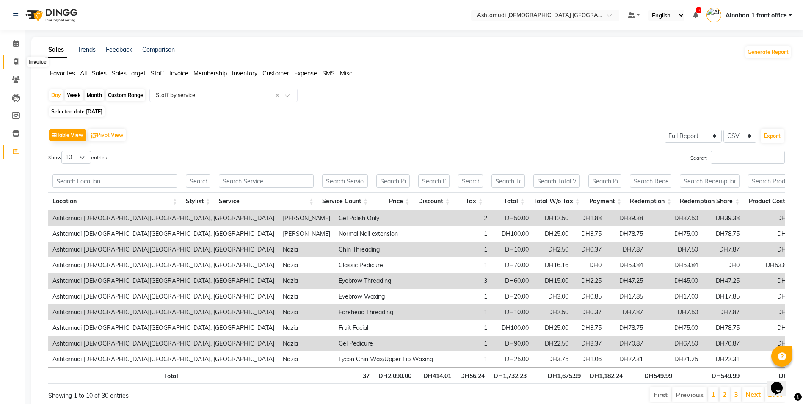
click at [14, 58] on icon at bounding box center [16, 61] width 5 height 6
select select "service"
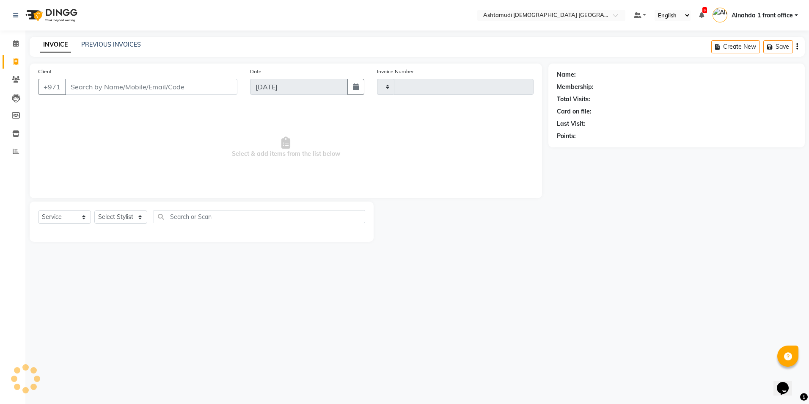
type input "2650"
select select "7242"
click at [16, 45] on icon at bounding box center [16, 43] width 6 height 6
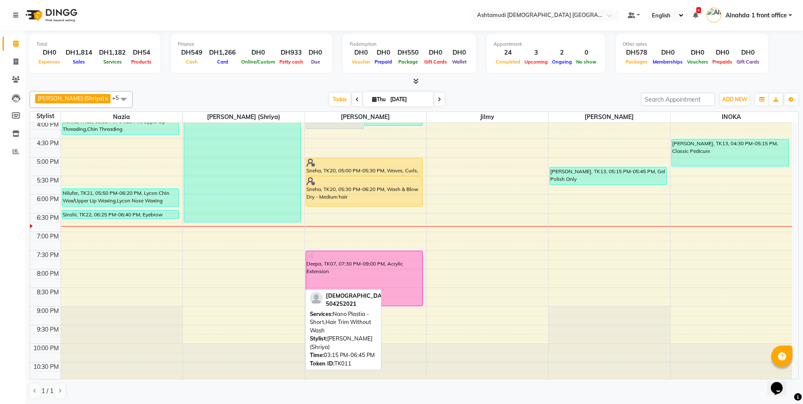
scroll to position [265, 0]
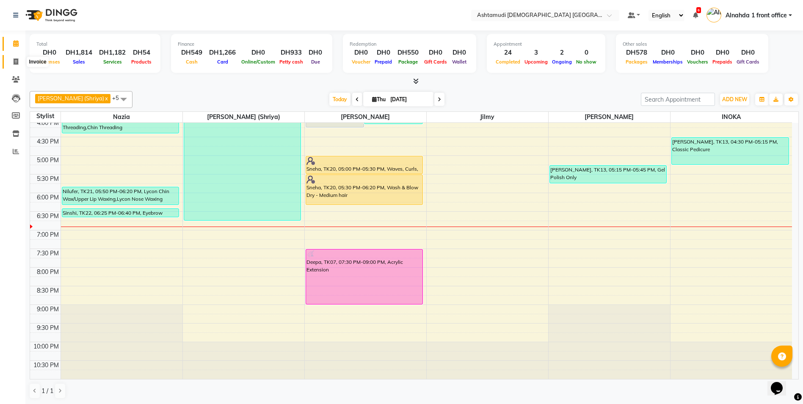
click at [17, 60] on icon at bounding box center [16, 61] width 5 height 6
select select "service"
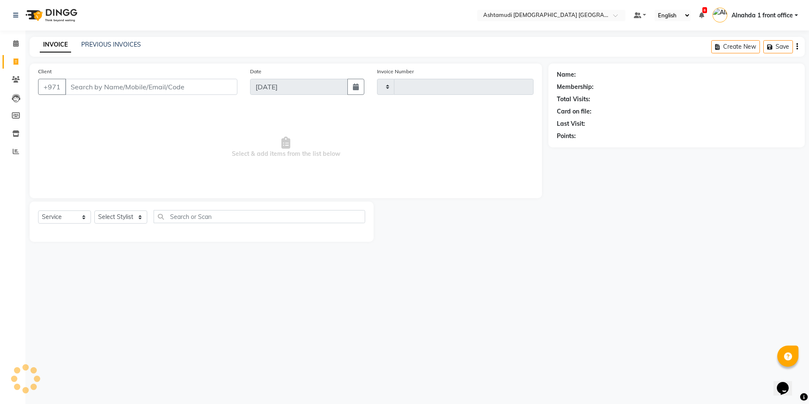
type input "2650"
select select "7242"
click at [106, 89] on input "Client" at bounding box center [151, 87] width 172 height 16
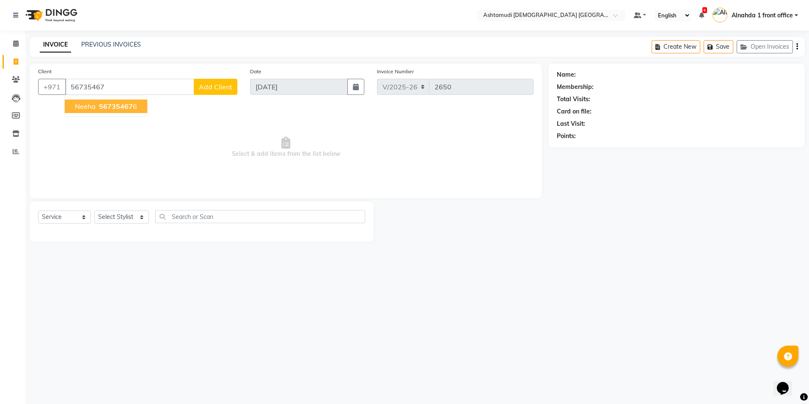
click at [99, 104] on span "56735467" at bounding box center [116, 106] width 34 height 8
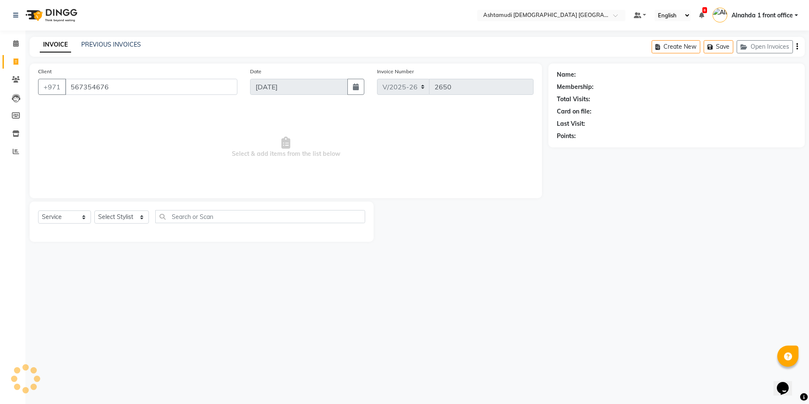
type input "567354676"
click at [138, 215] on select "Select Stylist Alnahda 1 front office [PERSON_NAME] [PERSON_NAME] Staff INOKA […" at bounding box center [121, 216] width 55 height 13
select select "87615"
click at [94, 210] on select "Select Stylist Alnahda 1 front office [PERSON_NAME] [PERSON_NAME] Staff INOKA […" at bounding box center [121, 216] width 55 height 13
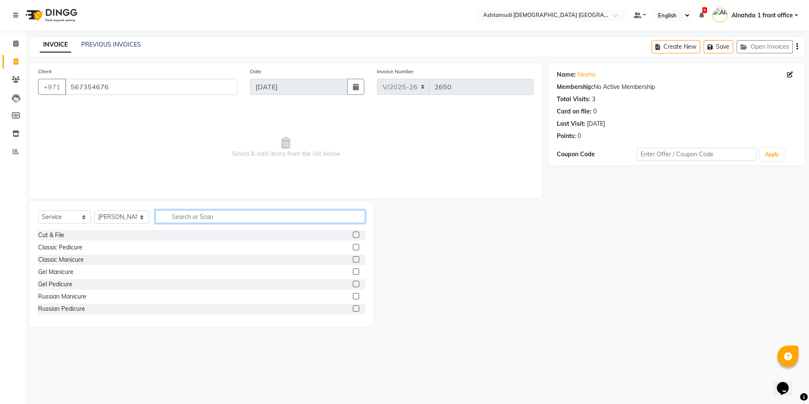
click at [210, 215] on input "text" at bounding box center [260, 216] width 210 height 13
type input "EYEBR"
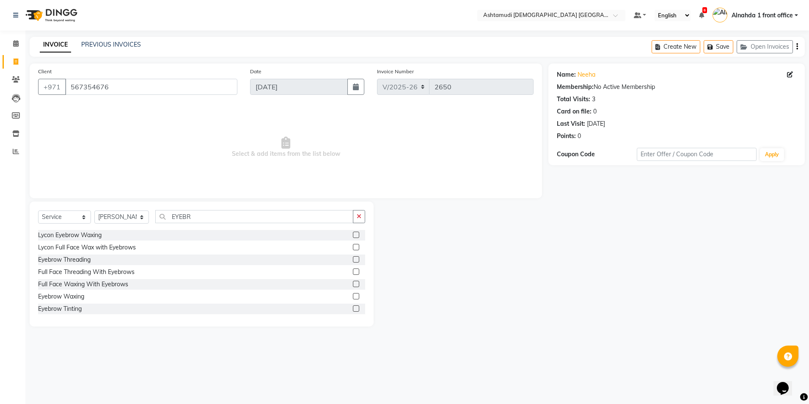
click at [353, 257] on label at bounding box center [356, 259] width 6 height 6
click at [353, 257] on input "checkbox" at bounding box center [356, 260] width 6 height 6
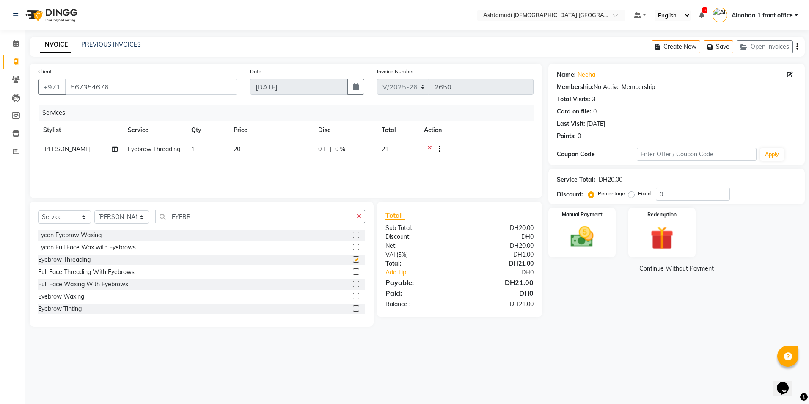
checkbox input "false"
click at [668, 188] on input "0" at bounding box center [693, 194] width 74 height 13
type input "015"
click at [580, 231] on img at bounding box center [582, 237] width 39 height 28
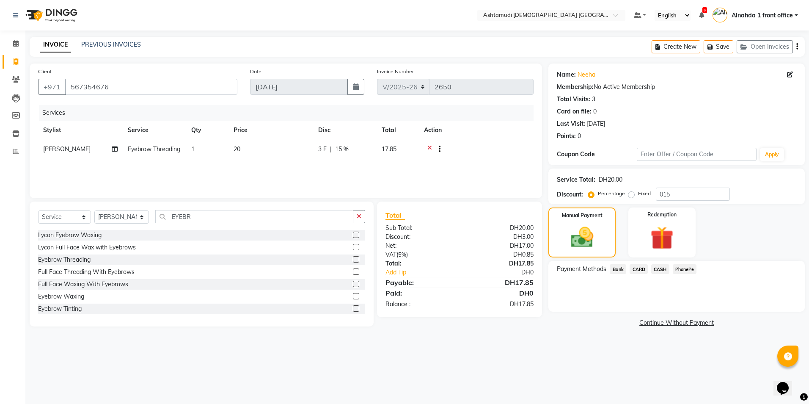
click at [660, 268] on span "CASH" at bounding box center [660, 269] width 18 height 10
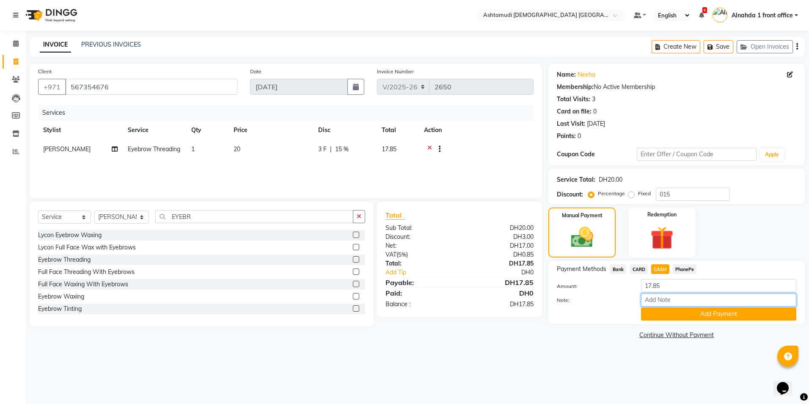
click at [650, 303] on input "Note:" at bounding box center [718, 299] width 155 height 13
type input "presila"
click at [669, 312] on button "Add Payment" at bounding box center [718, 313] width 155 height 13
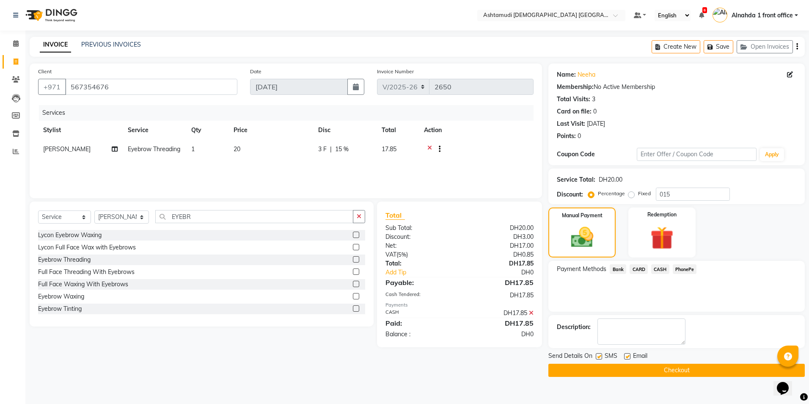
click at [652, 371] on button "Checkout" at bounding box center [677, 370] width 256 height 13
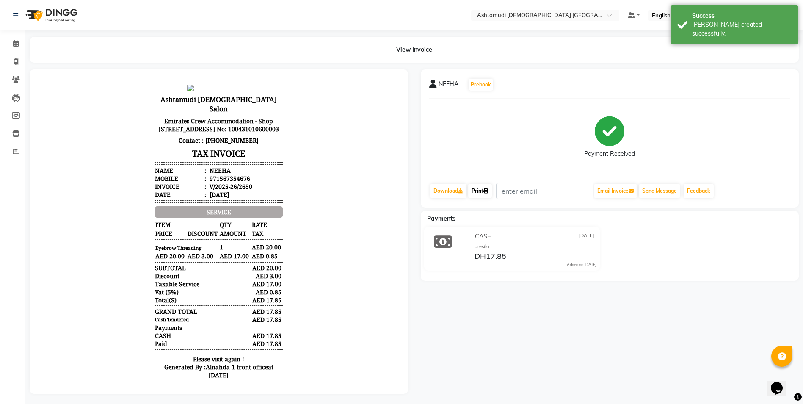
click at [481, 193] on link "Print" at bounding box center [480, 191] width 24 height 14
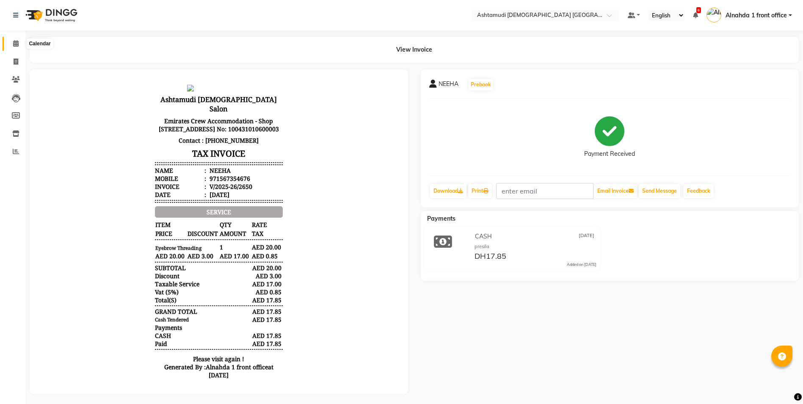
click at [14, 40] on icon at bounding box center [16, 43] width 6 height 6
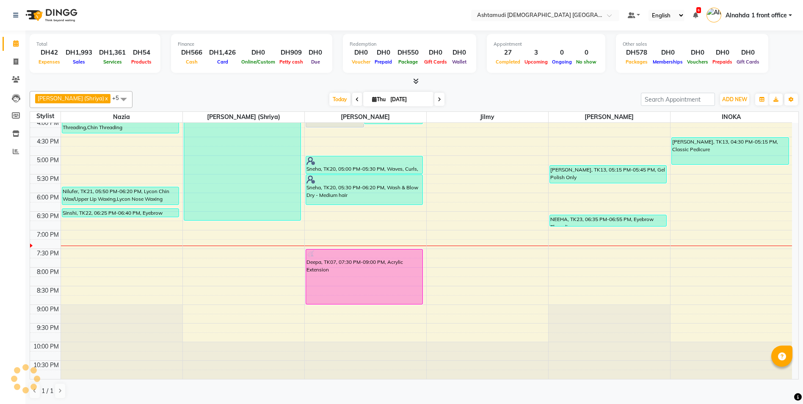
scroll to position [0, 0]
click at [16, 62] on icon at bounding box center [16, 61] width 5 height 6
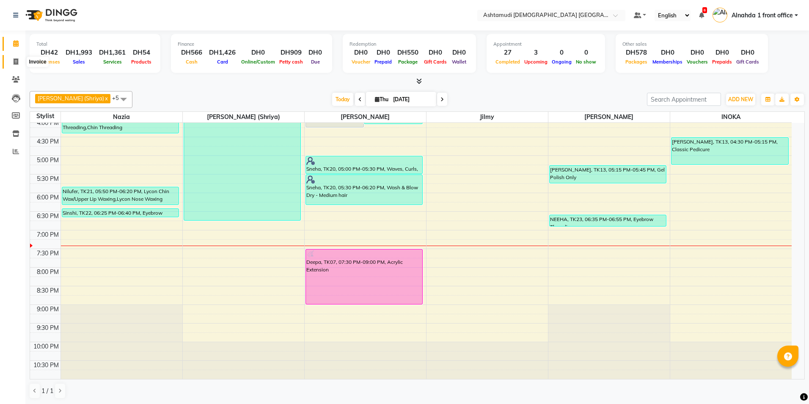
select select "7242"
select select "service"
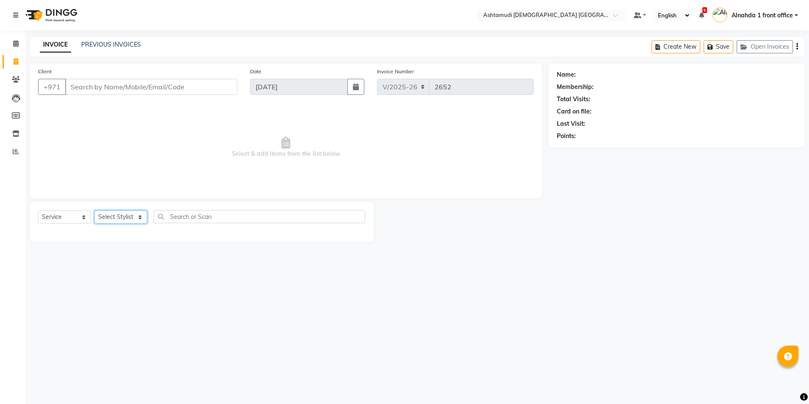
click at [142, 215] on select "Select Stylist" at bounding box center [120, 216] width 53 height 13
select select "87615"
click at [94, 210] on select "Select Stylist Alnahda 1 front office [PERSON_NAME] [PERSON_NAME] Staff INOKA […" at bounding box center [121, 216] width 55 height 13
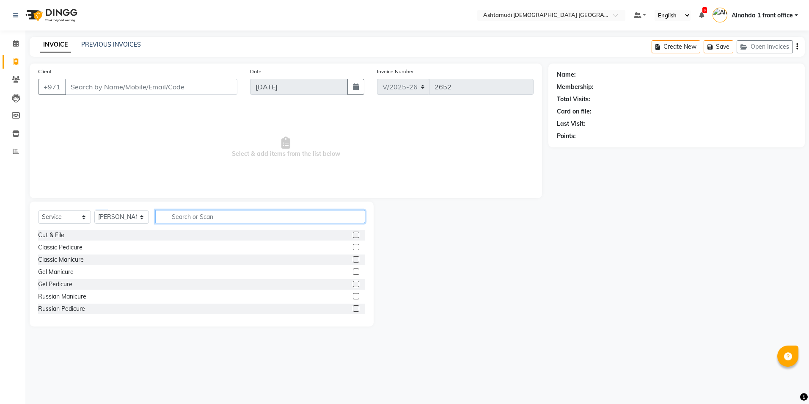
click at [182, 213] on input "text" at bounding box center [260, 216] width 210 height 13
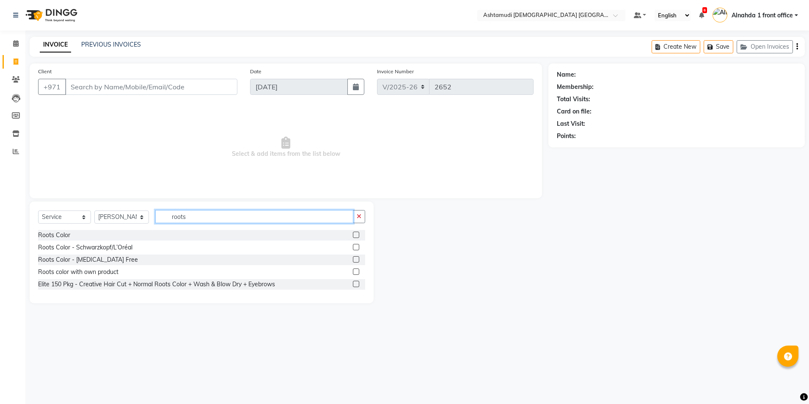
type input "roots"
click at [356, 259] on label at bounding box center [356, 259] width 6 height 6
click at [356, 259] on input "checkbox" at bounding box center [356, 260] width 6 height 6
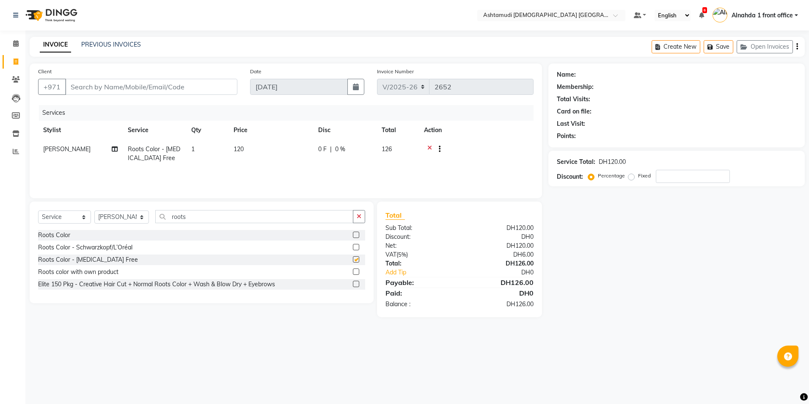
checkbox input "false"
click at [688, 178] on input "number" at bounding box center [693, 176] width 74 height 13
type input "15"
drag, startPoint x: 189, startPoint y: 212, endPoint x: 103, endPoint y: 223, distance: 86.6
click at [103, 223] on div "Select Service Product Membership Package Voucher Prepaid Gift Card Select Styl…" at bounding box center [201, 220] width 327 height 20
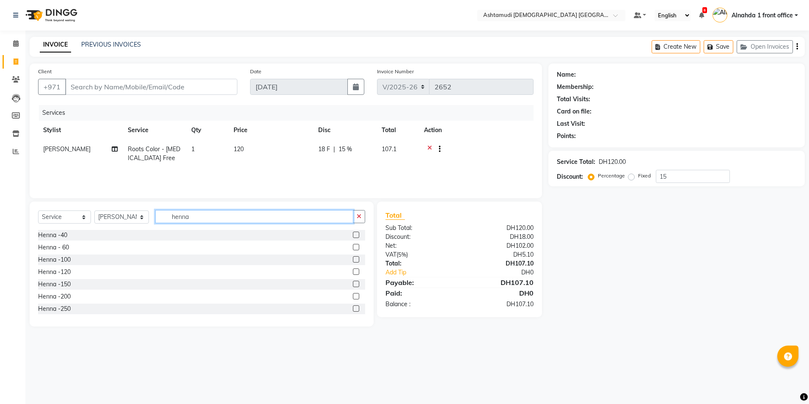
type input "henna"
click at [353, 235] on label at bounding box center [356, 235] width 6 height 6
click at [353, 235] on input "checkbox" at bounding box center [356, 235] width 6 height 6
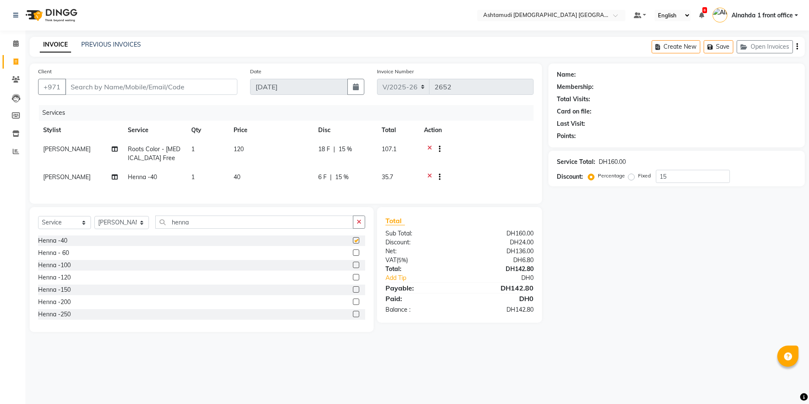
checkbox input "false"
click at [429, 147] on icon at bounding box center [429, 150] width 5 height 11
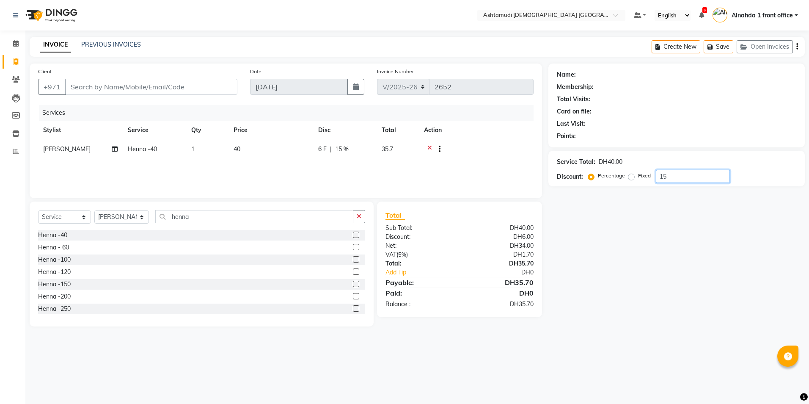
click at [673, 174] on input "15" at bounding box center [693, 176] width 74 height 13
click at [353, 248] on label at bounding box center [356, 247] width 6 height 6
click at [353, 248] on input "checkbox" at bounding box center [356, 248] width 6 height 6
checkbox input "false"
click at [431, 149] on icon at bounding box center [429, 150] width 5 height 11
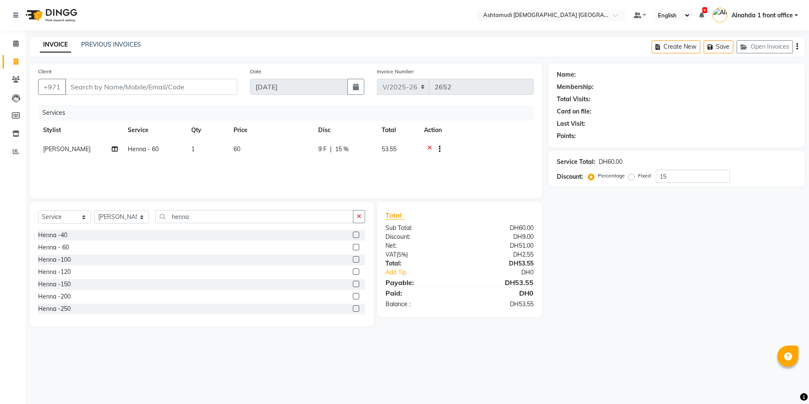
click at [429, 145] on icon at bounding box center [429, 150] width 5 height 11
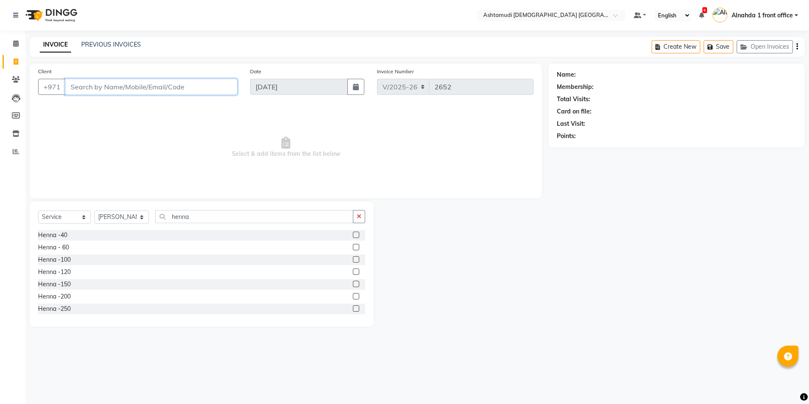
click at [192, 88] on input "Client" at bounding box center [151, 87] width 172 height 16
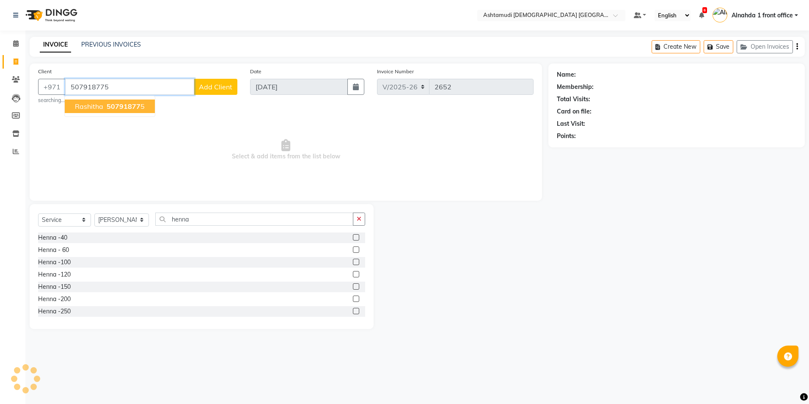
type input "507918775"
click at [131, 105] on span "50791877" at bounding box center [124, 106] width 34 height 8
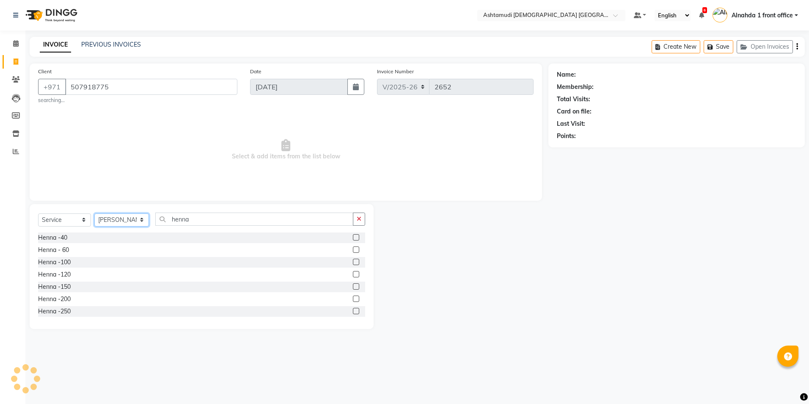
click at [131, 216] on select "Select Stylist Alnahda 1 front office [PERSON_NAME] [PERSON_NAME] Staff INOKA […" at bounding box center [121, 219] width 55 height 13
select select "2: Object"
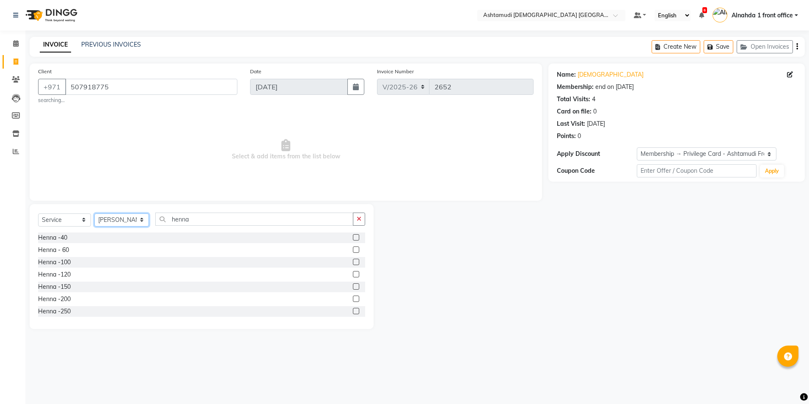
select select "62799"
click at [94, 213] on select "Select Stylist Alnahda 1 front office [PERSON_NAME] [PERSON_NAME] Staff INOKA […" at bounding box center [121, 219] width 55 height 13
drag, startPoint x: 192, startPoint y: 221, endPoint x: 57, endPoint y: 197, distance: 137.5
click at [57, 197] on div "Client [PHONE_NUMBER] searching... Date [DATE] Invoice Number V/2025 V/[PHONE_N…" at bounding box center [285, 195] width 525 height 265
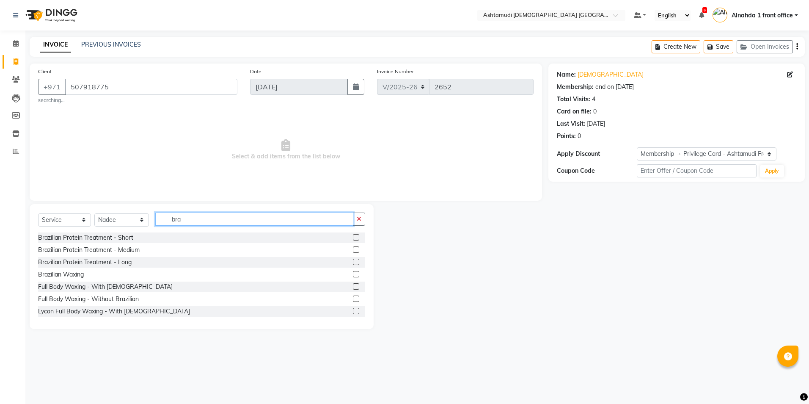
type input "bra"
click at [353, 274] on label at bounding box center [356, 274] width 6 height 6
click at [353, 274] on input "checkbox" at bounding box center [356, 275] width 6 height 6
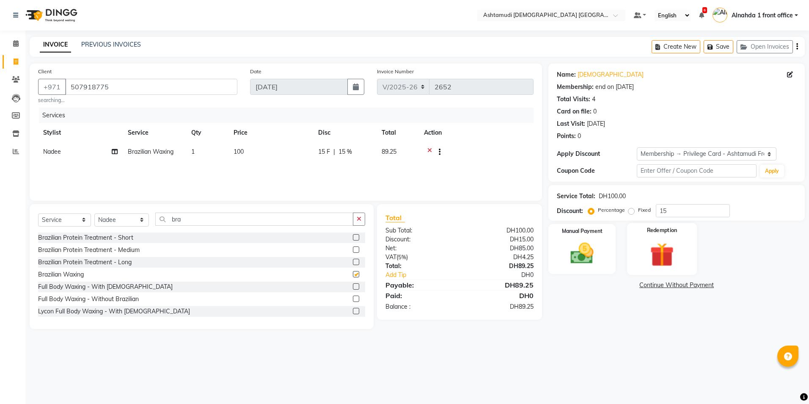
checkbox input "false"
click at [55, 149] on span "Nadee" at bounding box center [52, 152] width 18 height 8
select select "62799"
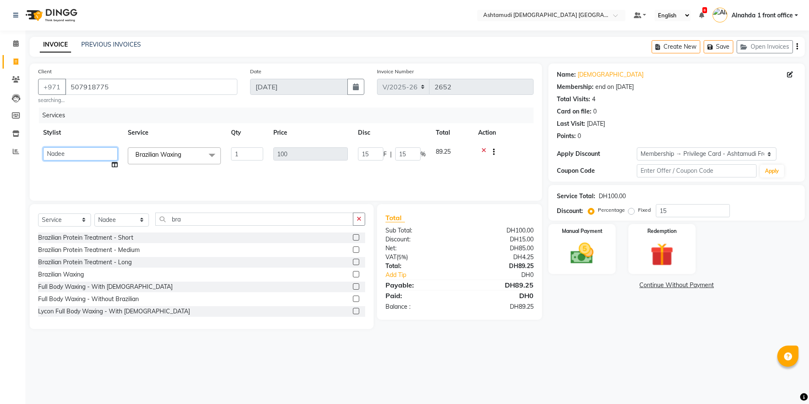
drag, startPoint x: 55, startPoint y: 149, endPoint x: 54, endPoint y: 155, distance: 6.9
click at [55, 149] on select "Alnahda 1 front office [PERSON_NAME] [PERSON_NAME] Staff INOKA [PERSON_NAME] (S…" at bounding box center [80, 153] width 74 height 13
select select "61833"
click at [94, 177] on div "Services Stylist Service Qty Price Disc Total Action Alnahda 1 front office Ama…" at bounding box center [286, 150] width 496 height 85
click at [590, 251] on img at bounding box center [582, 254] width 39 height 28
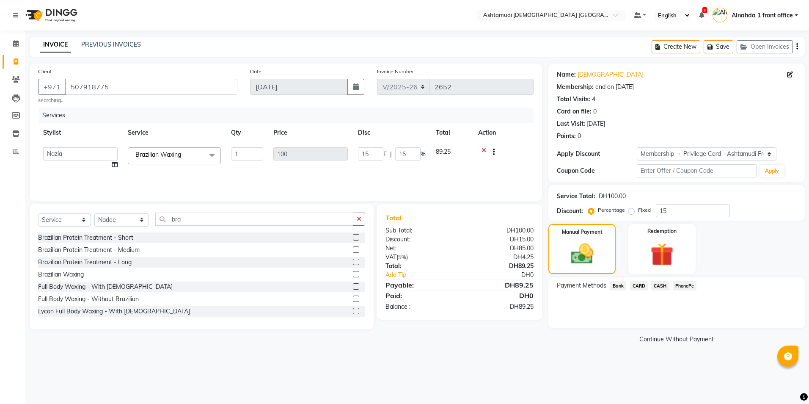
click at [641, 287] on span "CARD" at bounding box center [639, 286] width 18 height 10
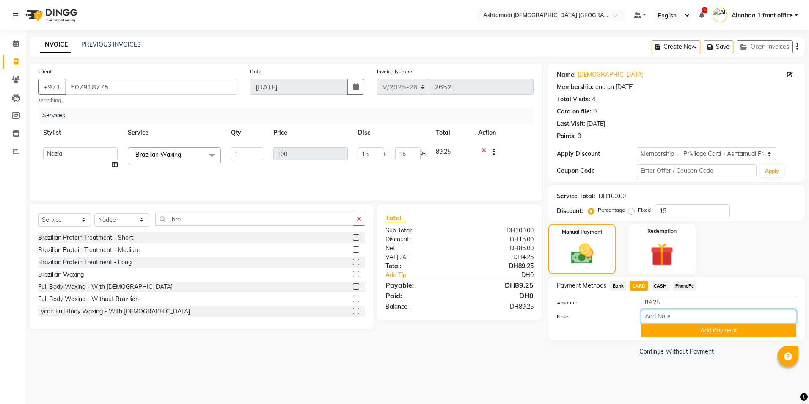
click at [667, 314] on input "Note:" at bounding box center [718, 316] width 155 height 13
type input "amala"
click at [709, 328] on button "Add Payment" at bounding box center [718, 330] width 155 height 13
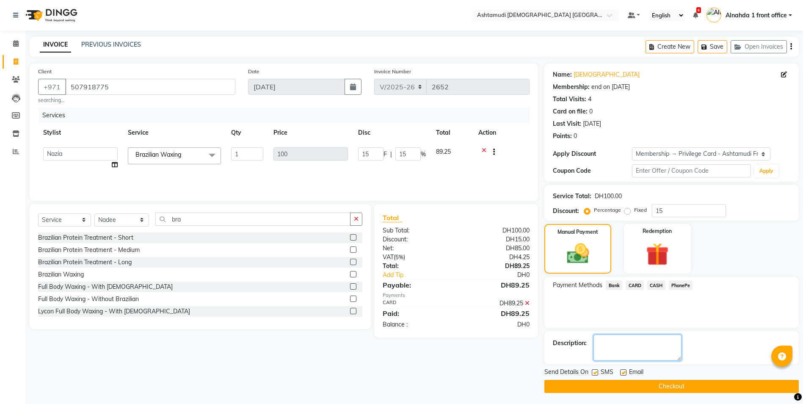
click at [659, 340] on textarea at bounding box center [637, 347] width 88 height 26
click at [622, 385] on button "Checkout" at bounding box center [671, 386] width 254 height 13
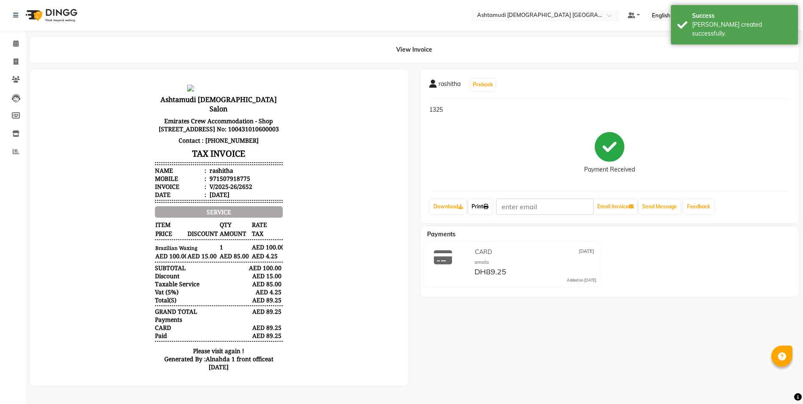
click at [483, 204] on link "Print" at bounding box center [480, 206] width 24 height 14
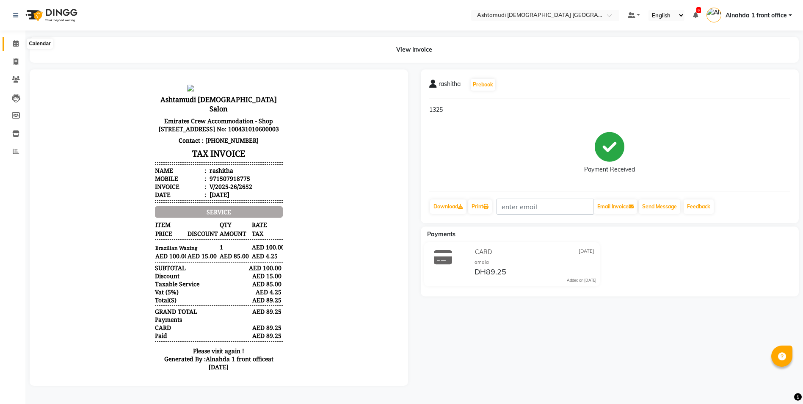
click at [14, 45] on icon at bounding box center [16, 43] width 6 height 6
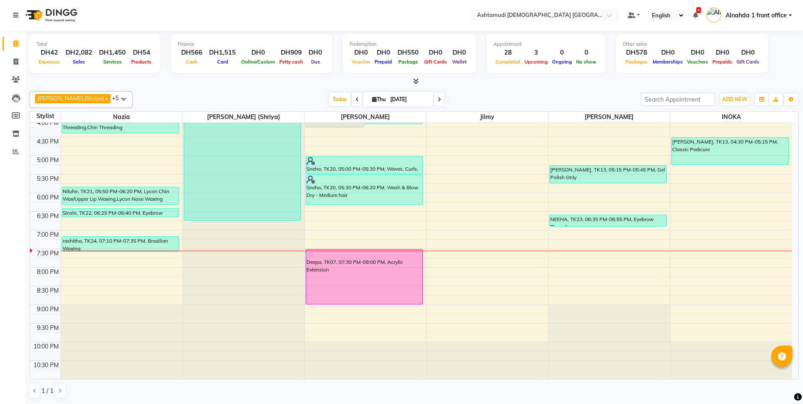
scroll to position [0, 0]
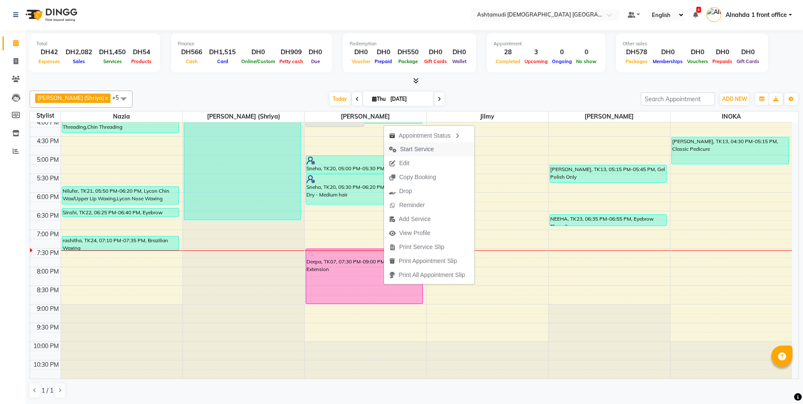
click at [418, 148] on span "Start Service" at bounding box center [417, 149] width 34 height 9
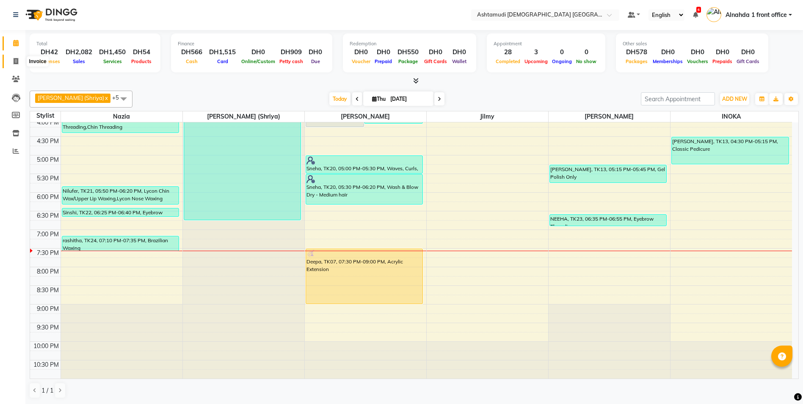
click at [14, 63] on icon at bounding box center [16, 61] width 5 height 6
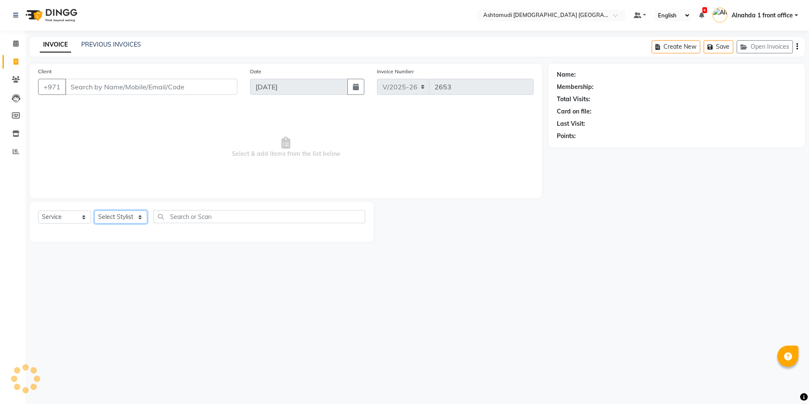
click at [127, 216] on select "Select Stylist" at bounding box center [120, 216] width 53 height 13
click at [126, 215] on select "Select Stylist" at bounding box center [120, 216] width 53 height 13
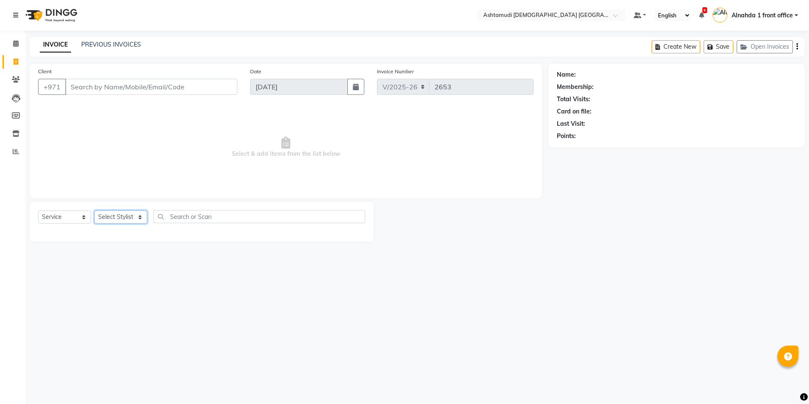
click at [126, 215] on select "Select Stylist" at bounding box center [120, 216] width 53 height 13
click at [126, 214] on select "Select Stylist" at bounding box center [120, 216] width 53 height 13
drag, startPoint x: 126, startPoint y: 214, endPoint x: 130, endPoint y: 218, distance: 6.0
click at [130, 219] on select "Select Stylist" at bounding box center [120, 216] width 53 height 13
click at [130, 218] on select "Select Stylist" at bounding box center [120, 216] width 53 height 13
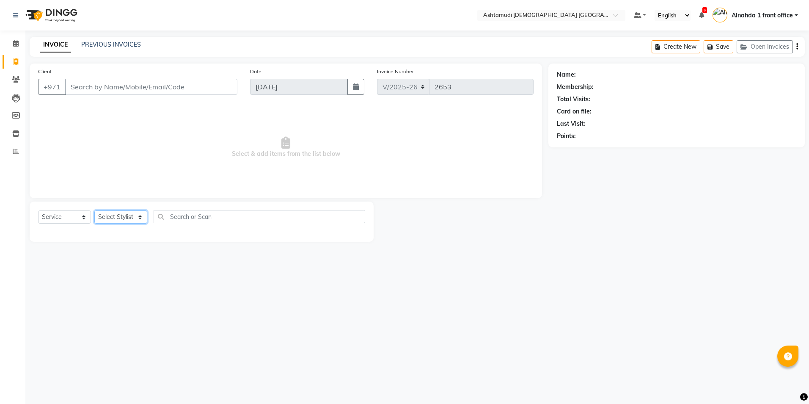
click at [132, 220] on select "Select Stylist" at bounding box center [120, 216] width 53 height 13
drag, startPoint x: 132, startPoint y: 220, endPoint x: 129, endPoint y: 214, distance: 6.2
click at [132, 220] on select "Select Stylist Alnahda 1 front office [PERSON_NAME] [PERSON_NAME] Staff INOKA […" at bounding box center [121, 216] width 55 height 13
click at [129, 214] on select "Select Stylist Alnahda 1 front office [PERSON_NAME] [PERSON_NAME] Staff INOKA […" at bounding box center [121, 216] width 55 height 13
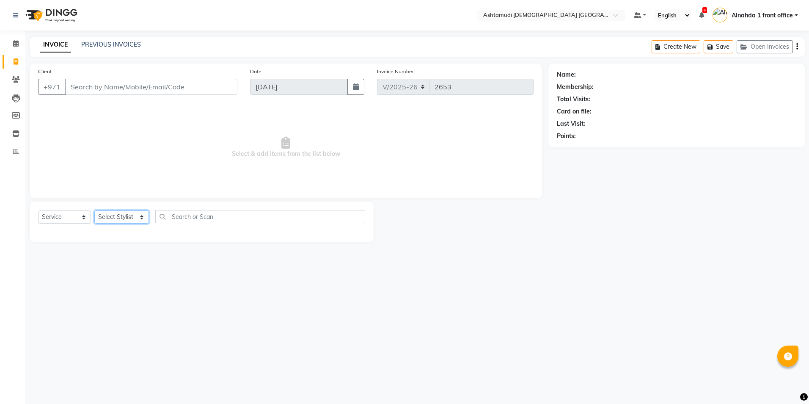
click at [129, 214] on select "Select Stylist Alnahda 1 front office [PERSON_NAME] [PERSON_NAME] Staff INOKA […" at bounding box center [121, 216] width 55 height 13
click at [122, 263] on div "Select Location × Ashtamudi [DEMOGRAPHIC_DATA] Salon [GEOGRAPHIC_DATA], [GEOGRA…" at bounding box center [404, 202] width 809 height 404
click at [139, 219] on select "Select Stylist Alnahda 1 front office [PERSON_NAME] [PERSON_NAME] Staff INOKA […" at bounding box center [121, 216] width 55 height 13
click at [94, 210] on select "Select Stylist Alnahda 1 front office [PERSON_NAME] [PERSON_NAME] Staff INOKA […" at bounding box center [121, 216] width 55 height 13
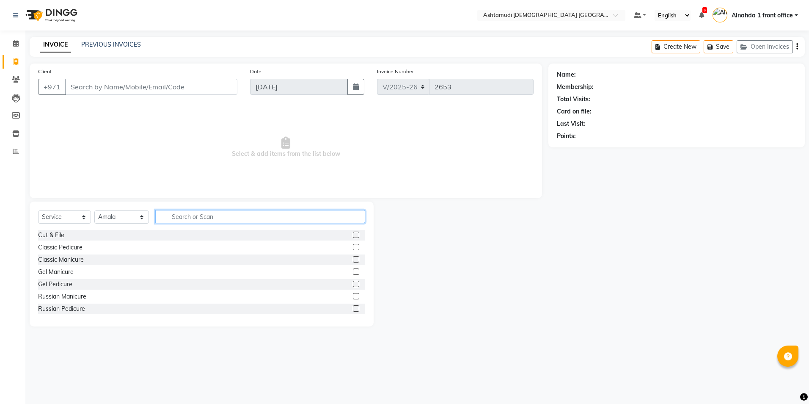
click at [185, 219] on input "text" at bounding box center [260, 216] width 210 height 13
click at [353, 234] on label at bounding box center [356, 235] width 6 height 6
click at [353, 234] on input "checkbox" at bounding box center [356, 235] width 6 height 6
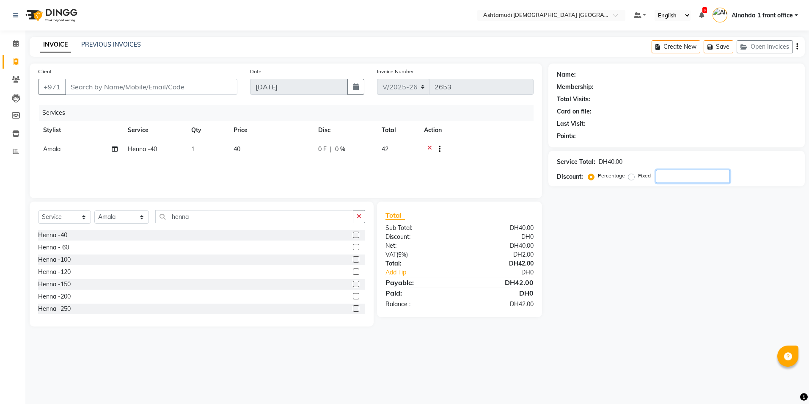
click at [692, 176] on input "number" at bounding box center [693, 176] width 74 height 13
click at [16, 44] on icon at bounding box center [16, 43] width 6 height 6
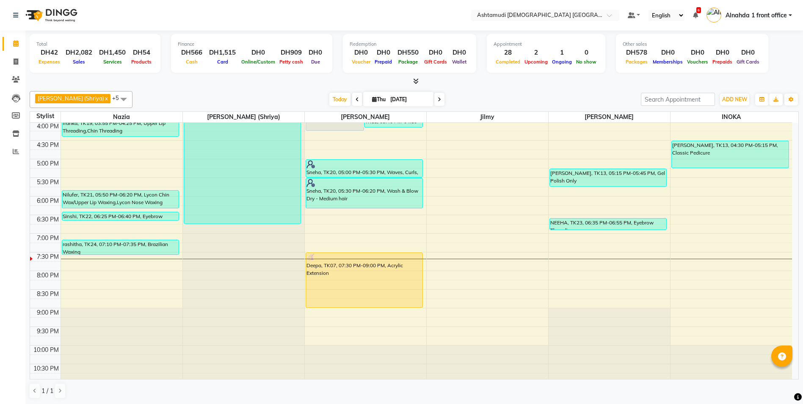
scroll to position [265, 0]
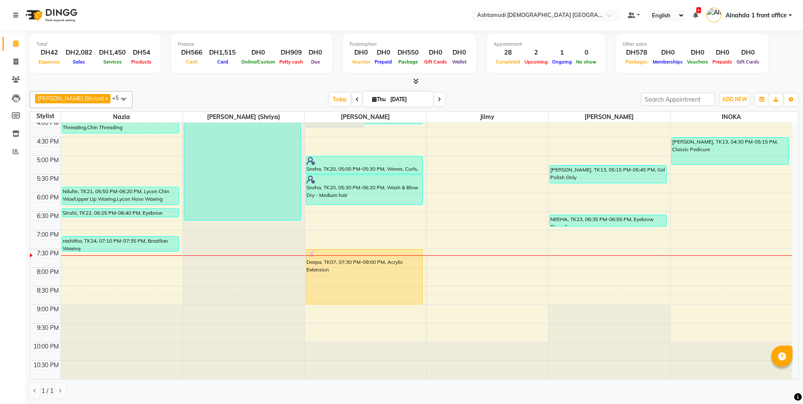
click at [434, 101] on span at bounding box center [439, 99] width 10 height 13
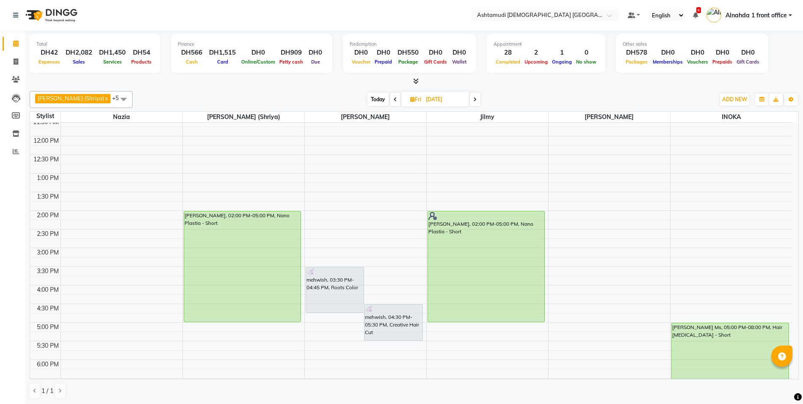
scroll to position [96, 0]
